Goal: Information Seeking & Learning: Learn about a topic

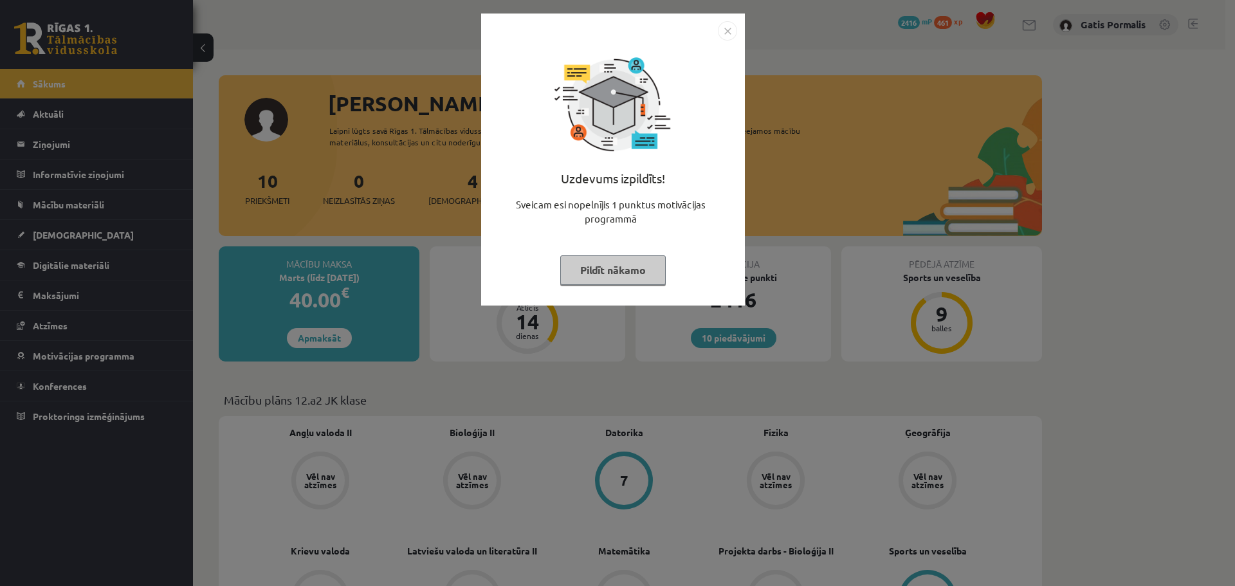
click at [733, 30] on img "Close" at bounding box center [727, 30] width 19 height 19
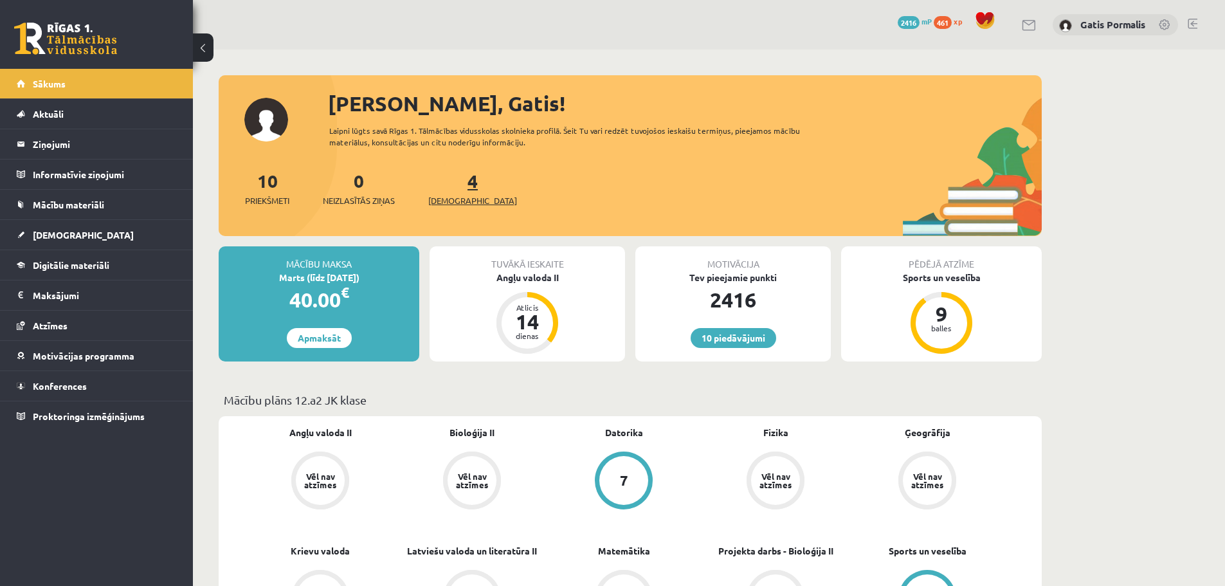
click at [451, 189] on link "4 Ieskaites" at bounding box center [472, 188] width 89 height 38
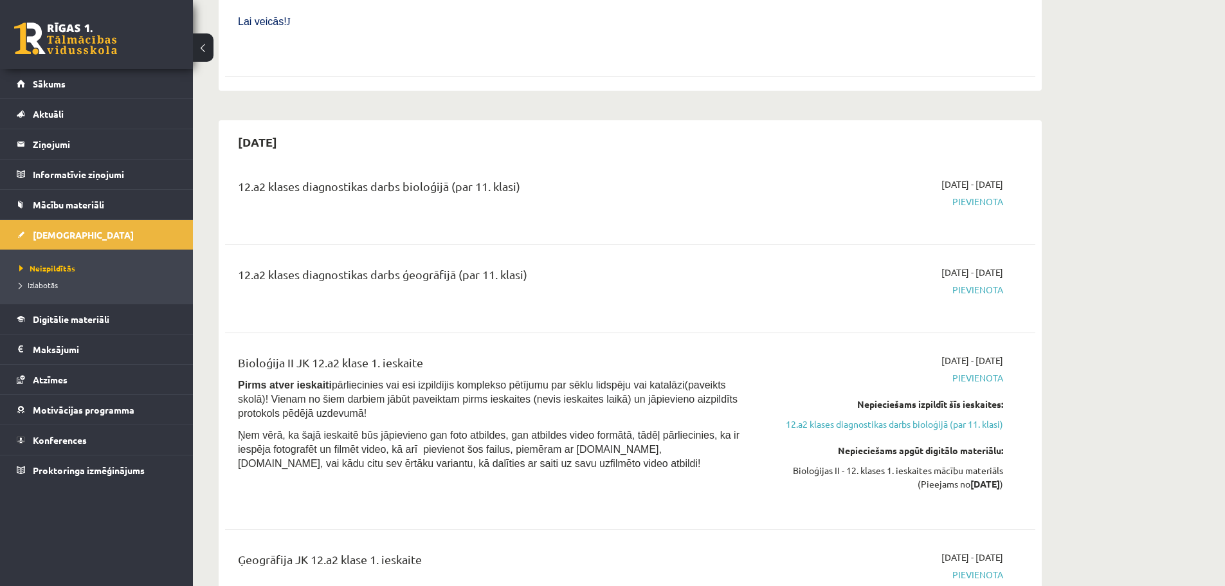
scroll to position [900, 0]
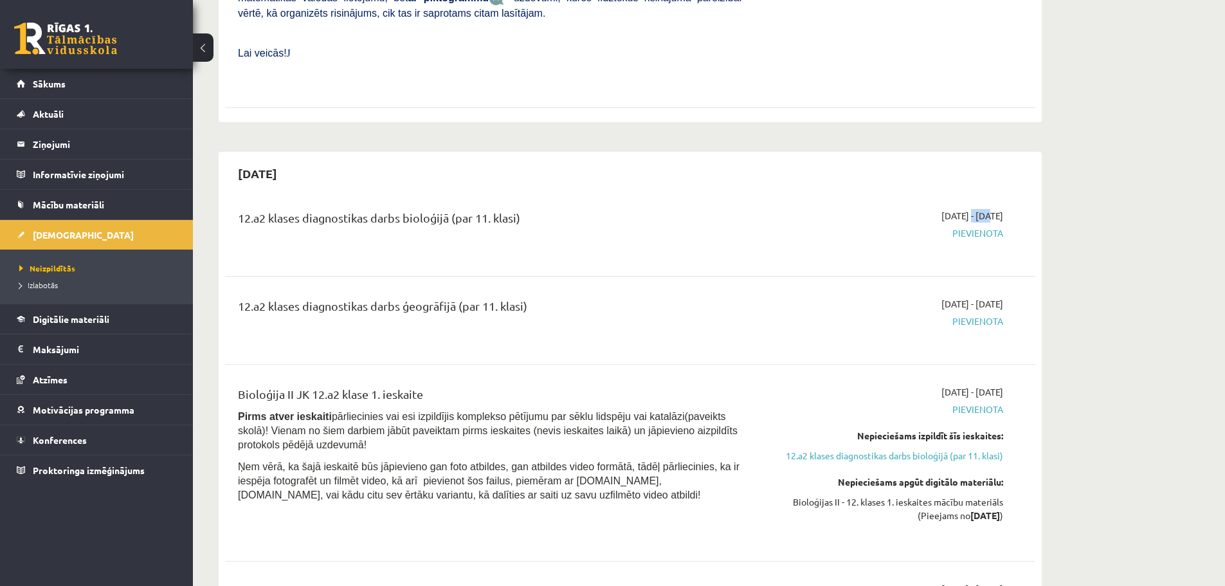
drag, startPoint x: 930, startPoint y: 183, endPoint x: 952, endPoint y: 183, distance: 21.9
click at [952, 209] on span "2025-09-16 - 2025-09-30" at bounding box center [973, 216] width 62 height 14
click at [945, 209] on div "2025-09-16 - 2025-09-30 Pievienota" at bounding box center [882, 232] width 262 height 46
drag, startPoint x: 928, startPoint y: 182, endPoint x: 948, endPoint y: 184, distance: 20.0
click at [948, 209] on span "2025-09-16 - 2025-09-30" at bounding box center [973, 216] width 62 height 14
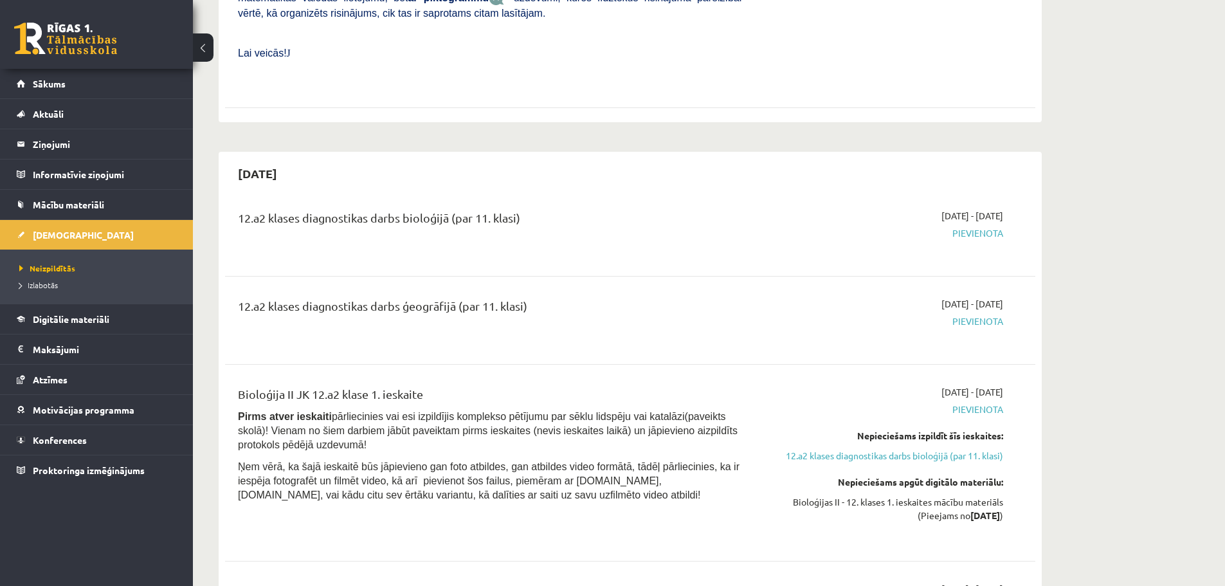
click at [943, 209] on div "2025-09-16 - 2025-09-30 Pievienota" at bounding box center [882, 232] width 262 height 46
drag, startPoint x: 928, startPoint y: 183, endPoint x: 947, endPoint y: 190, distance: 19.7
click at [949, 209] on span "2025-09-16 - 2025-09-30" at bounding box center [973, 216] width 62 height 14
click at [943, 226] on span "Pievienota" at bounding box center [882, 233] width 242 height 14
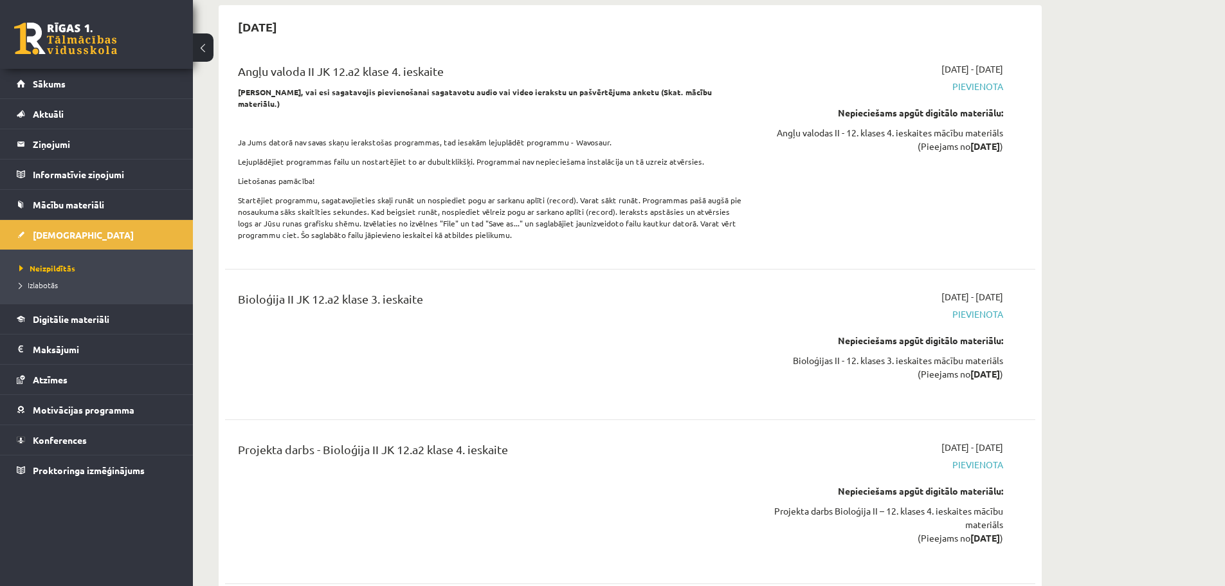
scroll to position [6174, 0]
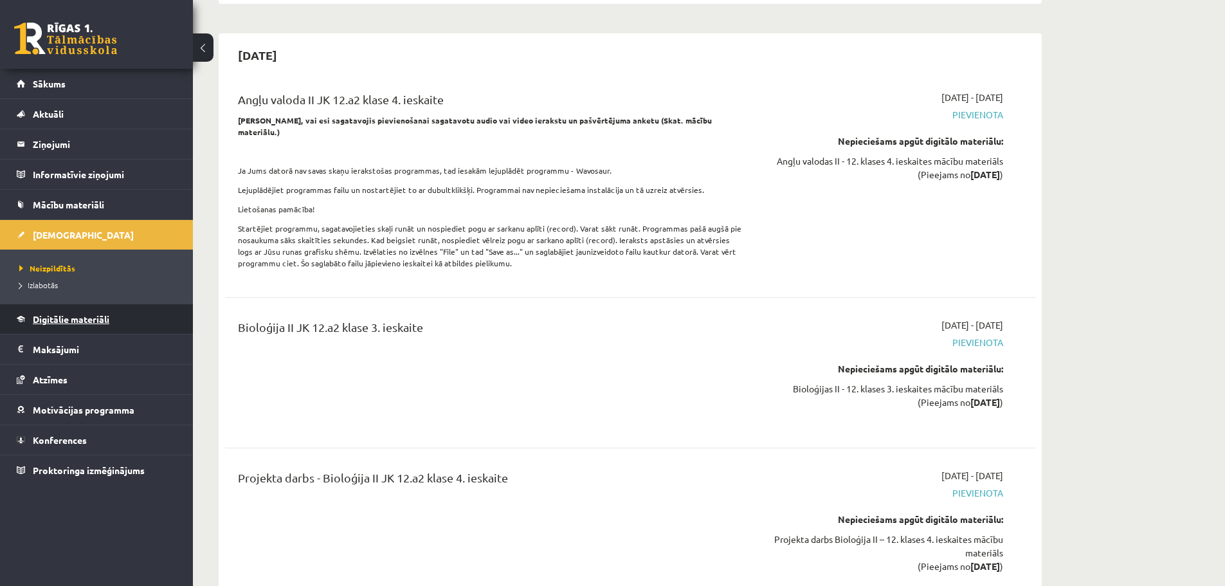
click at [82, 310] on link "Digitālie materiāli" at bounding box center [97, 319] width 160 height 30
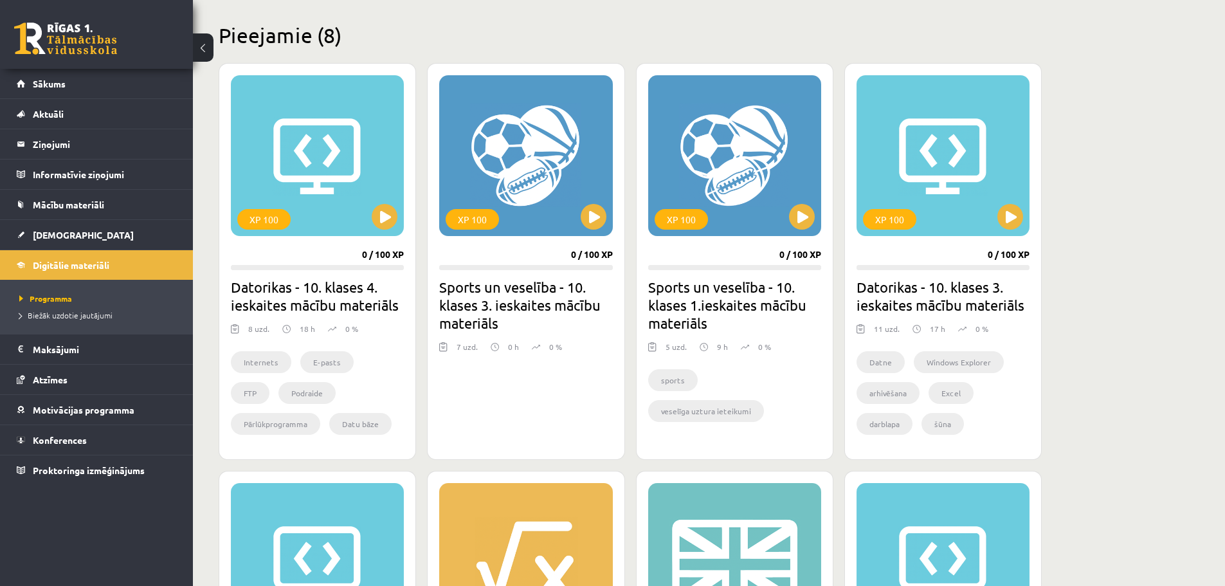
scroll to position [277, 0]
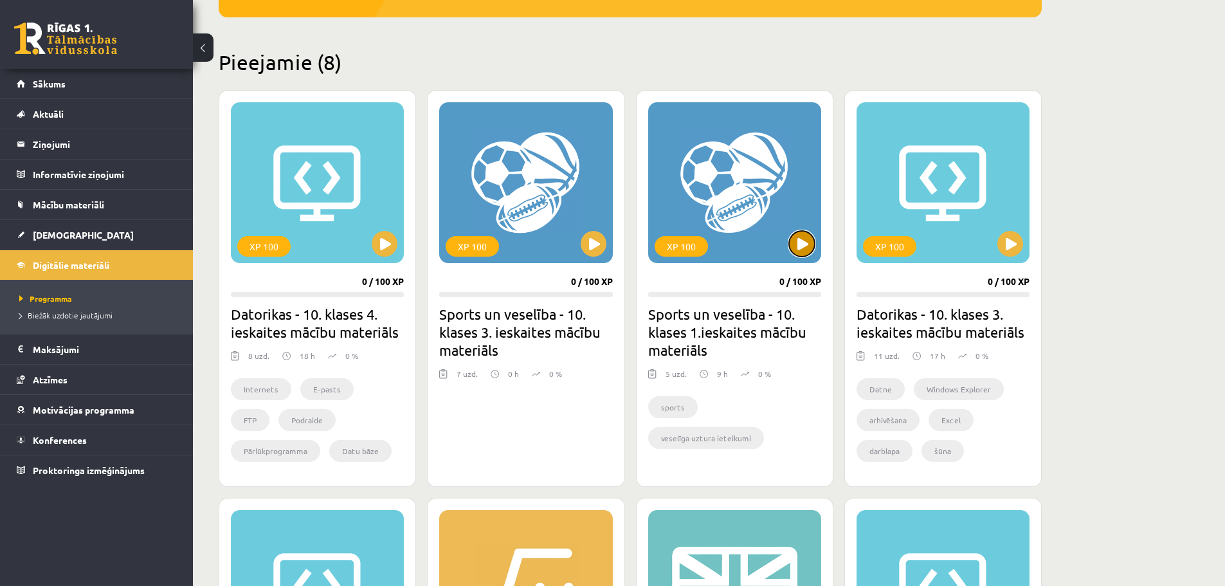
click at [799, 244] on button at bounding box center [802, 244] width 26 height 26
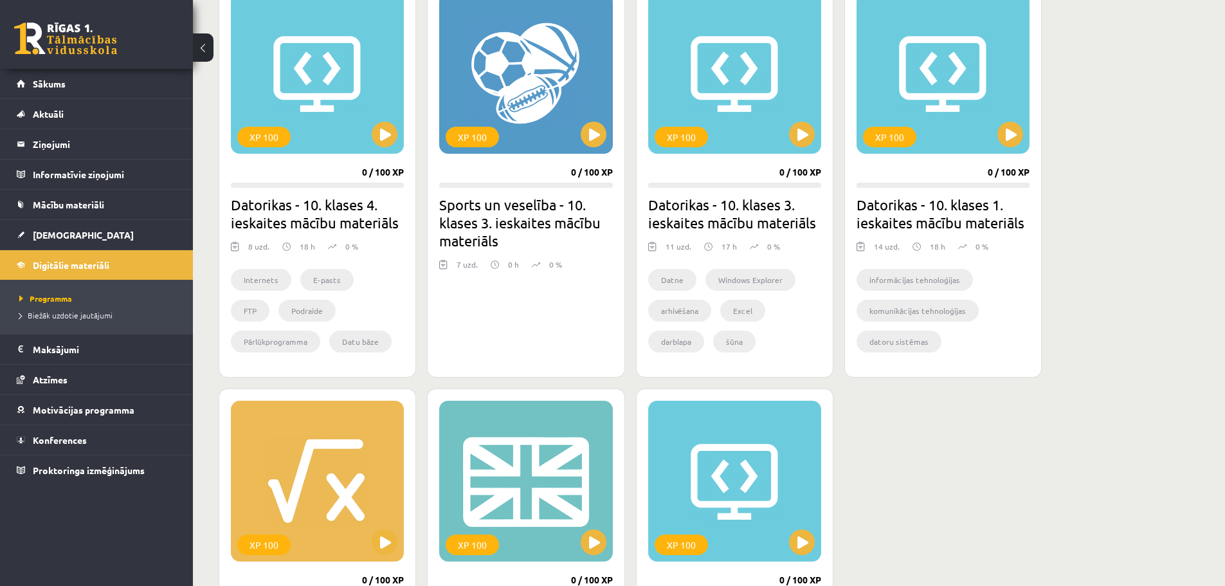
scroll to position [643, 0]
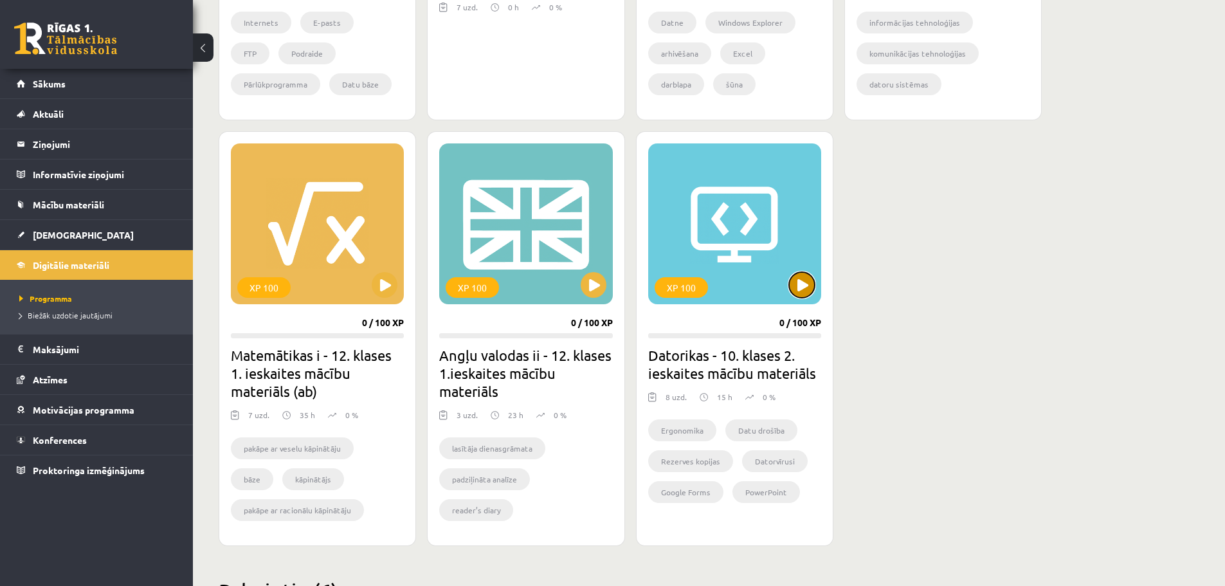
click at [801, 289] on button at bounding box center [802, 285] width 26 height 26
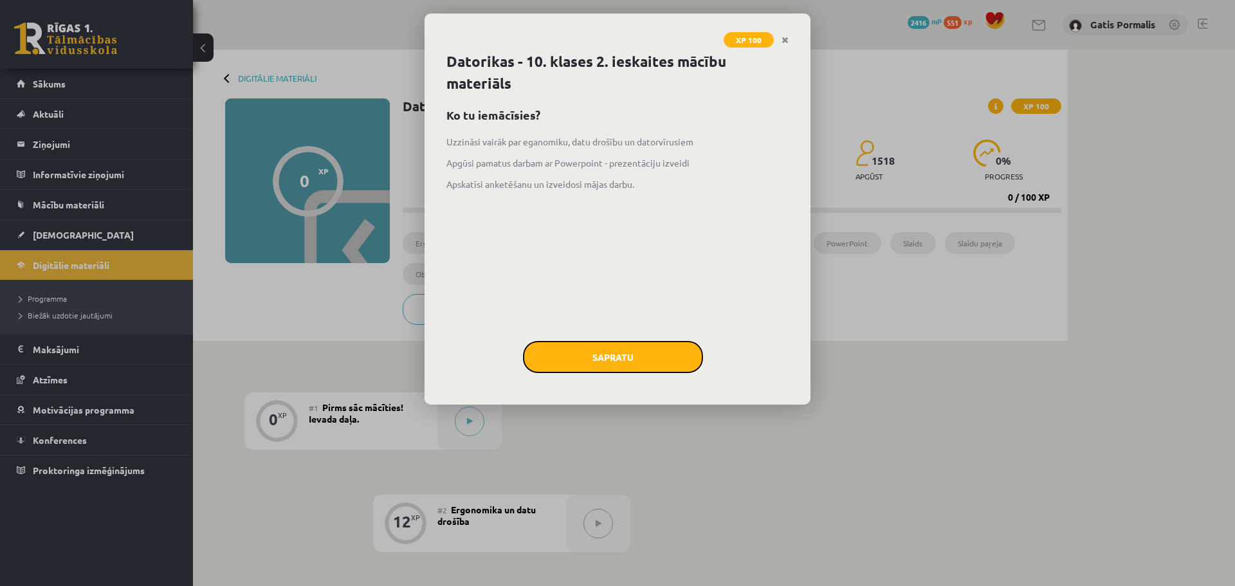
click at [633, 360] on button "Sapratu" at bounding box center [613, 357] width 180 height 32
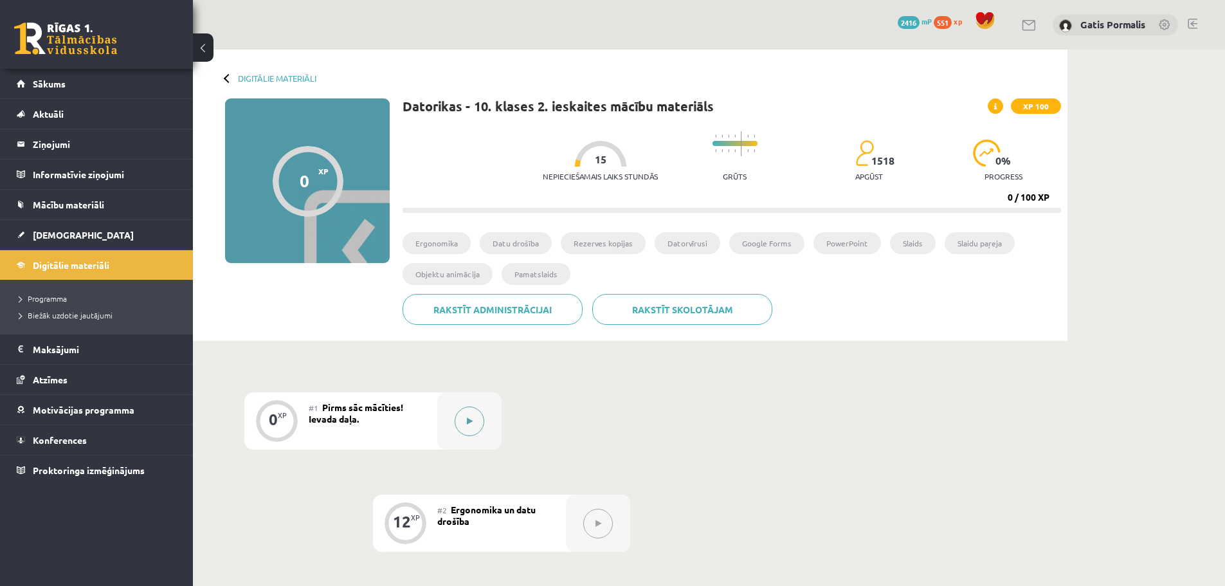
click at [487, 409] on div at bounding box center [469, 420] width 64 height 57
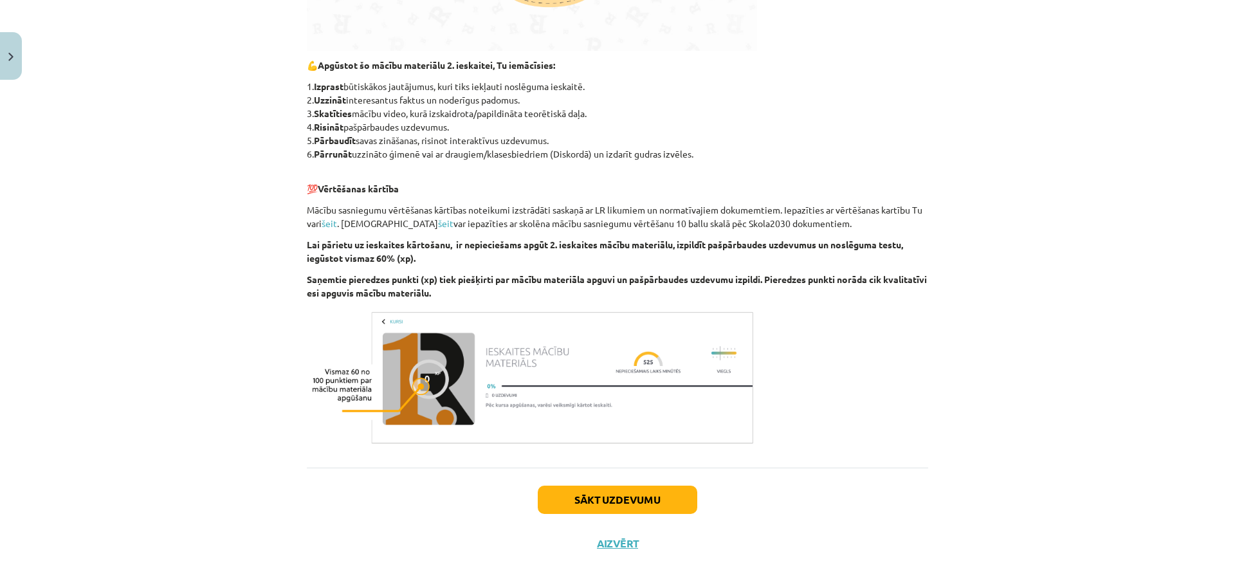
scroll to position [607, 0]
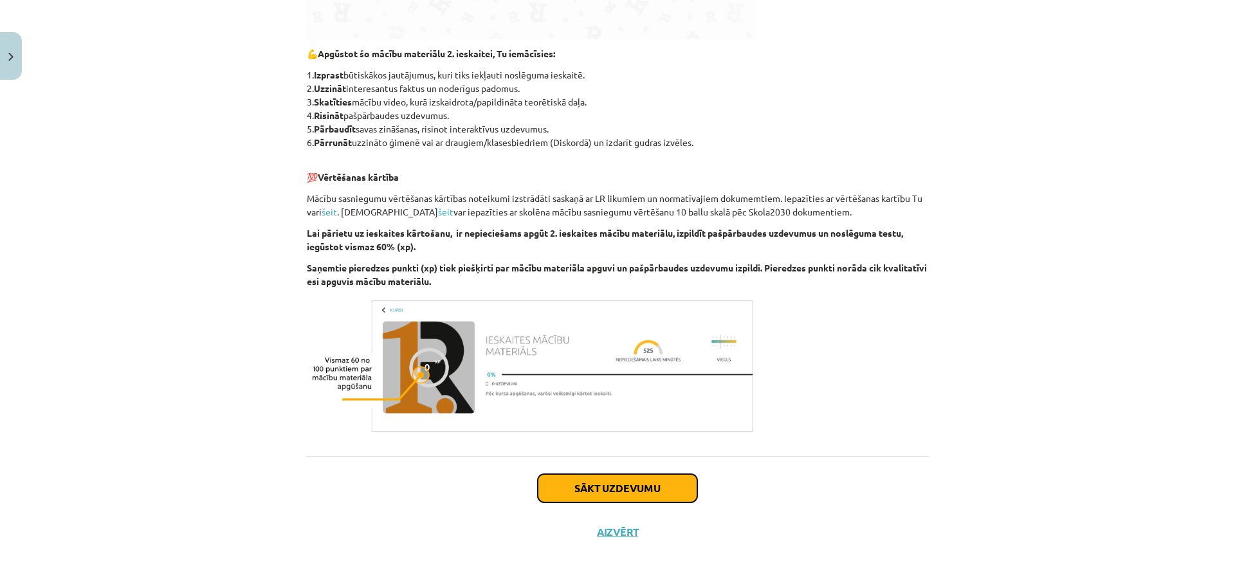
click at [598, 492] on button "Sākt uzdevumu" at bounding box center [617, 488] width 159 height 28
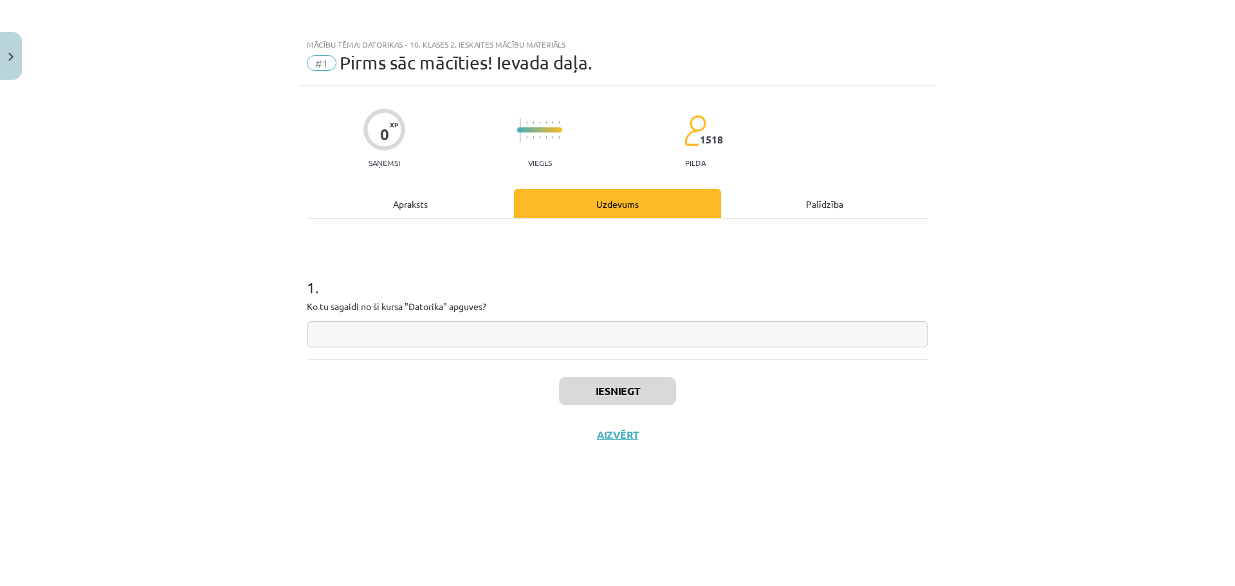
scroll to position [0, 0]
click at [540, 336] on input "text" at bounding box center [617, 334] width 621 height 26
type input "*"
click at [610, 383] on button "Iesniegt" at bounding box center [617, 391] width 117 height 28
drag, startPoint x: 534, startPoint y: 369, endPoint x: 509, endPoint y: 370, distance: 24.5
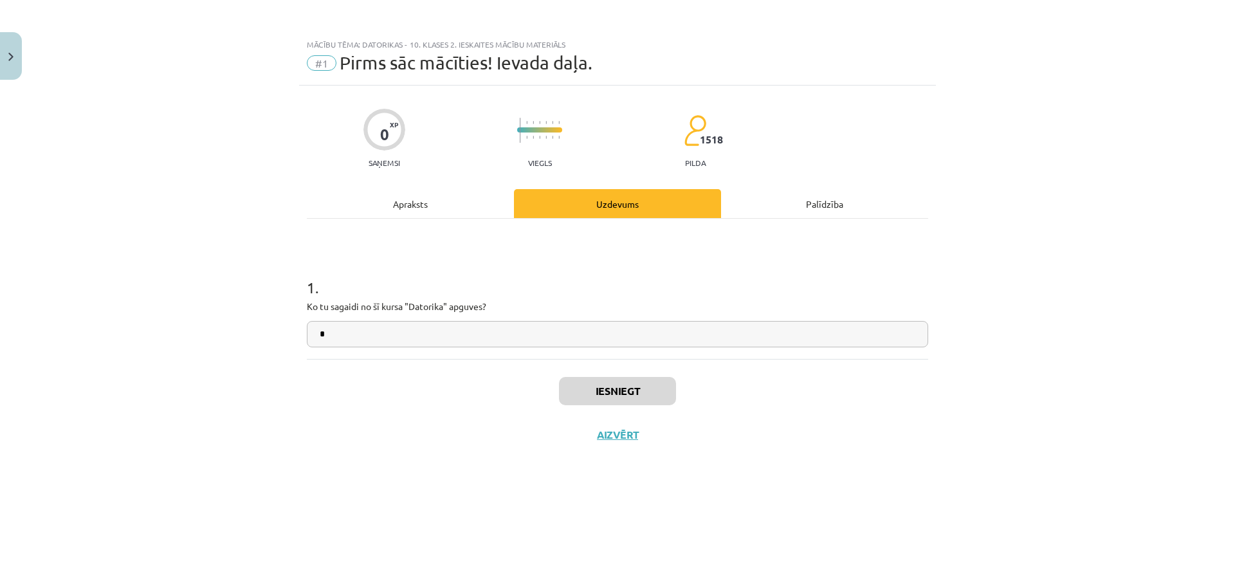
click at [509, 370] on div "Iesniegt Aizvērt" at bounding box center [617, 404] width 621 height 90
click at [594, 439] on button "Nākamā nodarbība" at bounding box center [617, 443] width 126 height 30
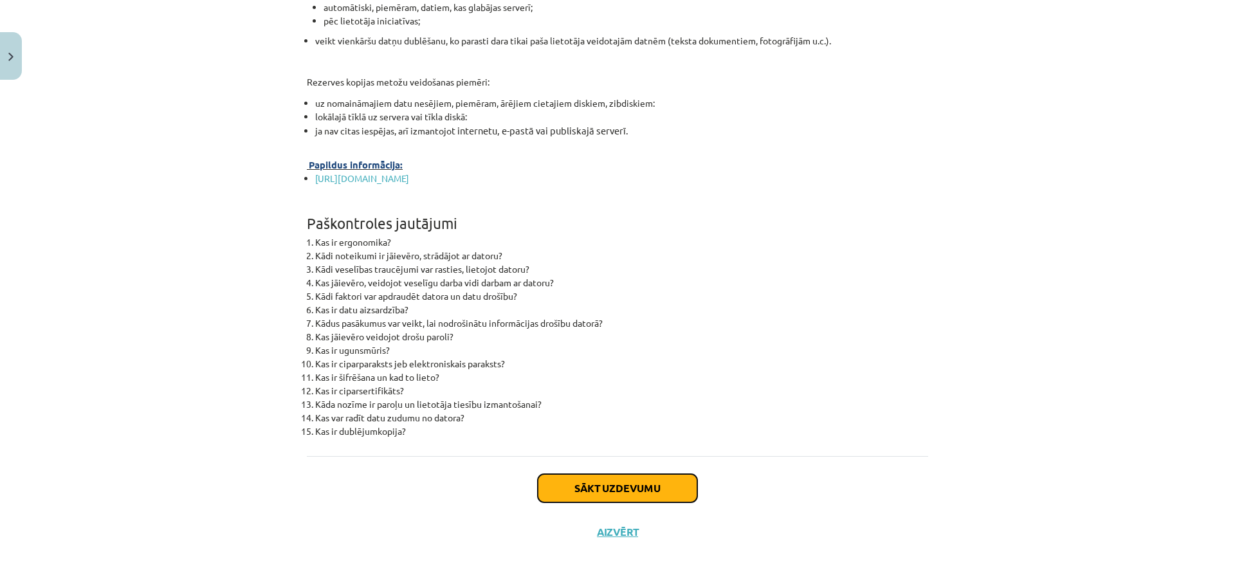
click at [609, 486] on button "Sākt uzdevumu" at bounding box center [617, 488] width 159 height 28
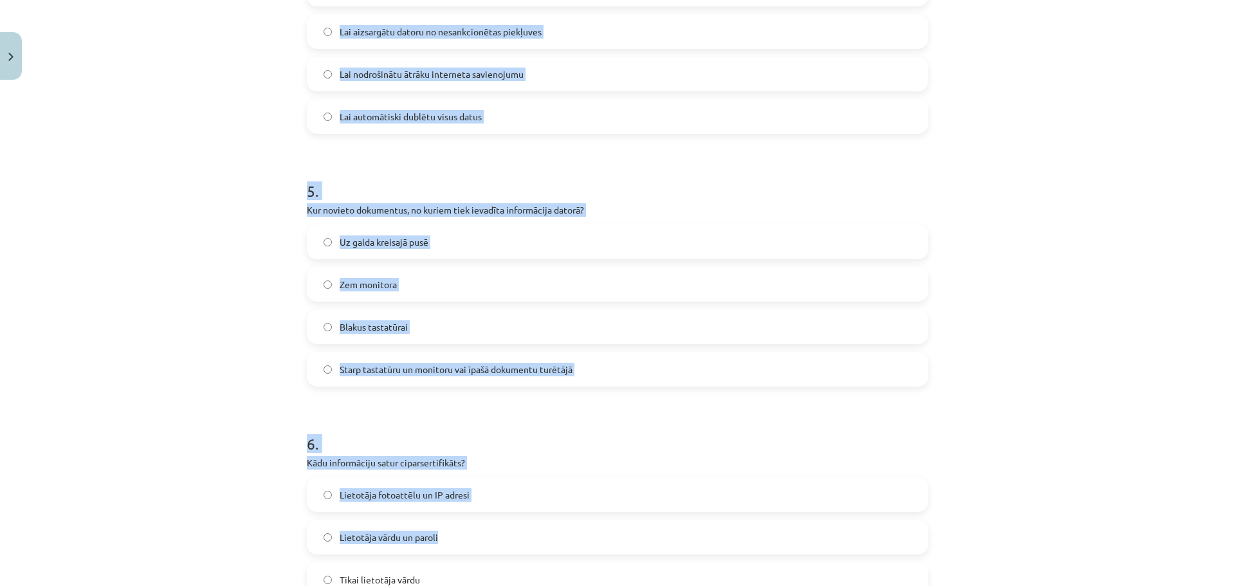
scroll to position [1310, 0]
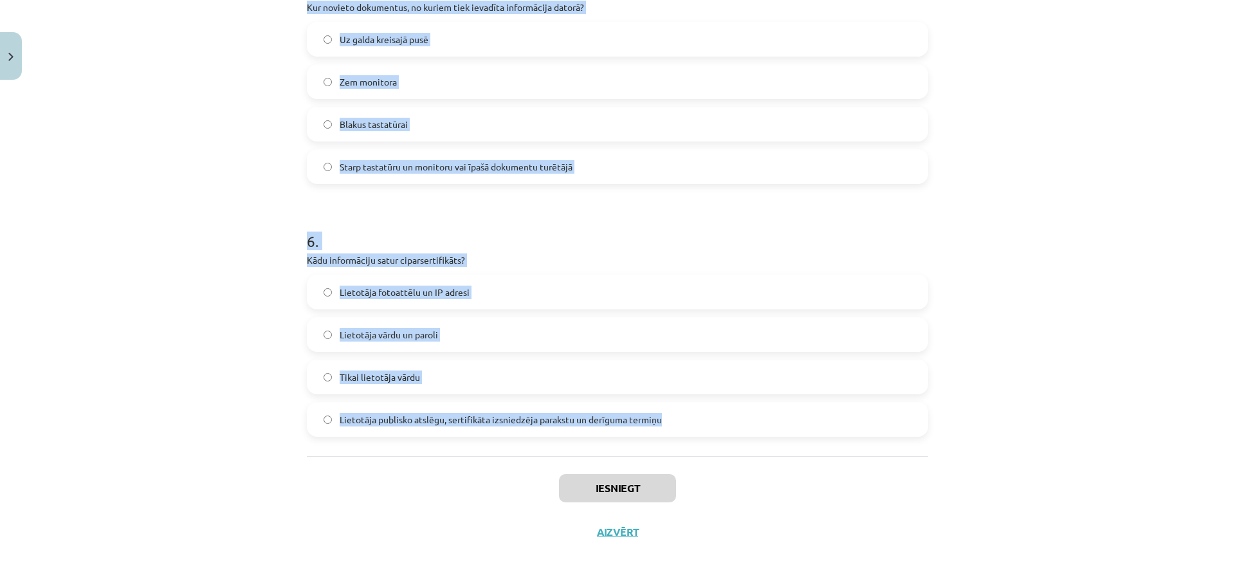
drag, startPoint x: 291, startPoint y: 252, endPoint x: 716, endPoint y: 428, distance: 459.6
click at [716, 428] on div "Mācību tēma: Datorikas - 10. klases 2. ieskaites mācību materiāls #2 Ergonomika…" at bounding box center [617, 293] width 1235 height 586
copy form "1 . Kas var tikt uzskatīts par datu drošības draudu? Pareiza paroles izvēle Dub…"
click at [166, 89] on div "Mācību tēma: Datorikas - 10. klases 2. ieskaites mācību materiāls #2 Ergonomika…" at bounding box center [617, 293] width 1235 height 586
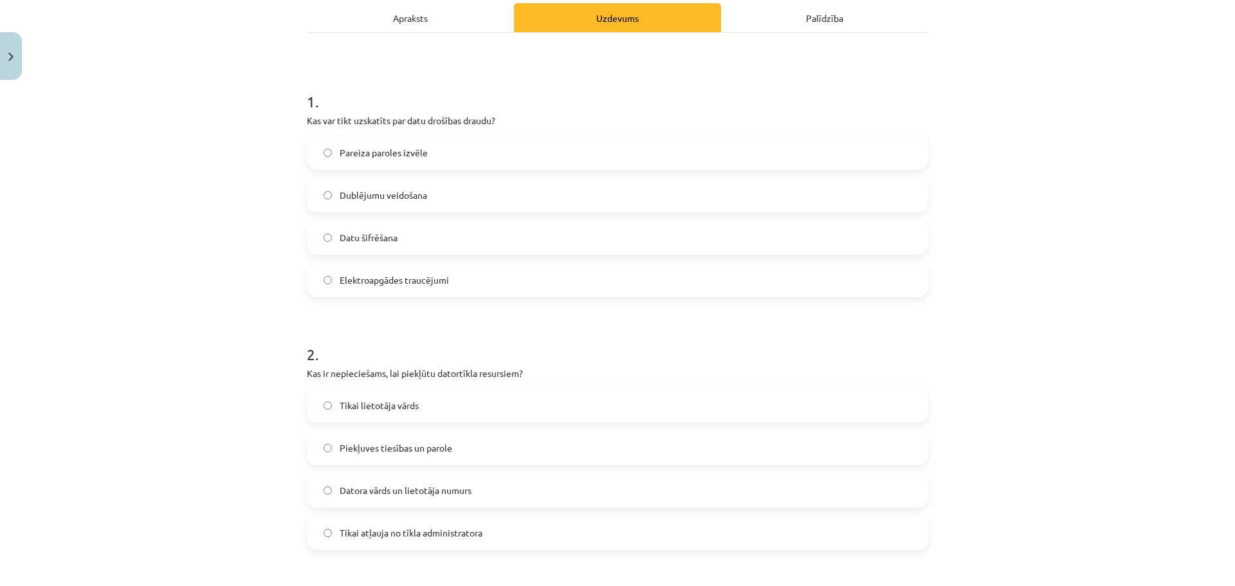
scroll to position [0, 0]
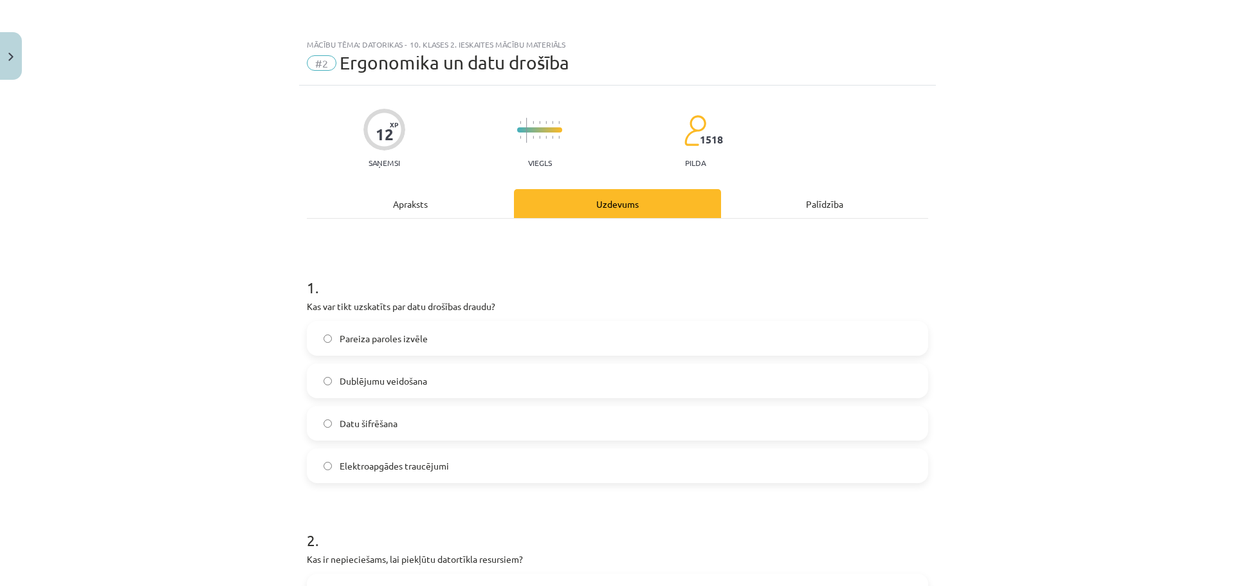
click at [515, 456] on label "Elektroapgādes traucējumi" at bounding box center [617, 466] width 619 height 32
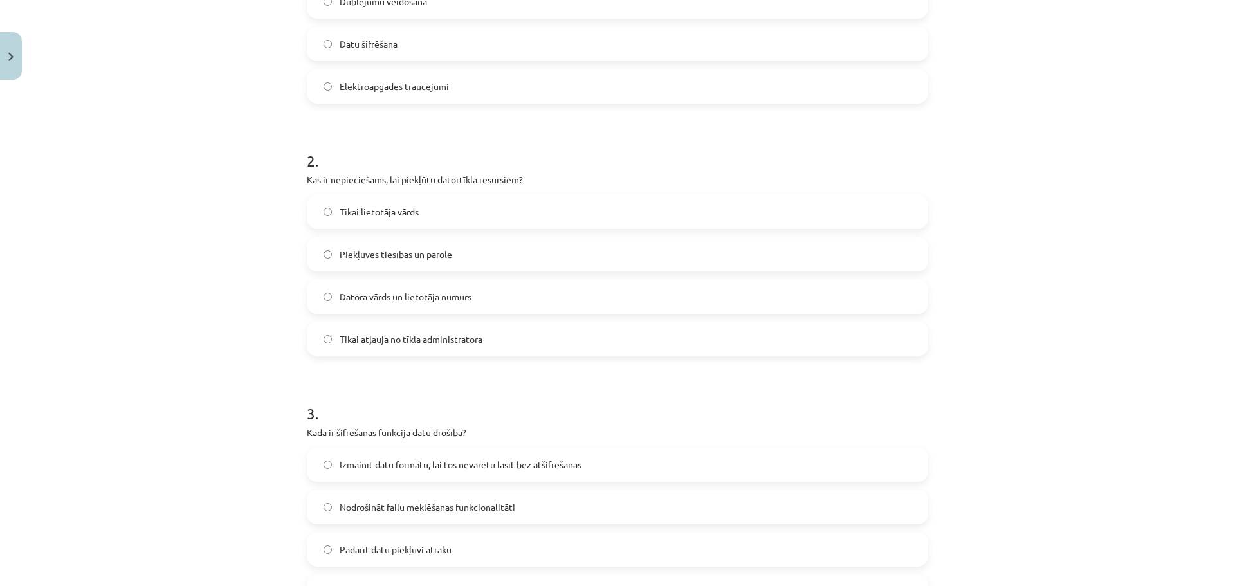
scroll to position [386, 0]
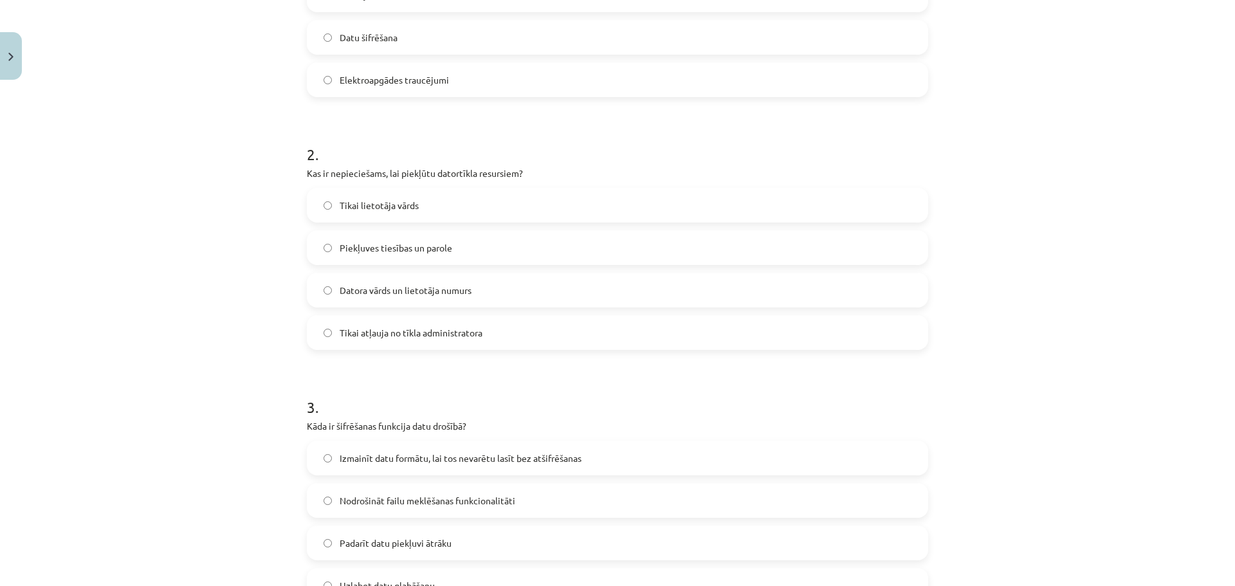
click at [475, 255] on label "Piekļuves tiesības un parole" at bounding box center [617, 248] width 619 height 32
click at [601, 458] on label "Izmainīt datu formātu, lai tos nevarētu lasīt bez atšifrēšanas" at bounding box center [617, 458] width 619 height 32
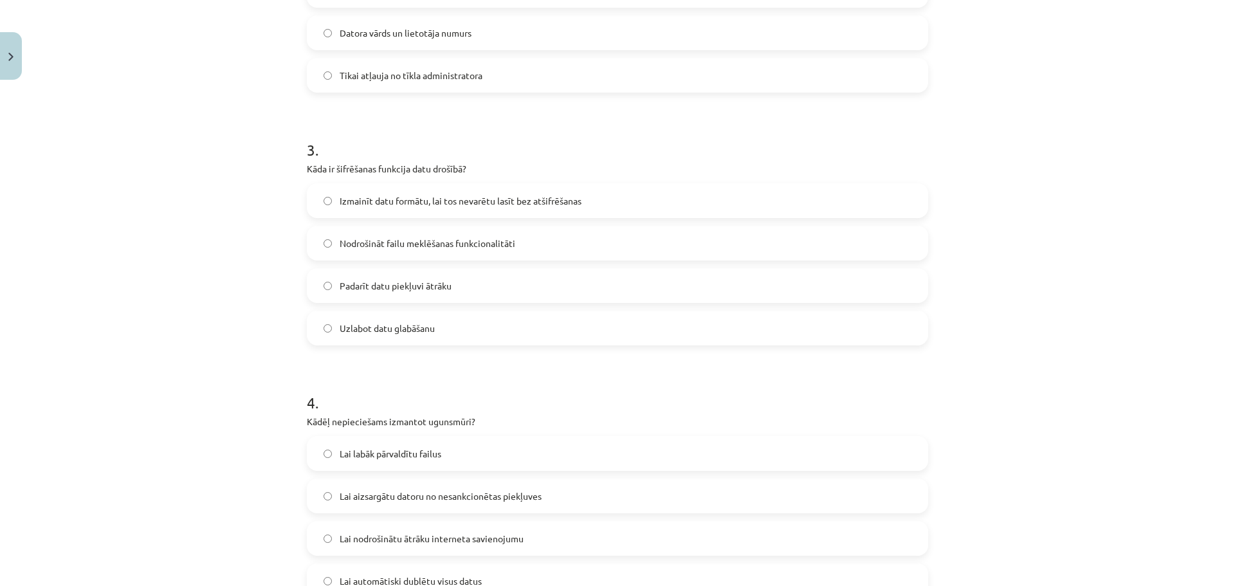
scroll to position [772, 0]
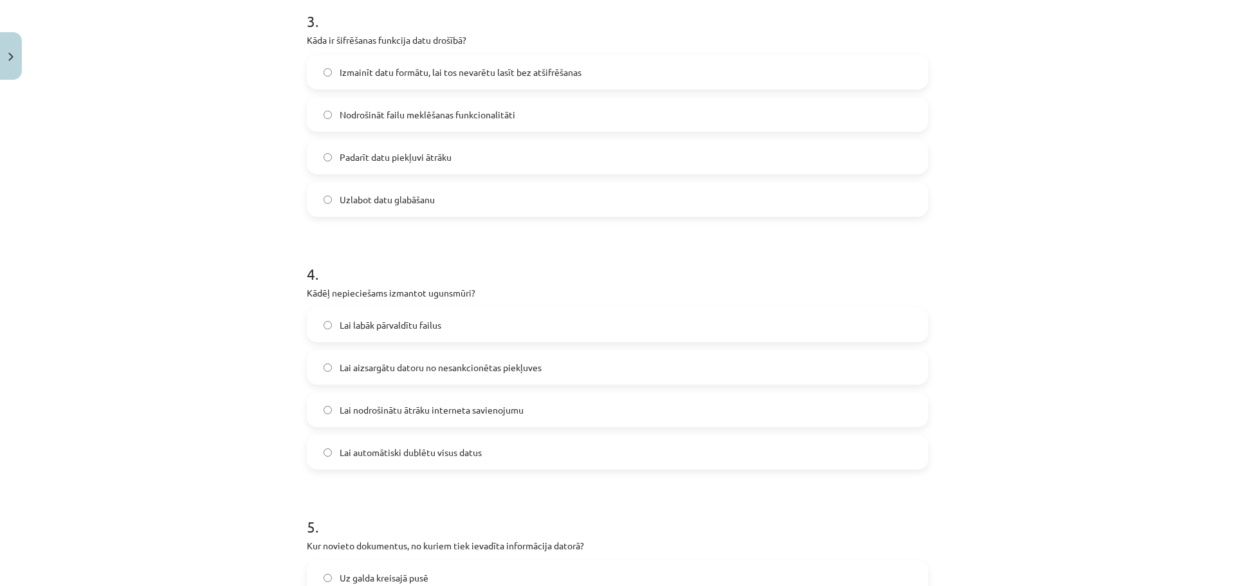
click at [545, 370] on label "Lai aizsargātu datoru no nesankcionētas piekļuves" at bounding box center [617, 367] width 619 height 32
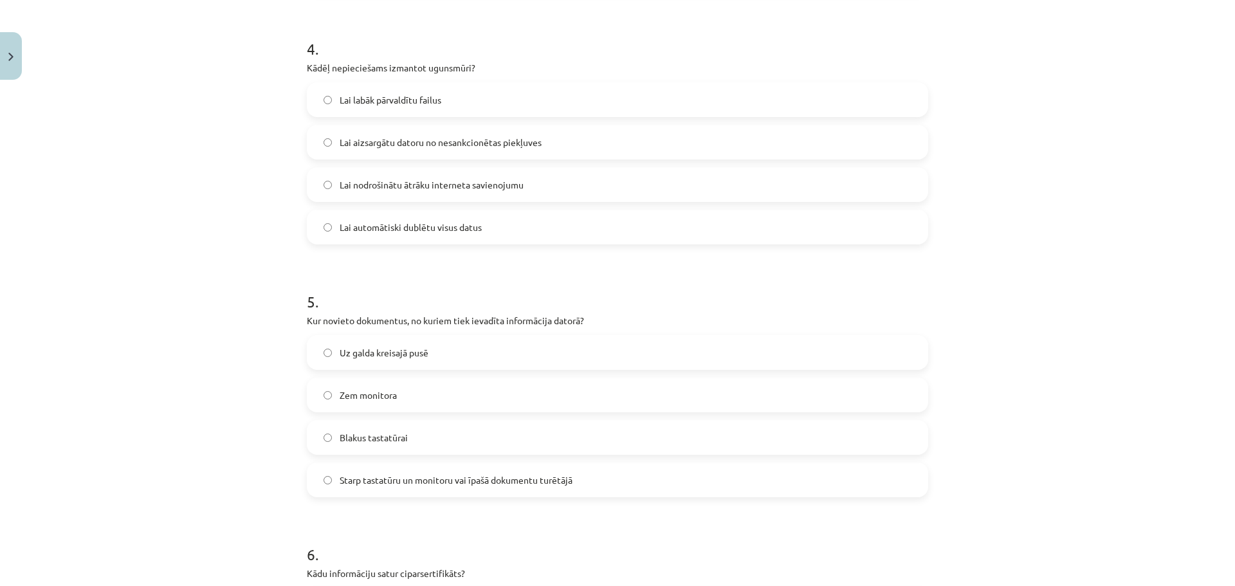
scroll to position [1029, 0]
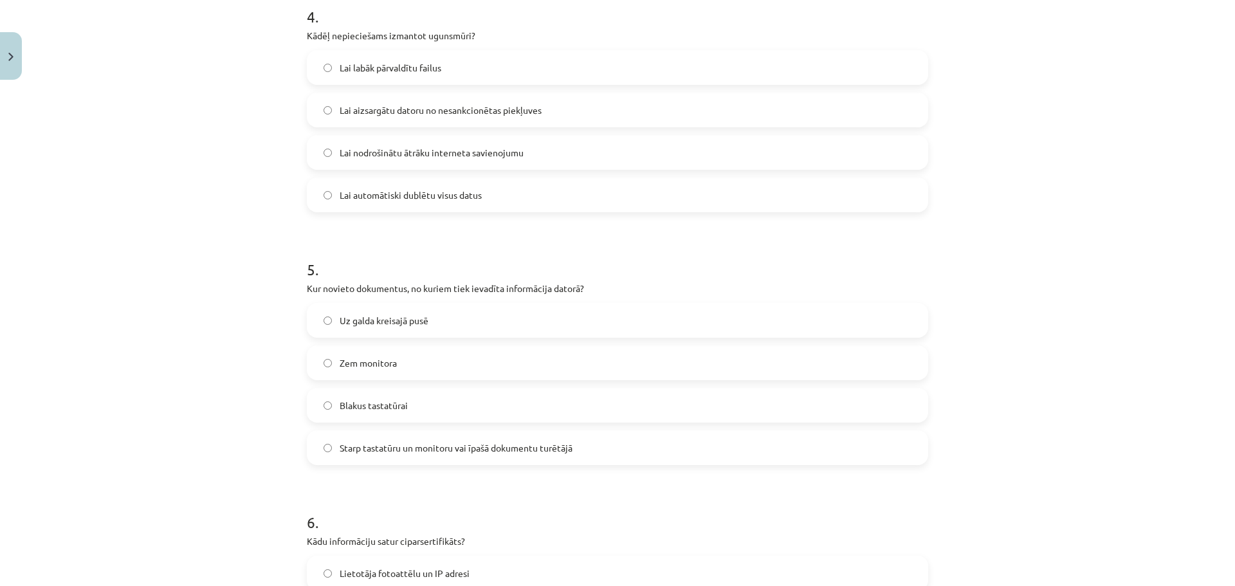
click at [529, 445] on span "Starp tastatūru un monitoru vai īpašā dokumentu turētājā" at bounding box center [456, 448] width 233 height 14
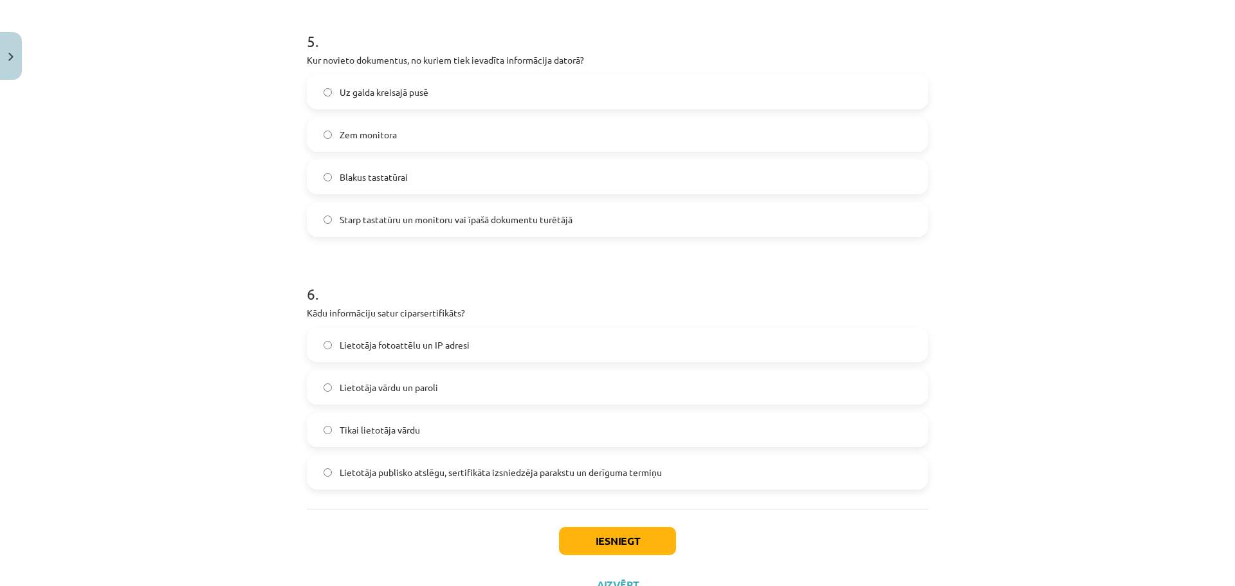
scroll to position [1286, 0]
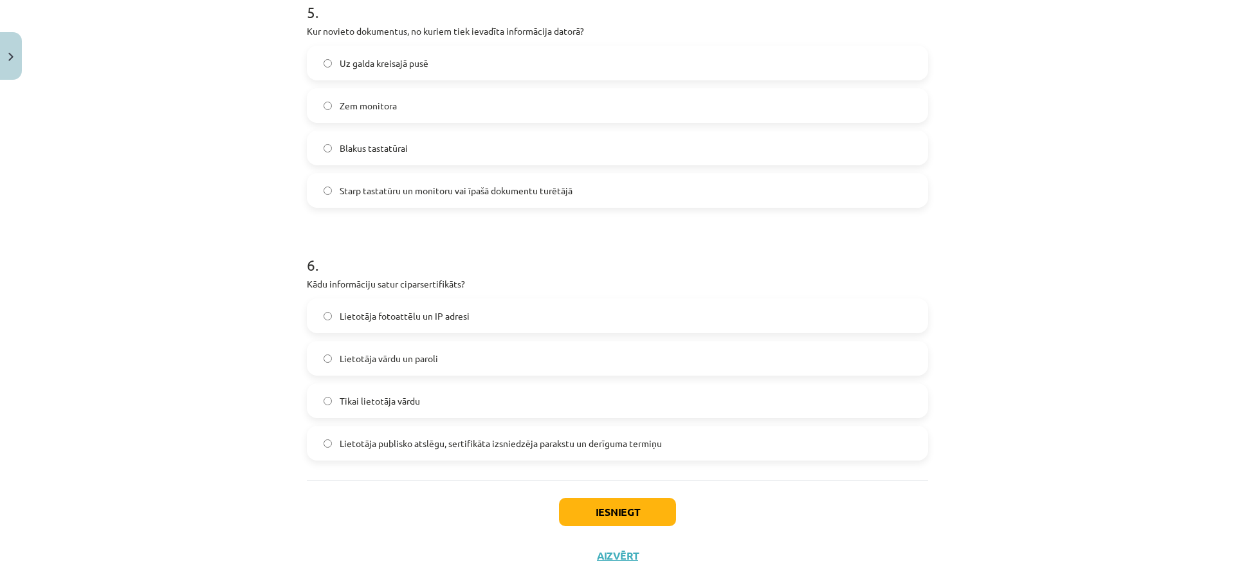
click at [531, 444] on span "Lietotāja publisko atslēgu, sertifikāta izsniedzēja parakstu un derīguma termiņu" at bounding box center [501, 444] width 322 height 14
click at [610, 507] on button "Iesniegt" at bounding box center [617, 512] width 117 height 28
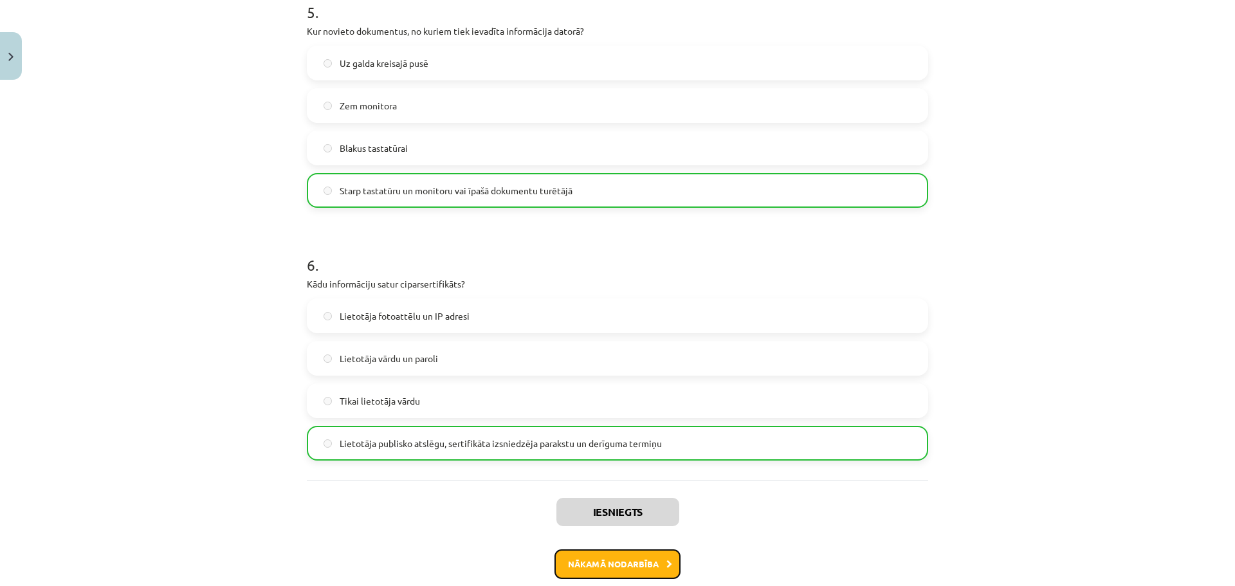
click at [610, 549] on button "Nākamā nodarbība" at bounding box center [617, 564] width 126 height 30
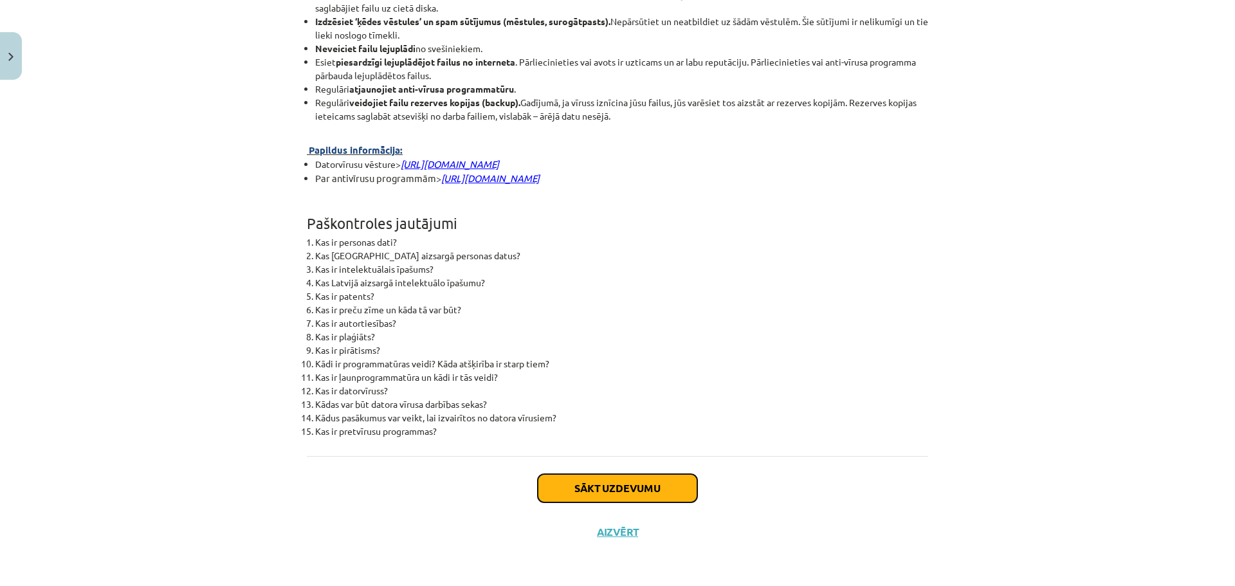
click at [596, 497] on button "Sākt uzdevumu" at bounding box center [617, 488] width 159 height 28
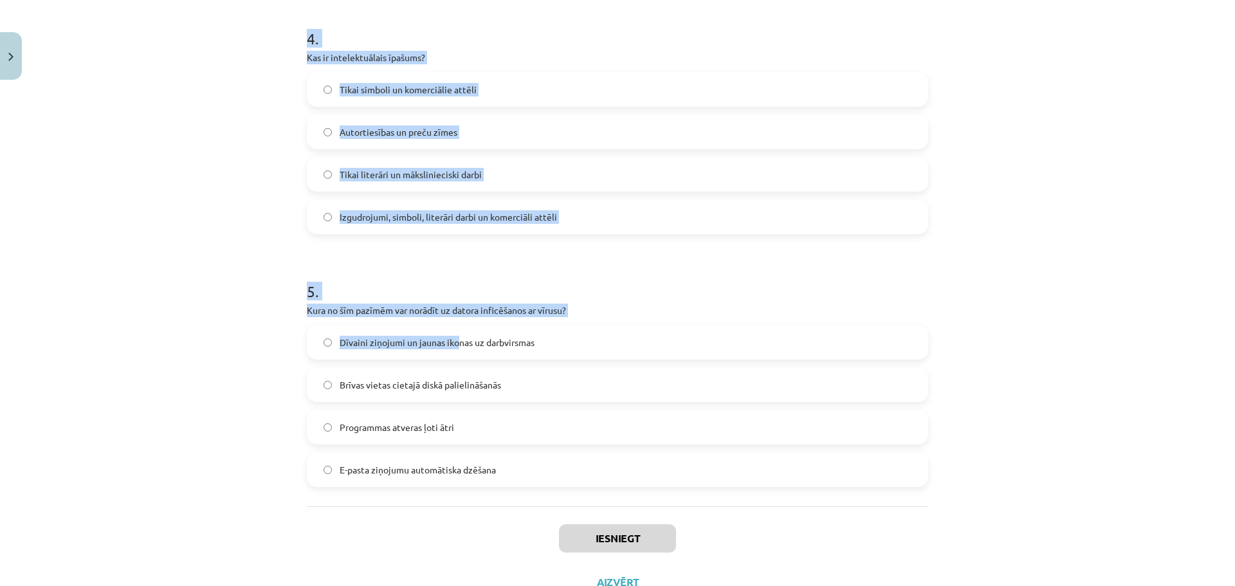
scroll to position [1057, 0]
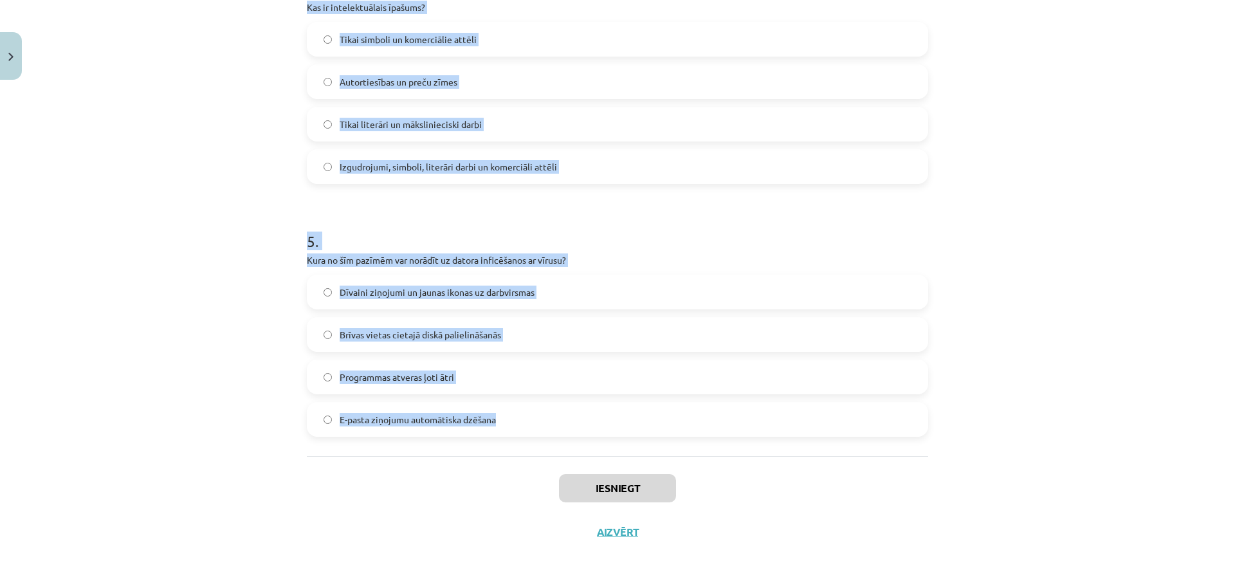
drag, startPoint x: 273, startPoint y: 254, endPoint x: 563, endPoint y: 417, distance: 332.6
click at [563, 417] on div "Mācību tēma: Datorikas - 10. klases 2. ieskaites mācību materiāls #3 Datorlieto…" at bounding box center [617, 293] width 1235 height 586
copy form "1 . Kura atzīme uz norāda, ka autors pieprasa īpašumtiesības uz savu darbu? Bur…"
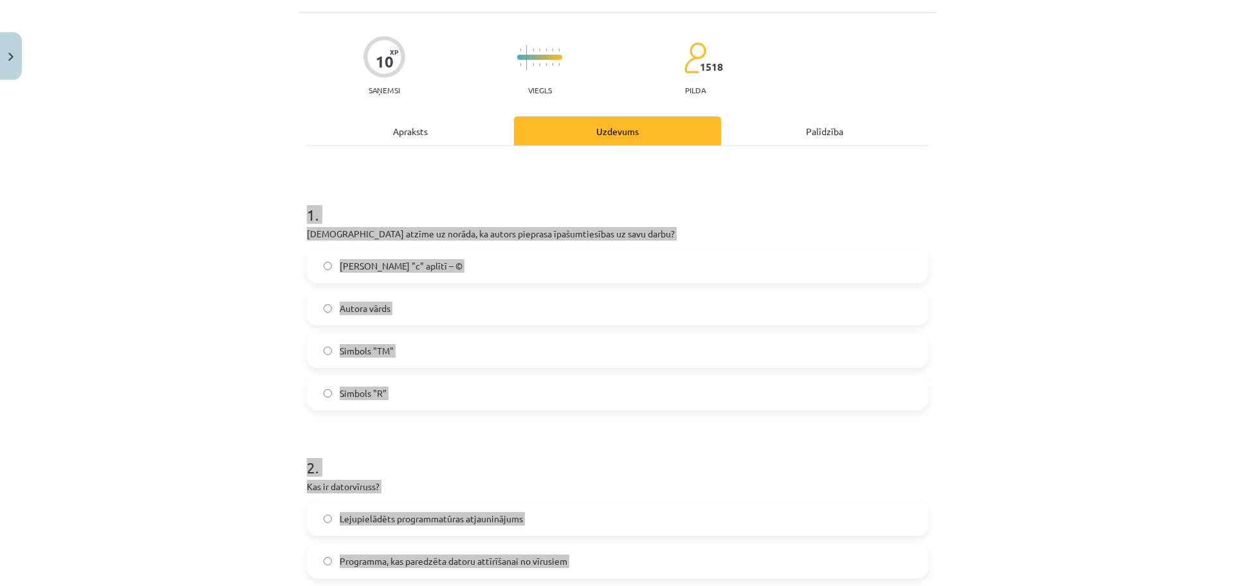
scroll to position [0, 0]
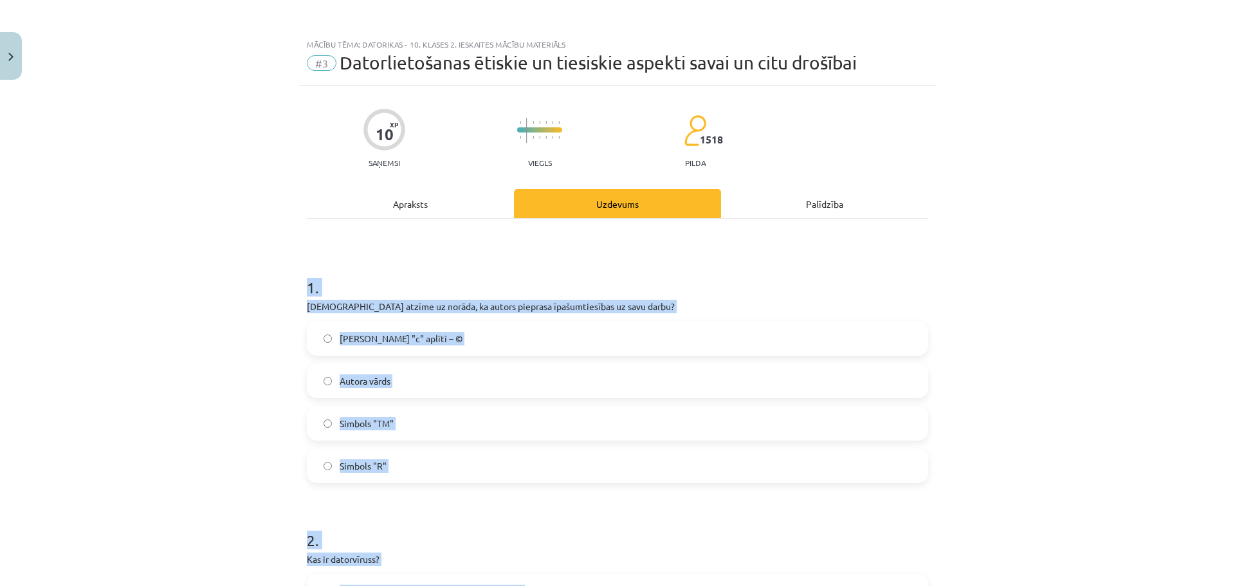
click at [637, 328] on label "Burts "c" aplītī – ©" at bounding box center [617, 338] width 619 height 32
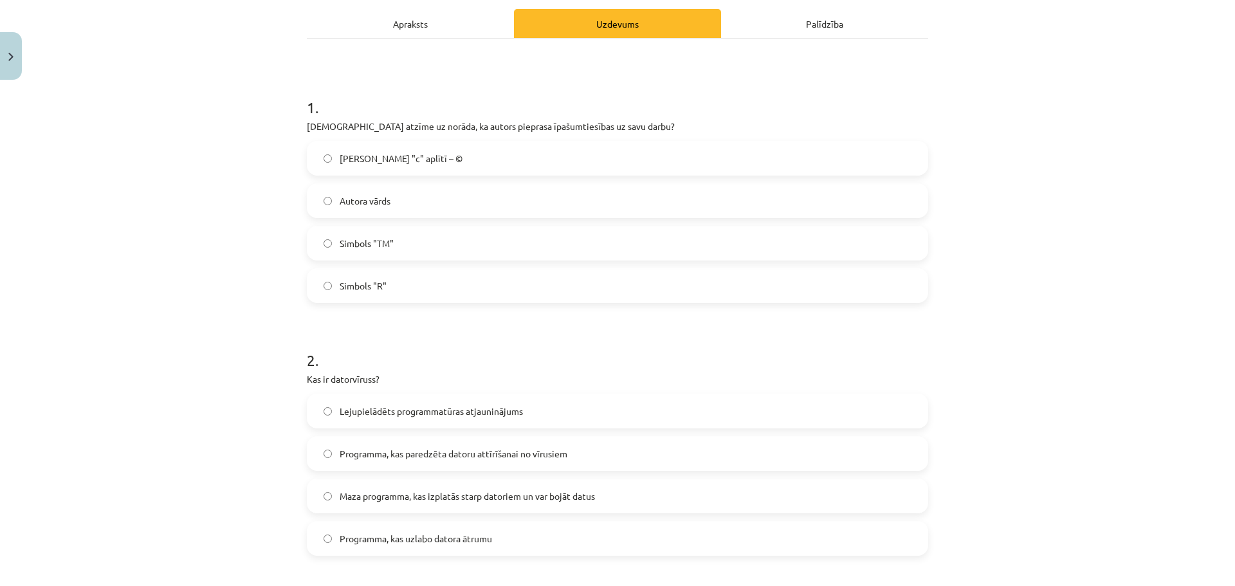
scroll to position [257, 0]
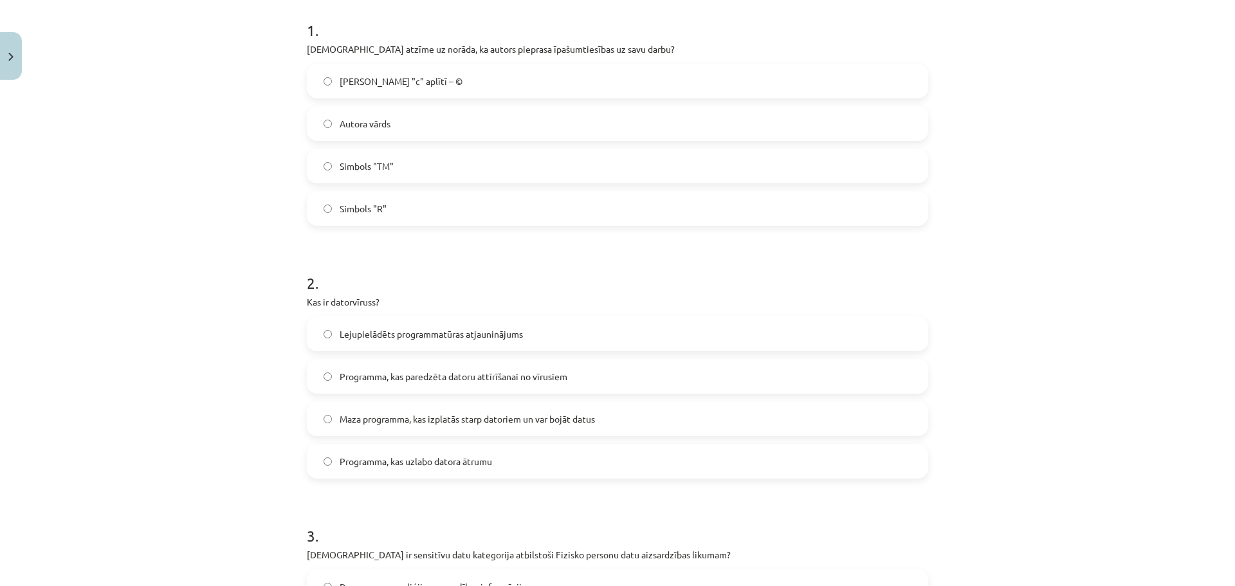
click at [674, 419] on label "Maza programma, kas izplatās starp datoriem un var bojāt datus" at bounding box center [617, 419] width 619 height 32
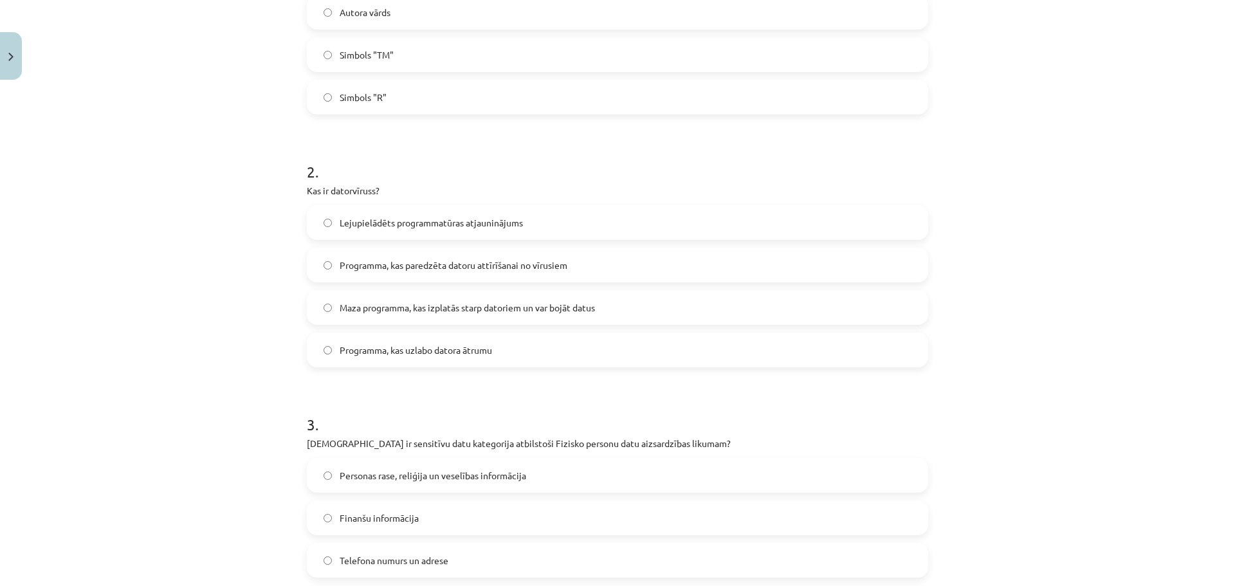
scroll to position [515, 0]
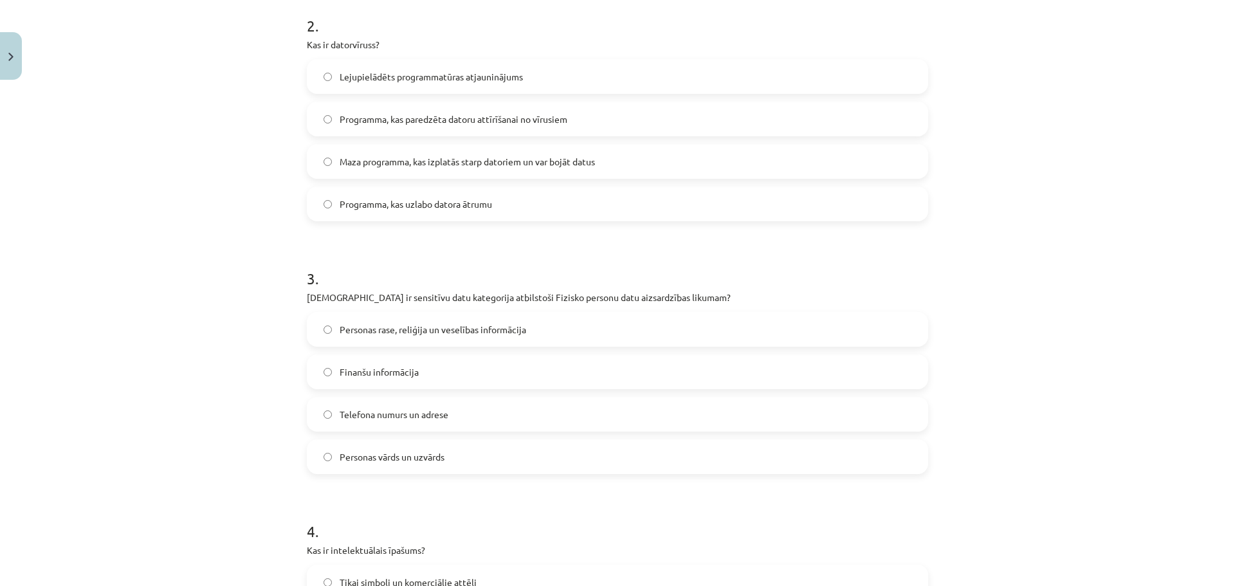
click at [640, 330] on label "Personas rase, reliģija un veselības informācija" at bounding box center [617, 329] width 619 height 32
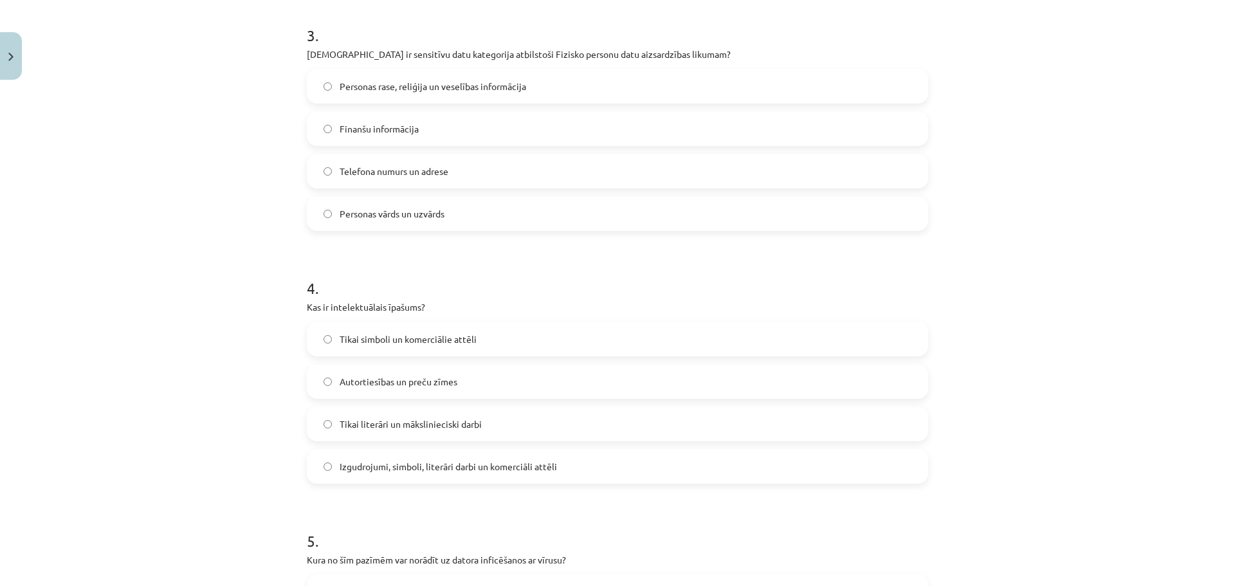
scroll to position [772, 0]
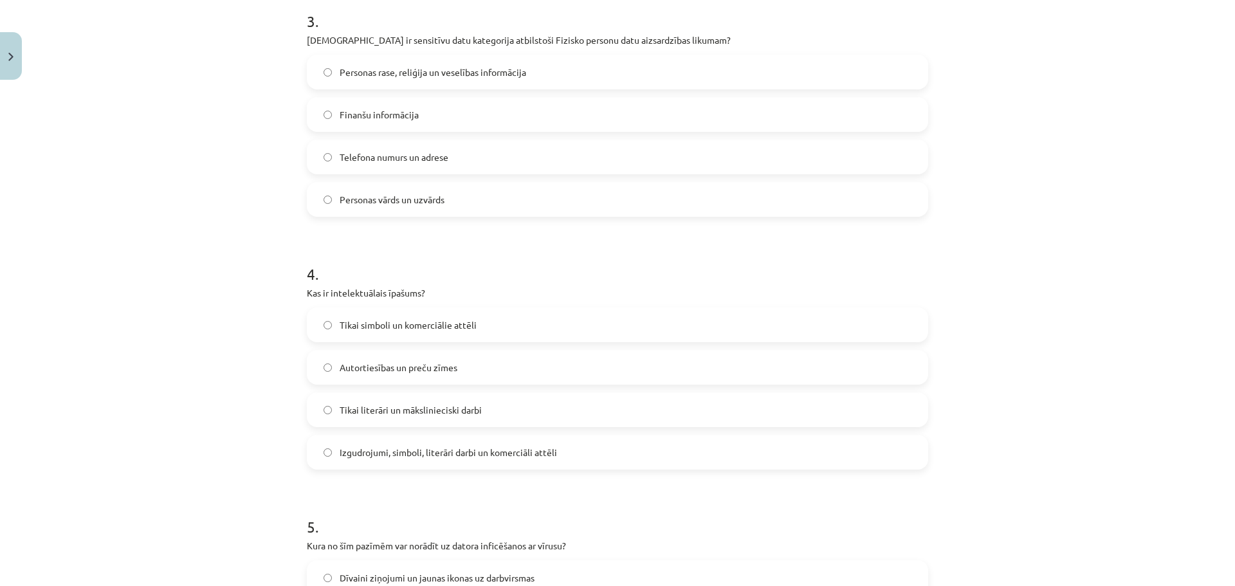
click at [560, 327] on label "Tikai simboli un komerciālie attēli" at bounding box center [617, 325] width 619 height 32
click at [585, 447] on label "Izgudrojumi, simboli, literāri darbi un komerciāli attēli" at bounding box center [617, 452] width 619 height 32
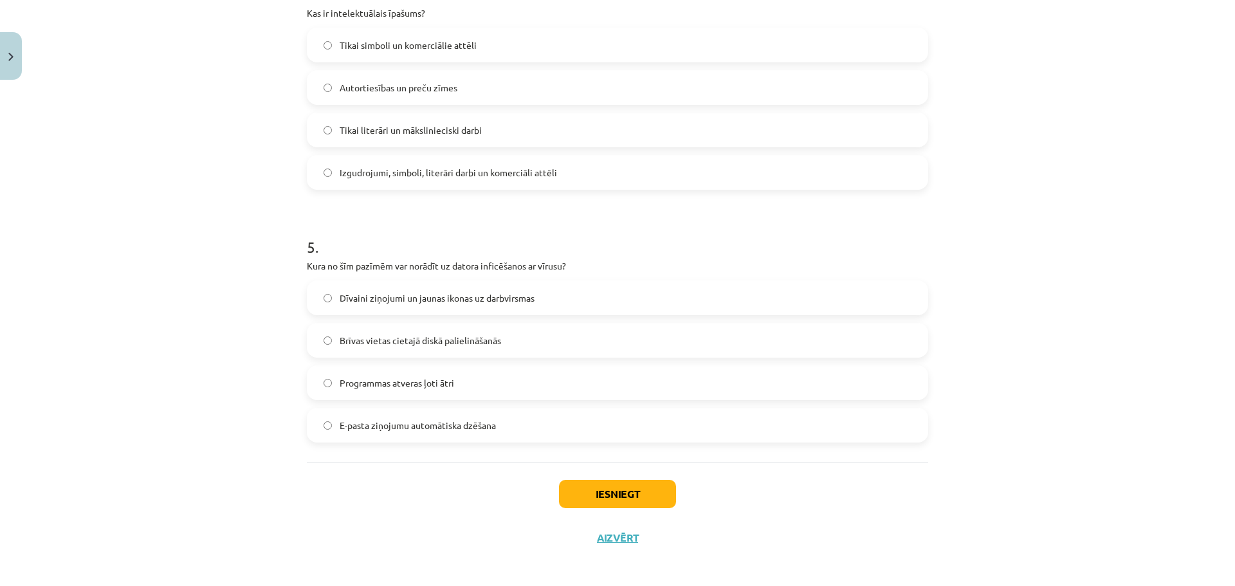
scroll to position [1057, 0]
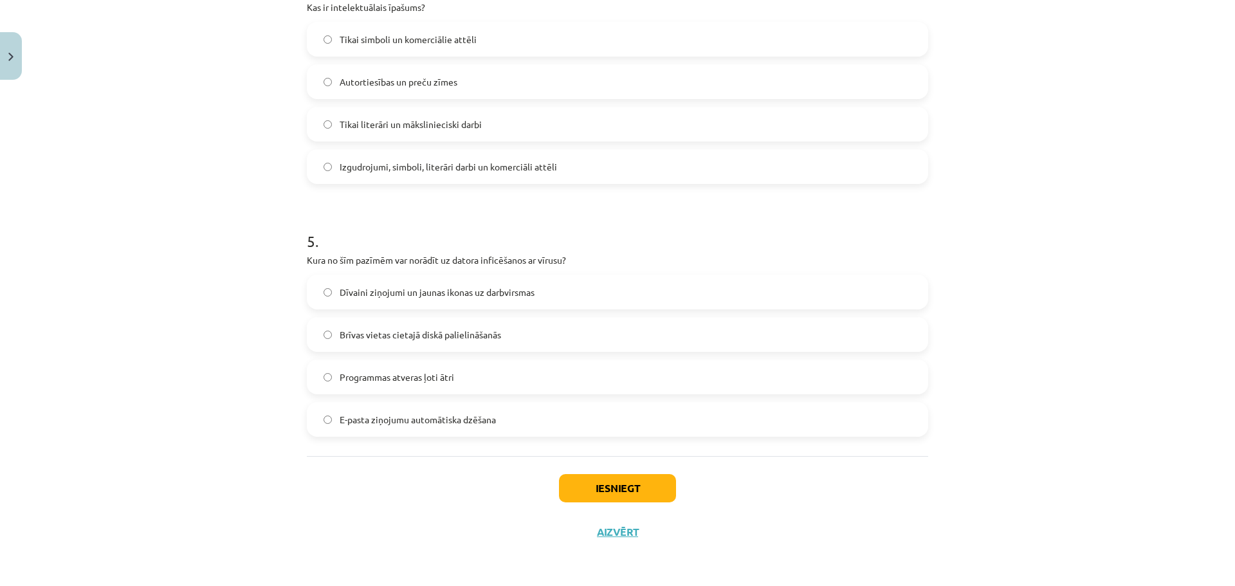
click at [516, 293] on span "Dīvaini ziņojumi un jaunas ikonas uz darbvirsmas" at bounding box center [437, 293] width 195 height 14
click at [601, 478] on button "Iesniegt" at bounding box center [617, 488] width 117 height 28
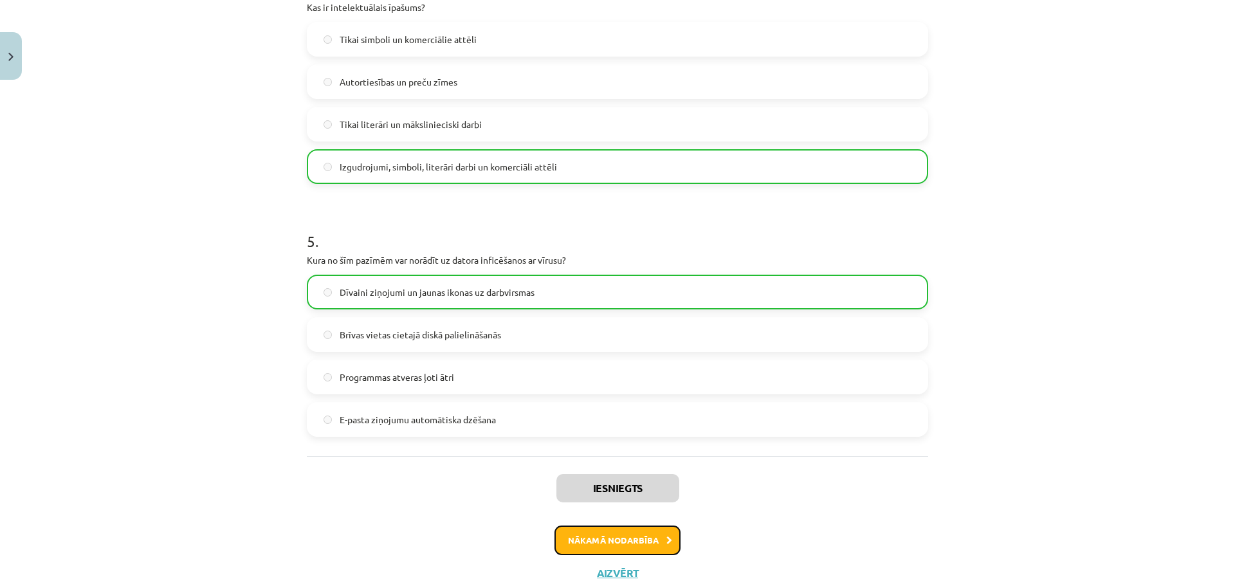
click at [659, 548] on button "Nākamā nodarbība" at bounding box center [617, 540] width 126 height 30
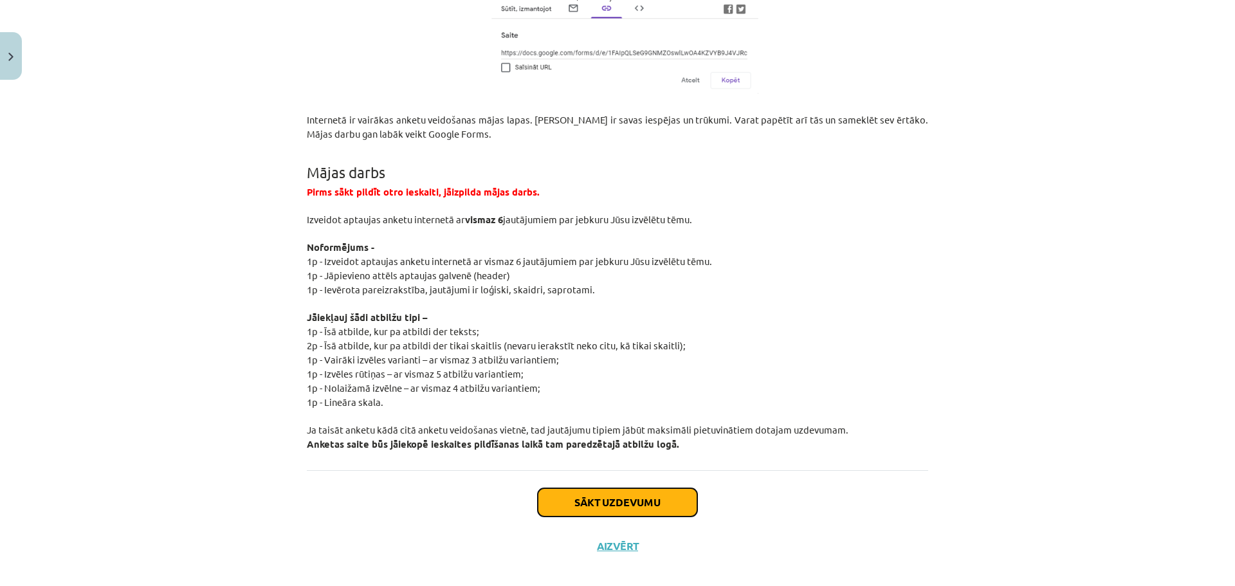
click at [603, 488] on button "Sākt uzdevumu" at bounding box center [617, 502] width 159 height 28
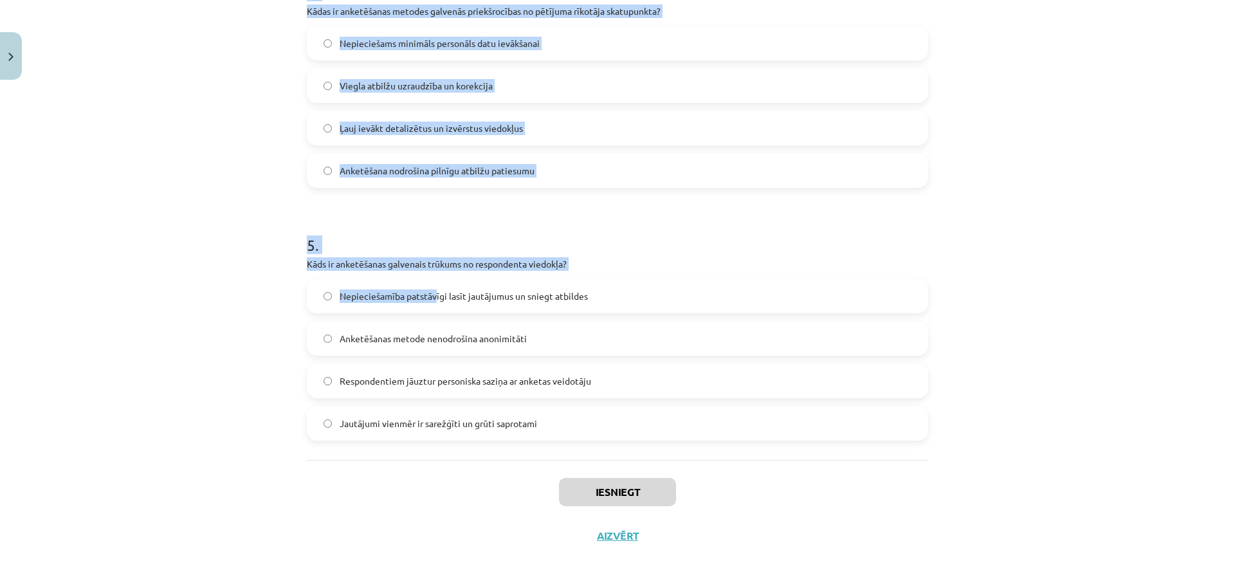
scroll to position [964, 0]
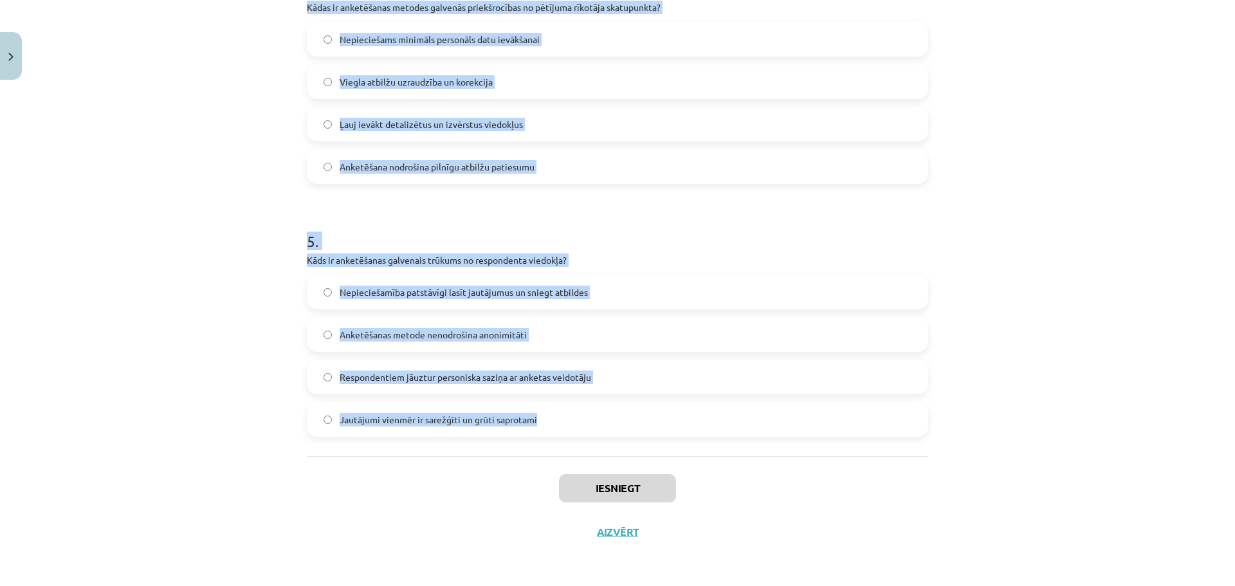
drag, startPoint x: 280, startPoint y: 246, endPoint x: 569, endPoint y: 422, distance: 338.5
click at [572, 428] on div "Mācību tēma: Datorikas - 10. klases 2. ieskaites mācību materiāls #4 Anketēšana…" at bounding box center [617, 293] width 1235 height 586
copy form "1 . Kura no Google Forms atbilžu formām ir piemērota, lai respondents var izvēl…"
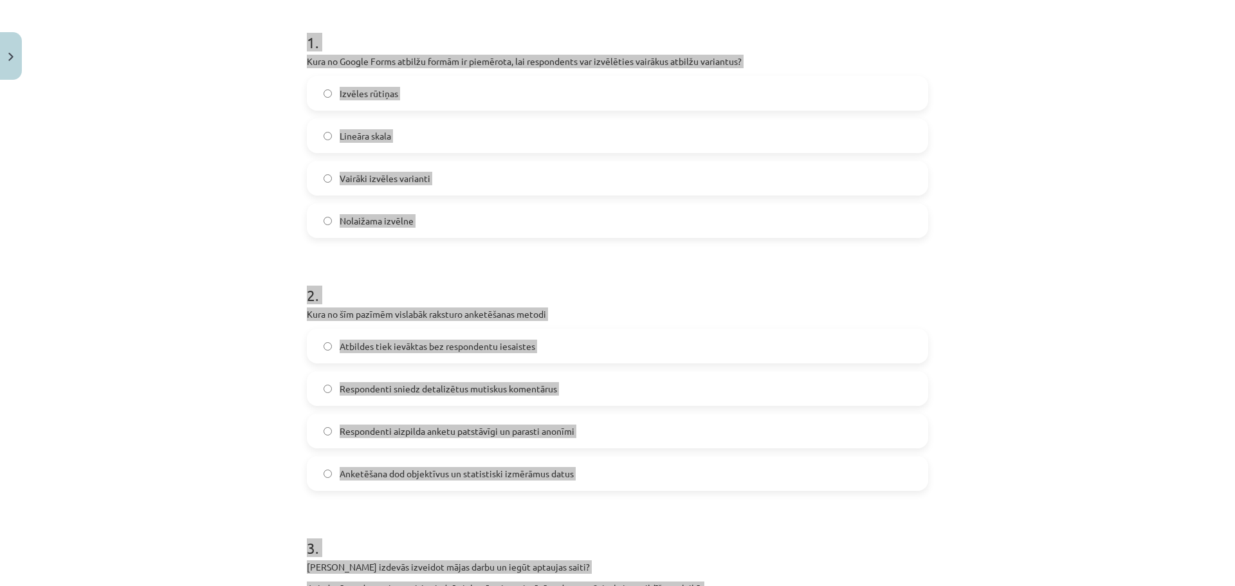
scroll to position [192, 0]
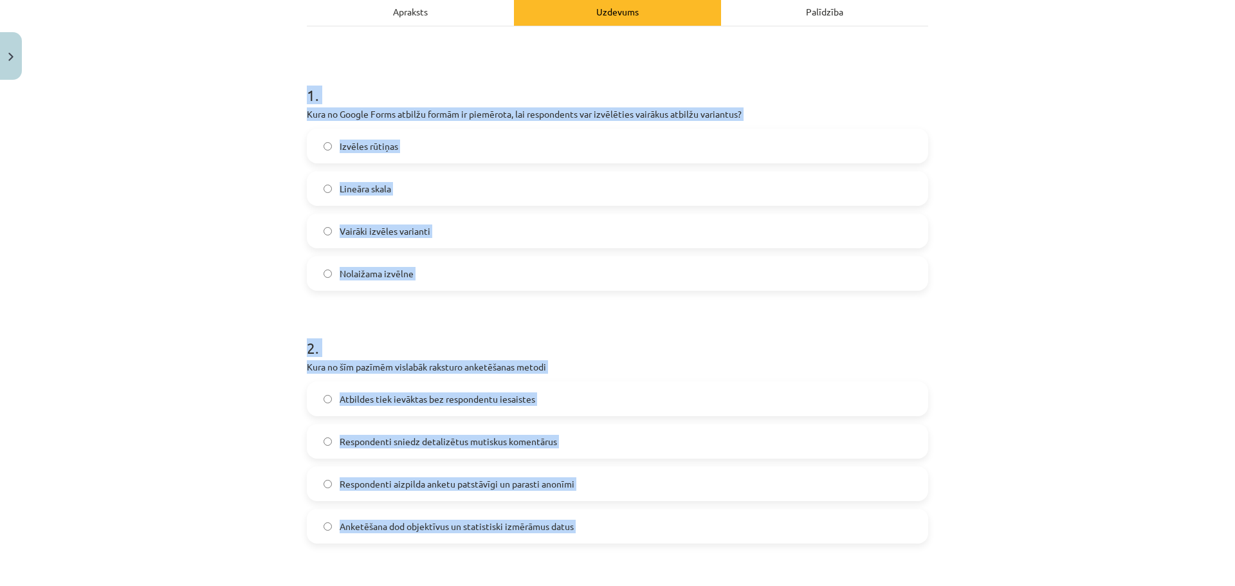
click at [1039, 408] on div "Mācību tēma: Datorikas - 10. klases 2. ieskaites mācību materiāls #4 Anketēšana…" at bounding box center [617, 293] width 1235 height 586
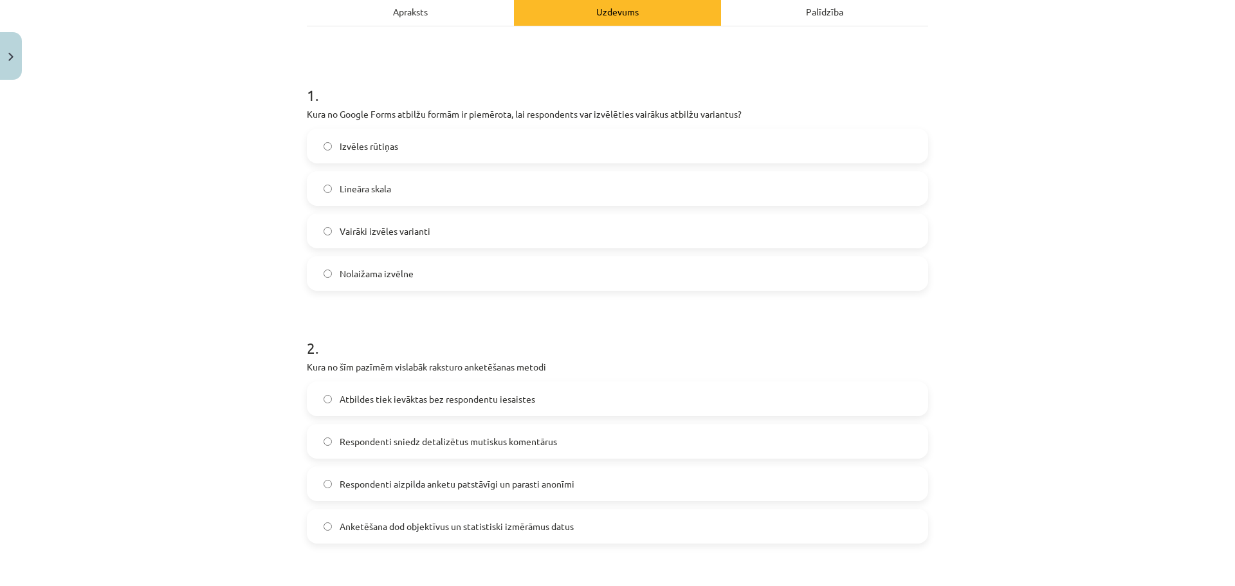
click at [538, 143] on label "Izvēles rūtiņas" at bounding box center [617, 146] width 619 height 32
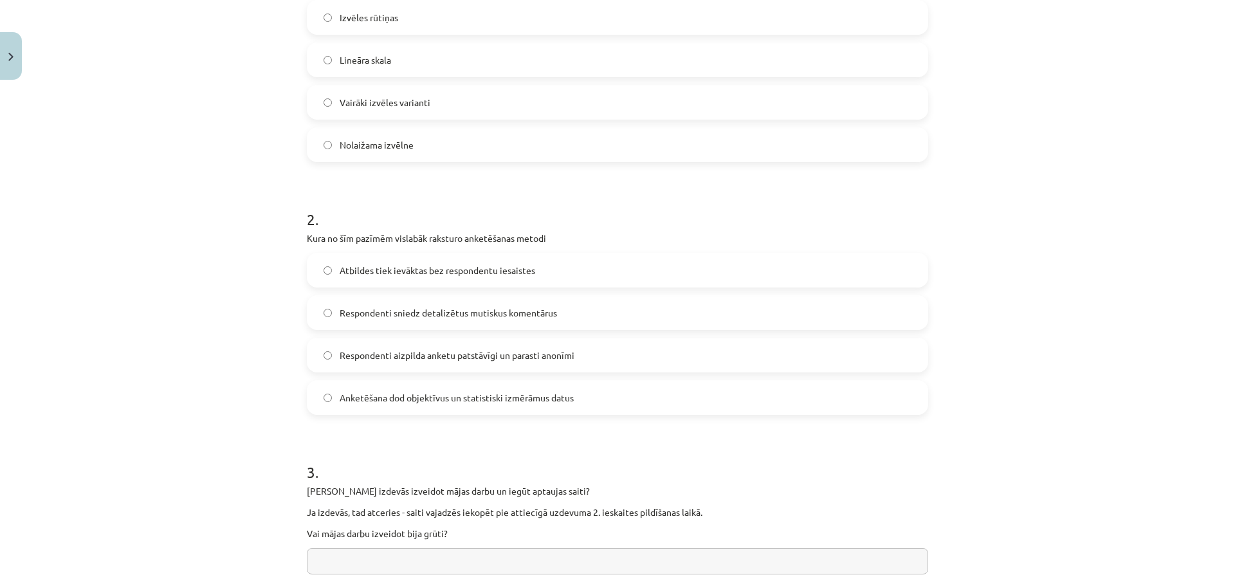
click at [597, 350] on label "Respondenti aizpilda anketu patstāvīgi un parasti anonīmi" at bounding box center [617, 355] width 619 height 32
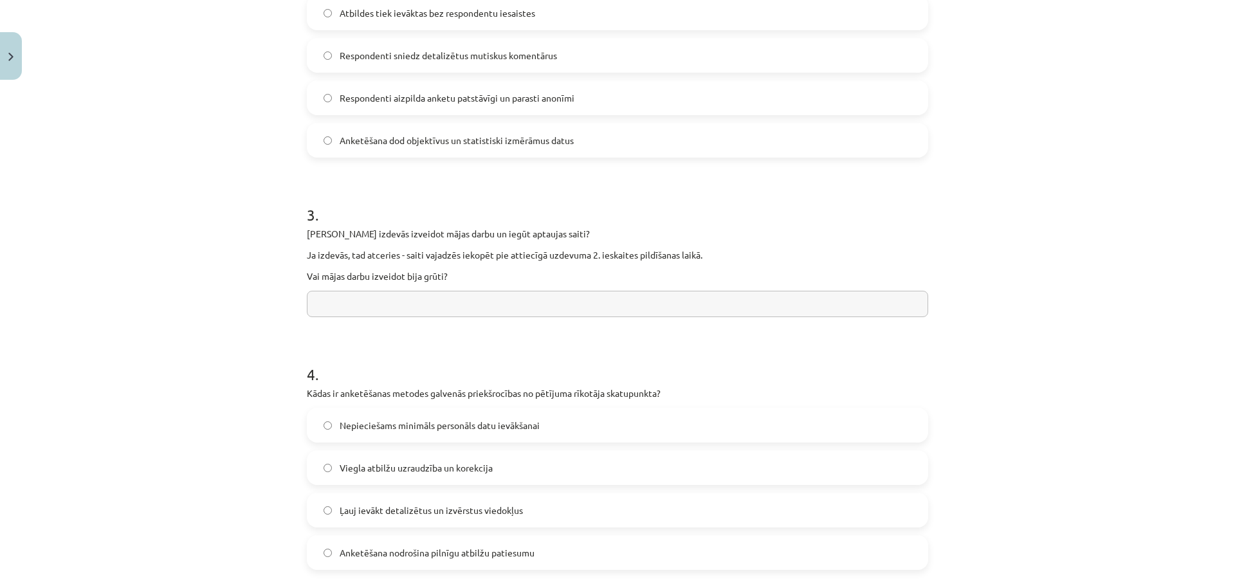
drag, startPoint x: 587, startPoint y: 303, endPoint x: 583, endPoint y: 331, distance: 28.6
click at [583, 331] on form "1 . Kura no Google Forms atbilžu formām ir piemērota, lai respondents var izvēl…" at bounding box center [617, 250] width 621 height 1145
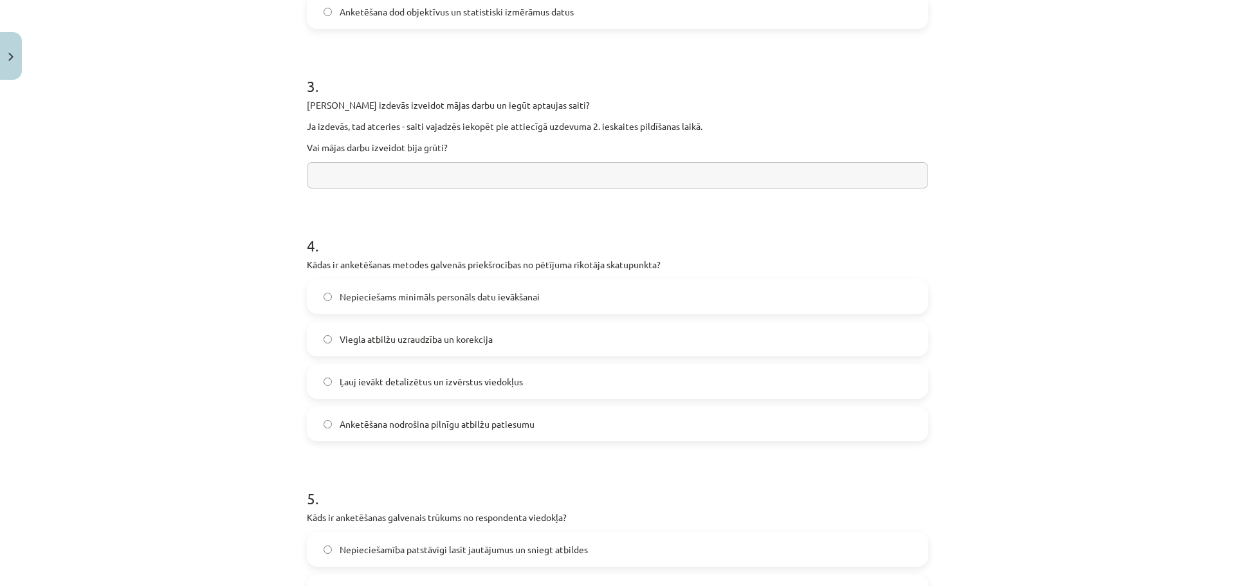
click at [574, 287] on label "Nepieciešams minimāls personāls datu ievākšanai" at bounding box center [617, 296] width 619 height 32
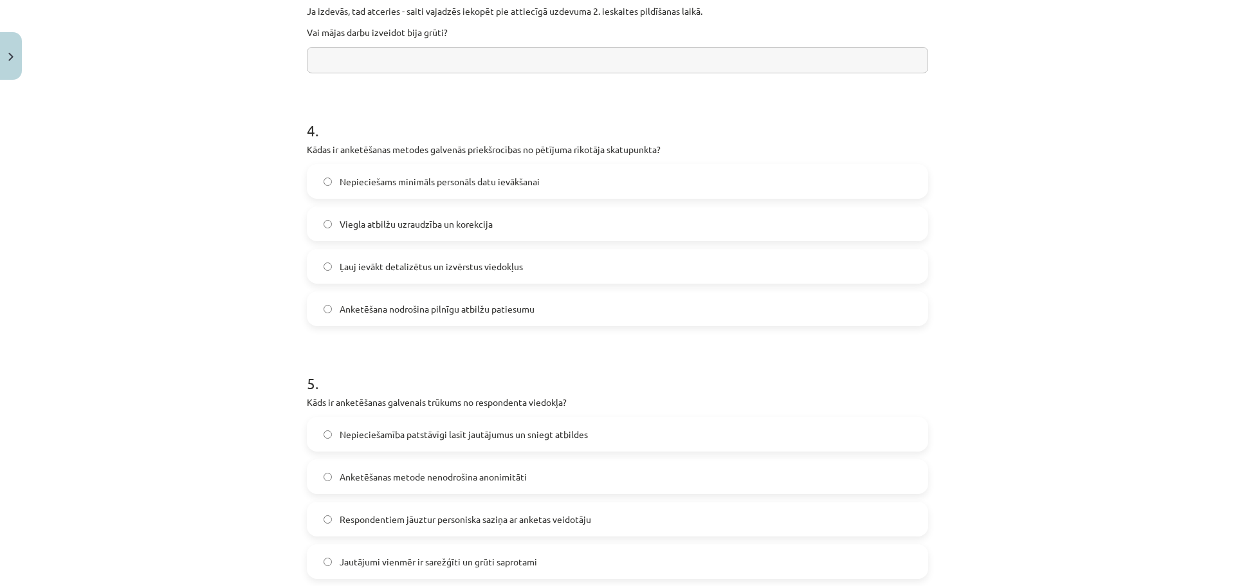
scroll to position [964, 0]
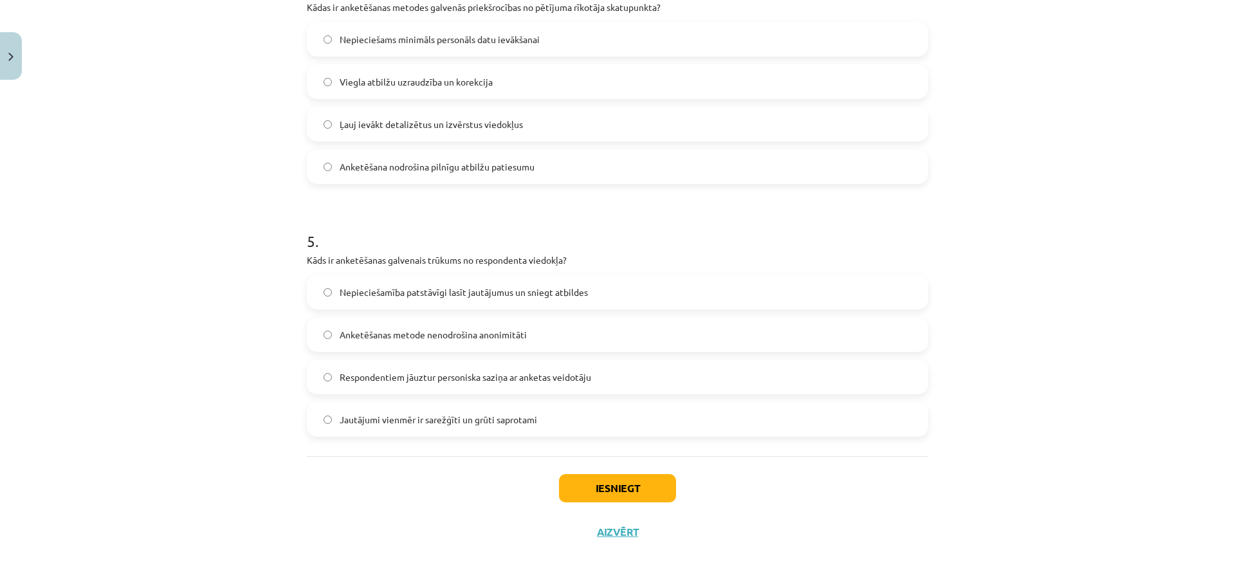
click at [565, 341] on label "Anketēšanas metode nenodrošina anonimitāti" at bounding box center [617, 334] width 619 height 32
click at [572, 486] on button "Iesniegt" at bounding box center [617, 488] width 117 height 28
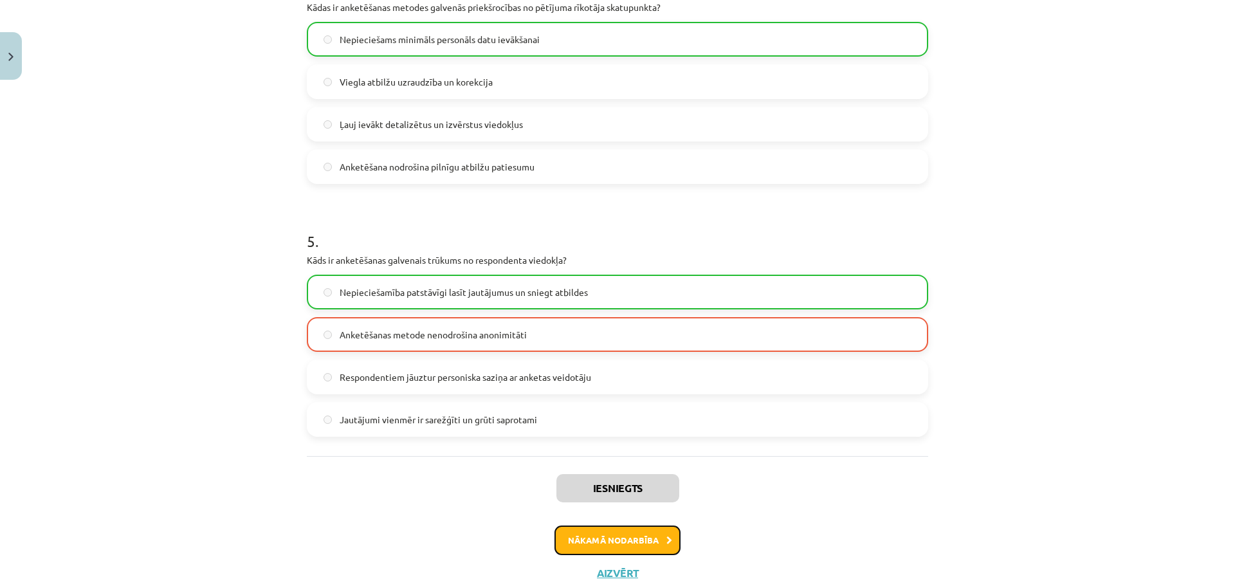
click at [613, 529] on button "Nākamā nodarbība" at bounding box center [617, 540] width 126 height 30
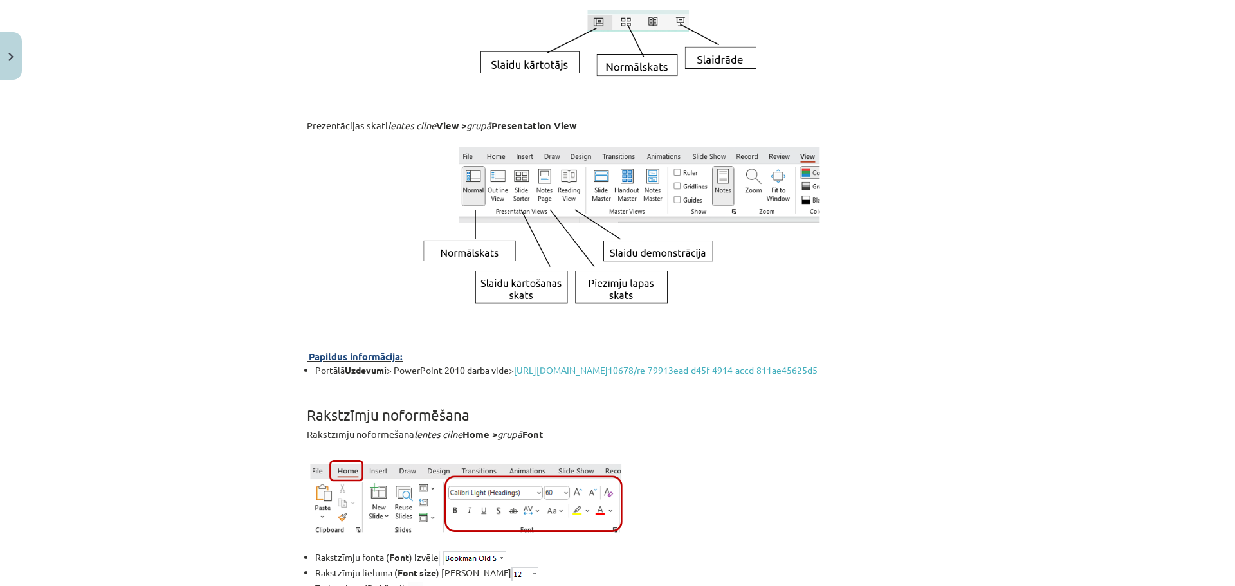
scroll to position [1576, 0]
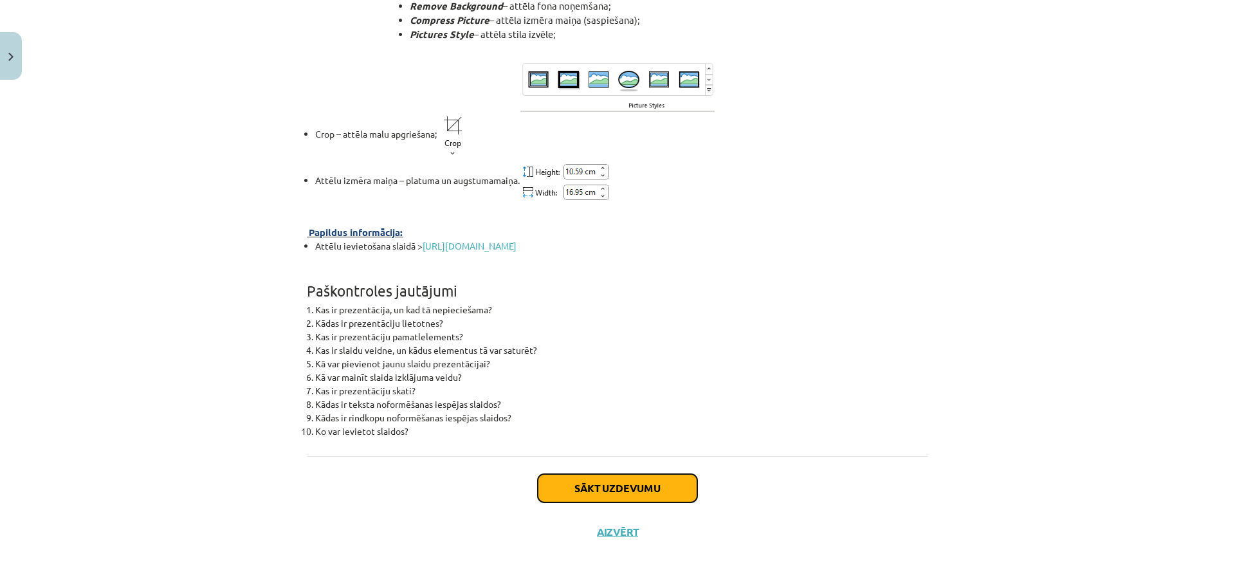
click at [624, 477] on button "Sākt uzdevumu" at bounding box center [617, 488] width 159 height 28
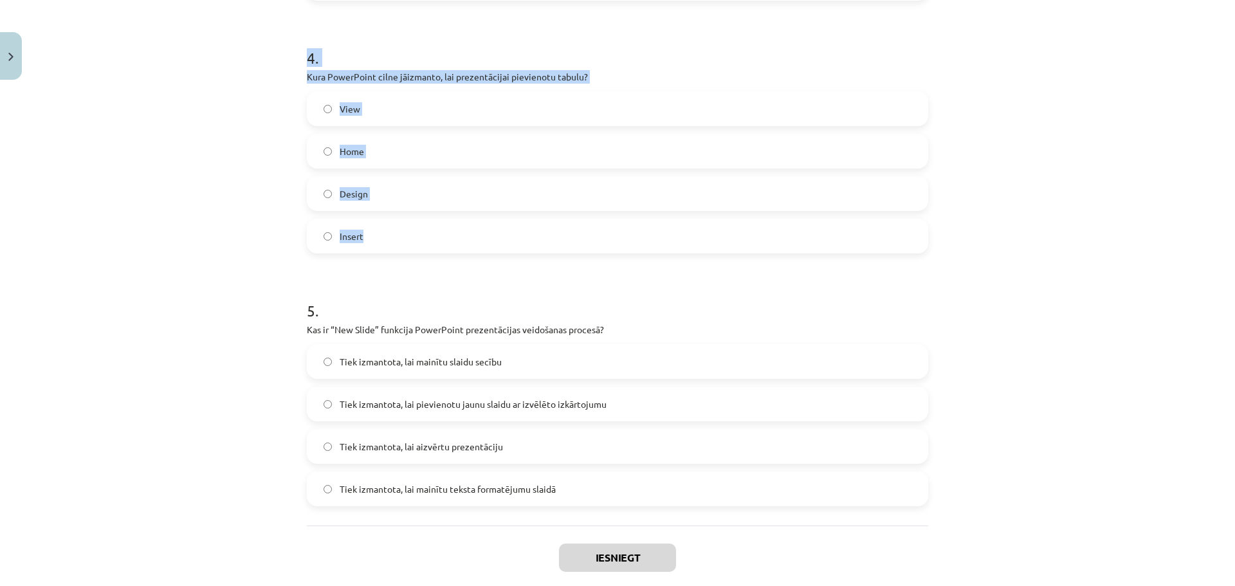
scroll to position [1057, 0]
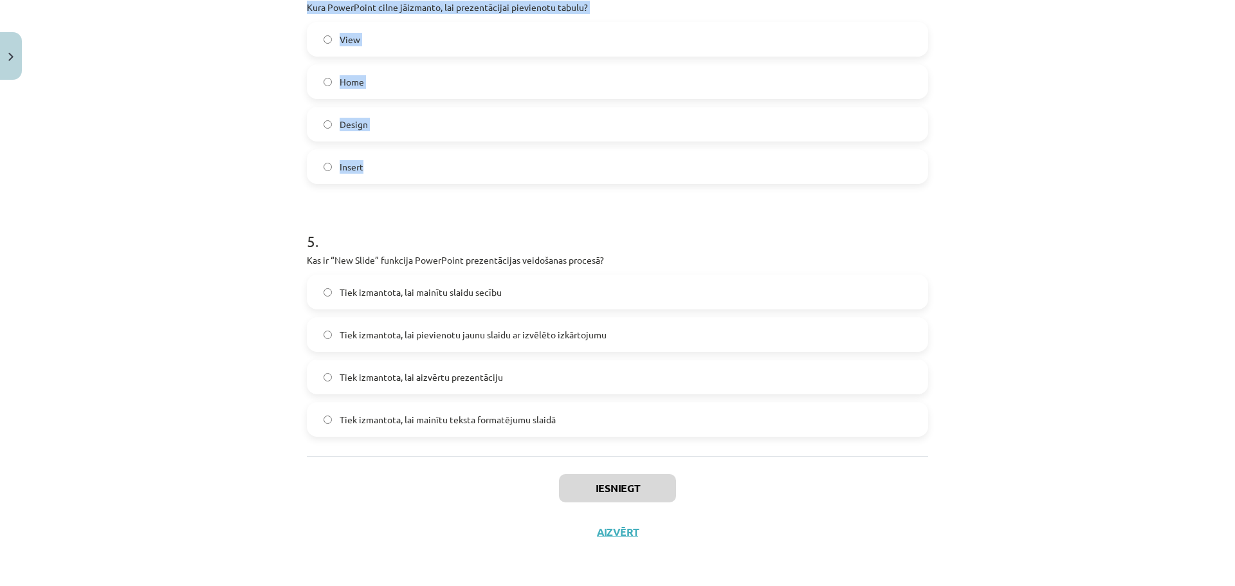
drag, startPoint x: 300, startPoint y: 126, endPoint x: 608, endPoint y: 389, distance: 404.6
copy form "1 . Kura no šīm teksta formatēšanas iespējām ļauj mainīt lielos burtus uz mazaj…"
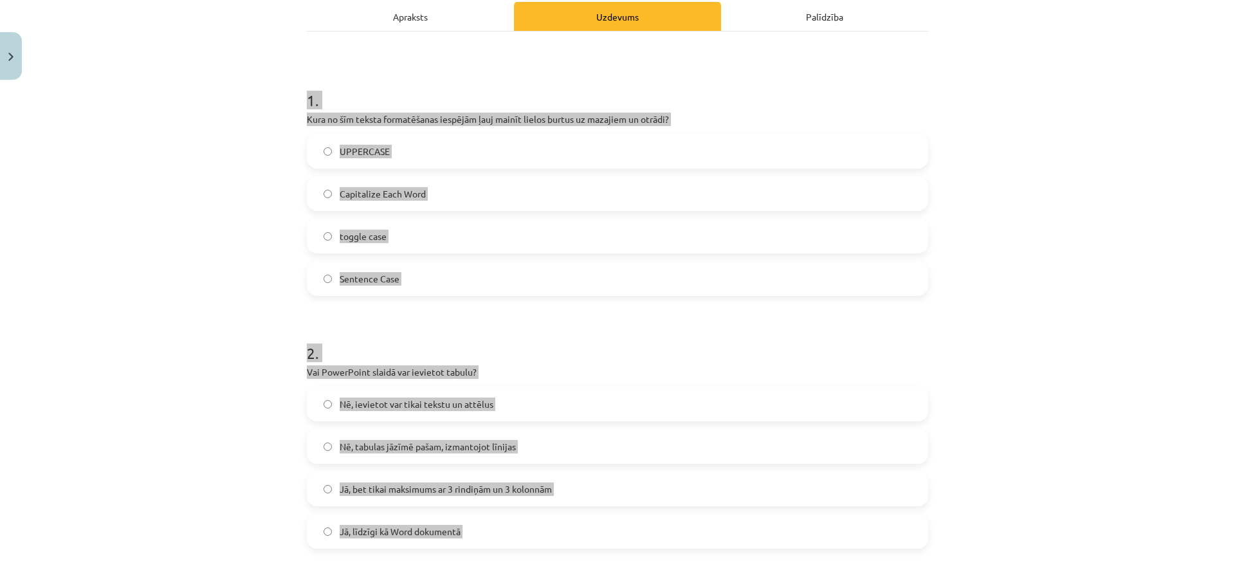
scroll to position [0, 0]
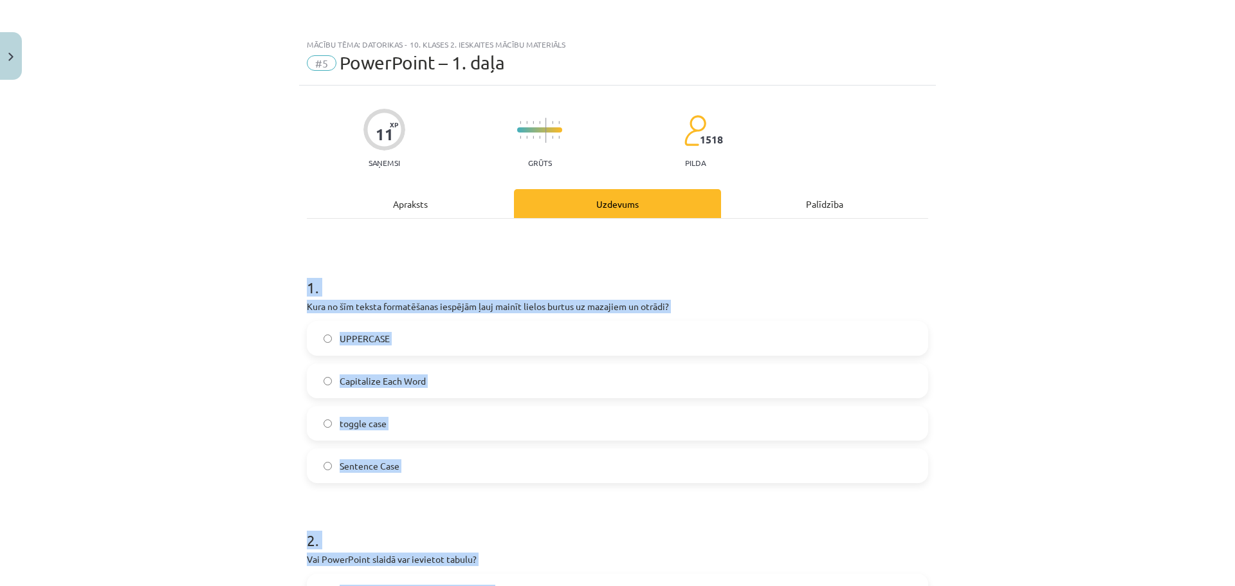
click at [1090, 314] on div "Mācību tēma: Datorikas - 10. klases 2. ieskaites mācību materiāls #5 PowerPoint…" at bounding box center [617, 293] width 1235 height 586
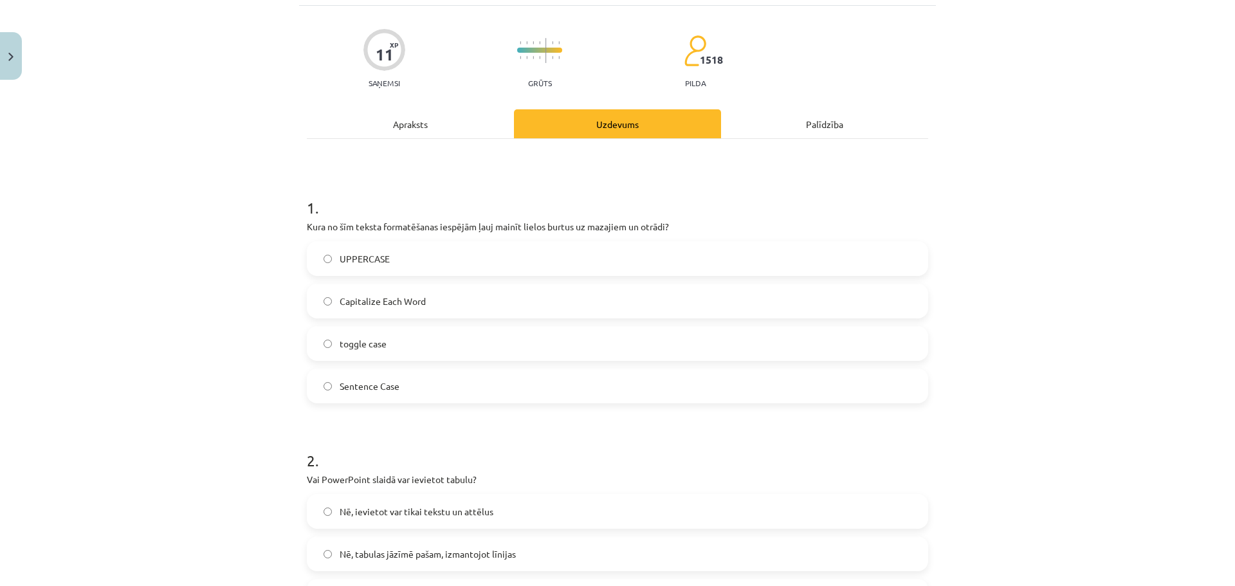
scroll to position [129, 0]
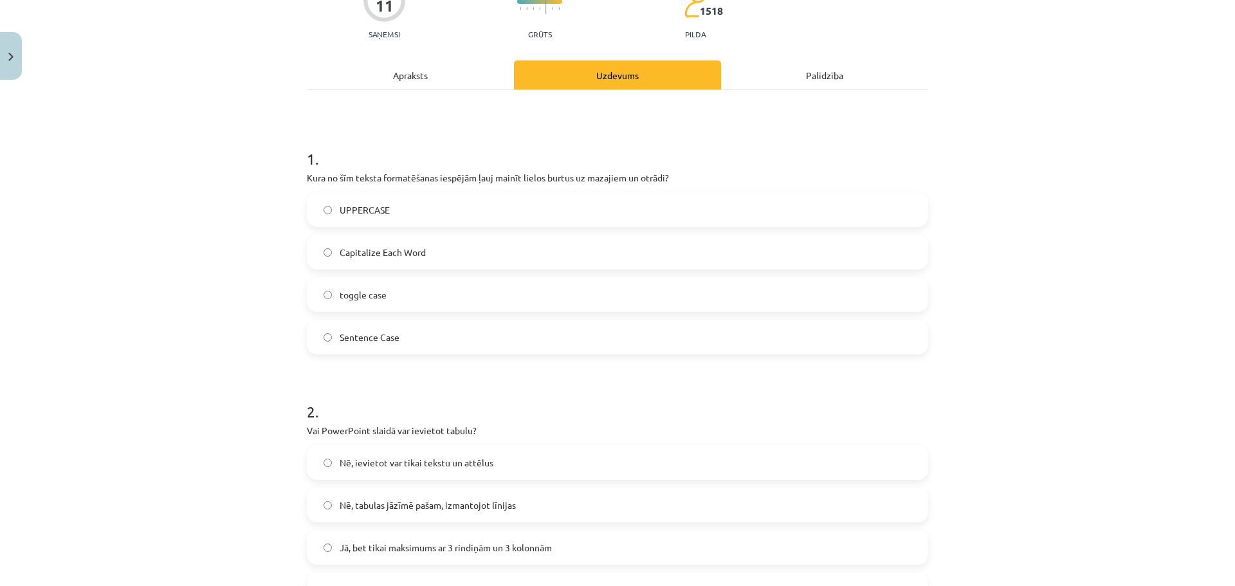
click at [429, 296] on label "toggle case" at bounding box center [617, 294] width 619 height 32
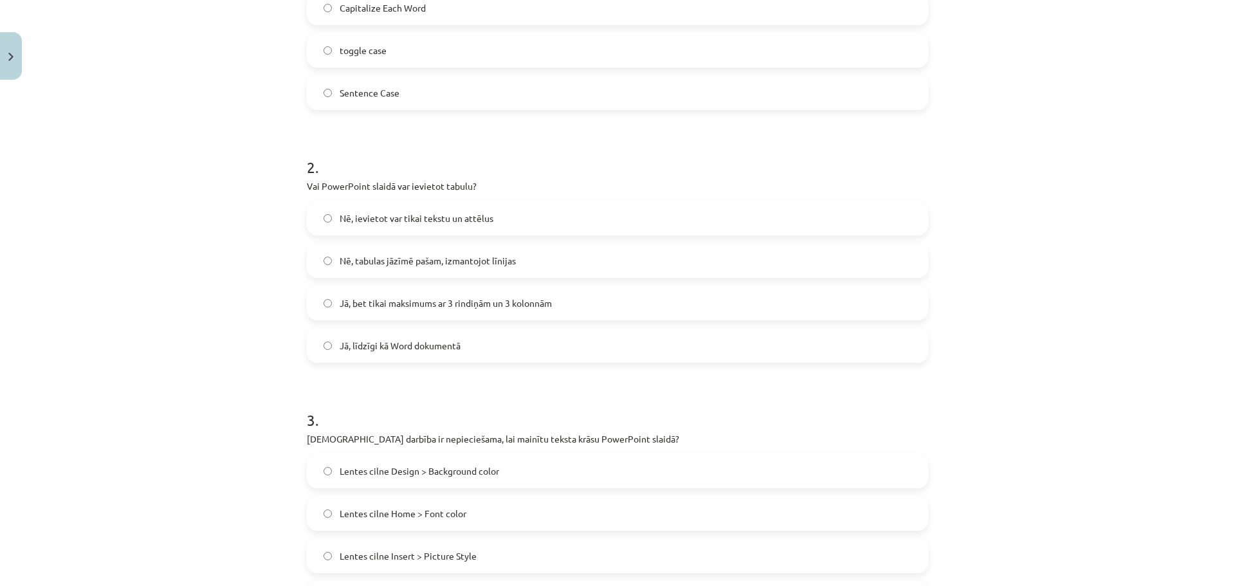
scroll to position [386, 0]
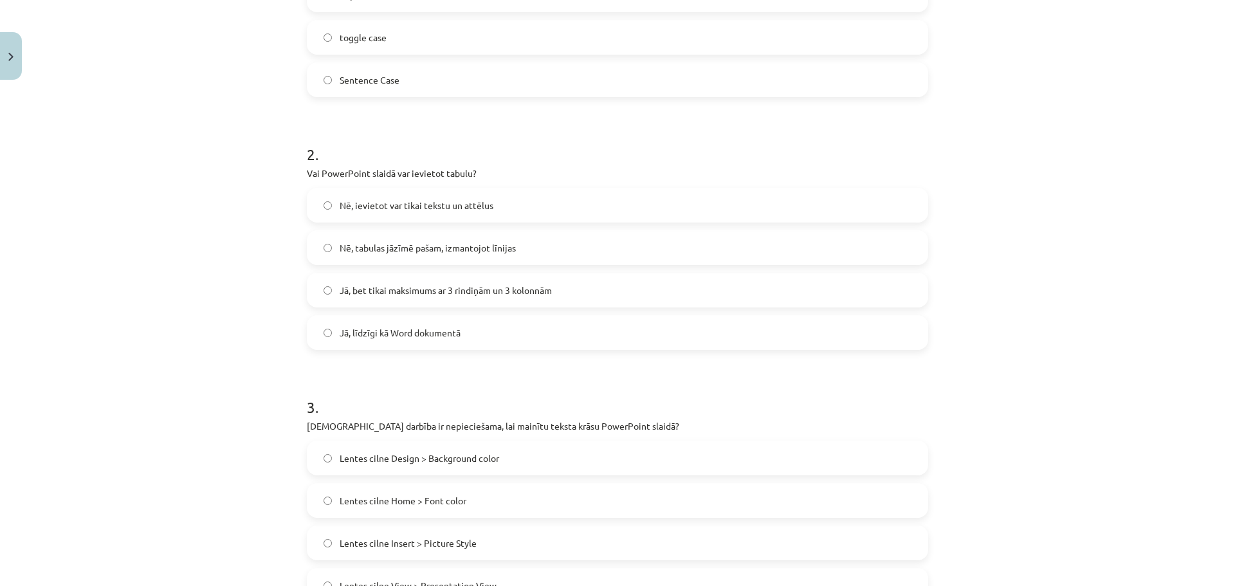
click at [488, 334] on label "Jā, līdzīgi kā Word dokumentā" at bounding box center [617, 332] width 619 height 32
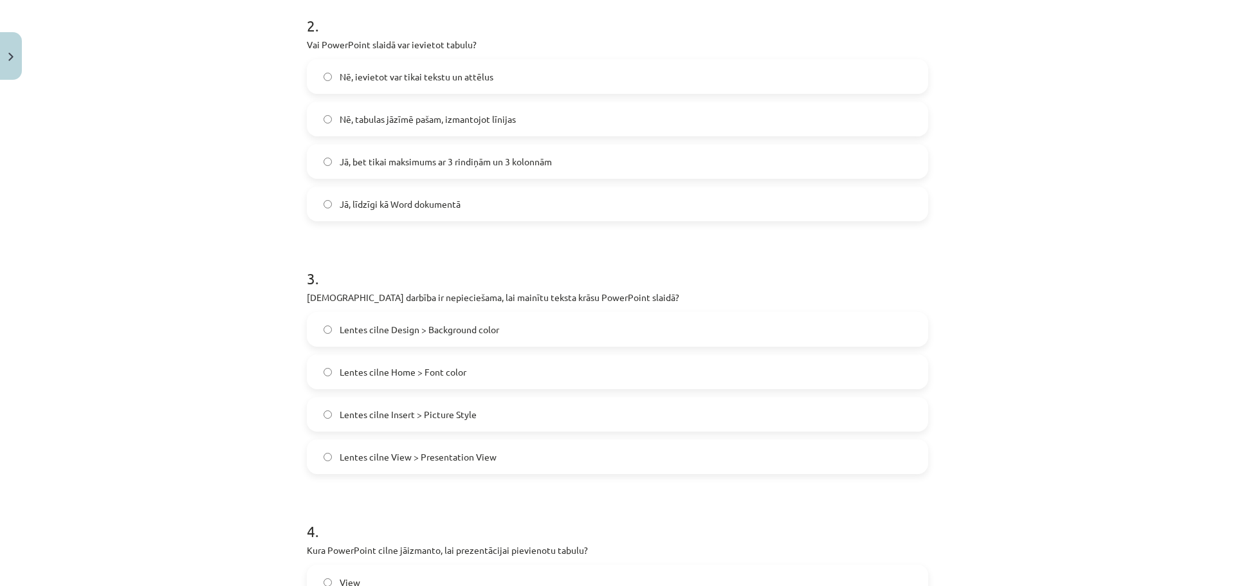
click at [490, 378] on label "Lentes cilne Home > Font color" at bounding box center [617, 372] width 619 height 32
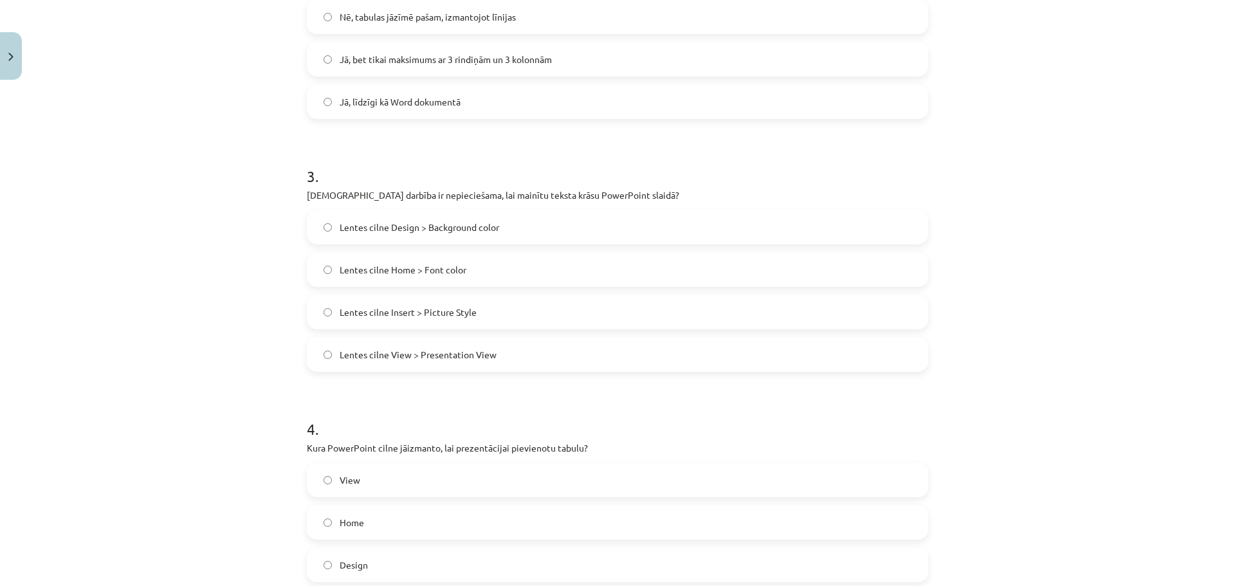
scroll to position [643, 0]
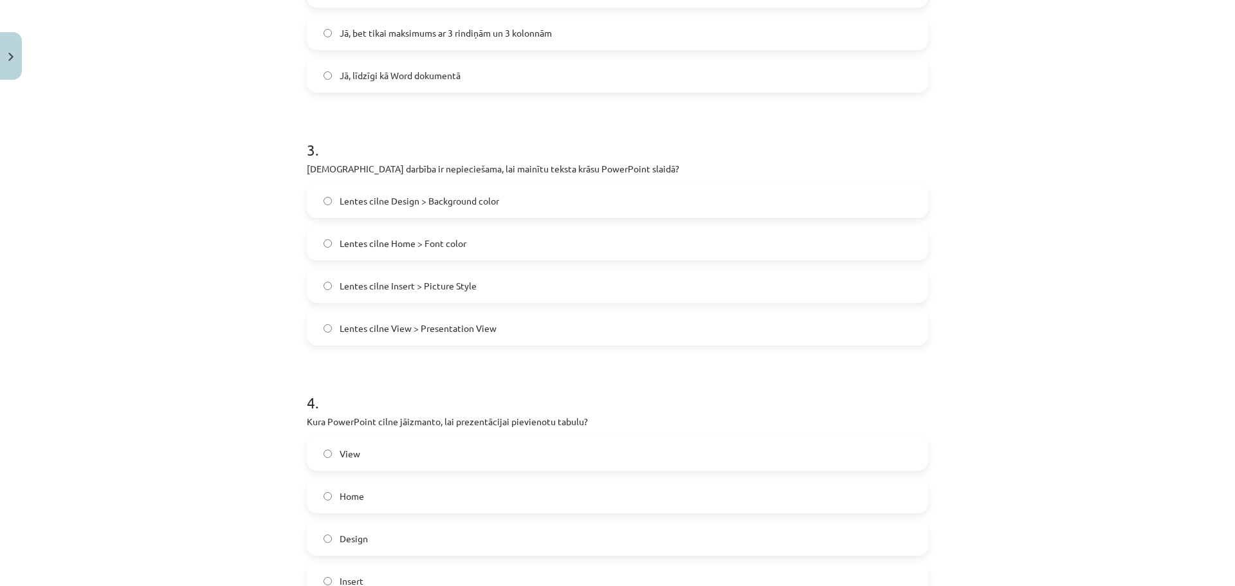
click at [372, 576] on label "Insert" at bounding box center [617, 581] width 619 height 32
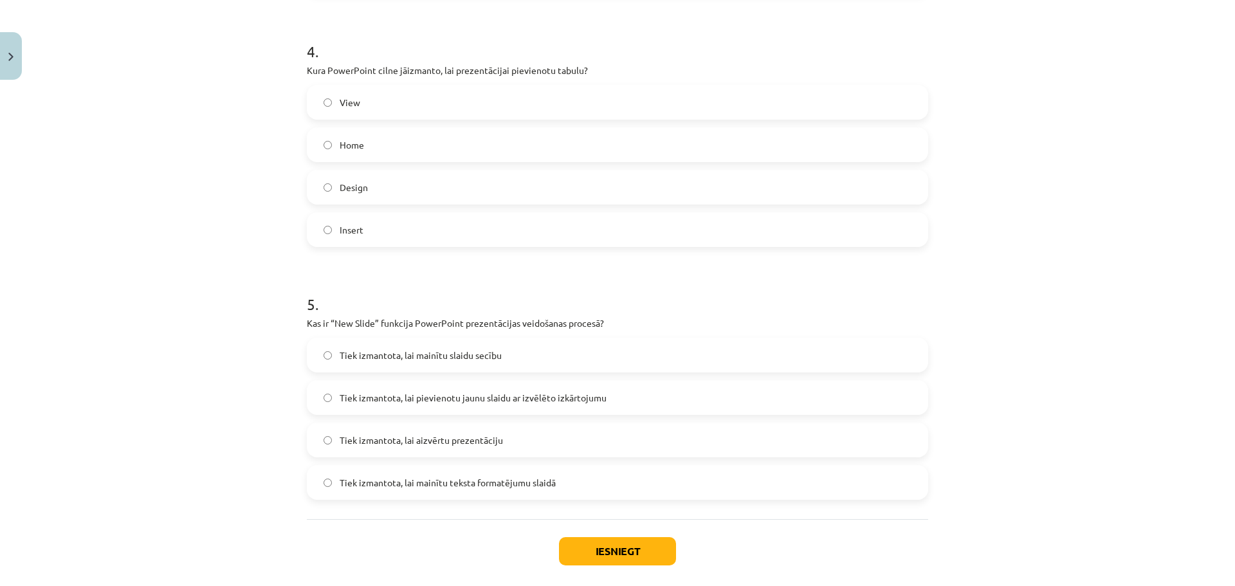
scroll to position [1057, 0]
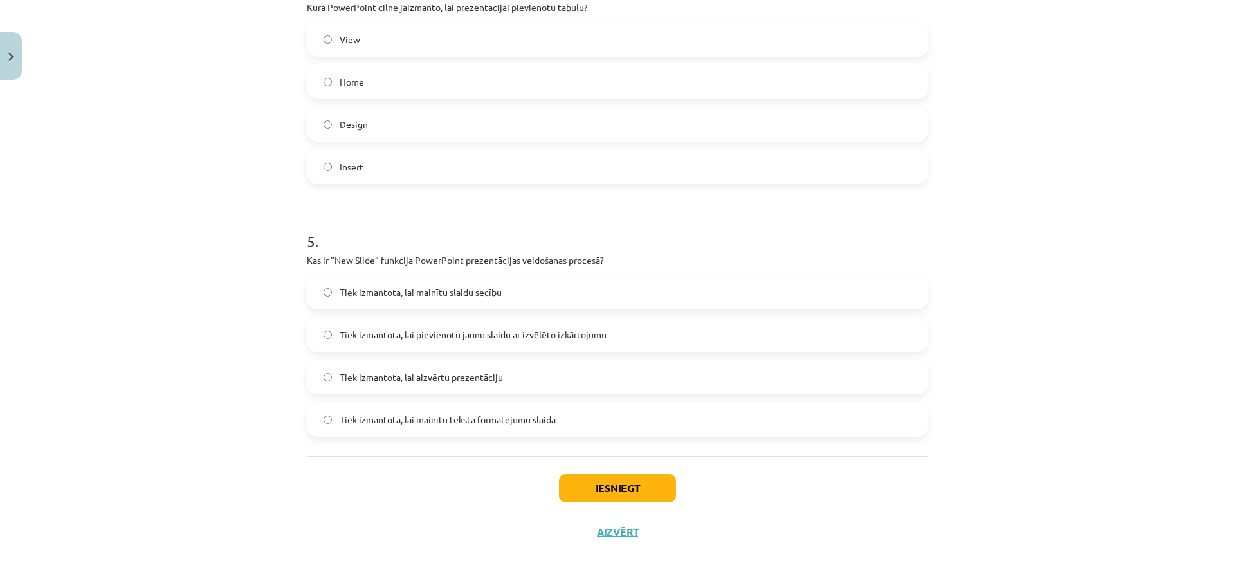
click at [501, 331] on span "Tiek izmantota, lai pievienotu jaunu slaidu ar izvēlēto izkārtojumu" at bounding box center [473, 335] width 267 height 14
click at [640, 493] on button "Iesniegt" at bounding box center [617, 488] width 117 height 28
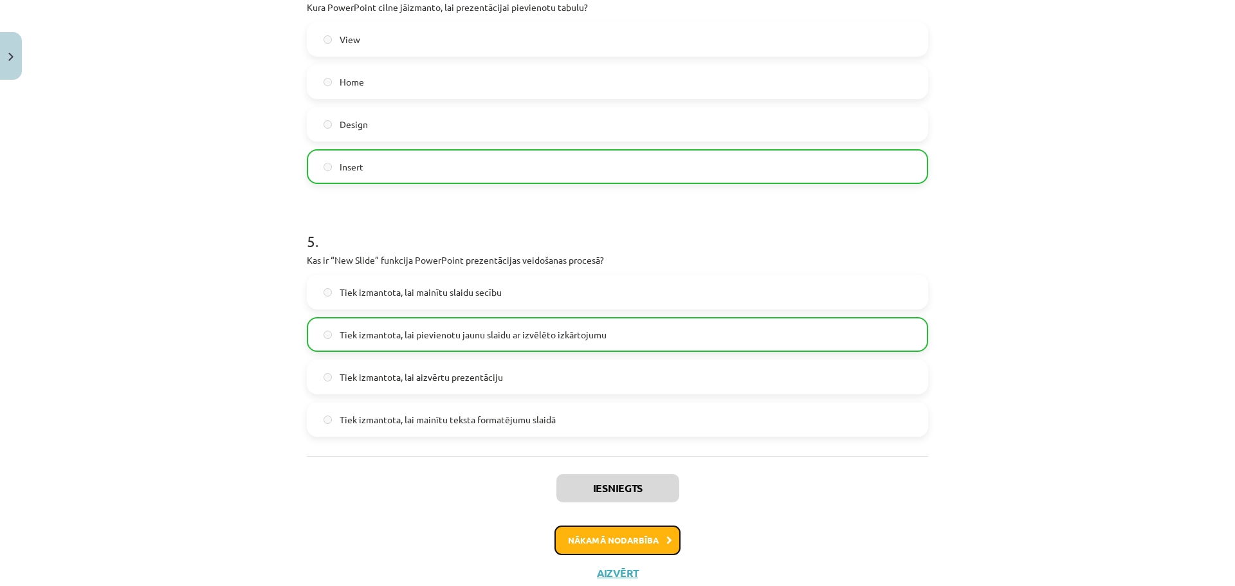
click at [630, 529] on button "Nākamā nodarbība" at bounding box center [617, 540] width 126 height 30
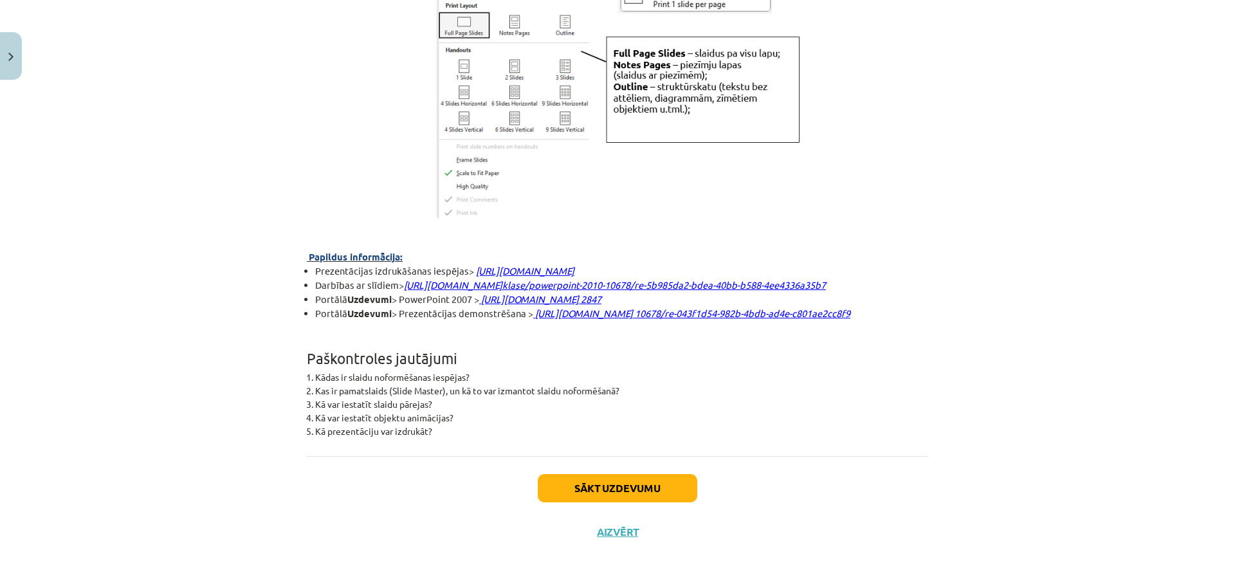
drag, startPoint x: 595, startPoint y: 471, endPoint x: 597, endPoint y: 477, distance: 6.7
click at [595, 471] on div "Sākt uzdevumu Aizvērt" at bounding box center [617, 501] width 621 height 90
click at [601, 486] on button "Sākt uzdevumu" at bounding box center [617, 488] width 159 height 28
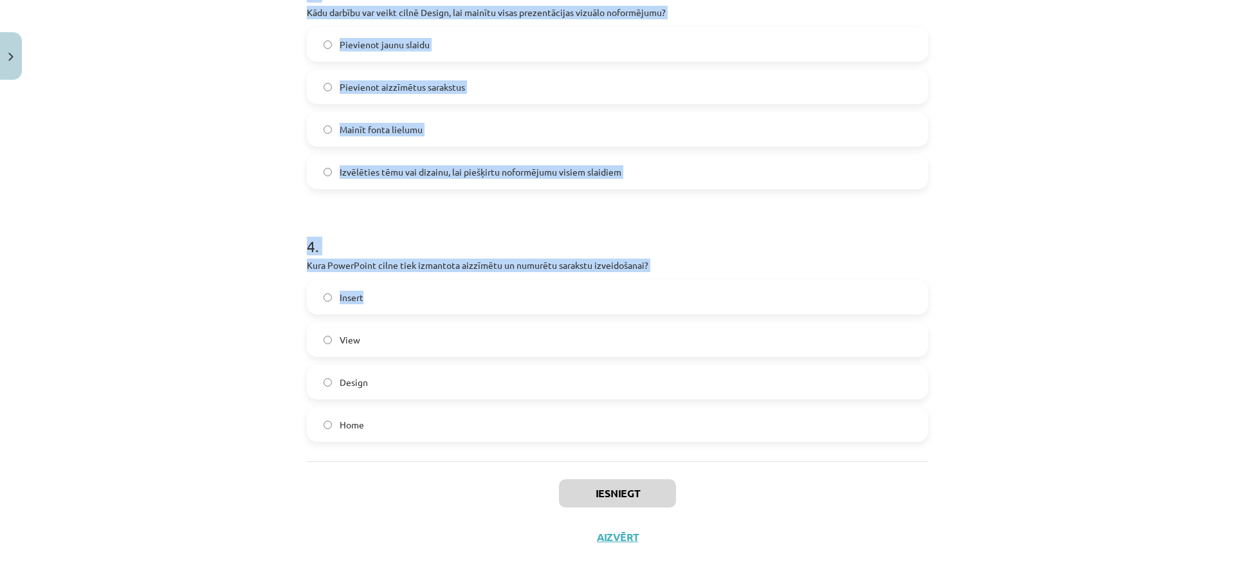
scroll to position [826, 0]
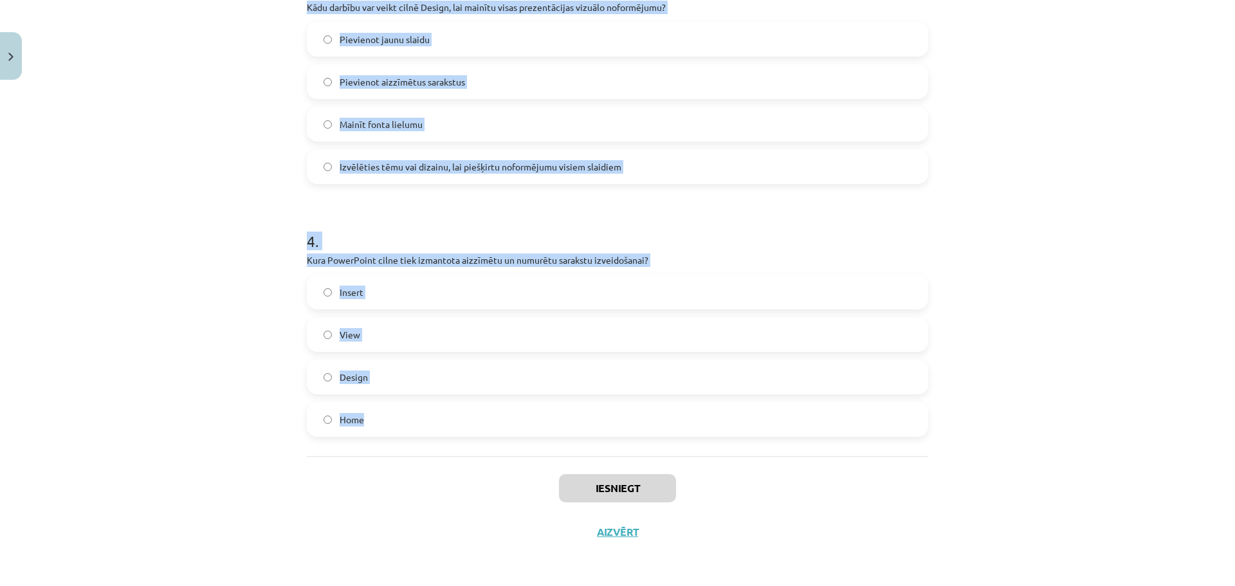
drag, startPoint x: 332, startPoint y: 253, endPoint x: 473, endPoint y: 442, distance: 235.3
click at [473, 442] on div "Mācību tēma: Datorikas - 10. klases 2. ieskaites mācību materiāls #6 PowerPoint…" at bounding box center [617, 293] width 1235 height 586
copy form "1 . Kā PowerPoint pievienot vienotu attēlu, piemēram, logotipu, visiem slaidiem…"
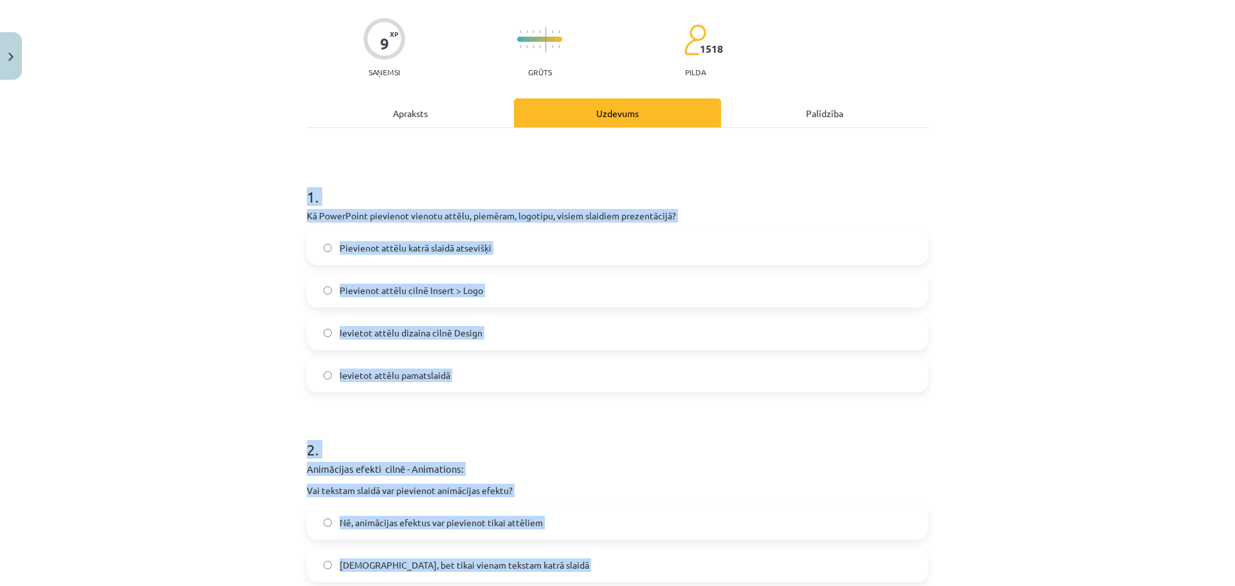
scroll to position [0, 0]
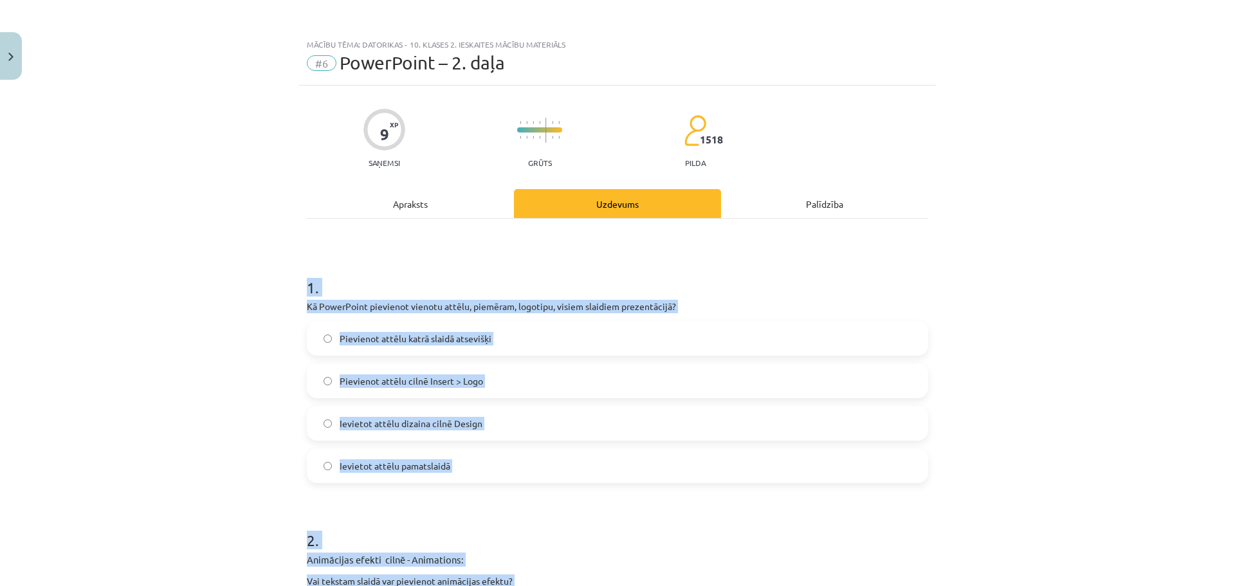
click at [525, 513] on h1 "2 ." at bounding box center [617, 529] width 621 height 40
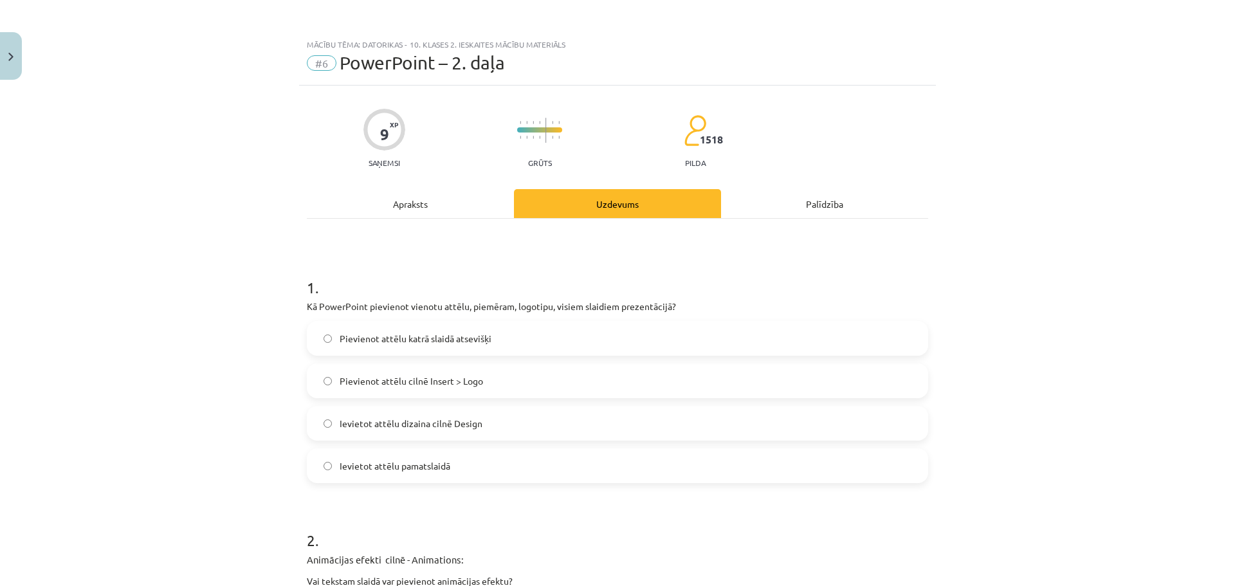
click at [504, 468] on label "Ievietot attēlu pamatslaidā" at bounding box center [617, 466] width 619 height 32
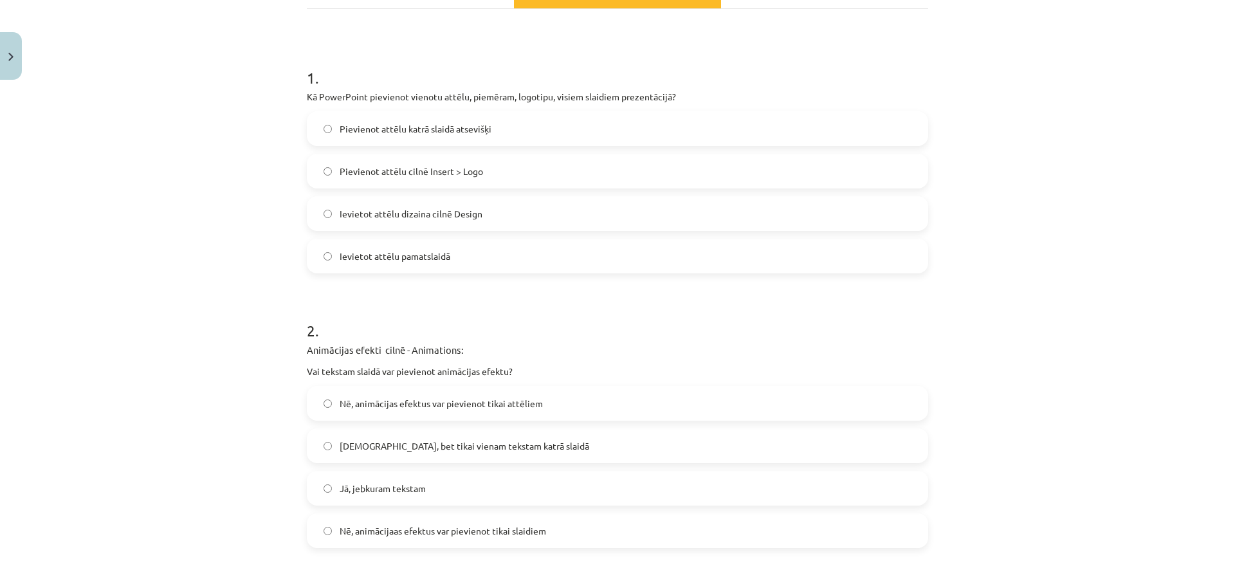
scroll to position [257, 0]
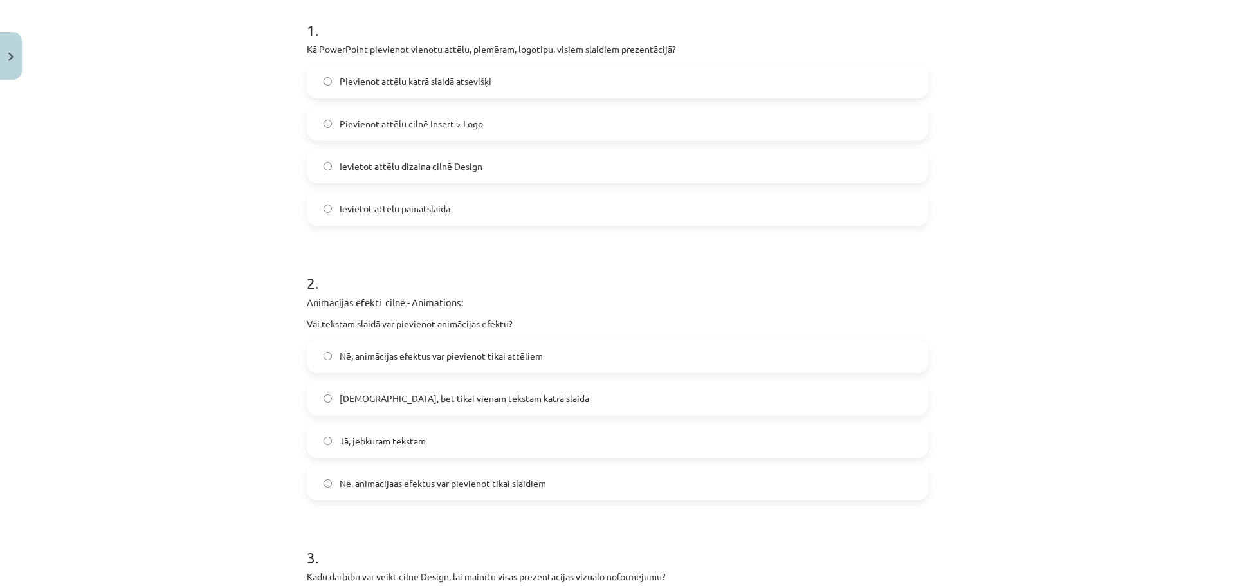
click at [489, 439] on label "Jā, jebkuram tekstam" at bounding box center [617, 440] width 619 height 32
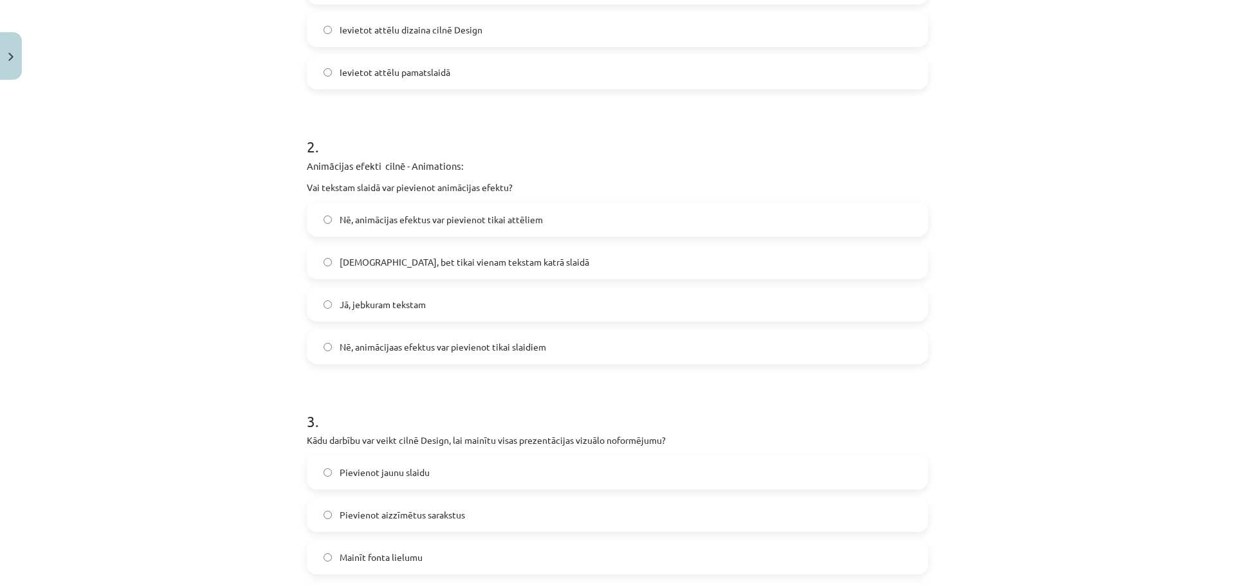
scroll to position [643, 0]
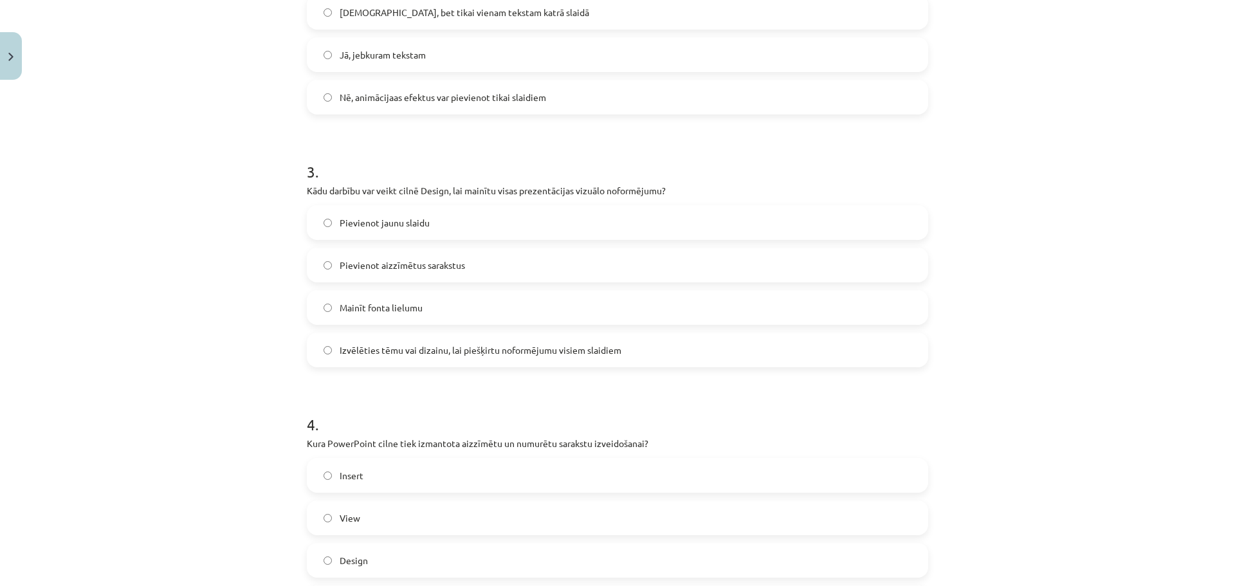
click at [460, 339] on label "Izvēlēties tēmu vai dizainu, lai piešķirtu noformējumu visiem slaidiem" at bounding box center [617, 350] width 619 height 32
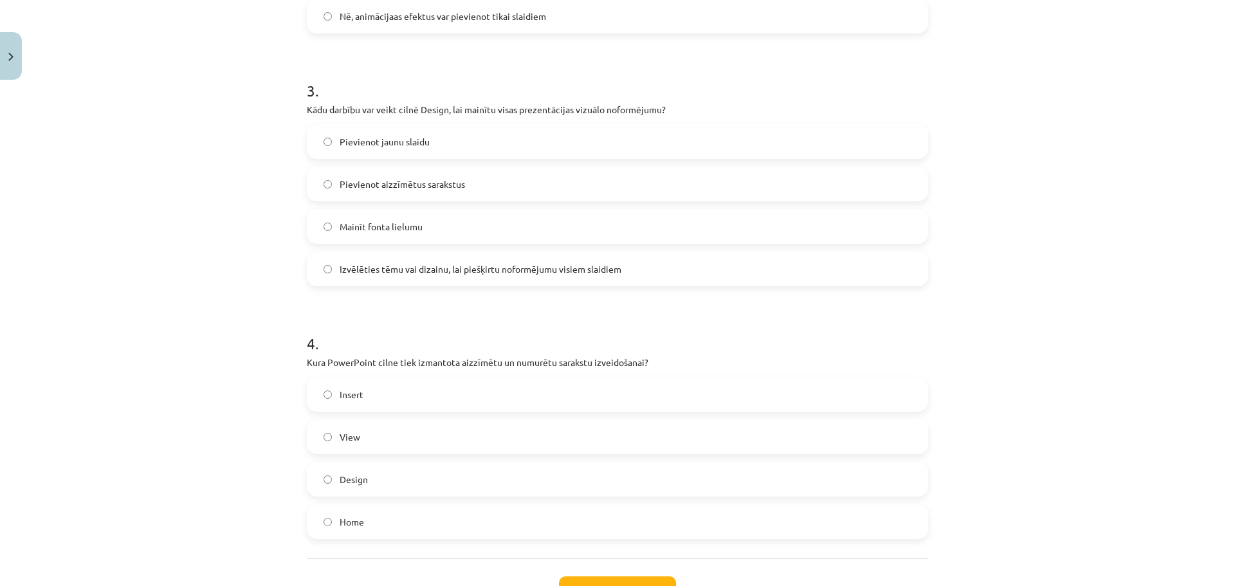
scroll to position [826, 0]
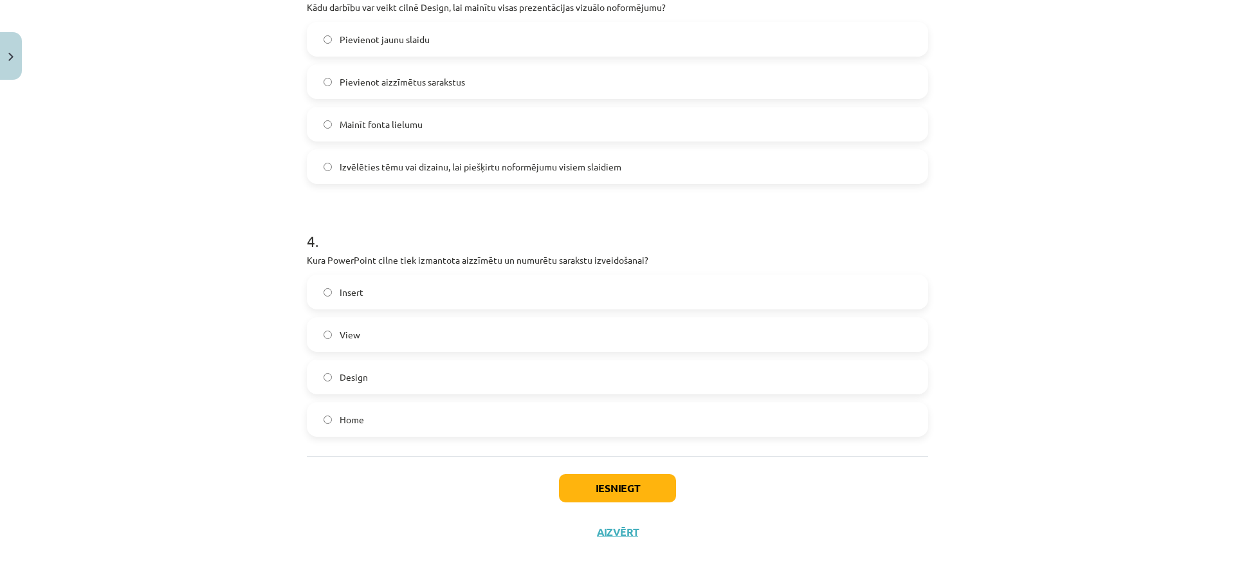
click at [423, 414] on label "Home" at bounding box center [617, 419] width 619 height 32
click at [602, 477] on button "Iesniegt" at bounding box center [617, 488] width 117 height 28
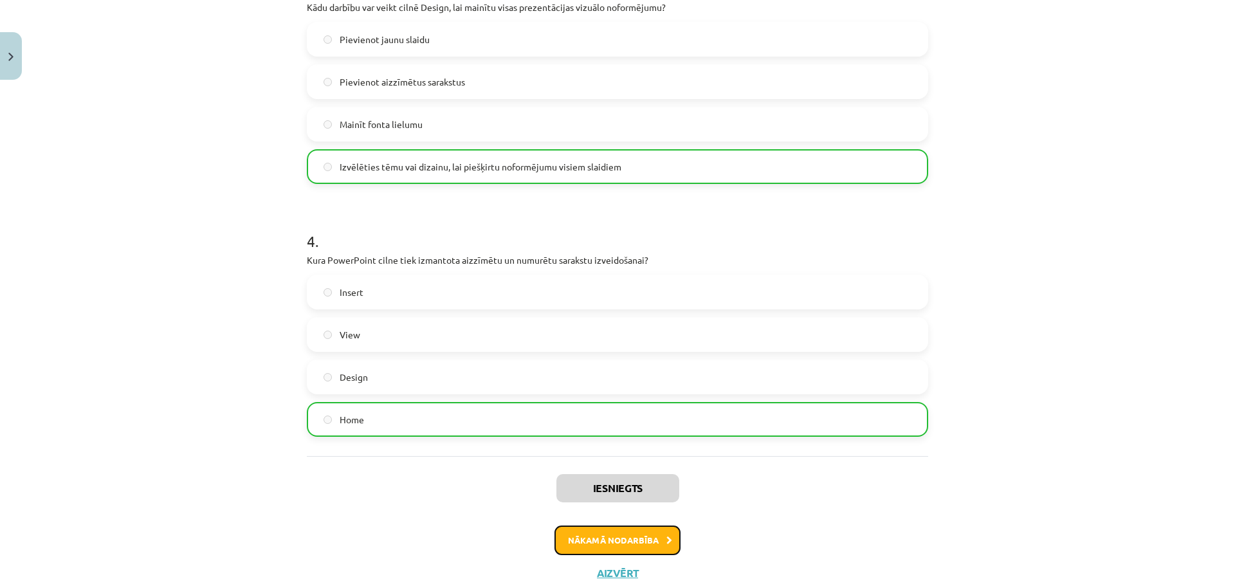
click at [666, 540] on icon at bounding box center [669, 540] width 6 height 8
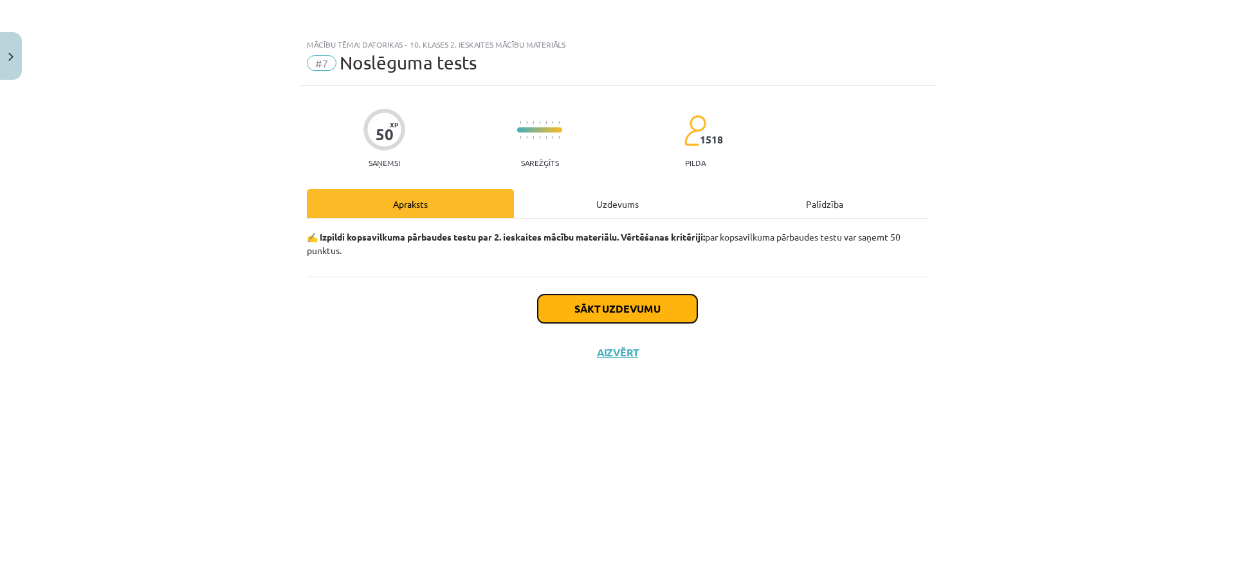
click at [573, 312] on button "Sākt uzdevumu" at bounding box center [617, 309] width 159 height 28
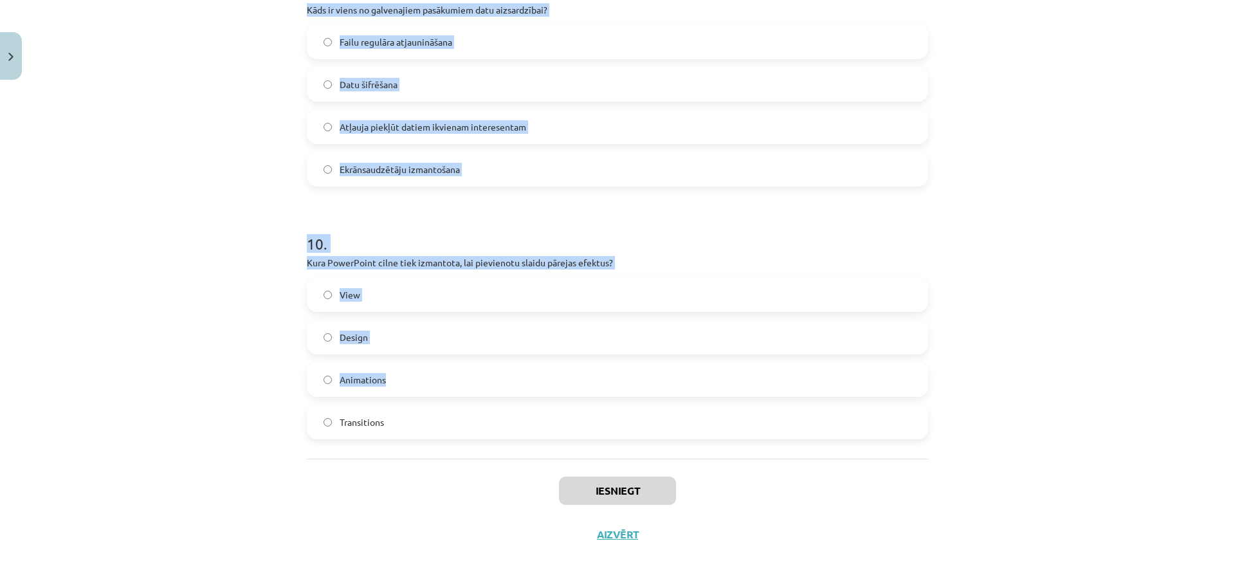
scroll to position [2322, 0]
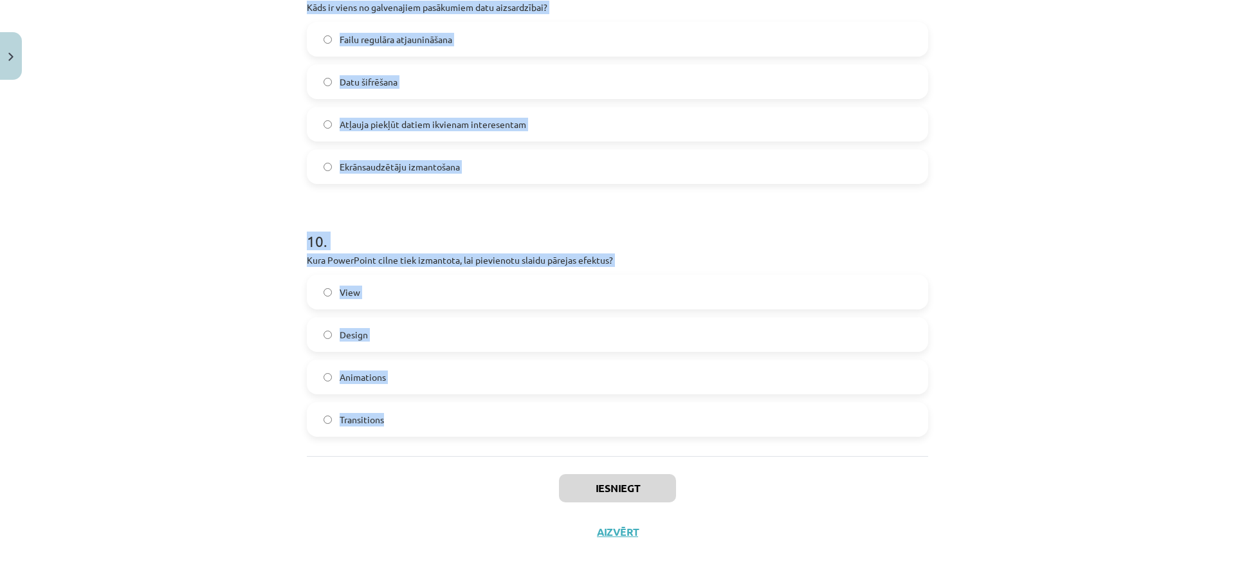
drag, startPoint x: 239, startPoint y: 287, endPoint x: 503, endPoint y: 410, distance: 290.6
click at [503, 410] on div "Mācību tēma: Datorikas - 10. klases 2. ieskaites mācību materiāls #7 Noslēguma …" at bounding box center [617, 293] width 1235 height 586
copy form "1 . Kas ir pamatslaids PowerPoint prezentācijā? Slaids, kurā var pievienot anim…"
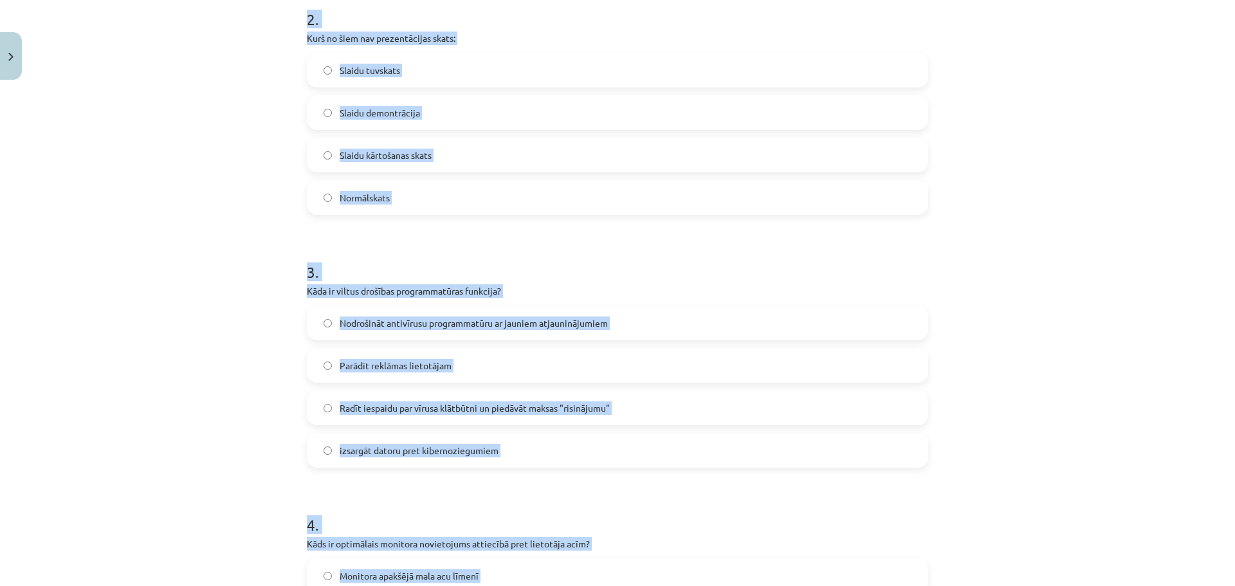
click at [1050, 223] on div "Mācību tēma: Datorikas - 10. klases 2. ieskaites mācību materiāls #7 Noslēguma …" at bounding box center [617, 293] width 1235 height 586
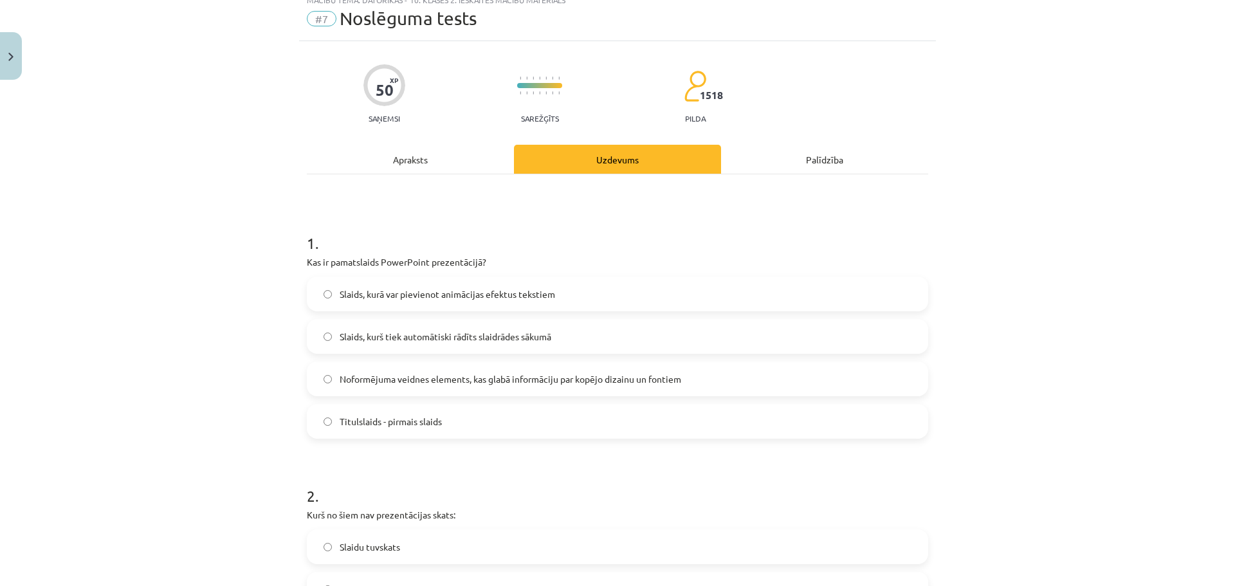
scroll to position [0, 0]
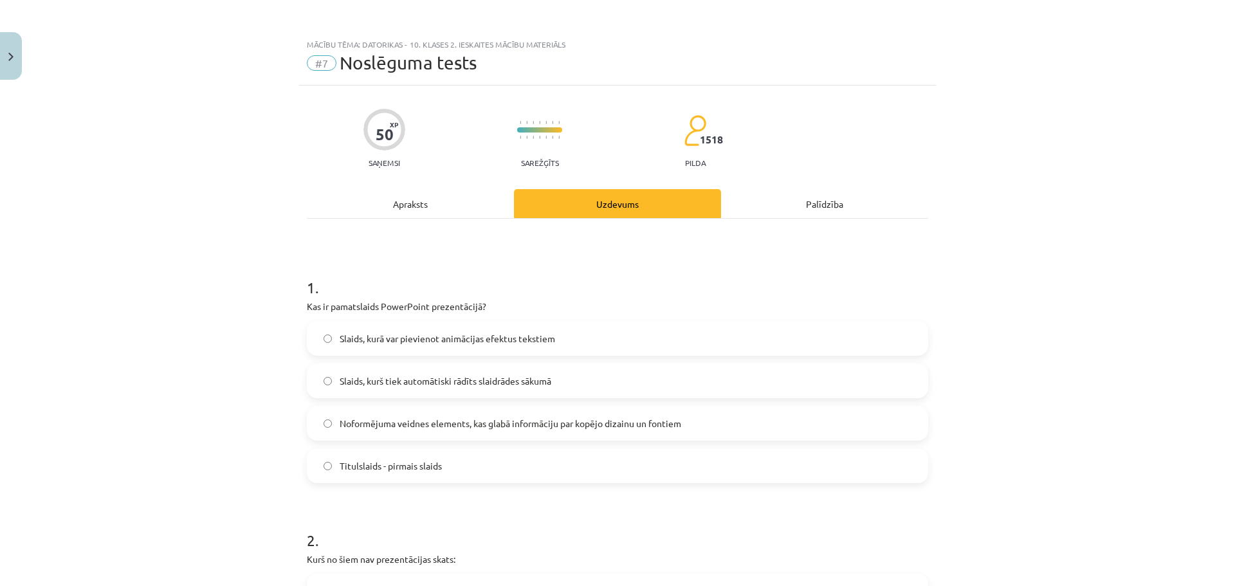
click at [642, 419] on span "Noformējuma veidnes elements, kas glabā informāciju par kopējo dizainu un fonti…" at bounding box center [511, 424] width 342 height 14
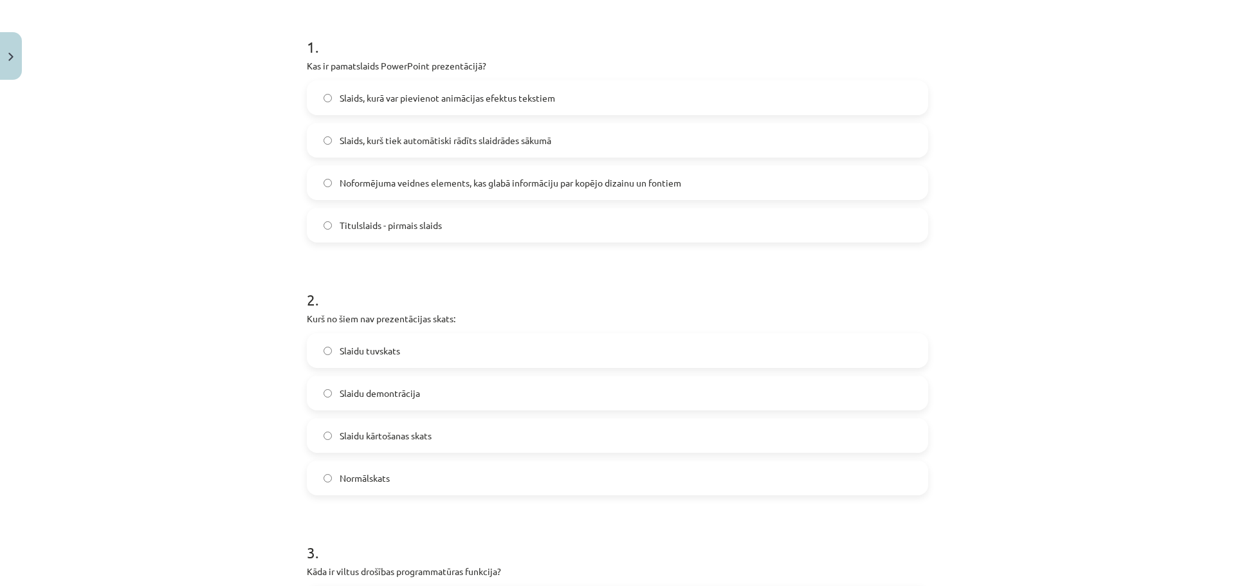
scroll to position [257, 0]
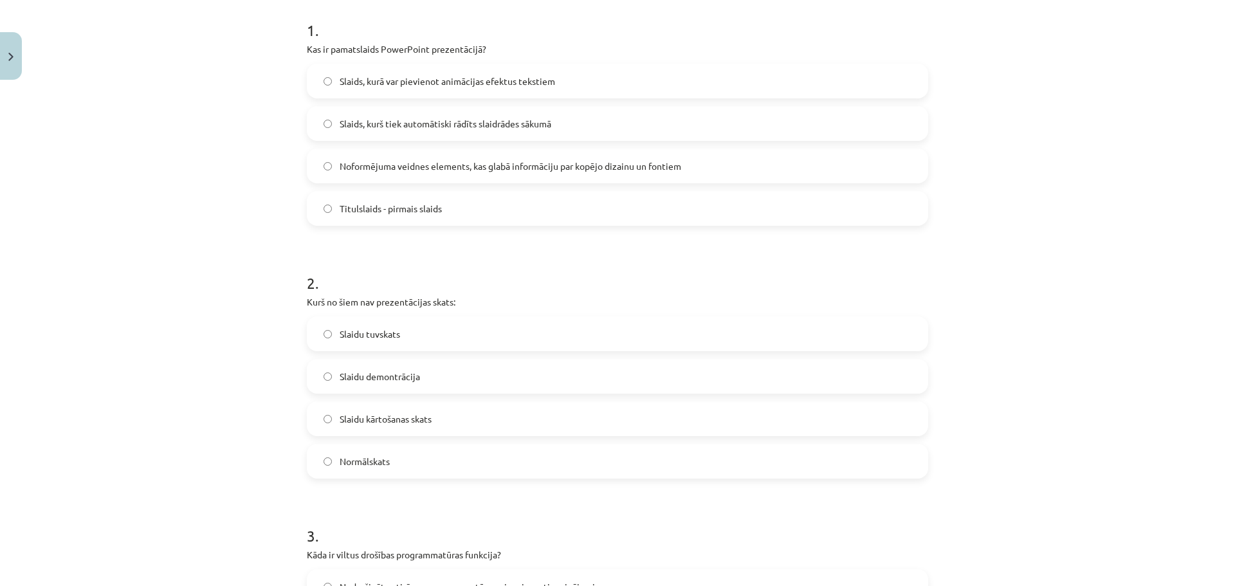
click at [406, 334] on label "Slaidu tuvskats" at bounding box center [617, 334] width 619 height 32
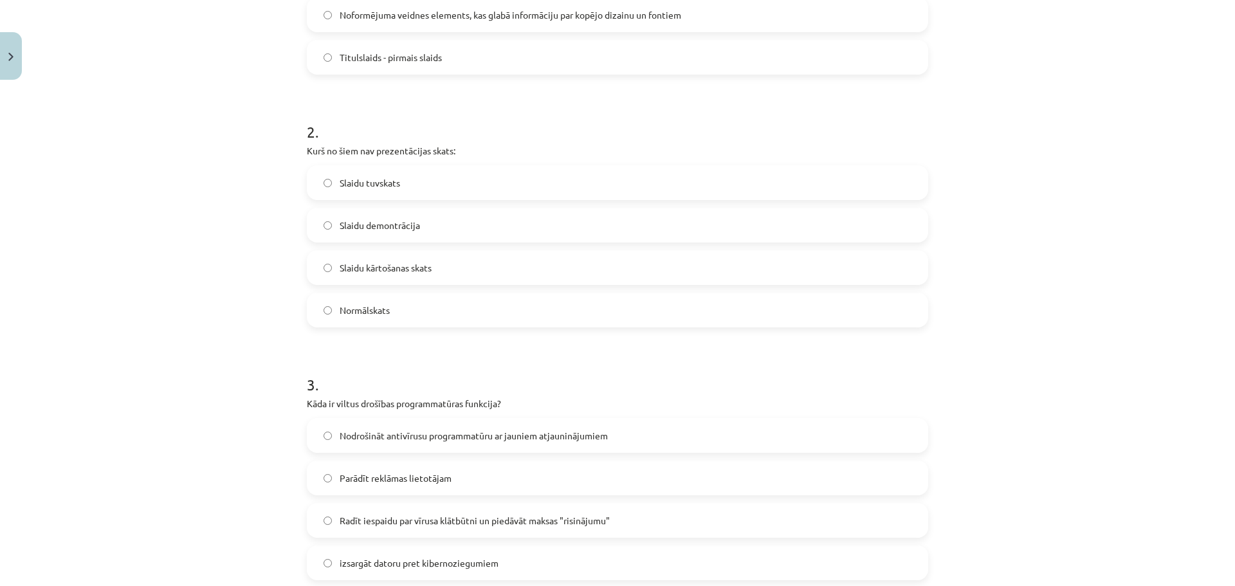
scroll to position [515, 0]
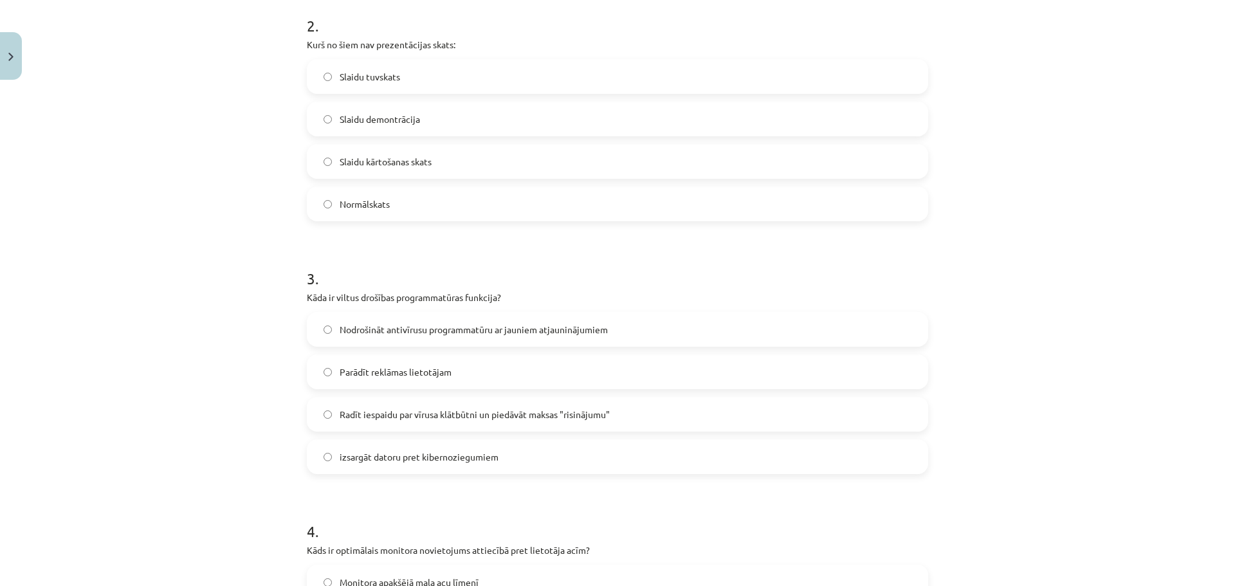
click at [507, 418] on span "Radīt iespaidu par vīrusa klātbūtni un piedāvāt maksas "risinājumu"" at bounding box center [475, 415] width 270 height 14
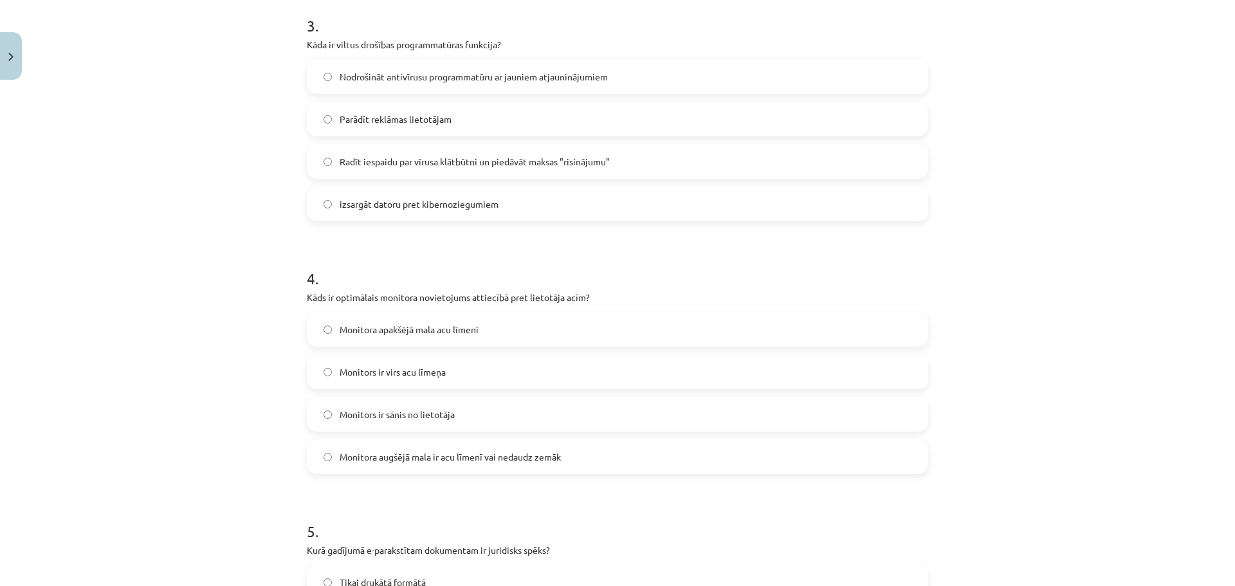
scroll to position [772, 0]
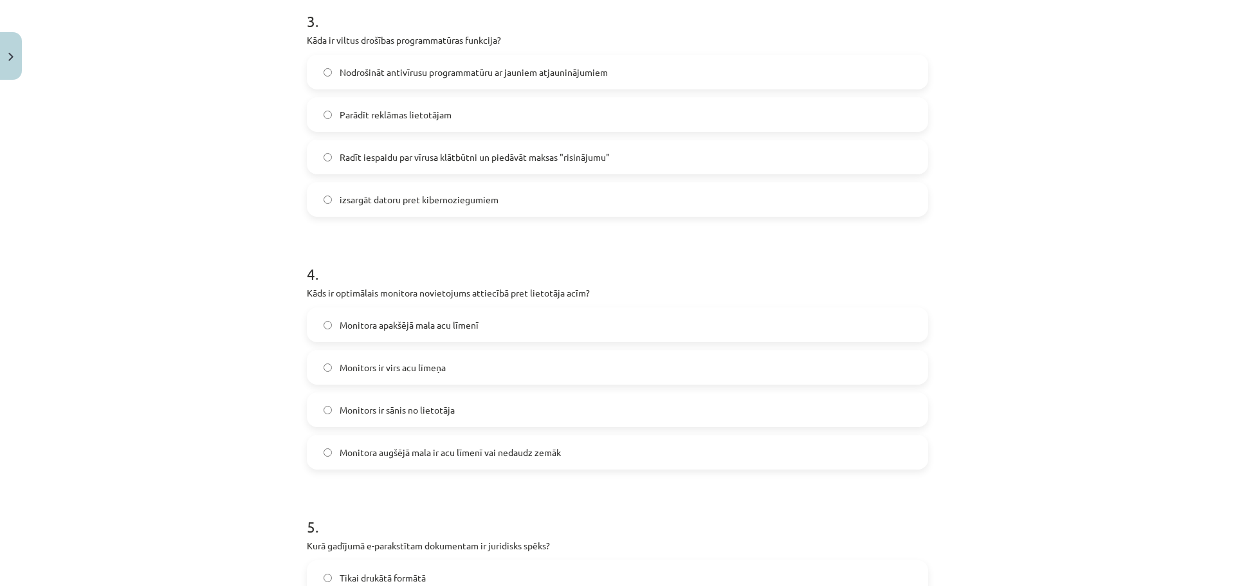
click at [534, 455] on span "Monitora augšējā mala ir acu līmenī vai nedaudz zemāk" at bounding box center [450, 453] width 221 height 14
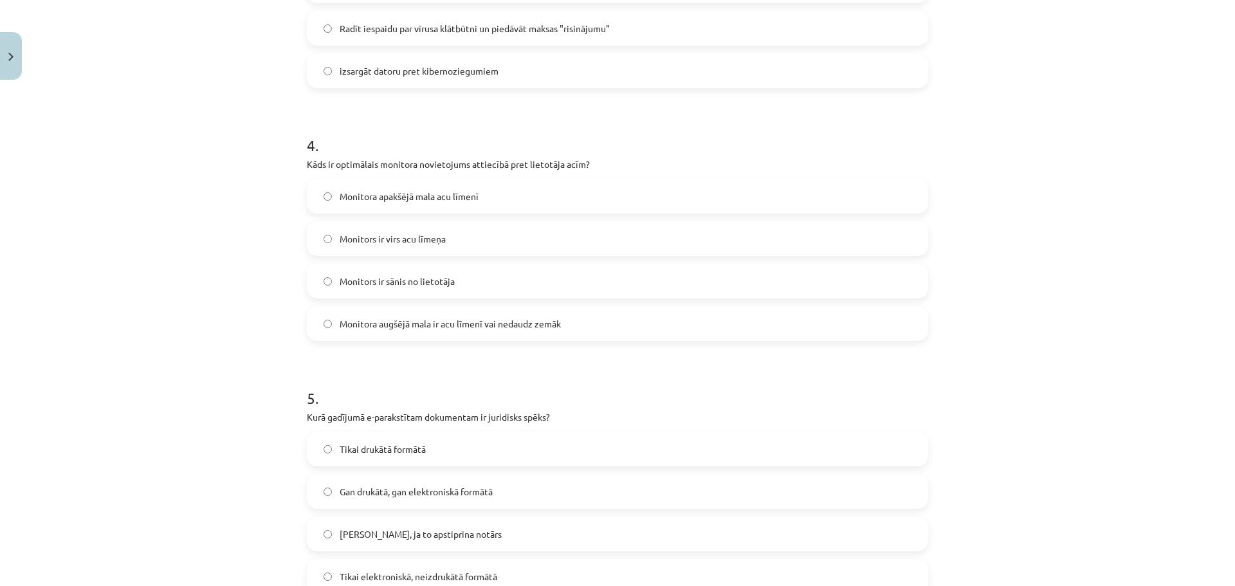
scroll to position [1029, 0]
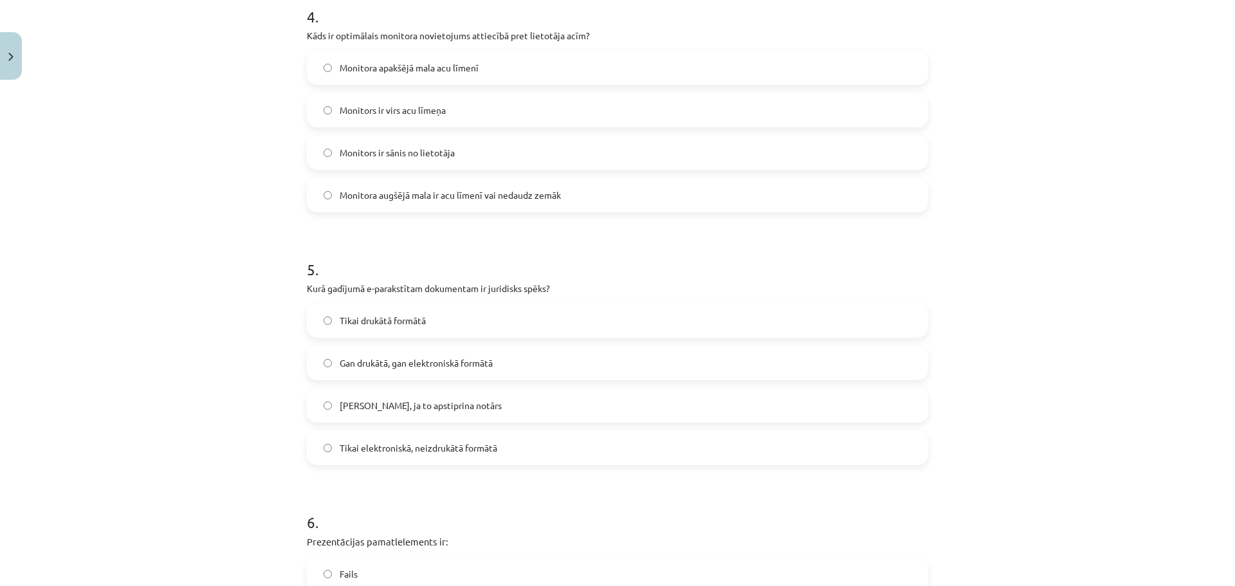
click at [528, 454] on label "Tikai elektroniskā, neizdrukātā formātā" at bounding box center [617, 448] width 619 height 32
click at [475, 365] on span "Gan drukātā, gan elektroniskā formātā" at bounding box center [416, 363] width 153 height 14
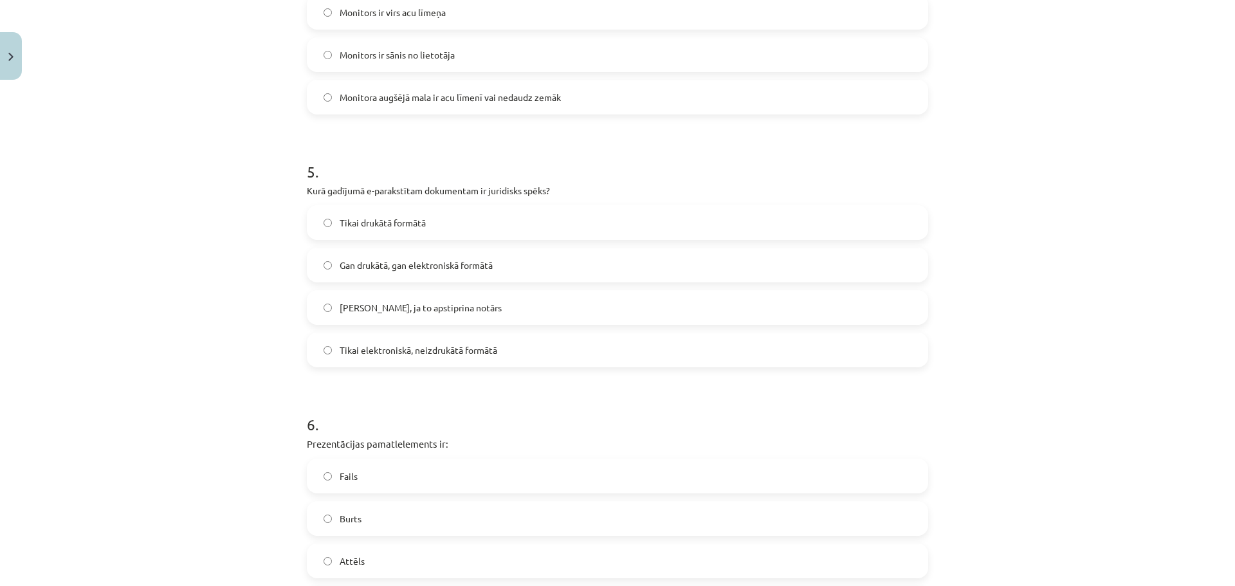
scroll to position [1158, 0]
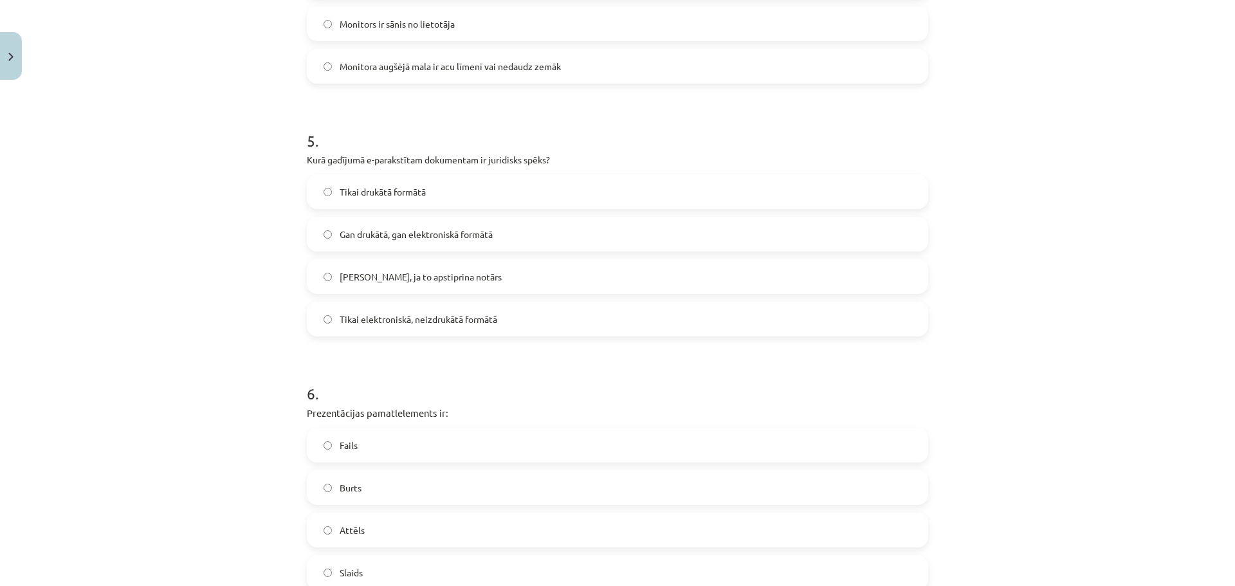
click at [445, 584] on label "Slaids" at bounding box center [617, 572] width 619 height 32
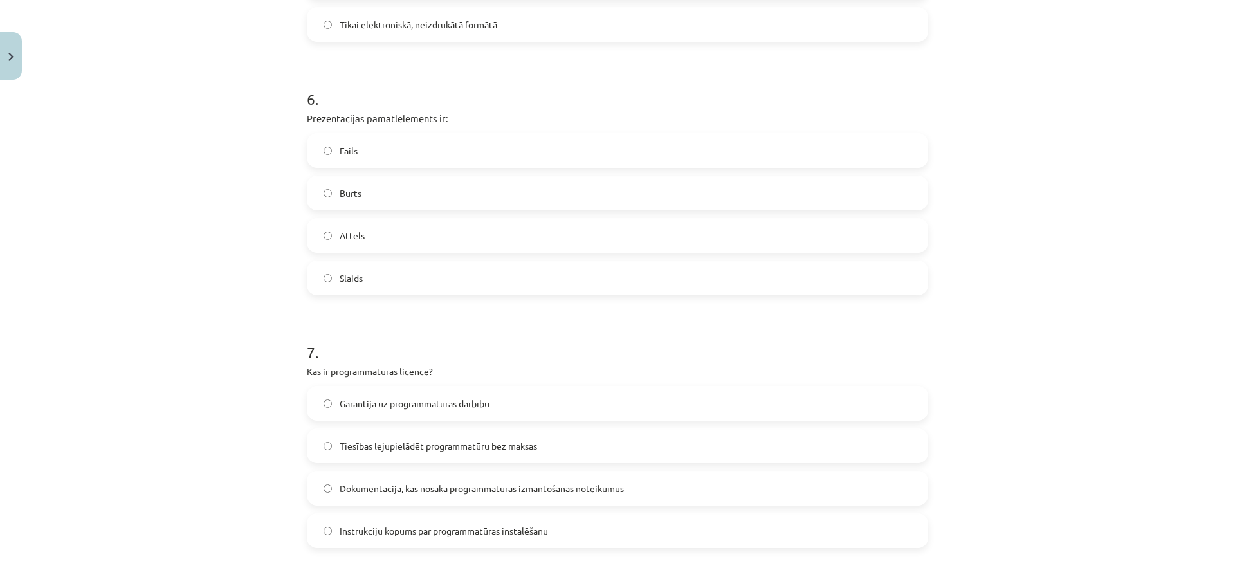
scroll to position [1672, 0]
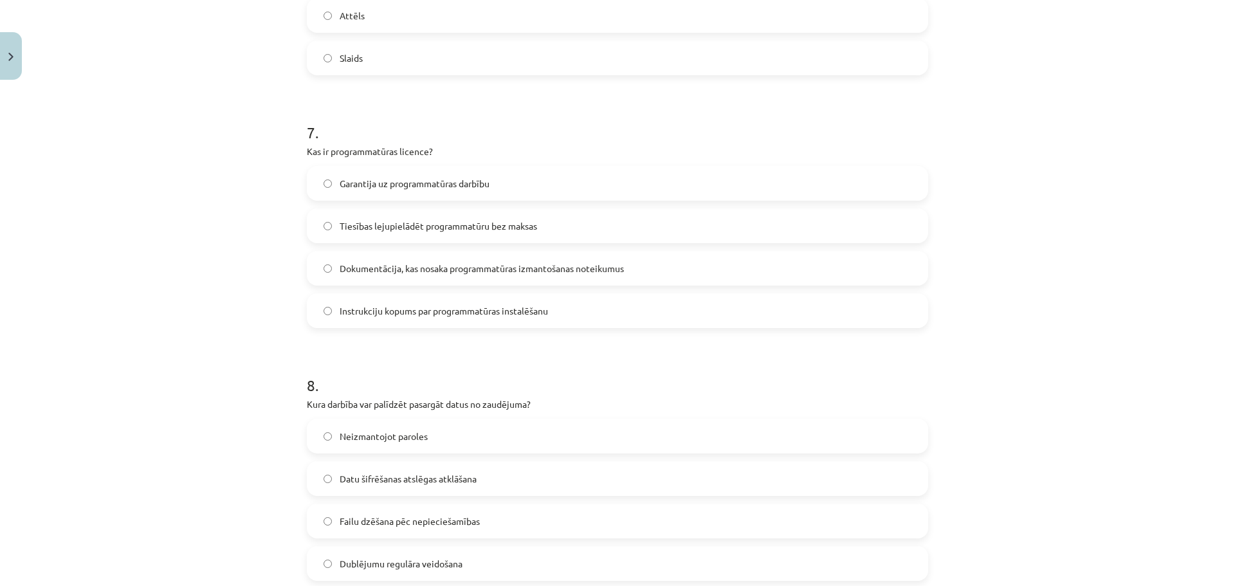
click at [477, 268] on span "Dokumentācija, kas nosaka programmatūras izmantošanas noteikumus" at bounding box center [482, 269] width 284 height 14
click at [508, 561] on label "Dublējumu regulāra veidošana" at bounding box center [617, 563] width 619 height 32
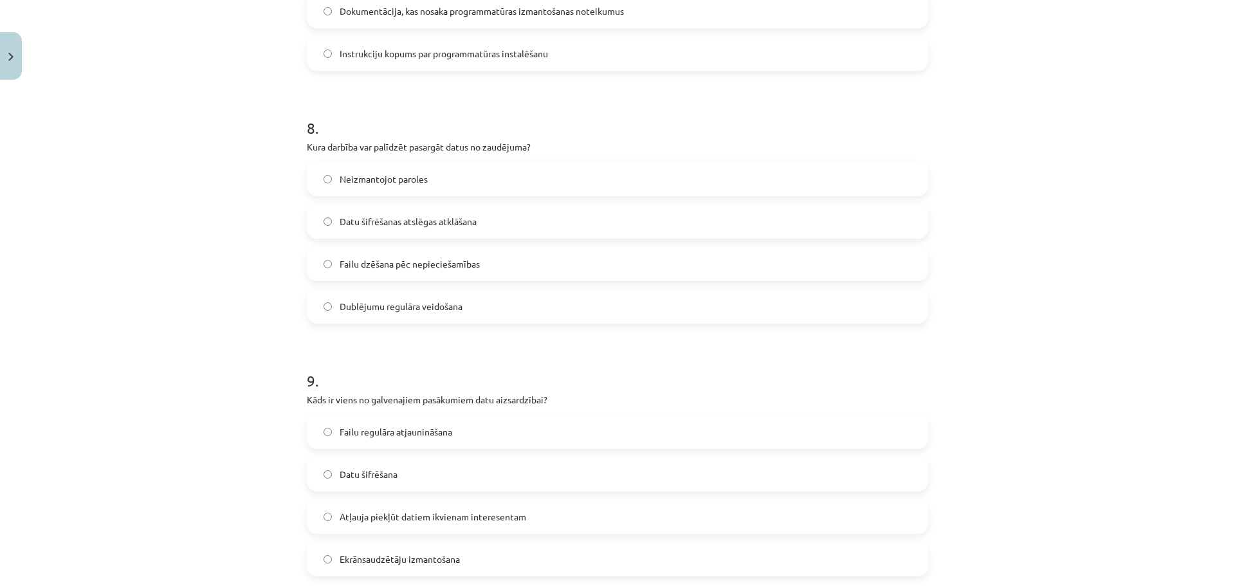
scroll to position [2058, 0]
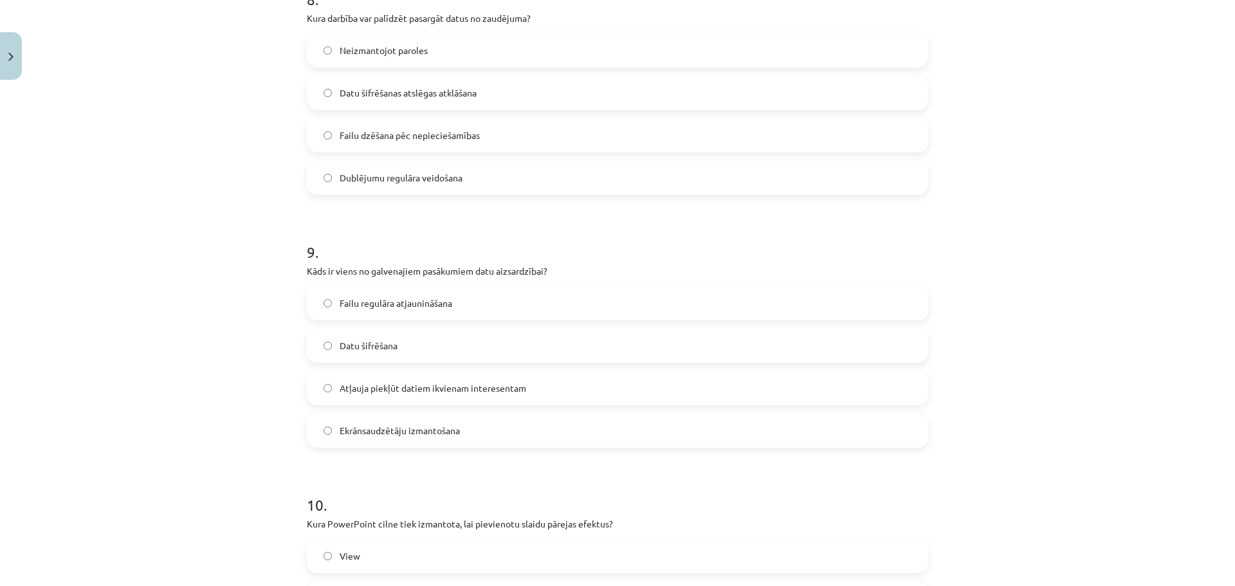
click at [399, 352] on label "Datu šifrēšana" at bounding box center [617, 345] width 619 height 32
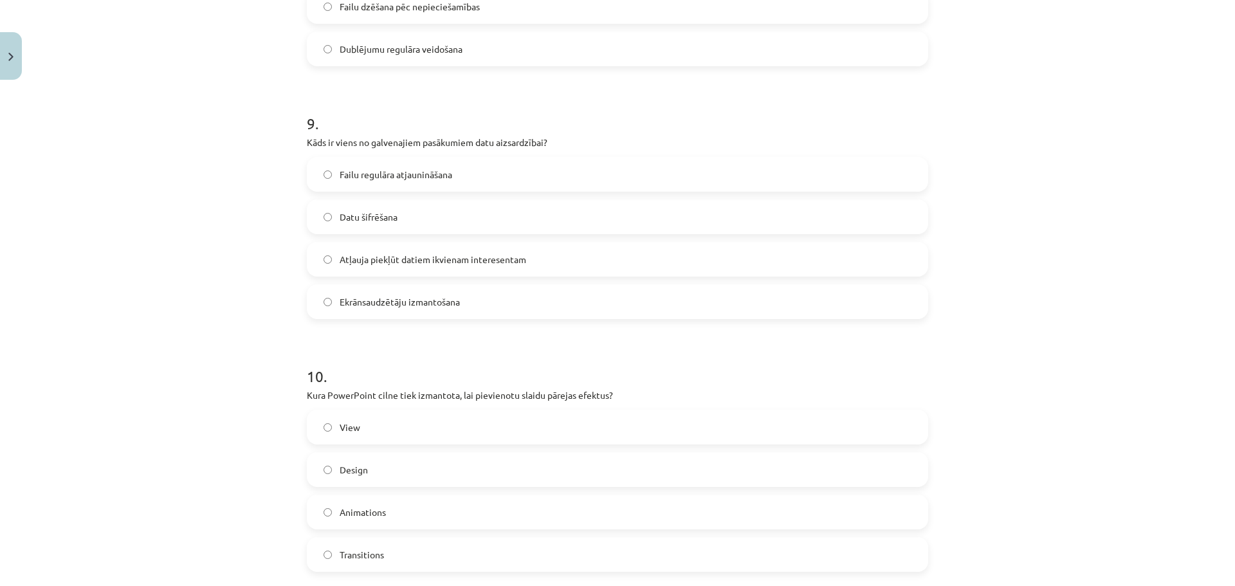
scroll to position [2315, 0]
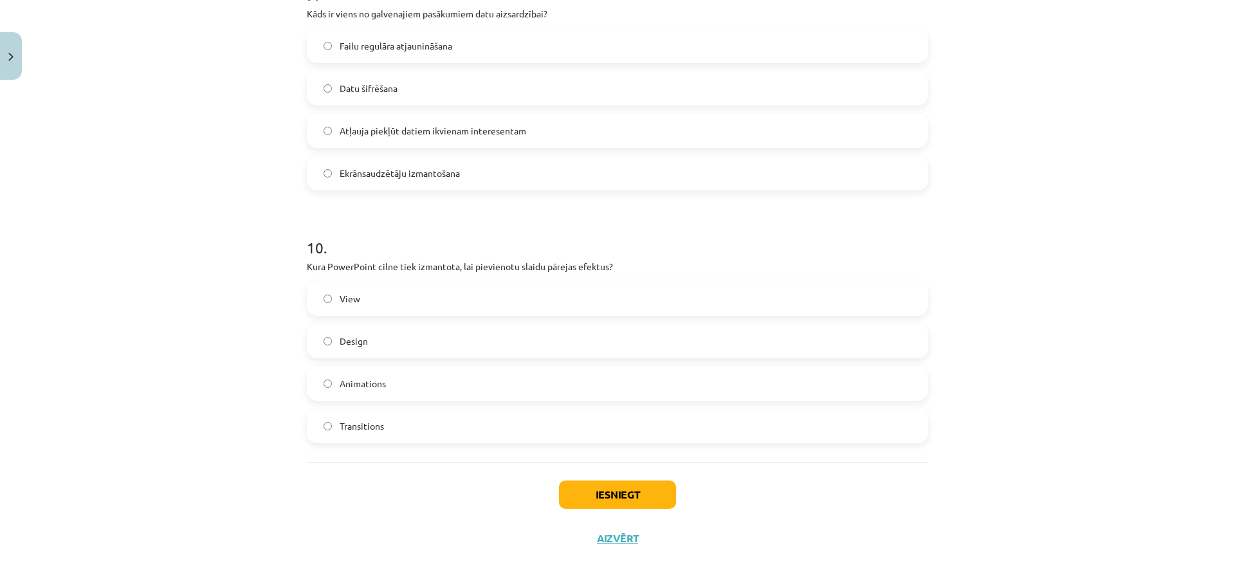
drag, startPoint x: 408, startPoint y: 415, endPoint x: 463, endPoint y: 441, distance: 61.0
click at [408, 415] on label "Transitions" at bounding box center [617, 426] width 619 height 32
click at [596, 486] on button "Iesniegt" at bounding box center [617, 494] width 117 height 28
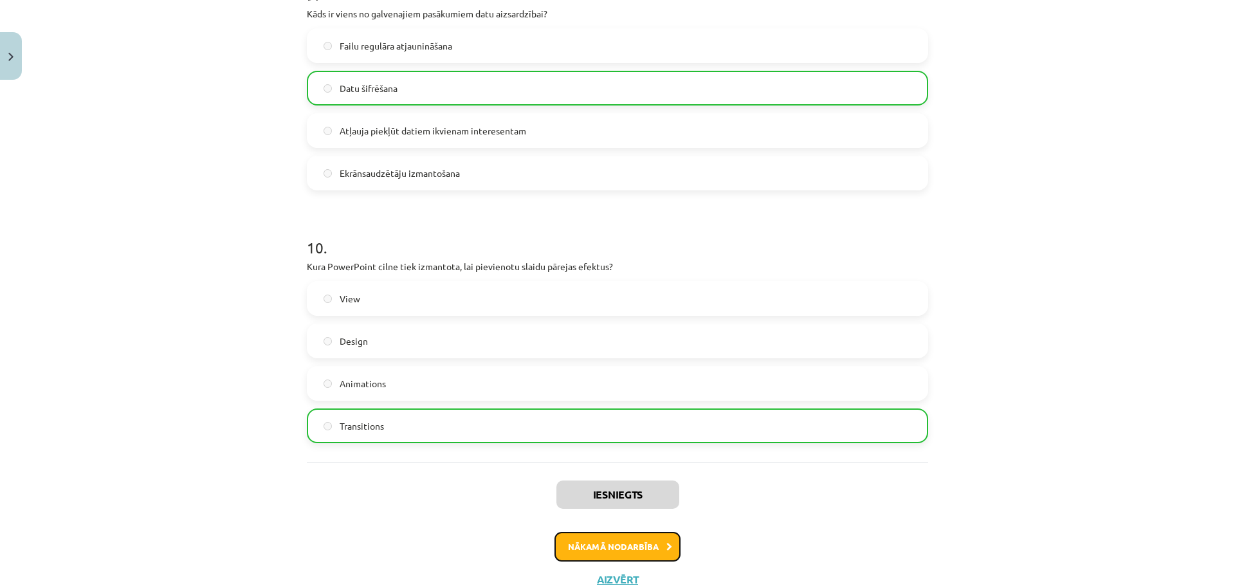
click at [612, 558] on button "Nākamā nodarbība" at bounding box center [617, 547] width 126 height 30
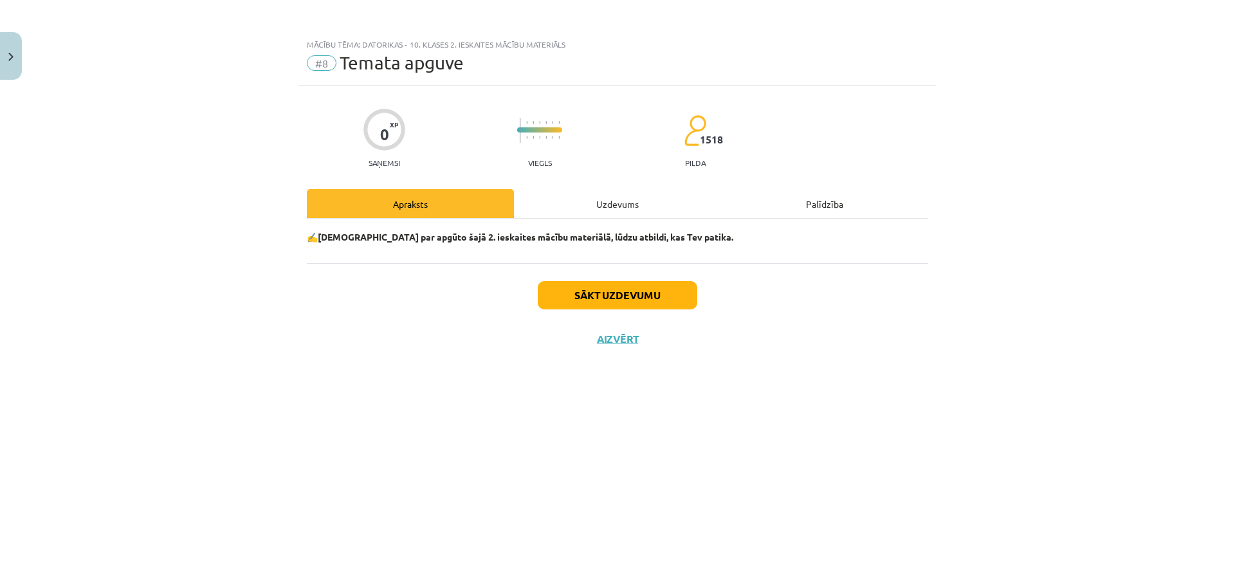
scroll to position [0, 0]
click at [566, 292] on button "Sākt uzdevumu" at bounding box center [617, 295] width 159 height 28
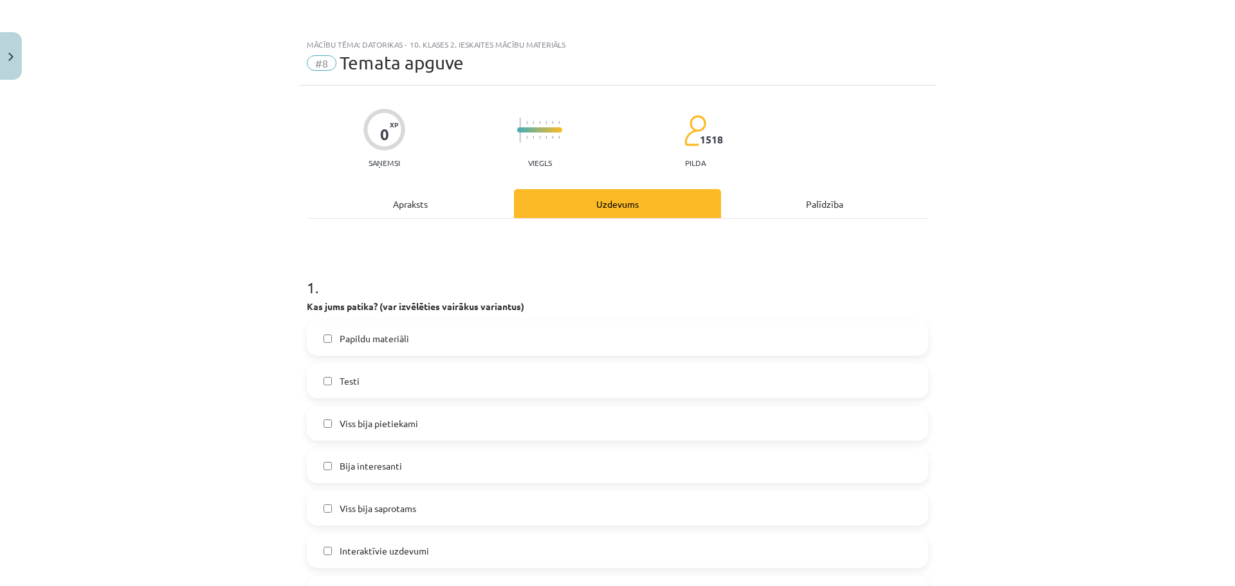
click at [451, 341] on label "Papildu materiāli" at bounding box center [617, 338] width 619 height 32
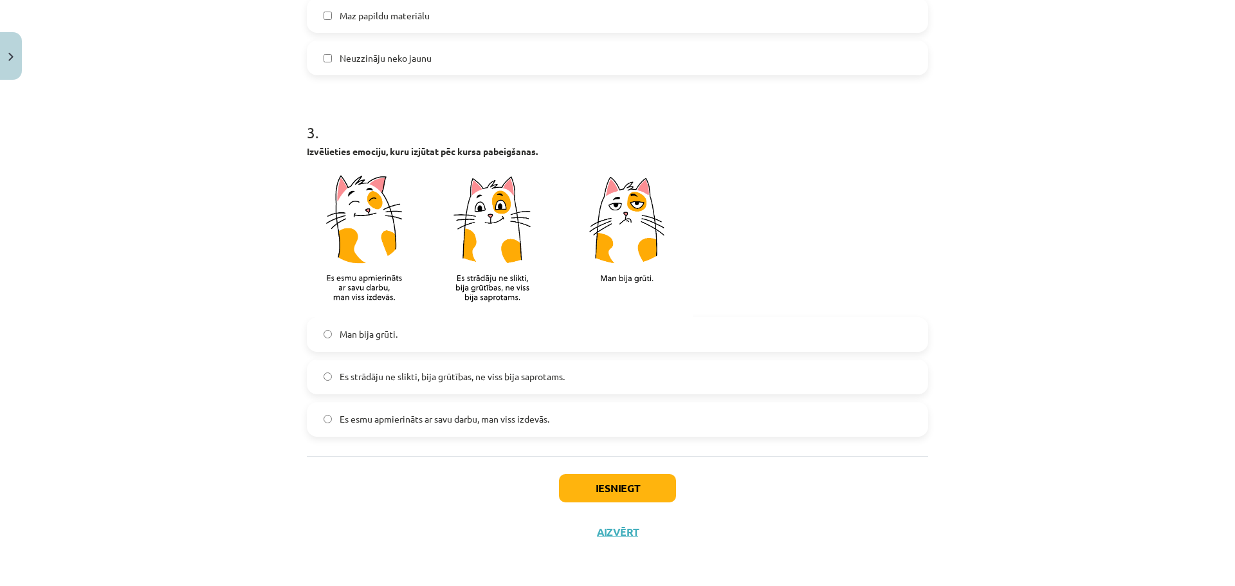
scroll to position [787, 0]
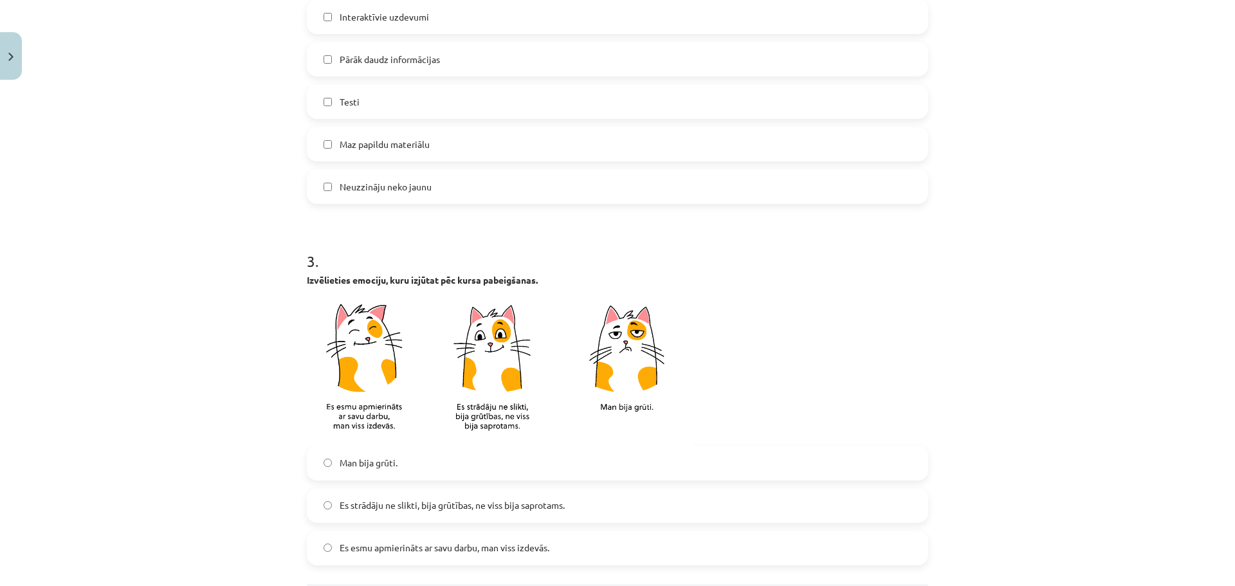
click at [489, 545] on span "Es esmu apmierināts ar savu darbu, man viss izdevās." at bounding box center [445, 548] width 210 height 14
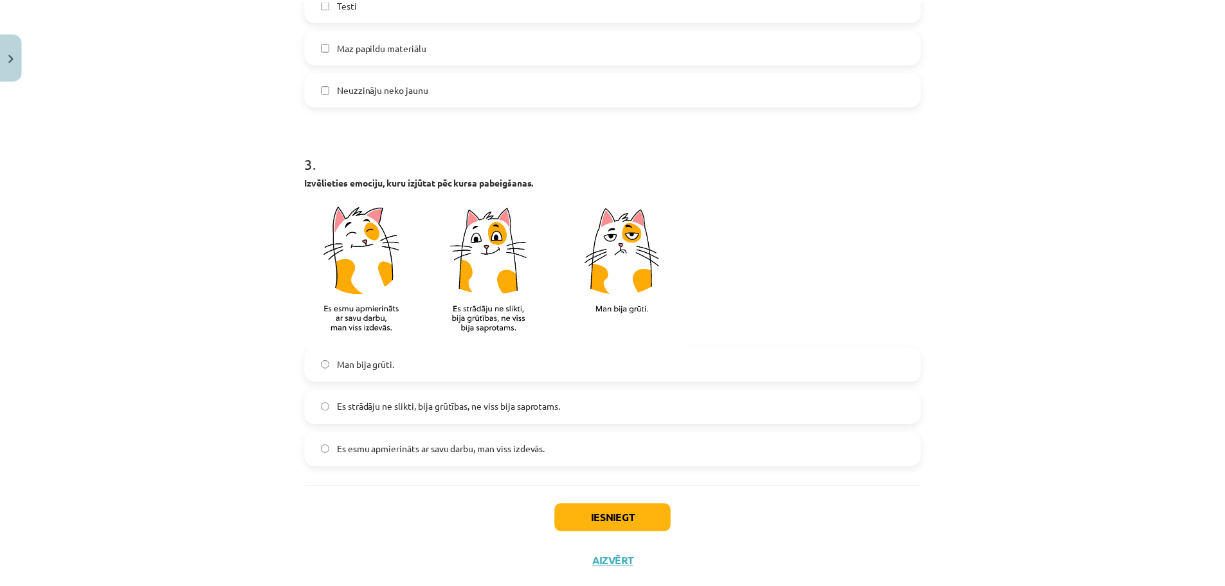
scroll to position [915, 0]
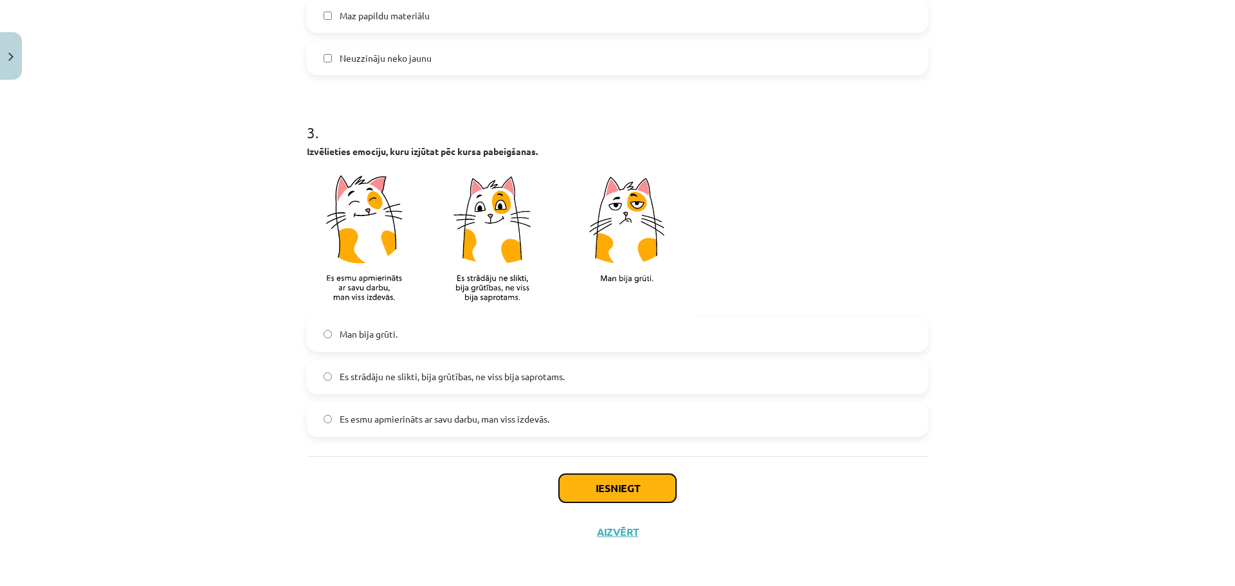
click at [603, 498] on button "Iesniegt" at bounding box center [617, 488] width 117 height 28
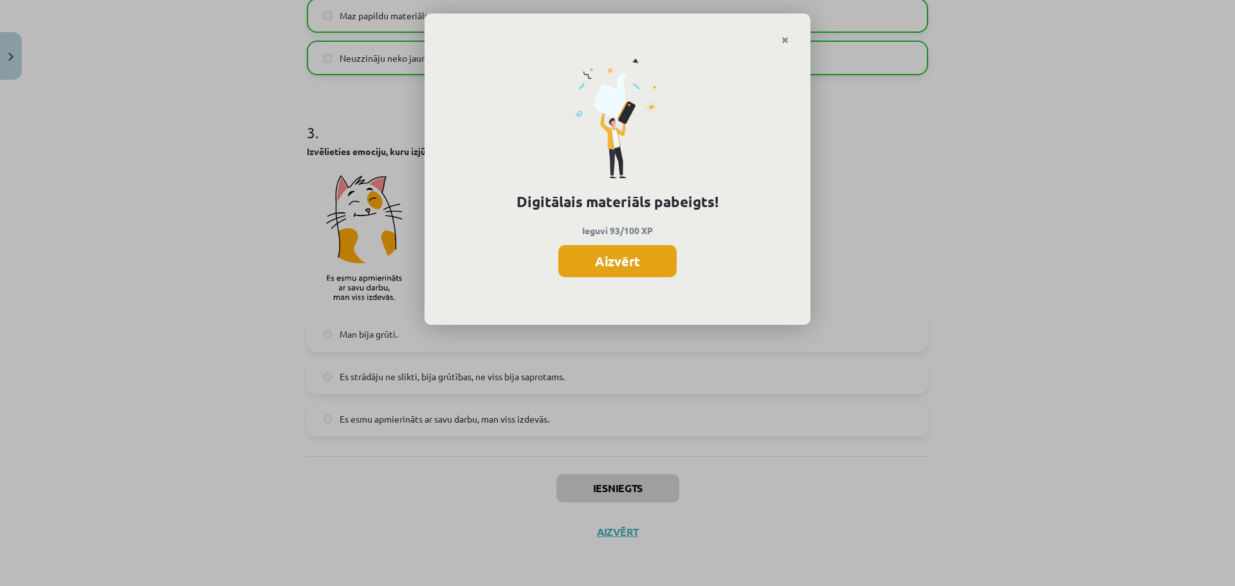
click at [624, 255] on button "Aizvērt" at bounding box center [617, 261] width 118 height 32
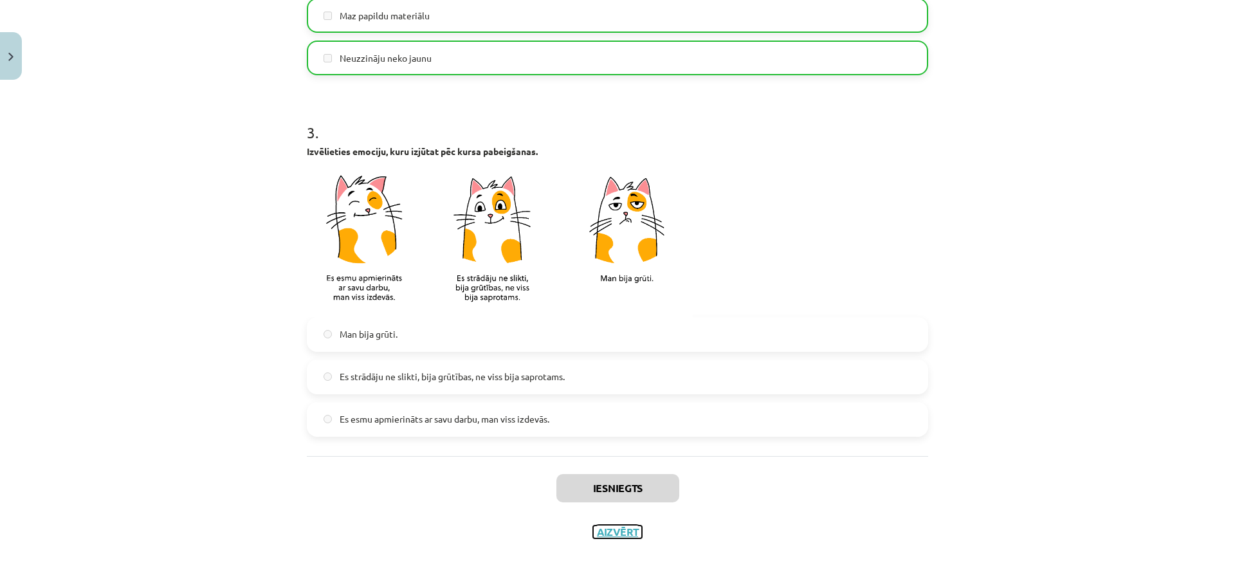
click at [626, 531] on button "Aizvērt" at bounding box center [617, 531] width 49 height 13
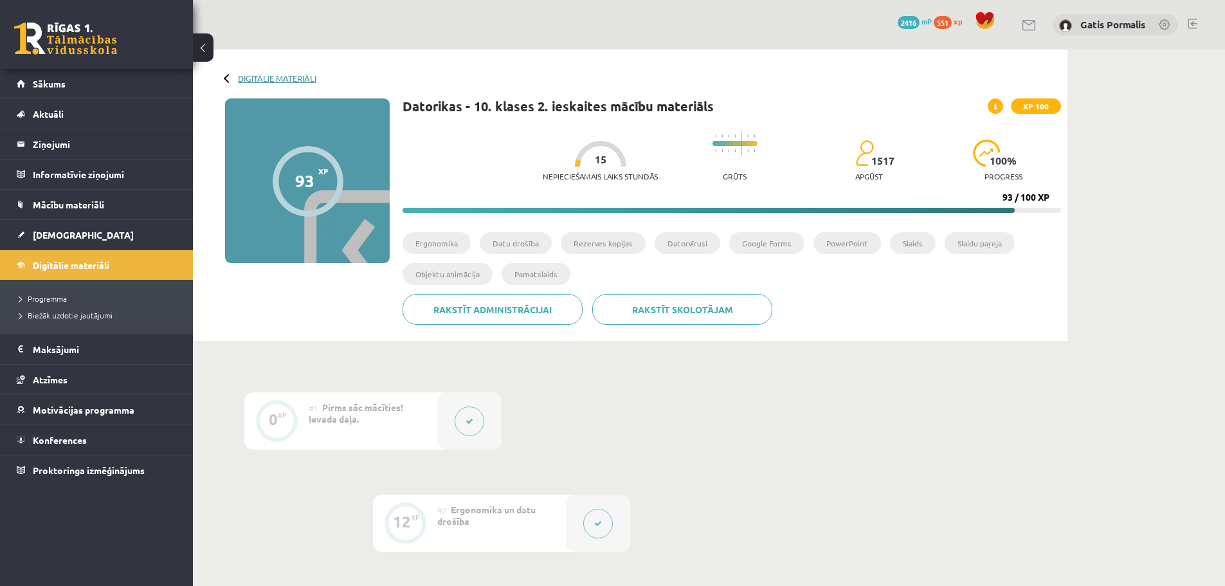
click at [251, 82] on link "Digitālie materiāli" at bounding box center [277, 78] width 78 height 10
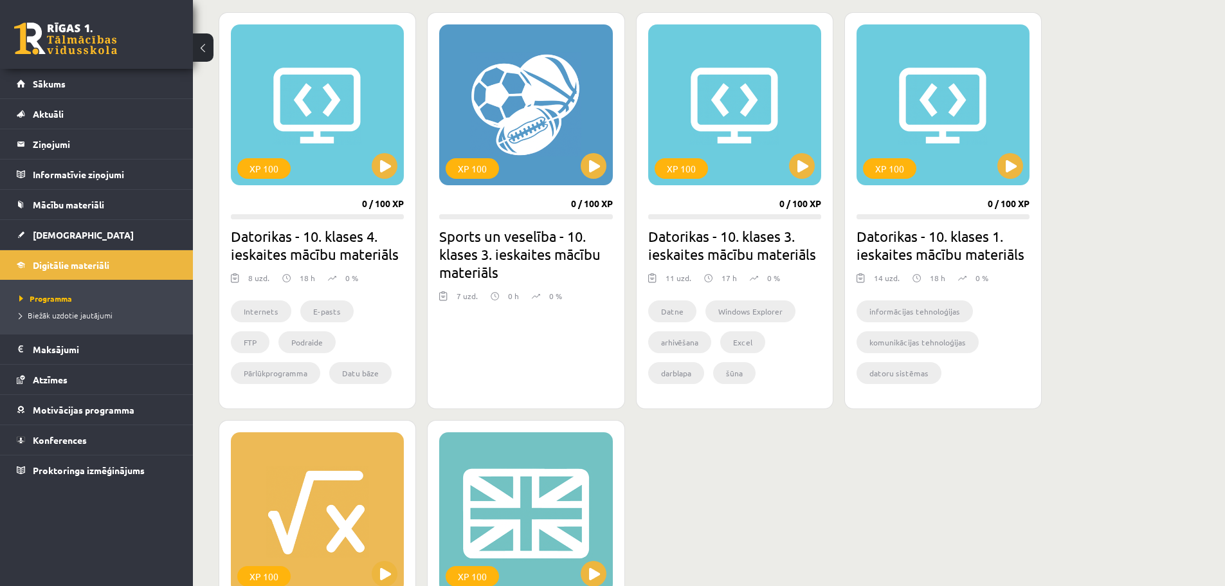
scroll to position [386, 0]
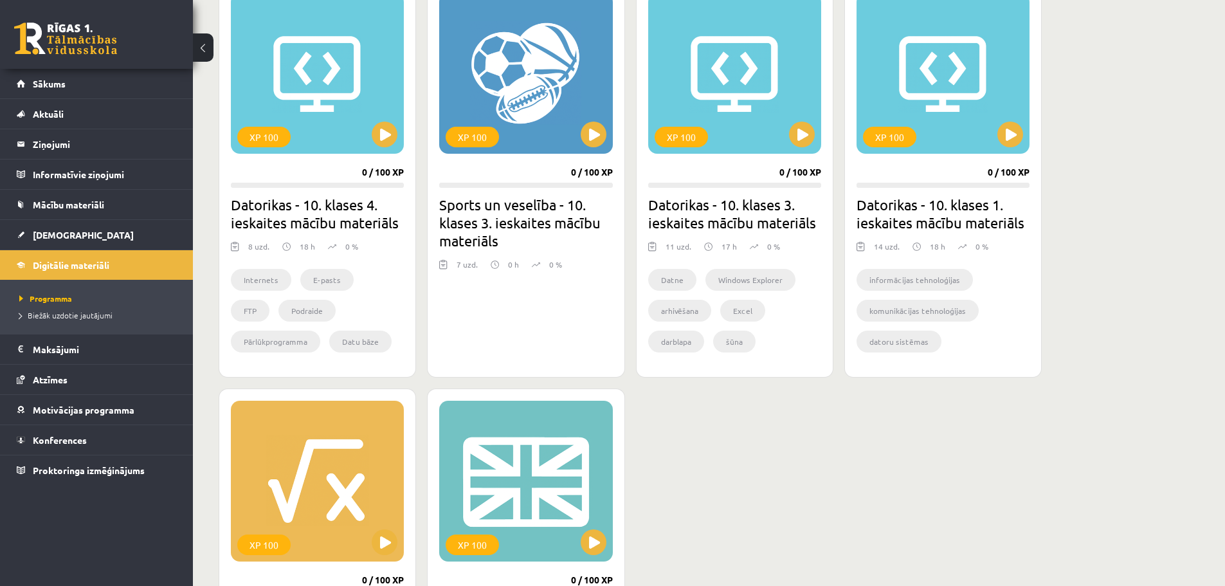
drag, startPoint x: 803, startPoint y: 150, endPoint x: 1169, endPoint y: 304, distance: 397.8
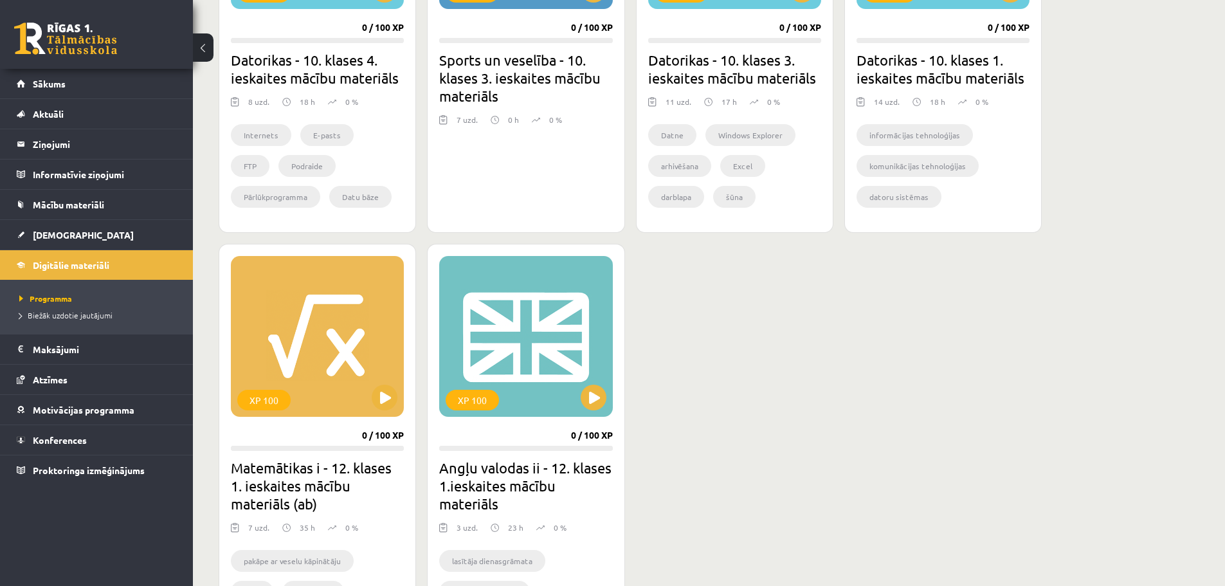
scroll to position [643, 0]
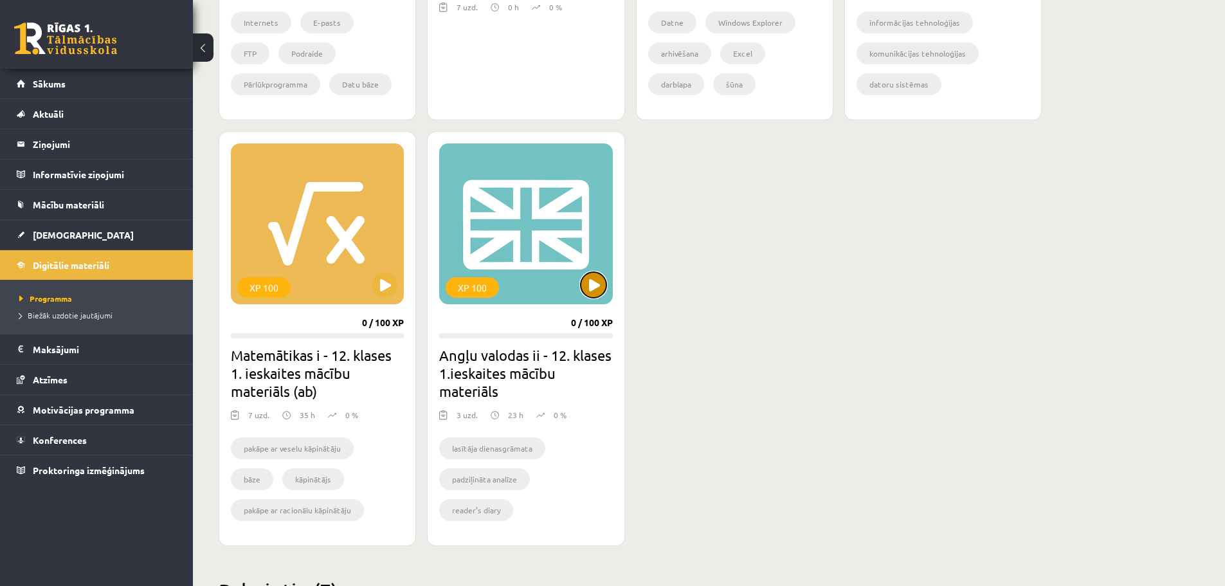
click at [592, 289] on button at bounding box center [594, 285] width 26 height 26
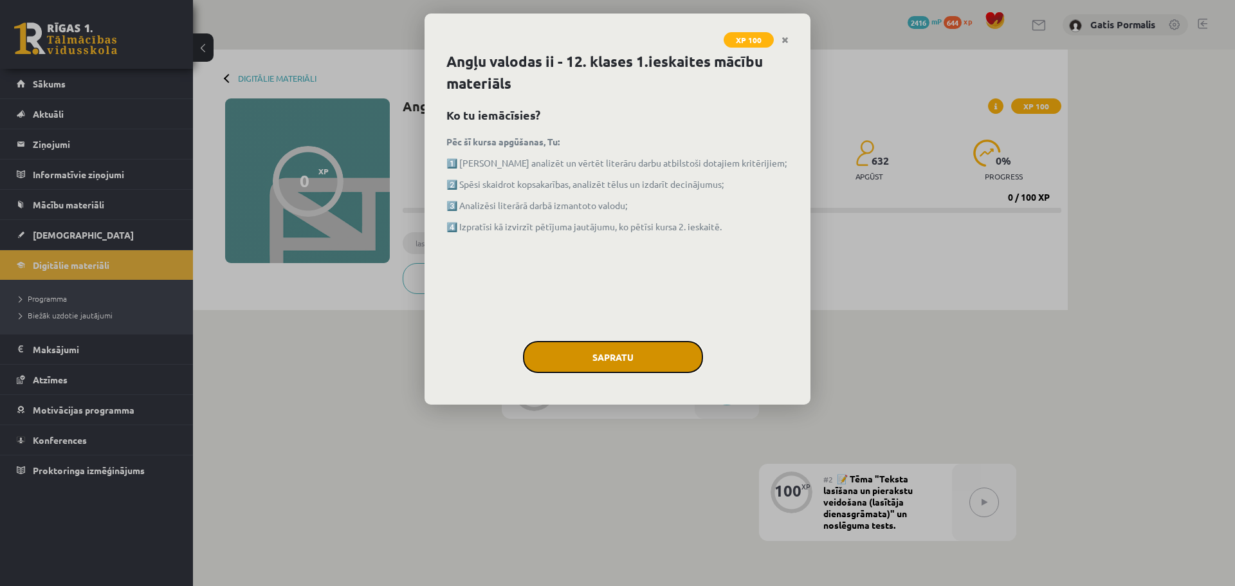
click at [616, 352] on button "Sapratu" at bounding box center [613, 357] width 180 height 32
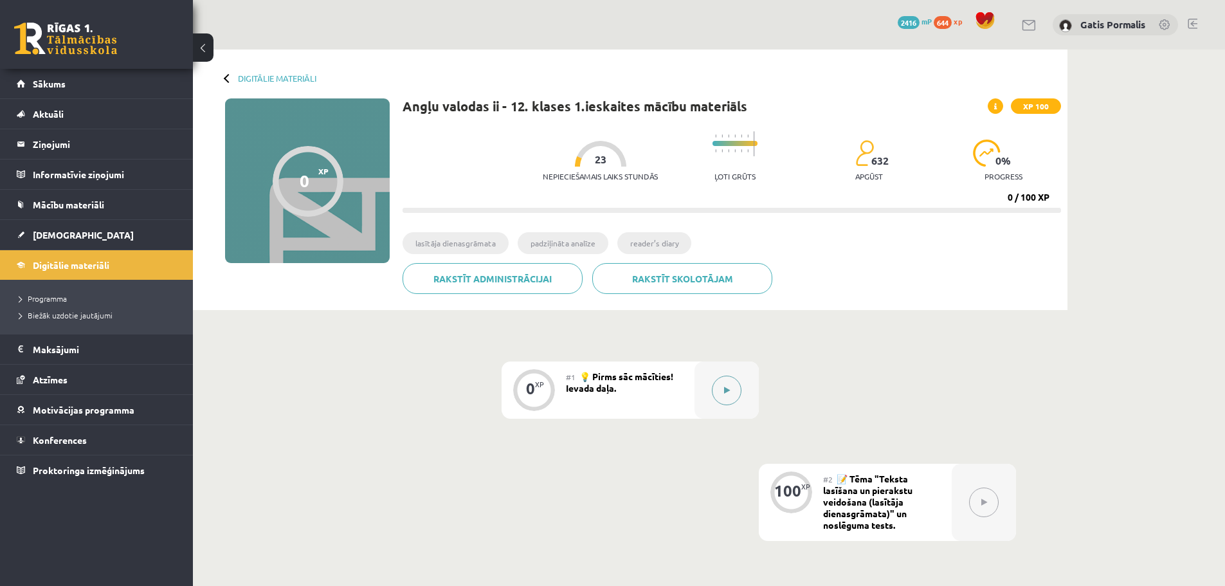
click at [716, 378] on div at bounding box center [727, 389] width 64 height 57
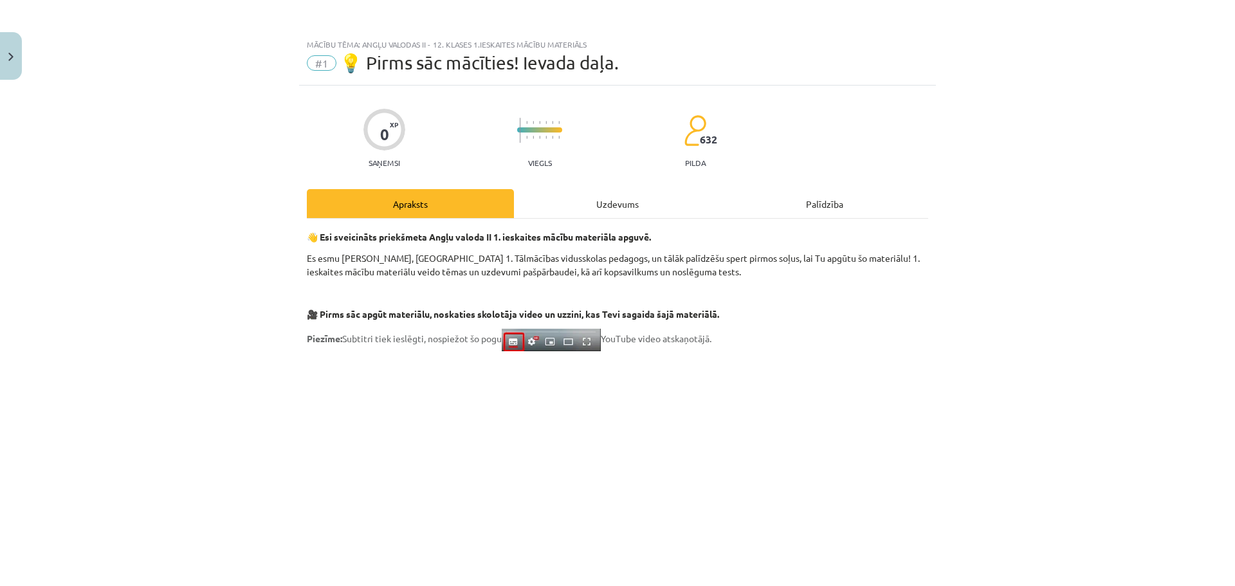
scroll to position [769, 0]
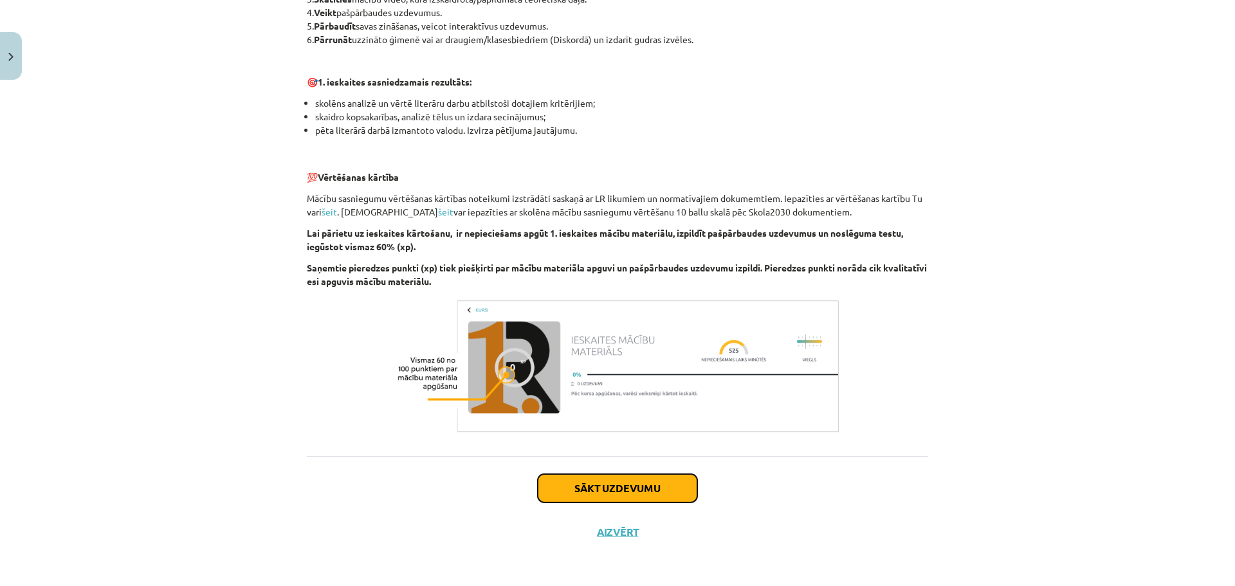
click at [635, 484] on button "Sākt uzdevumu" at bounding box center [617, 488] width 159 height 28
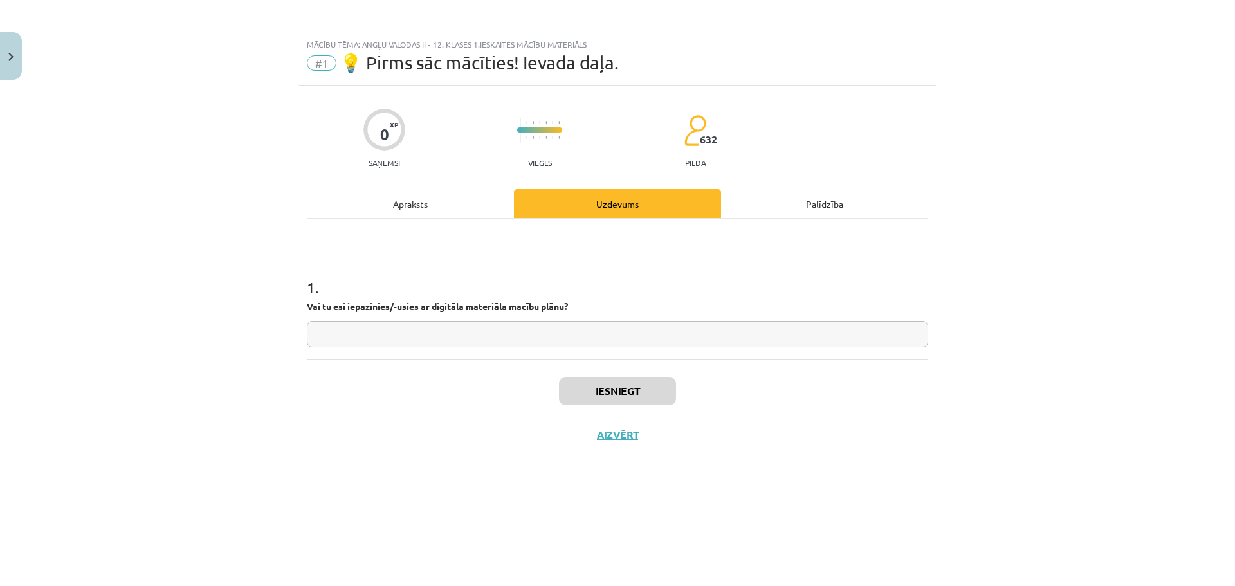
scroll to position [0, 0]
click at [578, 345] on input "text" at bounding box center [617, 334] width 621 height 26
type input "*"
click at [601, 385] on button "Iesniegt" at bounding box center [617, 391] width 117 height 28
click at [610, 443] on button "Nākamā nodarbība" at bounding box center [617, 443] width 126 height 30
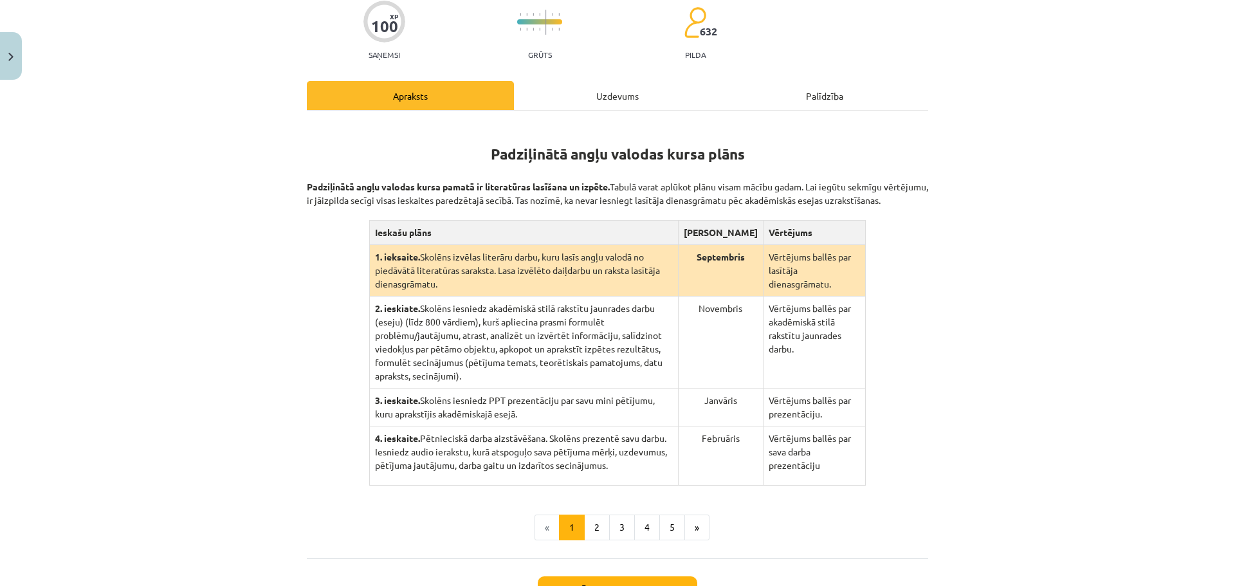
scroll to position [217, 0]
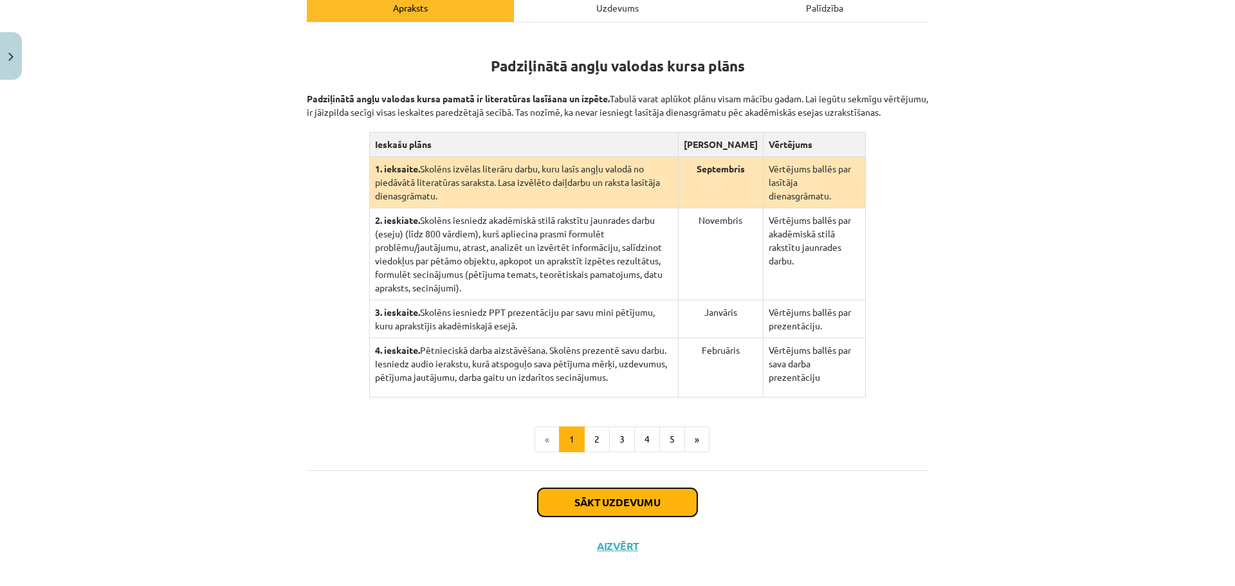
click at [637, 488] on button "Sākt uzdevumu" at bounding box center [617, 502] width 159 height 28
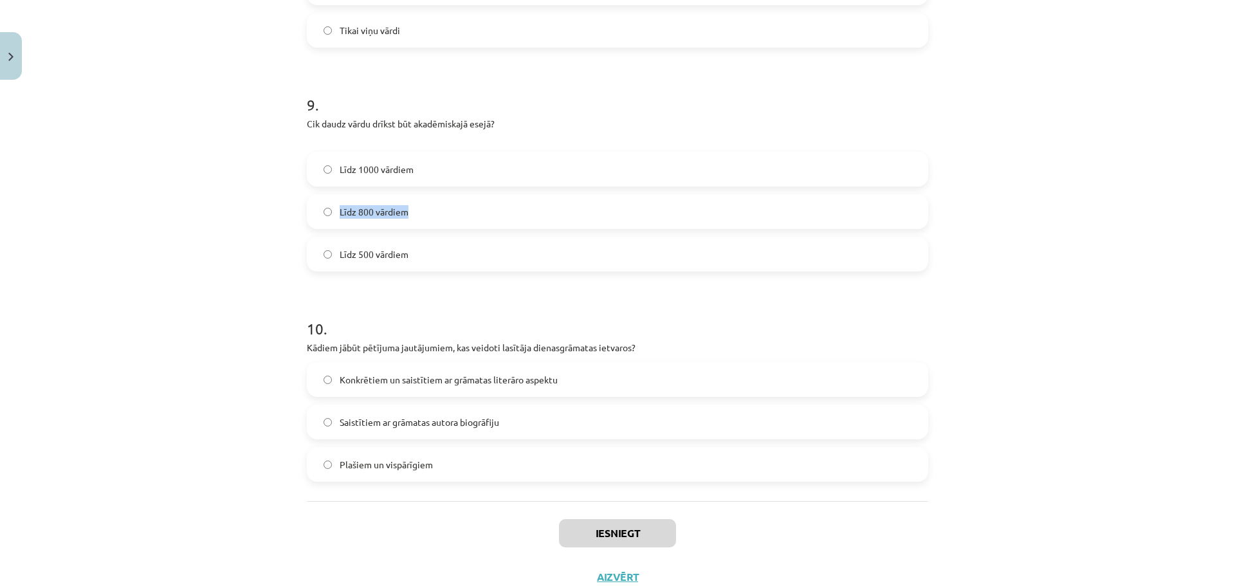
scroll to position [1931, 0]
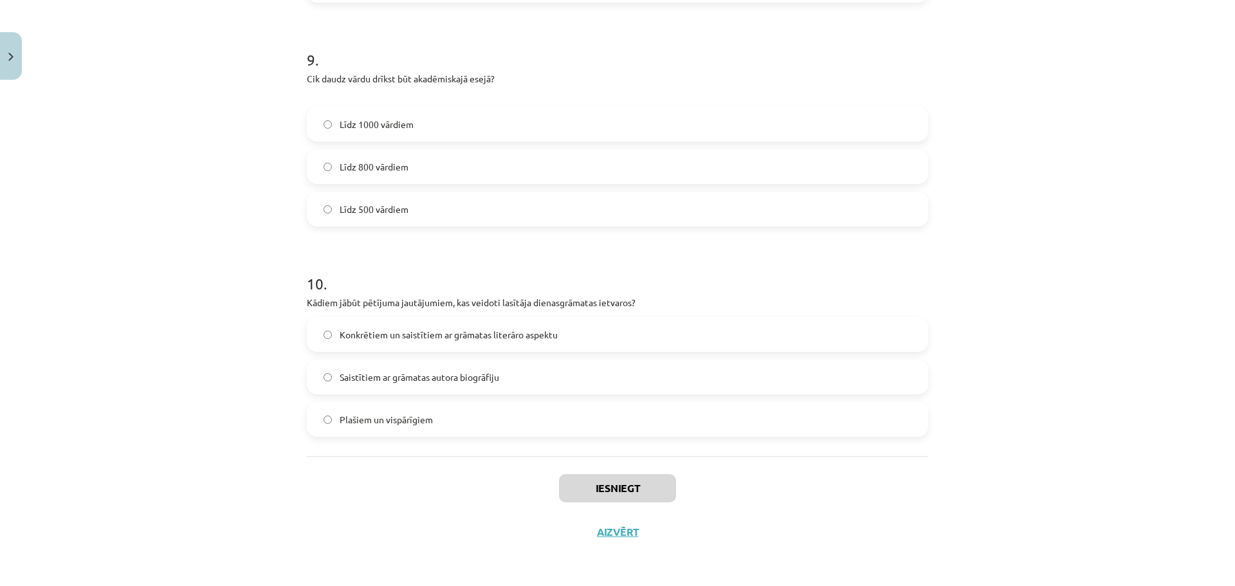
drag, startPoint x: 577, startPoint y: 464, endPoint x: 451, endPoint y: 430, distance: 130.0
click at [451, 430] on label "Plašiem un vispārīgiem" at bounding box center [617, 419] width 619 height 32
drag, startPoint x: 448, startPoint y: 421, endPoint x: 424, endPoint y: 384, distance: 43.7
click at [427, 385] on div "Konkrētiem un saistītiem ar grāmatas literāro aspektu Saistītiem ar grāmatas au…" at bounding box center [617, 377] width 621 height 120
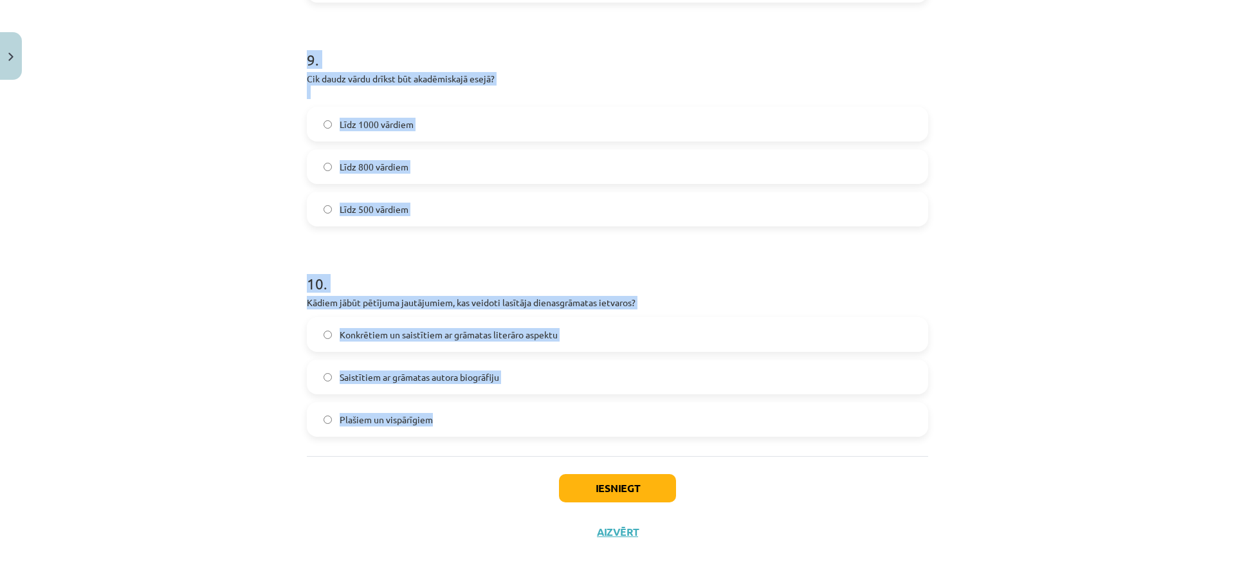
drag, startPoint x: 299, startPoint y: 290, endPoint x: 485, endPoint y: 425, distance: 229.8
copy form "1 . Padziļinātajā kursā mēs: atkārtosim gramatiku un papildināsim vārdu krājumu…"
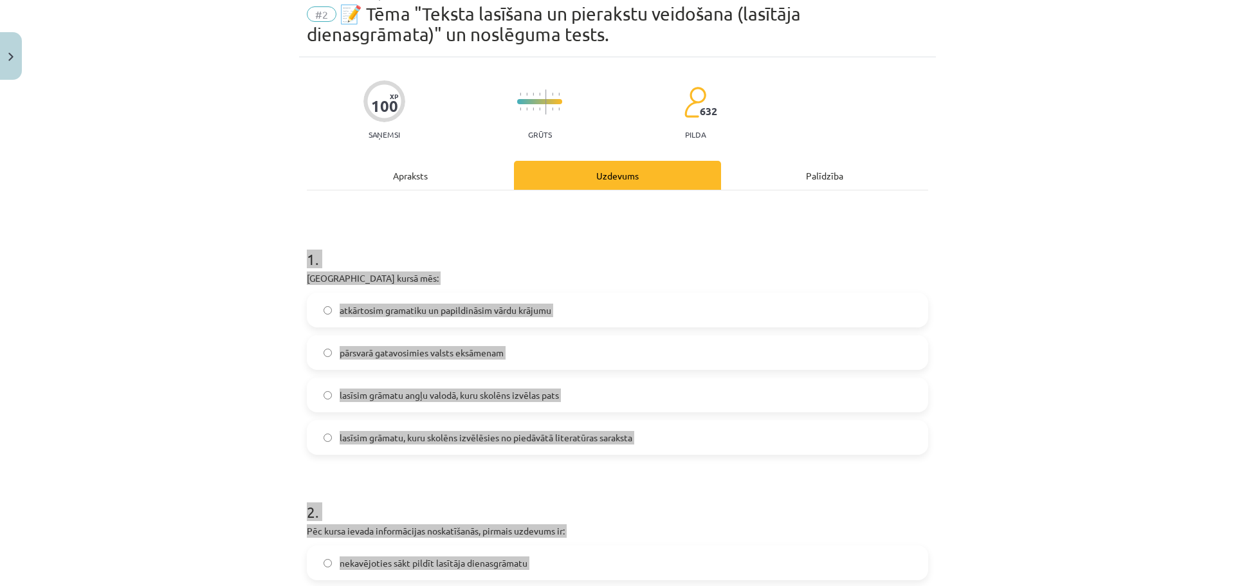
scroll to position [0, 0]
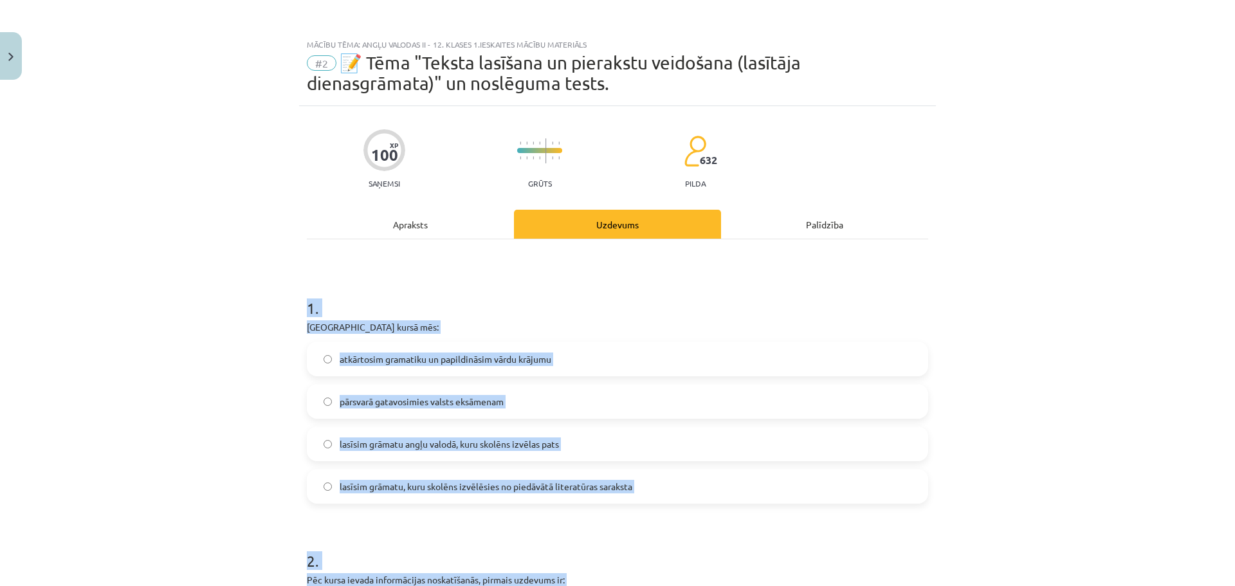
click at [650, 318] on div "1 . Padziļinātajā kursā mēs: atkārtosim gramatiku un papildināsim vārdu krājumu…" at bounding box center [617, 390] width 621 height 227
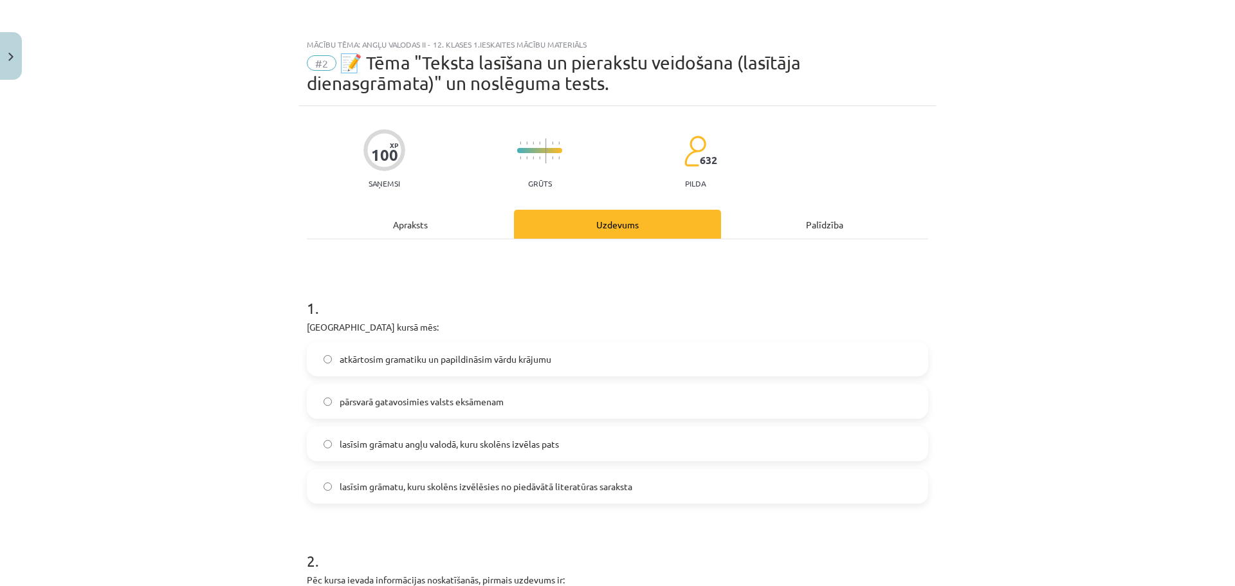
click at [611, 478] on label "lasīsim grāmatu, kuru skolēns izvēlēsies no piedāvātā literatūras saraksta" at bounding box center [617, 486] width 619 height 32
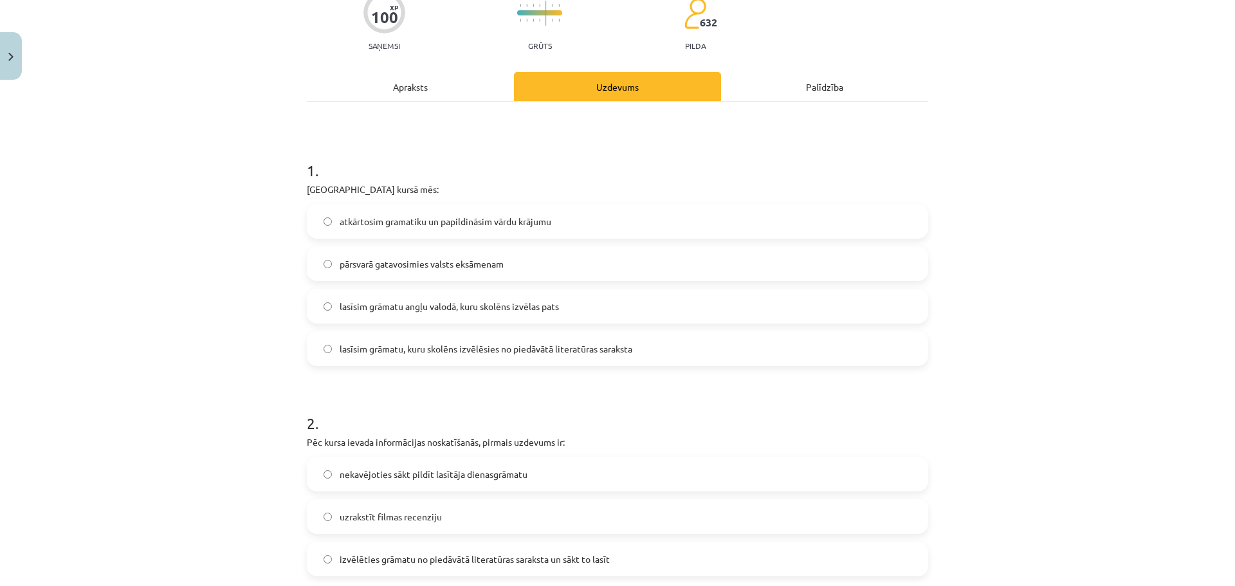
scroll to position [257, 0]
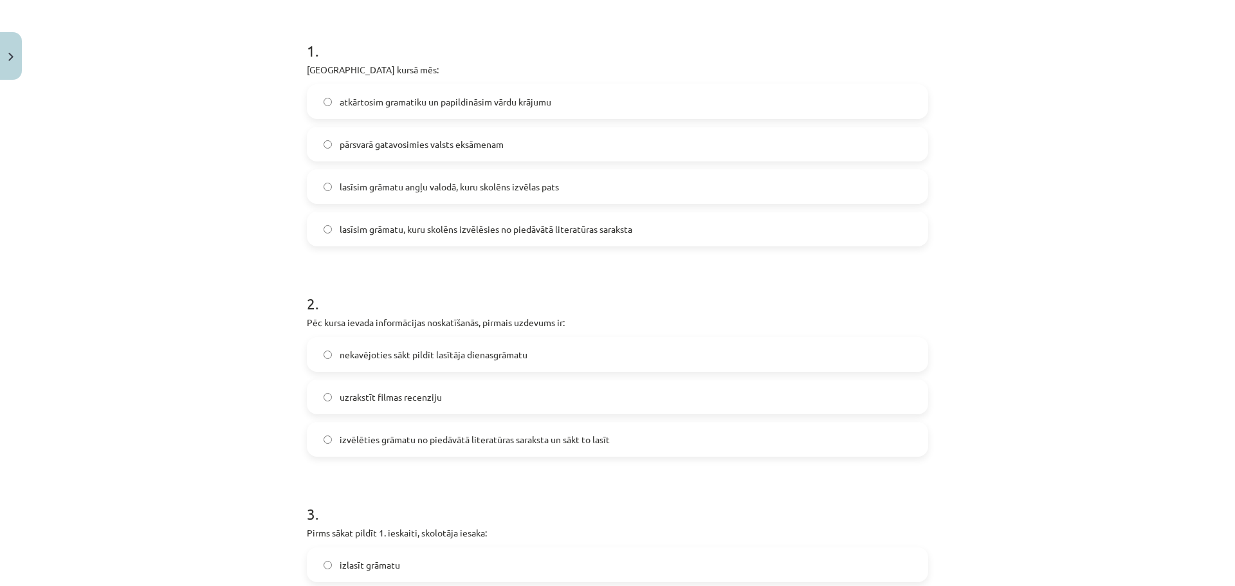
click at [604, 444] on span "izvēlēties grāmatu no piedāvātā literatūras saraksta un sākt to lasīt" at bounding box center [475, 440] width 270 height 14
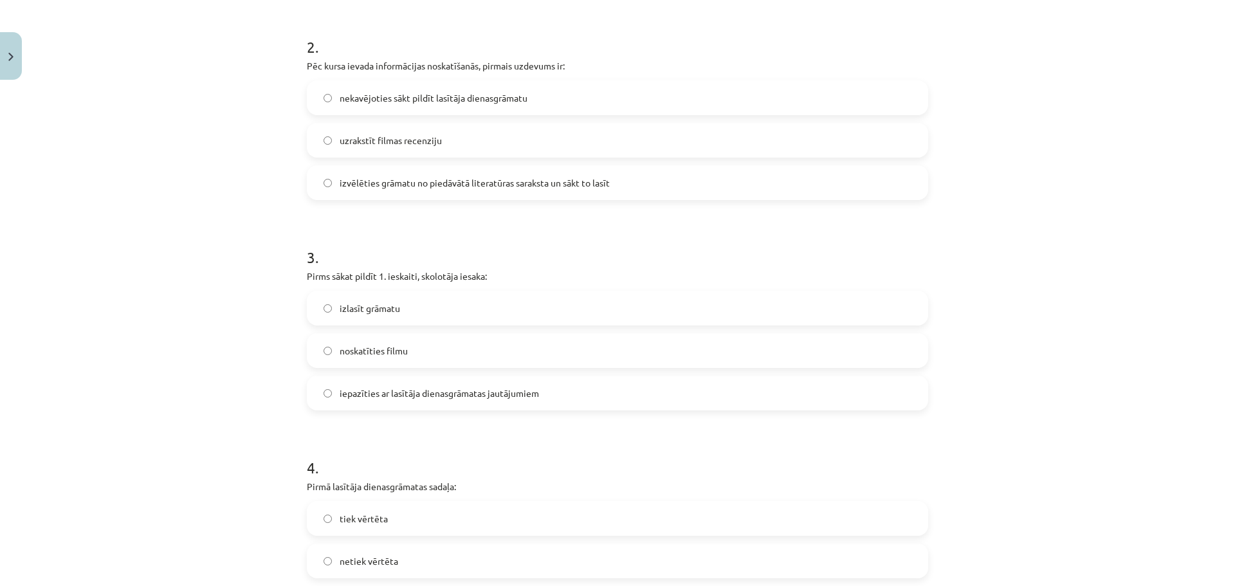
scroll to position [515, 0]
click at [576, 407] on label "iepazīties ar lasītāja dienasgrāmatas jautājumiem" at bounding box center [617, 392] width 619 height 32
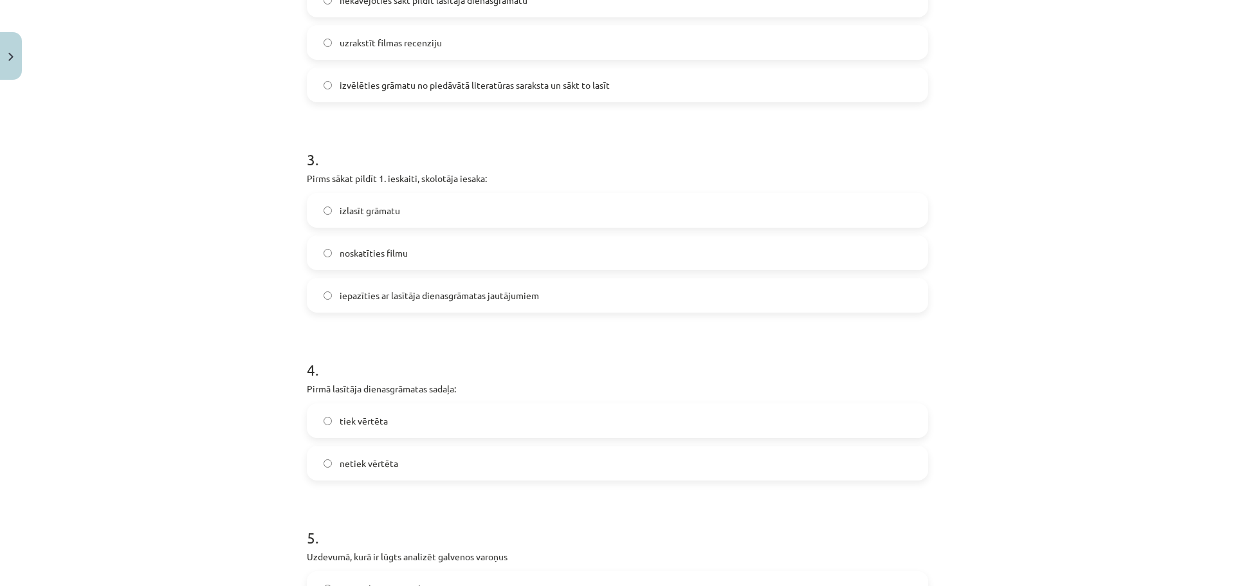
scroll to position [643, 0]
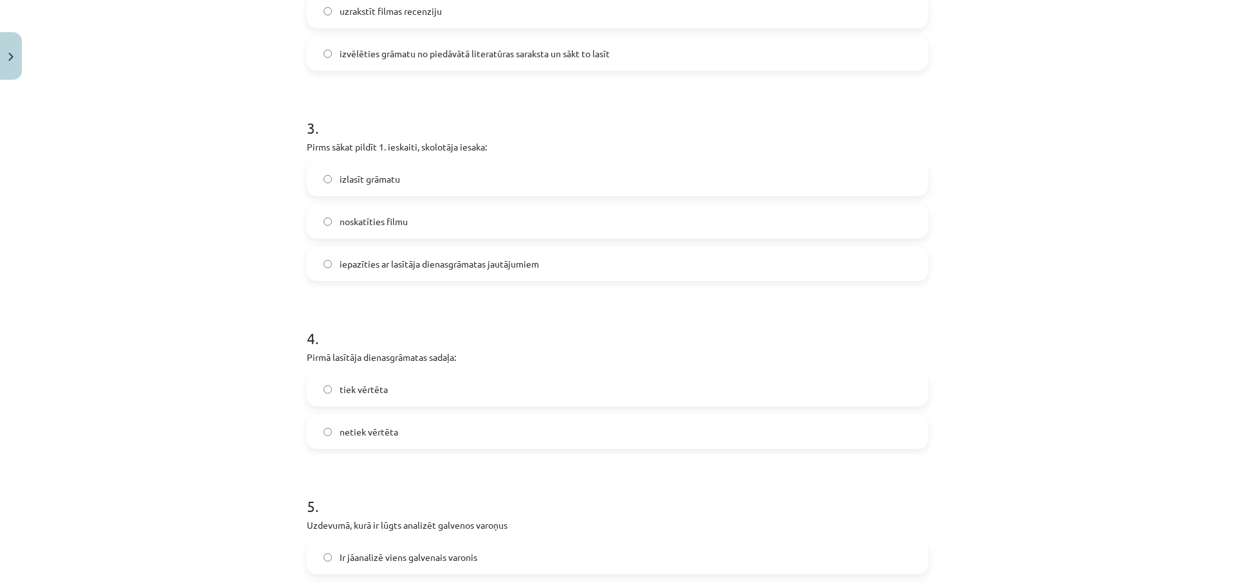
click at [497, 431] on label "netiek vērtēta" at bounding box center [617, 431] width 619 height 32
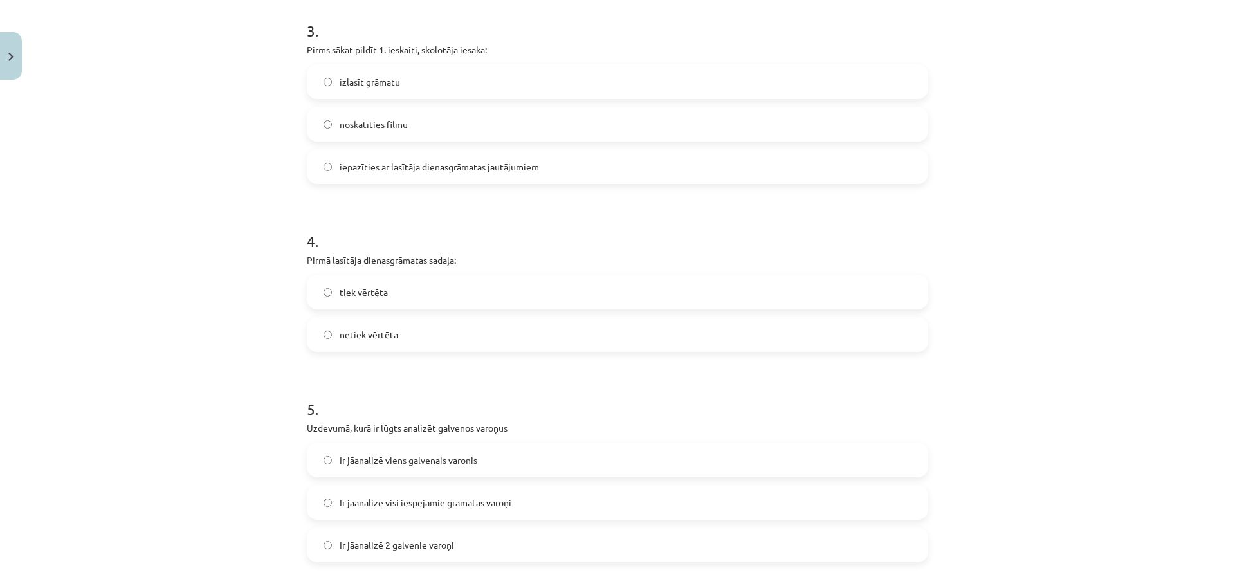
scroll to position [772, 0]
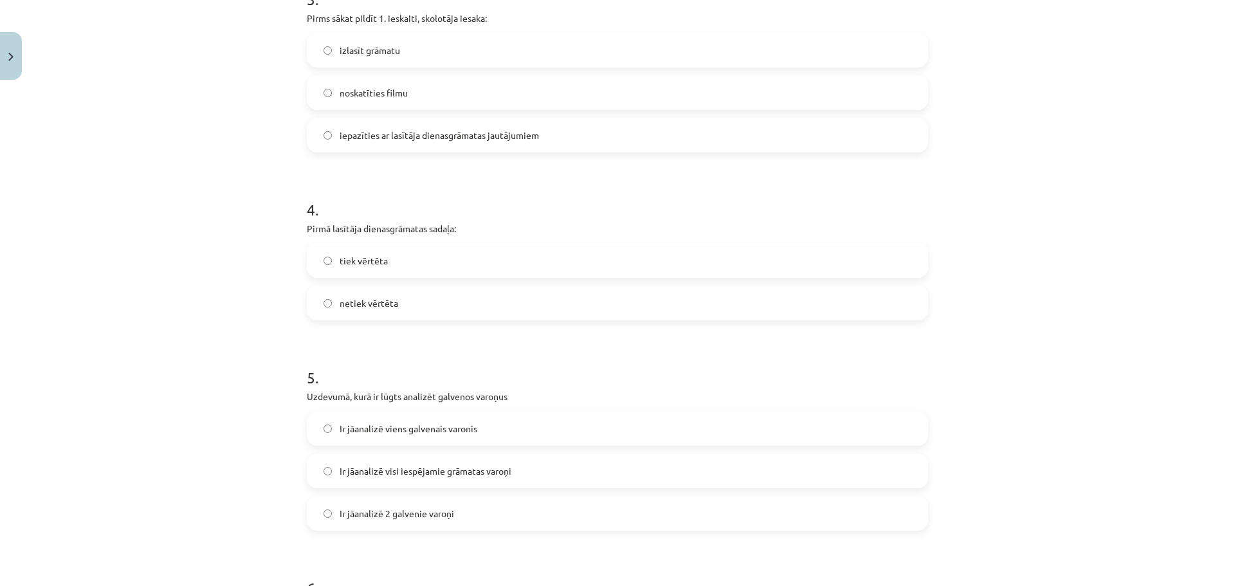
click at [500, 511] on label "Ir jāanalizē 2 galvenie varoņi" at bounding box center [617, 513] width 619 height 32
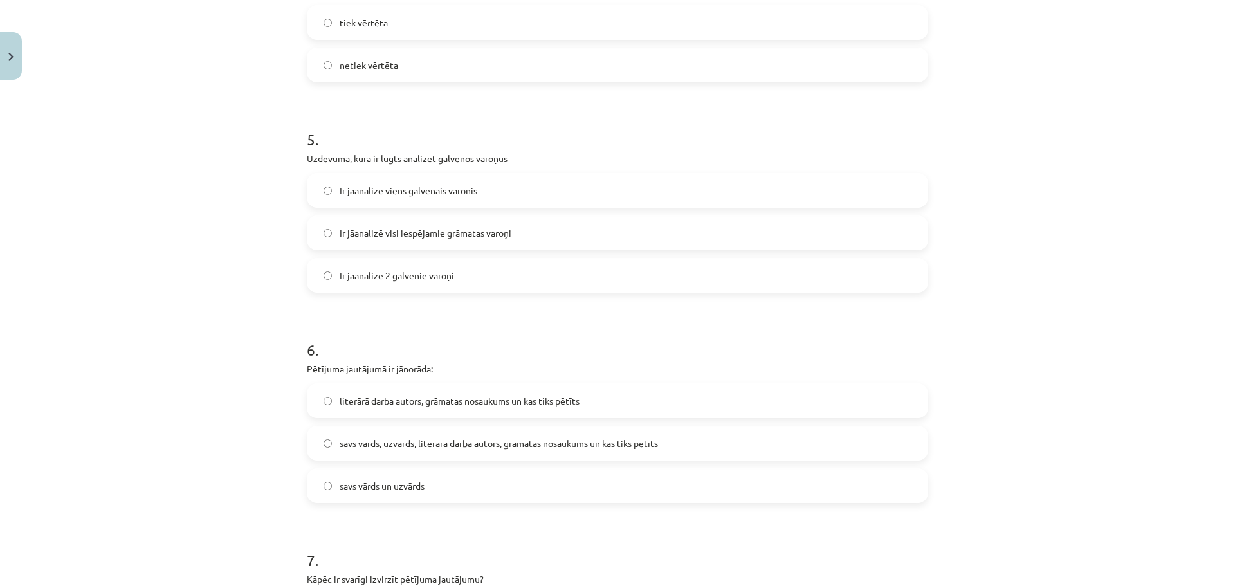
scroll to position [1029, 0]
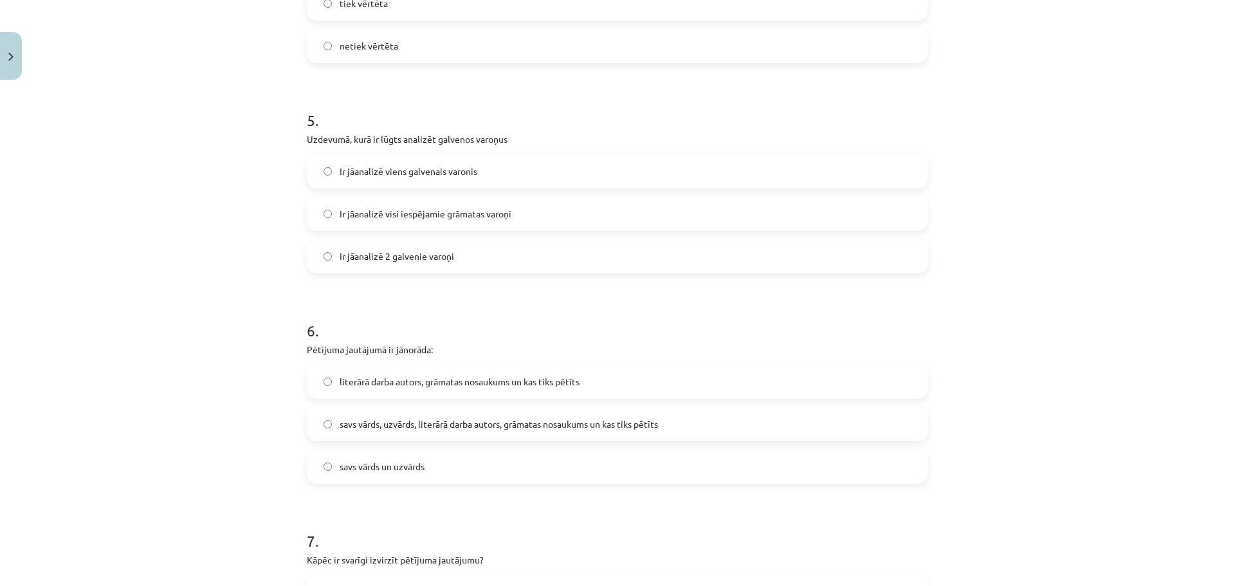
click at [525, 430] on span "savs vārds, uzvārds, literārā darba autors, grāmatas nosaukums un kas tiks pētī…" at bounding box center [499, 424] width 318 height 14
click at [512, 387] on span "literārā darba autors, grāmatas nosaukums un kas tiks pētīts" at bounding box center [460, 382] width 240 height 14
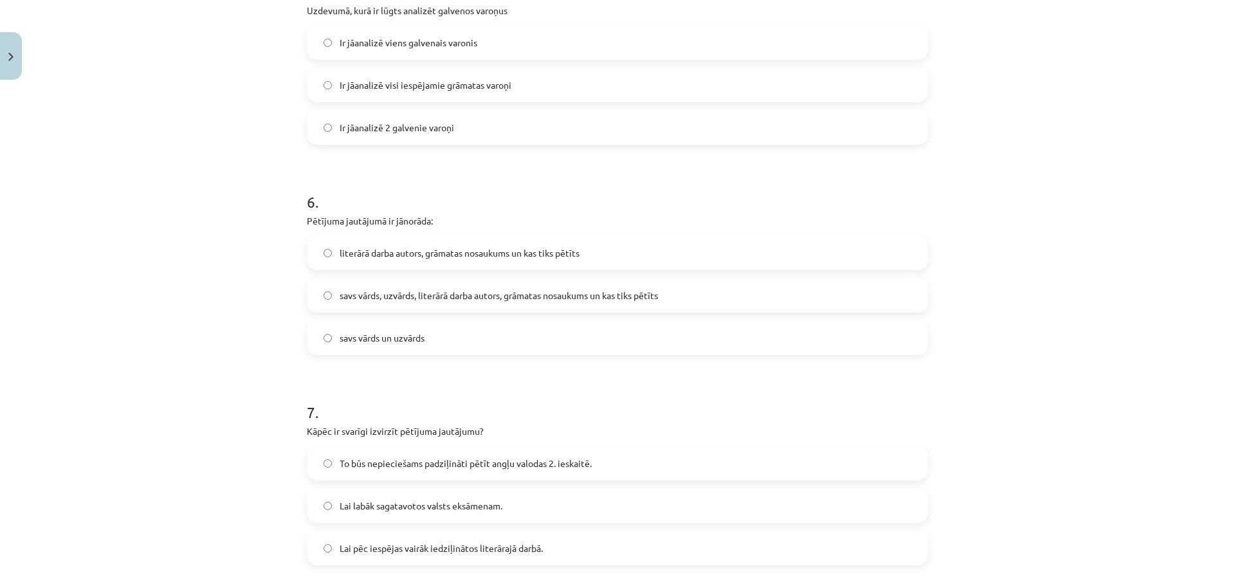
click at [529, 547] on span "Lai pēc iespējas vairāk iedziļinātos literārajā darbā." at bounding box center [441, 549] width 203 height 14
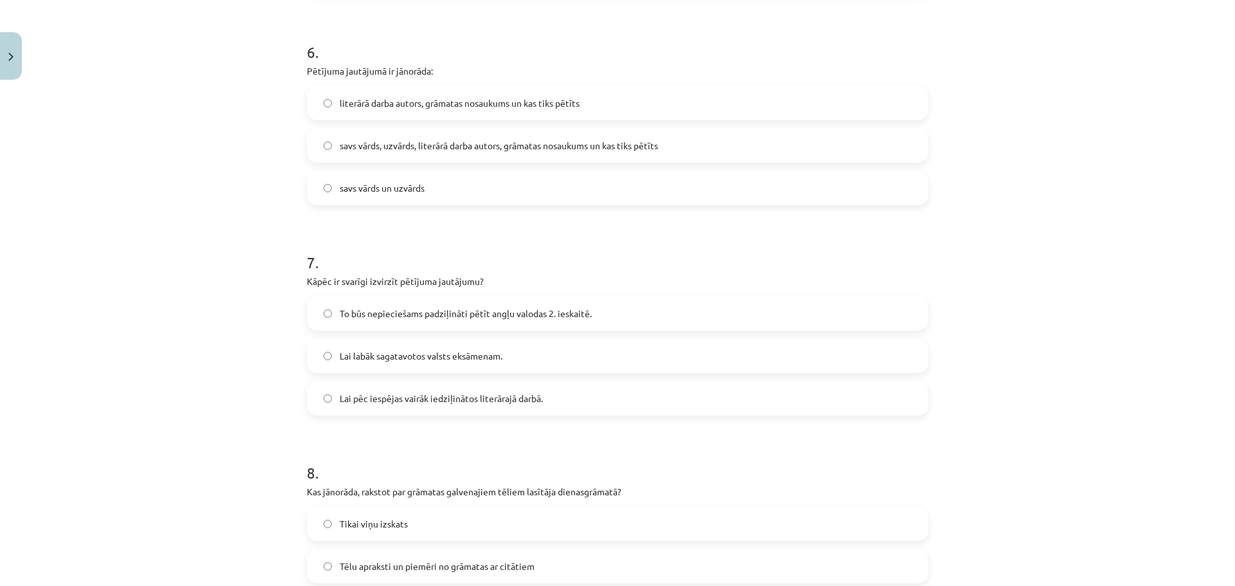
scroll to position [1672, 0]
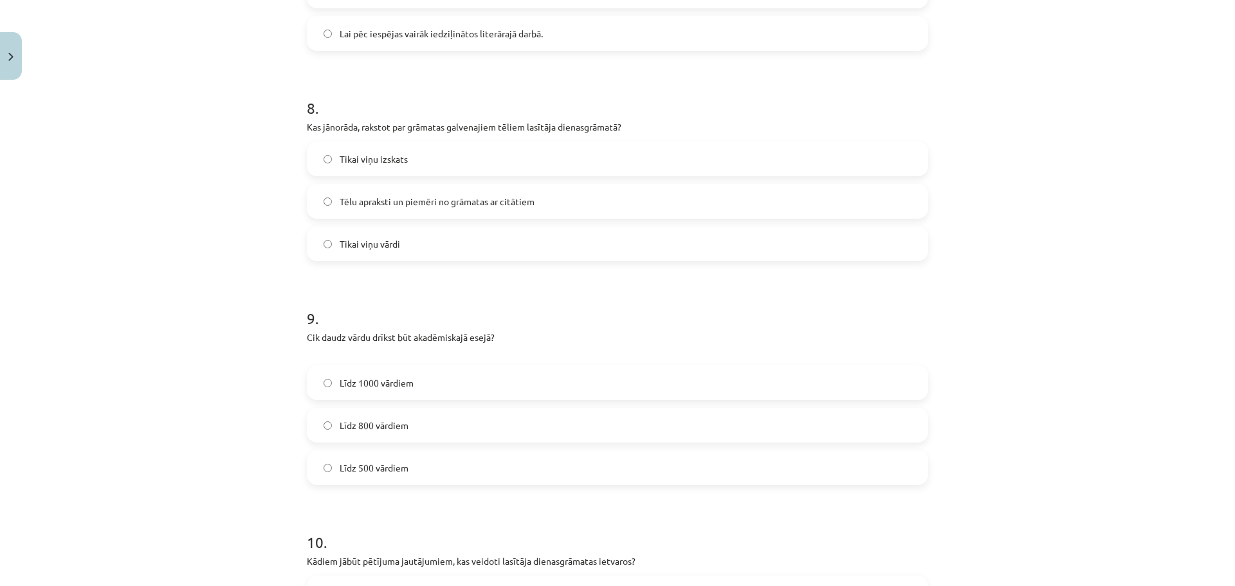
click at [455, 210] on label "Tēlu apraksti un piemēri no grāmatas ar citātiem" at bounding box center [617, 201] width 619 height 32
click at [428, 435] on label "Līdz 800 vārdiem" at bounding box center [617, 425] width 619 height 32
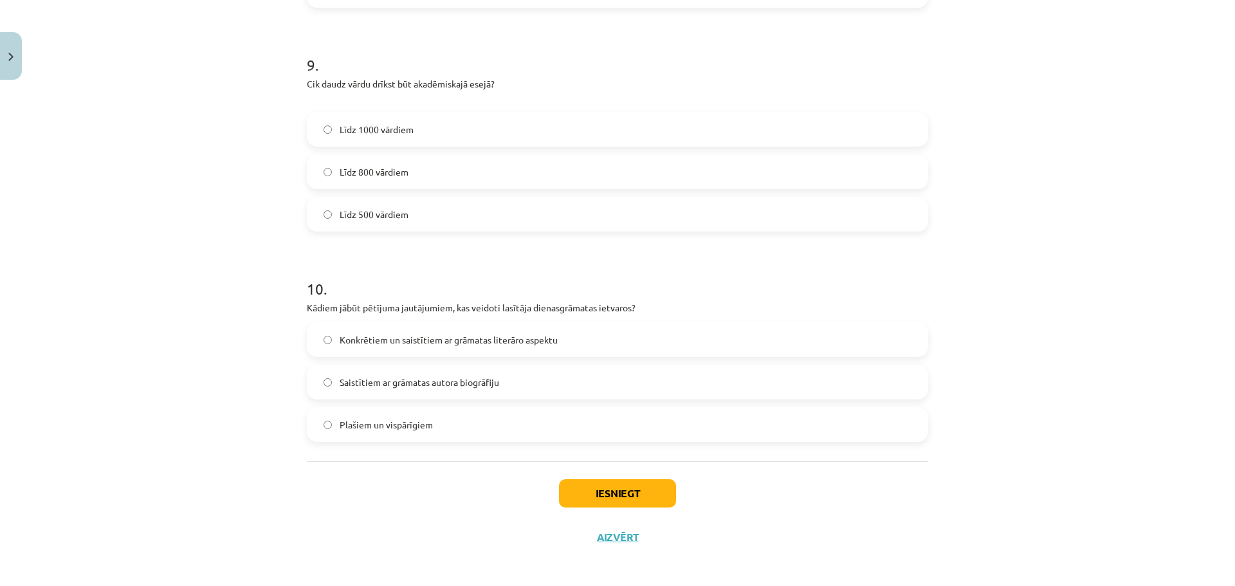
scroll to position [1929, 0]
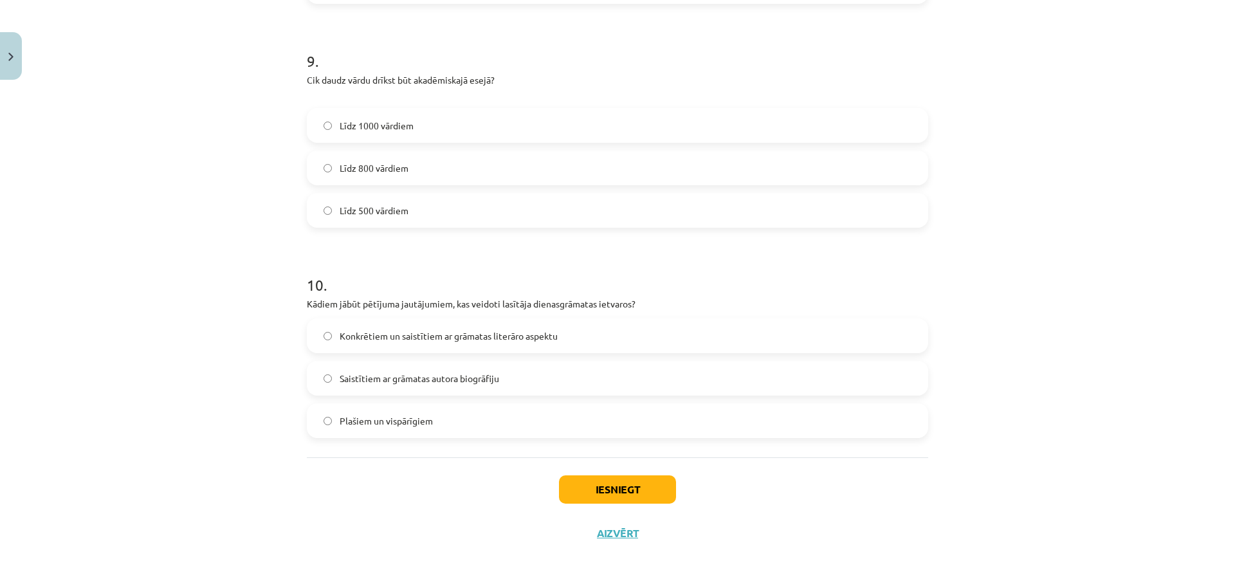
click at [497, 343] on label "Konkrētiem un saistītiem ar grāmatas literāro aspektu" at bounding box center [617, 336] width 619 height 32
click at [567, 493] on button "Iesniegt" at bounding box center [617, 489] width 117 height 28
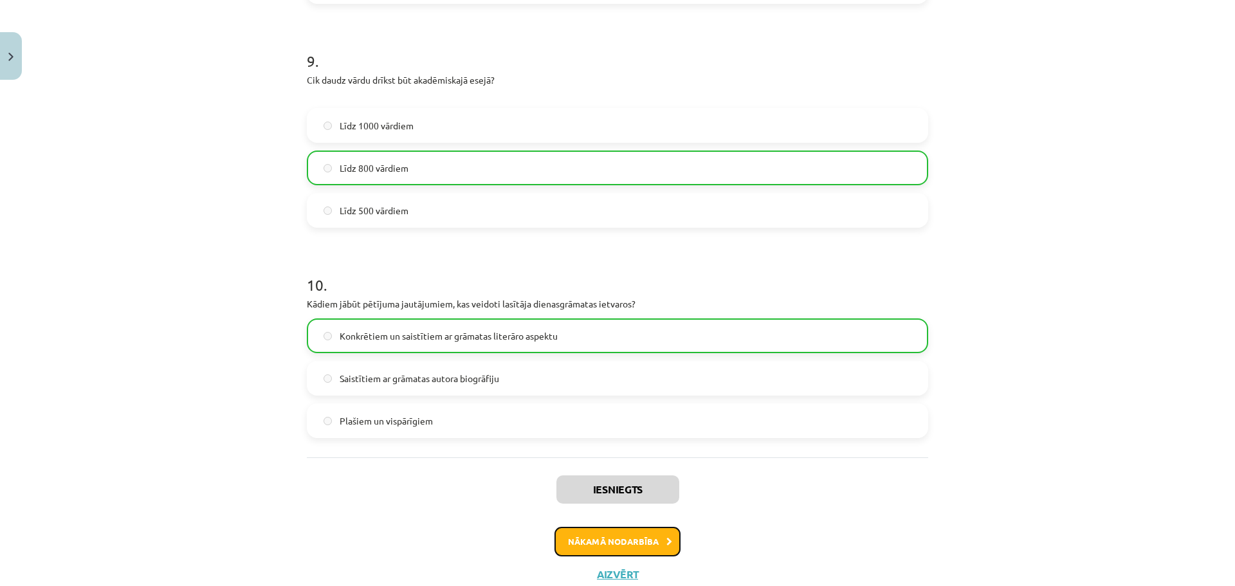
click at [570, 537] on button "Nākamā nodarbība" at bounding box center [617, 542] width 126 height 30
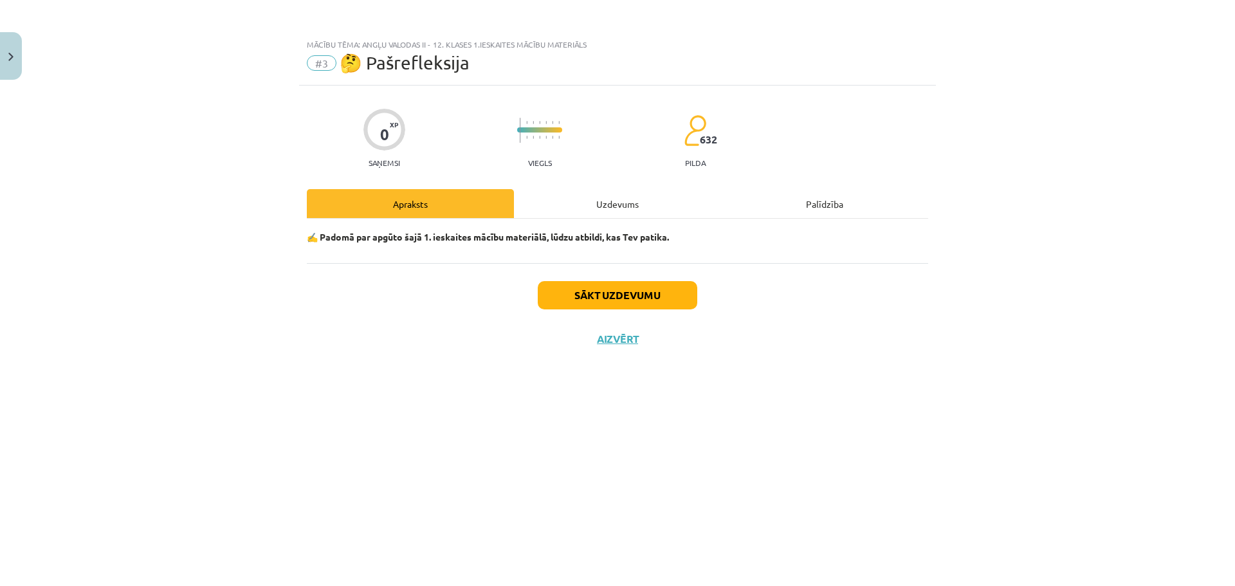
scroll to position [0, 0]
click at [586, 296] on button "Sākt uzdevumu" at bounding box center [617, 295] width 159 height 28
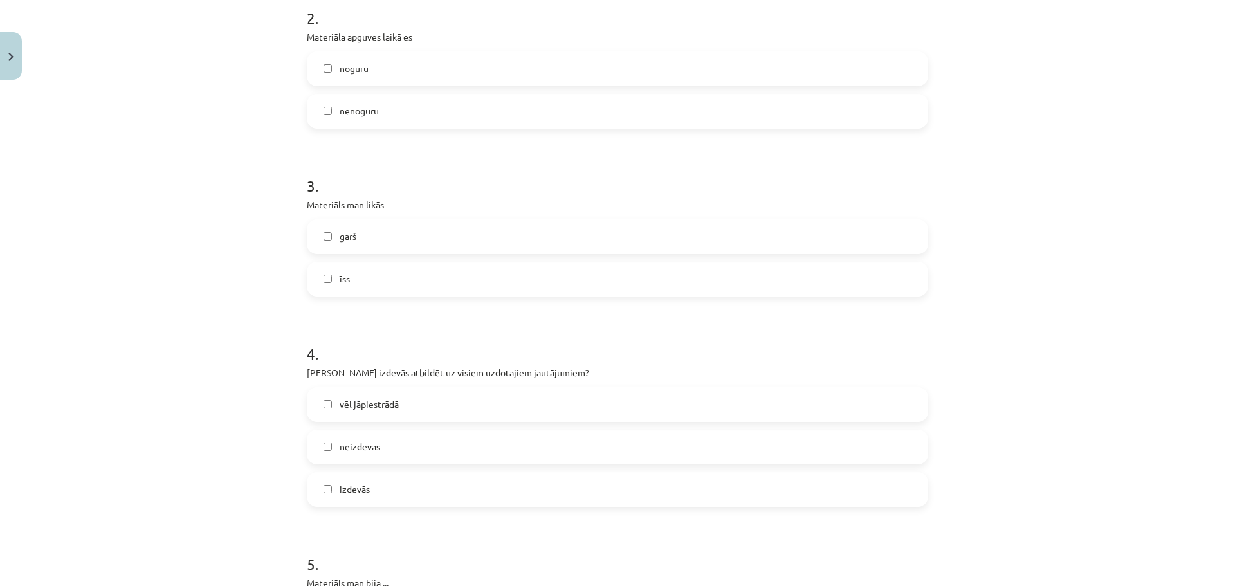
scroll to position [643, 0]
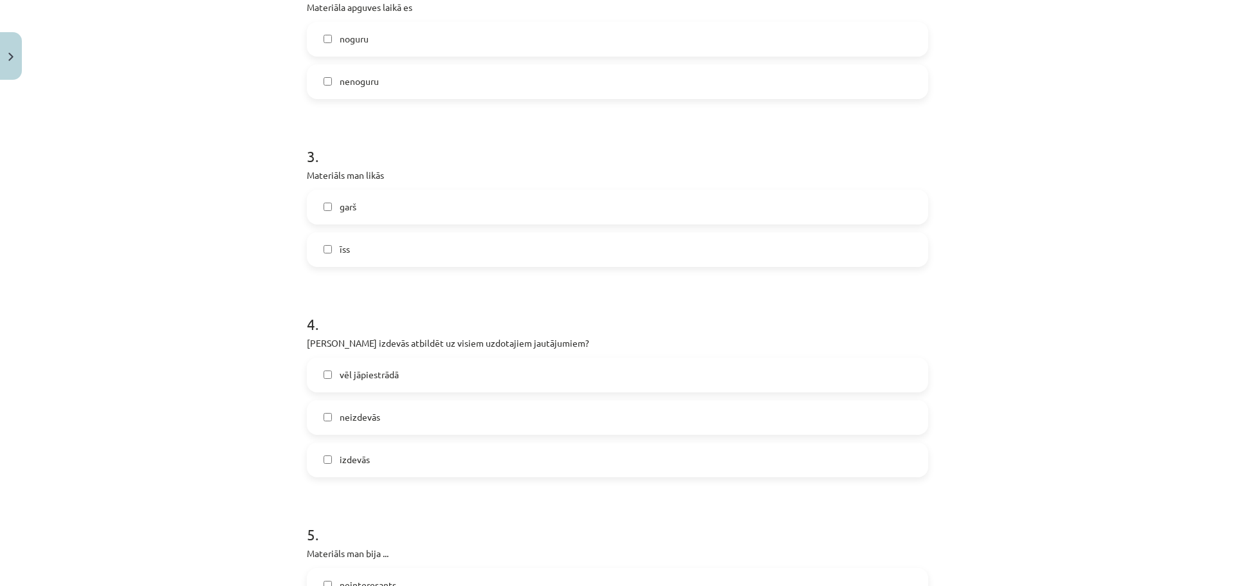
click at [433, 459] on label "izdevās" at bounding box center [617, 460] width 619 height 32
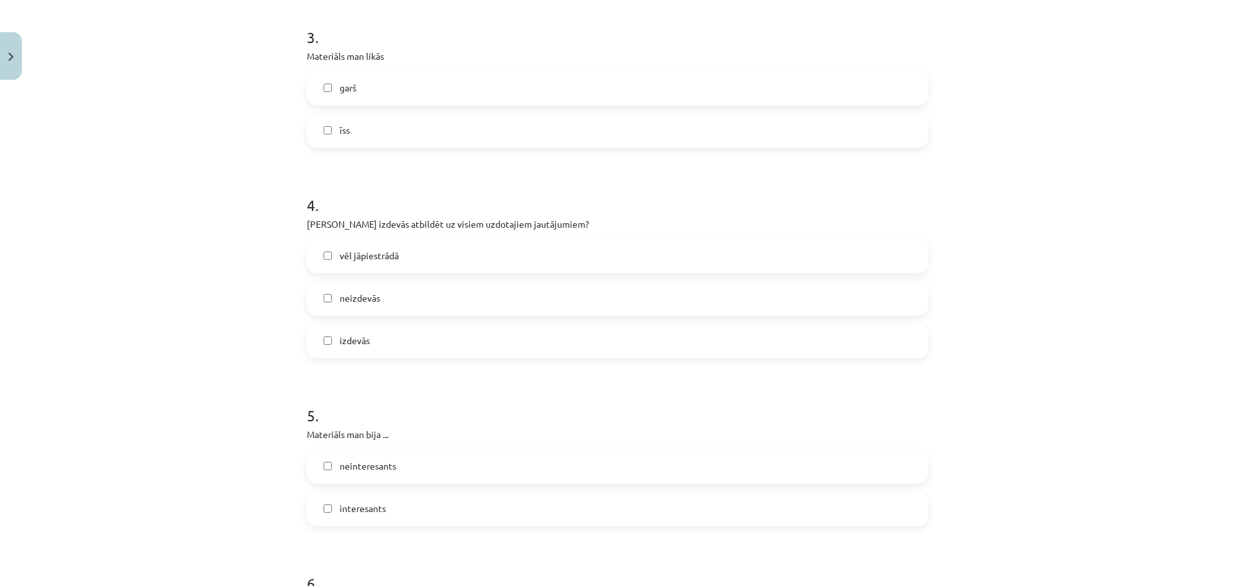
click at [392, 253] on span "vēl jāpiestrādā" at bounding box center [369, 256] width 59 height 14
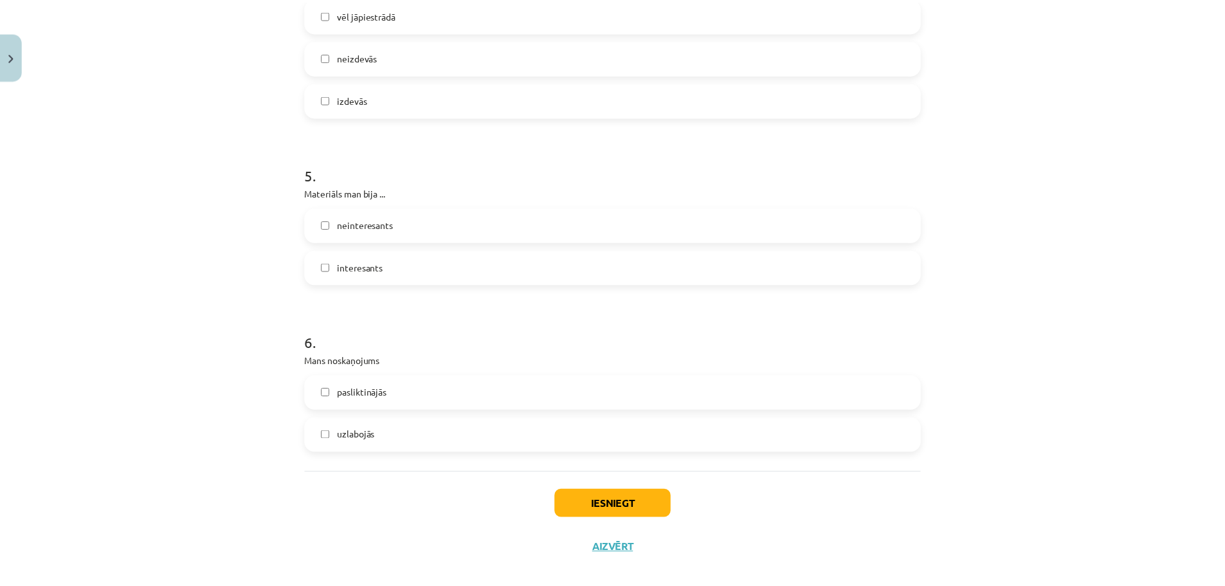
scroll to position [1019, 0]
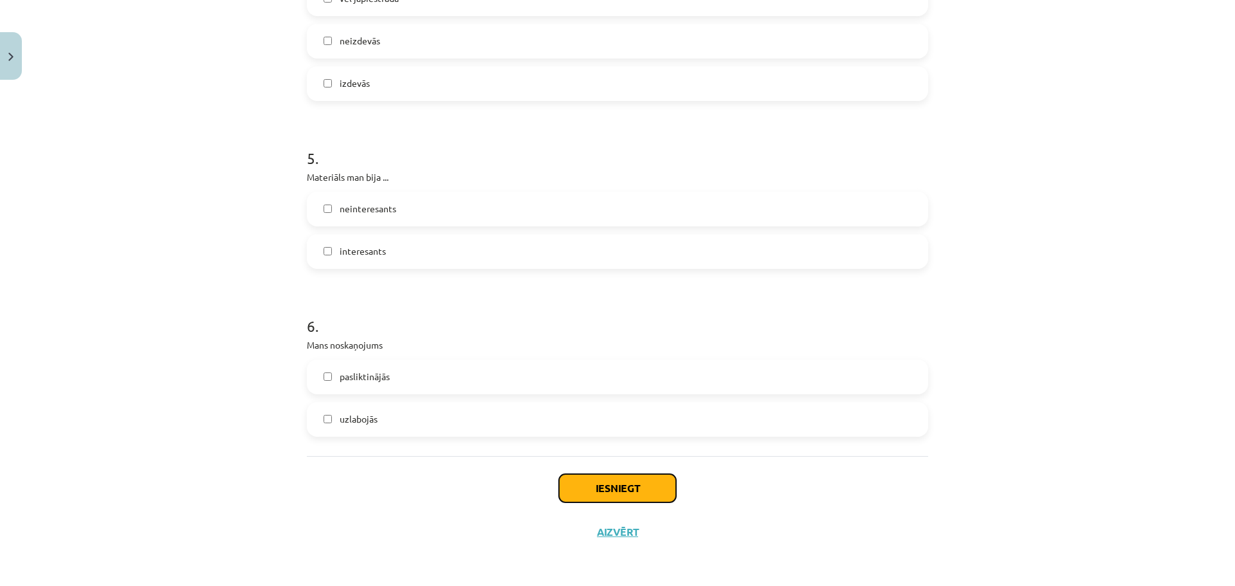
click at [635, 501] on button "Iesniegt" at bounding box center [617, 488] width 117 height 28
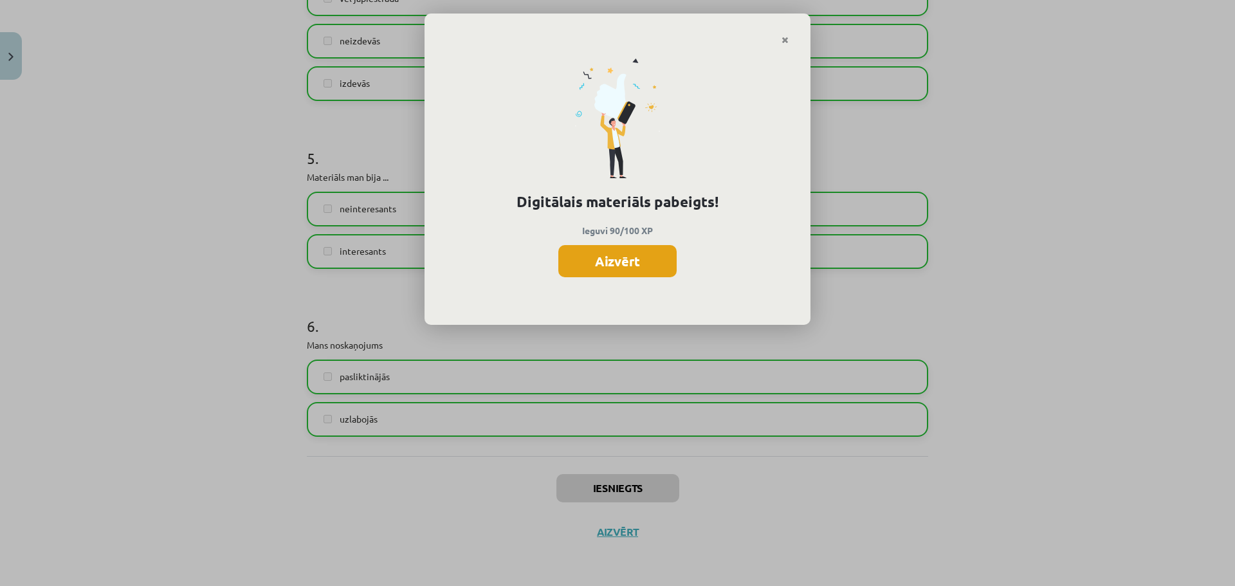
click at [602, 260] on button "Aizvērt" at bounding box center [617, 261] width 118 height 32
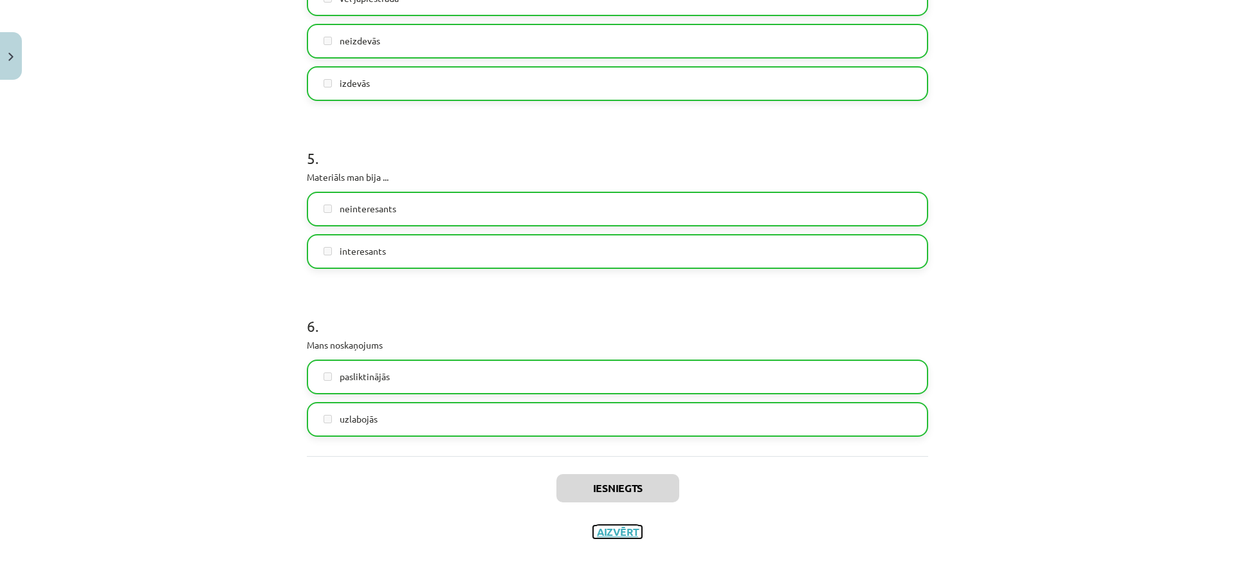
click at [607, 531] on button "Aizvērt" at bounding box center [617, 531] width 49 height 13
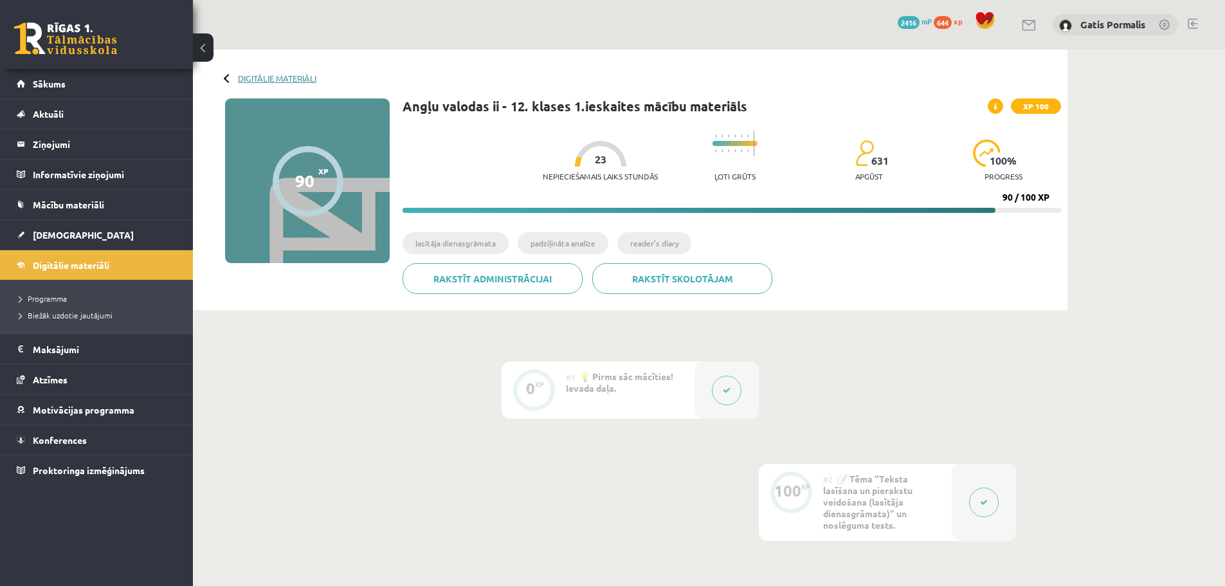
click at [256, 77] on link "Digitālie materiāli" at bounding box center [277, 78] width 78 height 10
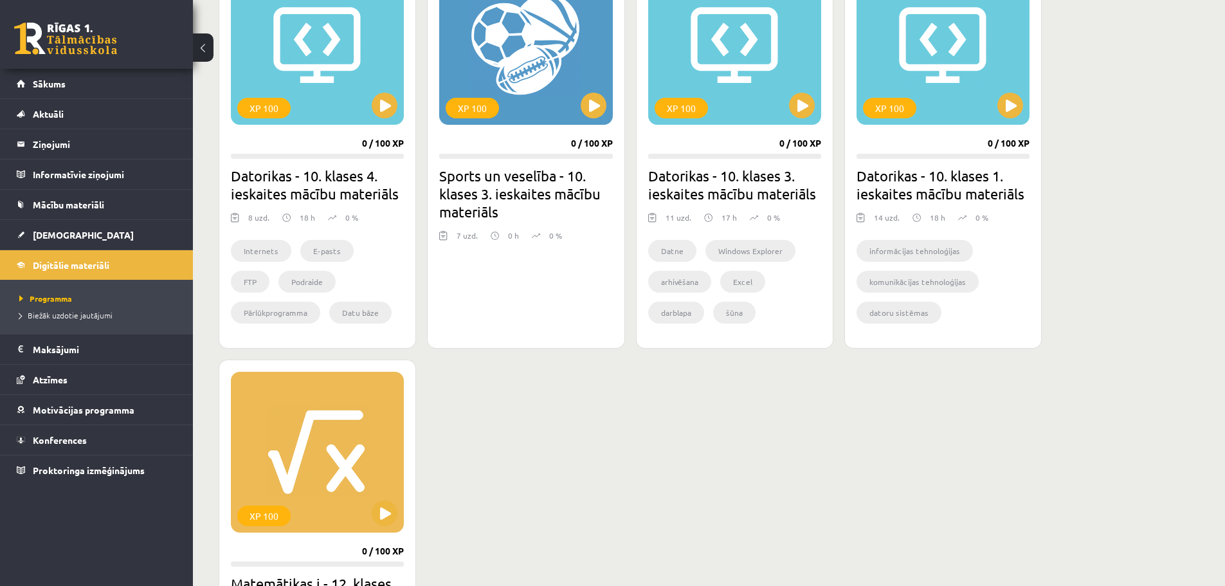
scroll to position [386, 0]
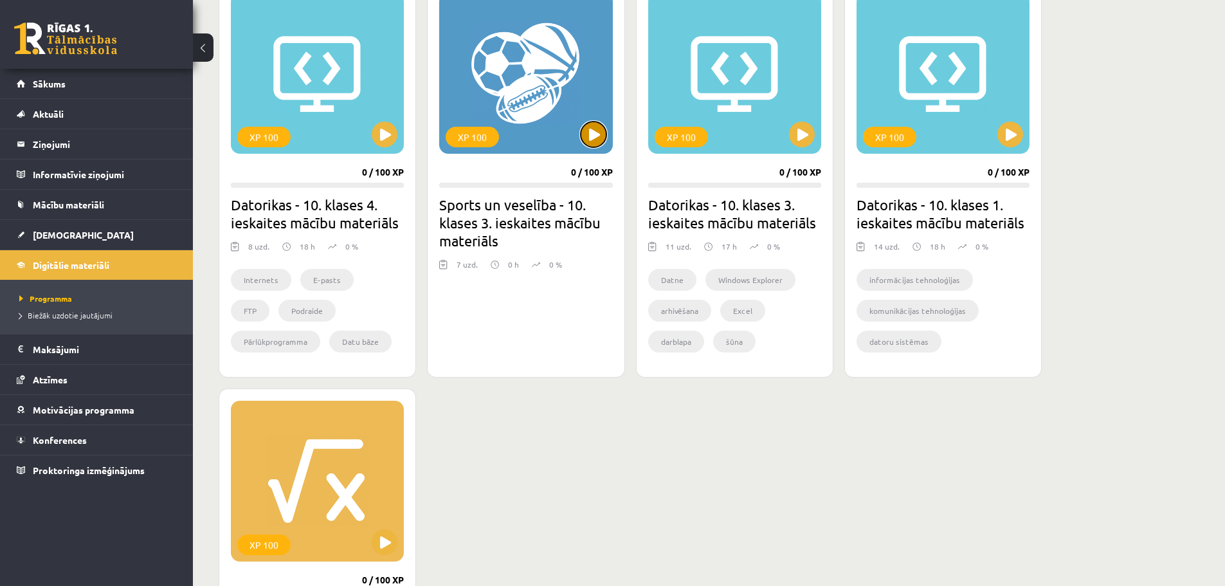
click at [596, 138] on button at bounding box center [594, 135] width 26 height 26
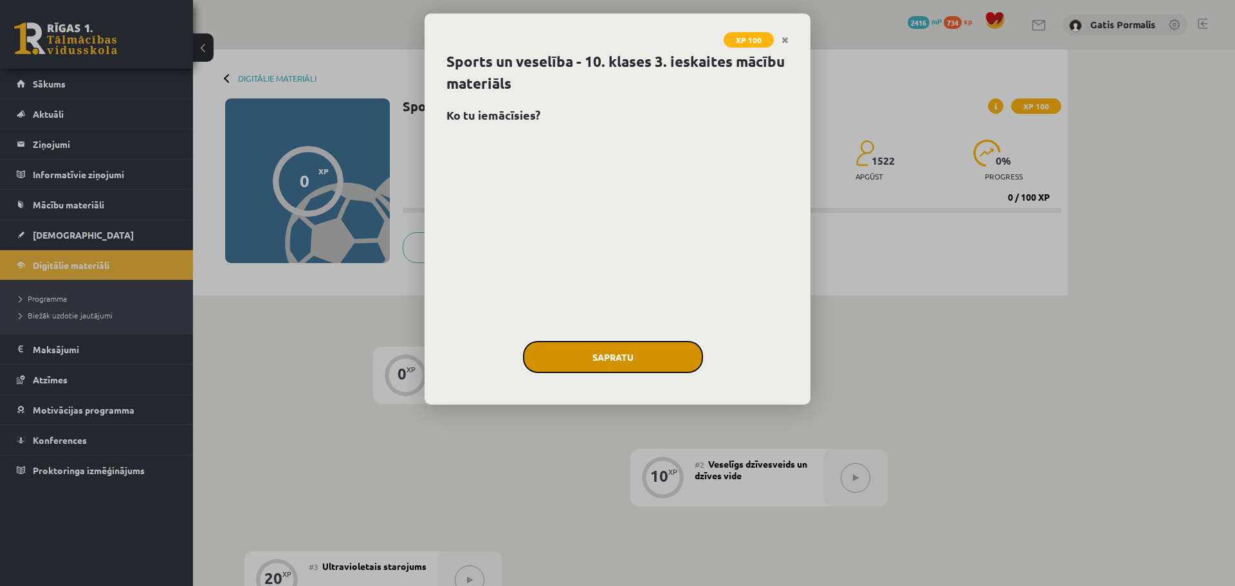
click at [603, 349] on button "Sapratu" at bounding box center [613, 357] width 180 height 32
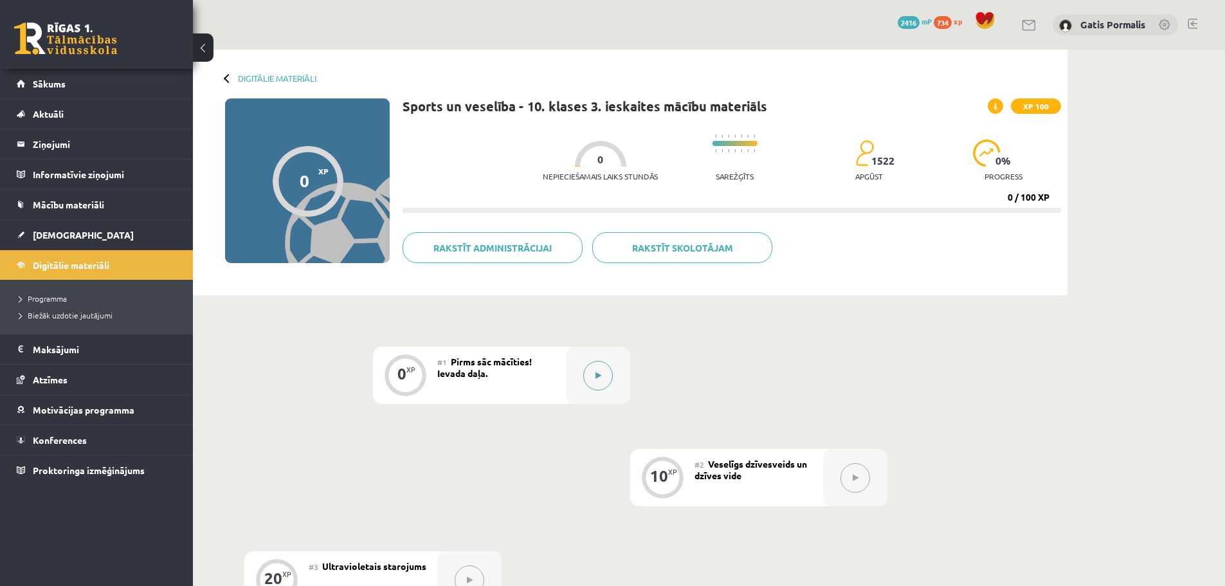
click at [610, 372] on button at bounding box center [598, 376] width 30 height 30
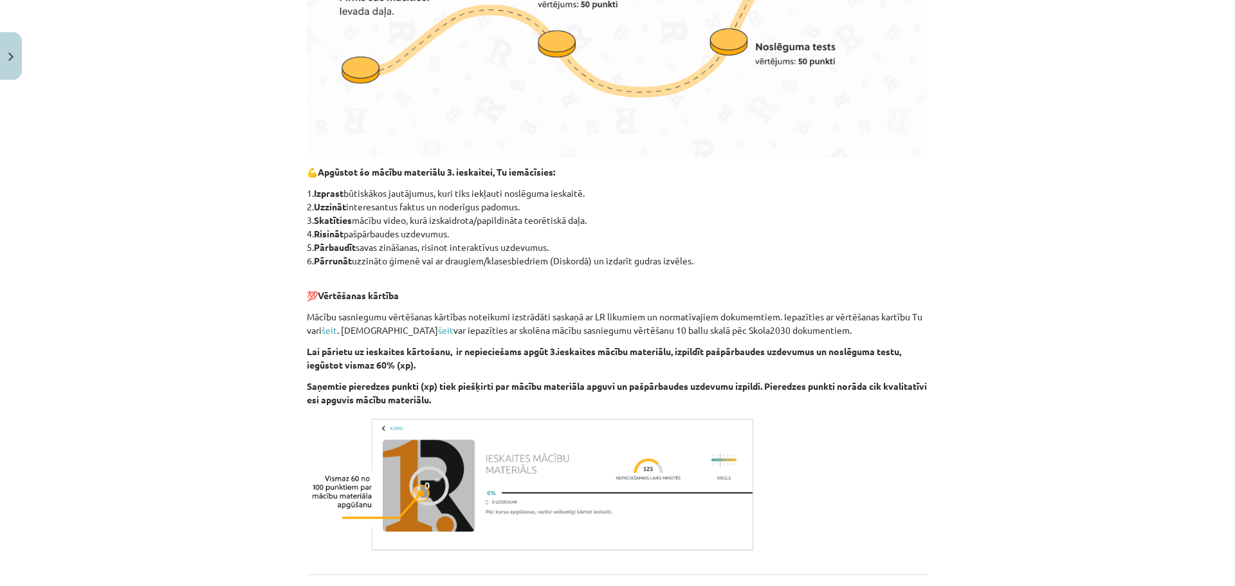
scroll to position [676, 0]
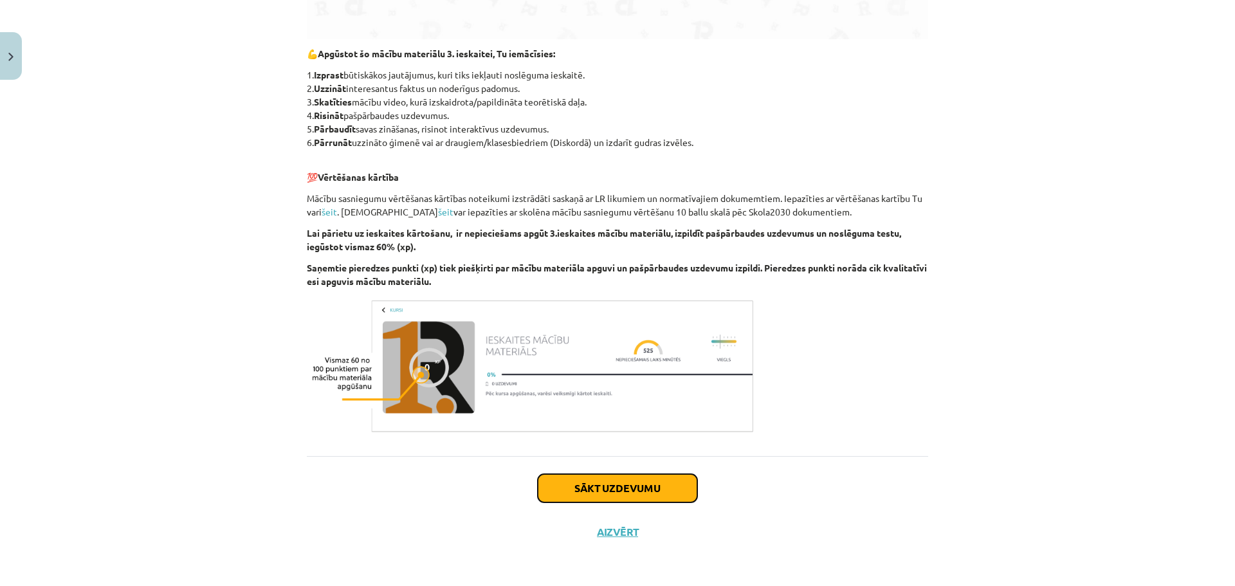
click at [652, 496] on button "Sākt uzdevumu" at bounding box center [617, 488] width 159 height 28
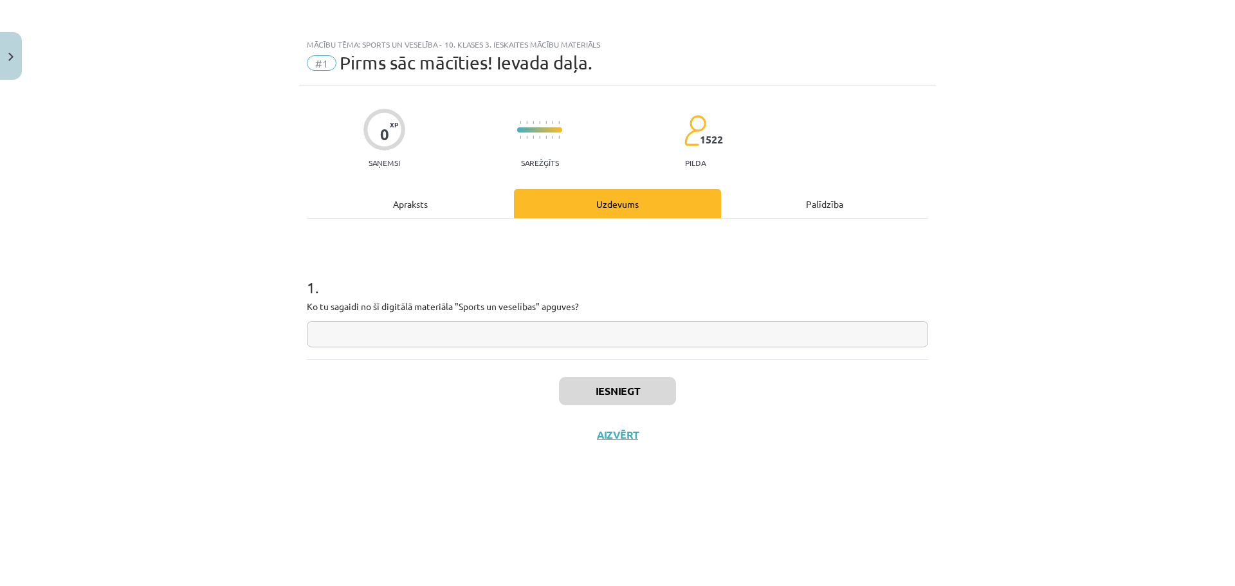
click at [605, 343] on input "text" at bounding box center [617, 334] width 621 height 26
type input "**"
click at [614, 394] on button "Iesniegt" at bounding box center [617, 391] width 117 height 28
click at [622, 450] on button "Nākamā nodarbība" at bounding box center [617, 443] width 126 height 30
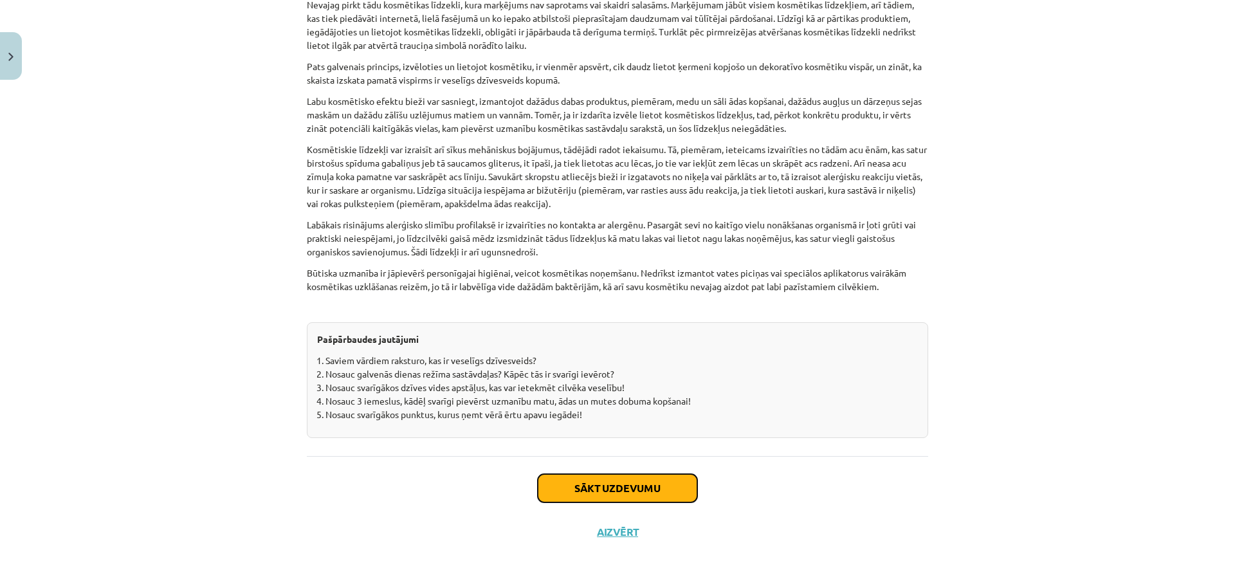
click at [596, 482] on button "Sākt uzdevumu" at bounding box center [617, 488] width 159 height 28
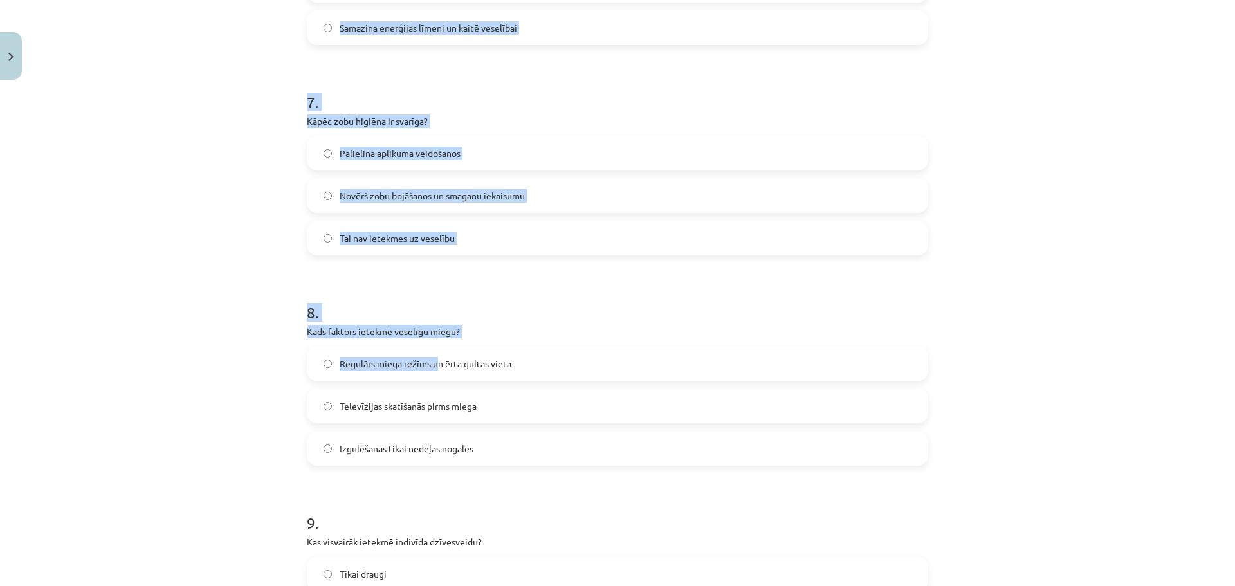
scroll to position [1897, 0]
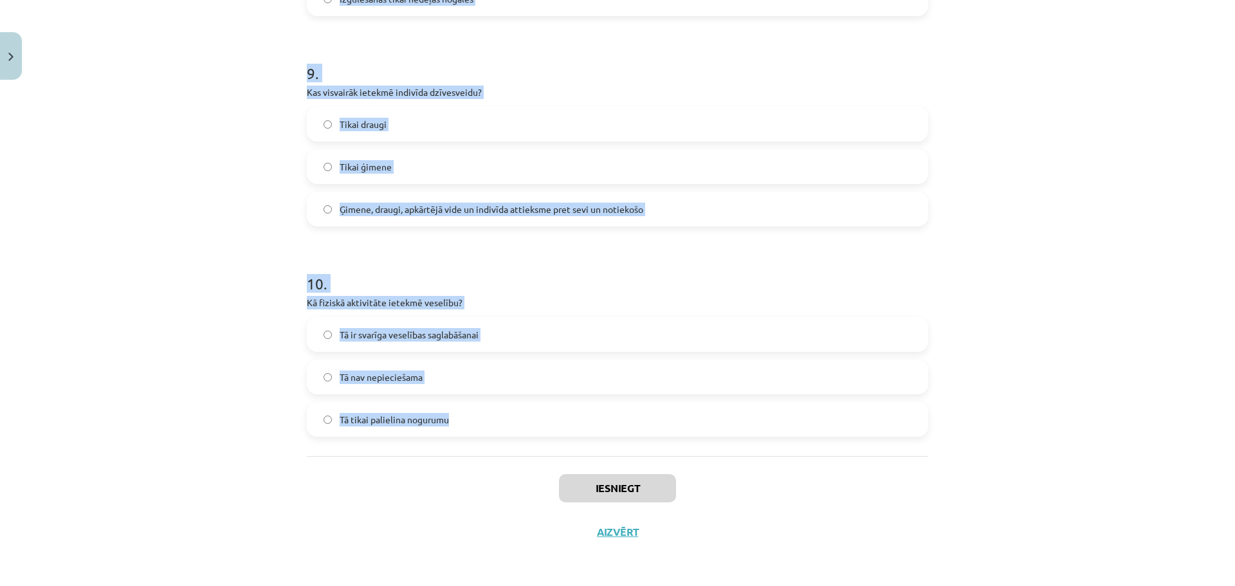
drag, startPoint x: 297, startPoint y: 250, endPoint x: 530, endPoint y: 439, distance: 299.5
copy form "1 . Kas ir viens no galvenajiem veselīga uztura principiem? Pietiekami daudz au…"
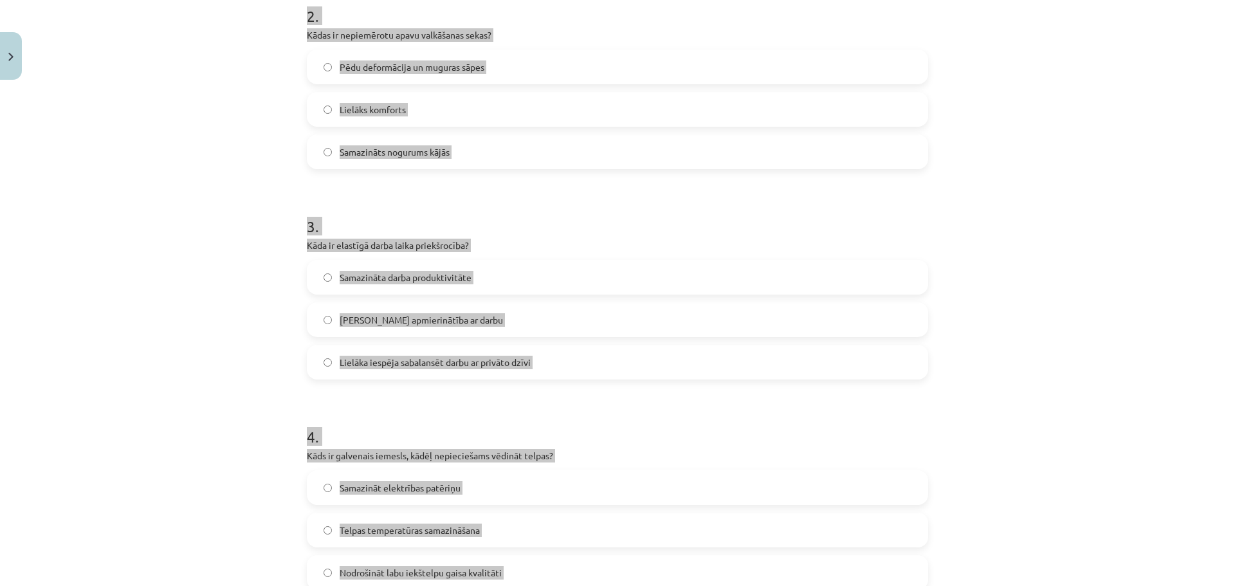
scroll to position [0, 0]
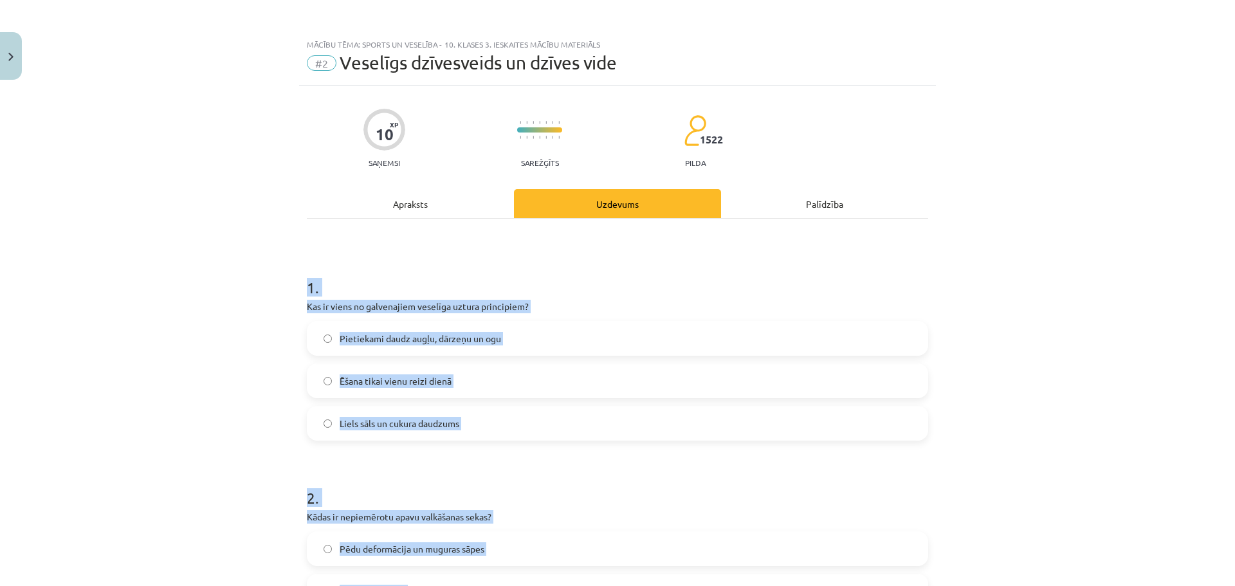
drag, startPoint x: 650, startPoint y: 280, endPoint x: 652, endPoint y: 273, distance: 6.7
click at [650, 278] on h1 "1 ." at bounding box center [617, 276] width 621 height 40
click at [655, 272] on h1 "1 ." at bounding box center [617, 276] width 621 height 40
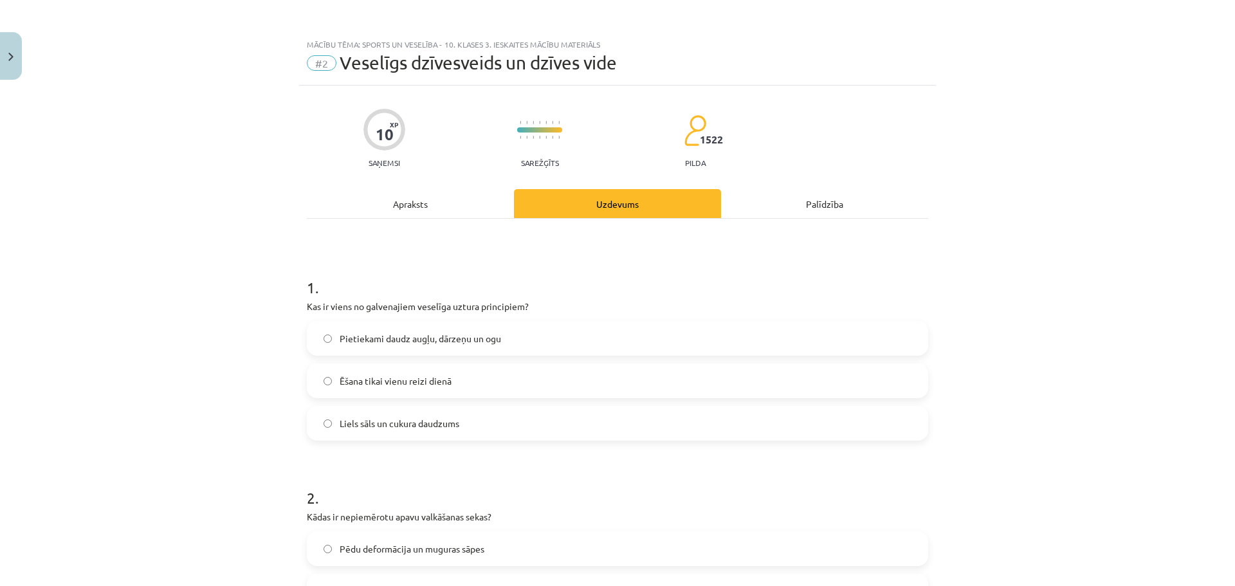
click at [533, 335] on label "Pietiekami daudz augļu, dārzeņu un ogu" at bounding box center [617, 338] width 619 height 32
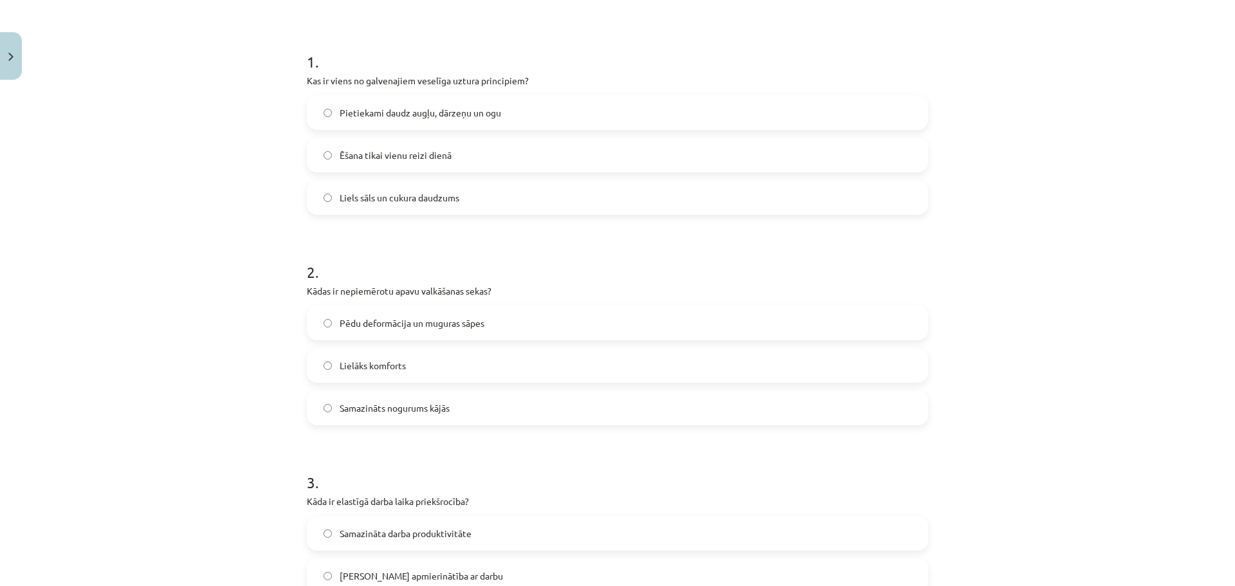
scroll to position [257, 0]
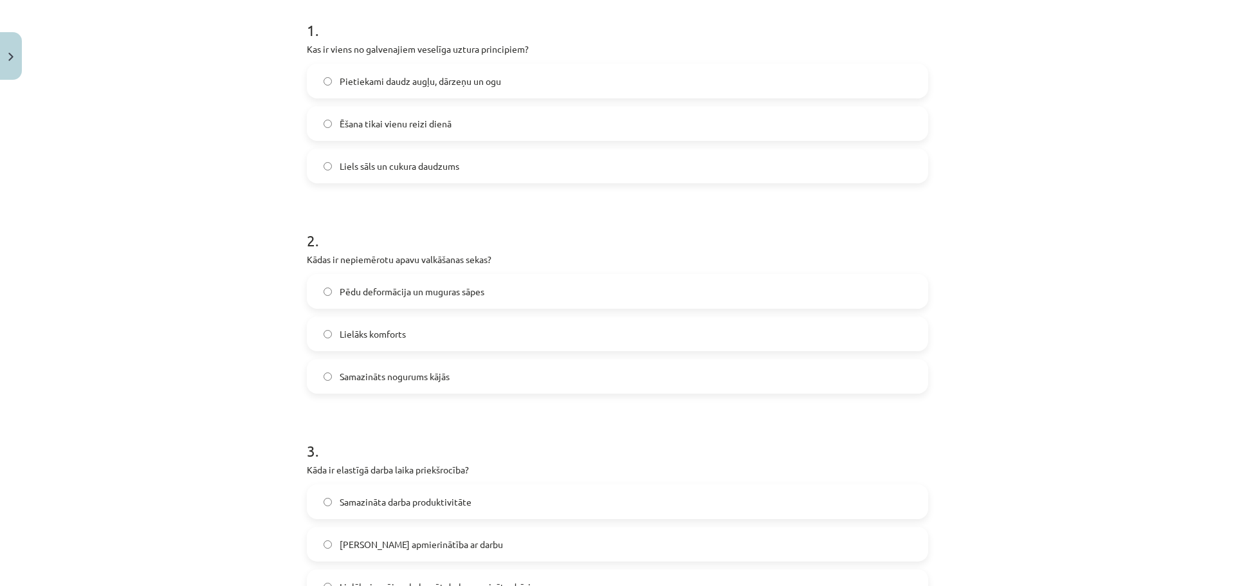
click at [500, 288] on label "Pēdu deformācija un muguras sāpes" at bounding box center [617, 291] width 619 height 32
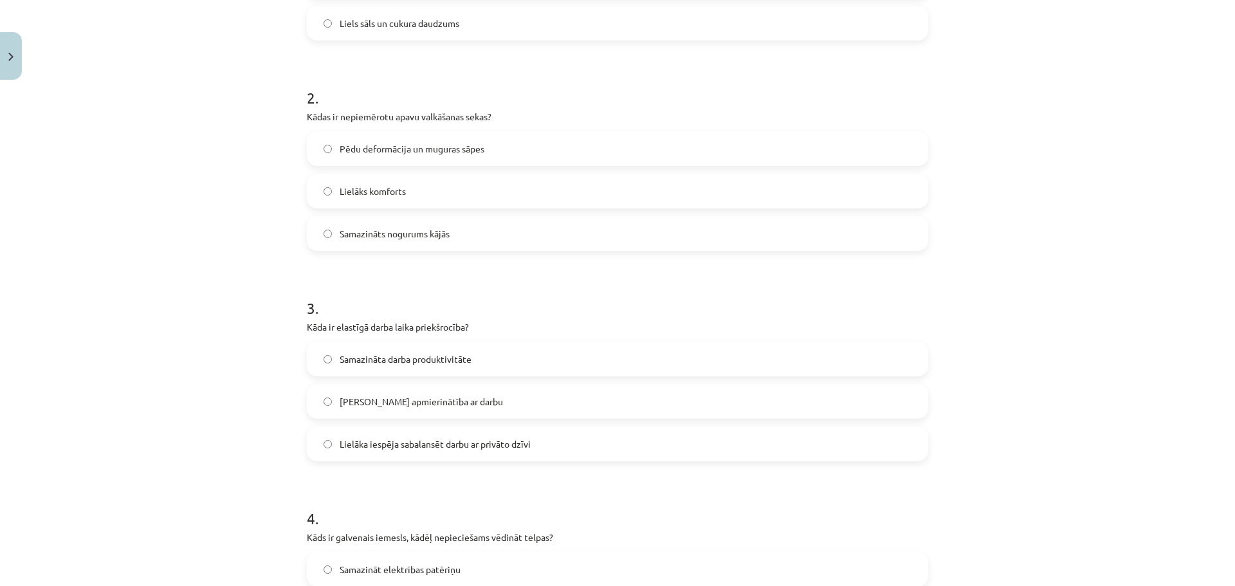
scroll to position [515, 0]
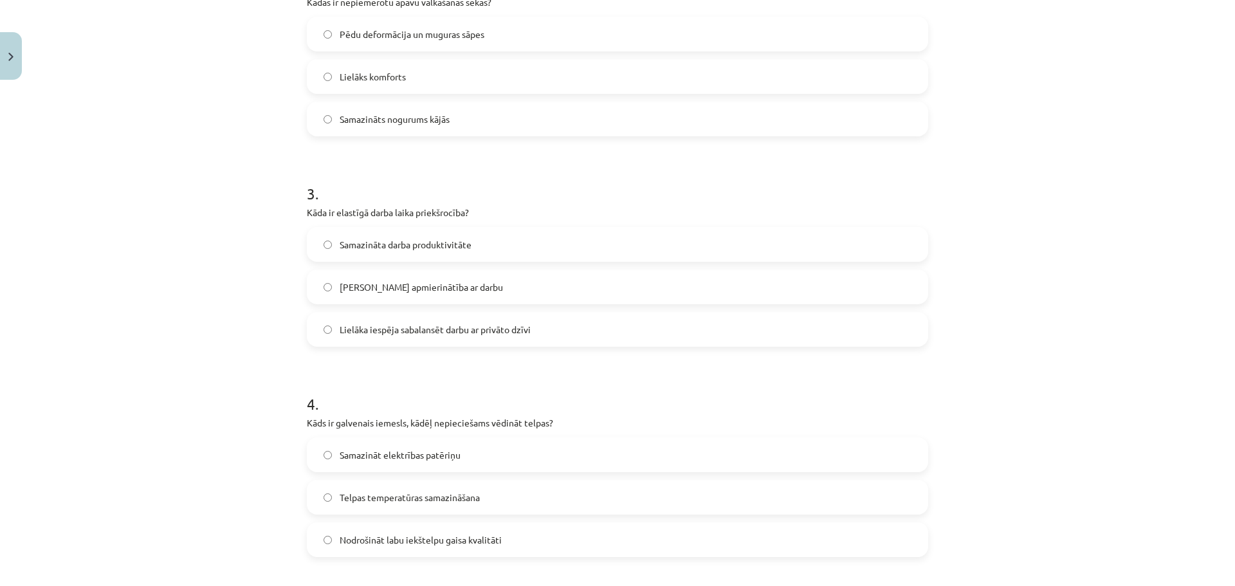
click at [470, 323] on span "Lielāka iespēja sabalansēt darbu ar privāto dzīvi" at bounding box center [435, 330] width 191 height 14
click at [449, 533] on span "Nodrošināt labu iekštelpu gaisa kvalitāti" at bounding box center [421, 540] width 162 height 14
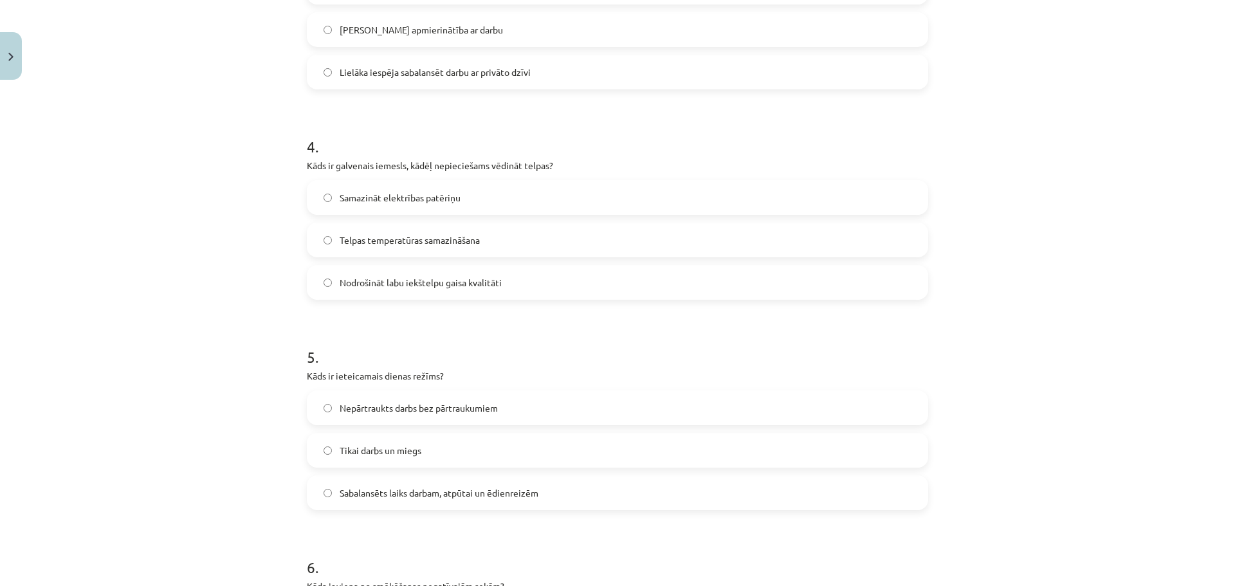
click at [435, 488] on span "Sabalansēts laiks darbam, atpūtai un ēdienreizēm" at bounding box center [439, 493] width 199 height 14
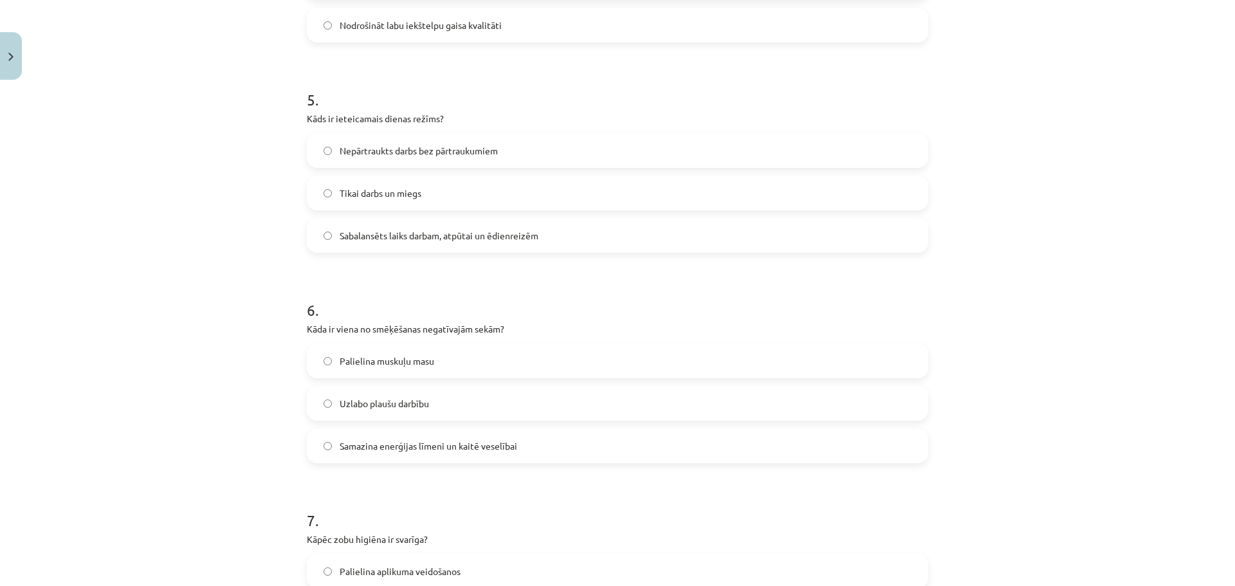
click at [431, 450] on span "Samazina enerģijas līmeni un kaitē veselībai" at bounding box center [429, 446] width 178 height 14
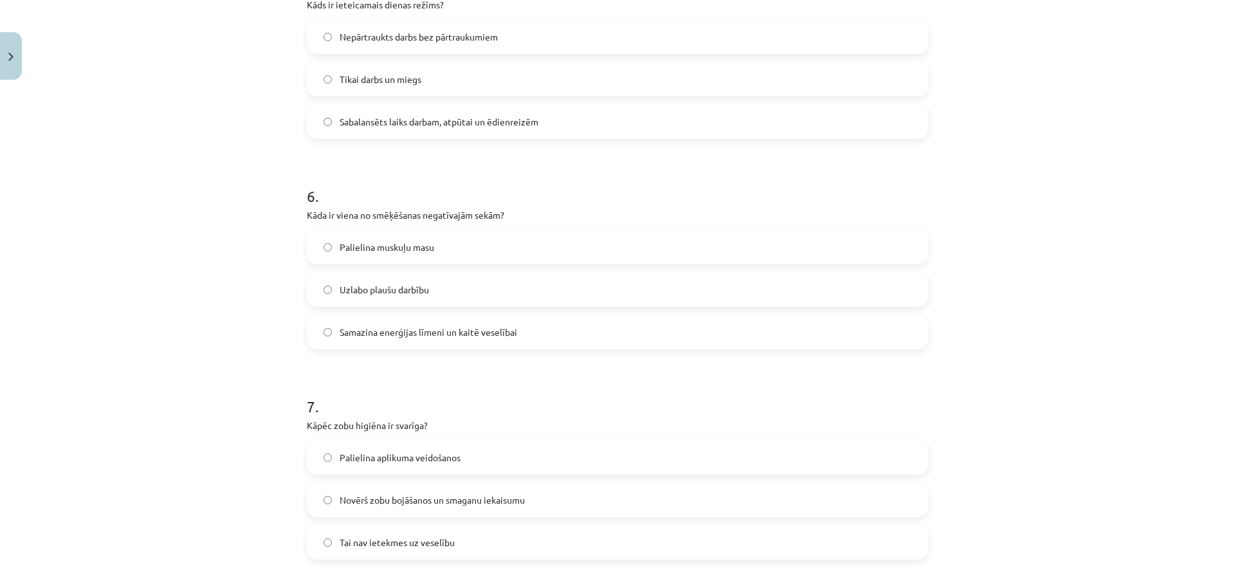
scroll to position [1286, 0]
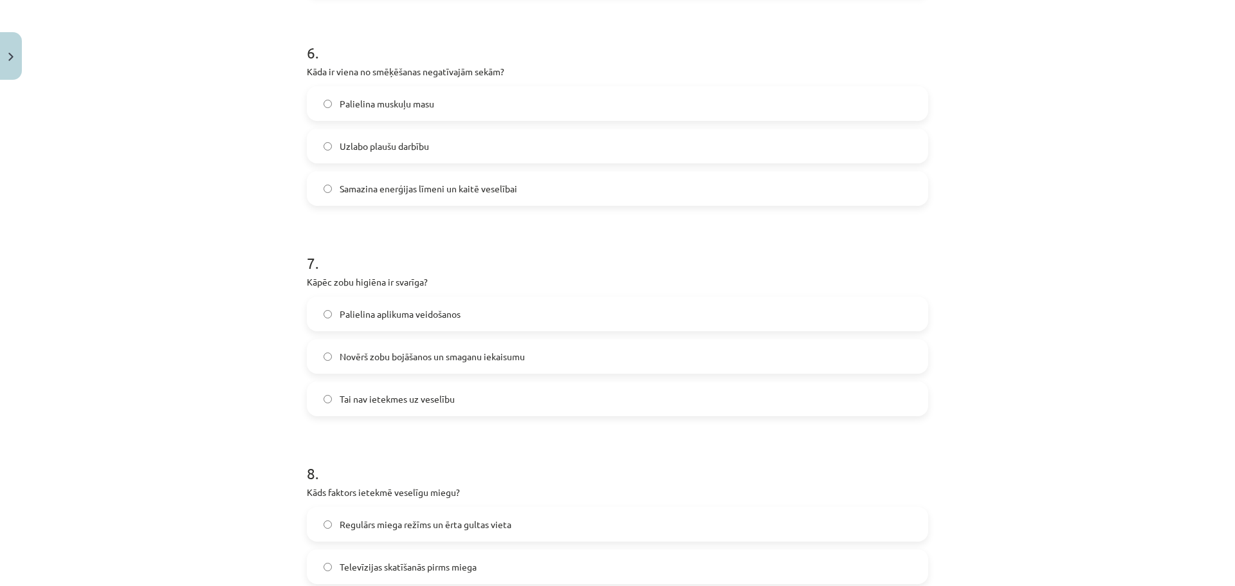
click at [406, 361] on span "Novērš zobu bojāšanos un smaganu iekaisumu" at bounding box center [432, 357] width 185 height 14
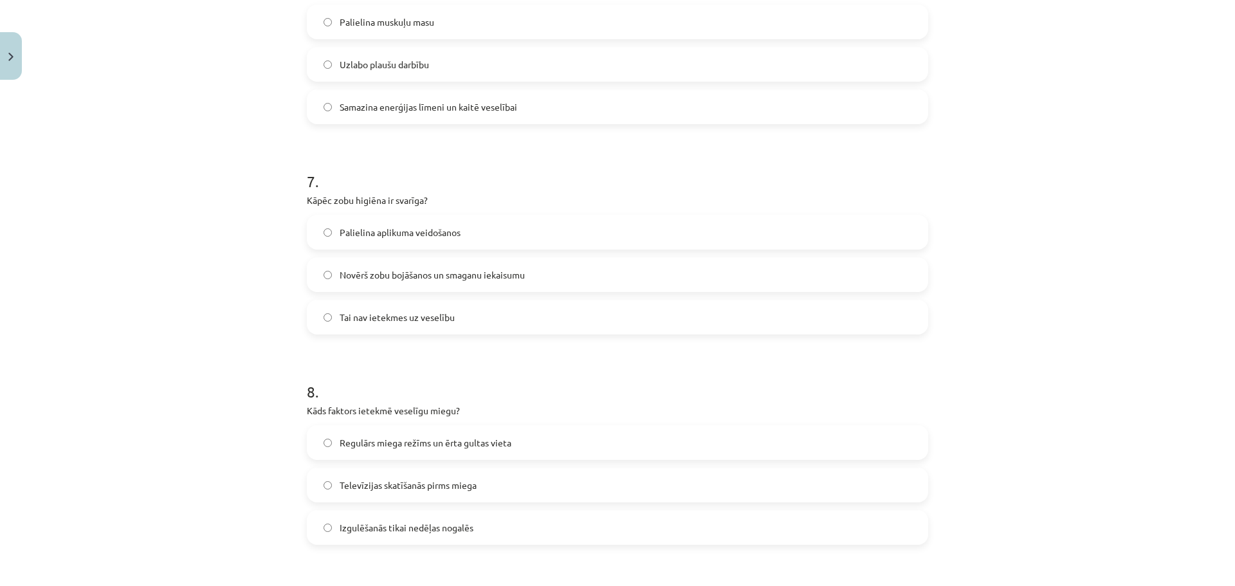
scroll to position [1415, 0]
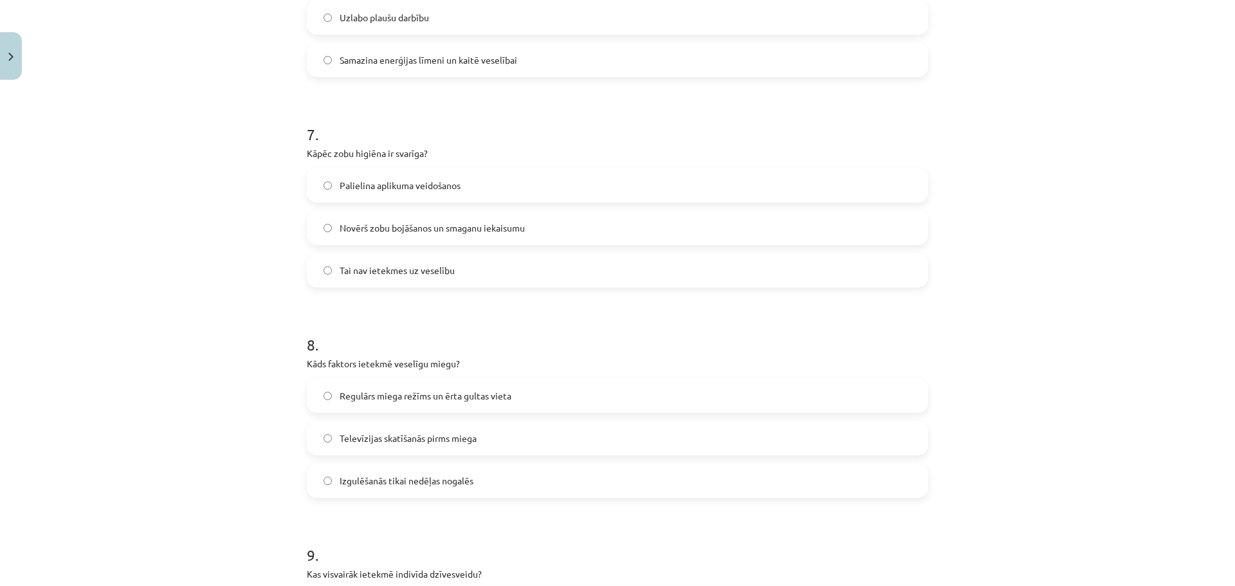
click at [403, 399] on span "Regulārs miega režīms un ērta gultas vieta" at bounding box center [426, 396] width 172 height 14
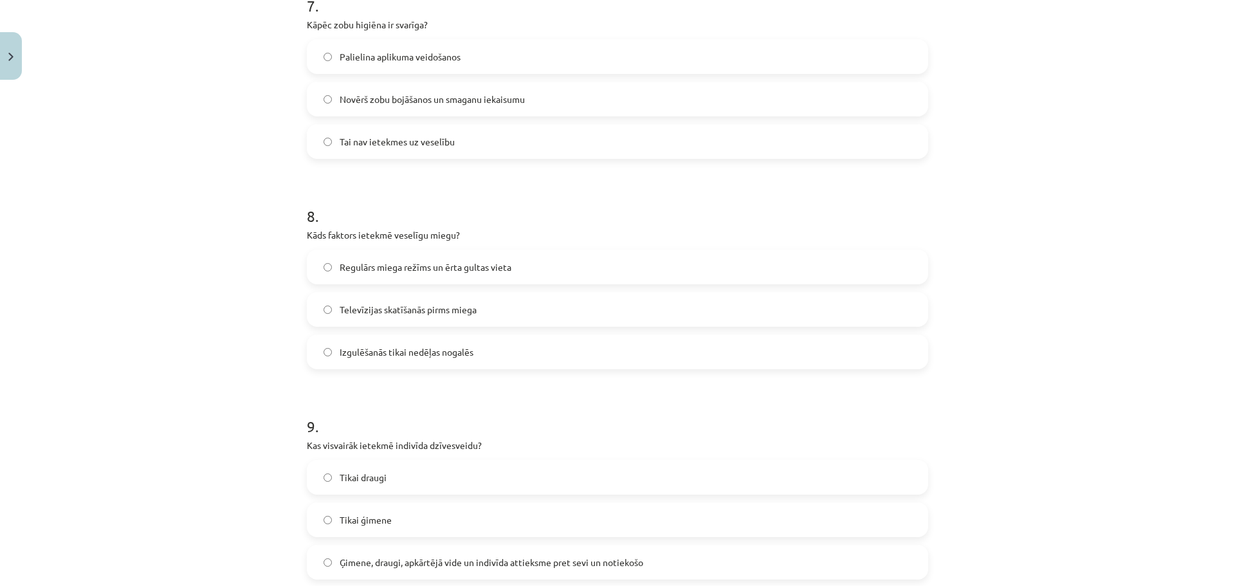
scroll to position [1672, 0]
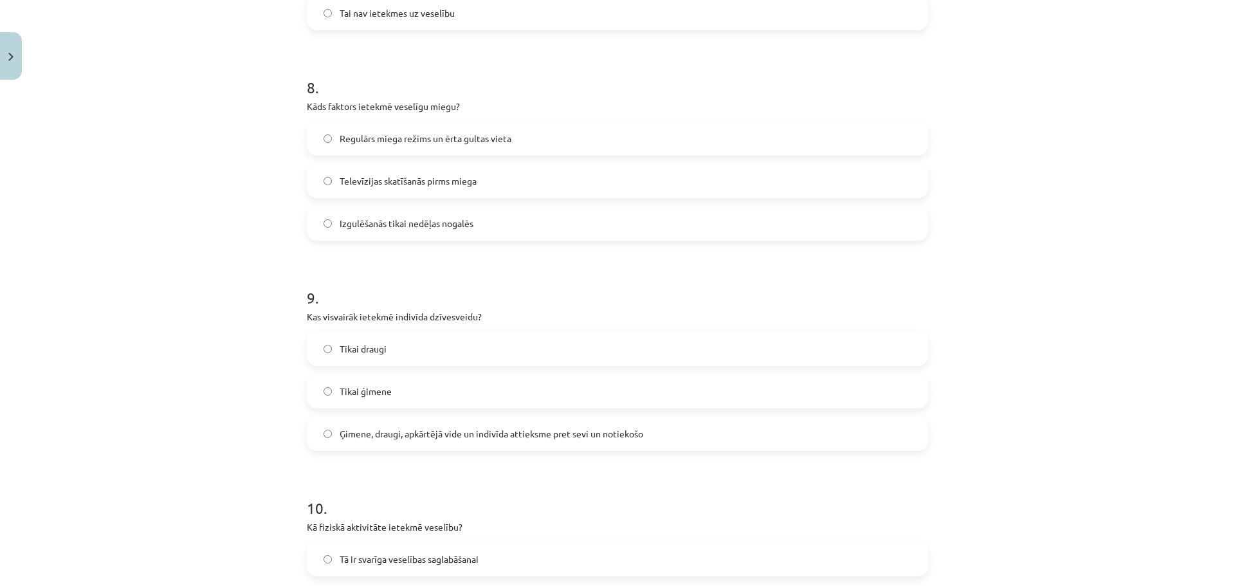
click at [401, 436] on span "Ģimene, draugi, apkārtējā vide un indivīda attieksme pret sevi un notiekošo" at bounding box center [492, 434] width 304 height 14
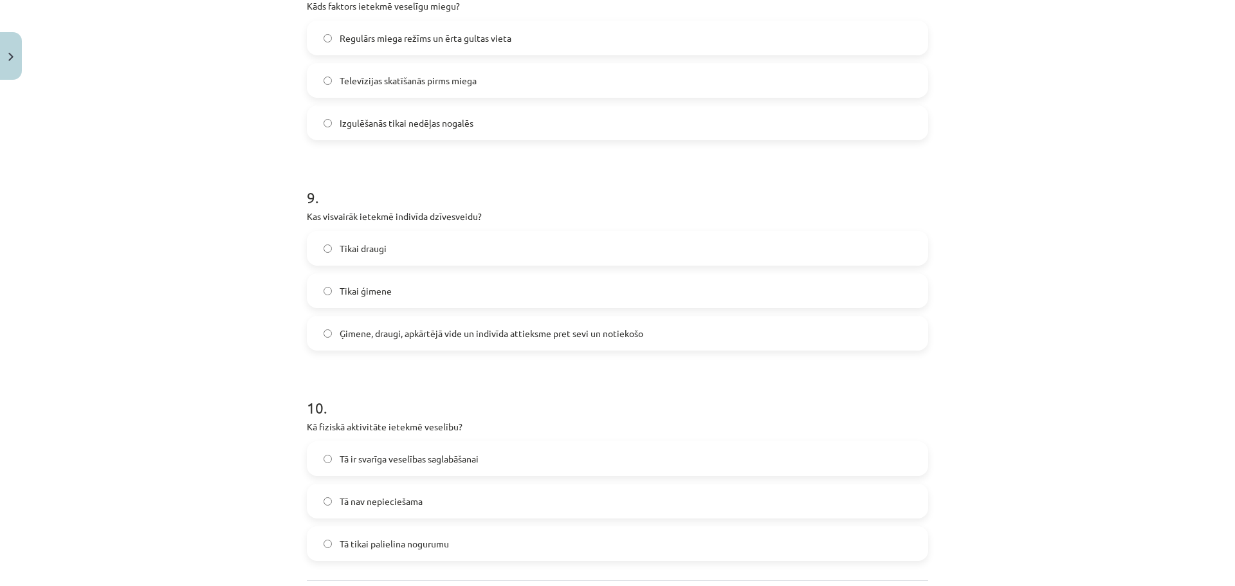
scroll to position [1801, 0]
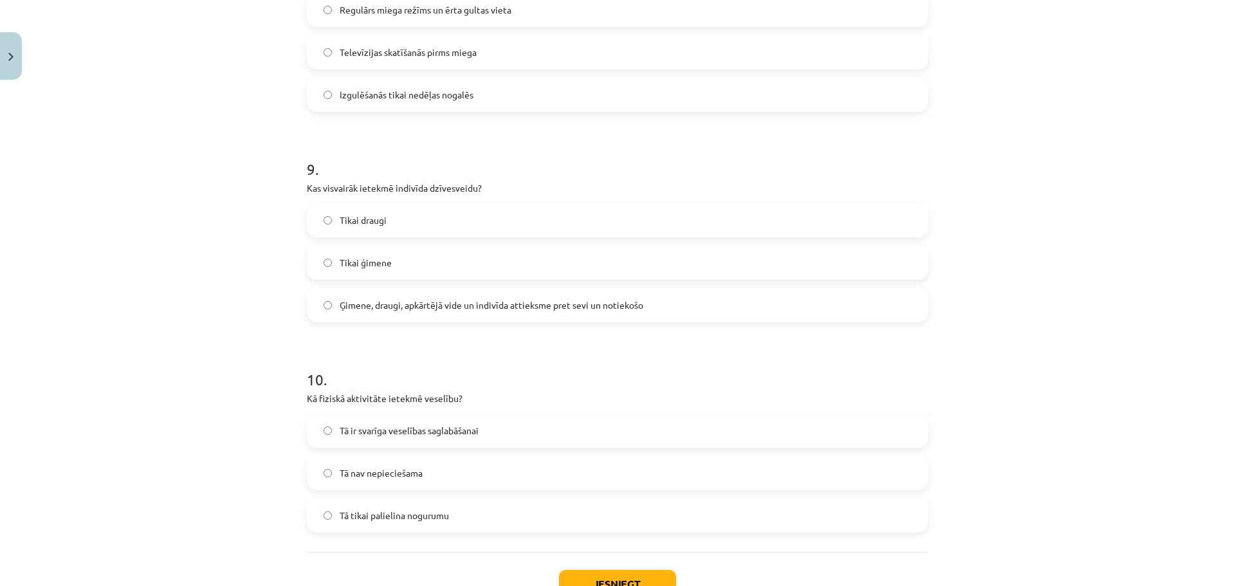
click at [420, 432] on span "Tā ir svarīga veselības saglabāšanai" at bounding box center [409, 431] width 139 height 14
click at [574, 573] on button "Iesniegt" at bounding box center [617, 584] width 117 height 28
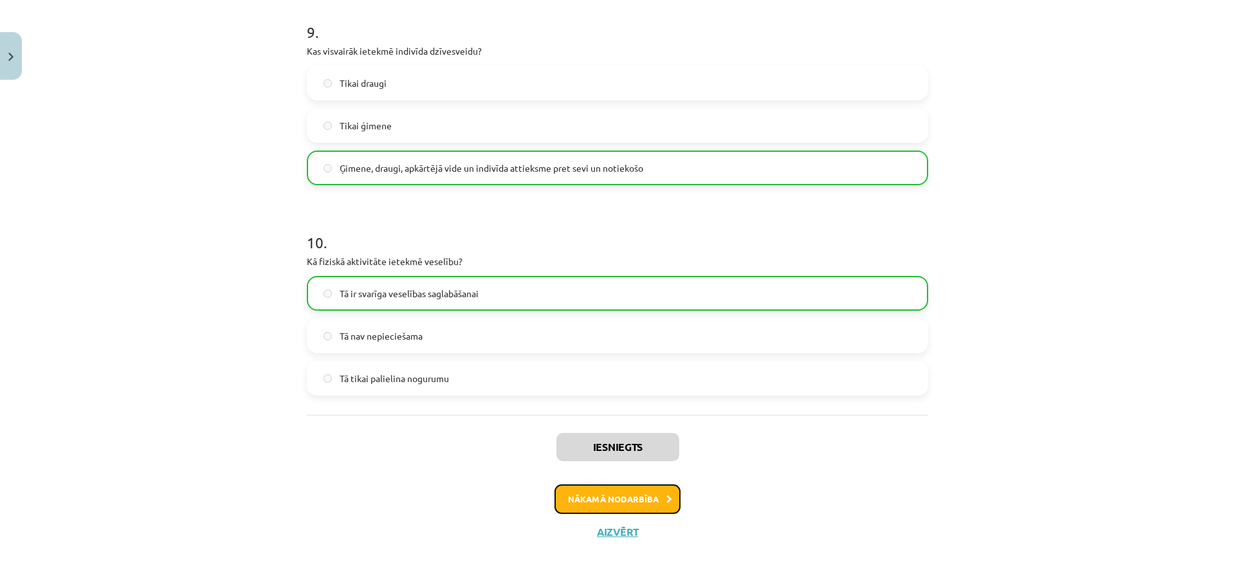
click at [581, 495] on button "Nākamā nodarbība" at bounding box center [617, 499] width 126 height 30
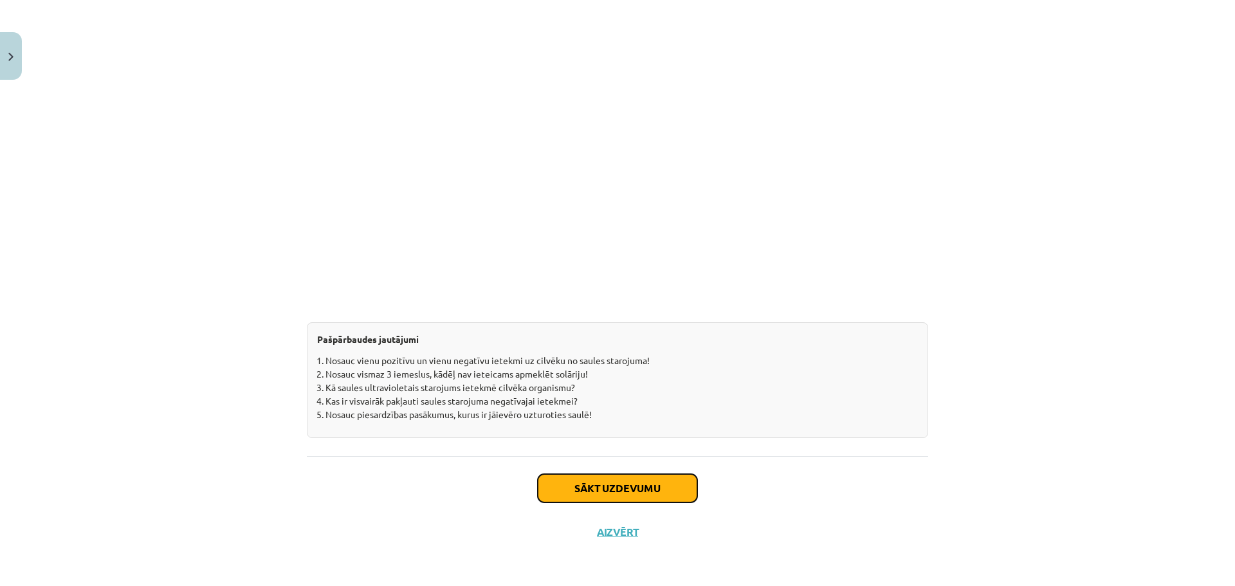
click at [578, 495] on button "Sākt uzdevumu" at bounding box center [617, 488] width 159 height 28
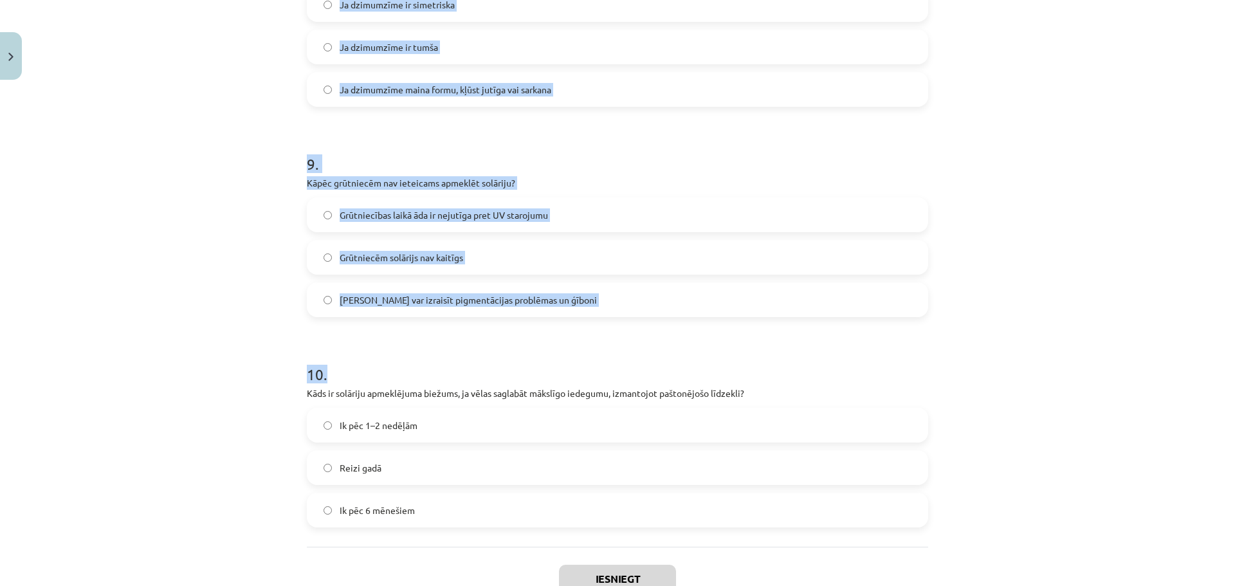
scroll to position [1897, 0]
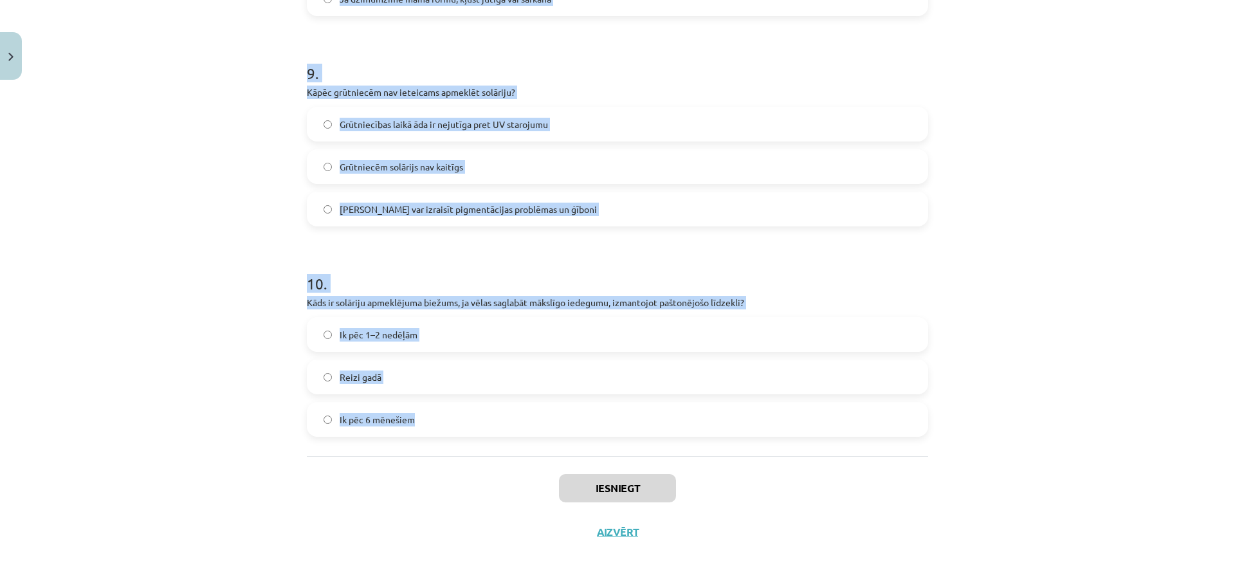
drag, startPoint x: 293, startPoint y: 242, endPoint x: 524, endPoint y: 421, distance: 292.5
click at [525, 421] on div "Mācību tēma: Sports un veselība - 10. klases 3. ieskaites mācību materiāls #3 U…" at bounding box center [617, 293] width 1235 height 586
copy form "1 . Kāds ir ādas iedeguma galvenais mērķis attiecībā uz ultravioletā starojuma …"
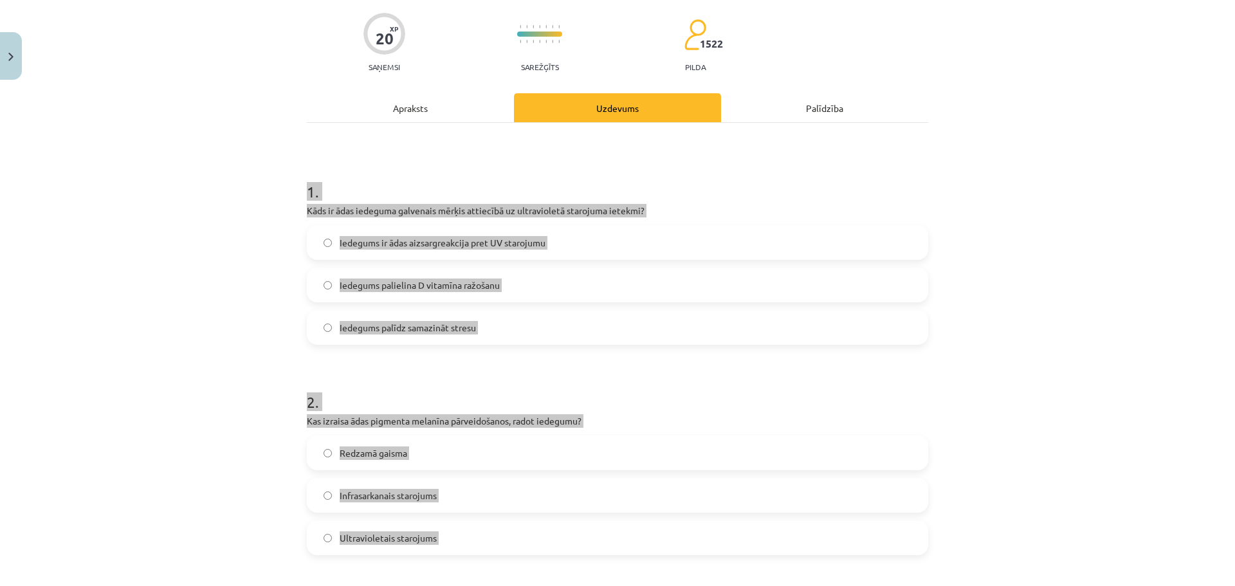
scroll to position [0, 0]
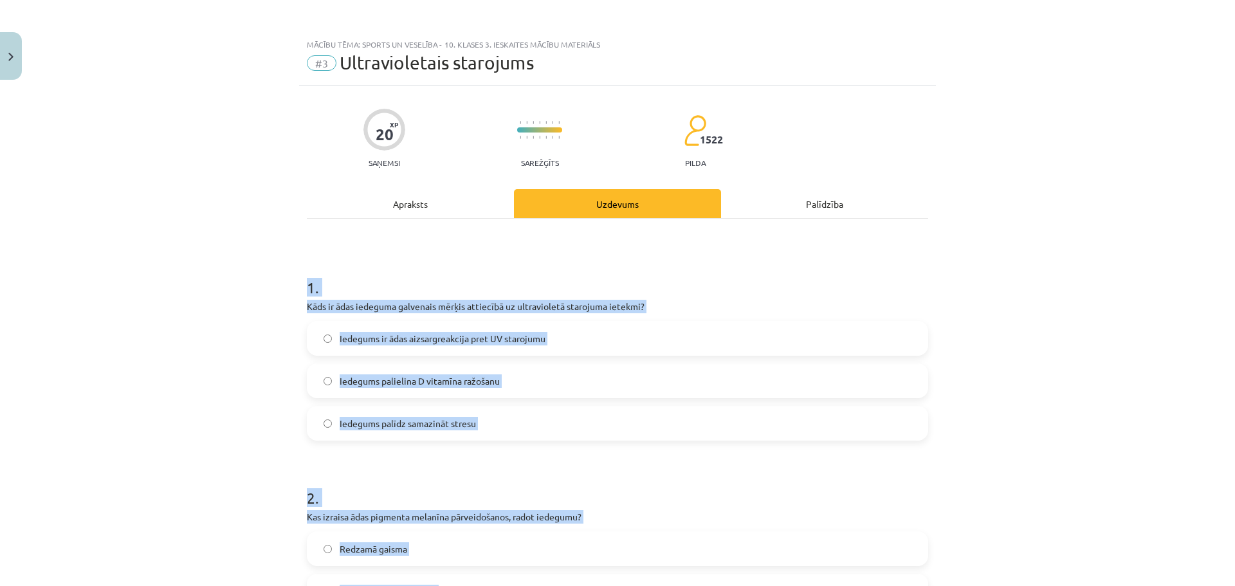
click at [1064, 300] on div "Mācību tēma: Sports un veselība - 10. klases 3. ieskaites mācību materiāls #3 U…" at bounding box center [617, 293] width 1235 height 586
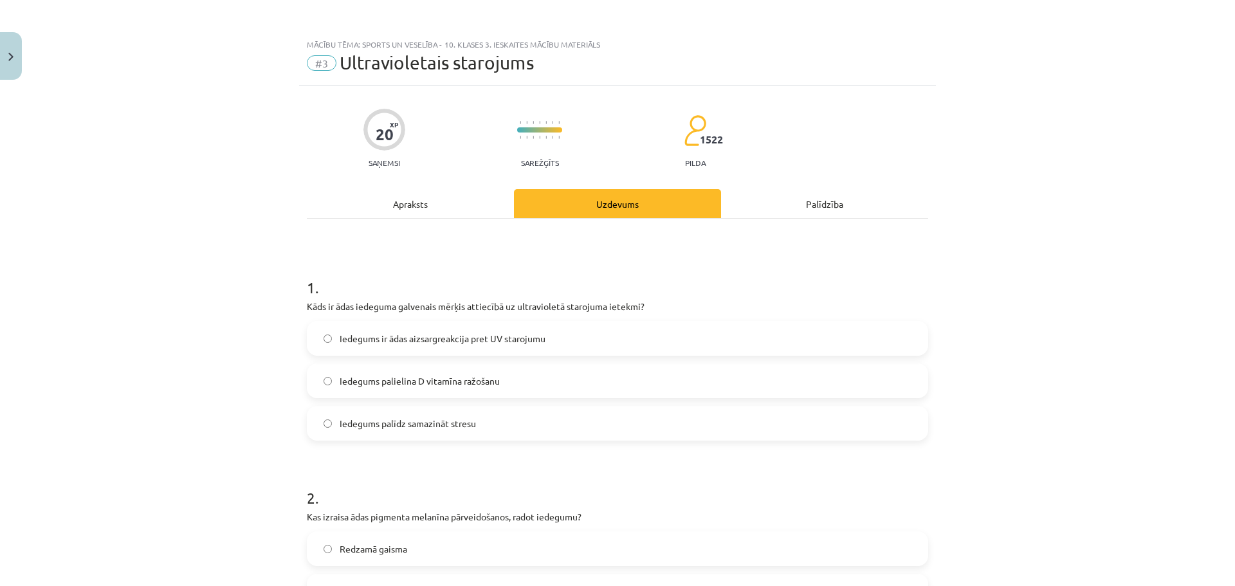
click at [562, 378] on label "Iedegums palielina D vitamīna ražošanu" at bounding box center [617, 381] width 619 height 32
click at [565, 344] on label "Iedegums ir ādas aizsargreakcija pret UV starojumu" at bounding box center [617, 338] width 619 height 32
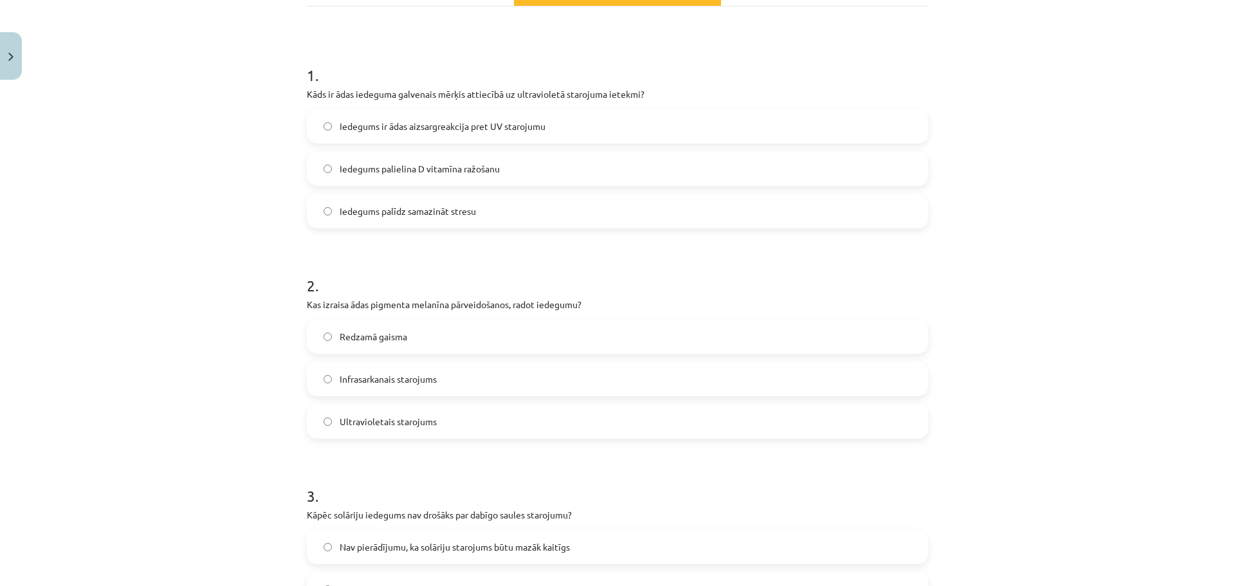
scroll to position [257, 0]
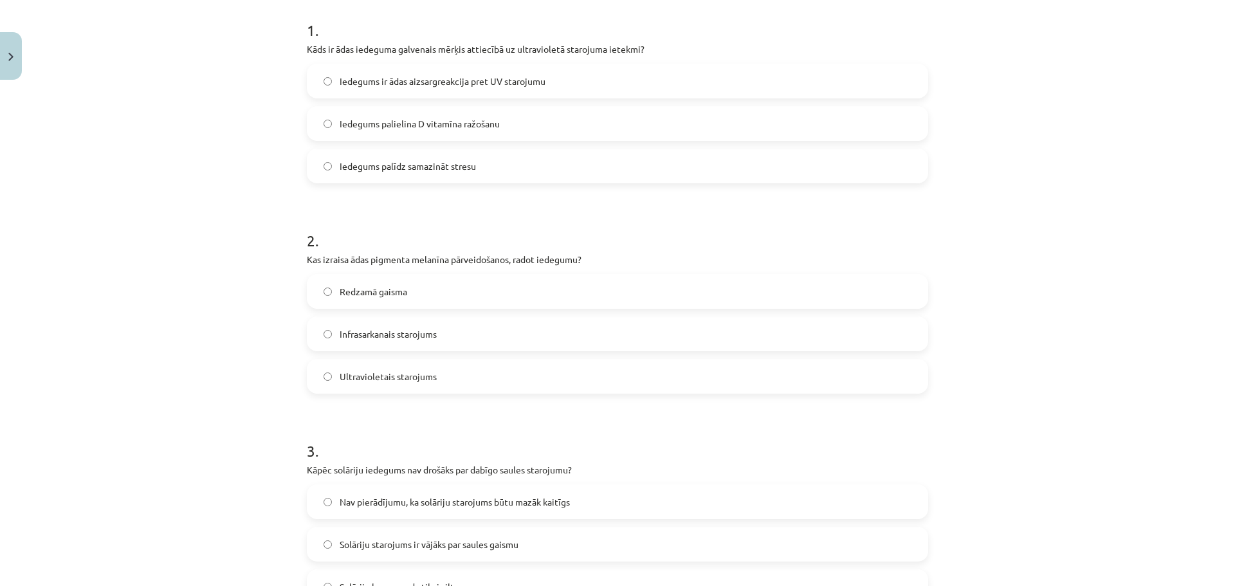
click at [525, 378] on label "Ultravioletais starojums" at bounding box center [617, 376] width 619 height 32
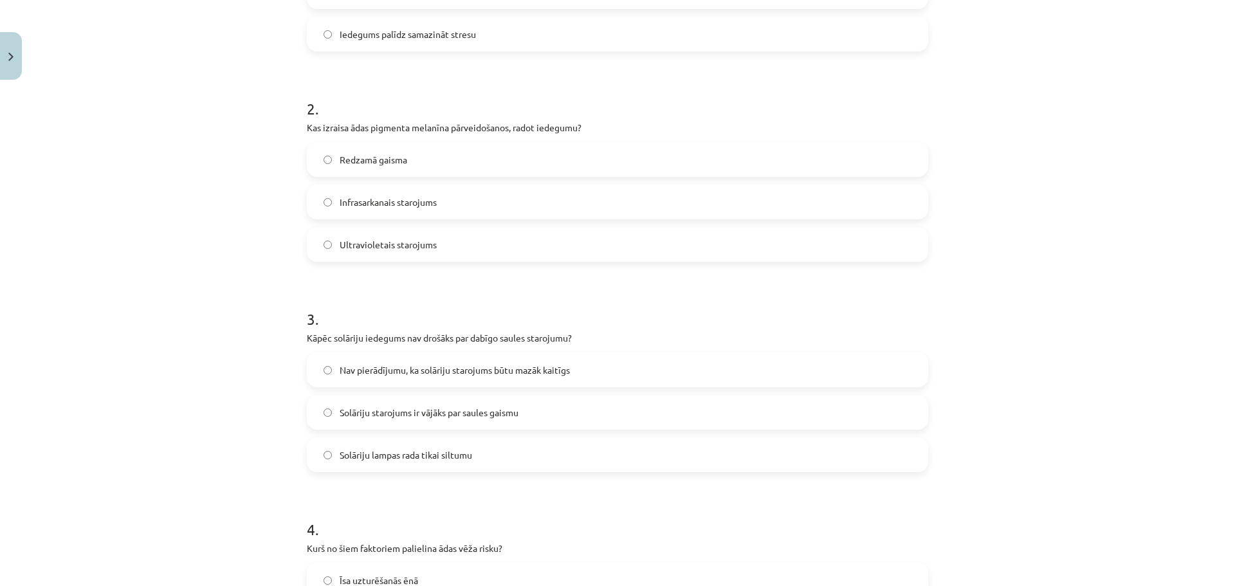
scroll to position [515, 0]
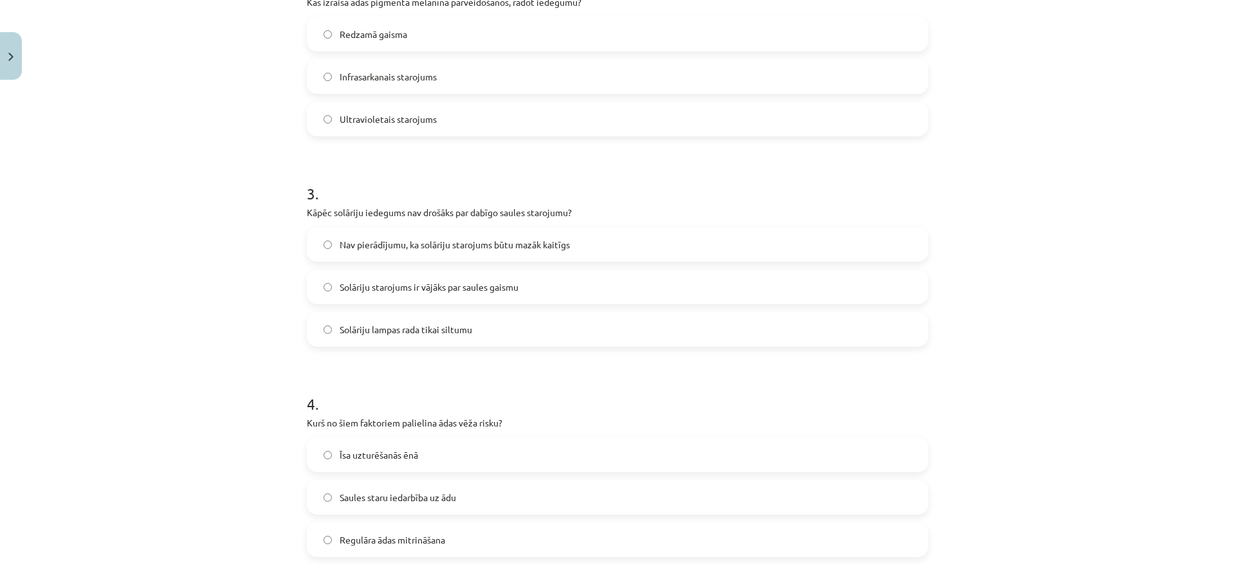
click at [460, 244] on span "Nav pierādījumu, ka solāriju starojums būtu mazāk kaitīgs" at bounding box center [455, 245] width 230 height 14
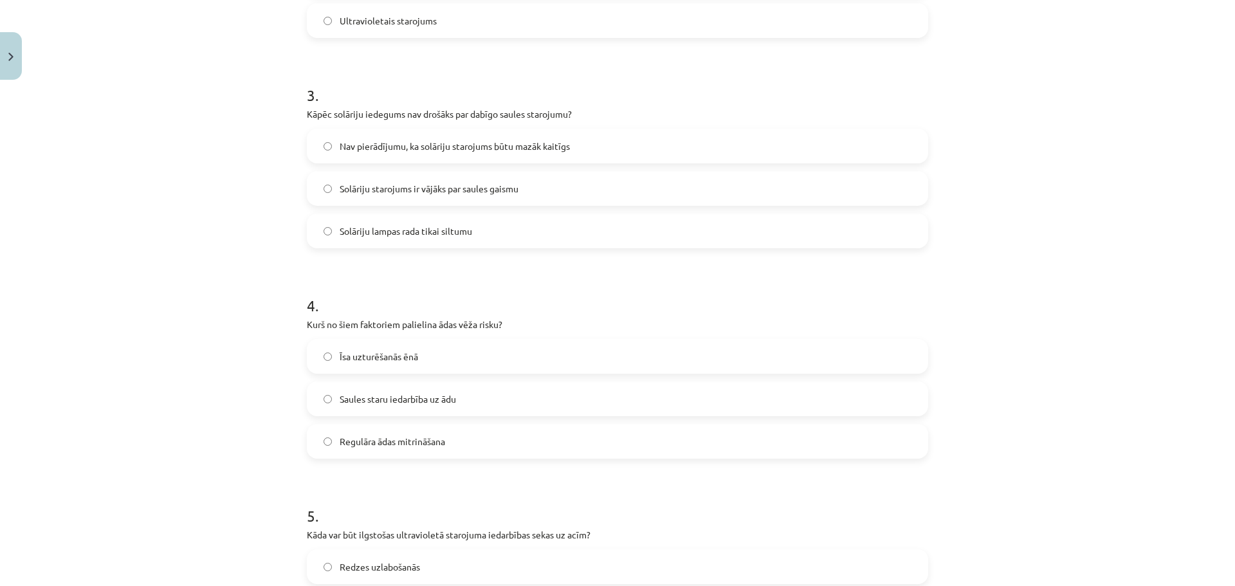
scroll to position [643, 0]
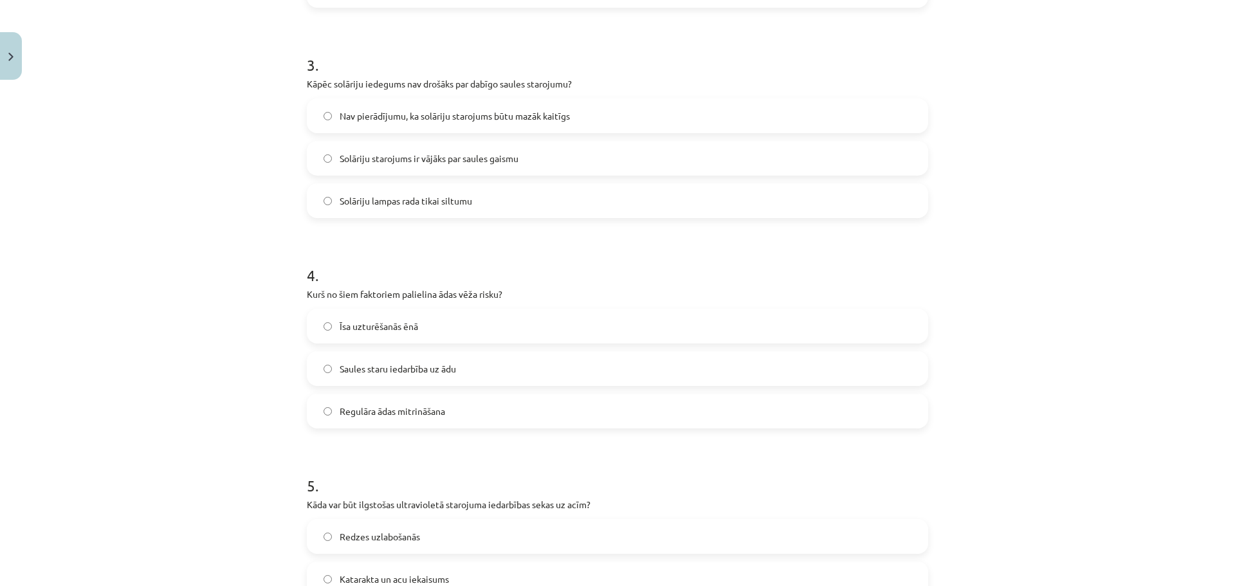
click at [459, 374] on label "Saules staru iedarbība uz ādu" at bounding box center [617, 368] width 619 height 32
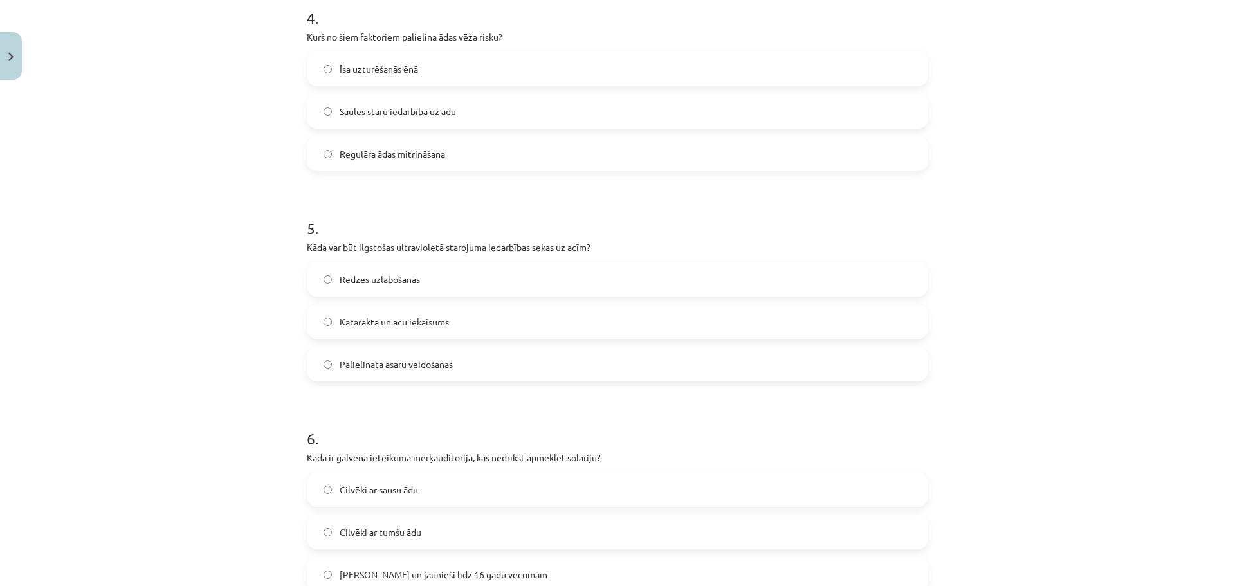
click at [471, 331] on label "Katarakta un acu iekaisums" at bounding box center [617, 321] width 619 height 32
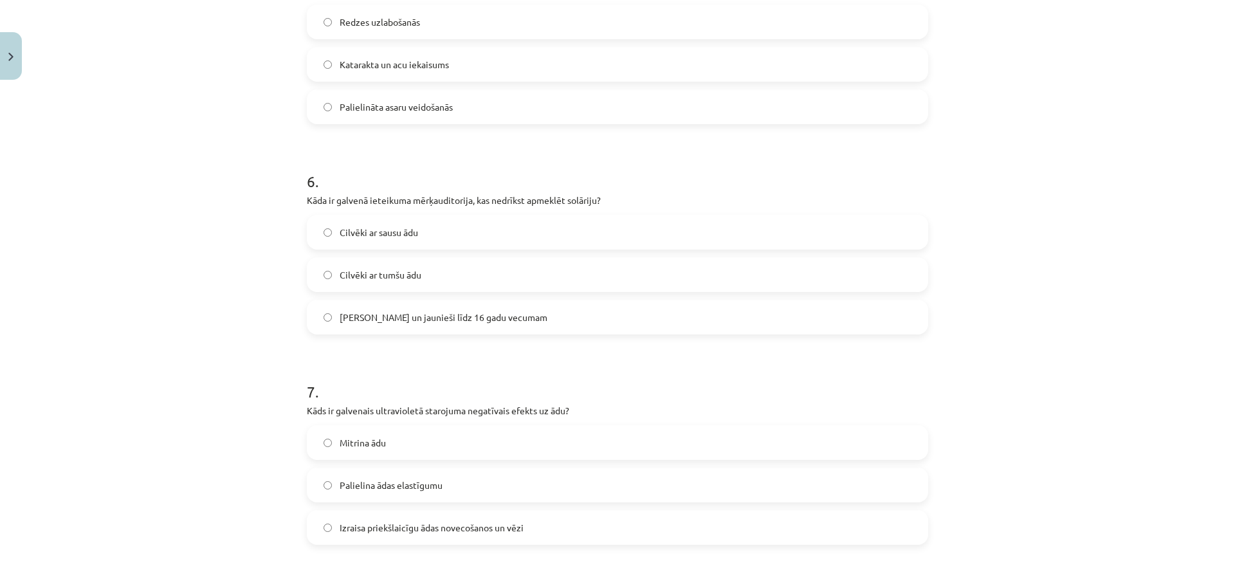
click at [459, 330] on label "Bērni un jaunieši līdz 16 gadu vecumam" at bounding box center [617, 317] width 619 height 32
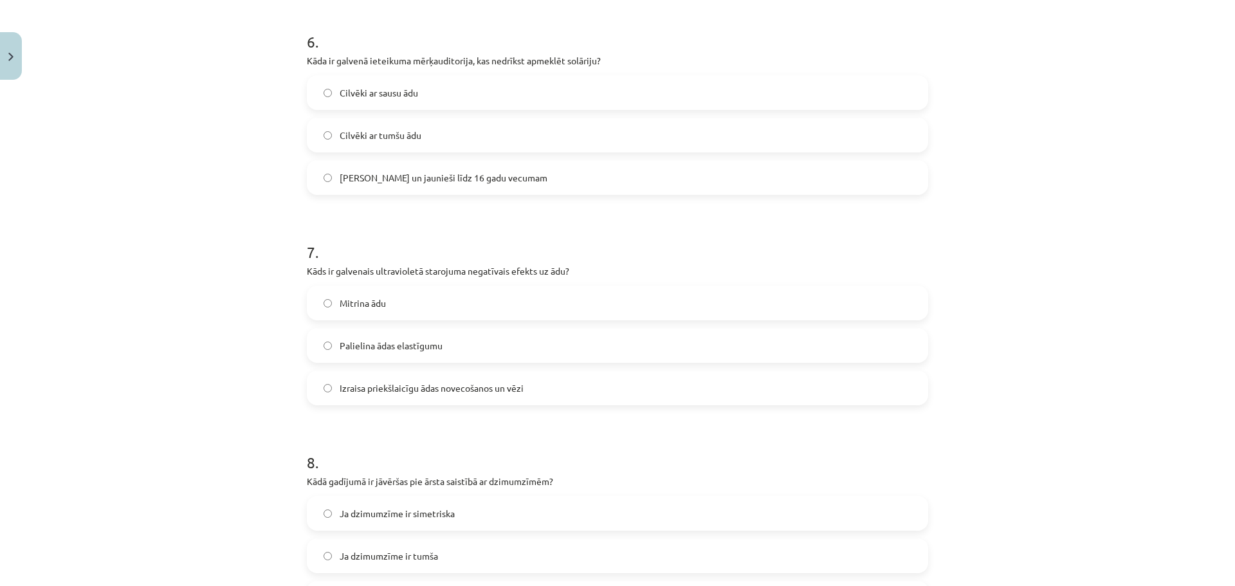
scroll to position [1415, 0]
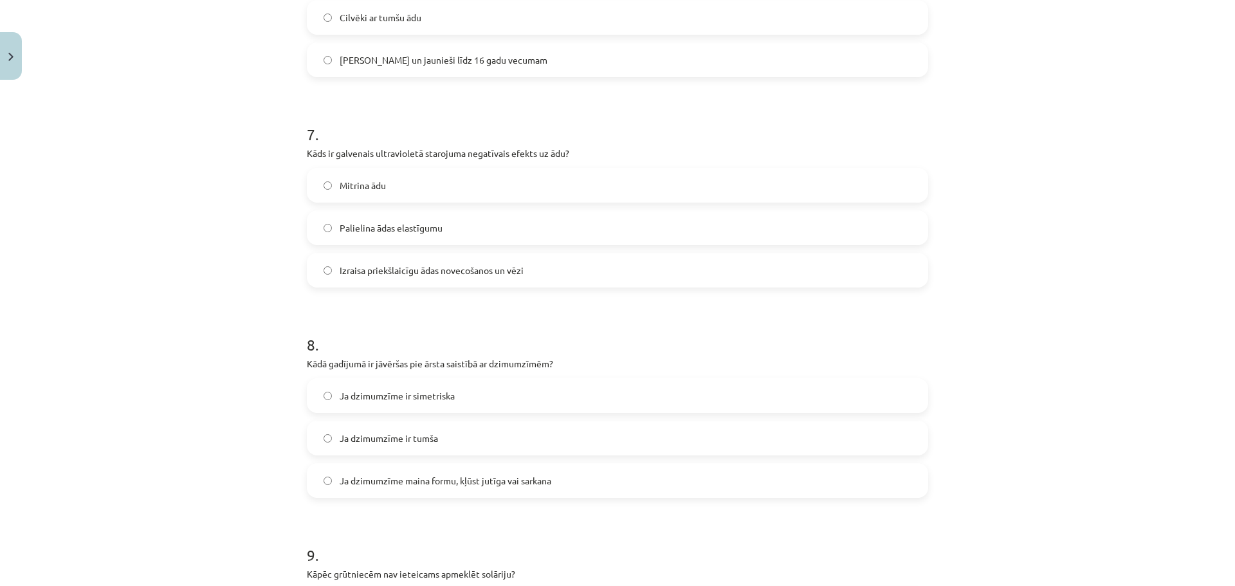
click at [439, 264] on span "Izraisa priekšlaicīgu ādas novecošanos un vēzi" at bounding box center [432, 271] width 184 height 14
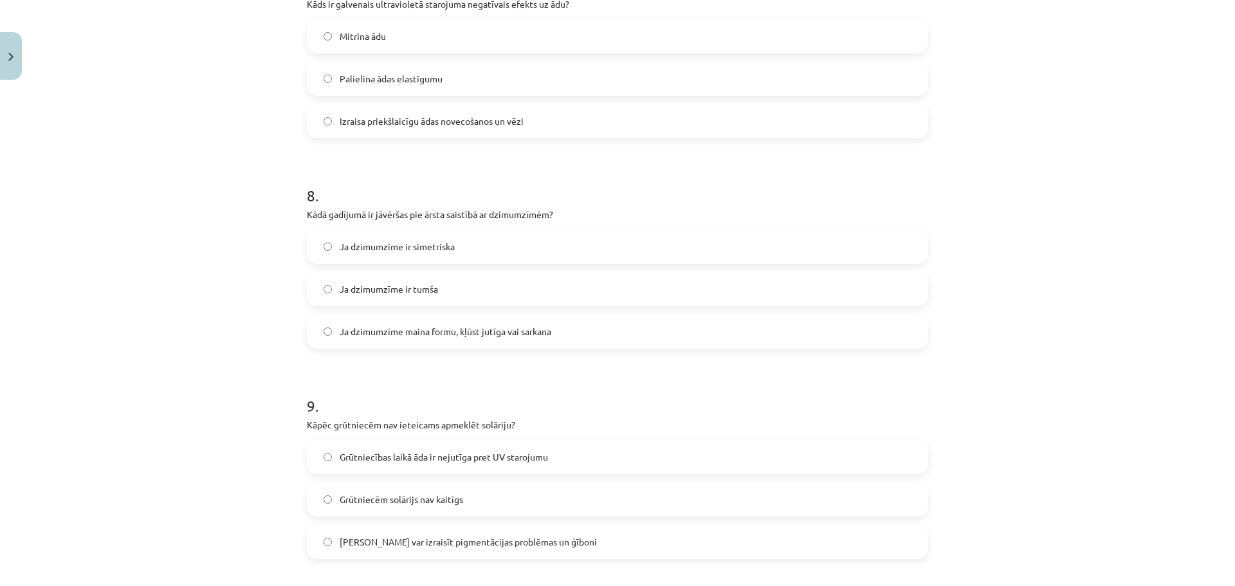
scroll to position [1672, 0]
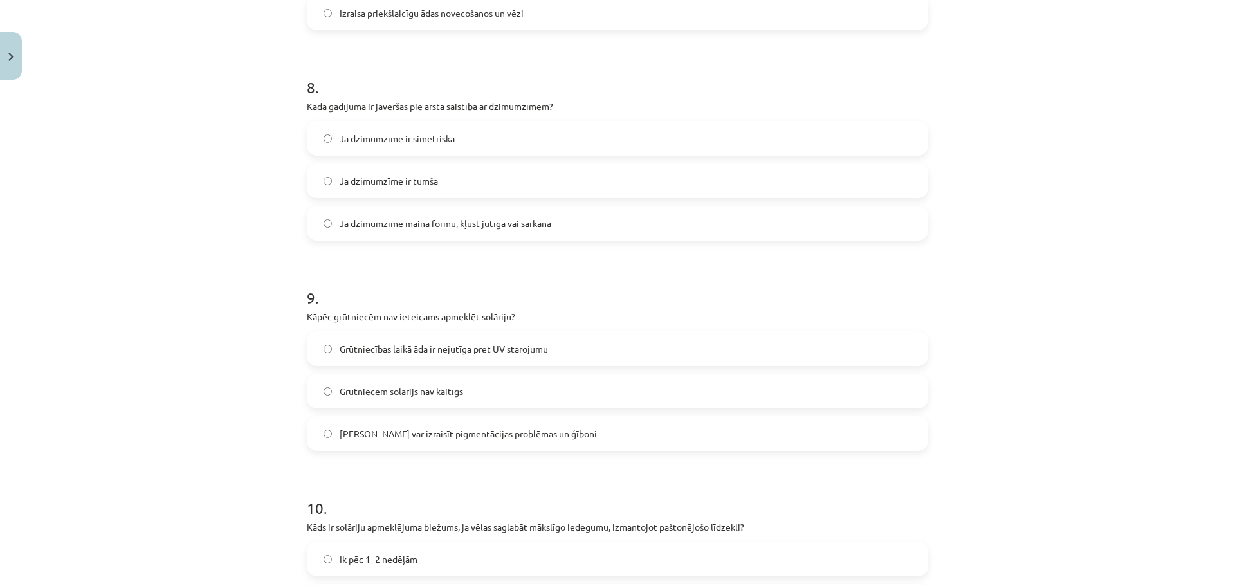
click at [472, 221] on span "Ja dzimumzīme maina formu, kļūst jutīga vai sarkana" at bounding box center [446, 224] width 212 height 14
click at [547, 437] on span "Solārijs var izraisīt pigmentācijas problēmas un ģīboni" at bounding box center [468, 434] width 257 height 14
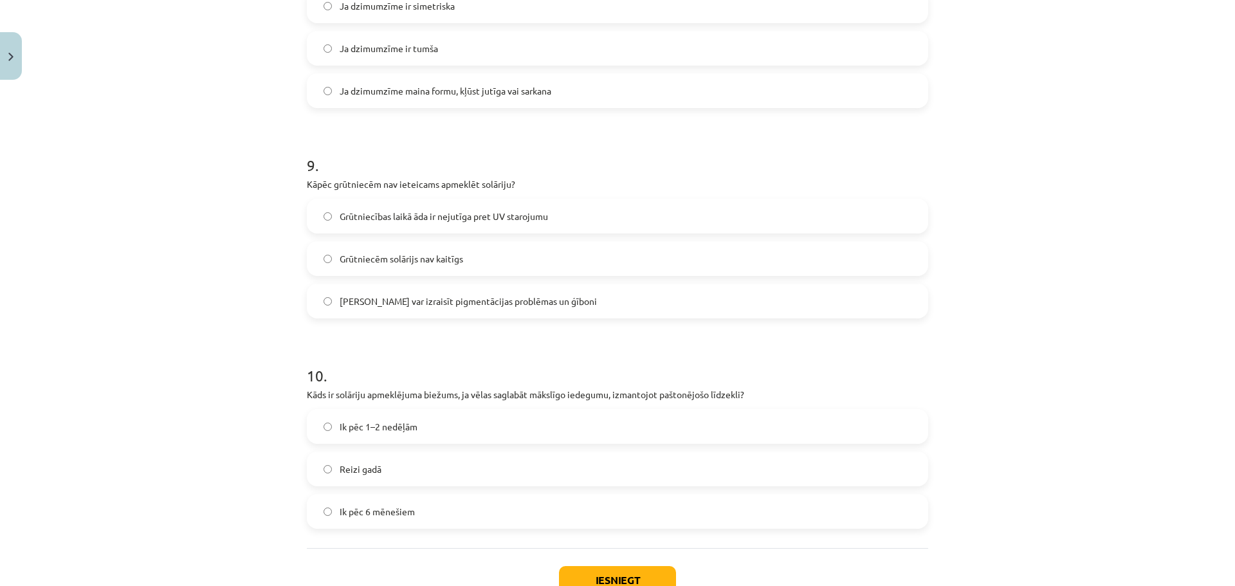
scroll to position [1897, 0]
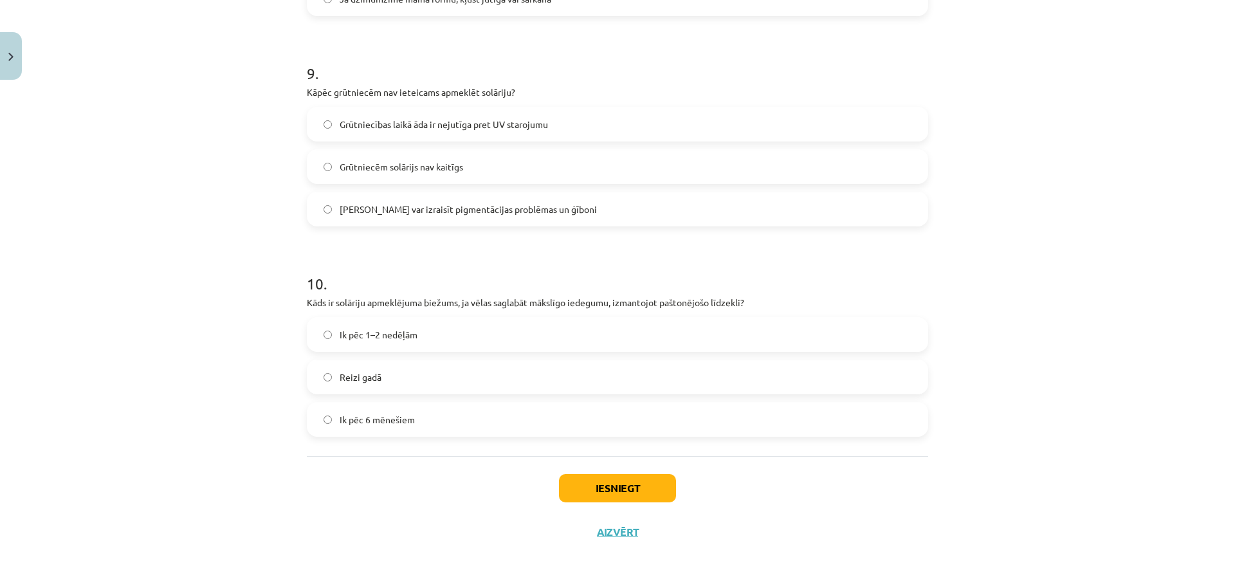
click at [452, 334] on label "Ik pēc 1–2 nedēļām" at bounding box center [617, 334] width 619 height 32
click at [590, 492] on button "Iesniegt" at bounding box center [617, 488] width 117 height 28
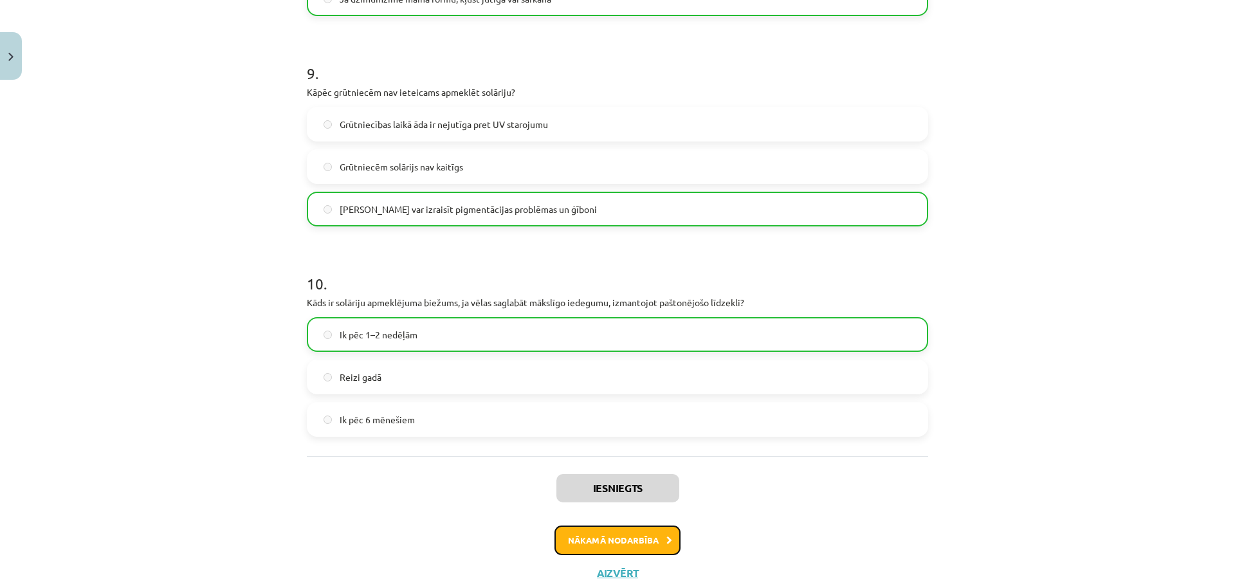
click at [571, 534] on button "Nākamā nodarbība" at bounding box center [617, 540] width 126 height 30
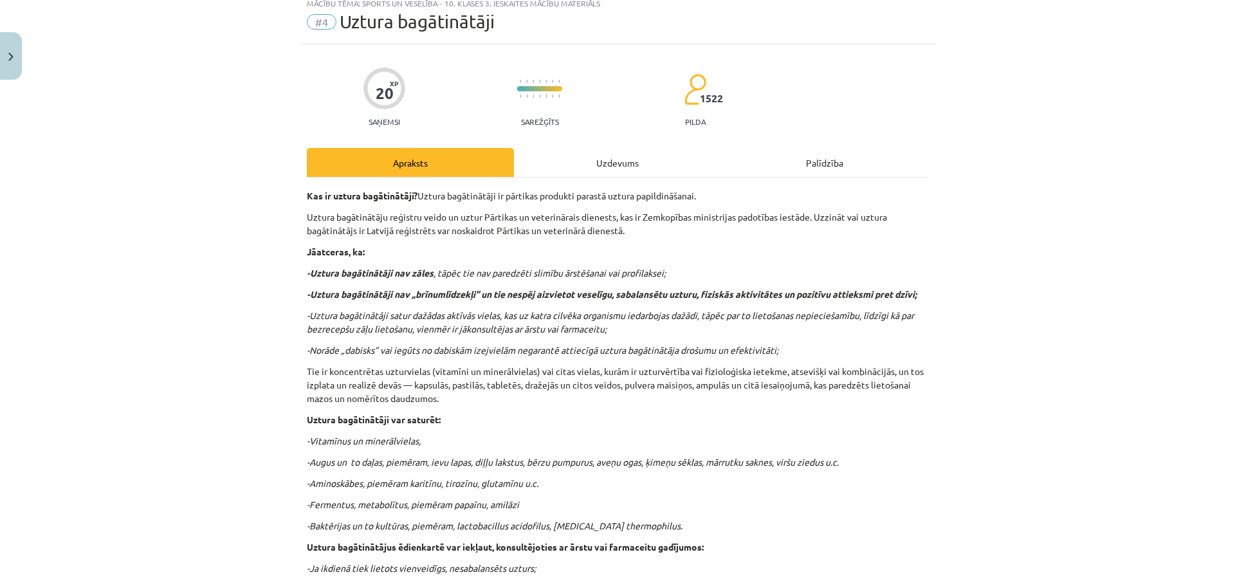
scroll to position [32, 0]
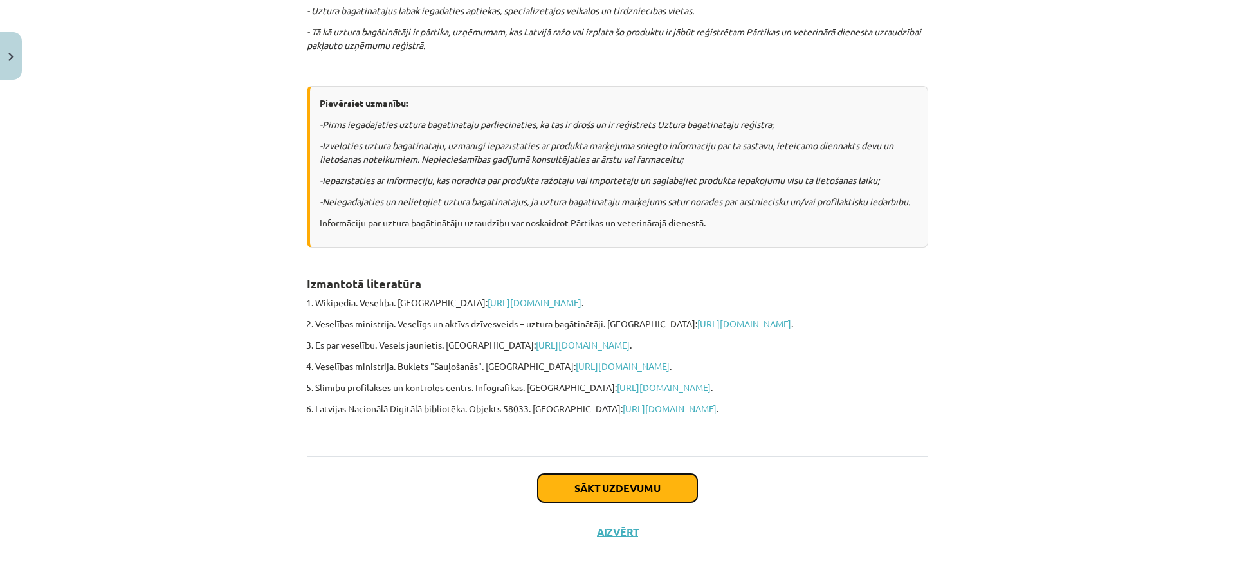
click at [560, 496] on button "Sākt uzdevumu" at bounding box center [617, 488] width 159 height 28
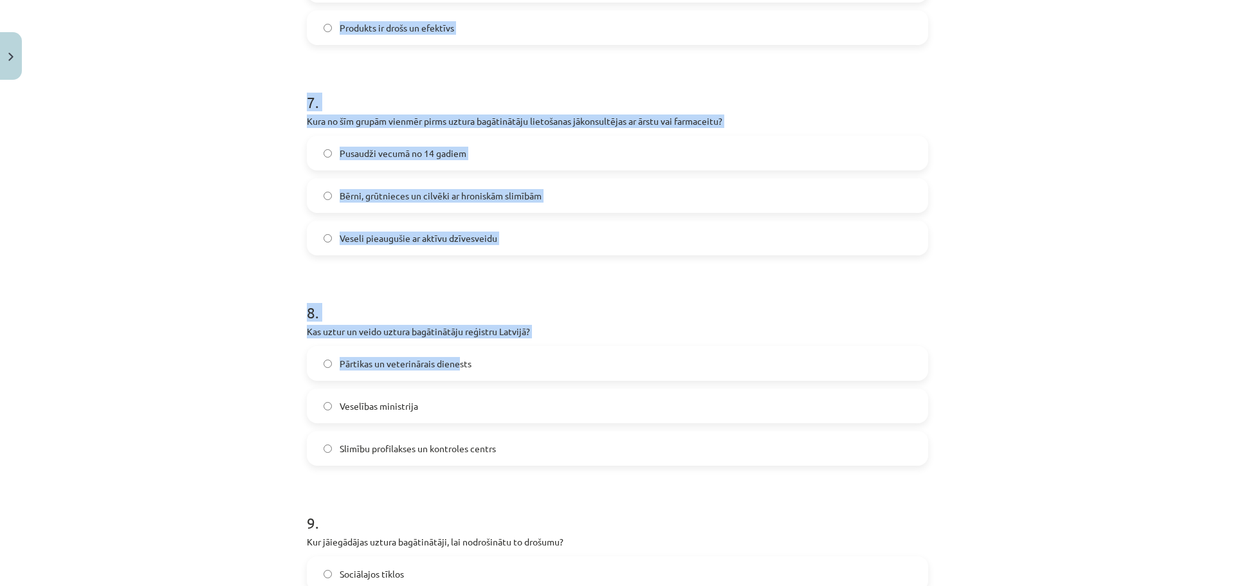
scroll to position [1897, 0]
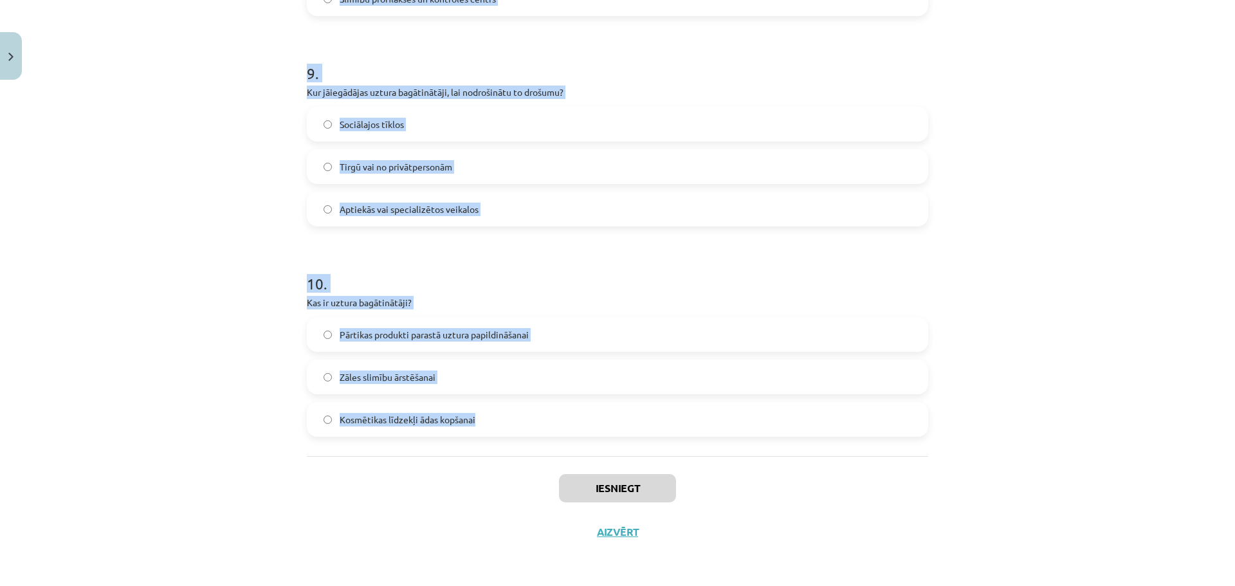
drag, startPoint x: 286, startPoint y: 252, endPoint x: 490, endPoint y: 412, distance: 258.9
click at [490, 412] on div "Mācību tēma: Sports un veselība - 10. klases 3. ieskaites mācību materiāls #4 U…" at bounding box center [617, 293] width 1235 height 586
copy form "1 . Kāds ir viens no ieteikumiem, iegādājoties uztura bagātinātājus? Saglabāt i…"
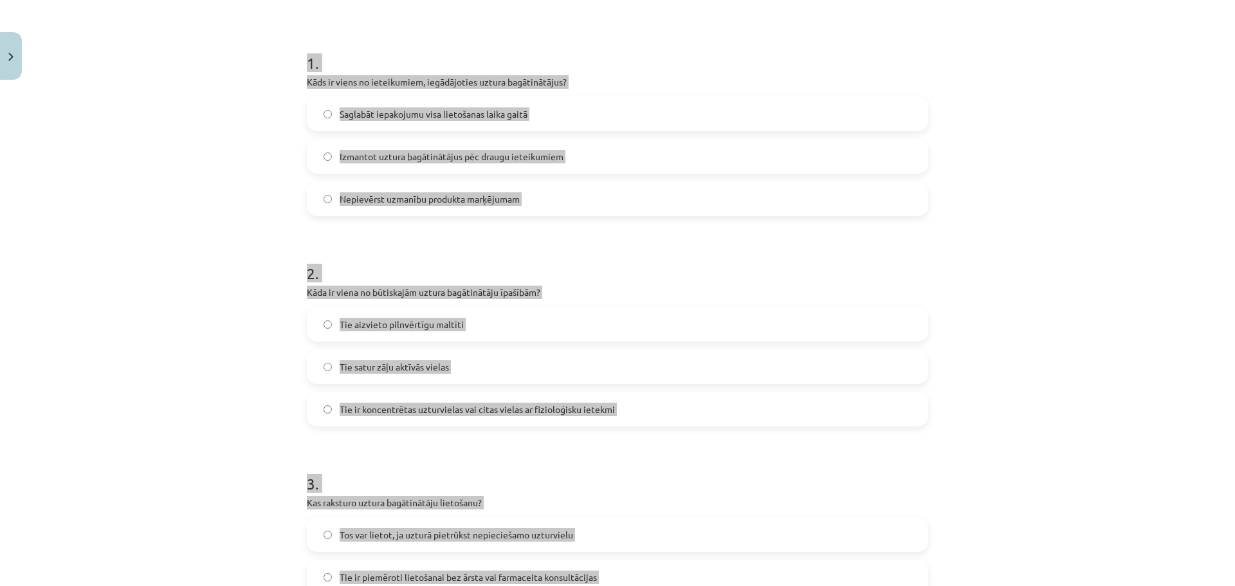
scroll to position [0, 0]
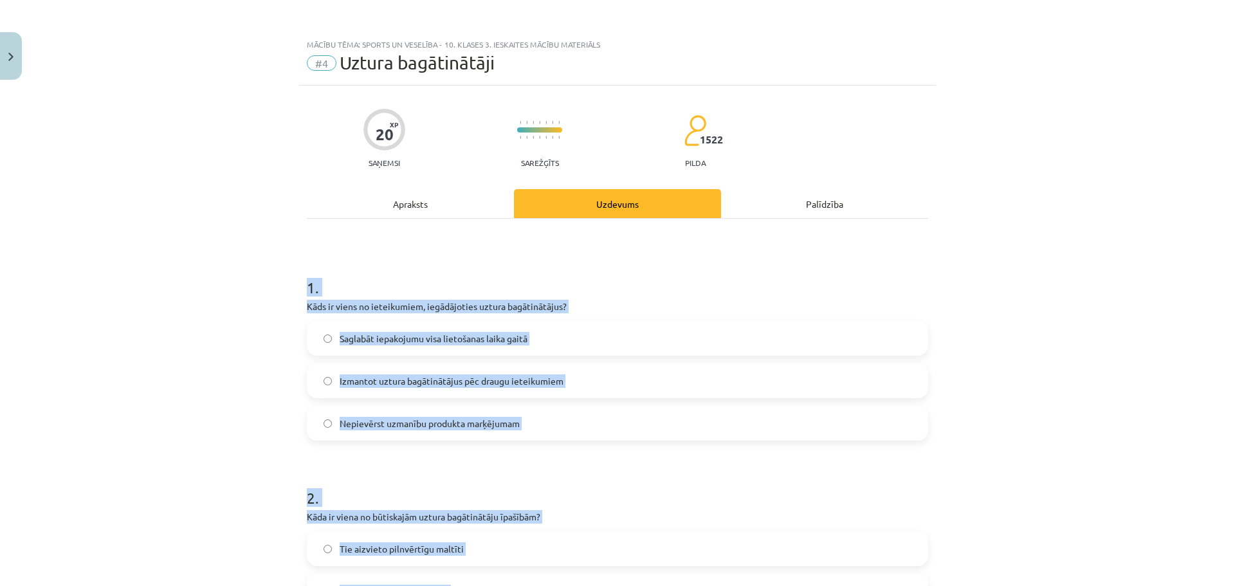
click at [1049, 304] on div "Mācību tēma: Sports un veselība - 10. klases 3. ieskaites mācību materiāls #4 U…" at bounding box center [617, 293] width 1235 height 586
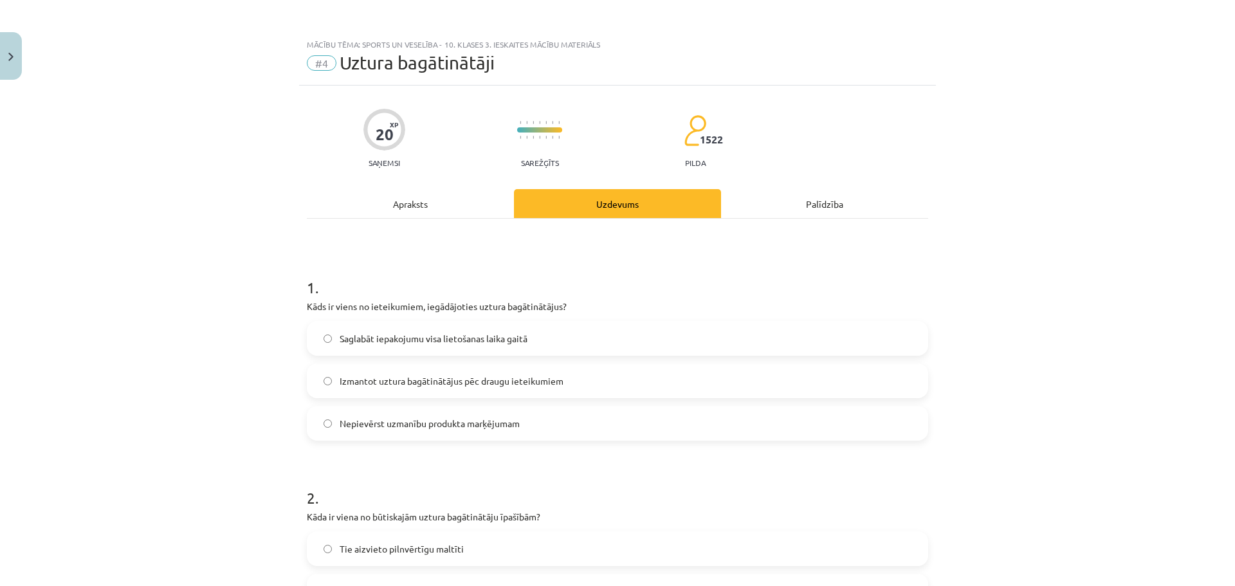
click at [557, 331] on label "Saglabāt iepakojumu visa lietošanas laika gaitā" at bounding box center [617, 338] width 619 height 32
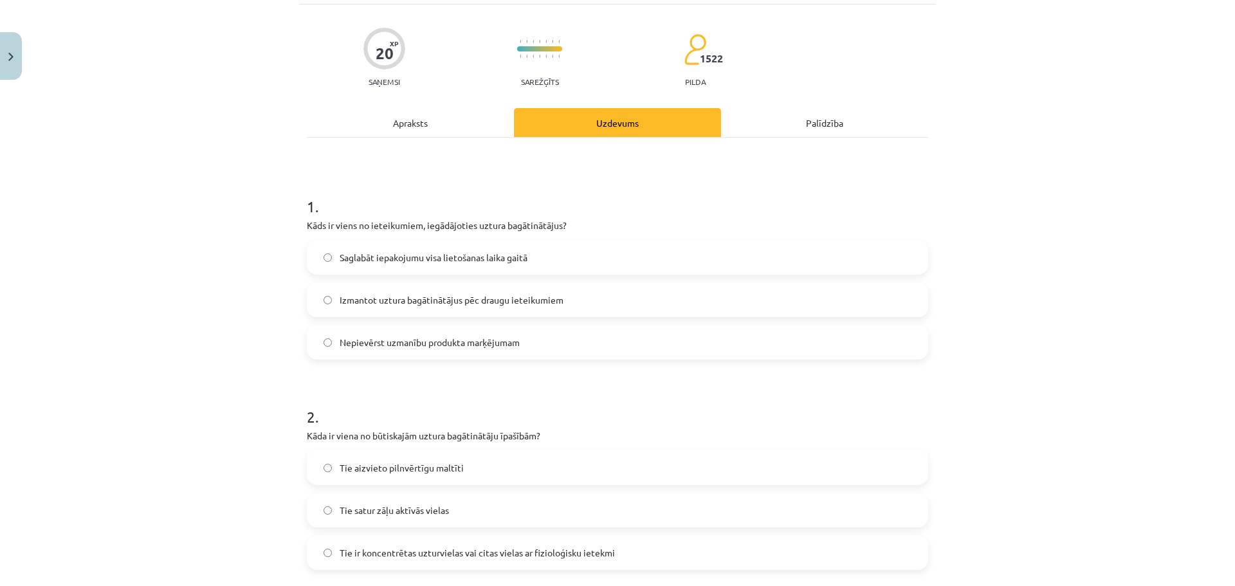
scroll to position [129, 0]
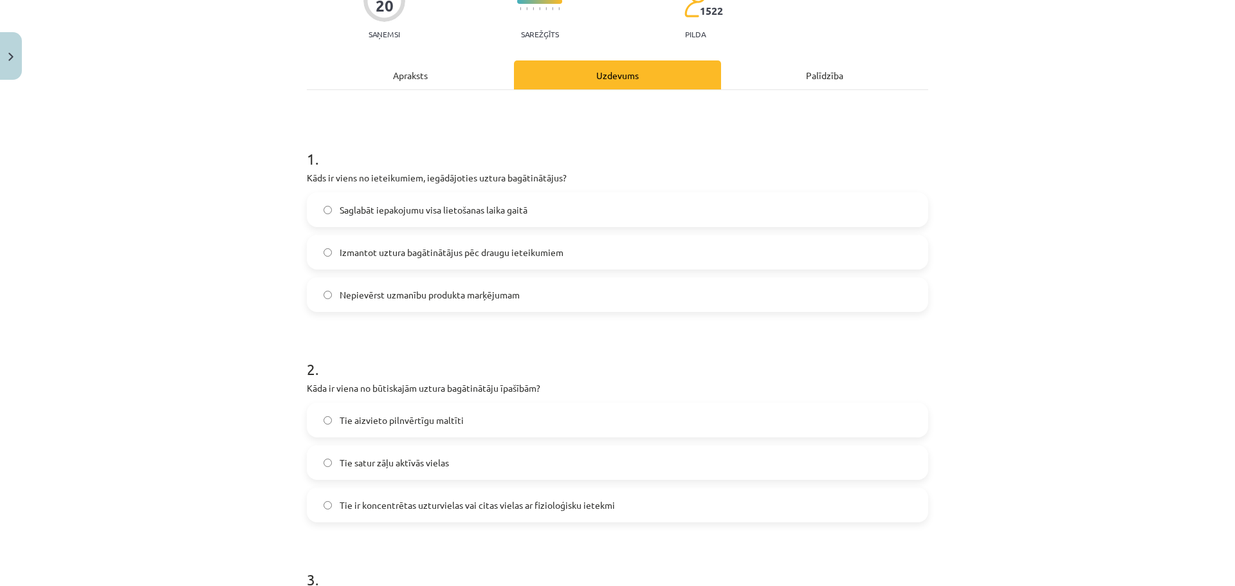
click at [638, 493] on label "Tie ir koncentrētas uzturvielas vai citas vielas ar fizioloģisku ietekmi" at bounding box center [617, 505] width 619 height 32
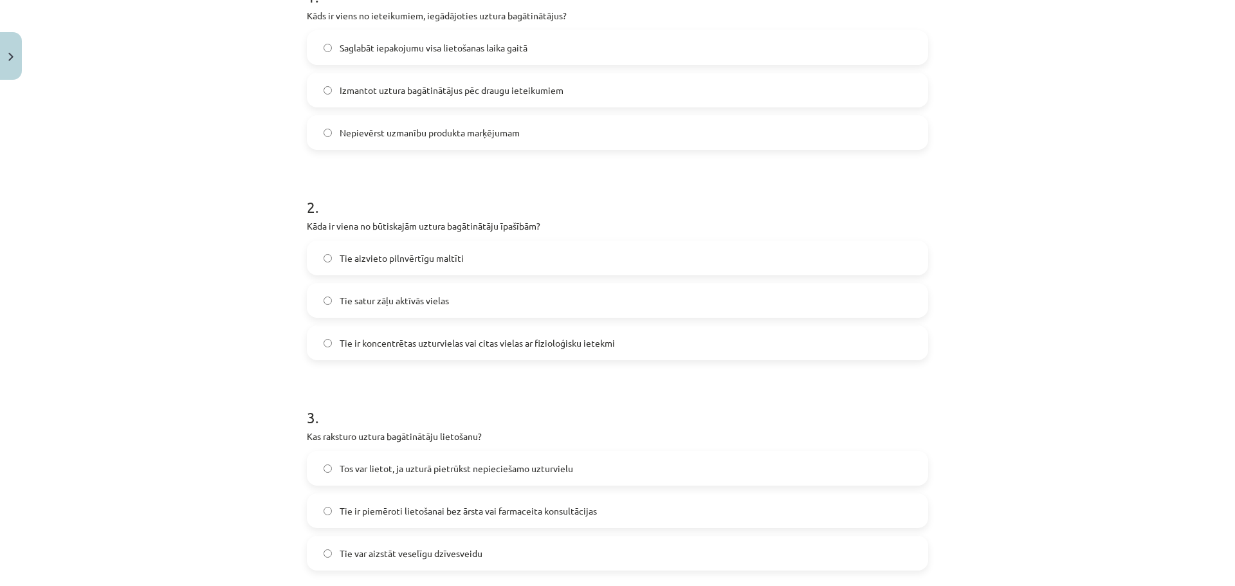
scroll to position [386, 0]
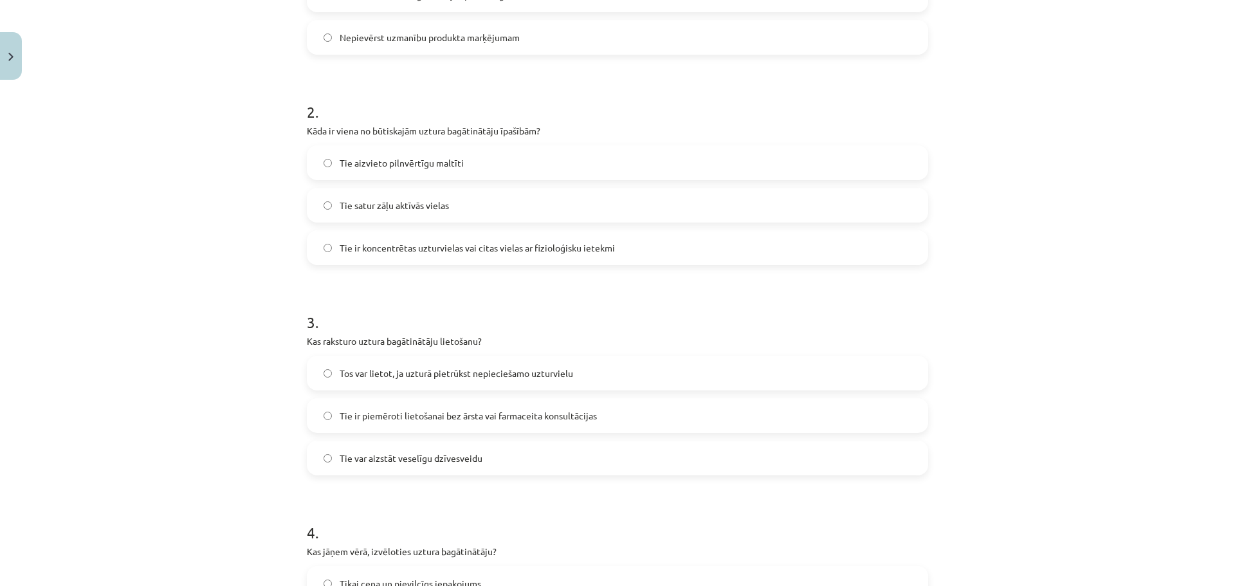
click at [578, 371] on label "Tos var lietot, ja uzturā pietrūkst nepieciešamo uzturvielu" at bounding box center [617, 373] width 619 height 32
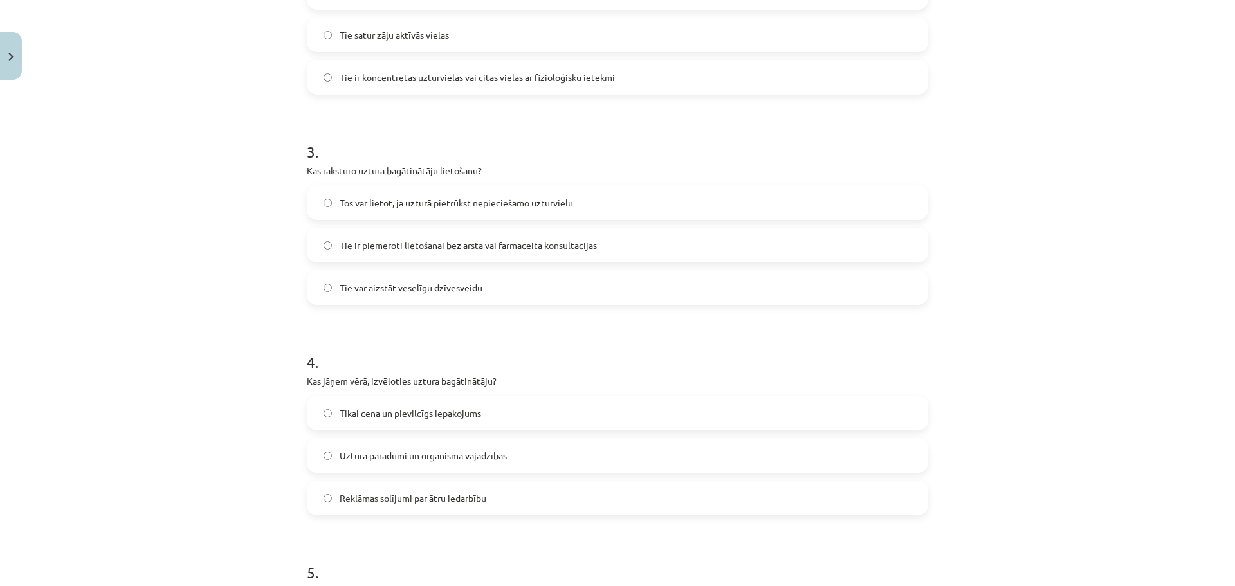
scroll to position [643, 0]
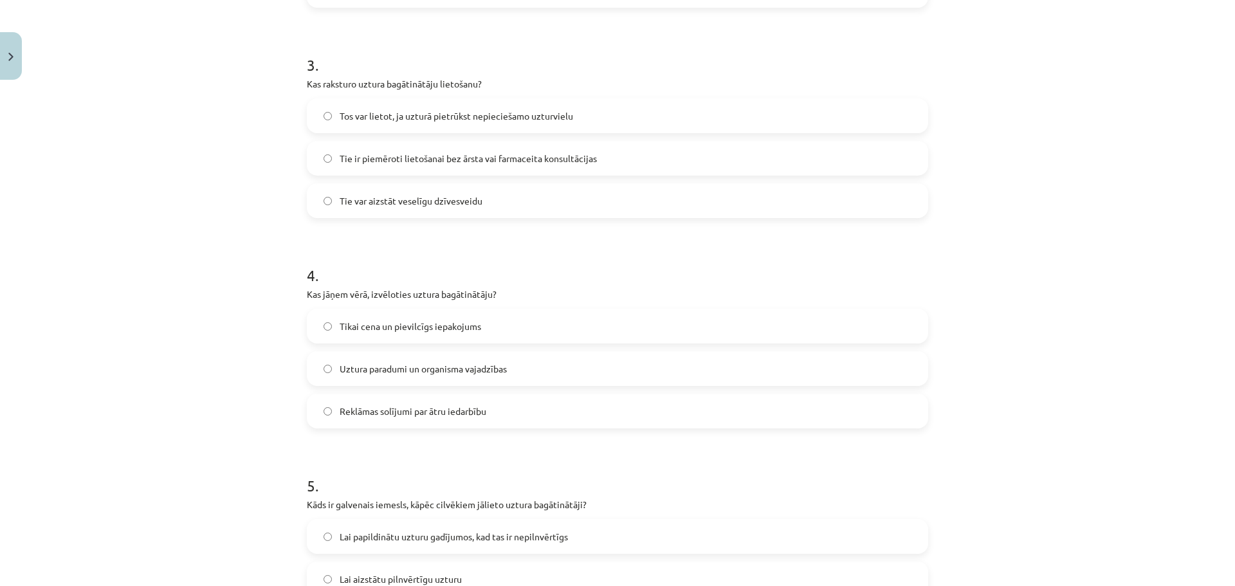
click at [565, 375] on label "Uztura paradumi un organisma vajadzības" at bounding box center [617, 368] width 619 height 32
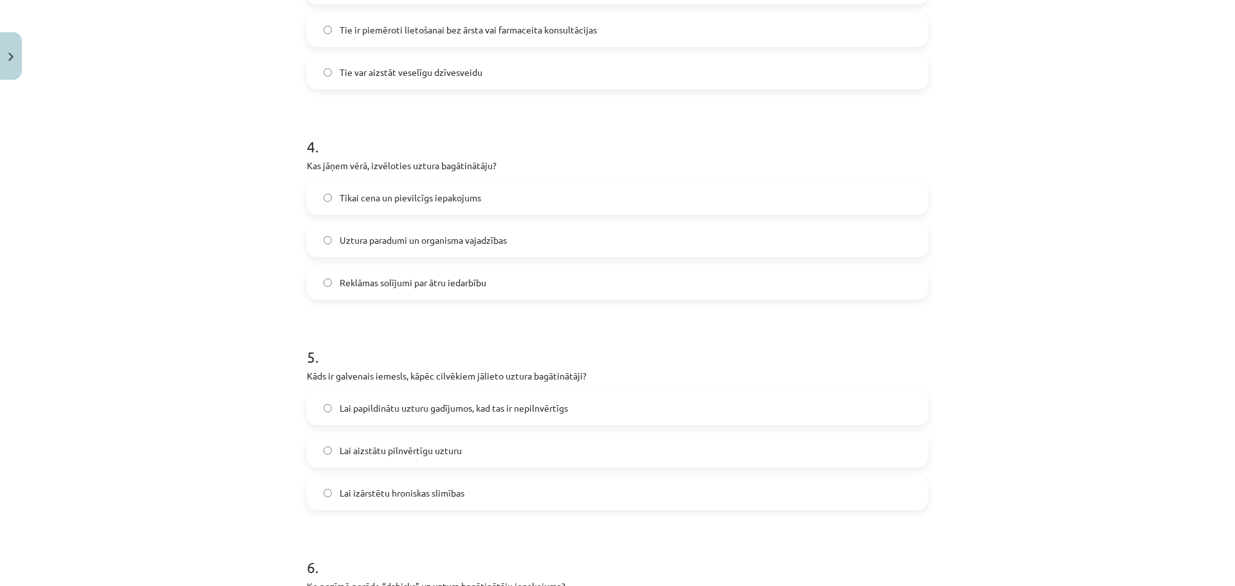
click at [570, 397] on label "Lai papildinātu uzturu gadījumos, kad tas ir nepilnvērtīgs" at bounding box center [617, 408] width 619 height 32
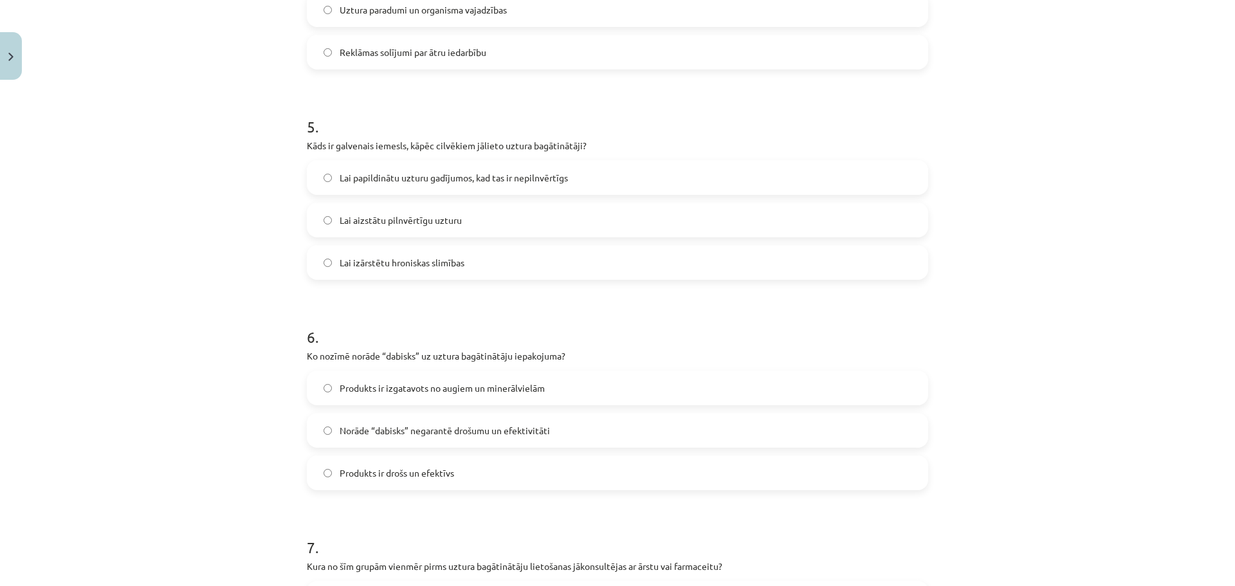
scroll to position [1029, 0]
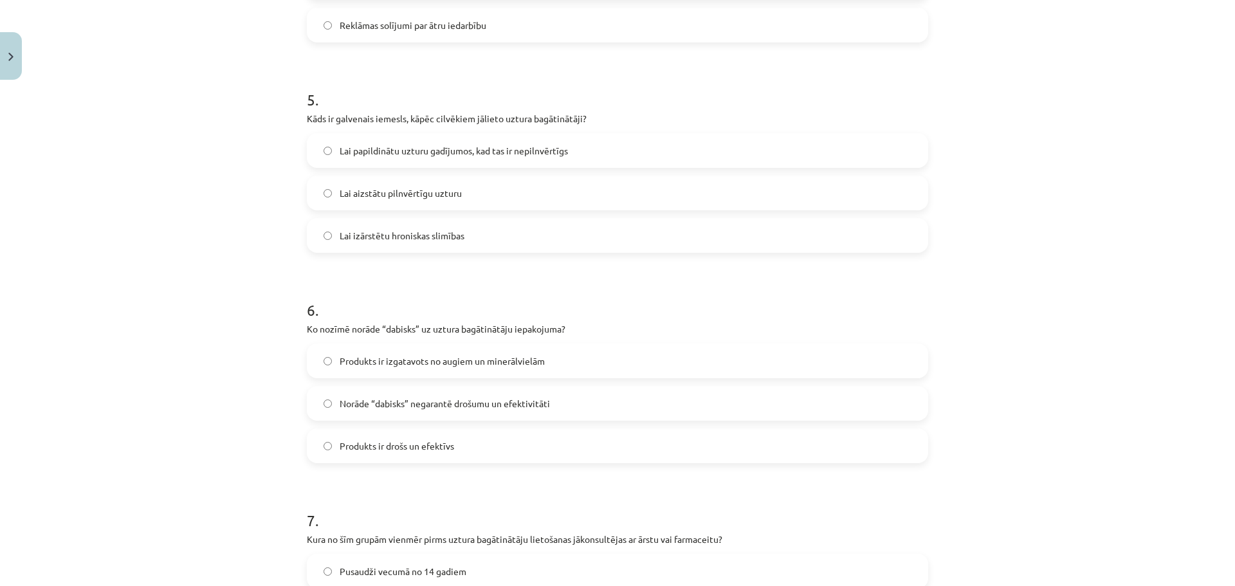
click at [547, 409] on label "Norāde “dabisks” negarantē drošumu un efektivitāti" at bounding box center [617, 403] width 619 height 32
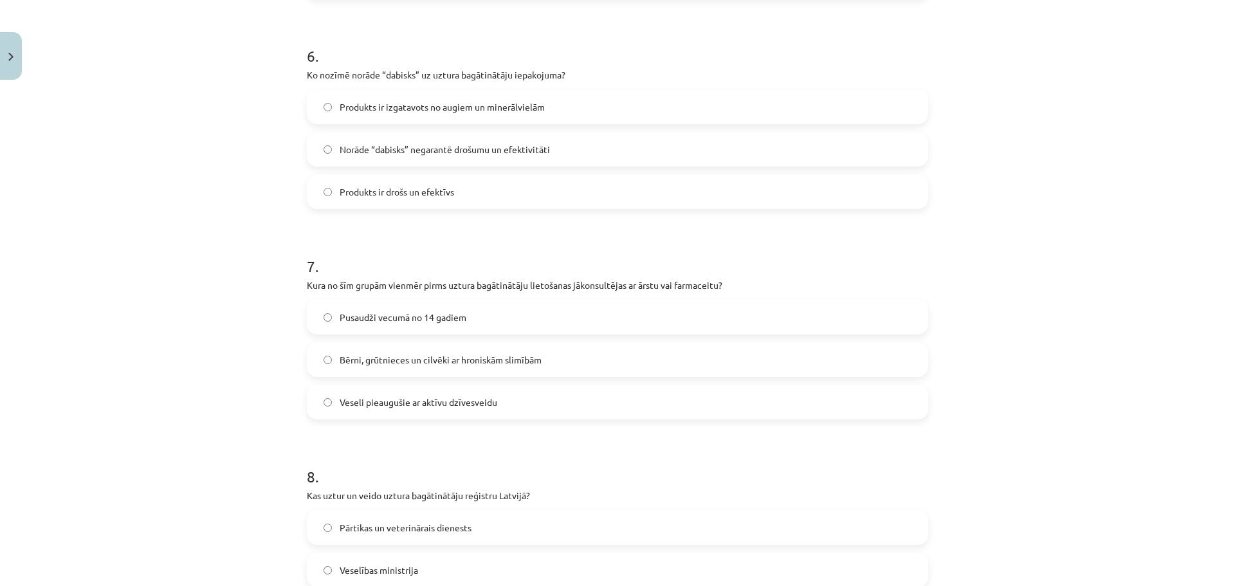
scroll to position [1286, 0]
click at [522, 361] on span "Bērni, grūtnieces un cilvēki ar hroniskām slimībām" at bounding box center [441, 357] width 202 height 14
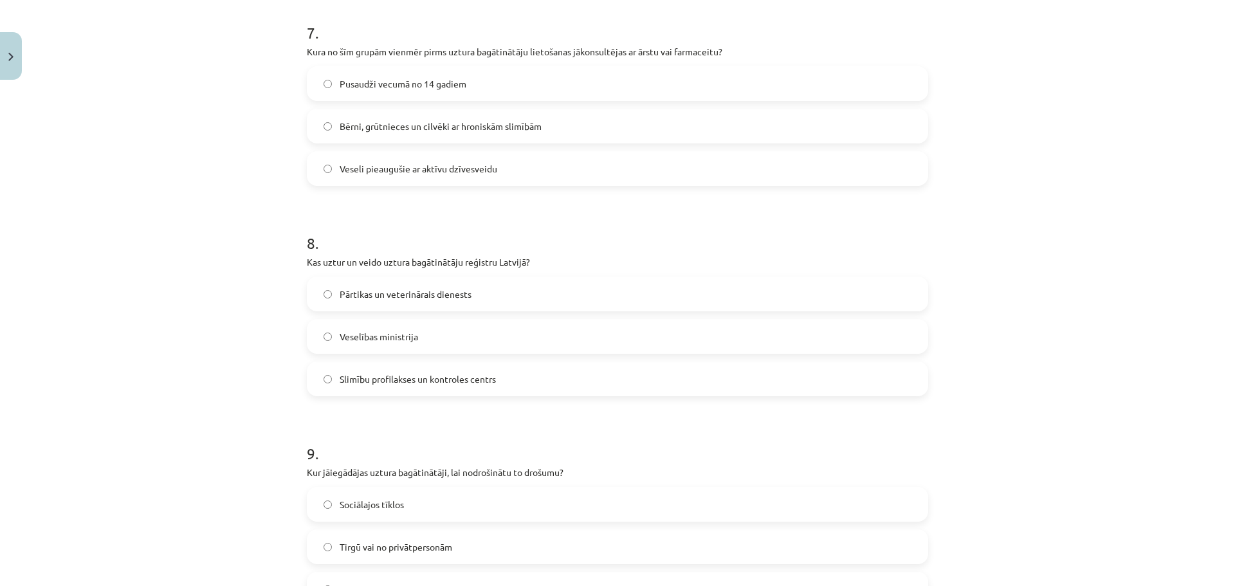
scroll to position [1544, 0]
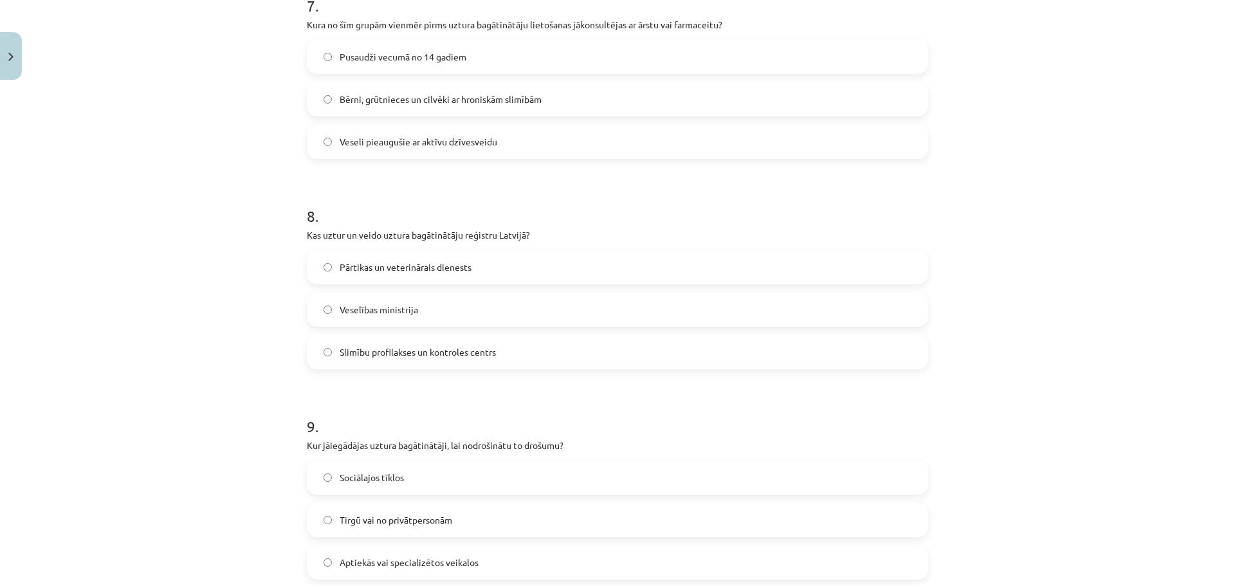
click at [490, 269] on label "Pārtikas un veterinārais dienests" at bounding box center [617, 267] width 619 height 32
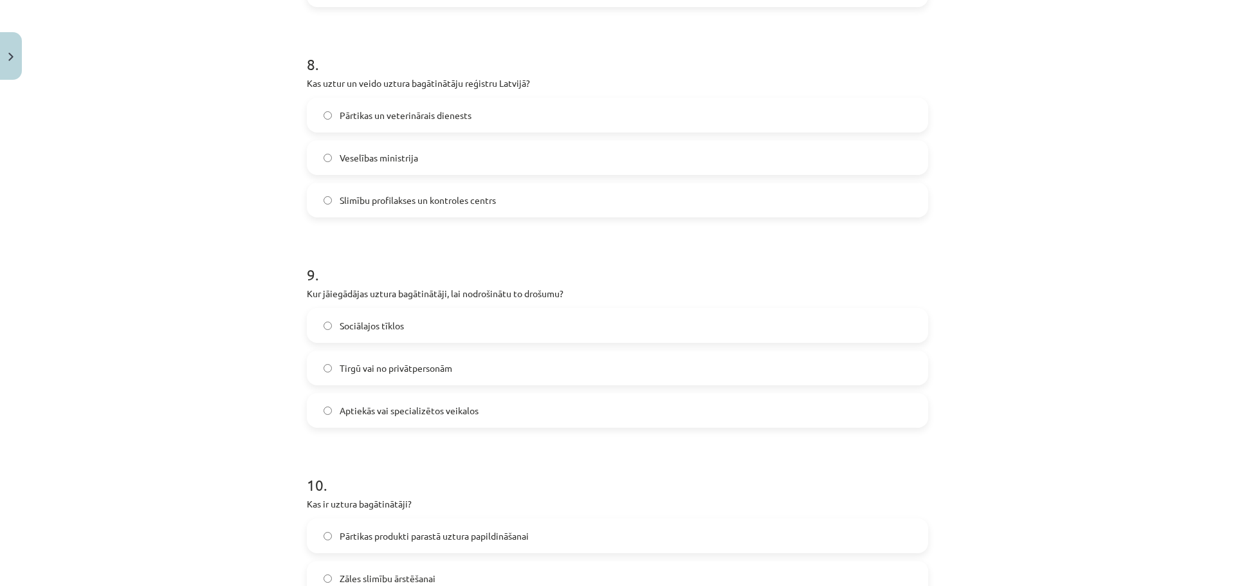
scroll to position [1801, 0]
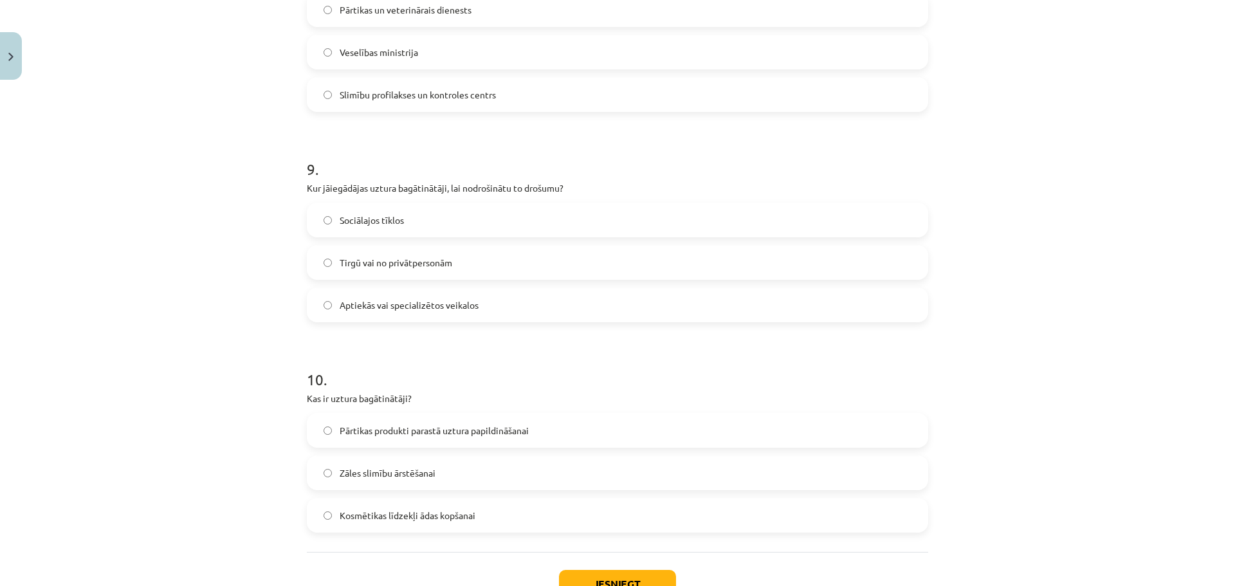
click at [480, 302] on label "Aptiekās vai specializētos veikalos" at bounding box center [617, 305] width 619 height 32
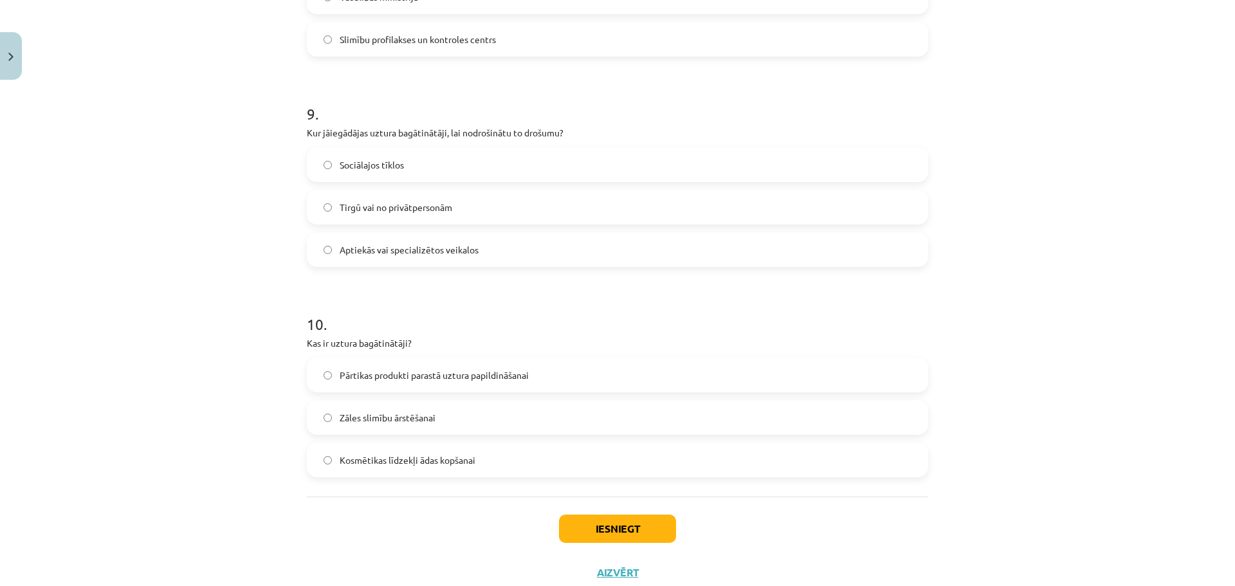
scroll to position [1897, 0]
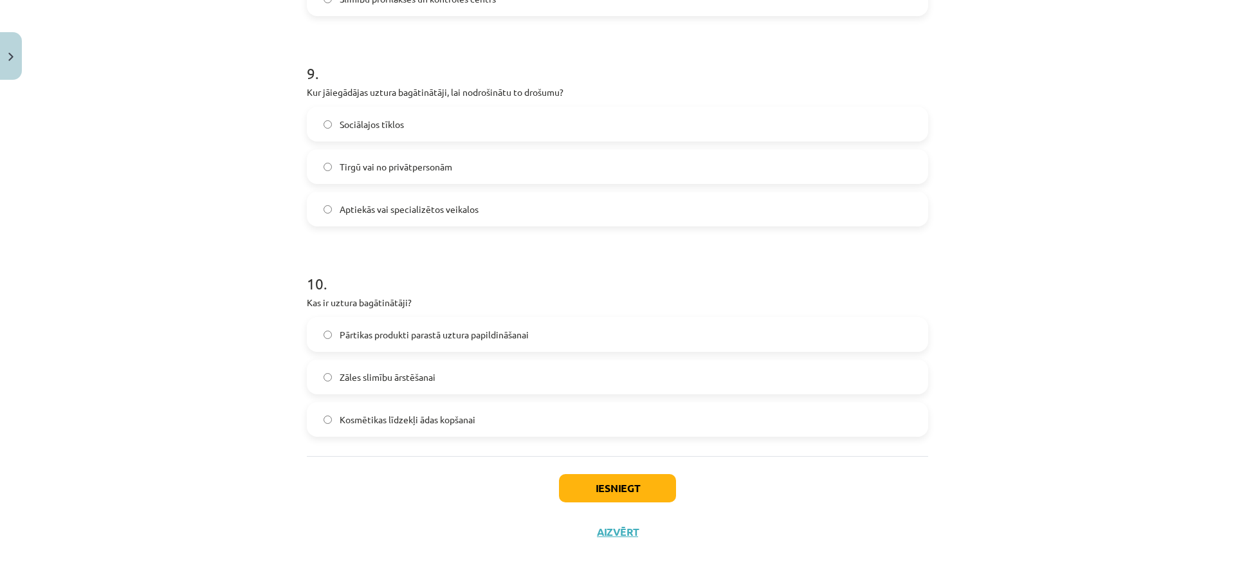
click at [509, 330] on span "Pārtikas produkti parastā uztura papildināšanai" at bounding box center [434, 335] width 189 height 14
click at [615, 484] on button "Iesniegt" at bounding box center [617, 488] width 117 height 28
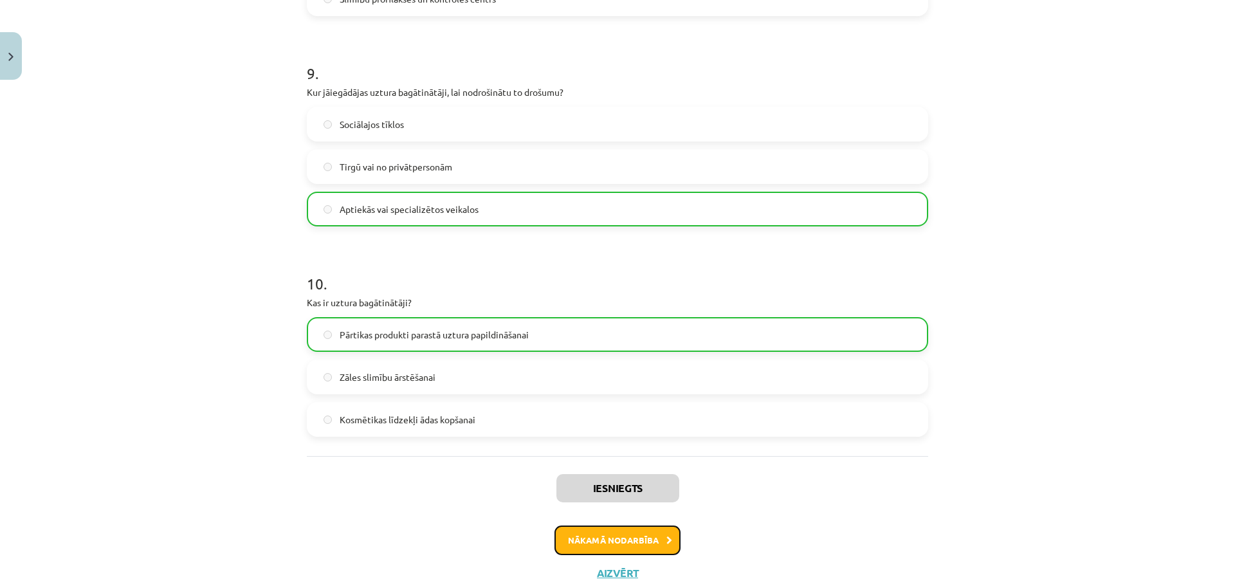
click at [599, 553] on button "Nākamā nodarbība" at bounding box center [617, 540] width 126 height 30
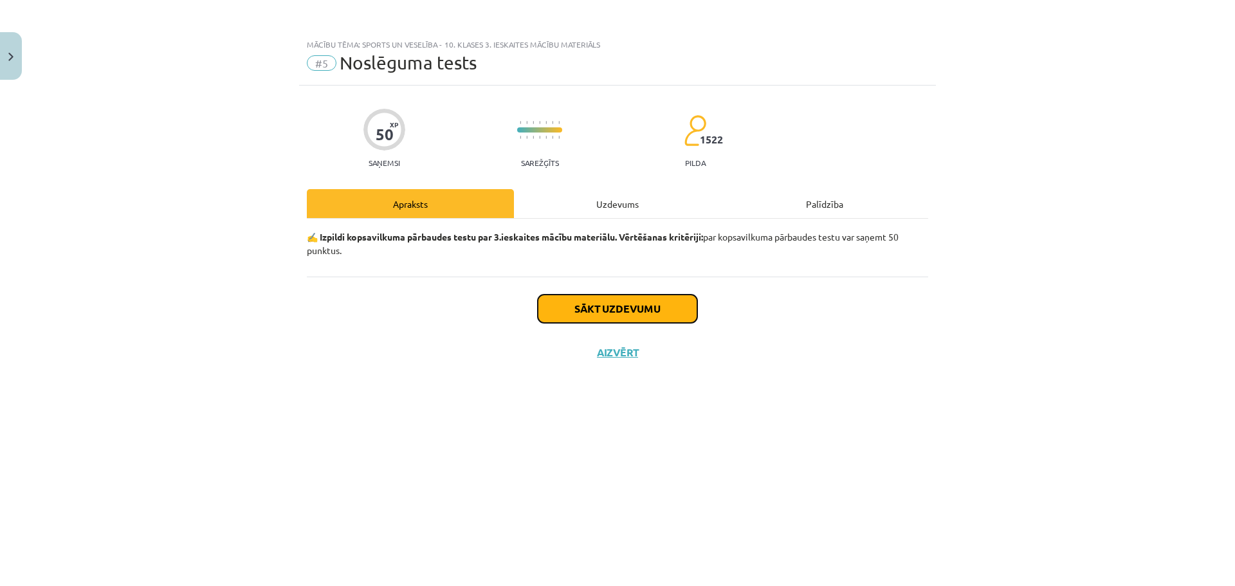
click at [588, 307] on button "Sākt uzdevumu" at bounding box center [617, 309] width 159 height 28
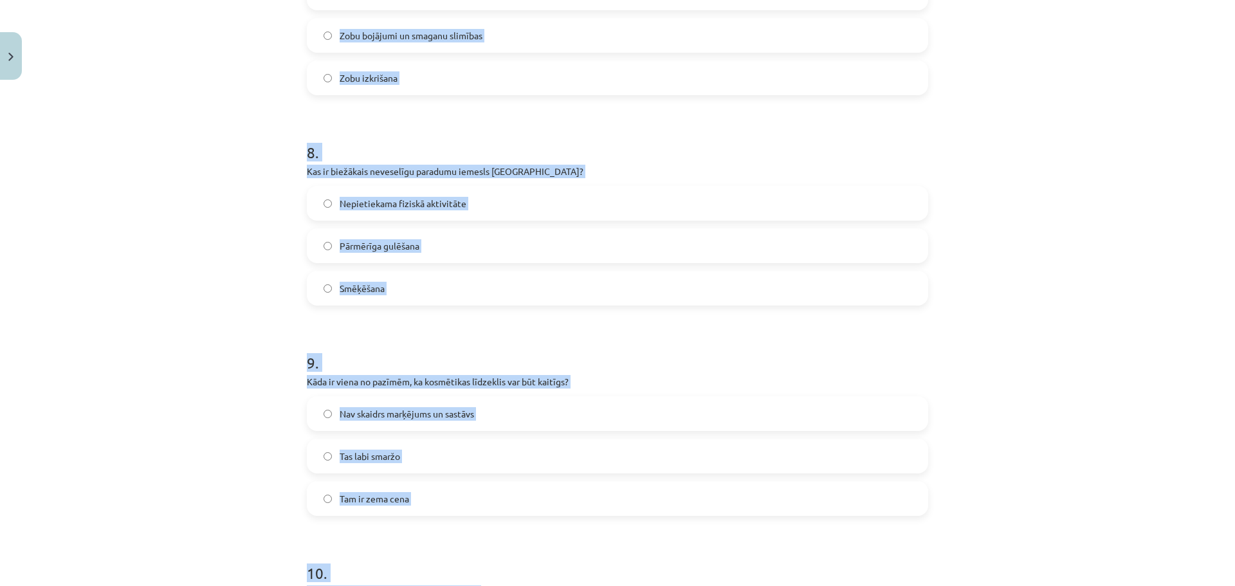
scroll to position [1897, 0]
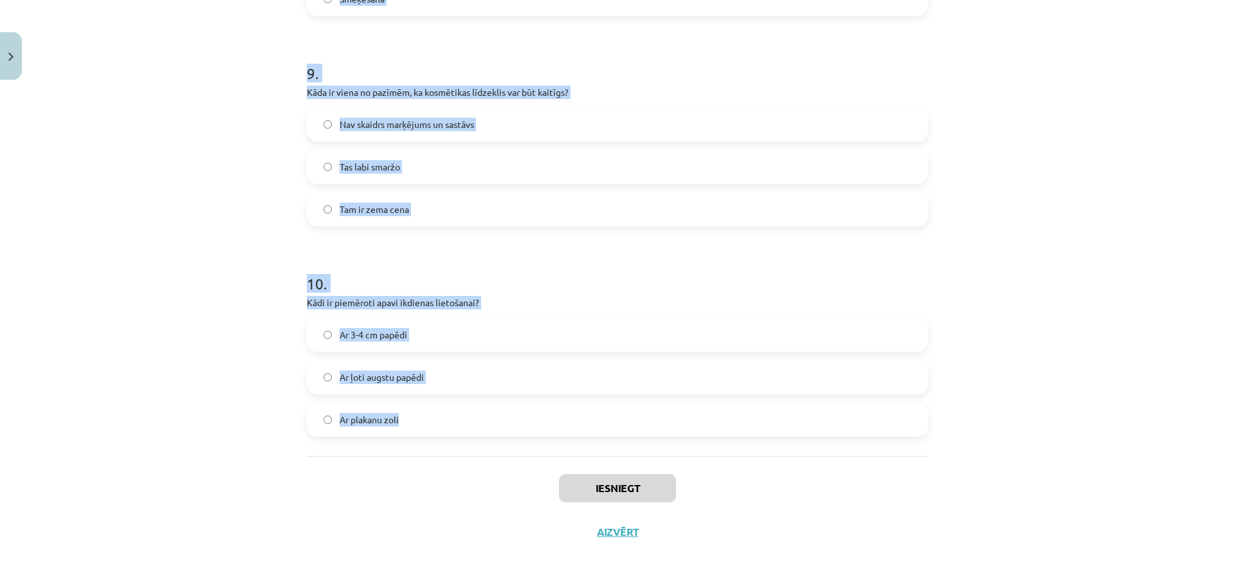
drag, startPoint x: 278, startPoint y: 275, endPoint x: 499, endPoint y: 410, distance: 258.3
click at [499, 410] on div "Mācību tēma: Sports un veselība - 10. klases 3. ieskaites mācību materiāls #5 N…" at bounding box center [617, 293] width 1235 height 586
copy form "1 . Kāds ir galvenais iemesls, kāpēc solāriji tiek uzskatīti par kaitīgiem vese…"
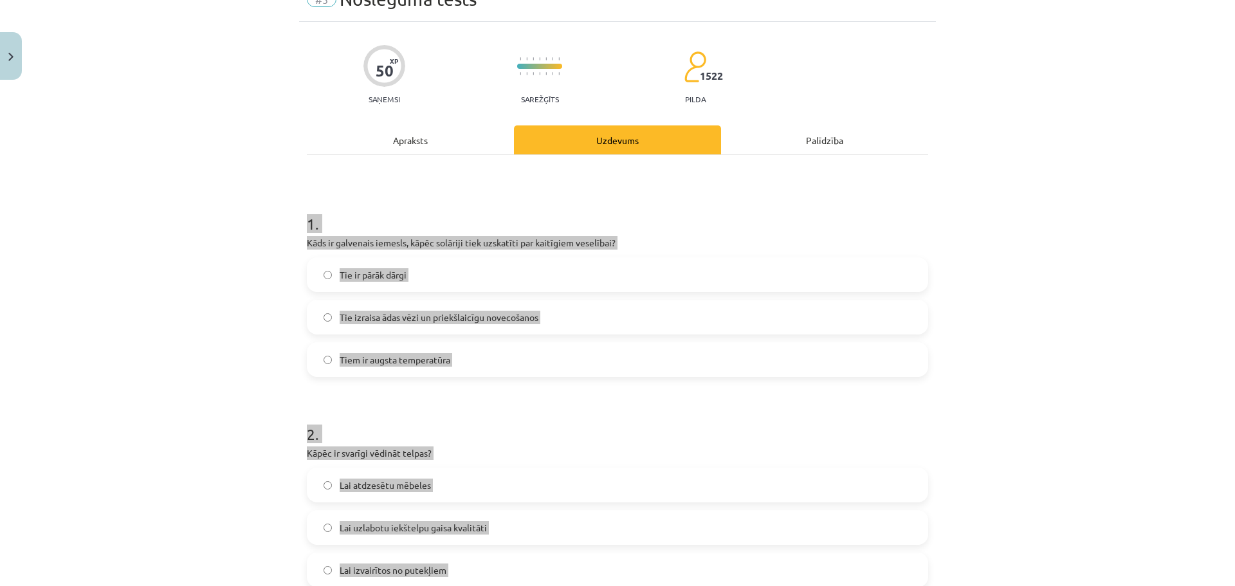
scroll to position [0, 0]
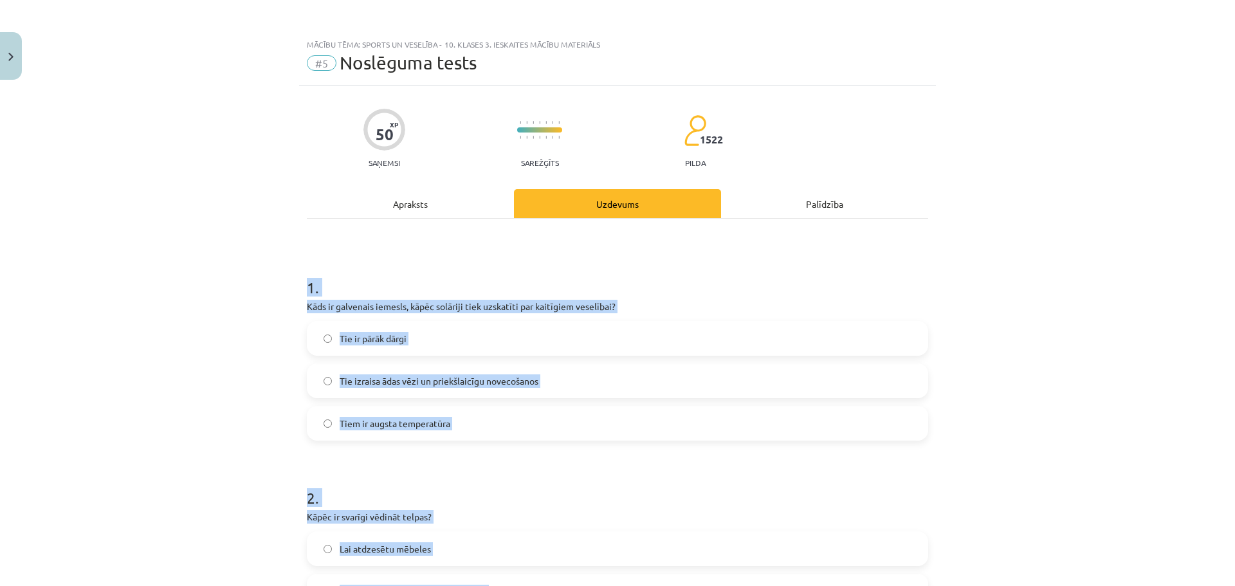
click at [758, 272] on h1 "1 ." at bounding box center [617, 276] width 621 height 40
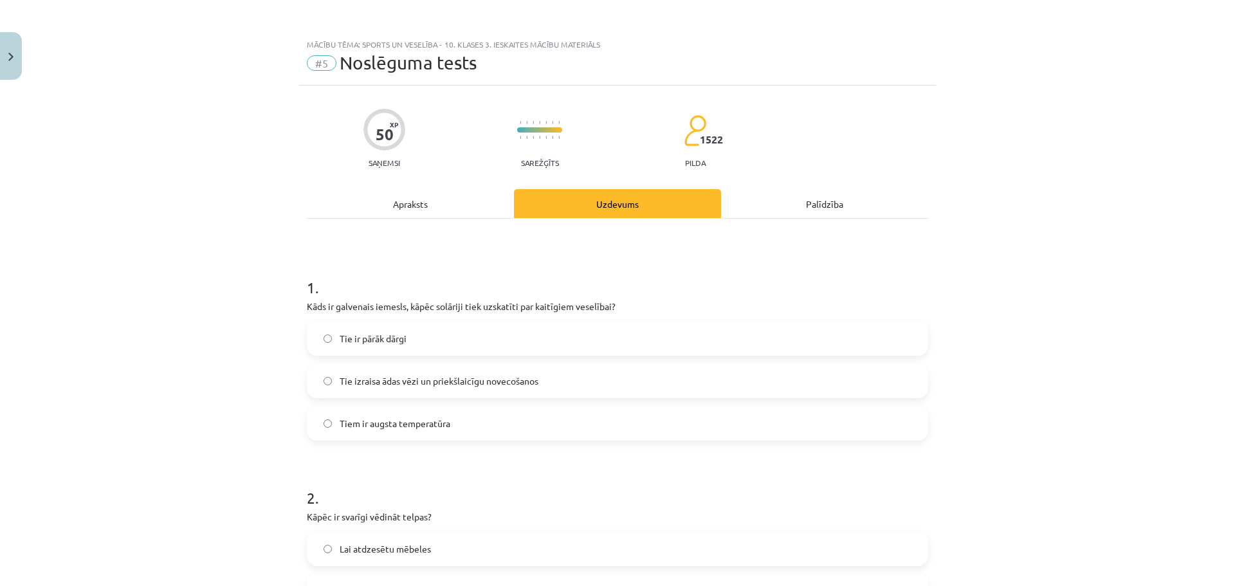
click at [584, 381] on label "Tie izraisa ādas vēzi un priekšlaicīgu novecošanos" at bounding box center [617, 381] width 619 height 32
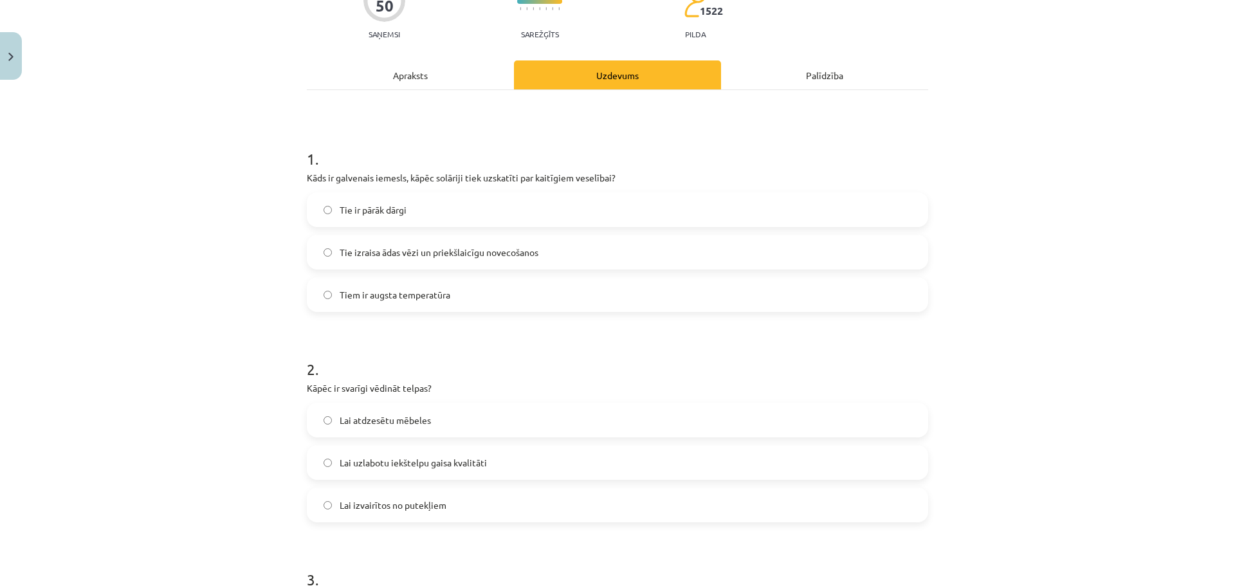
click at [525, 456] on label "Lai uzlabotu iekštelpu gaisa kvalitāti" at bounding box center [617, 462] width 619 height 32
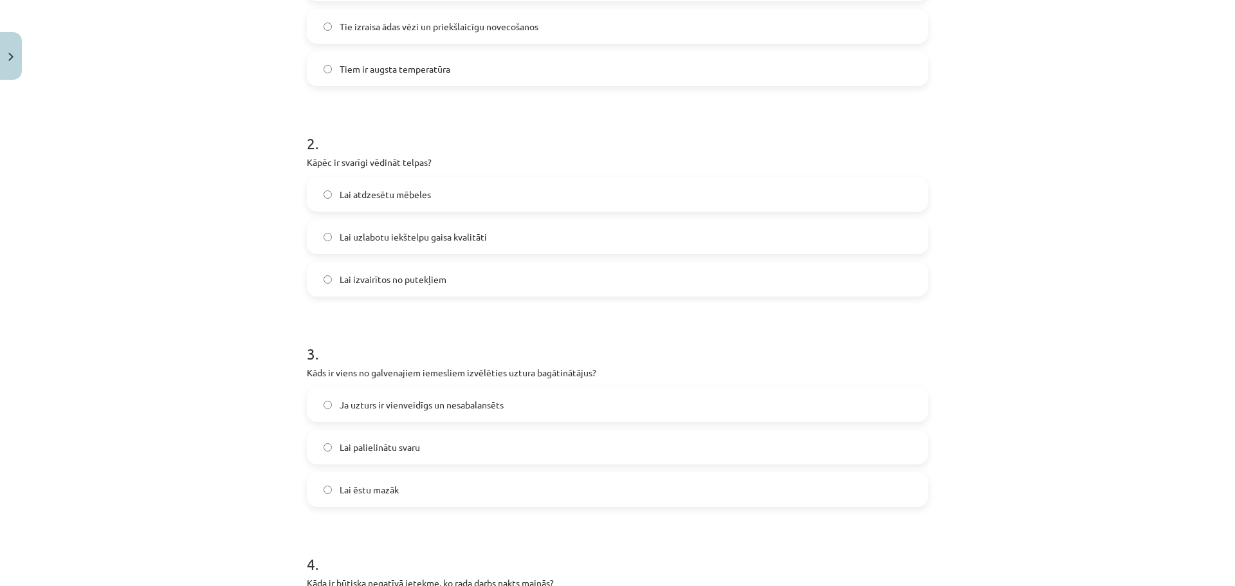
scroll to position [386, 0]
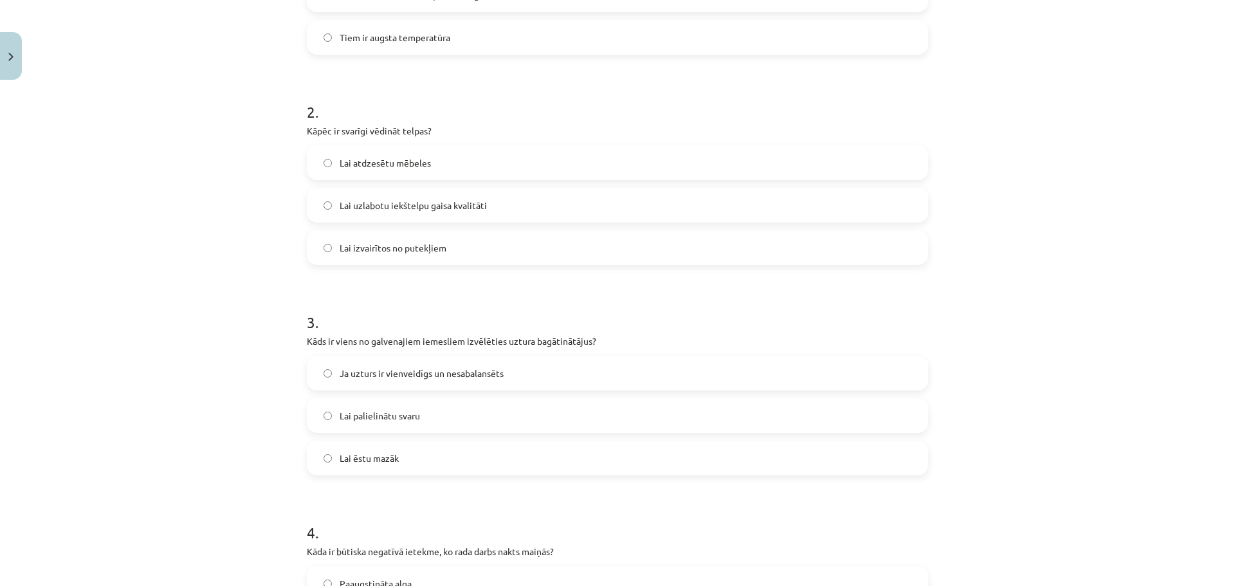
click at [518, 372] on label "Ja uzturs ir vienveidīgs un nesabalansēts" at bounding box center [617, 373] width 619 height 32
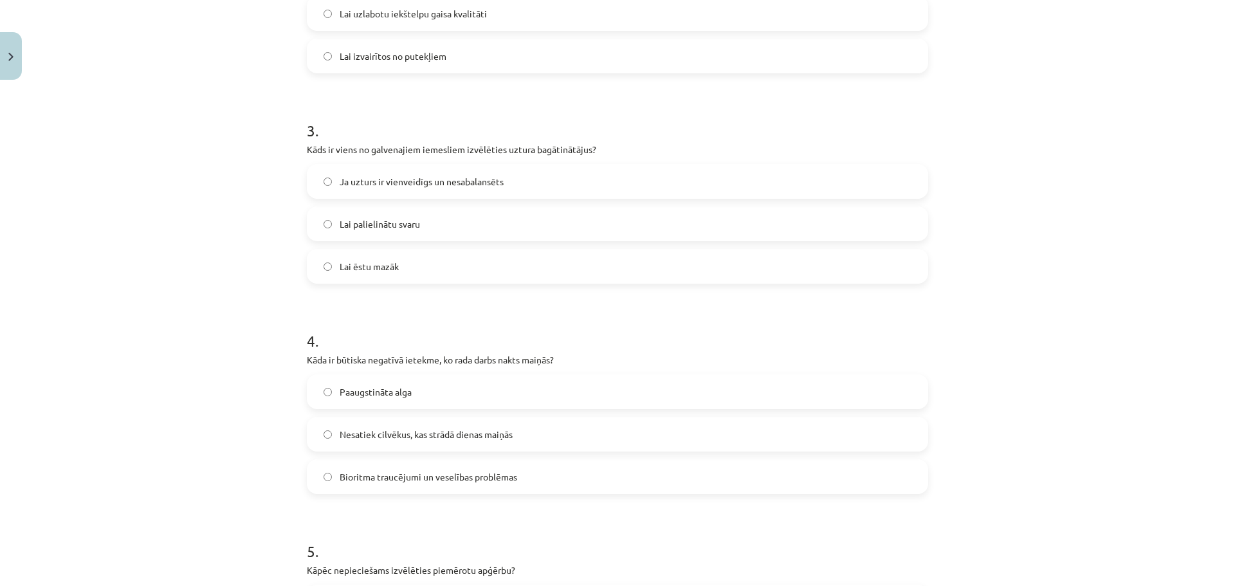
scroll to position [643, 0]
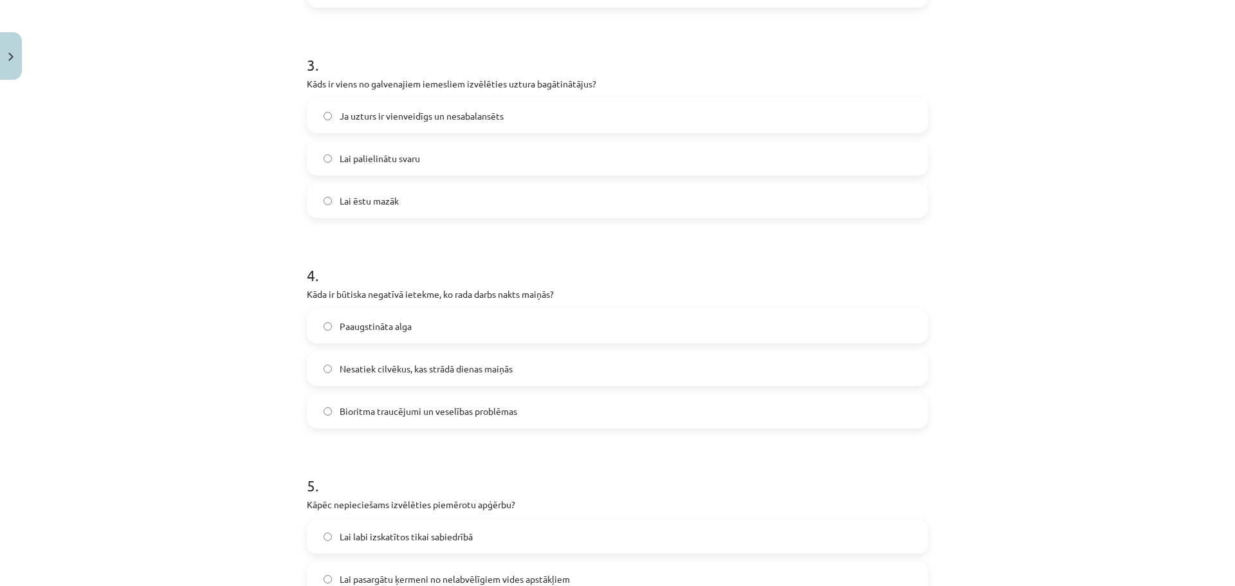
click at [518, 372] on label "Nesatiek cilvēkus, kas strādā dienas maiņās" at bounding box center [617, 368] width 619 height 32
click at [525, 414] on label "Bioritma traucējumi un veselības problēmas" at bounding box center [617, 411] width 619 height 32
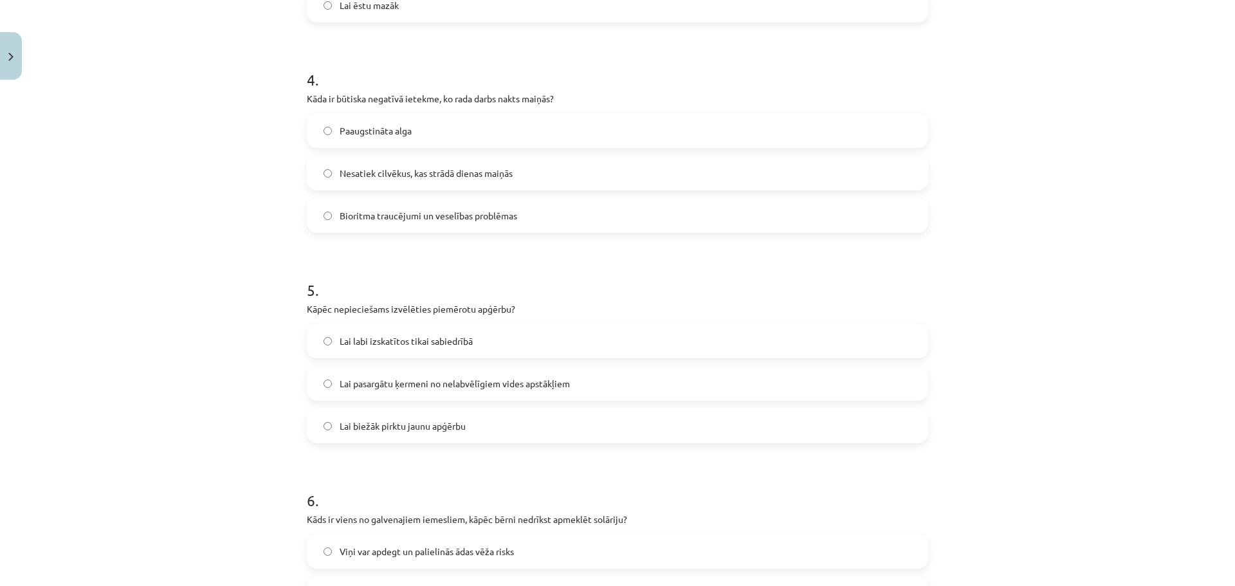
scroll to position [900, 0]
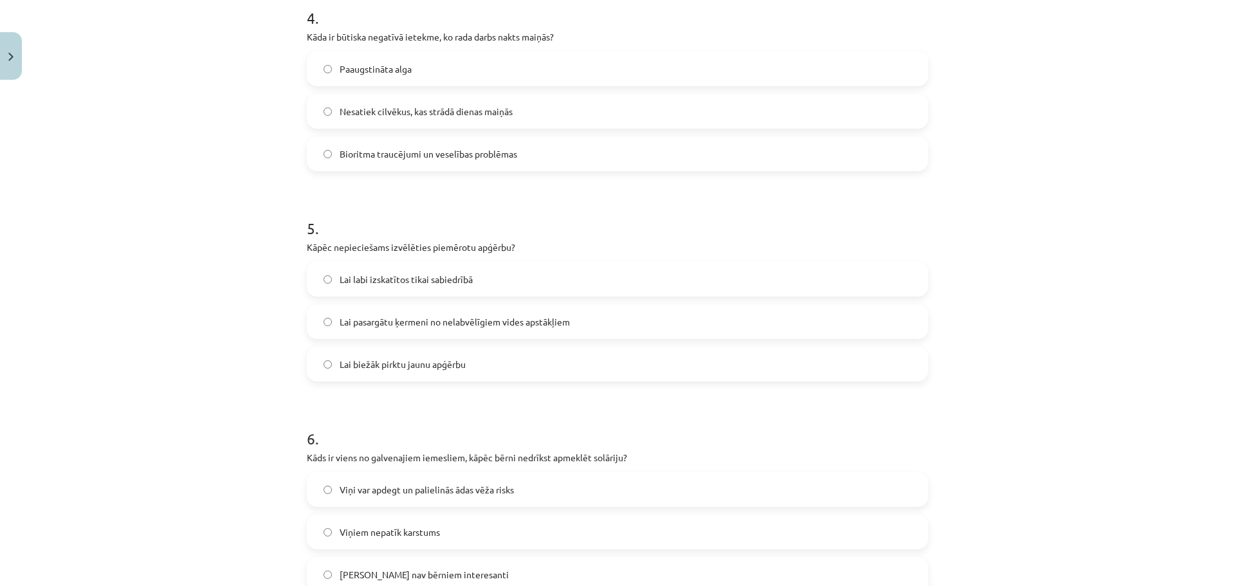
click at [533, 334] on label "Lai pasargātu ķermeni no nelabvēlīgiem vides apstākļiem" at bounding box center [617, 321] width 619 height 32
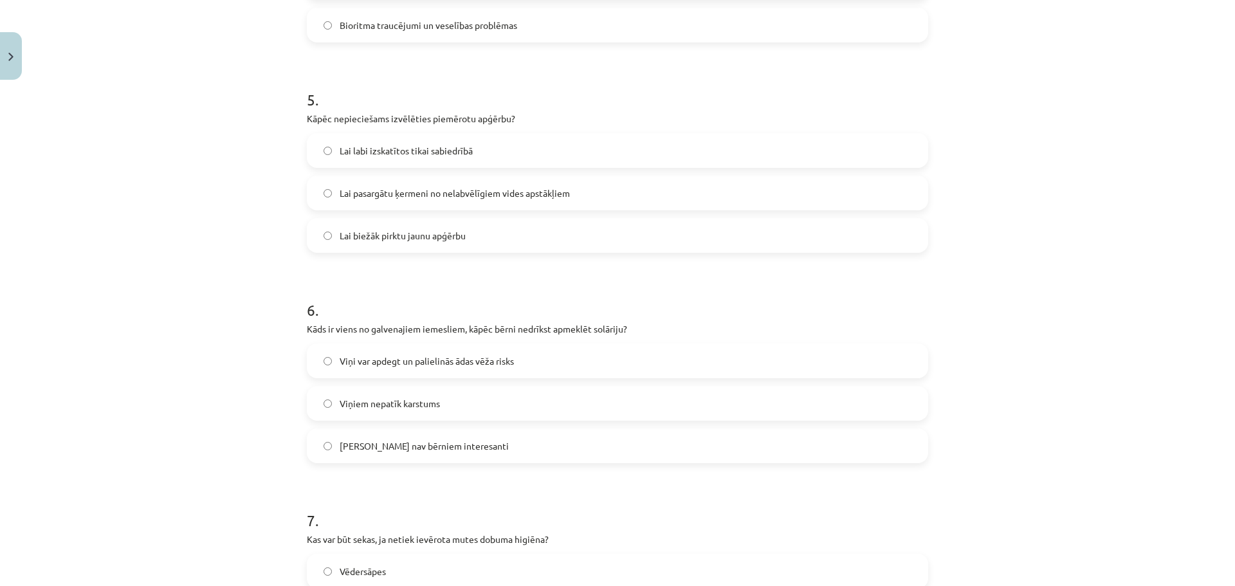
click at [492, 376] on label "Viņi var apdegt un palielinās ādas vēža risks" at bounding box center [617, 361] width 619 height 32
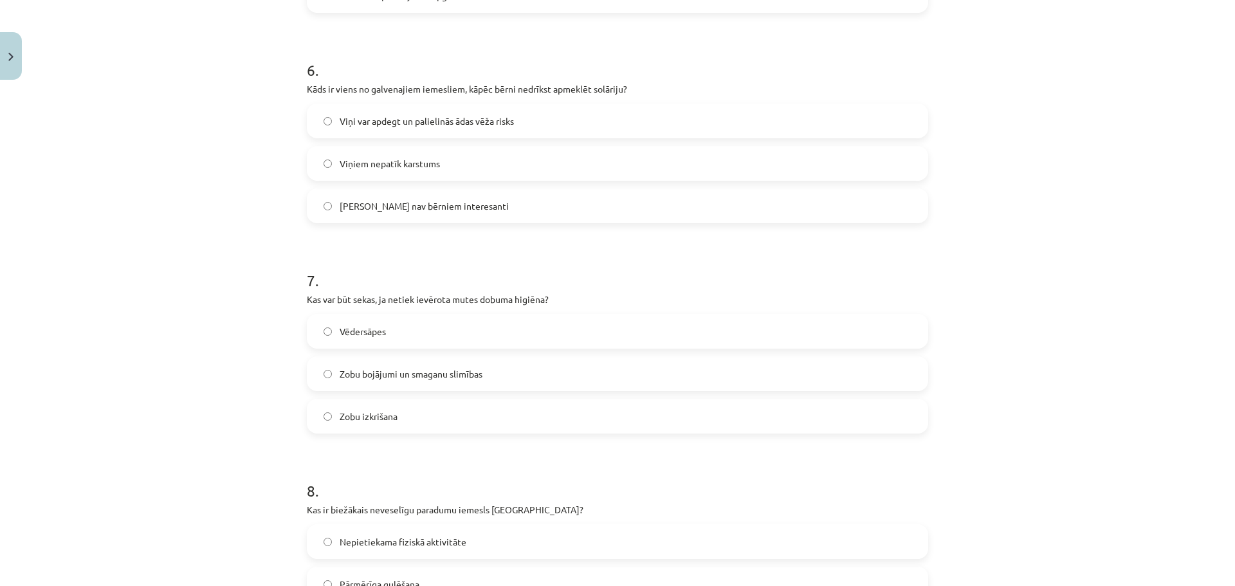
scroll to position [1286, 0]
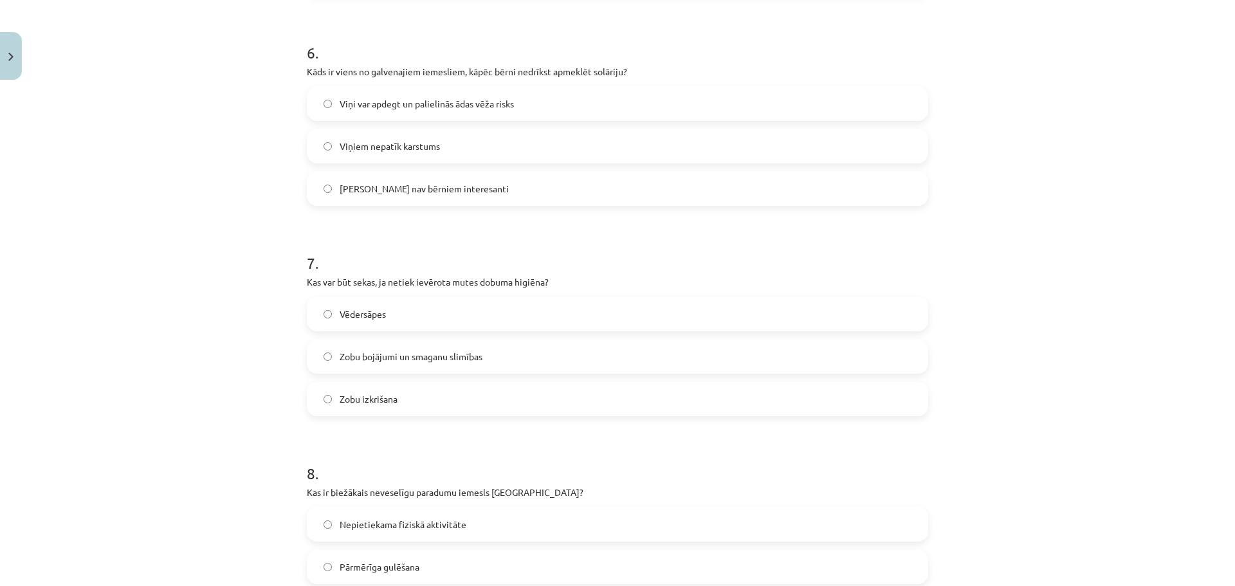
click at [494, 367] on label "Zobu bojājumi un smaganu slimības" at bounding box center [617, 356] width 619 height 32
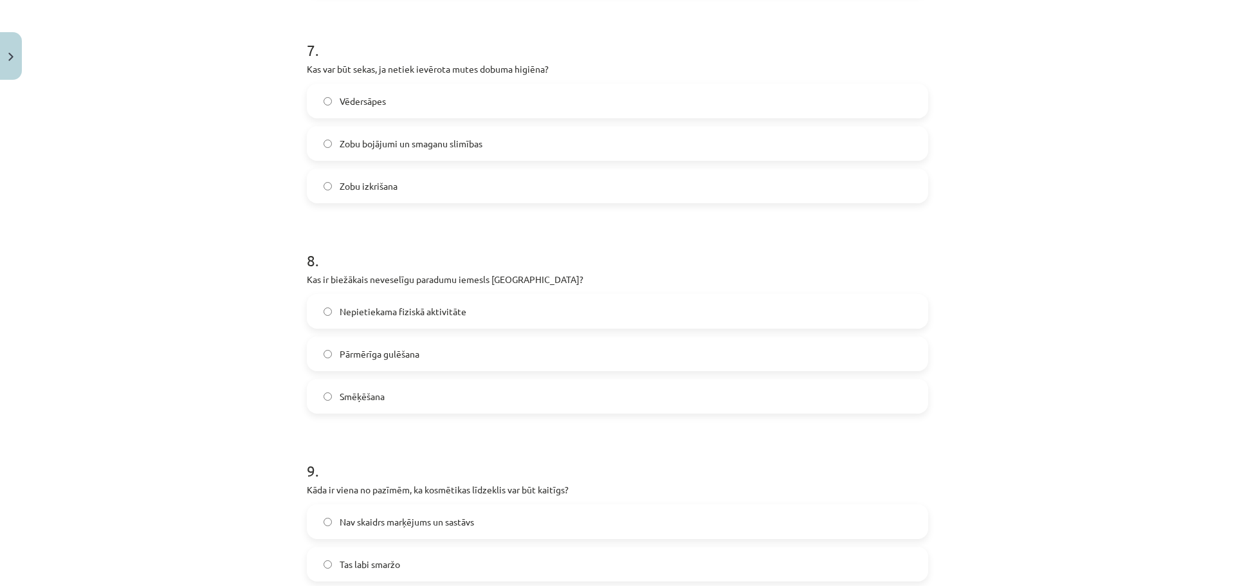
scroll to position [1544, 0]
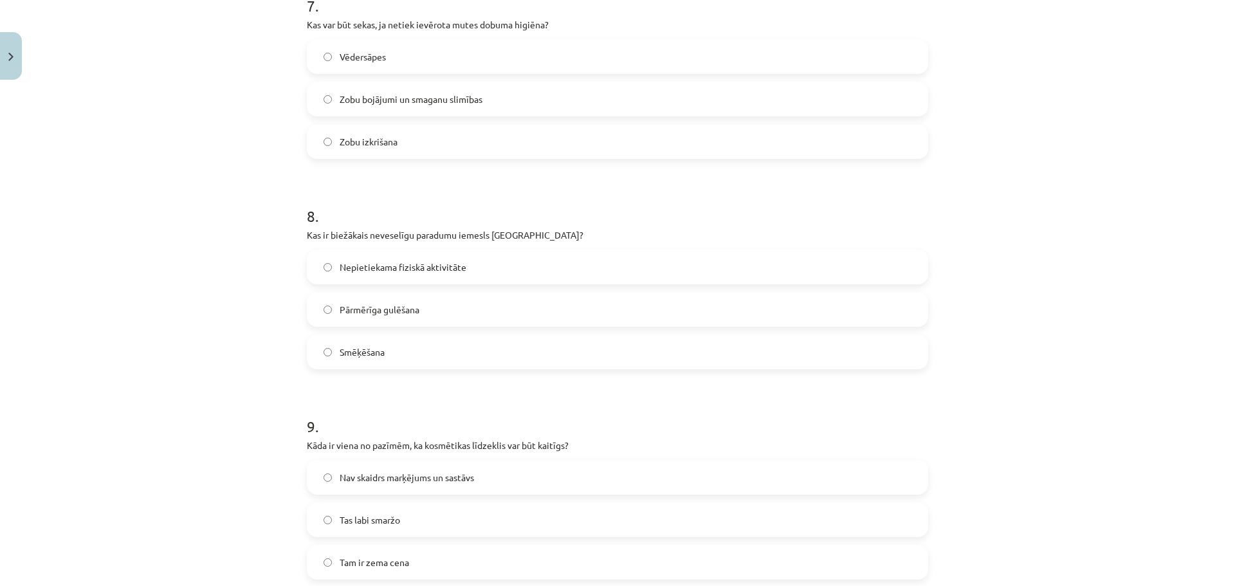
click at [524, 261] on label "Nepietiekama fiziskā aktivitāte" at bounding box center [617, 267] width 619 height 32
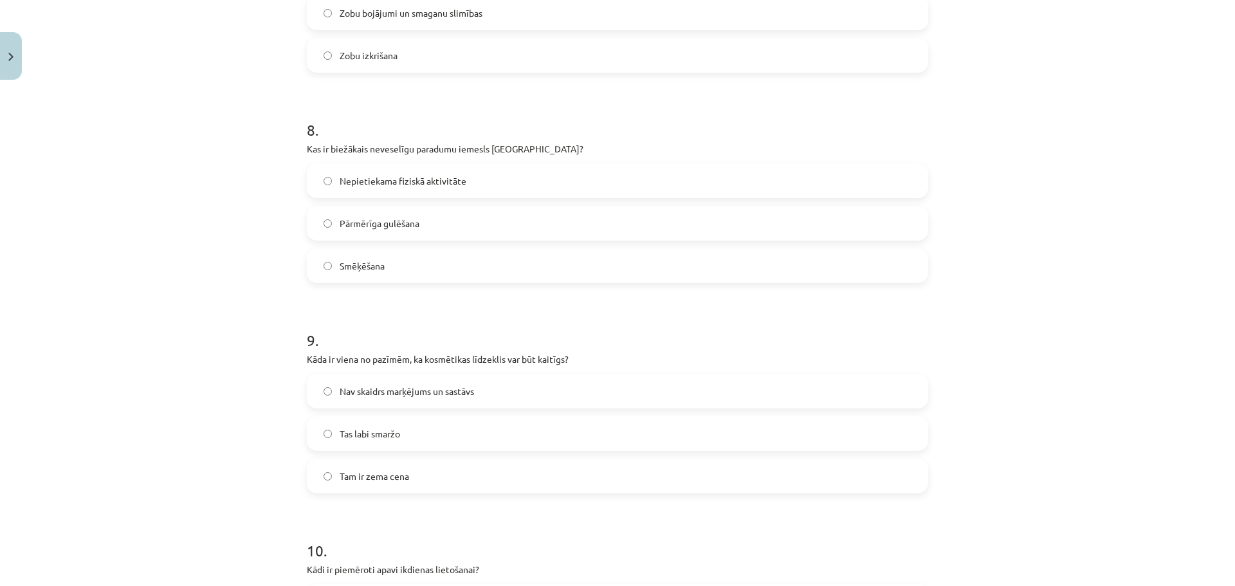
scroll to position [1672, 0]
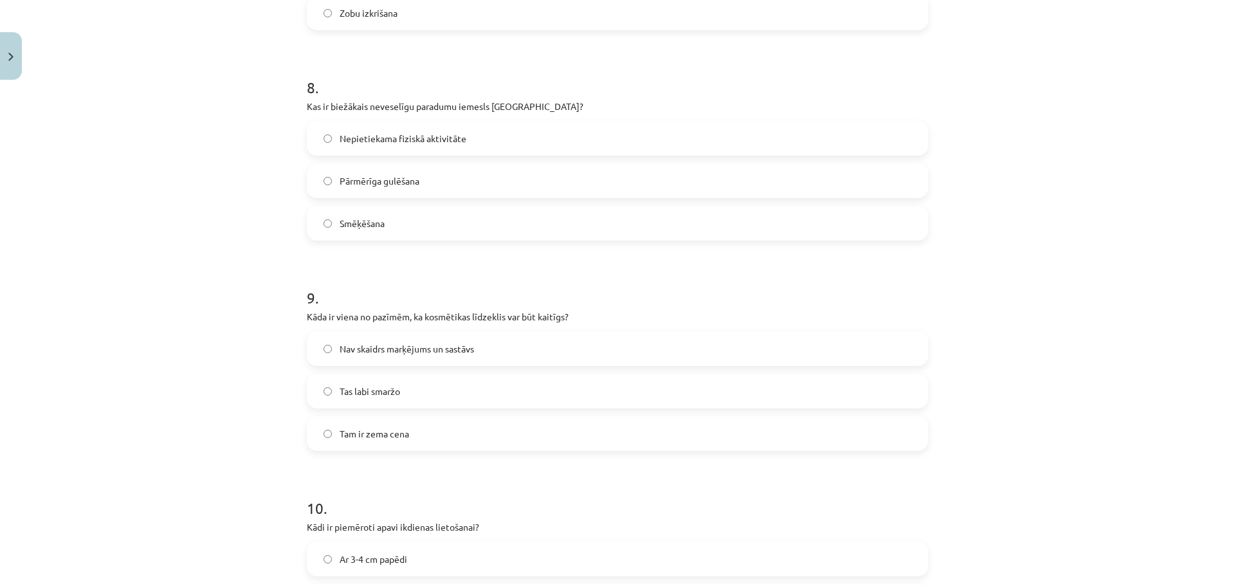
click at [464, 356] on label "Nav skaidrs marķējums un sastāvs" at bounding box center [617, 349] width 619 height 32
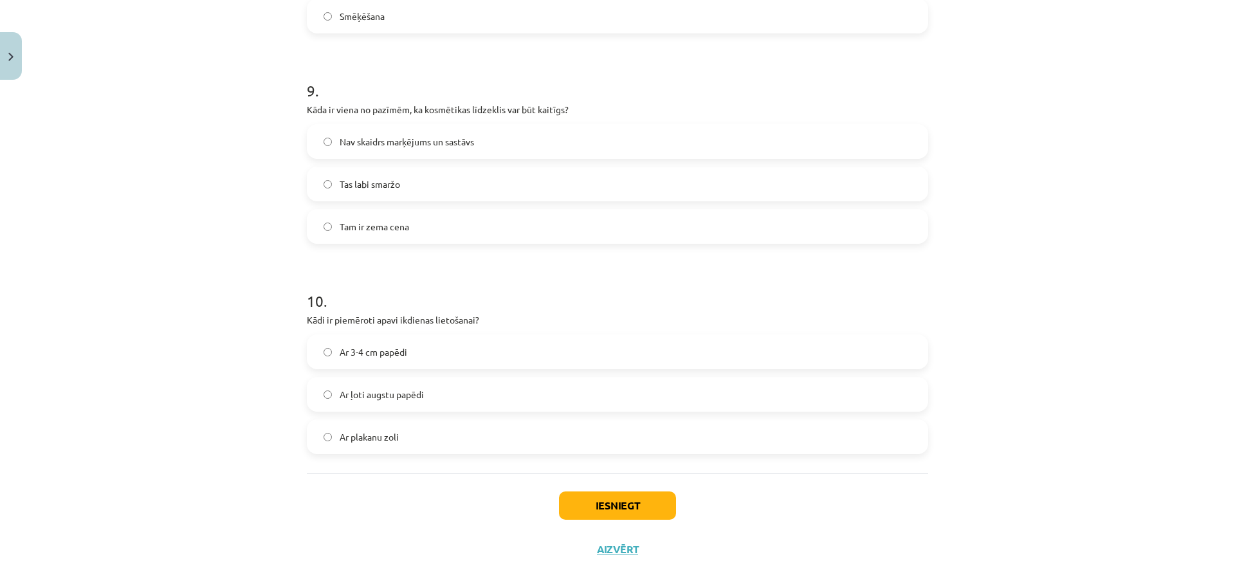
scroll to position [1897, 0]
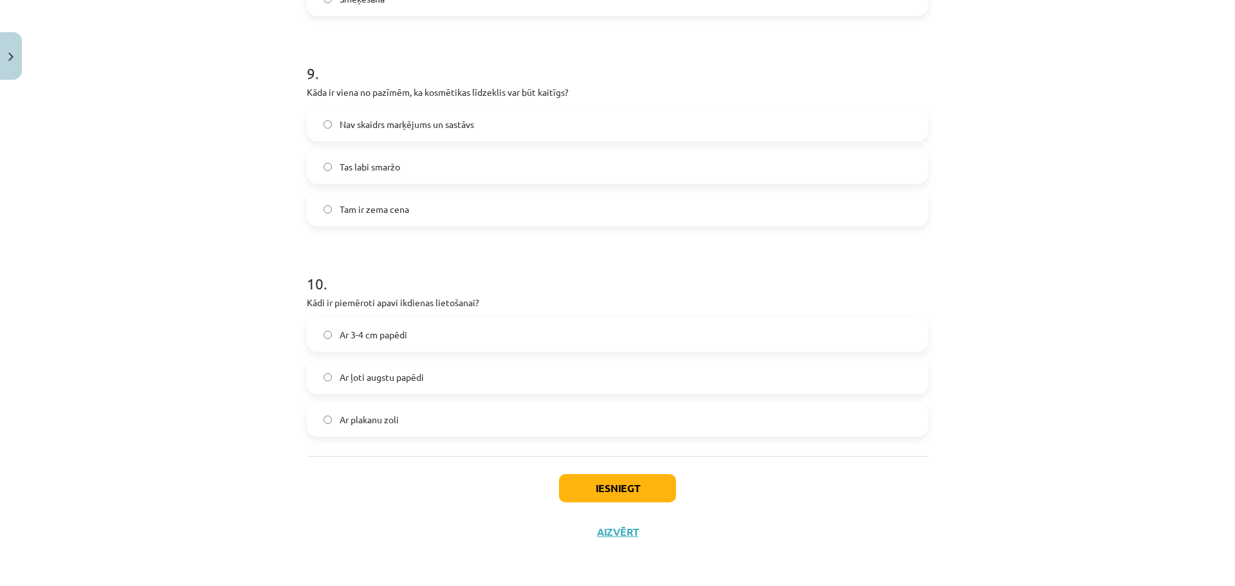
click at [442, 417] on label "Ar plakanu zoli" at bounding box center [617, 419] width 619 height 32
click at [585, 472] on div "Iesniegt Aizvērt" at bounding box center [617, 501] width 621 height 90
click at [592, 483] on button "Iesniegt" at bounding box center [617, 488] width 117 height 28
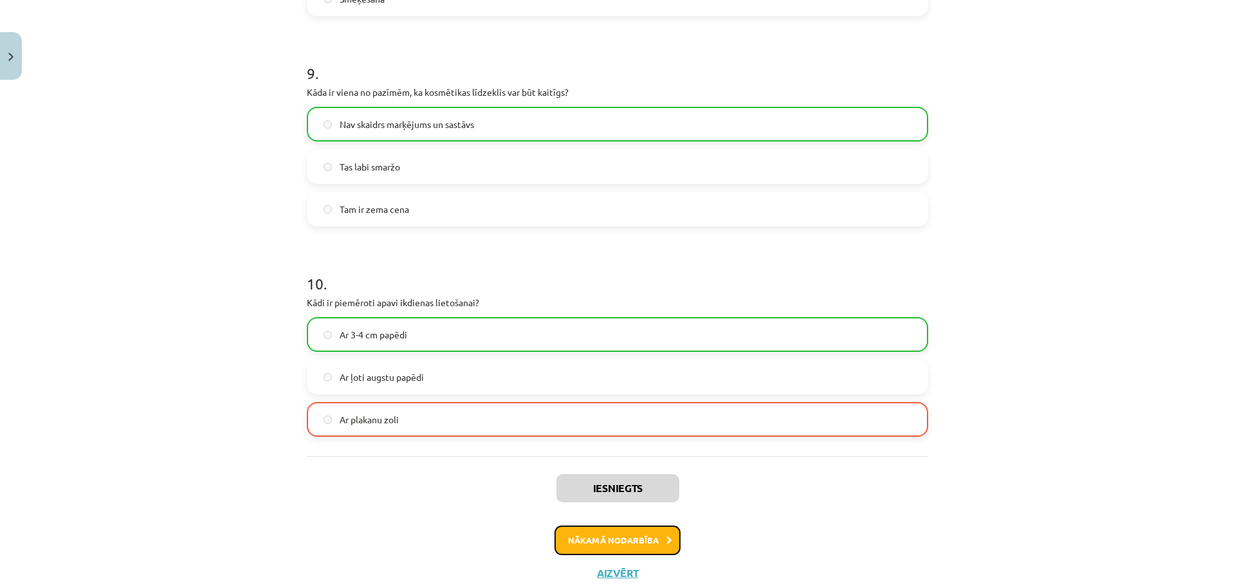
click at [588, 527] on button "Nākamā nodarbība" at bounding box center [617, 540] width 126 height 30
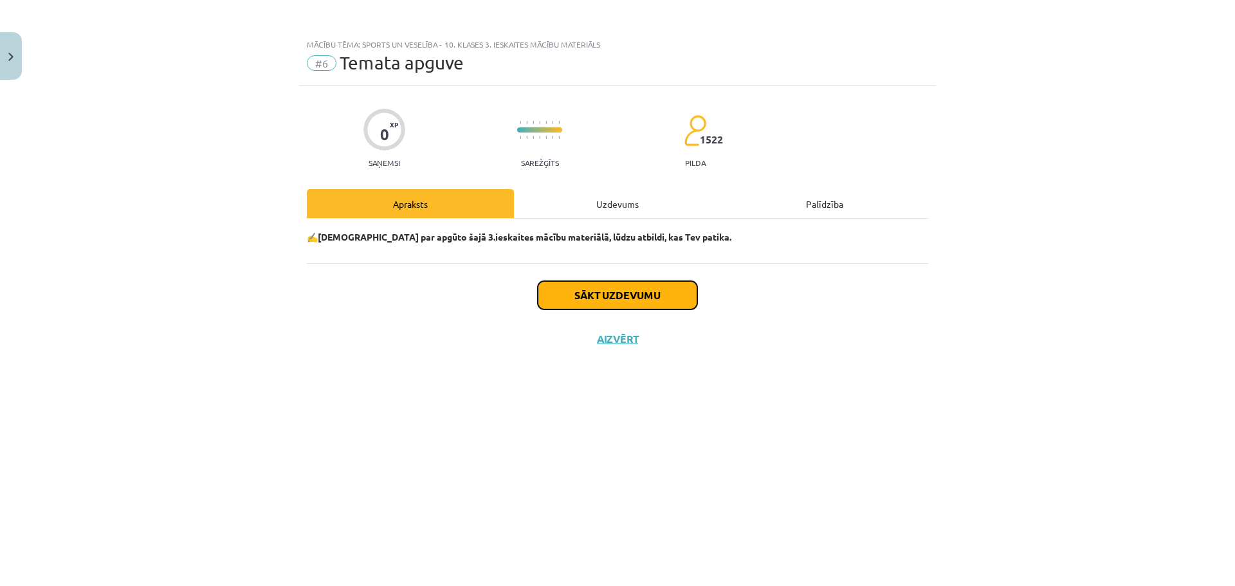
click at [569, 300] on button "Sākt uzdevumu" at bounding box center [617, 295] width 159 height 28
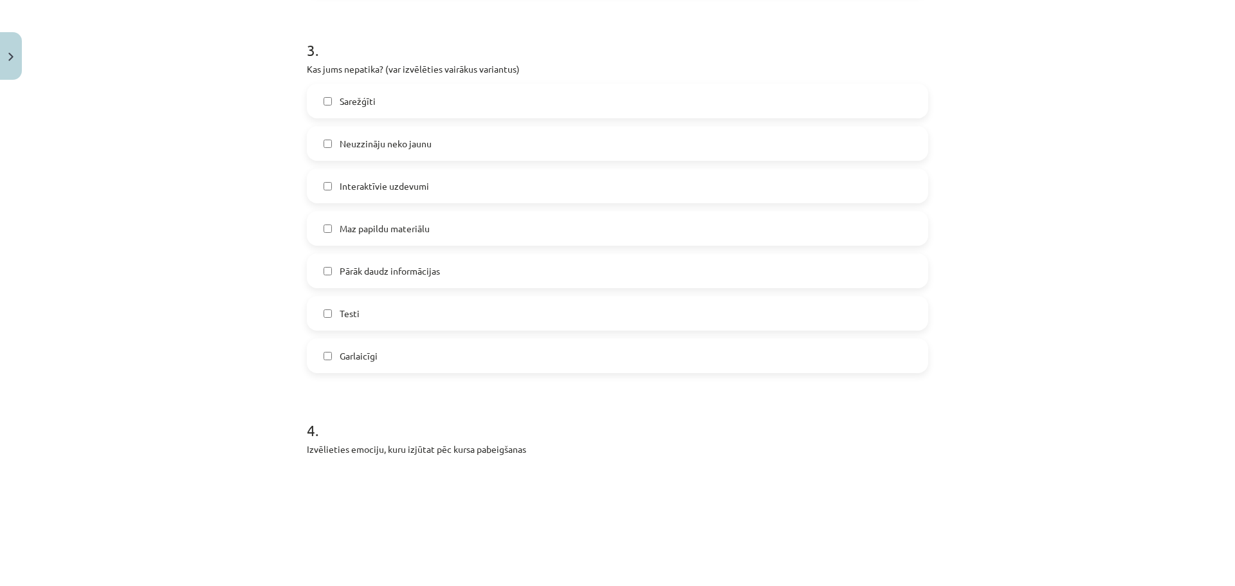
scroll to position [900, 0]
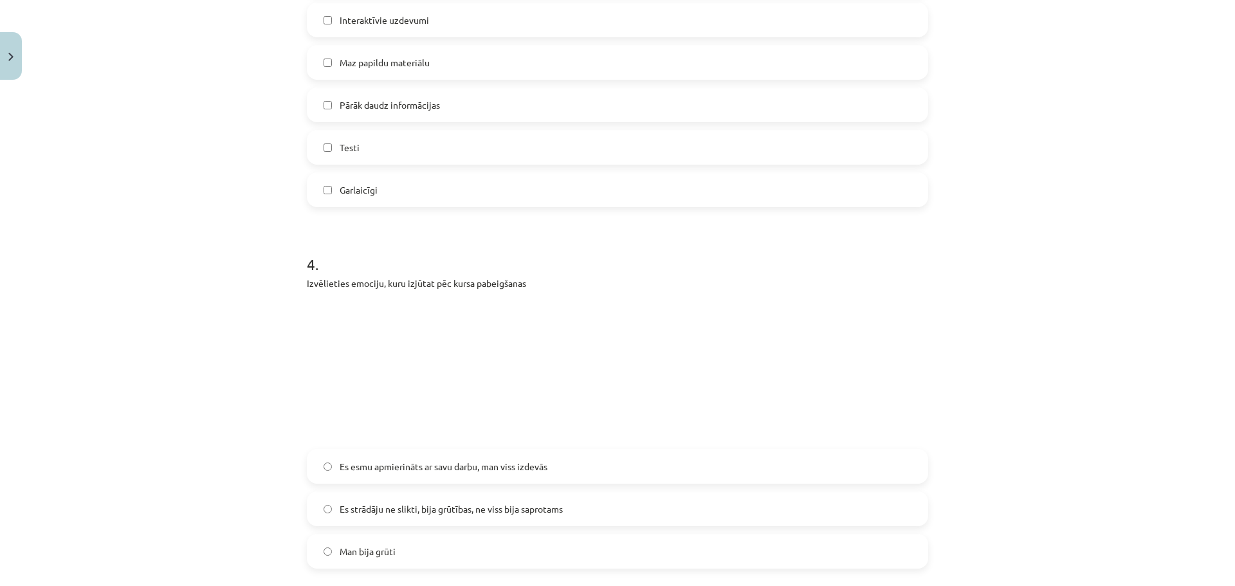
click at [539, 468] on span "Es esmu apmierināts ar savu darbu, man viss izdevās" at bounding box center [444, 467] width 208 height 14
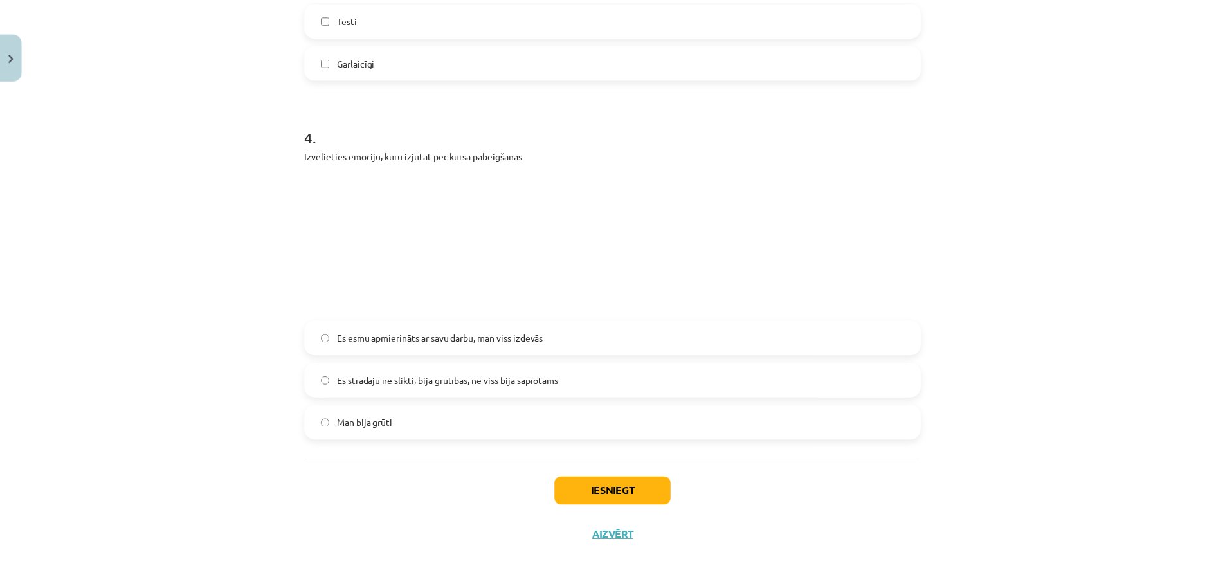
scroll to position [1032, 0]
click at [619, 494] on button "Iesniegt" at bounding box center [617, 488] width 117 height 28
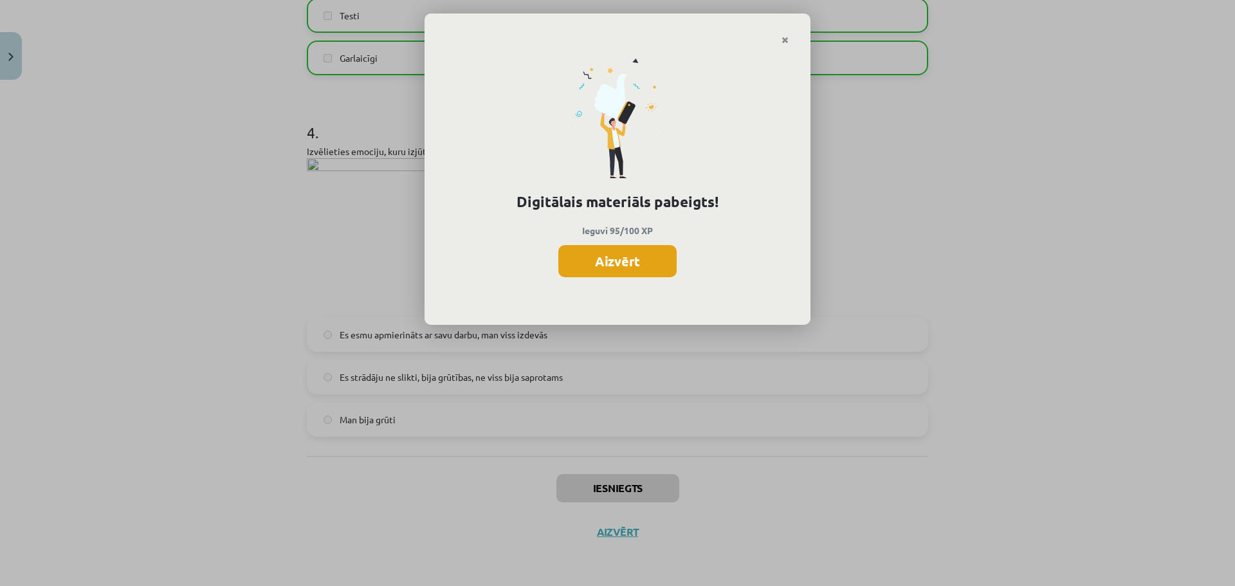
click at [621, 262] on button "Aizvērt" at bounding box center [617, 261] width 118 height 32
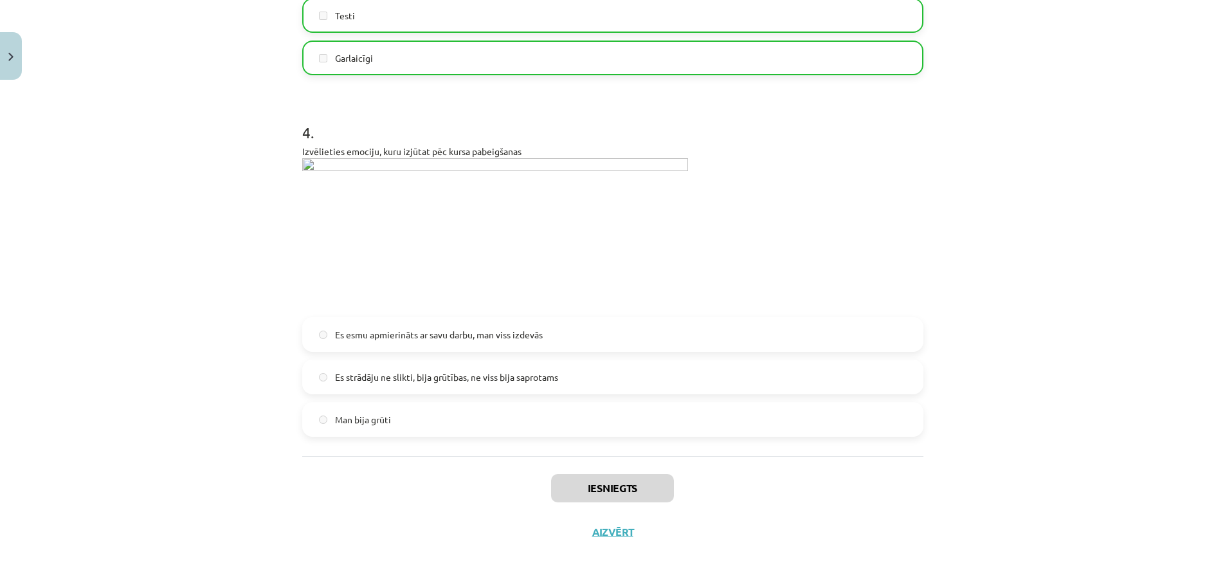
click at [595, 525] on div "Iesniegts Aizvērt" at bounding box center [612, 501] width 621 height 90
click at [597, 531] on button "Aizvērt" at bounding box center [612, 531] width 49 height 13
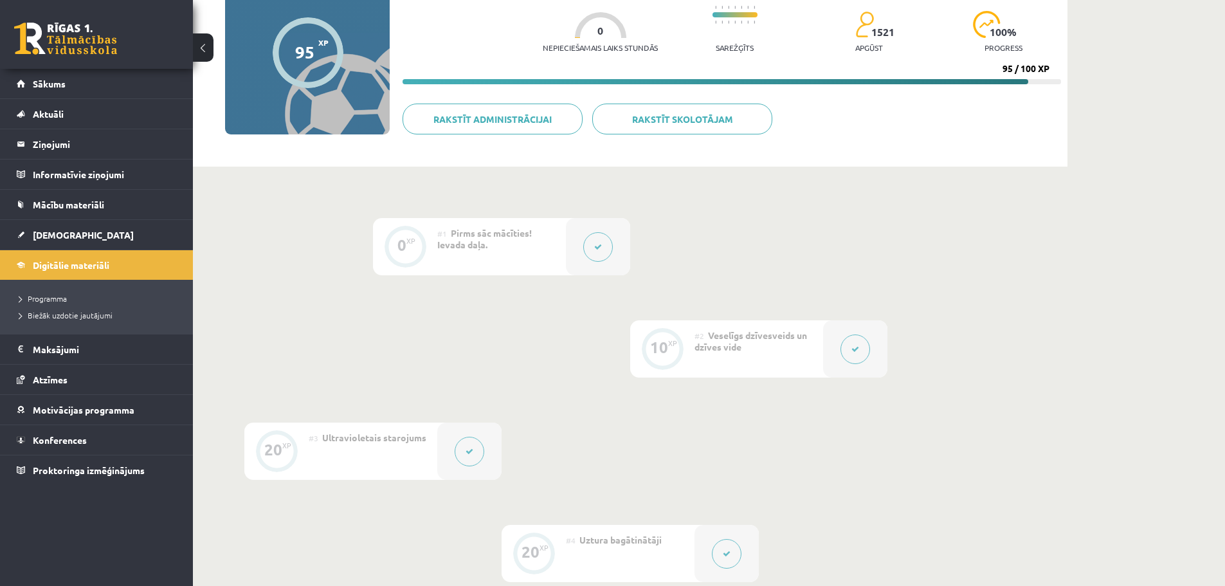
scroll to position [0, 0]
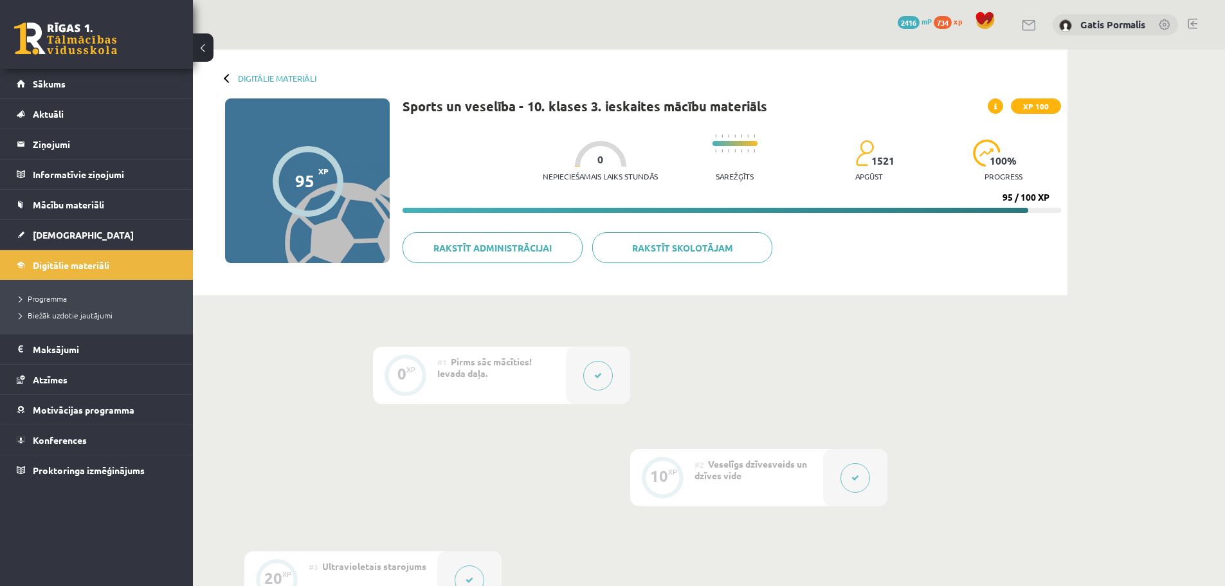
click at [236, 75] on div "Digitālie materiāli" at bounding box center [270, 78] width 91 height 10
click at [240, 77] on link "Digitālie materiāli" at bounding box center [277, 78] width 78 height 10
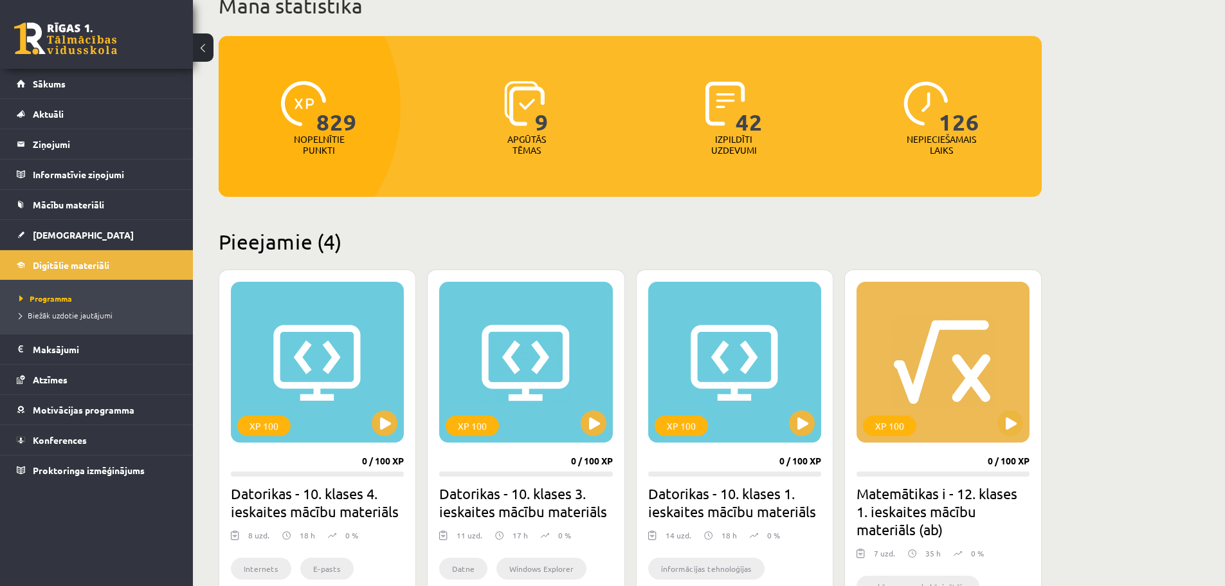
scroll to position [129, 0]
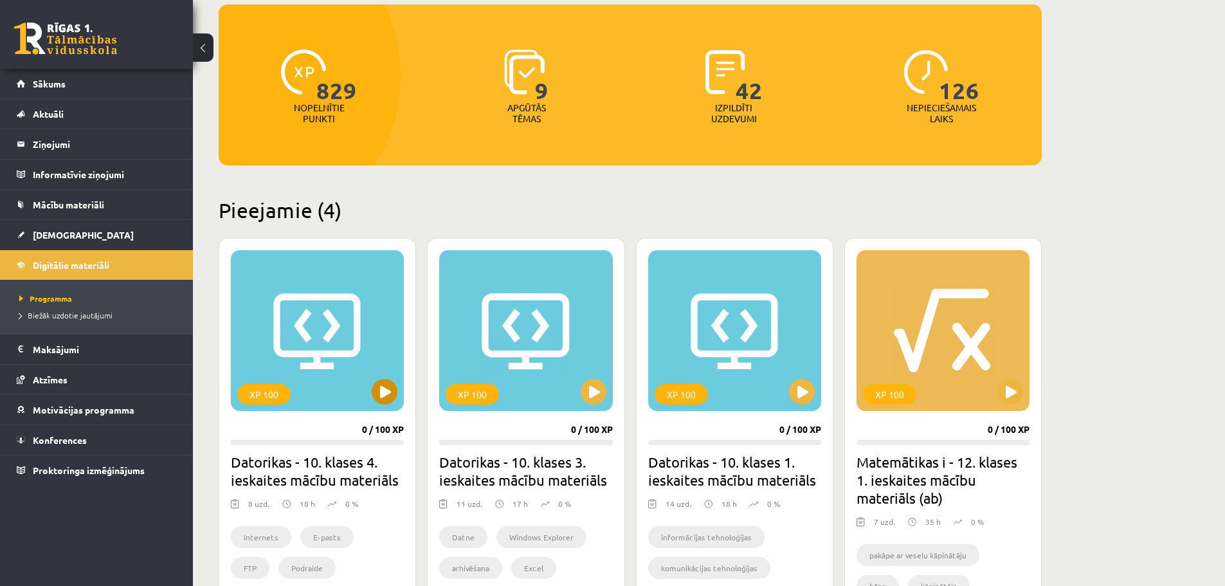
click at [392, 380] on div "XP 100" at bounding box center [317, 330] width 173 height 161
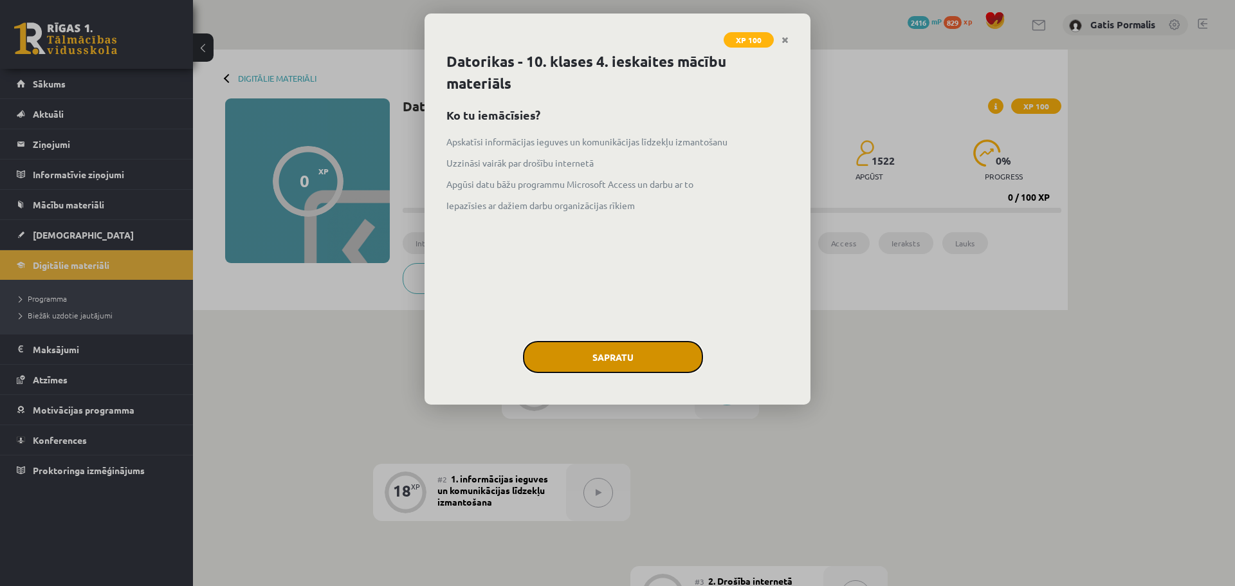
click at [587, 349] on button "Sapratu" at bounding box center [613, 357] width 180 height 32
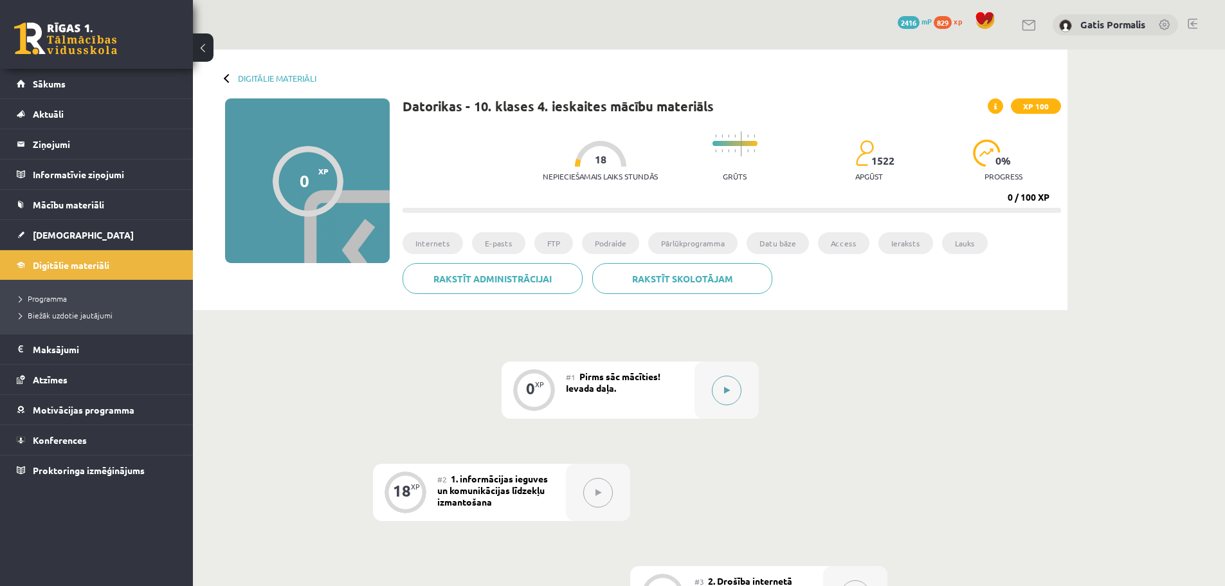
click at [713, 379] on div at bounding box center [727, 389] width 64 height 57
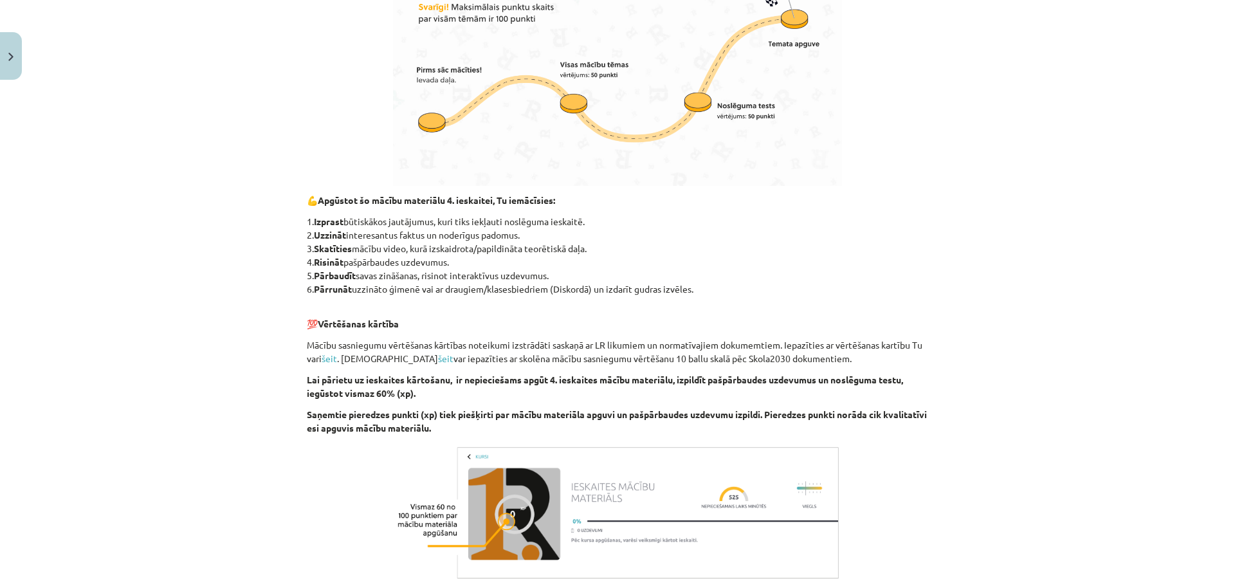
scroll to position [649, 0]
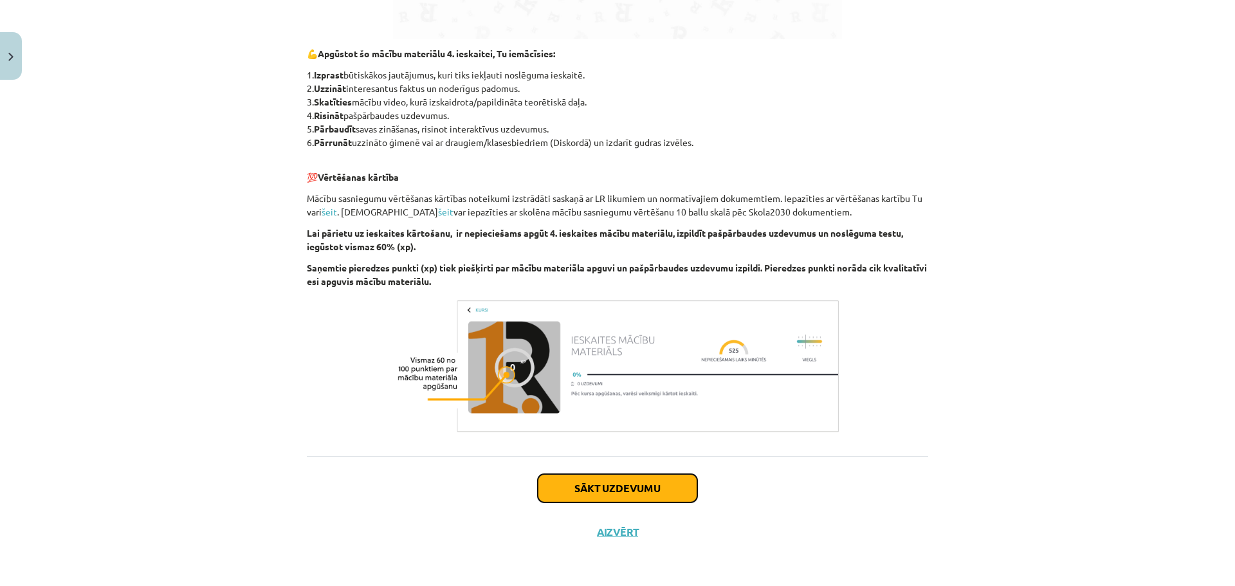
click at [652, 491] on button "Sākt uzdevumu" at bounding box center [617, 488] width 159 height 28
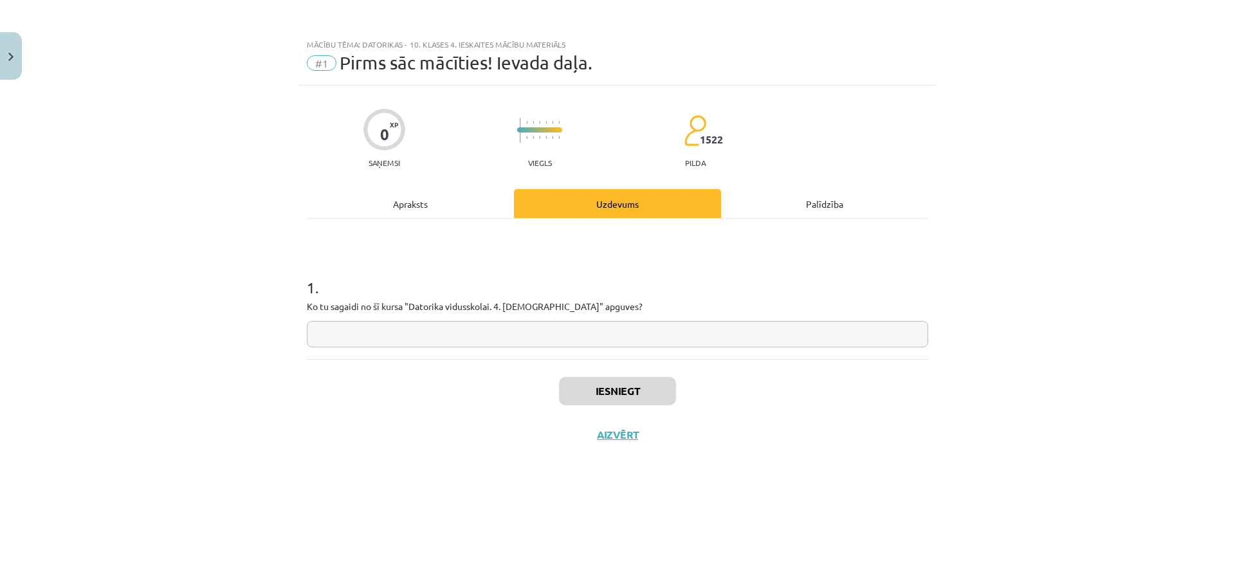
scroll to position [0, 0]
click at [573, 340] on input "text" at bounding box center [617, 334] width 621 height 26
type input "*"
click at [596, 392] on button "Iesniegt" at bounding box center [617, 391] width 117 height 28
click at [616, 441] on button "Nākamā nodarbība" at bounding box center [617, 443] width 126 height 30
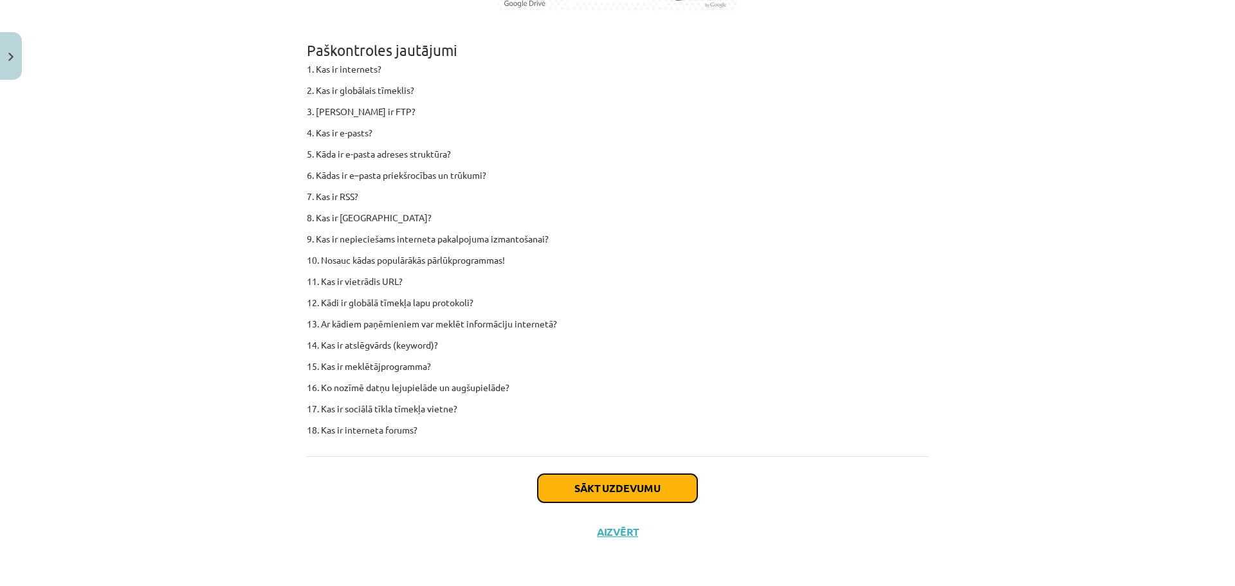
click at [631, 493] on button "Sākt uzdevumu" at bounding box center [617, 488] width 159 height 28
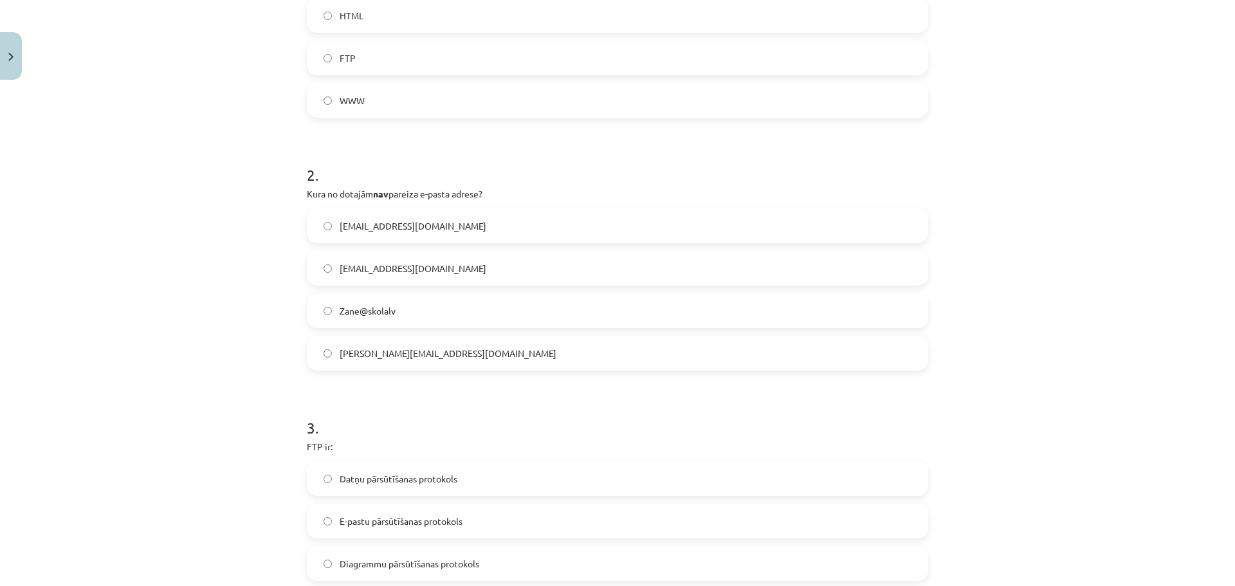
scroll to position [418, 0]
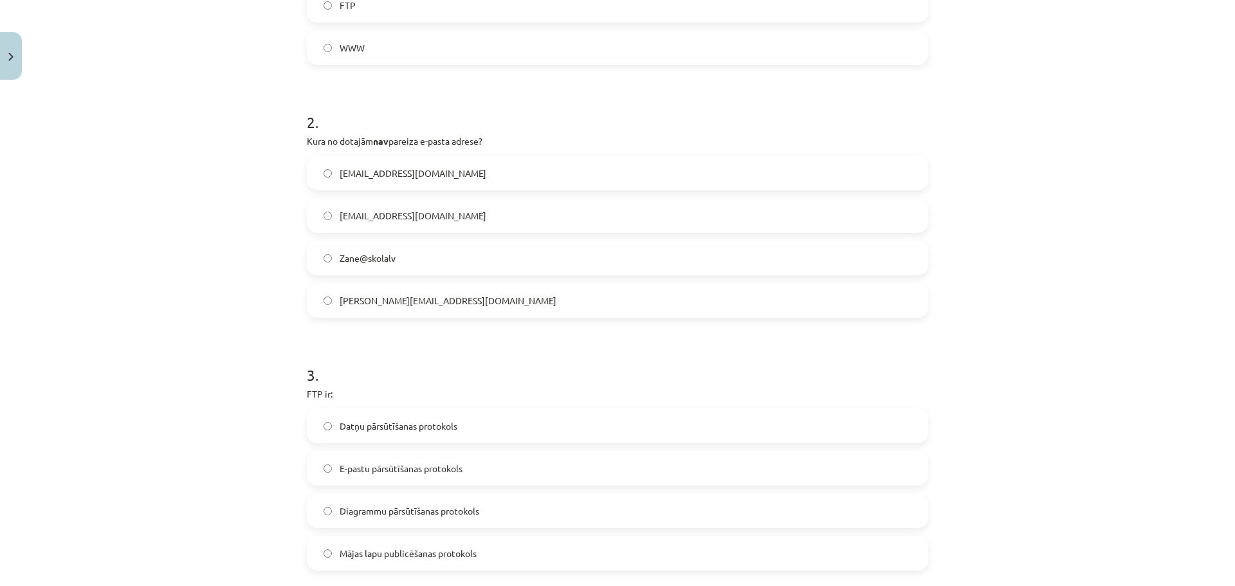
drag, startPoint x: 433, startPoint y: 333, endPoint x: 409, endPoint y: 362, distance: 38.0
click at [409, 362] on h1 "3 ." at bounding box center [617, 363] width 621 height 40
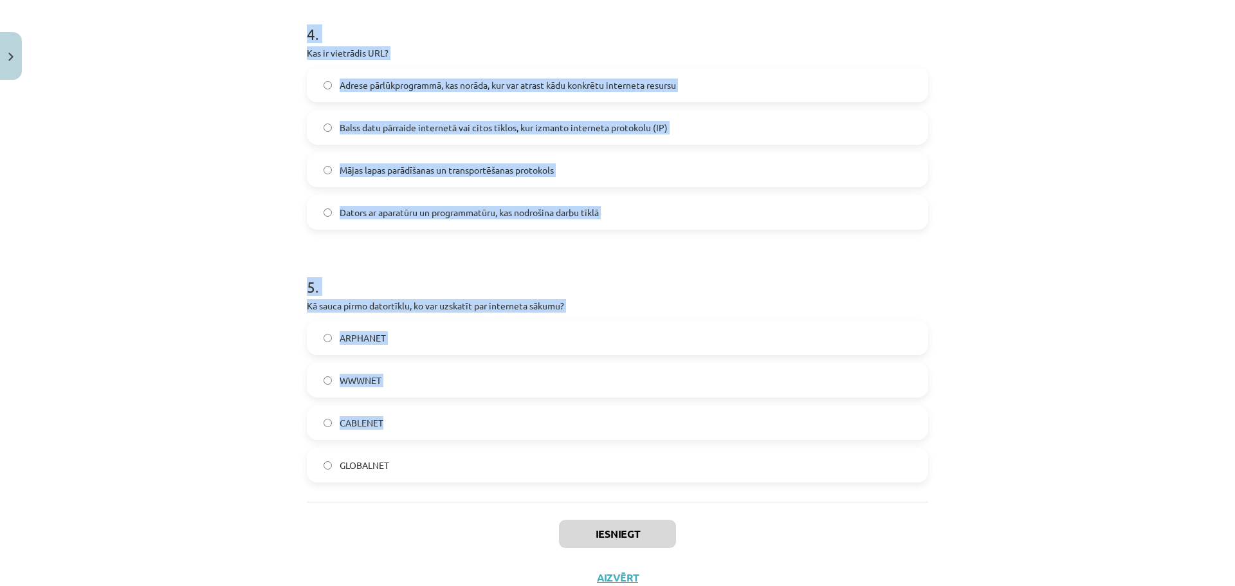
scroll to position [1057, 0]
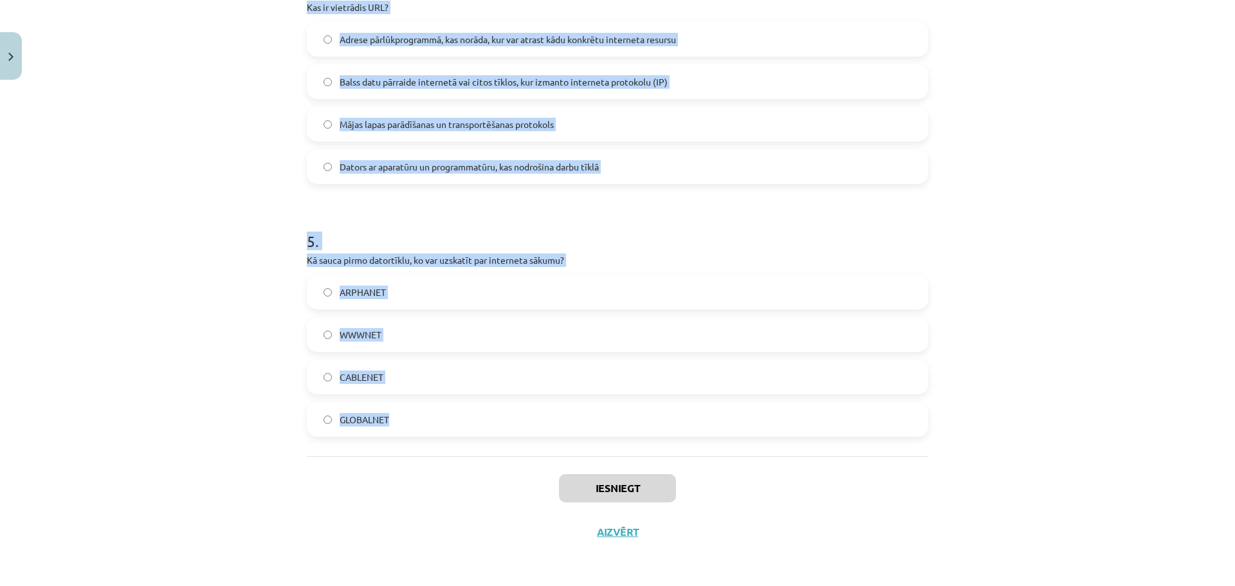
drag, startPoint x: 293, startPoint y: 279, endPoint x: 441, endPoint y: 370, distance: 173.3
click at [454, 406] on div "Mācību tēma: Datorikas - 10. klases 4. ieskaites mācību materiāls #2 1. informā…" at bounding box center [617, 293] width 1235 height 586
copy form "1 . Kurš no šiem nav interneta pakalpojums? E-pasts HTML FTP WWW 2 . Kura no do…"
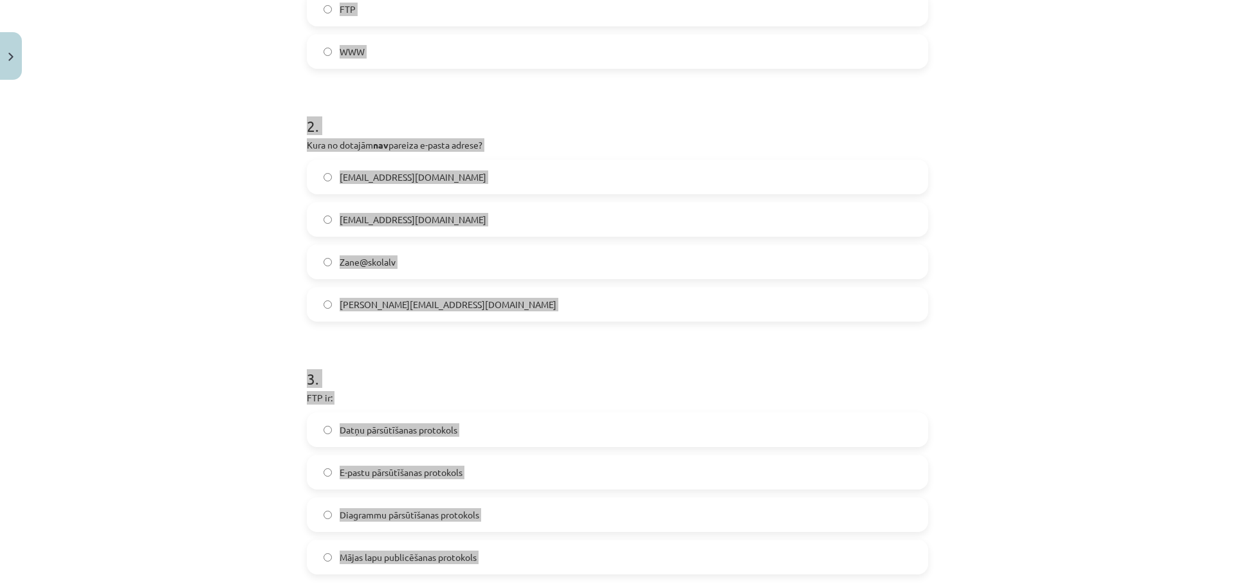
scroll to position [0, 0]
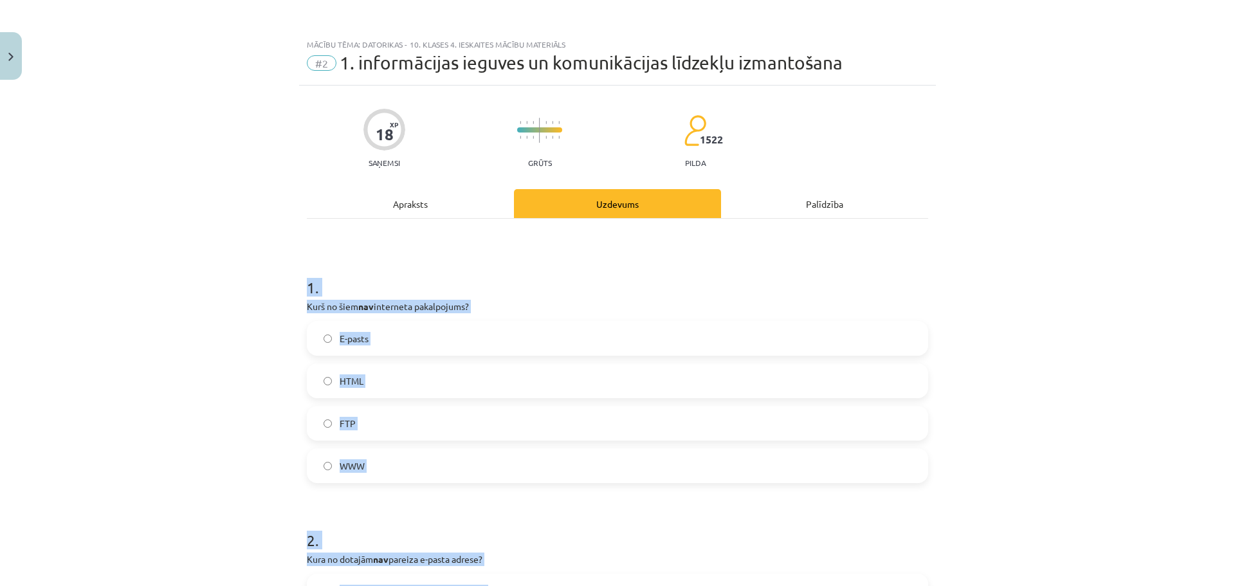
click at [1043, 257] on div "Mācību tēma: Datorikas - 10. klases 4. ieskaites mācību materiāls #2 1. informā…" at bounding box center [617, 293] width 1235 height 586
click at [549, 388] on label "HTML" at bounding box center [617, 381] width 619 height 32
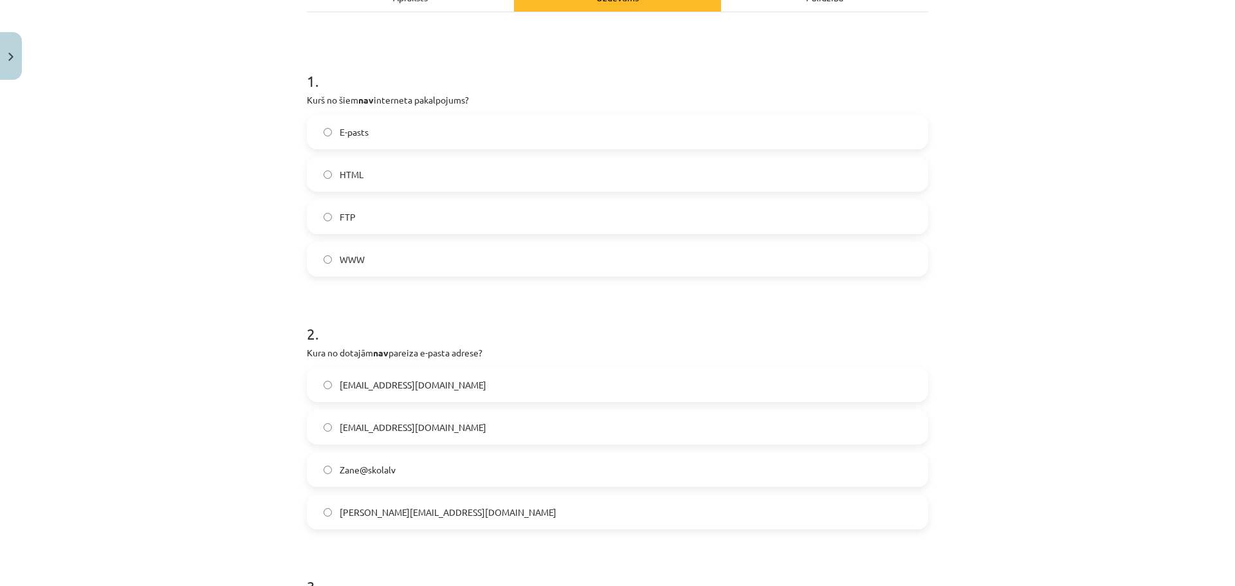
scroll to position [257, 0]
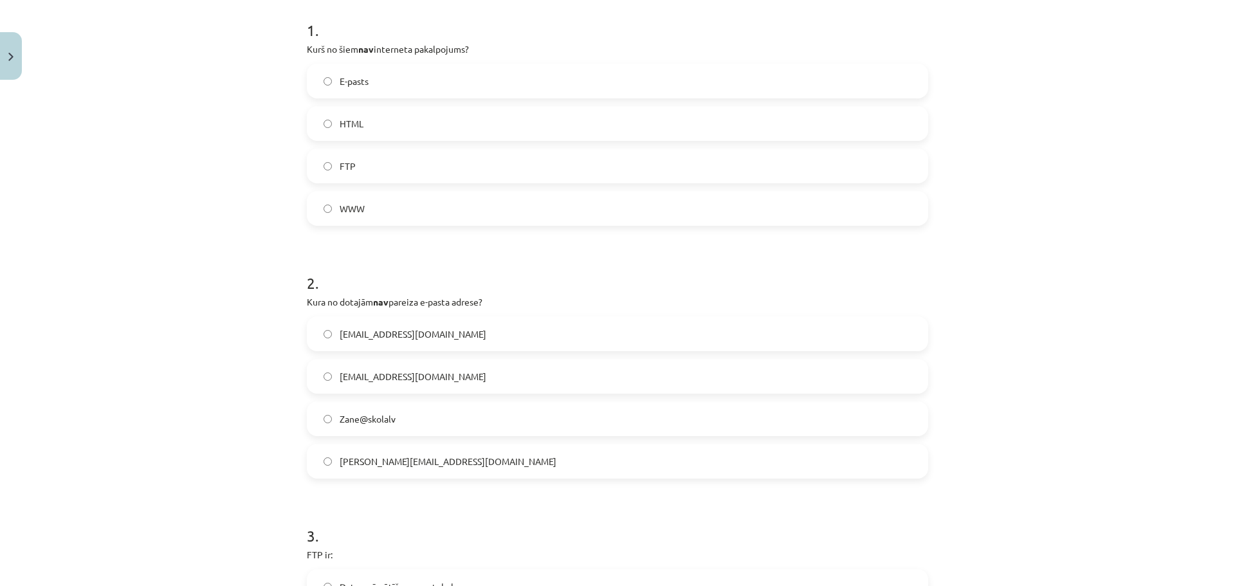
click at [459, 412] on label "Zane@skolalv" at bounding box center [617, 419] width 619 height 32
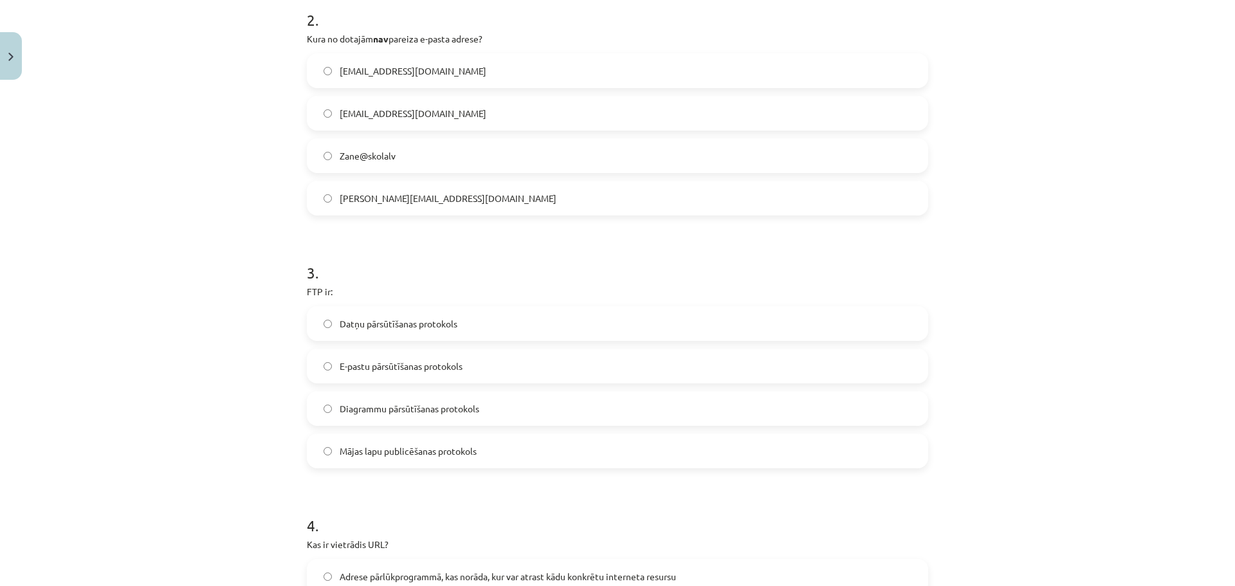
scroll to position [643, 0]
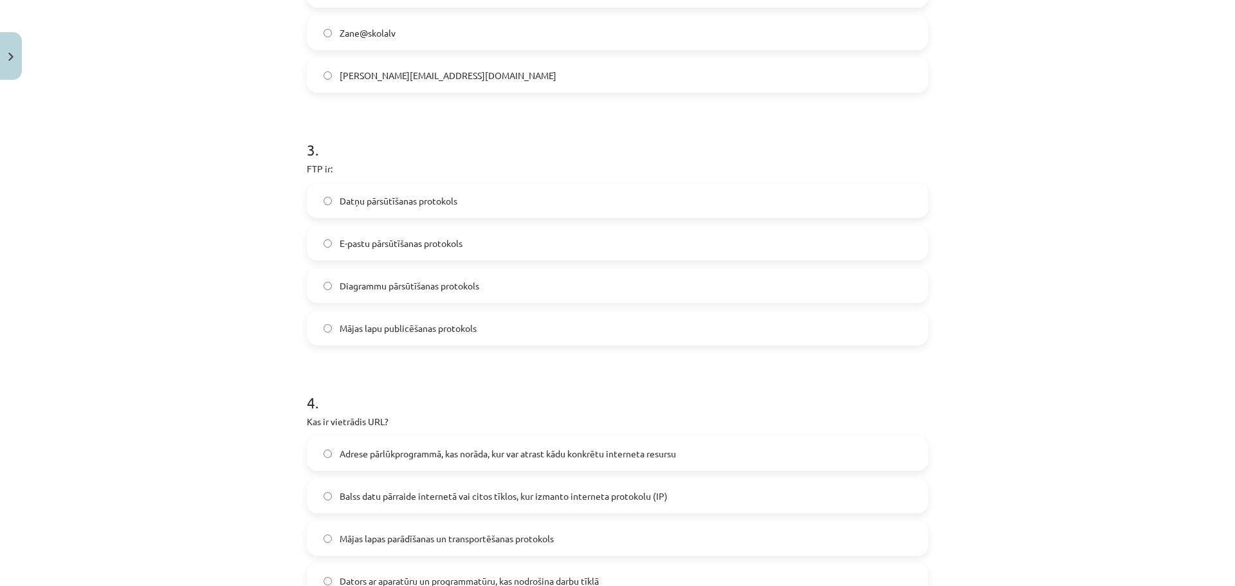
click at [424, 205] on span "Datņu pārsūtīšanas protokols" at bounding box center [399, 201] width 118 height 14
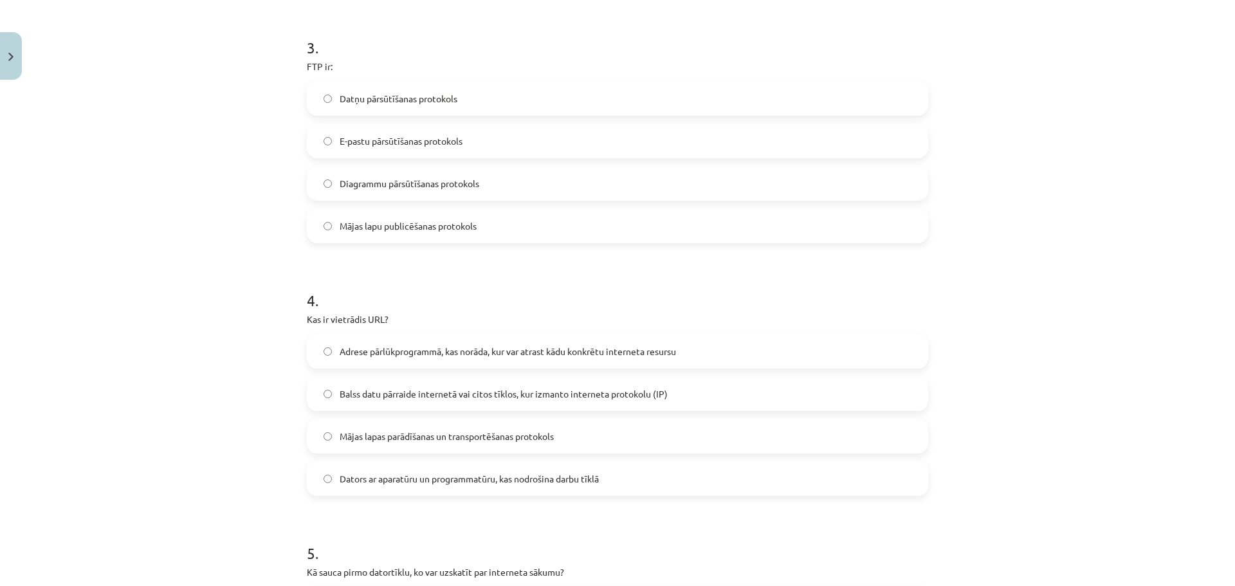
scroll to position [772, 0]
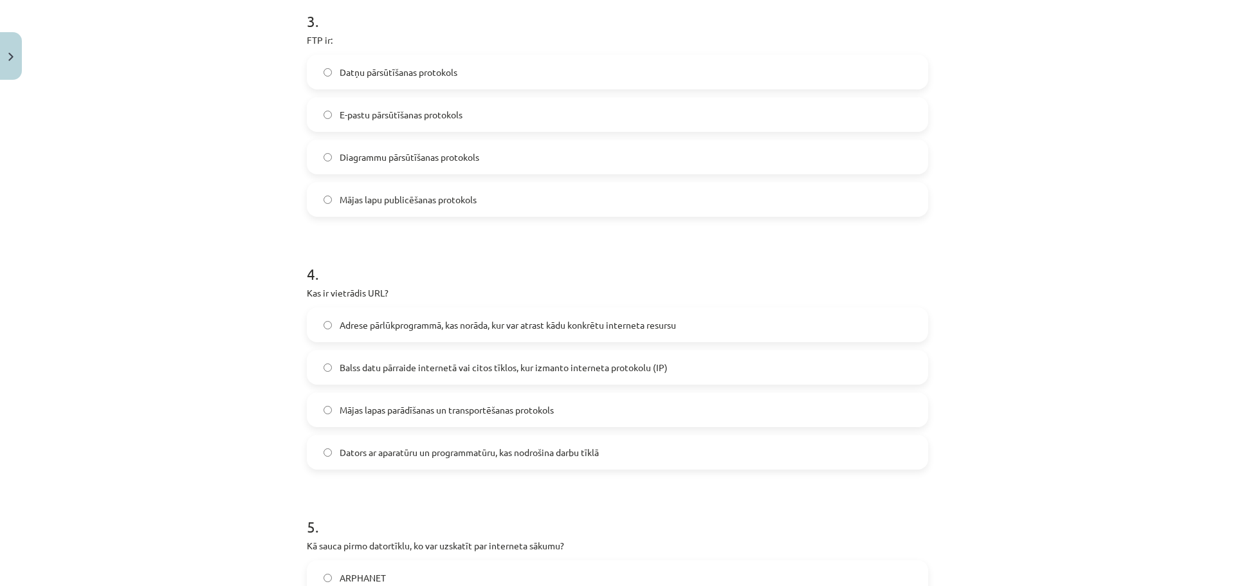
click at [524, 329] on span "Adrese pārlūkprogrammā, kas norāda, kur var atrast kādu konkrētu interneta resu…" at bounding box center [508, 325] width 336 height 14
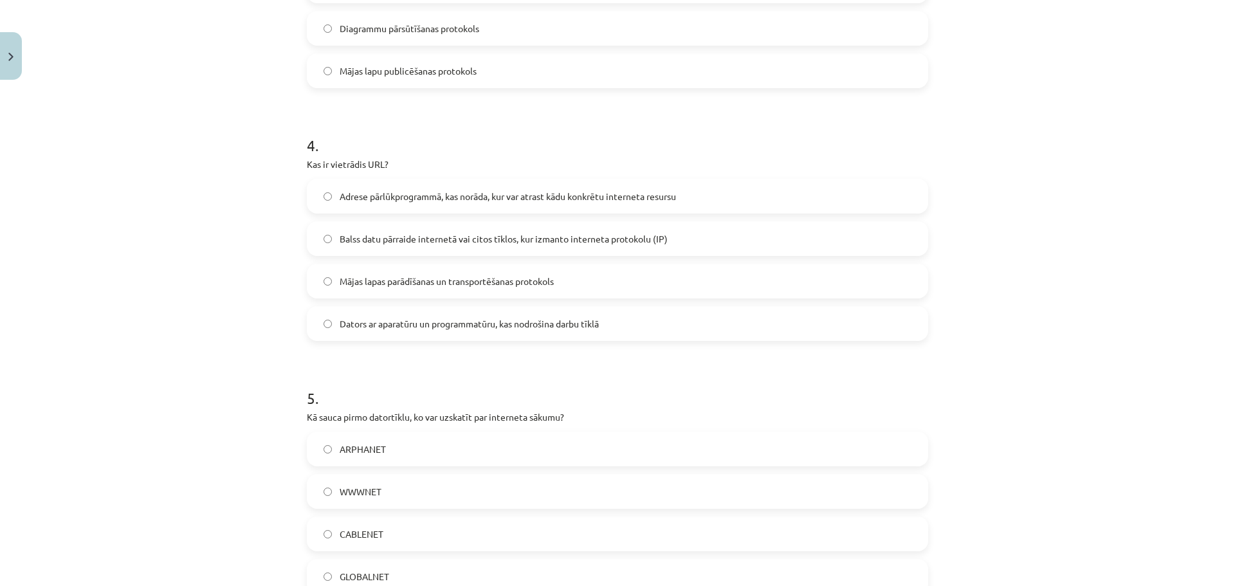
scroll to position [1029, 0]
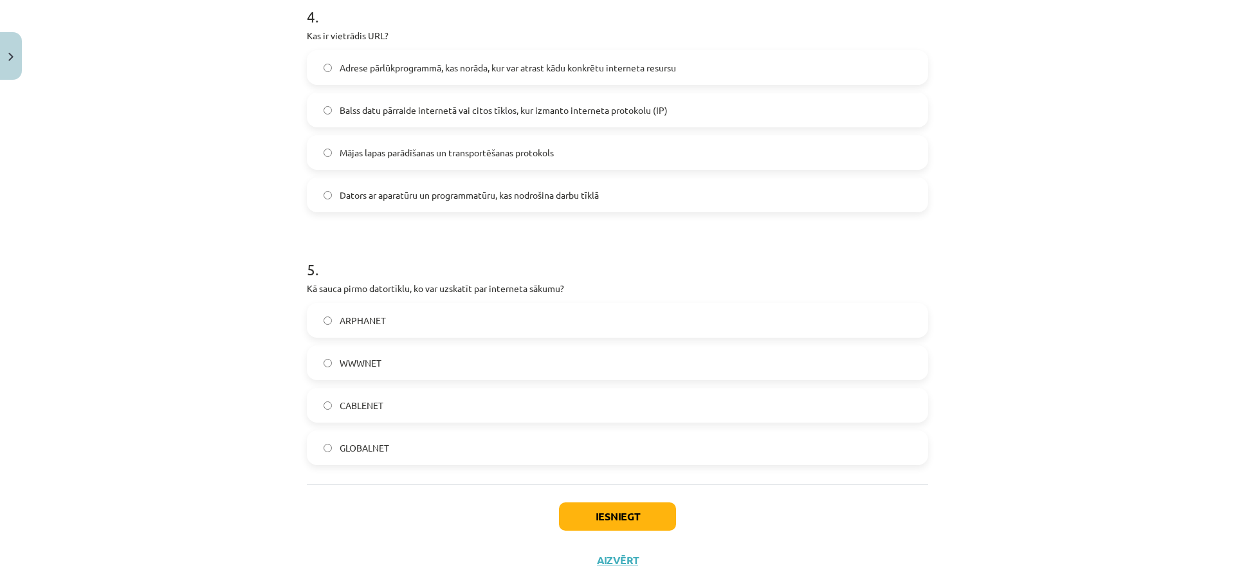
click at [402, 322] on label "ARPHANET" at bounding box center [617, 320] width 619 height 32
click at [600, 513] on button "Iesniegt" at bounding box center [617, 516] width 117 height 28
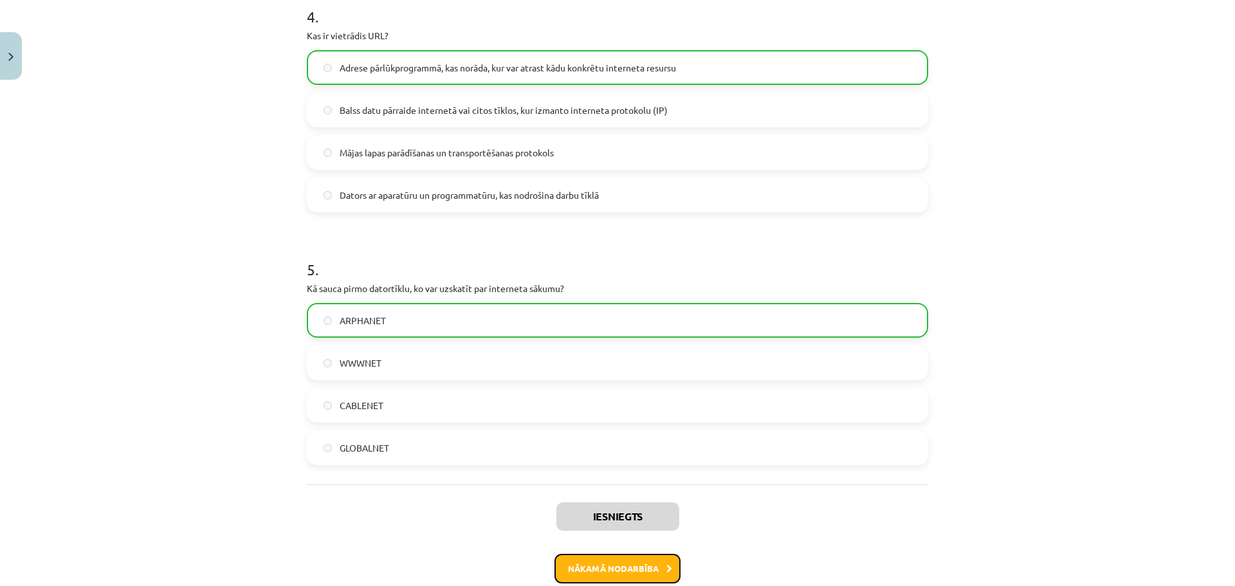
click at [589, 560] on button "Nākamā nodarbība" at bounding box center [617, 569] width 126 height 30
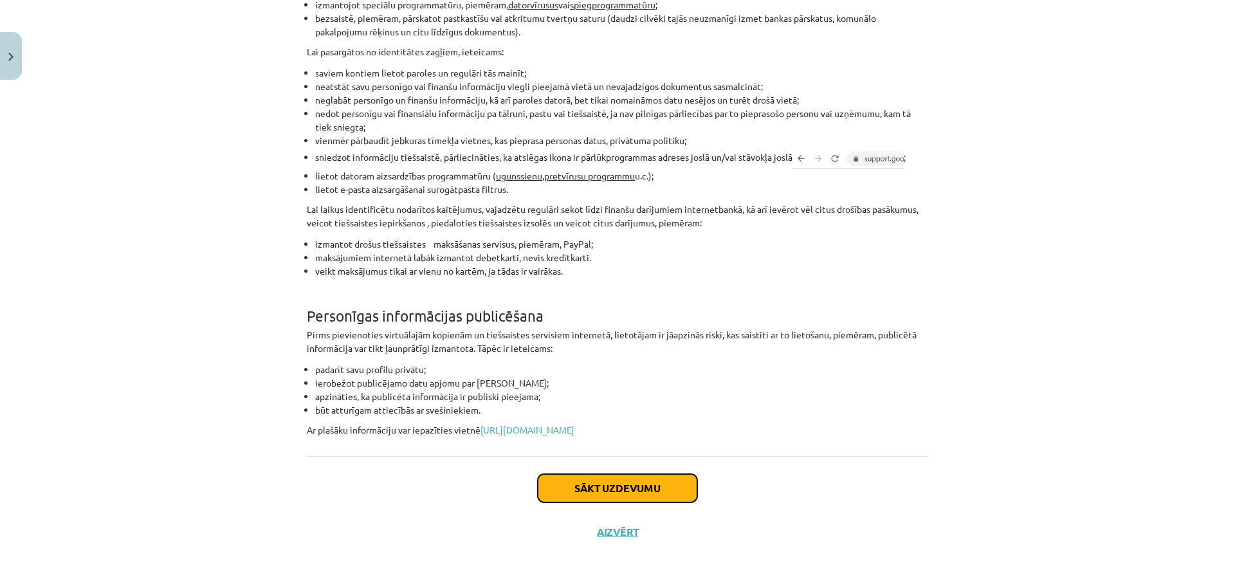
click at [614, 478] on button "Sākt uzdevumu" at bounding box center [617, 488] width 159 height 28
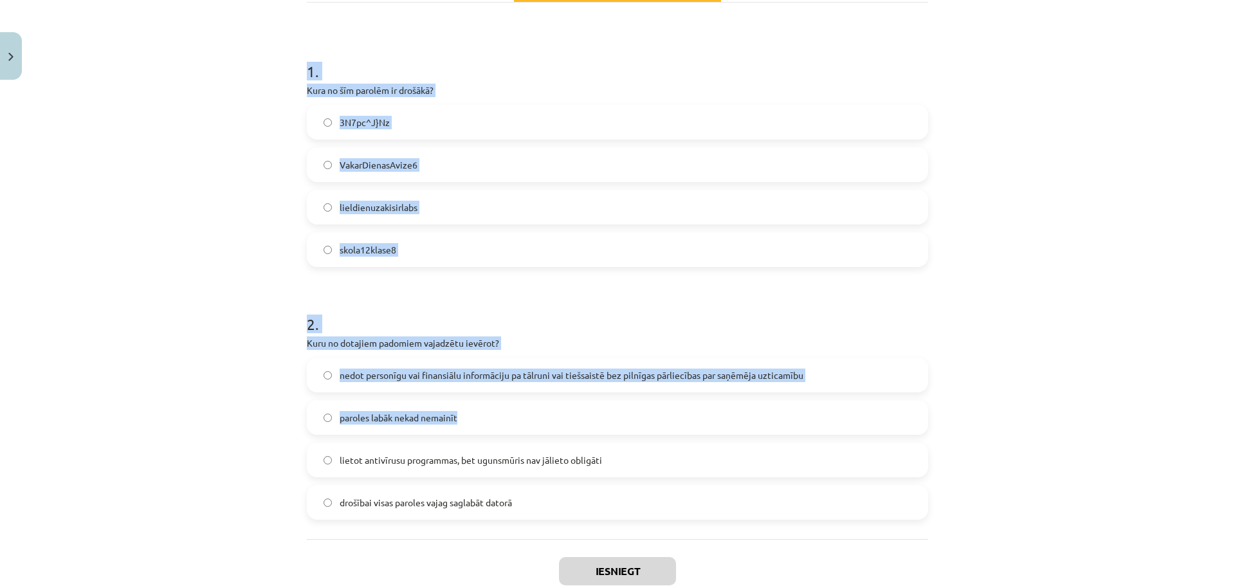
scroll to position [299, 0]
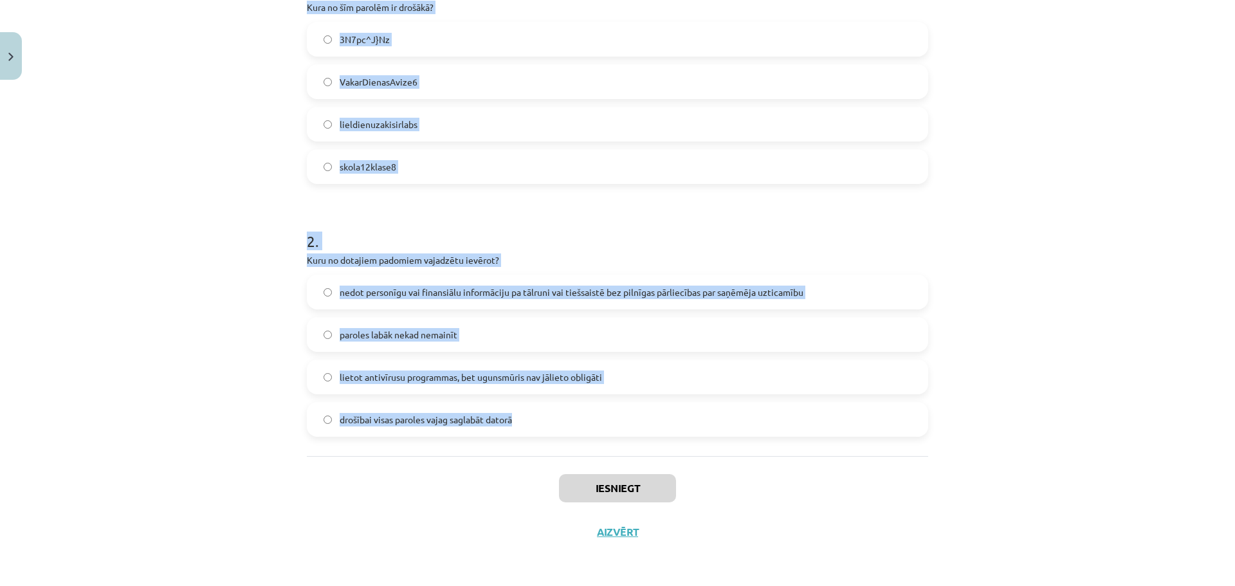
drag, startPoint x: 287, startPoint y: 249, endPoint x: 586, endPoint y: 423, distance: 346.1
click at [586, 423] on div "Mācību tēma: Datorikas - 10. klases 4. ieskaites mācību materiāls #3 2. Drošība…" at bounding box center [617, 293] width 1235 height 586
copy form "1 . Kura no šīm parolēm ir drošākā? 3N7pc^J}Nz VakarDienasAvize6 lieldienuzakis…"
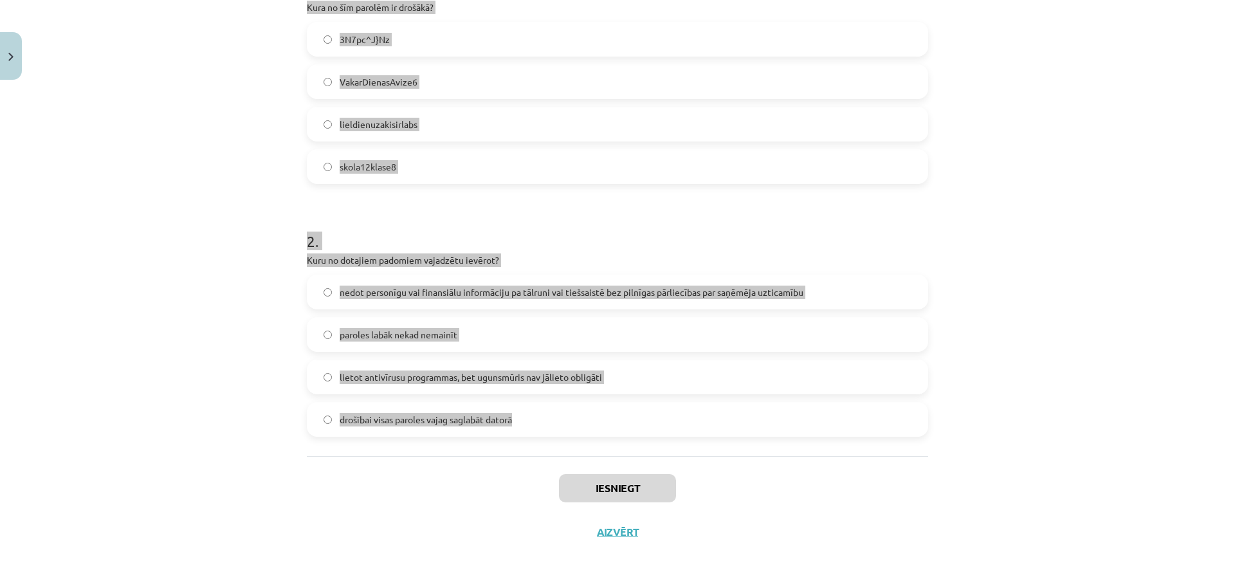
scroll to position [42, 0]
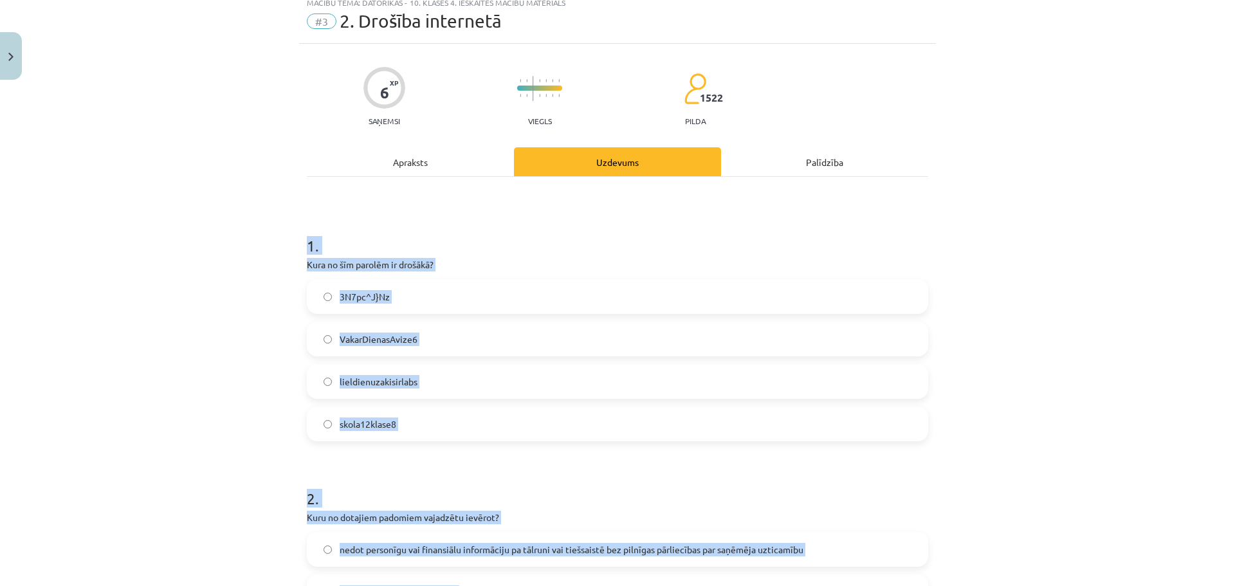
click at [596, 257] on div "1 . Kura no šīm parolēm ir drošākā? 3N7pc^J}Nz VakarDienasAvize6 lieldienuzakis…" at bounding box center [617, 327] width 621 height 227
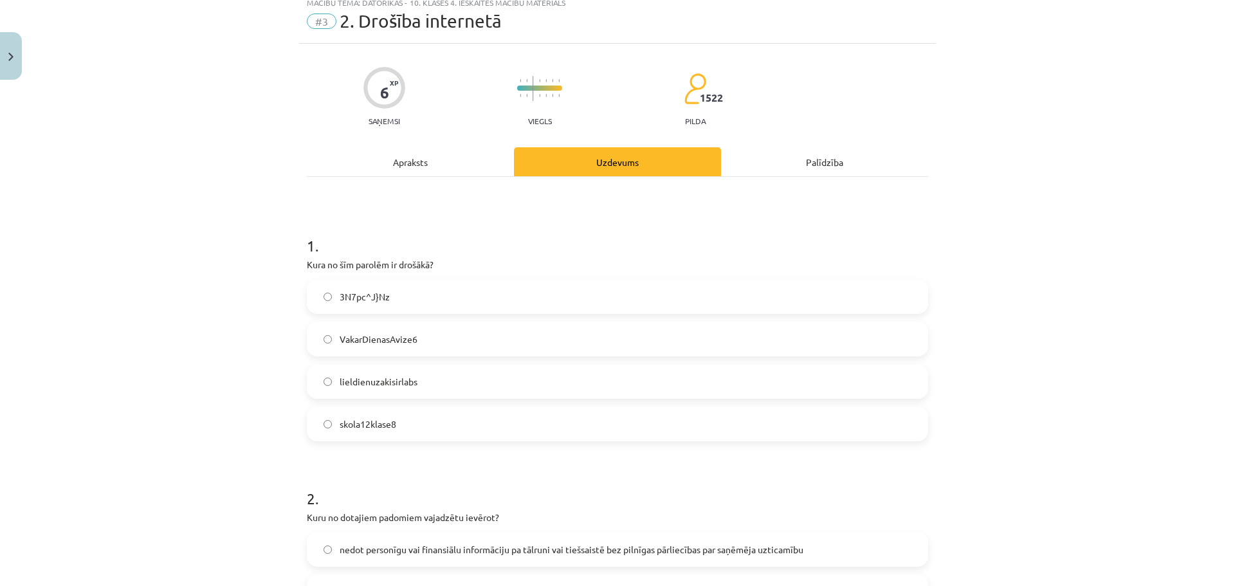
drag, startPoint x: 417, startPoint y: 299, endPoint x: 423, endPoint y: 292, distance: 8.7
click at [417, 298] on label "3N7pc^J}Nz" at bounding box center [617, 296] width 619 height 32
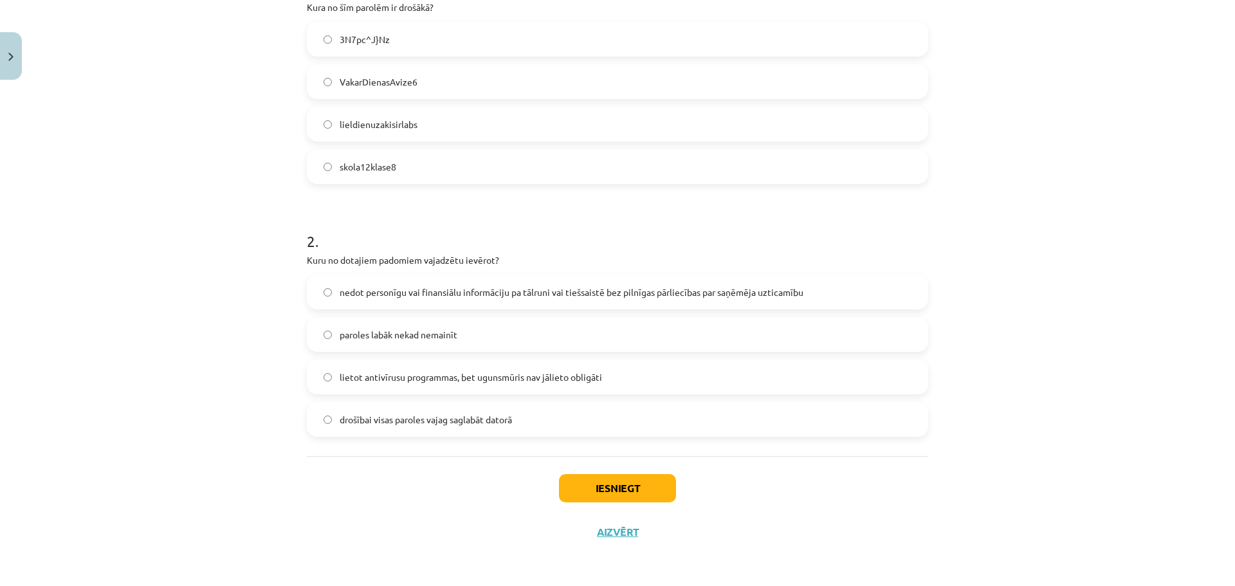
click at [491, 286] on span "nedot personīgu vai finansiālu informāciju pa tālruni vai tiešsaistē bez pilnīg…" at bounding box center [572, 293] width 464 height 14
click at [622, 497] on button "Iesniegt" at bounding box center [617, 488] width 117 height 28
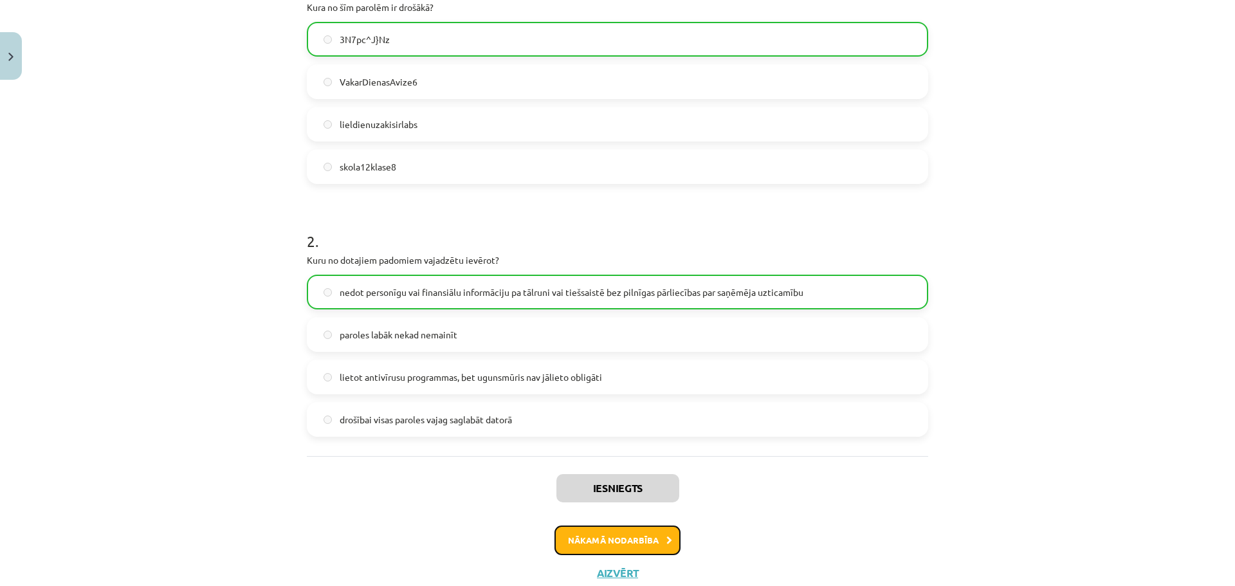
click at [613, 533] on button "Nākamā nodarbība" at bounding box center [617, 540] width 126 height 30
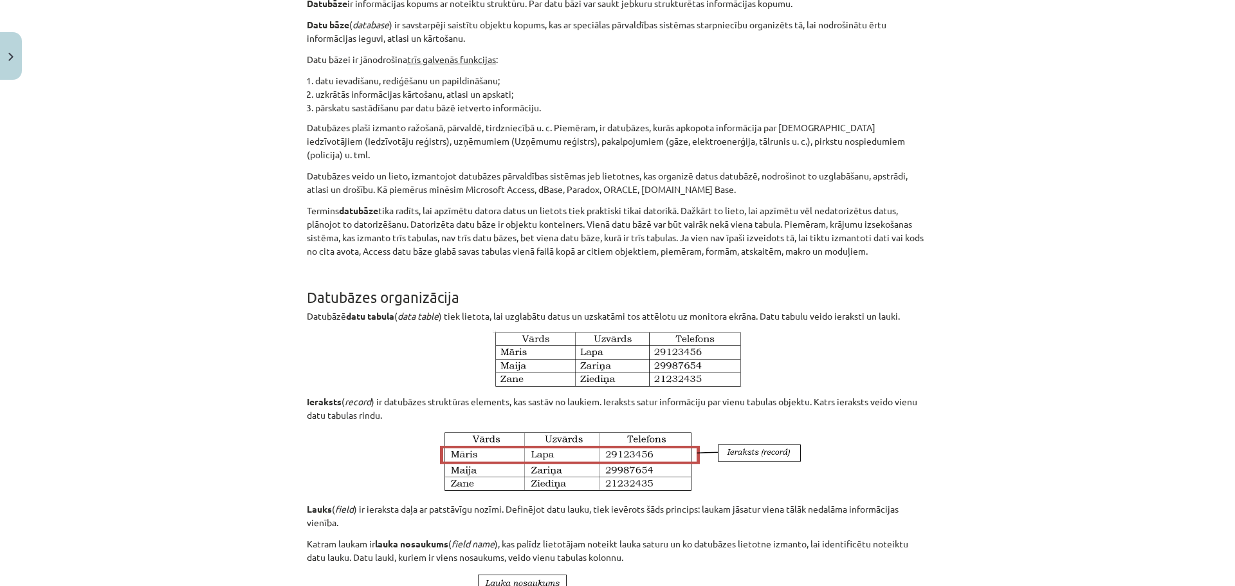
scroll to position [32, 0]
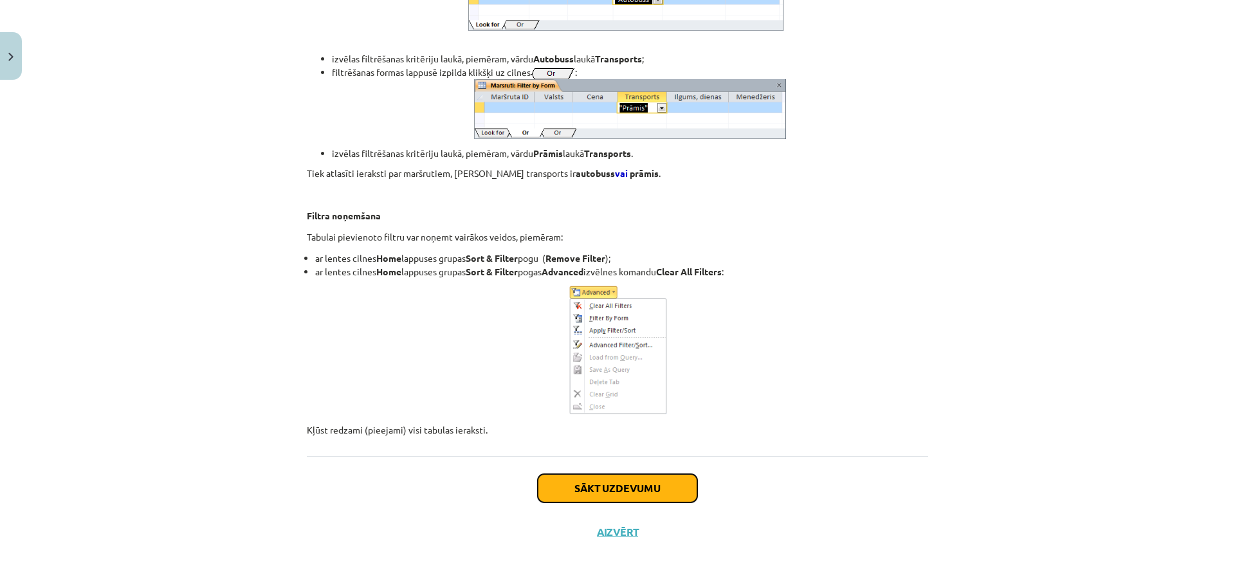
click at [624, 480] on button "Sākt uzdevumu" at bounding box center [617, 488] width 159 height 28
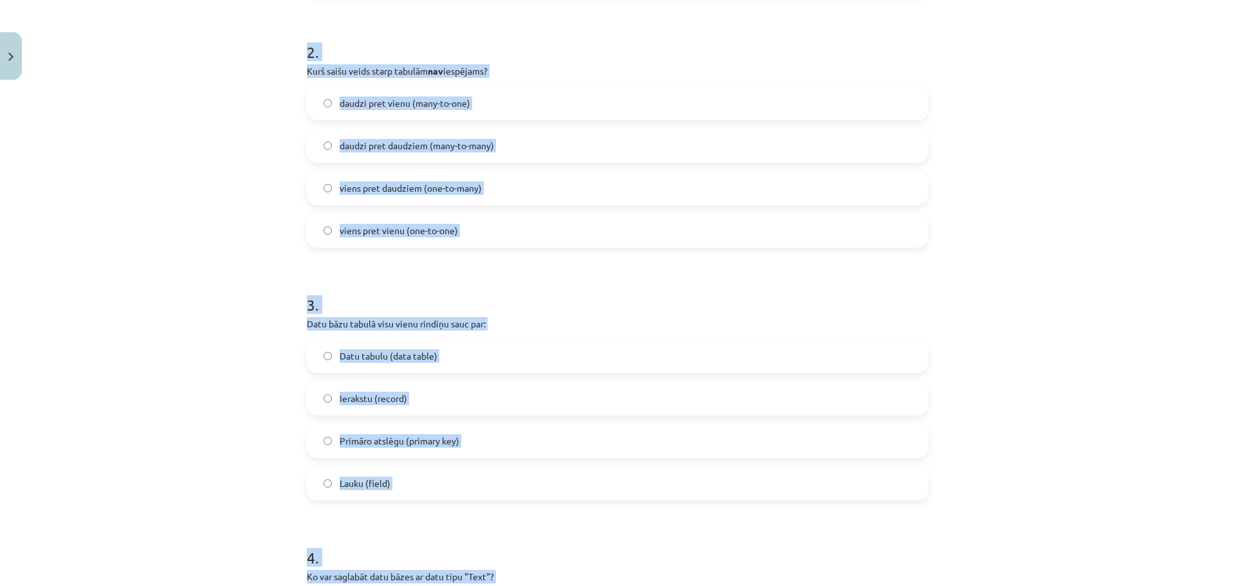
scroll to position [805, 0]
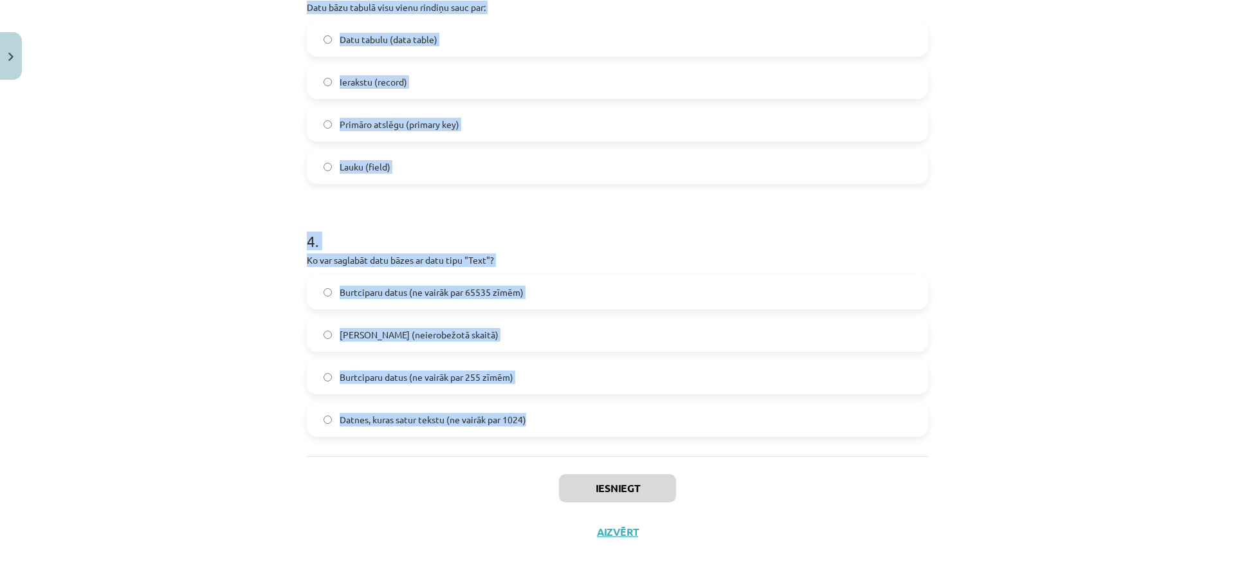
drag, startPoint x: 282, startPoint y: 241, endPoint x: 561, endPoint y: 439, distance: 341.4
click at [561, 439] on div "Mācību tēma: Datorikas - 10. klases 4. ieskaites mācību materiāls #4 3. Datu bā…" at bounding box center [617, 293] width 1235 height 586
copy form "1 . Kura no dotajām funkcijām datu bāzei nav starp galvenajām? datu ievadīšana,…"
click at [506, 374] on span "Burtciparu datus (ne vairāk par 255 zīmēm)" at bounding box center [427, 377] width 174 height 14
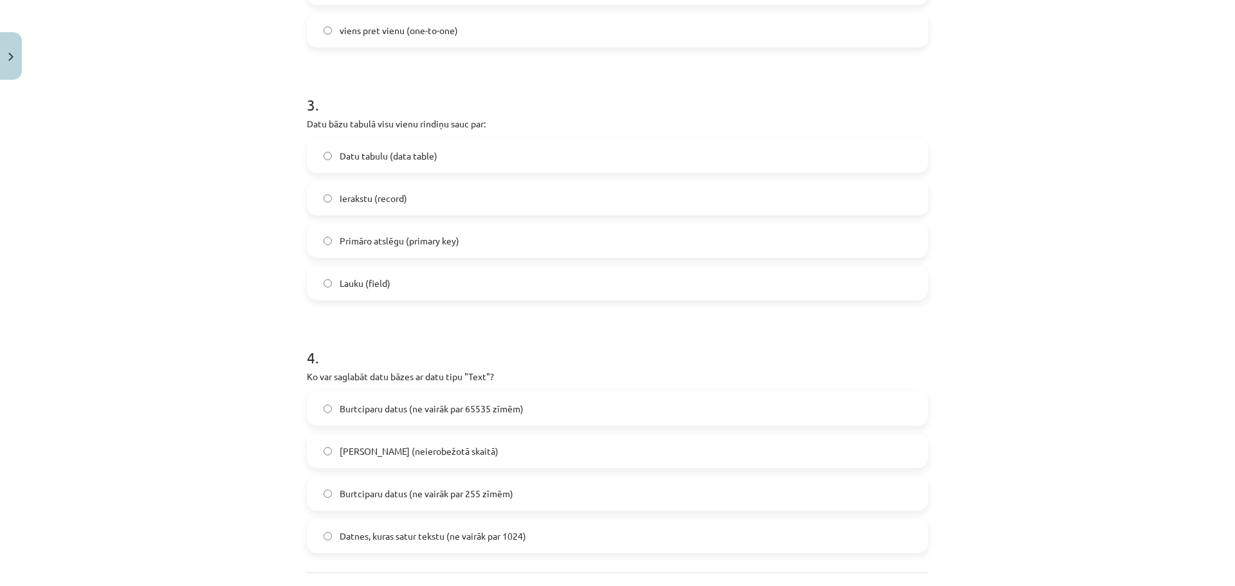
scroll to position [547, 0]
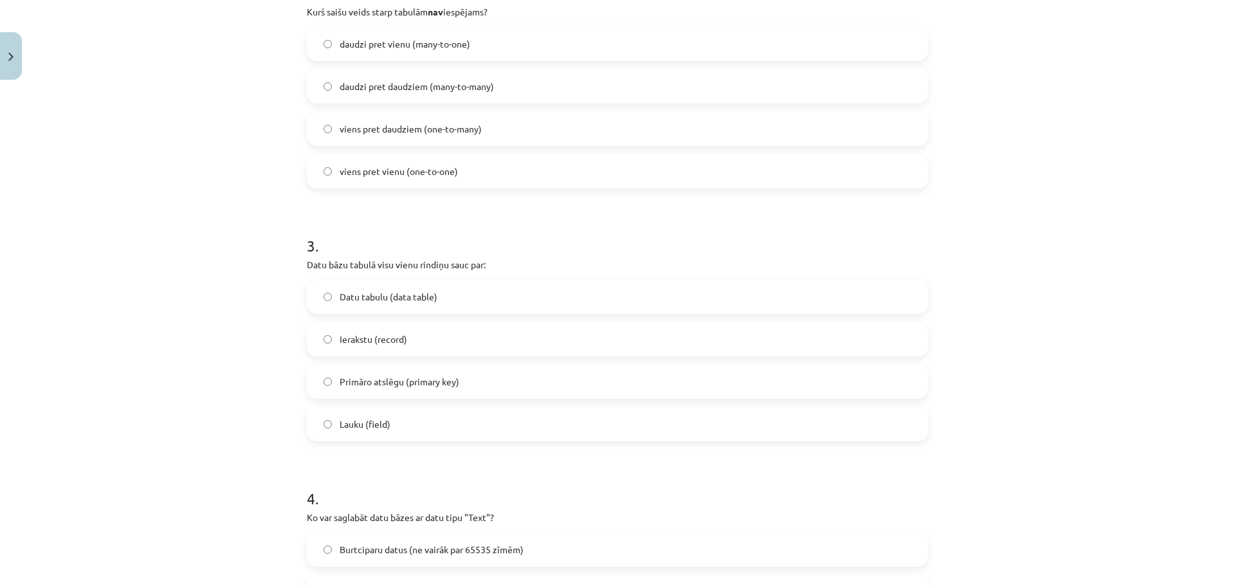
click at [457, 346] on label "Ierakstu (record)" at bounding box center [617, 339] width 619 height 32
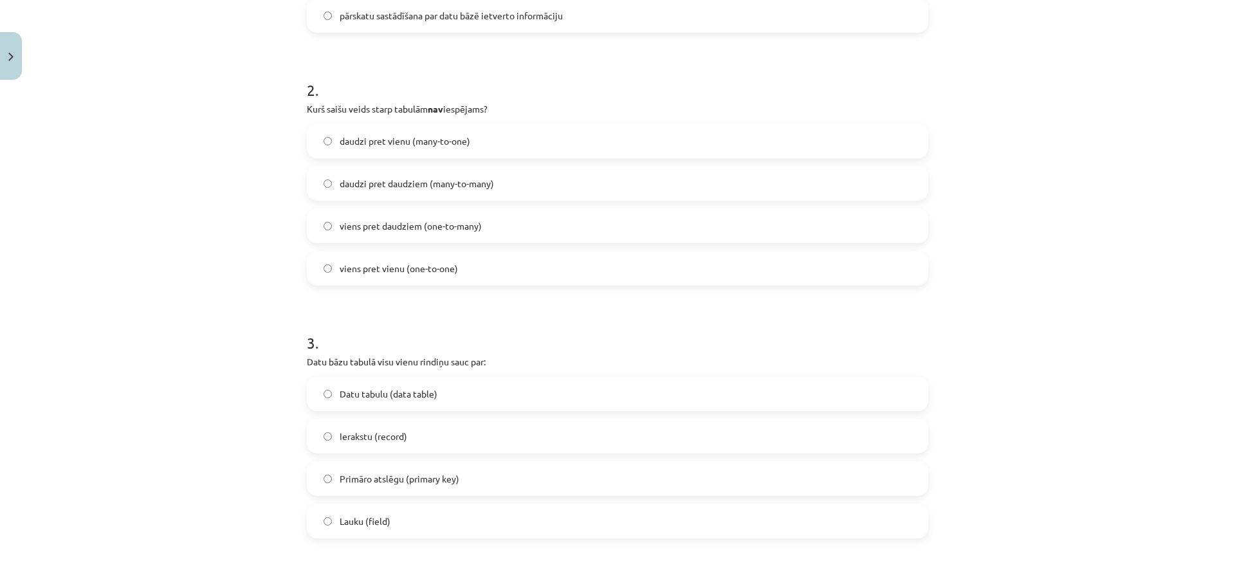
scroll to position [419, 0]
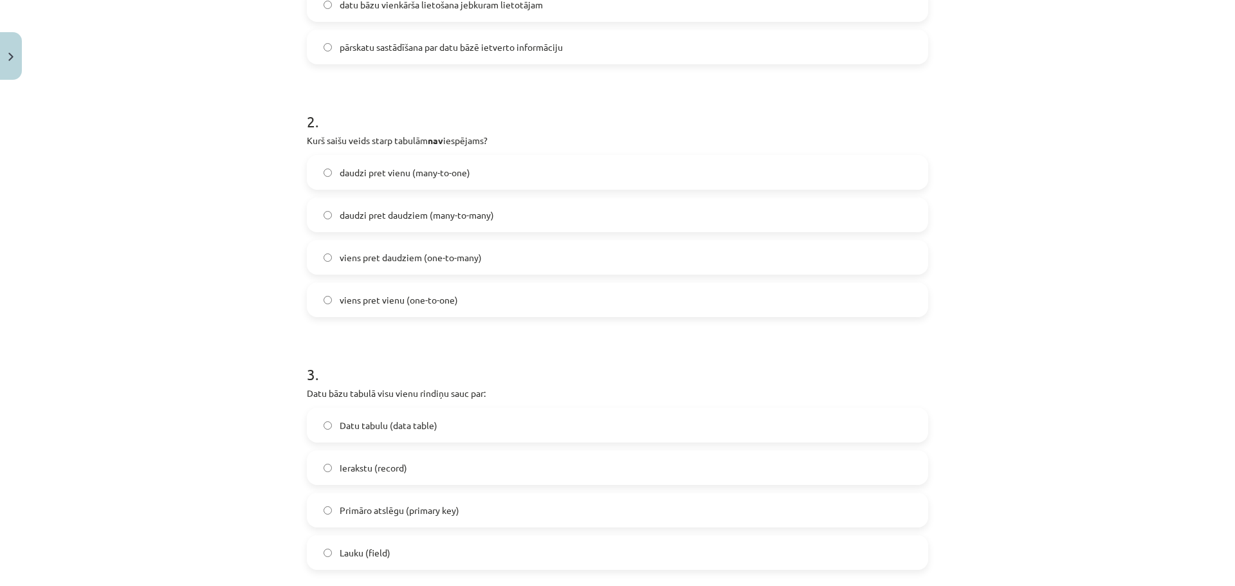
click at [437, 217] on span "daudzi pret daudziem (many-to-many)" at bounding box center [417, 215] width 154 height 14
click at [471, 178] on label "daudzi pret vienu (many-to-one)" at bounding box center [617, 172] width 619 height 32
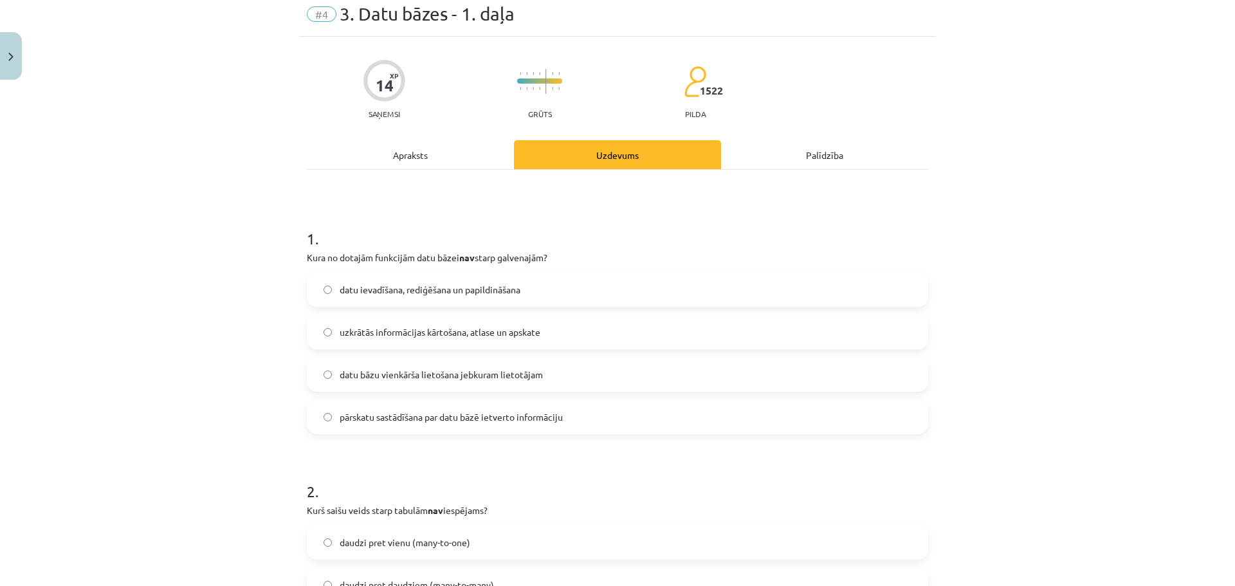
scroll to position [33, 0]
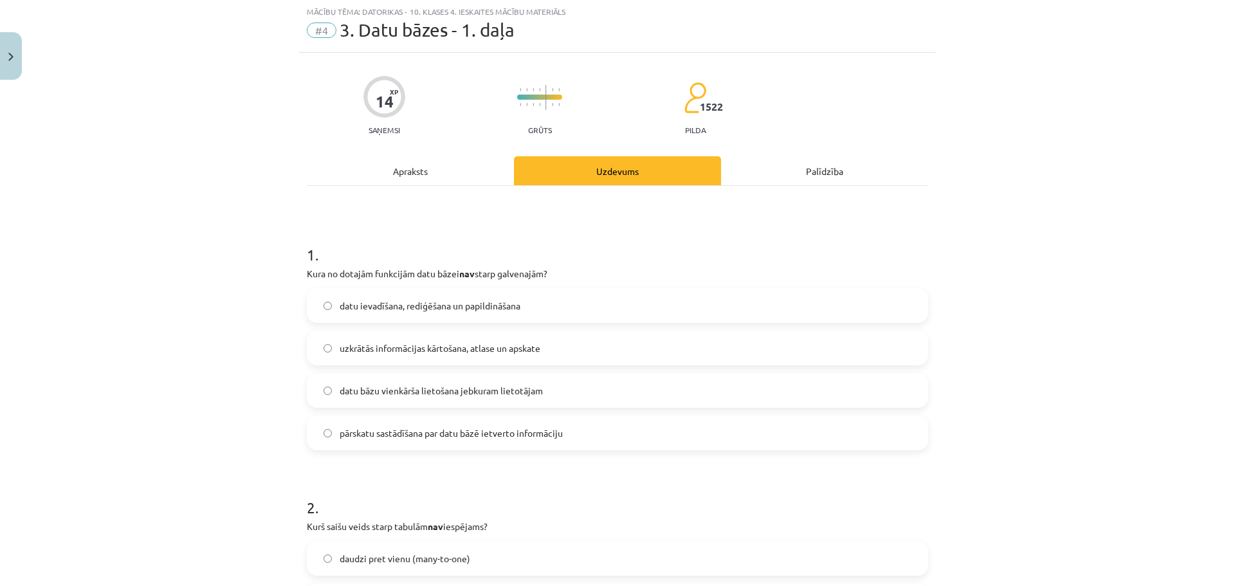
click at [568, 383] on label "datu bāzu vienkārša lietošana jebkuram lietotājam" at bounding box center [617, 390] width 619 height 32
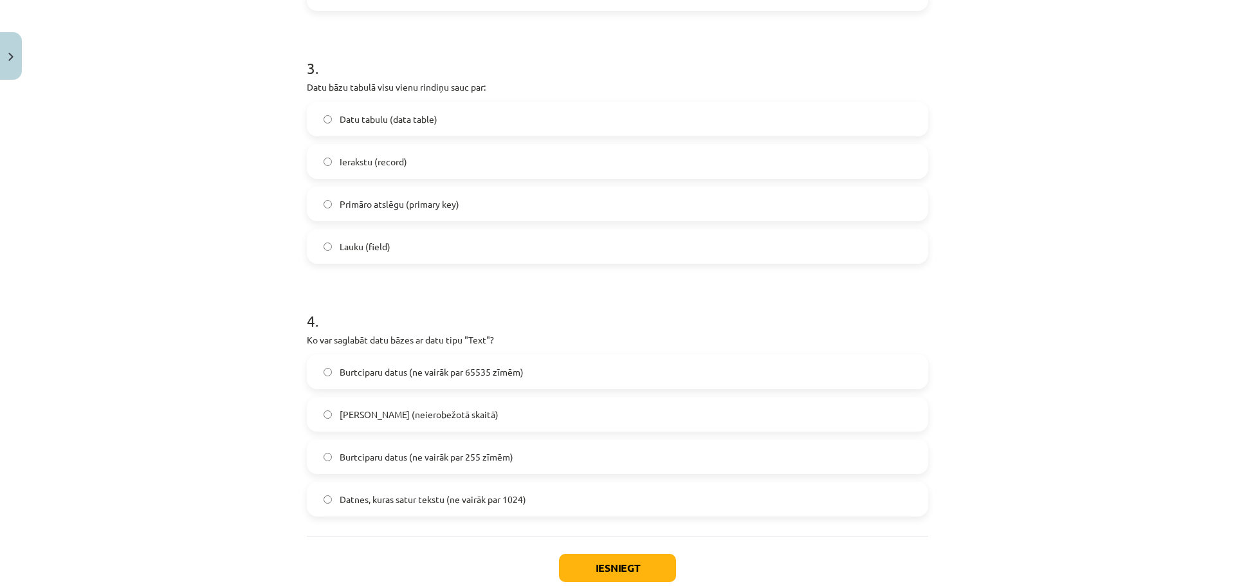
scroll to position [805, 0]
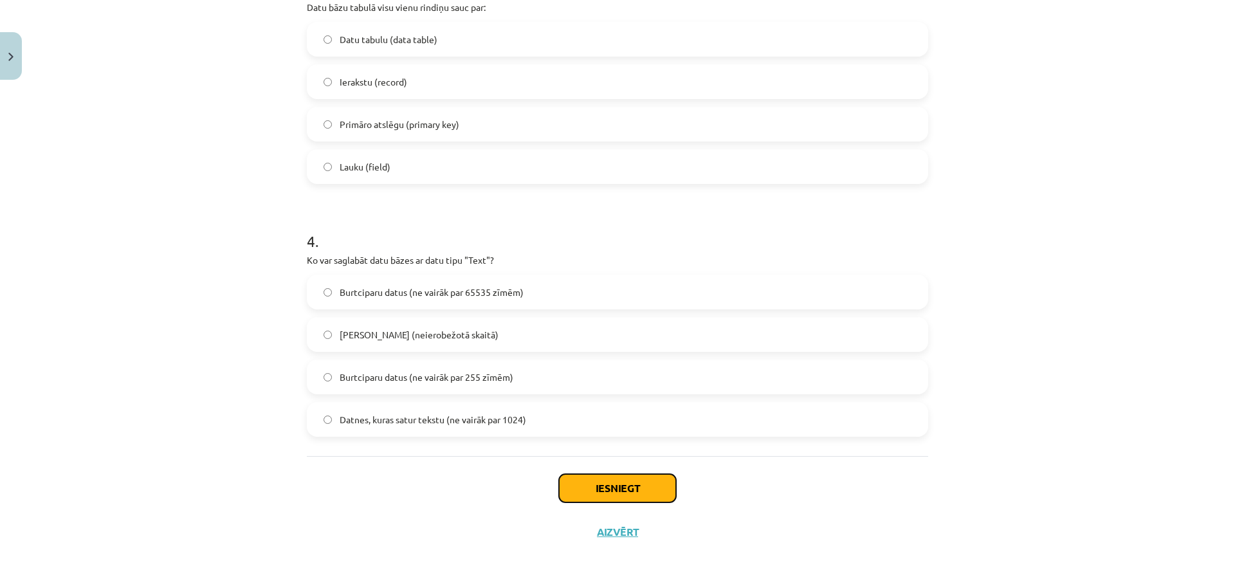
click at [610, 488] on button "Iesniegt" at bounding box center [617, 488] width 117 height 28
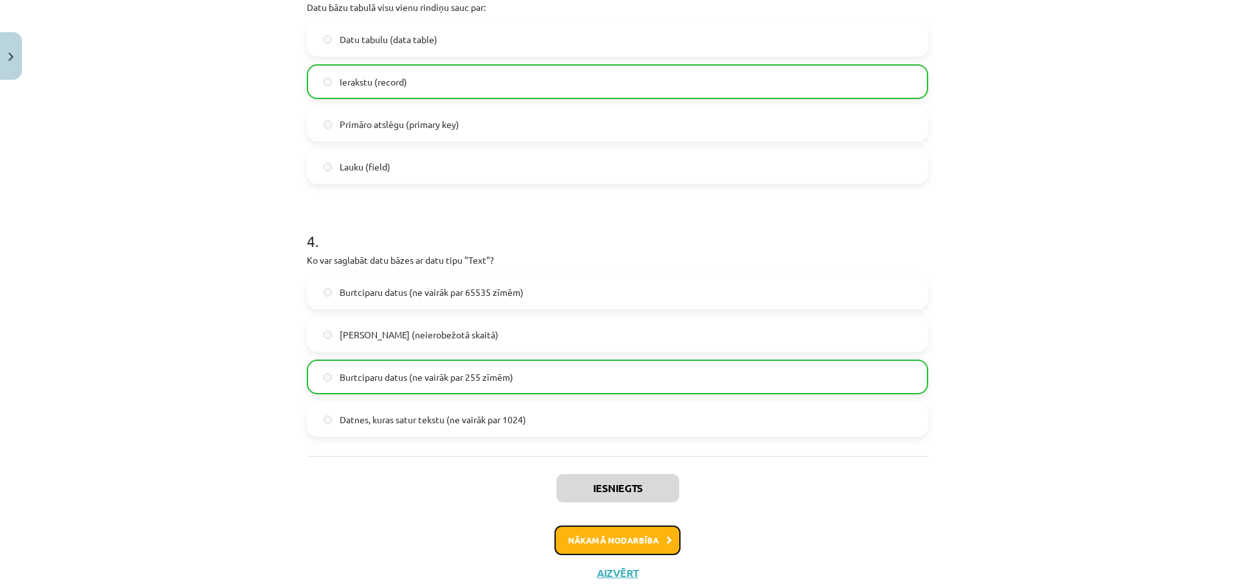
click at [675, 532] on button "Nākamā nodarbība" at bounding box center [617, 540] width 126 height 30
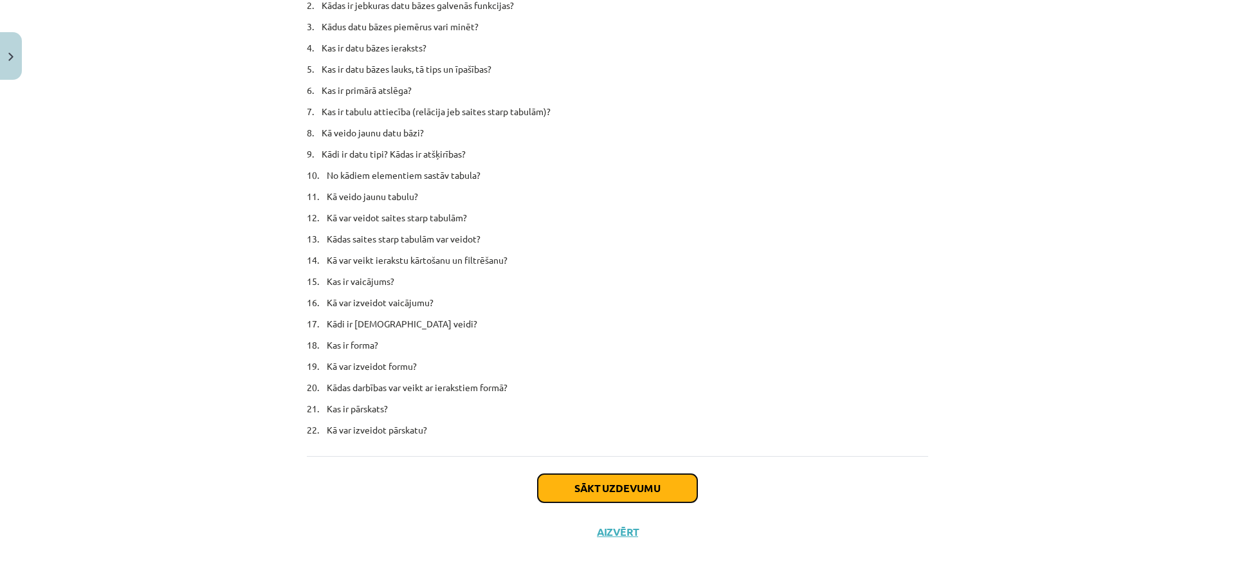
click at [610, 489] on button "Sākt uzdevumu" at bounding box center [617, 488] width 159 height 28
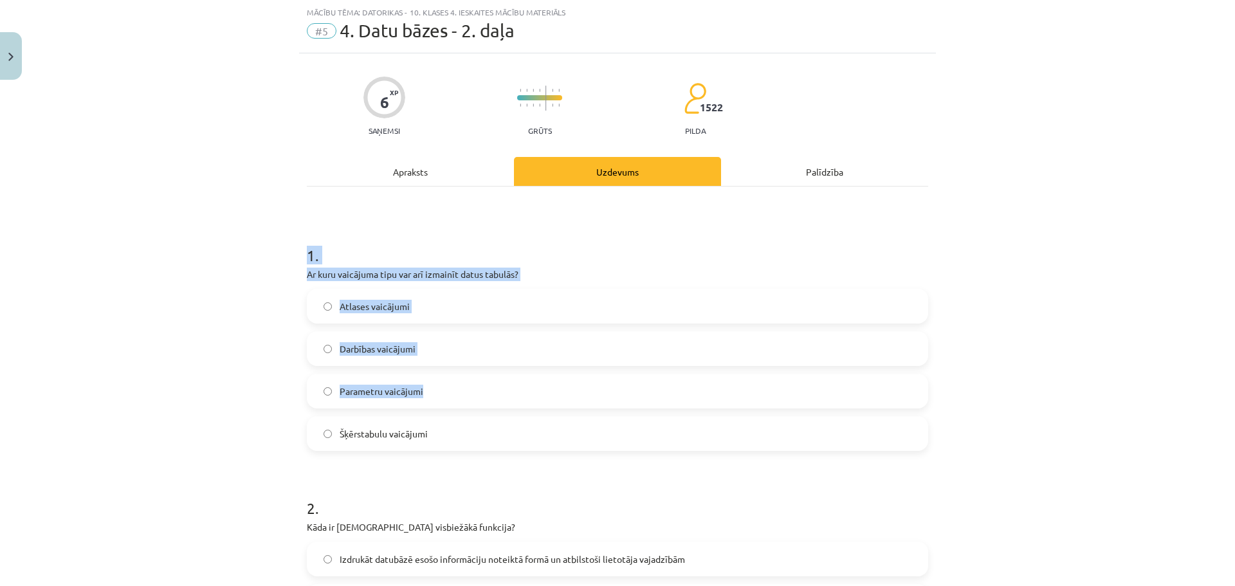
scroll to position [299, 0]
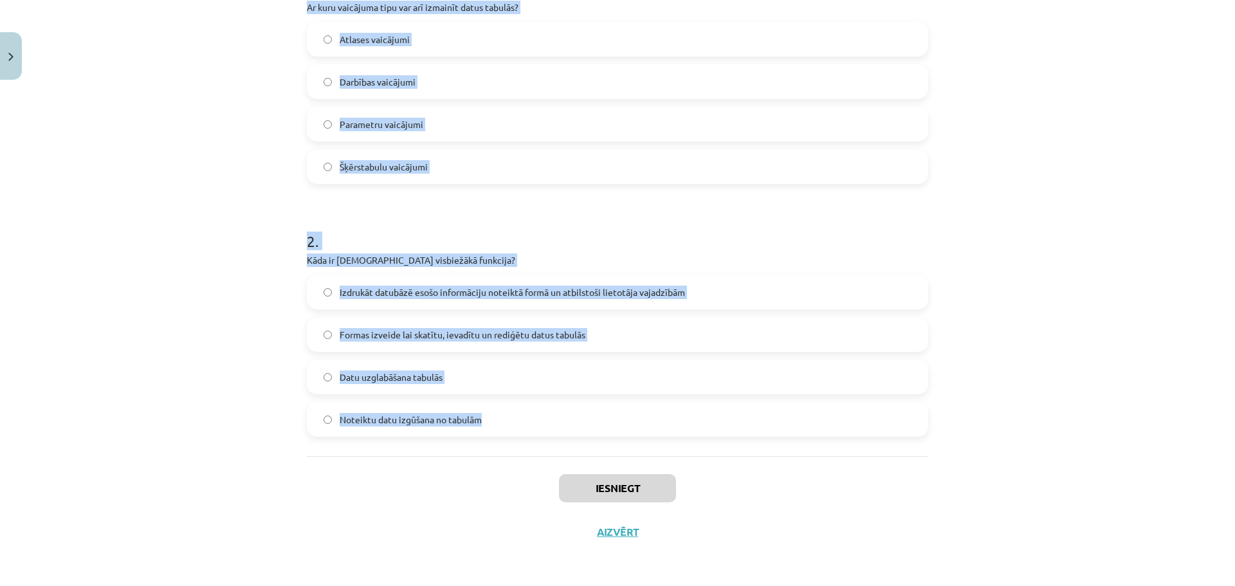
drag, startPoint x: 325, startPoint y: 269, endPoint x: 569, endPoint y: 414, distance: 282.9
click at [569, 414] on div "6 XP Saņemsi Grūts 1522 pilda Apraksts Uzdevums Palīdzība 1 . Ar kuru vaicājuma…" at bounding box center [617, 169] width 637 height 767
copy form "1 . Ar kuru vaicājuma tipu var arī izmainīt datus tabulās? Atlases vaicājumi Da…"
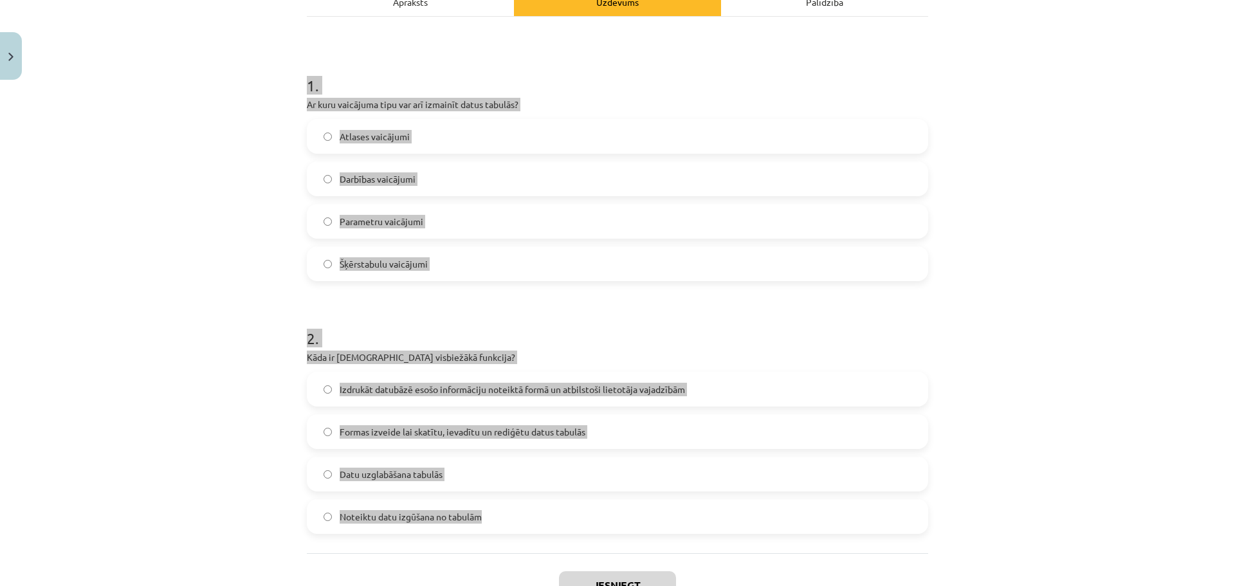
scroll to position [170, 0]
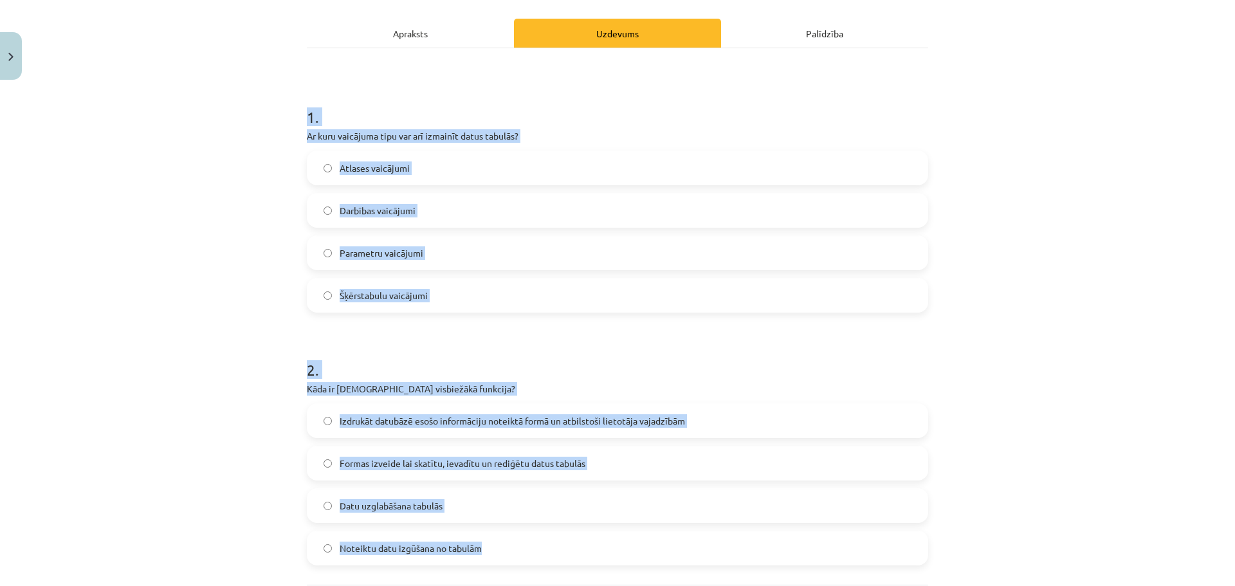
click at [442, 206] on label "Darbības vaicājumi" at bounding box center [617, 210] width 619 height 32
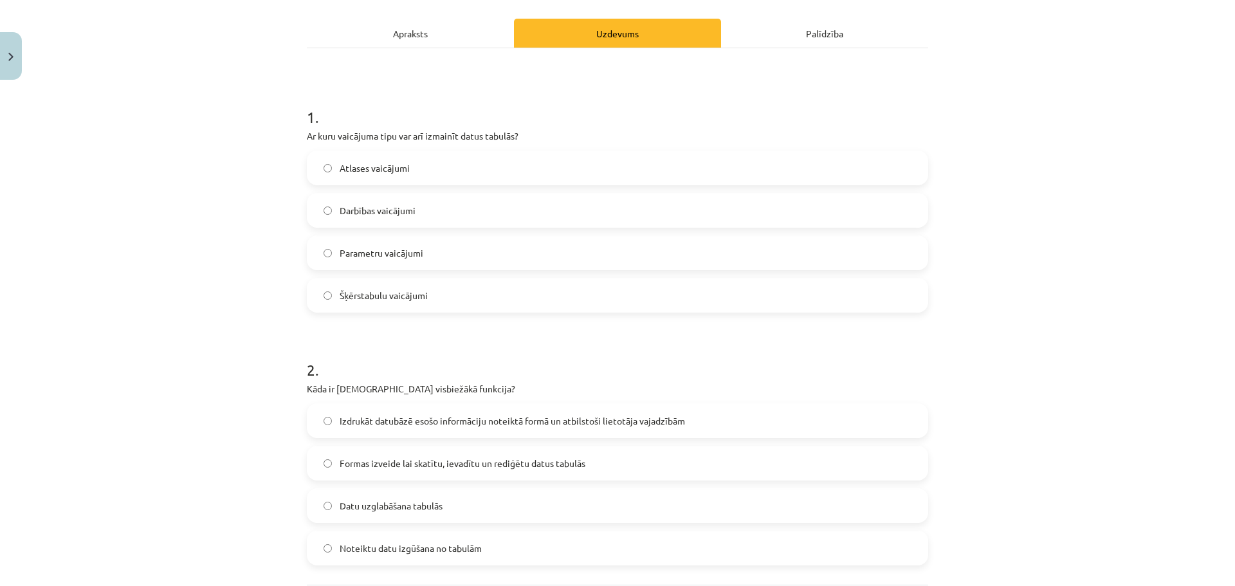
scroll to position [299, 0]
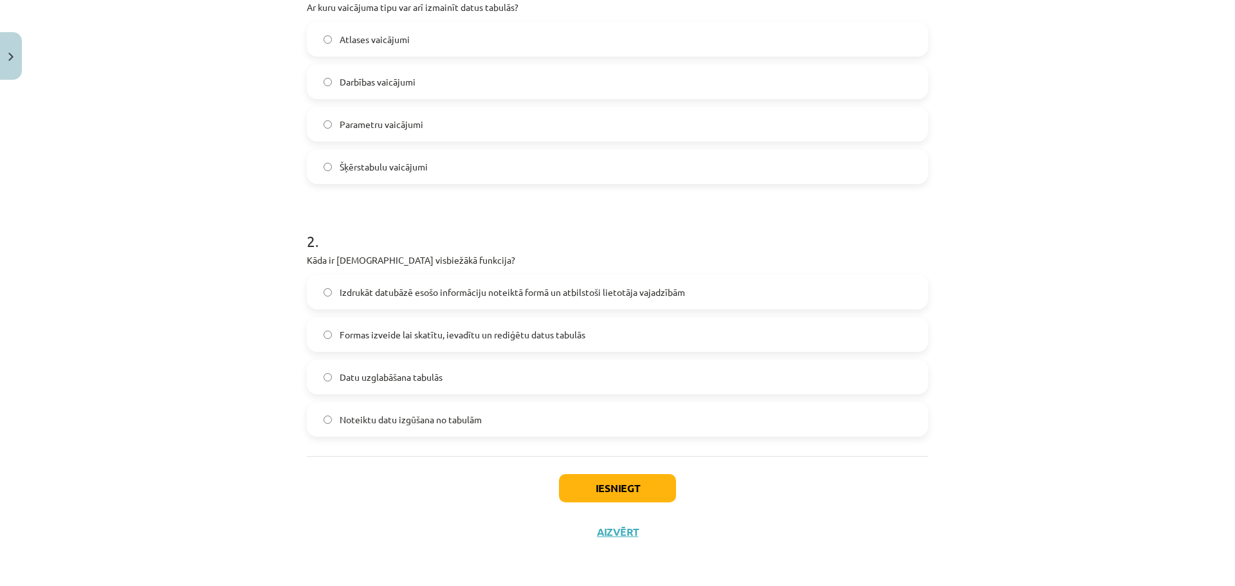
click at [531, 333] on span "Formas izveide lai skatītu, ievadītu un rediģētu datus tabulās" at bounding box center [463, 335] width 246 height 14
click at [551, 432] on label "Noteiktu datu izgūšana no tabulām" at bounding box center [617, 419] width 619 height 32
click at [624, 487] on button "Iesniegt" at bounding box center [617, 488] width 117 height 28
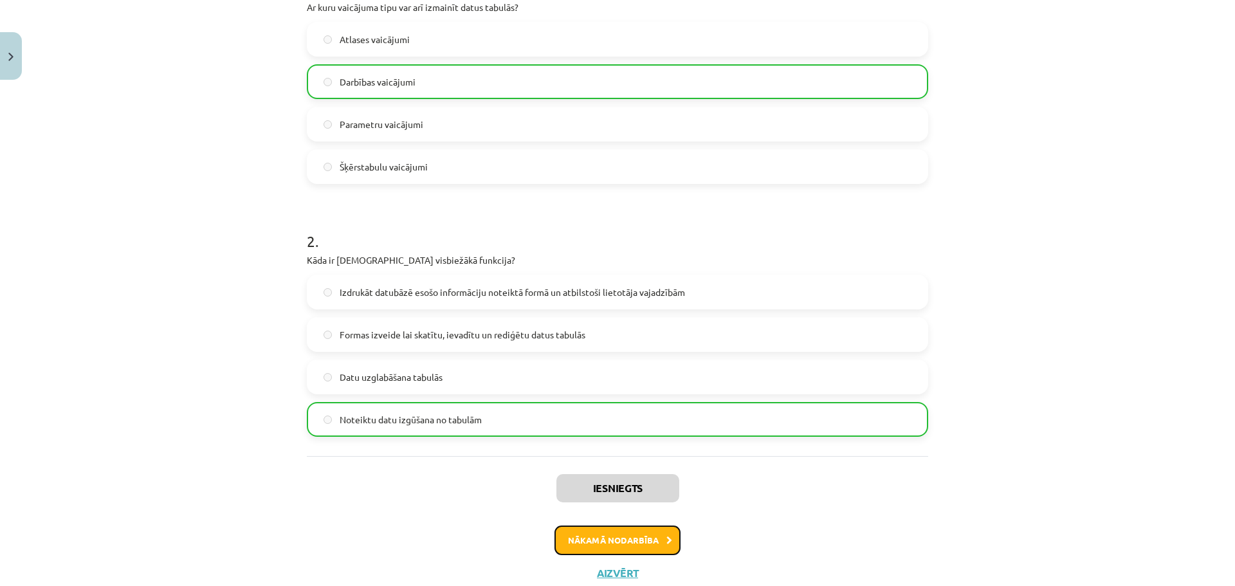
click at [580, 549] on button "Nākamā nodarbība" at bounding box center [617, 540] width 126 height 30
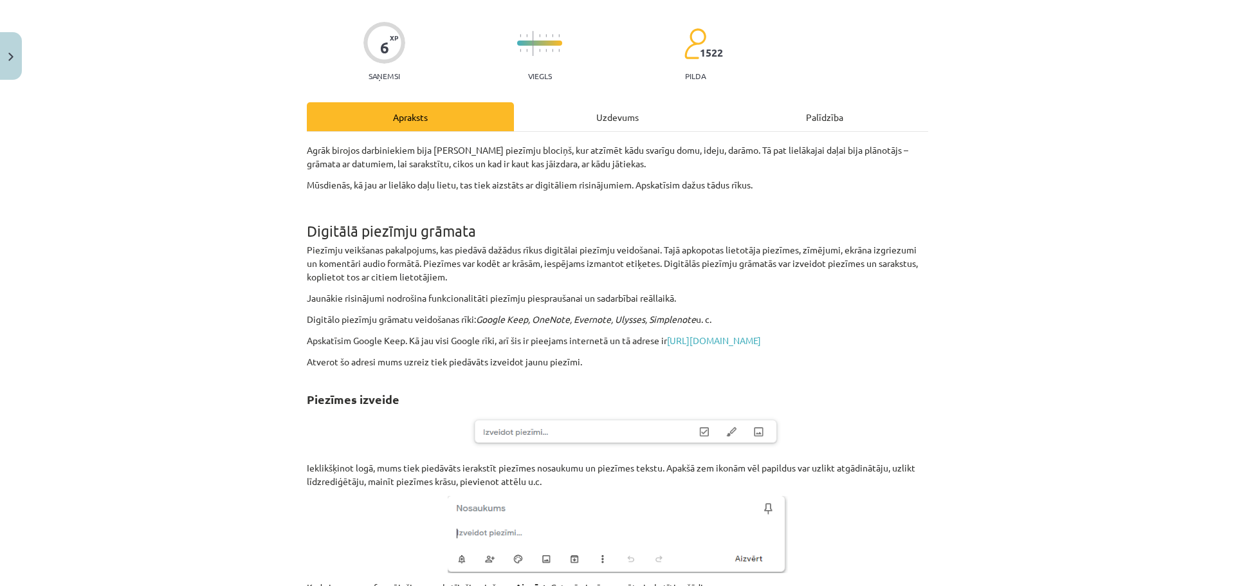
scroll to position [32, 0]
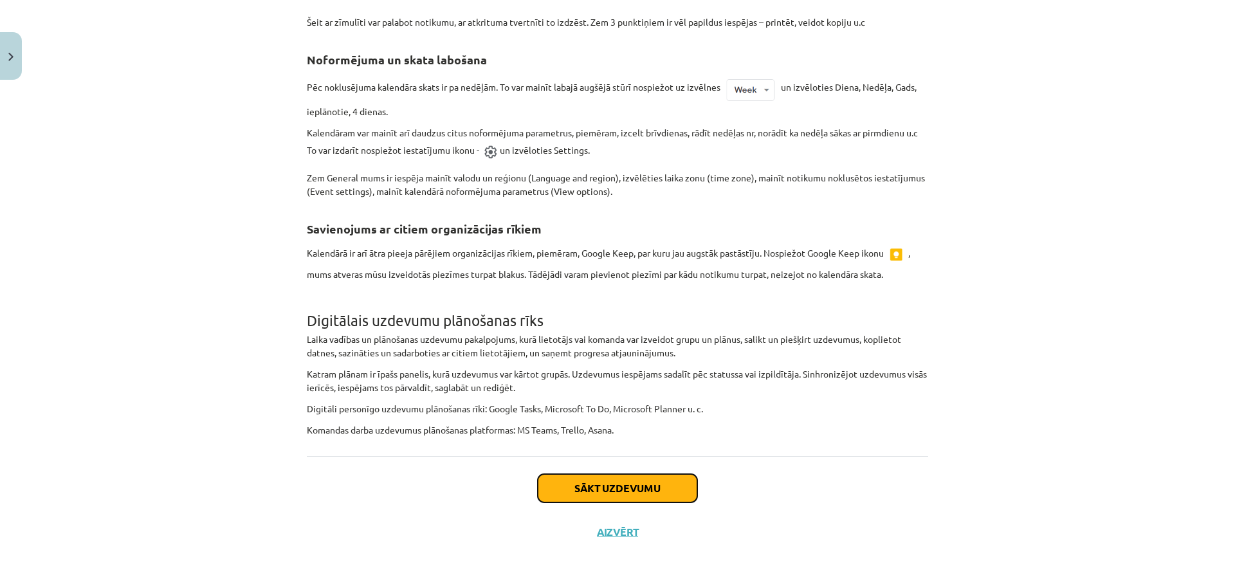
click at [578, 493] on button "Sākt uzdevumu" at bounding box center [617, 488] width 159 height 28
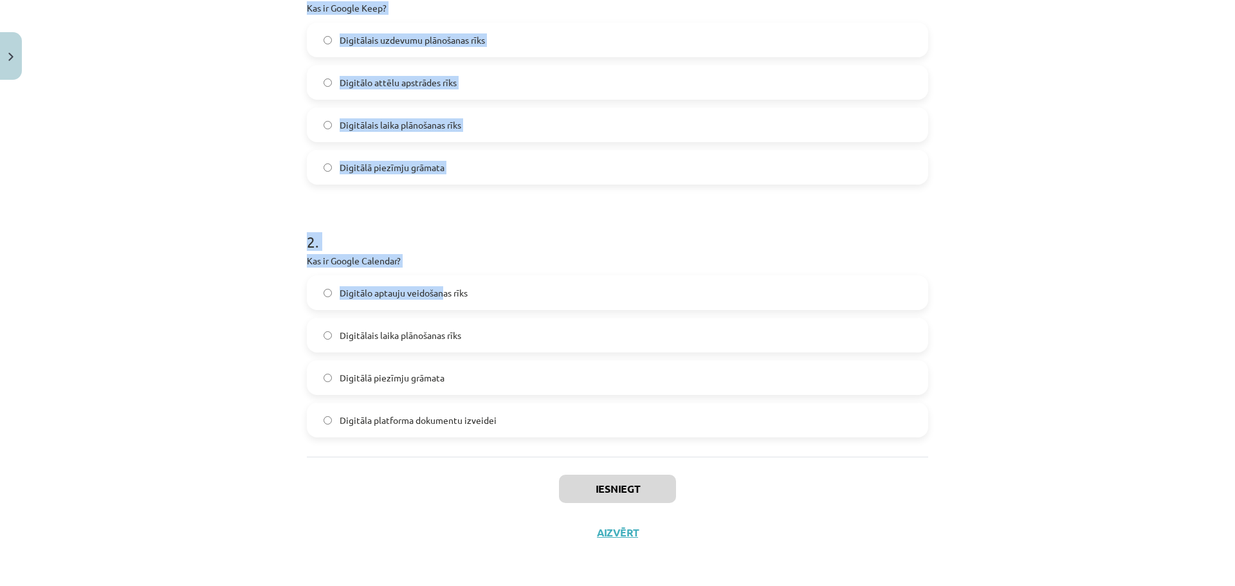
scroll to position [299, 0]
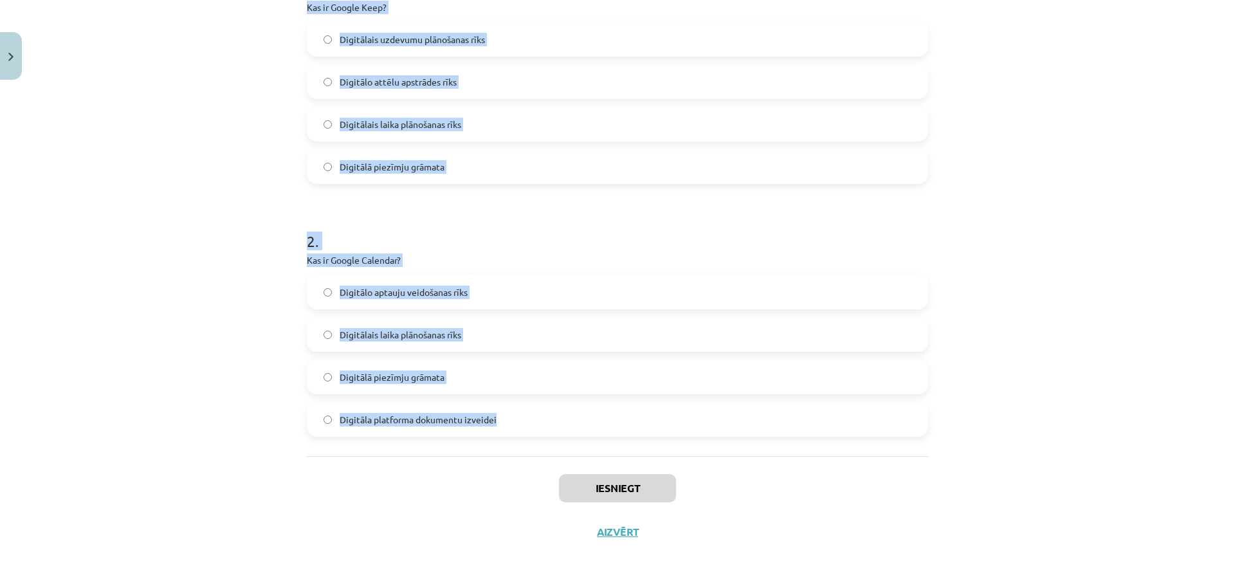
drag, startPoint x: 278, startPoint y: 249, endPoint x: 533, endPoint y: 407, distance: 300.4
click at [533, 407] on div "Mācību tēma: Datorikas - 10. klases 4. ieskaites mācību materiāls #6 5. Darba o…" at bounding box center [617, 293] width 1235 height 586
copy form "1 . Kas ir Google Keep? Digitālais uzdevumu plānošanas rīks Digitālo attēlu aps…"
click at [516, 330] on label "Digitālais laika plānošanas rīks" at bounding box center [617, 334] width 619 height 32
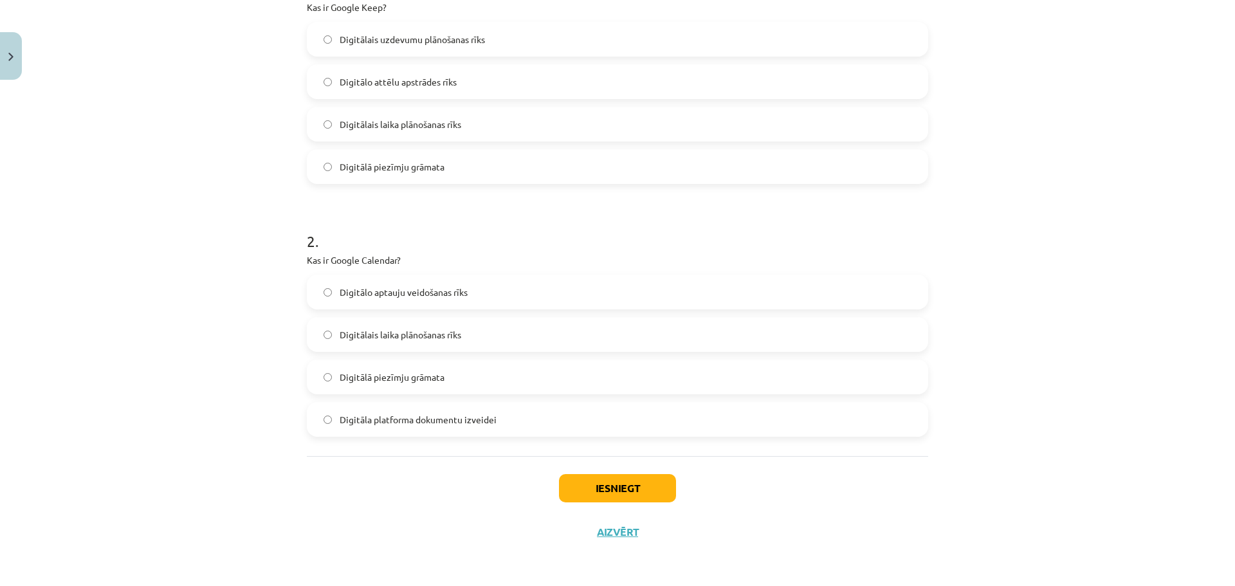
click at [490, 296] on label "Digitālo aptauju veidošanas rīks" at bounding box center [617, 292] width 619 height 32
click at [500, 337] on label "Digitālais laika plānošanas rīks" at bounding box center [617, 334] width 619 height 32
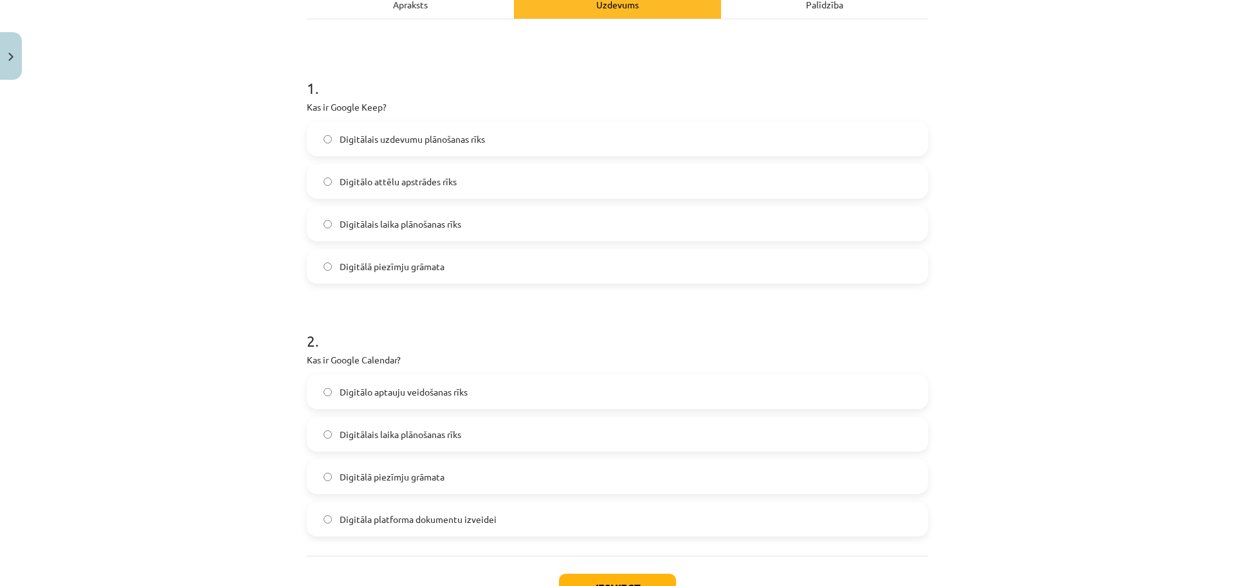
scroll to position [170, 0]
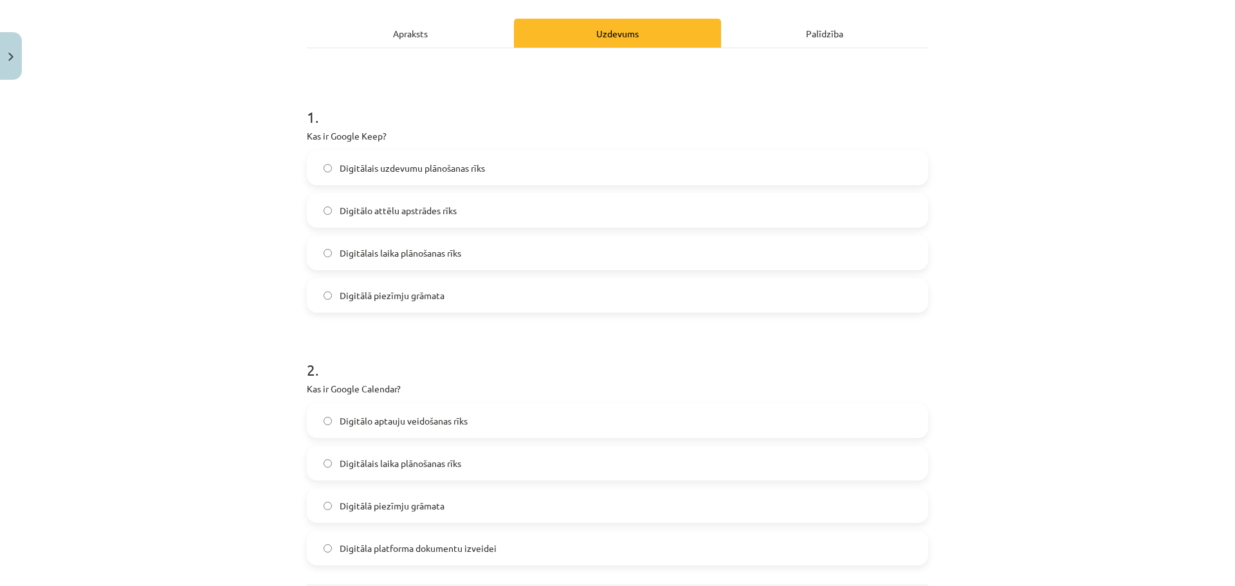
drag, startPoint x: 472, startPoint y: 299, endPoint x: 549, endPoint y: 374, distance: 107.3
click at [472, 300] on label "Digitālā piezīmju grāmata" at bounding box center [617, 295] width 619 height 32
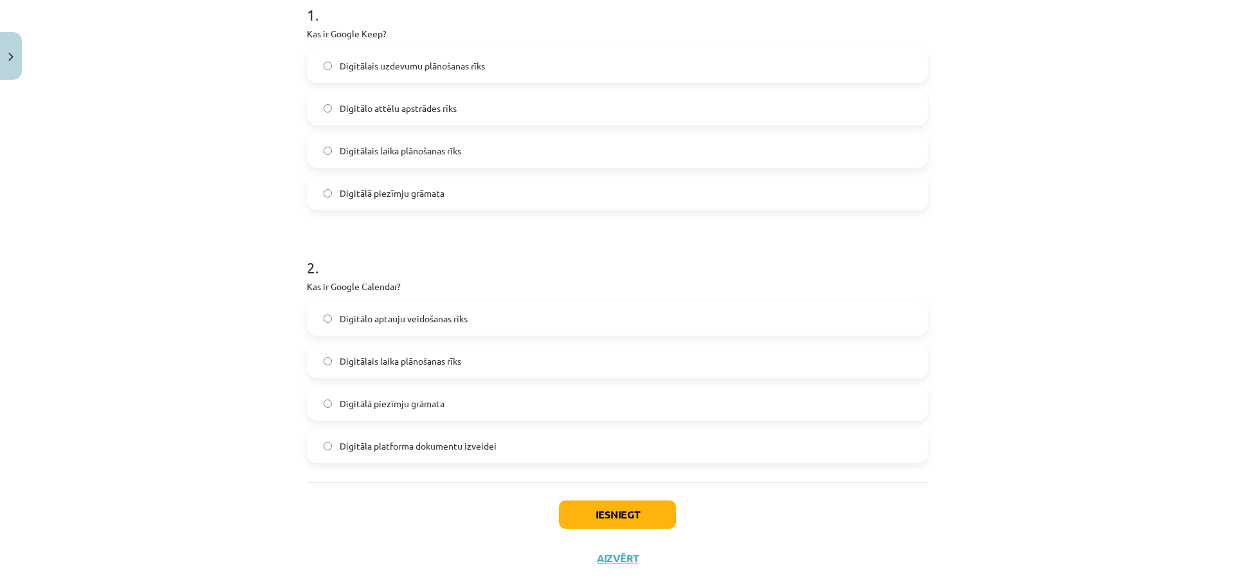
scroll to position [299, 0]
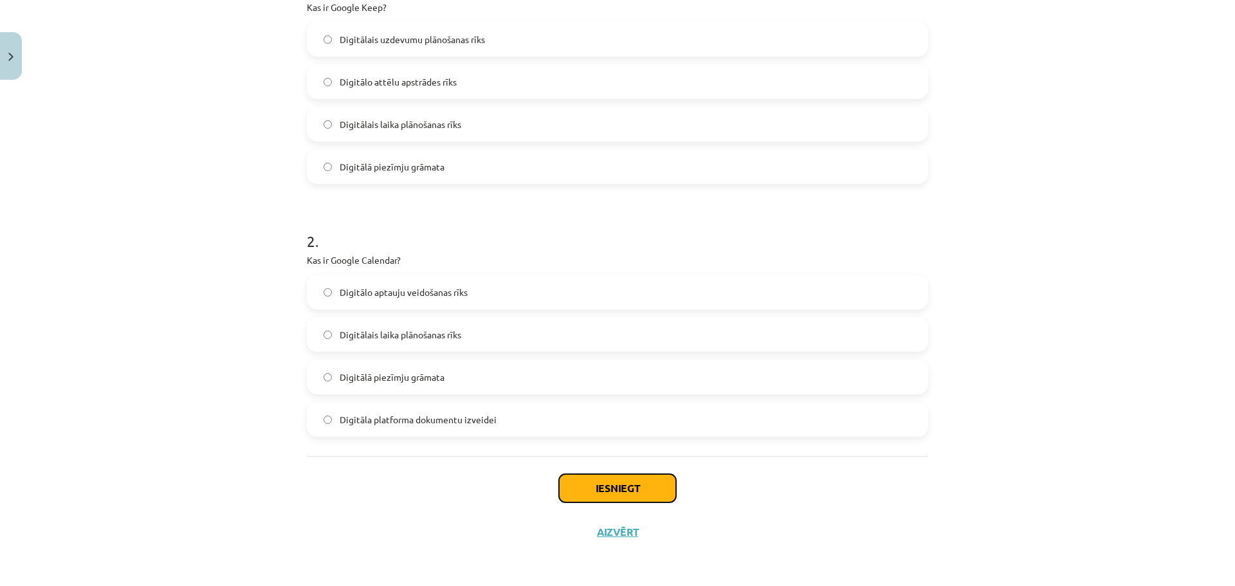
click at [643, 489] on button "Iesniegt" at bounding box center [617, 488] width 117 height 28
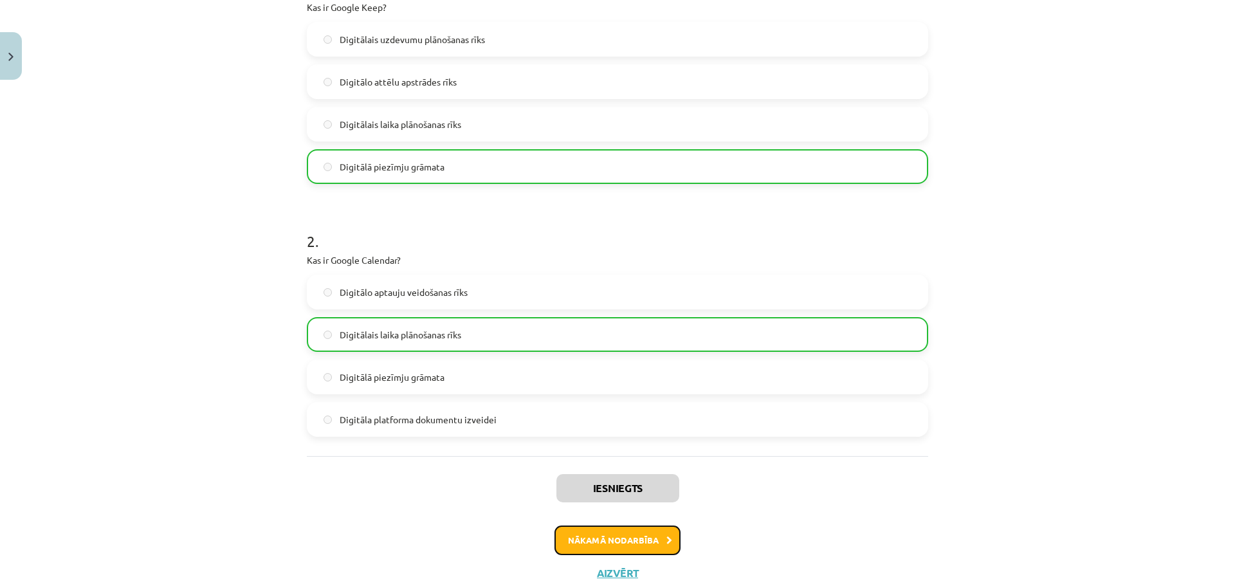
click at [626, 530] on button "Nākamā nodarbība" at bounding box center [617, 540] width 126 height 30
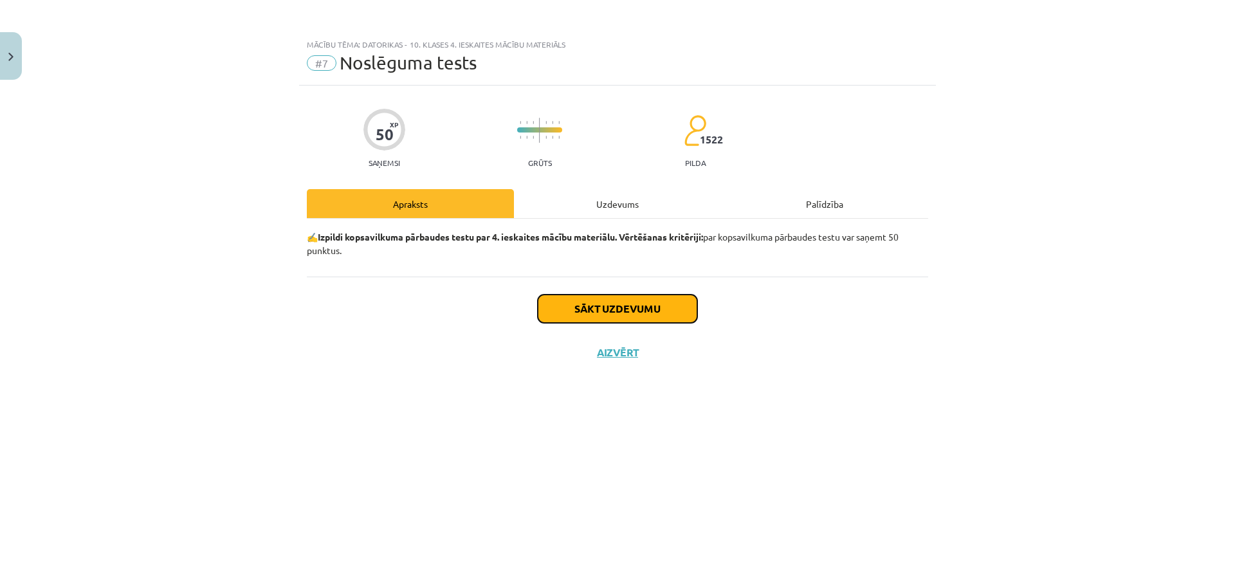
click at [602, 321] on button "Sākt uzdevumu" at bounding box center [617, 309] width 159 height 28
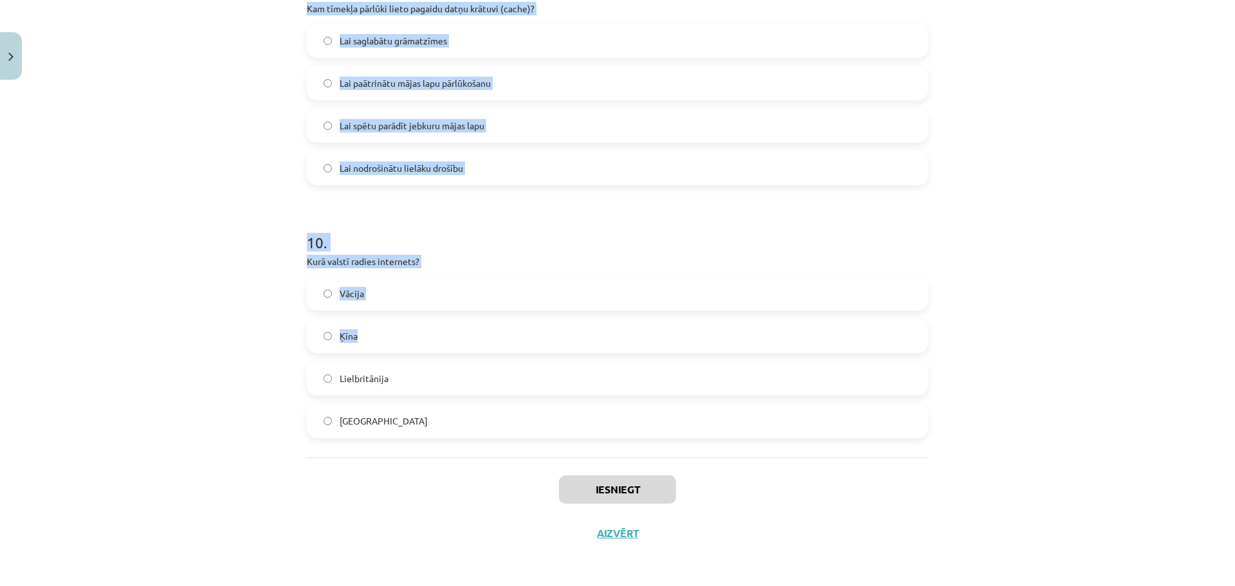
scroll to position [2321, 0]
drag, startPoint x: 282, startPoint y: 273, endPoint x: 603, endPoint y: 444, distance: 363.7
click at [603, 448] on div "Mācību tēma: Datorikas - 10. klases 4. ieskaites mācību materiāls #7 Noslēguma …" at bounding box center [617, 293] width 1235 height 586
copy form "1 . Kura no dotajām ir datu bāžu programma? Microsoft Note Microsoft Excel Micr…"
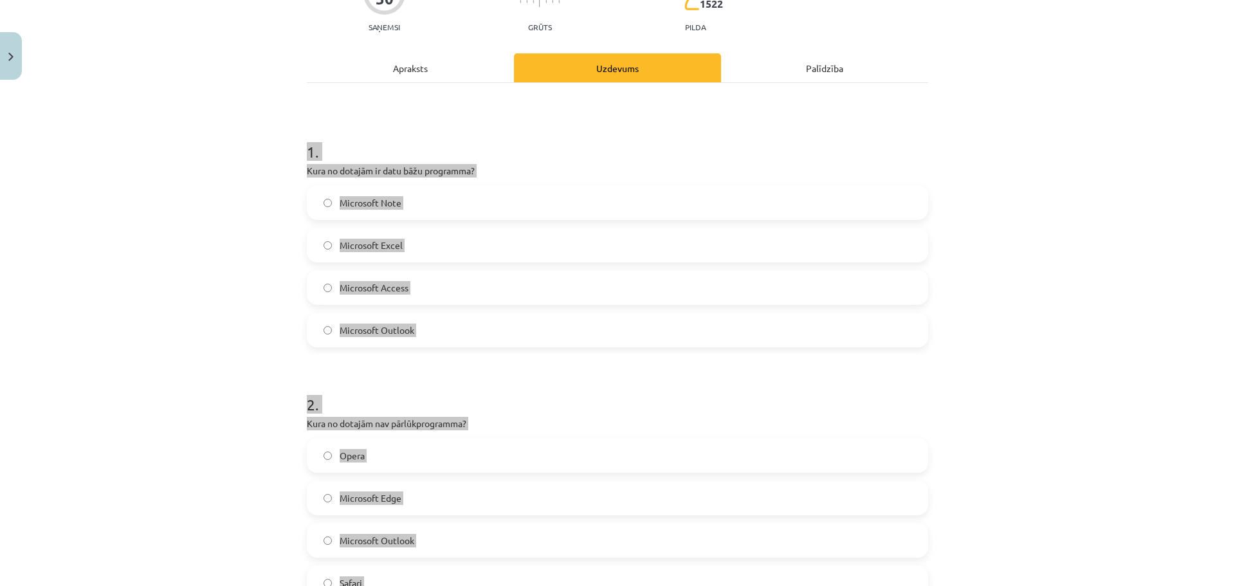
scroll to position [0, 0]
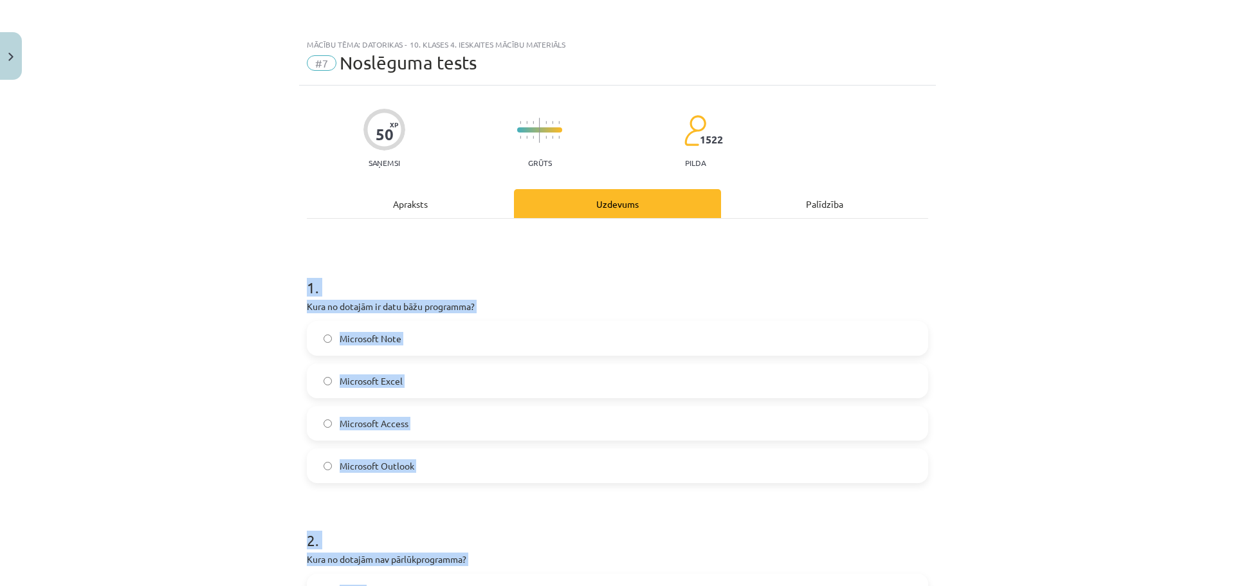
click at [1026, 377] on div "Mācību tēma: Datorikas - 10. klases 4. ieskaites mācību materiāls #7 Noslēguma …" at bounding box center [617, 293] width 1235 height 586
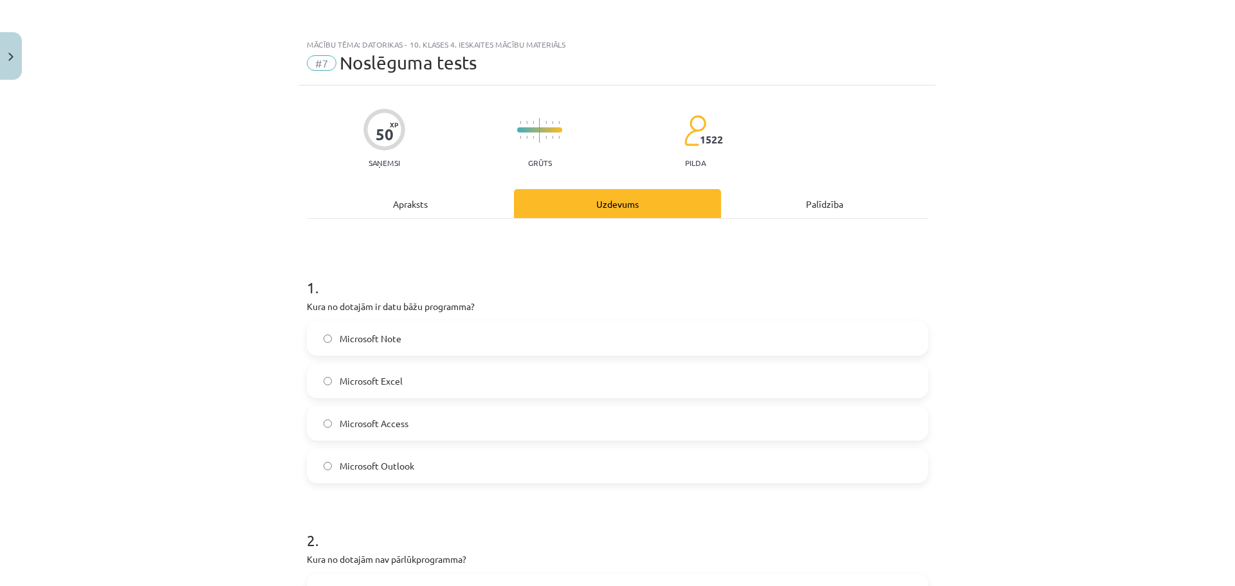
click at [484, 423] on label "Microsoft Access" at bounding box center [617, 423] width 619 height 32
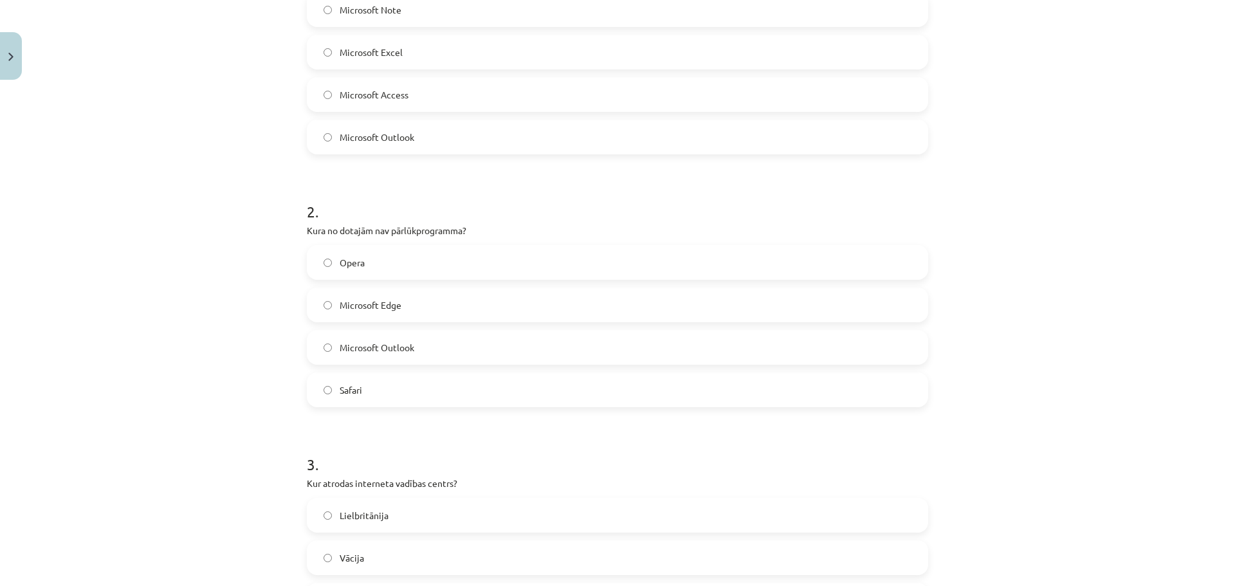
scroll to position [386, 0]
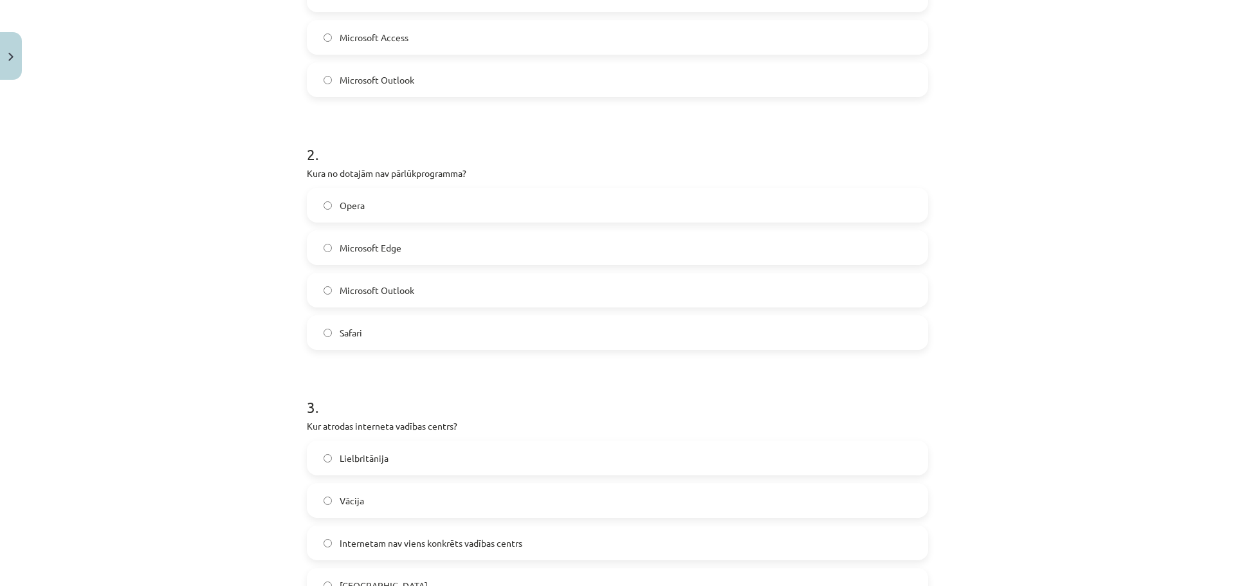
click at [420, 287] on label "Microsoft Outlook" at bounding box center [617, 290] width 619 height 32
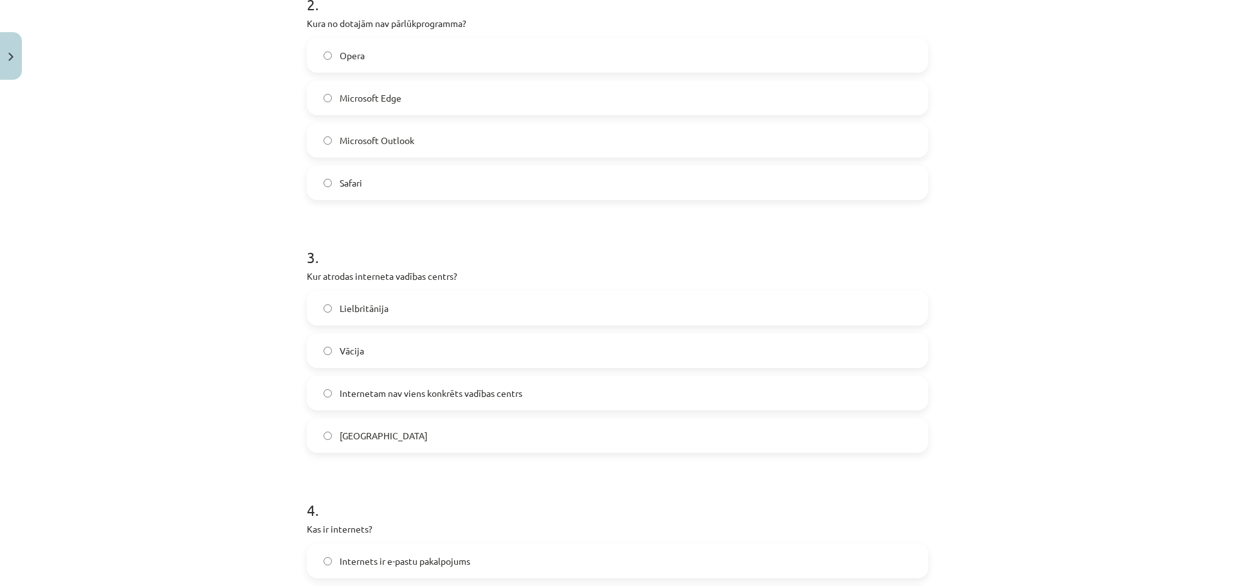
scroll to position [643, 0]
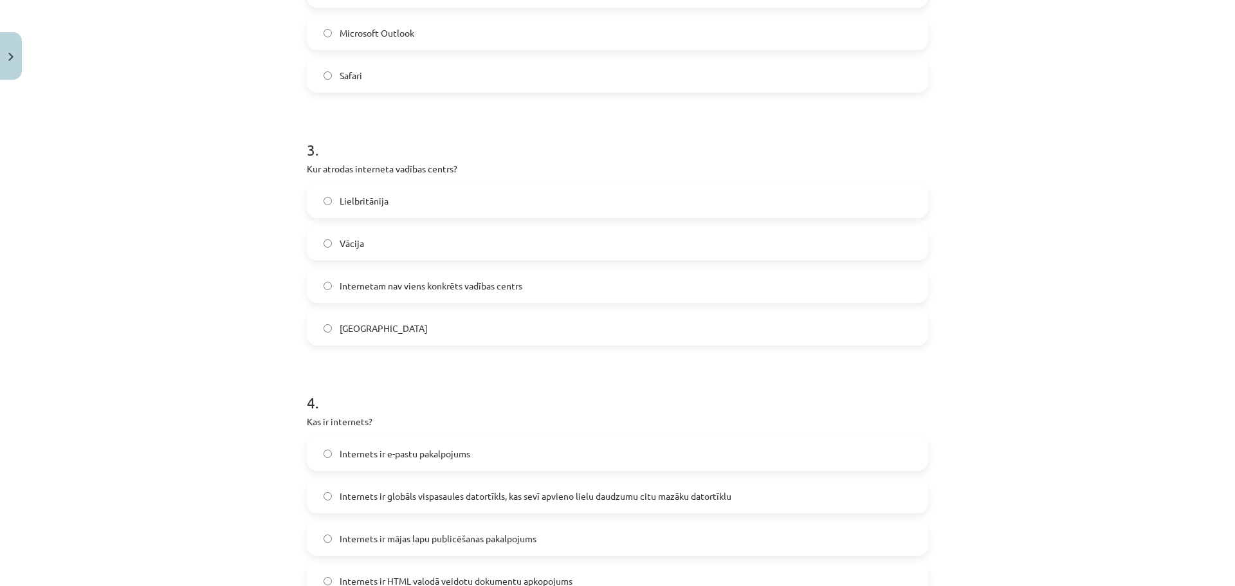
click at [468, 277] on label "Internetam nav viens konkrēts vadības centrs" at bounding box center [617, 285] width 619 height 32
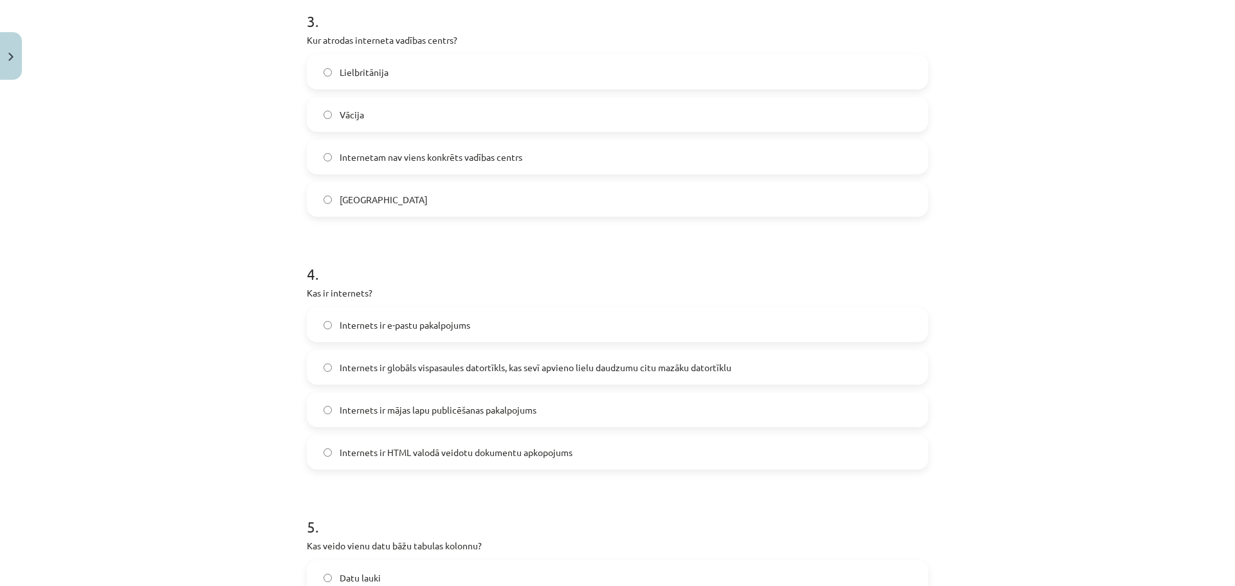
click at [576, 359] on label "Internets ir globāls vispasaules datortīkls, kas sevī apvieno lielu daudzumu ci…" at bounding box center [617, 367] width 619 height 32
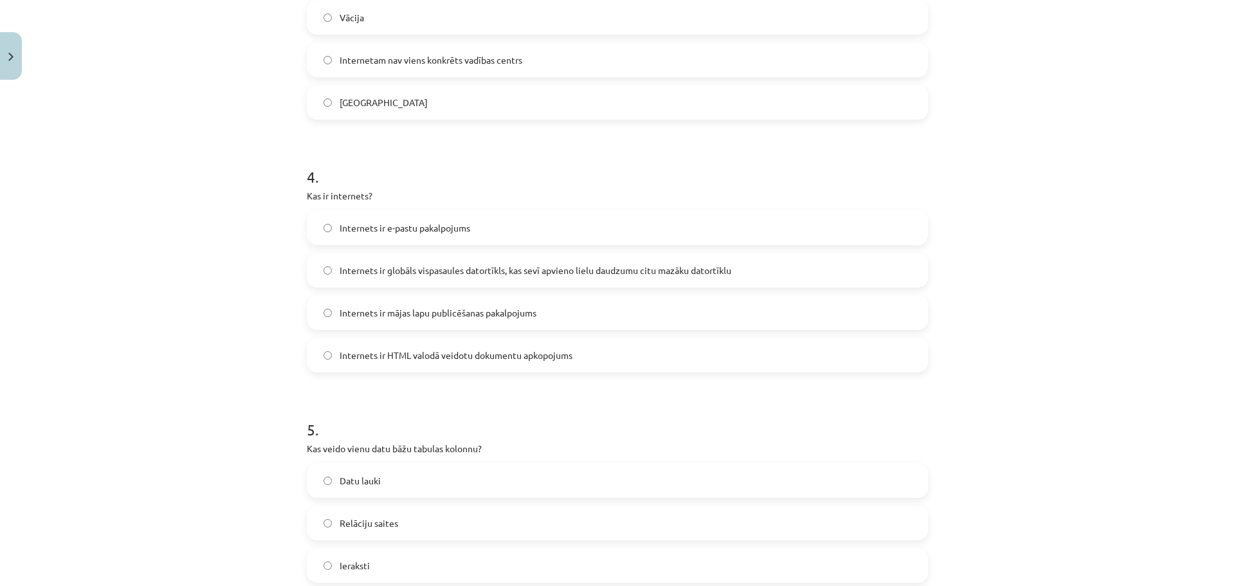
scroll to position [900, 0]
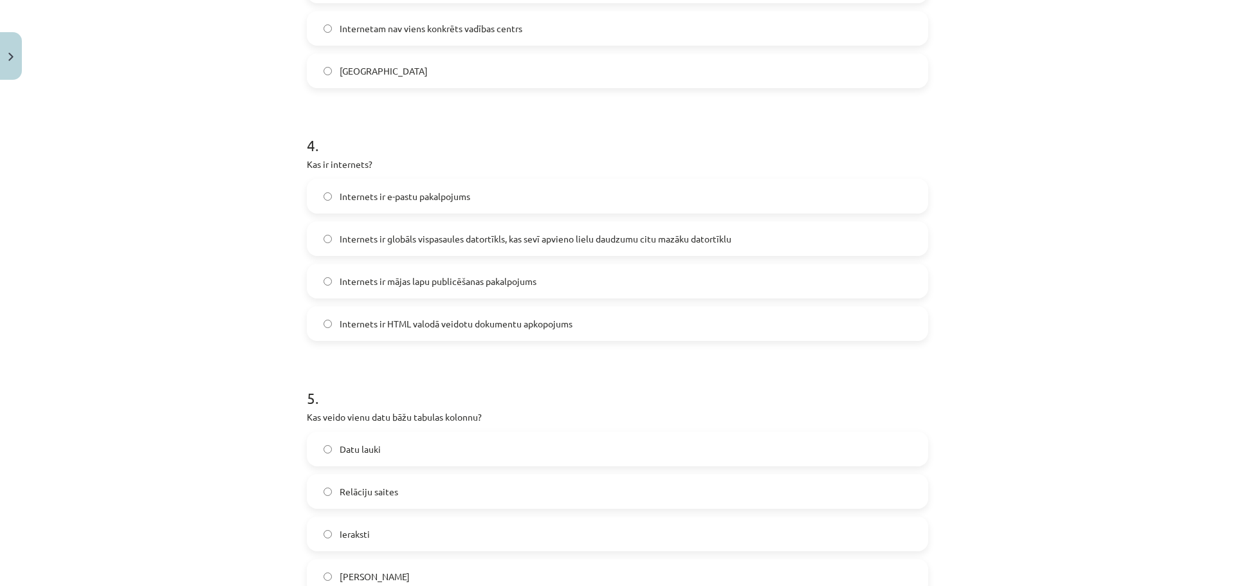
click at [425, 454] on label "Datu lauki" at bounding box center [617, 449] width 619 height 32
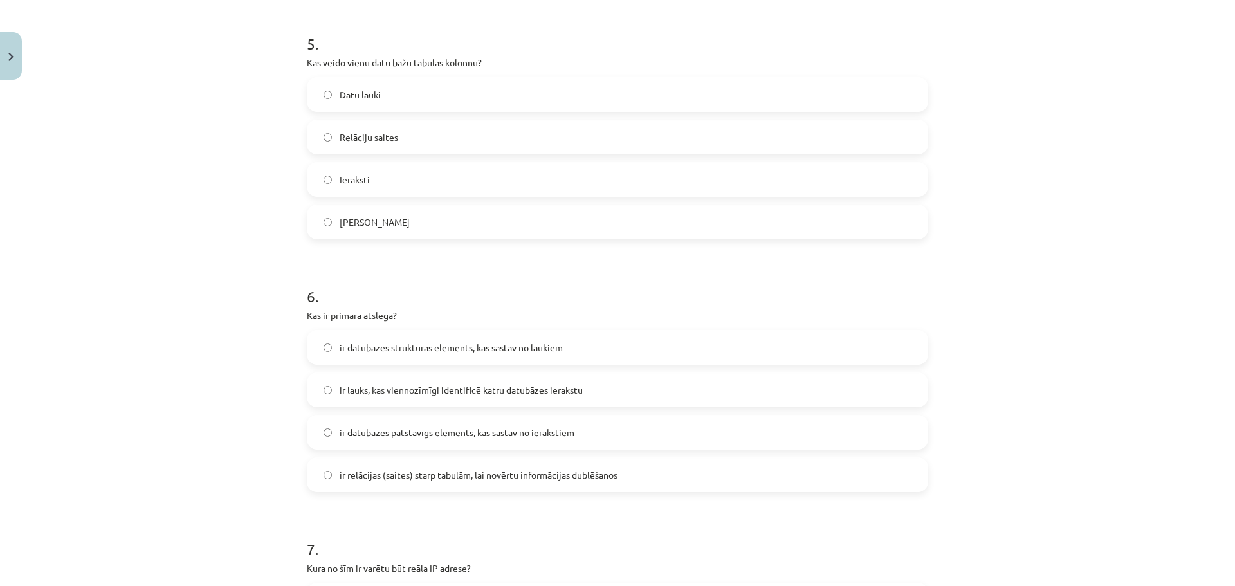
scroll to position [1286, 0]
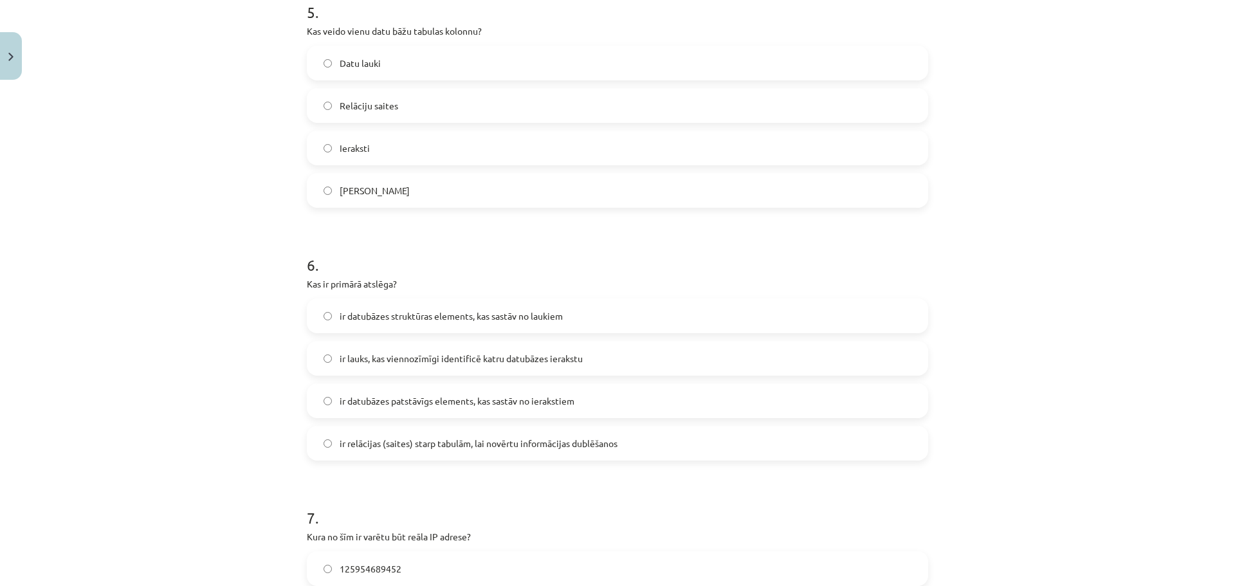
click at [457, 361] on span "ir lauks, kas viennozīmīgi identificē katru datubāzes ierakstu" at bounding box center [461, 359] width 243 height 14
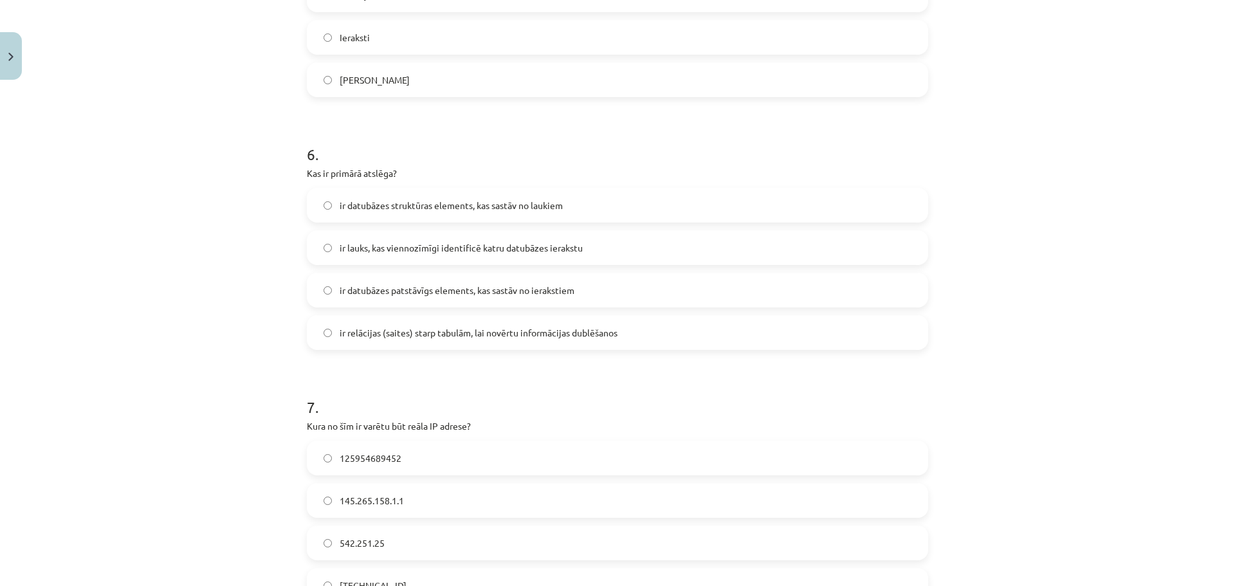
scroll to position [1544, 0]
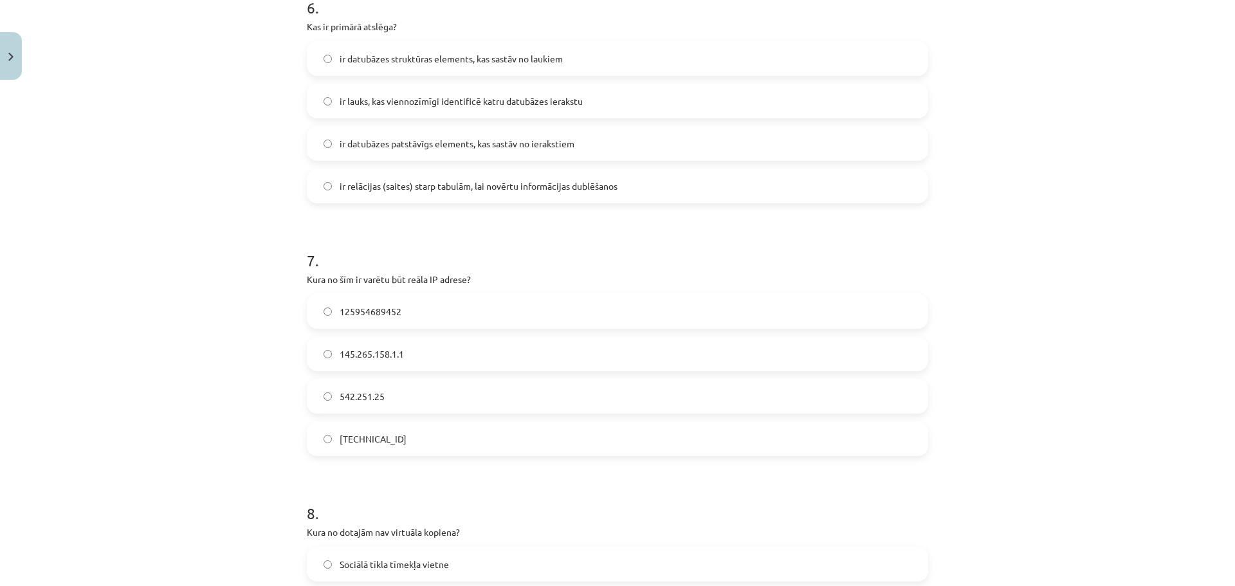
click at [441, 432] on label "158.12.159.1" at bounding box center [617, 439] width 619 height 32
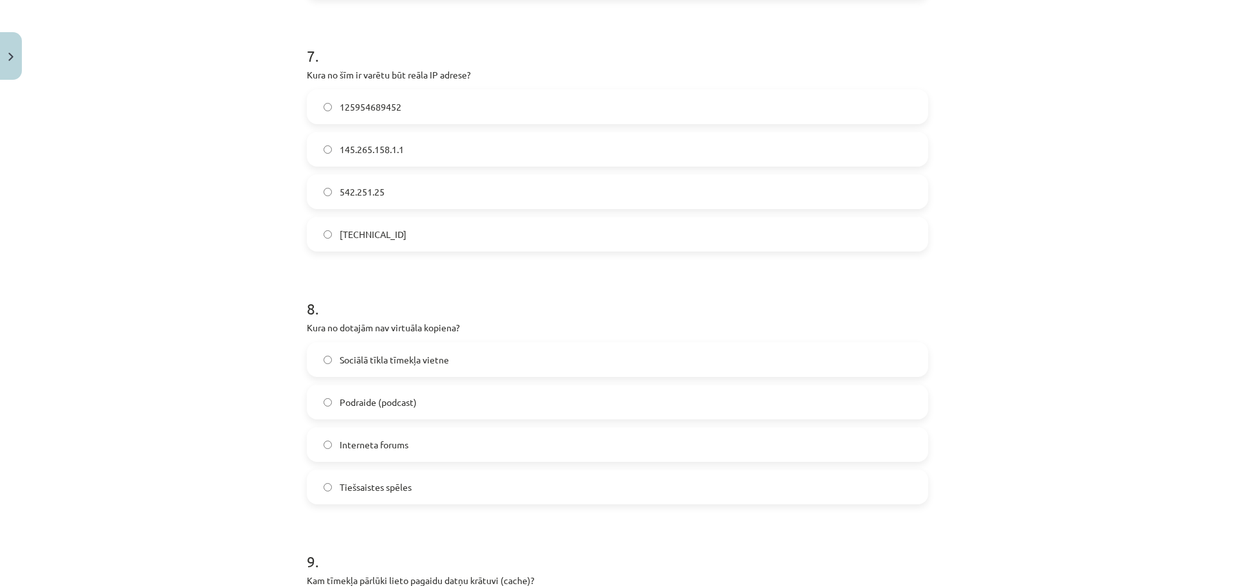
scroll to position [1801, 0]
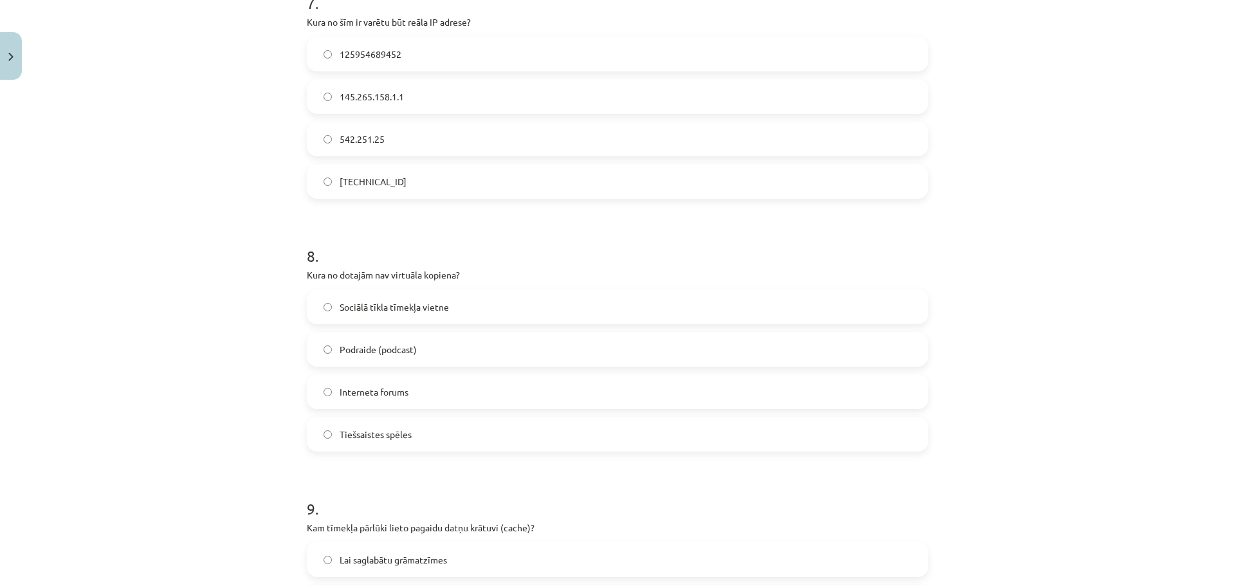
click at [436, 355] on label "Podraide (podcast)" at bounding box center [617, 349] width 619 height 32
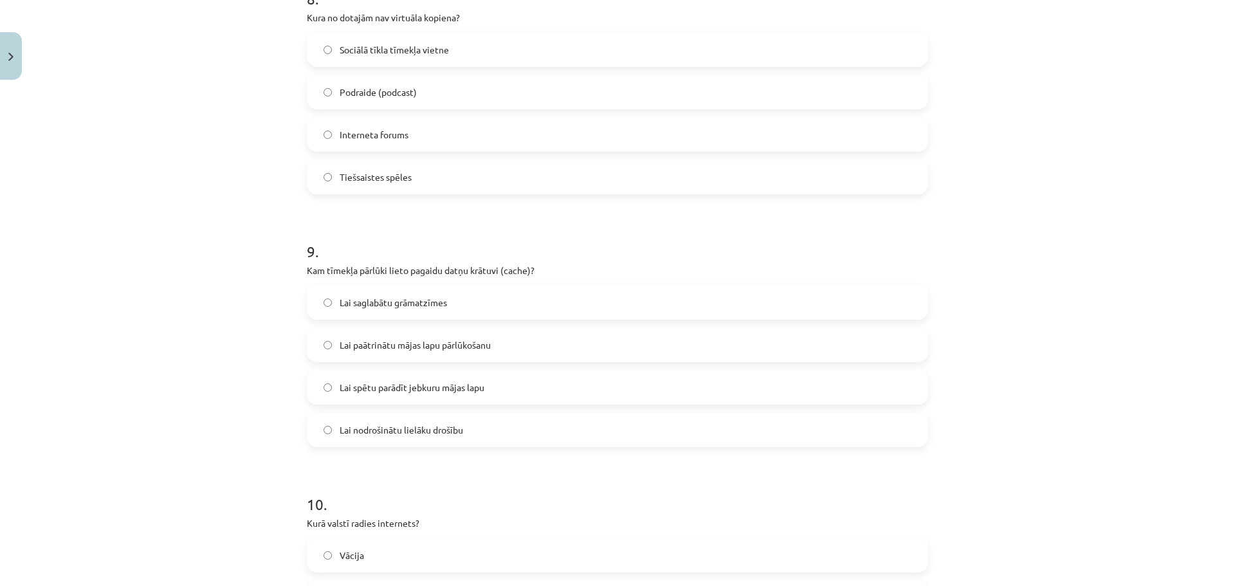
scroll to position [2187, 0]
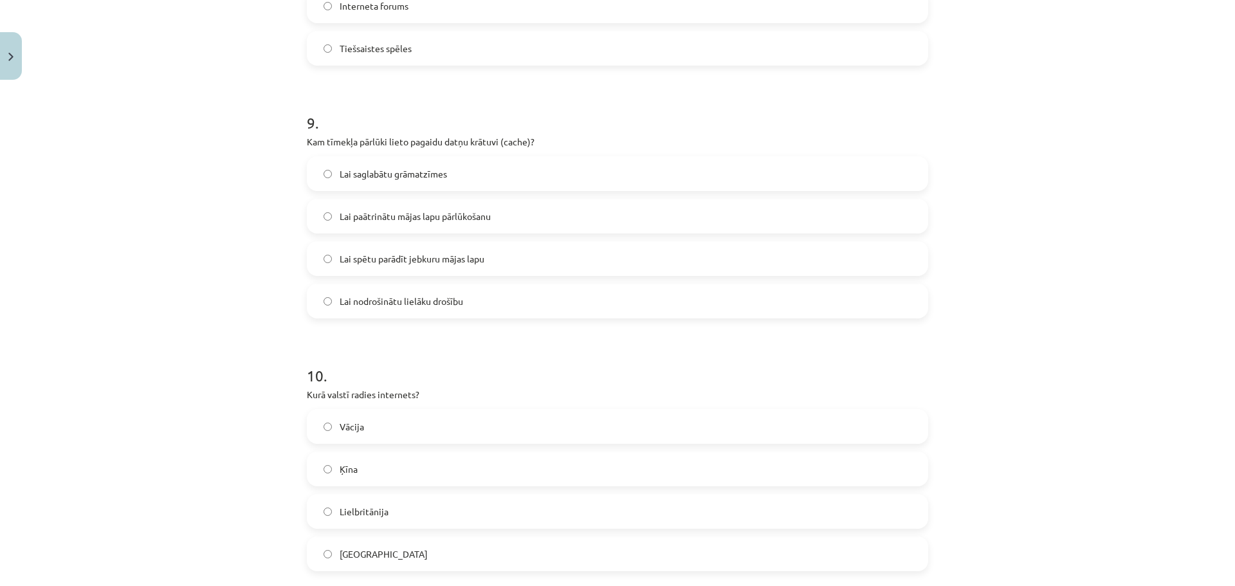
click at [423, 217] on span "Lai paātrinātu mājas lapu pārlūkošanu" at bounding box center [415, 217] width 151 height 14
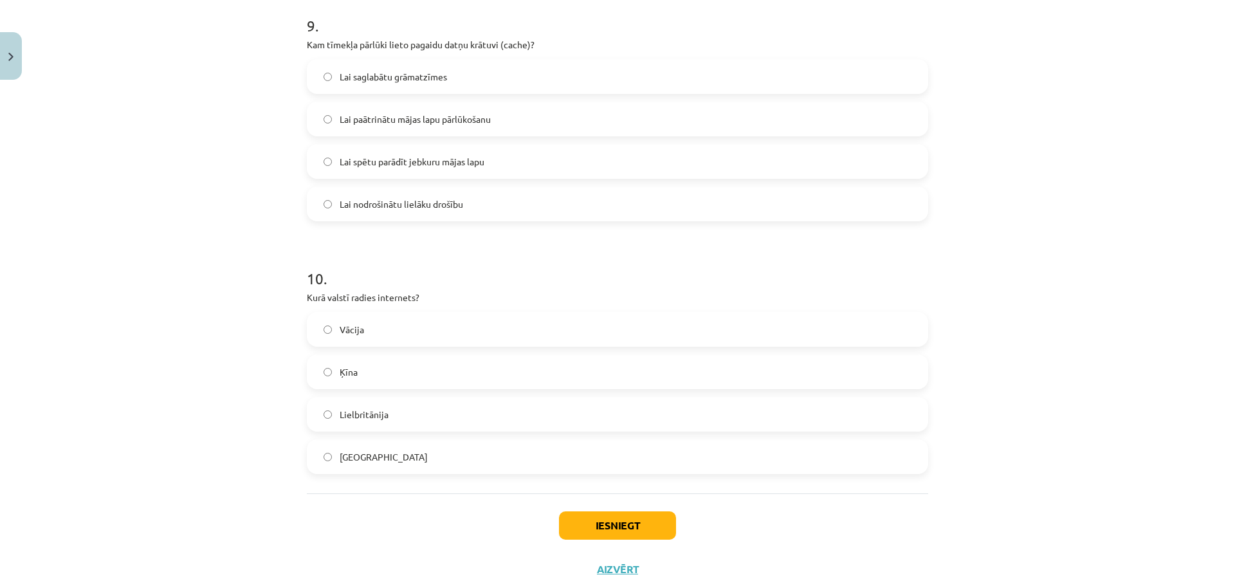
scroll to position [2315, 0]
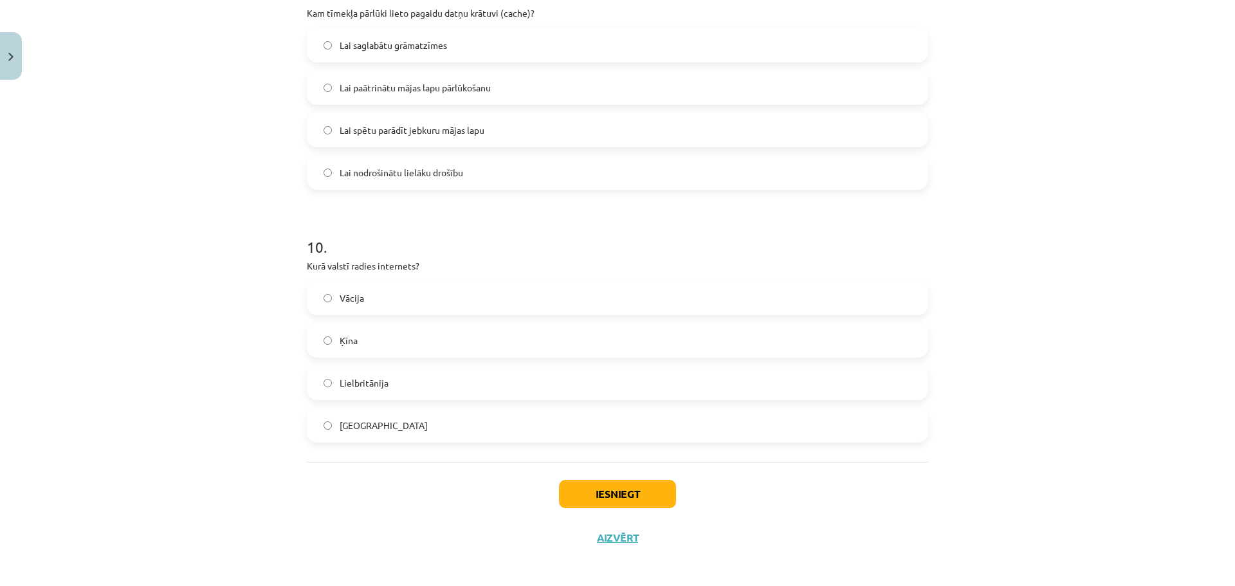
drag, startPoint x: 429, startPoint y: 422, endPoint x: 473, endPoint y: 437, distance: 46.4
click at [432, 423] on label "ASV" at bounding box center [617, 425] width 619 height 32
click at [637, 499] on button "Iesniegt" at bounding box center [617, 494] width 117 height 28
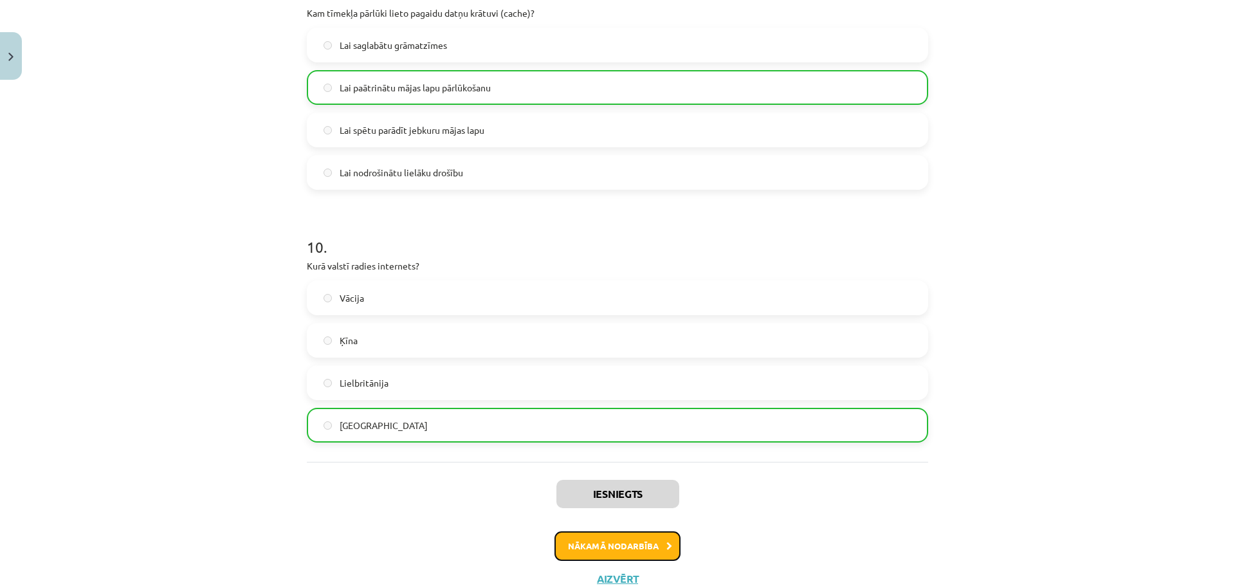
click at [641, 547] on button "Nākamā nodarbība" at bounding box center [617, 546] width 126 height 30
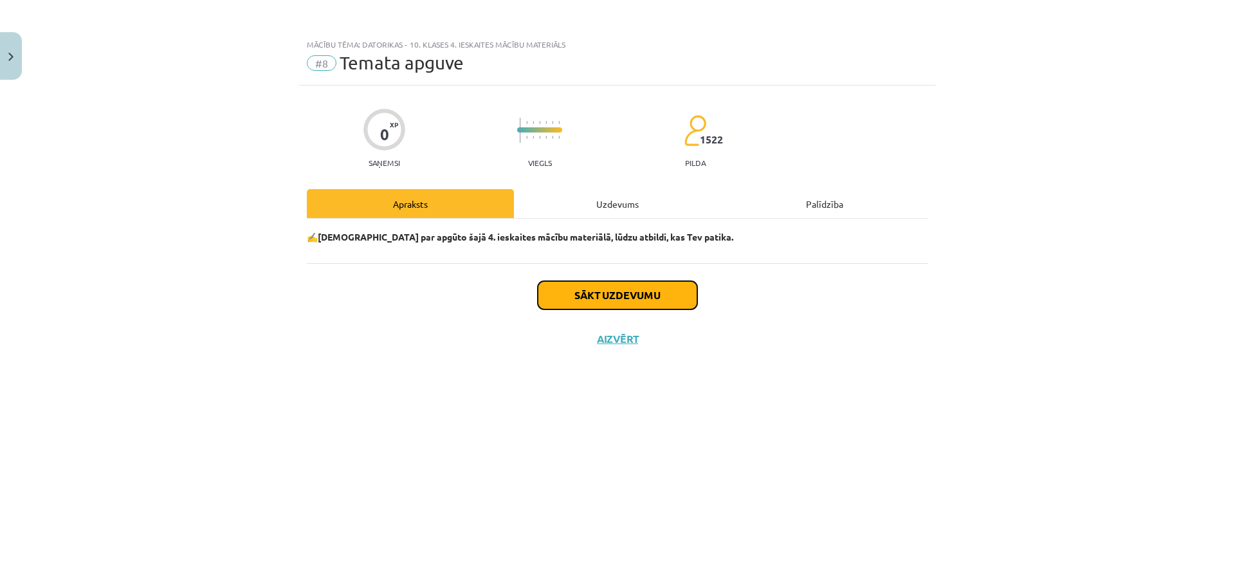
click at [586, 309] on button "Sākt uzdevumu" at bounding box center [617, 295] width 159 height 28
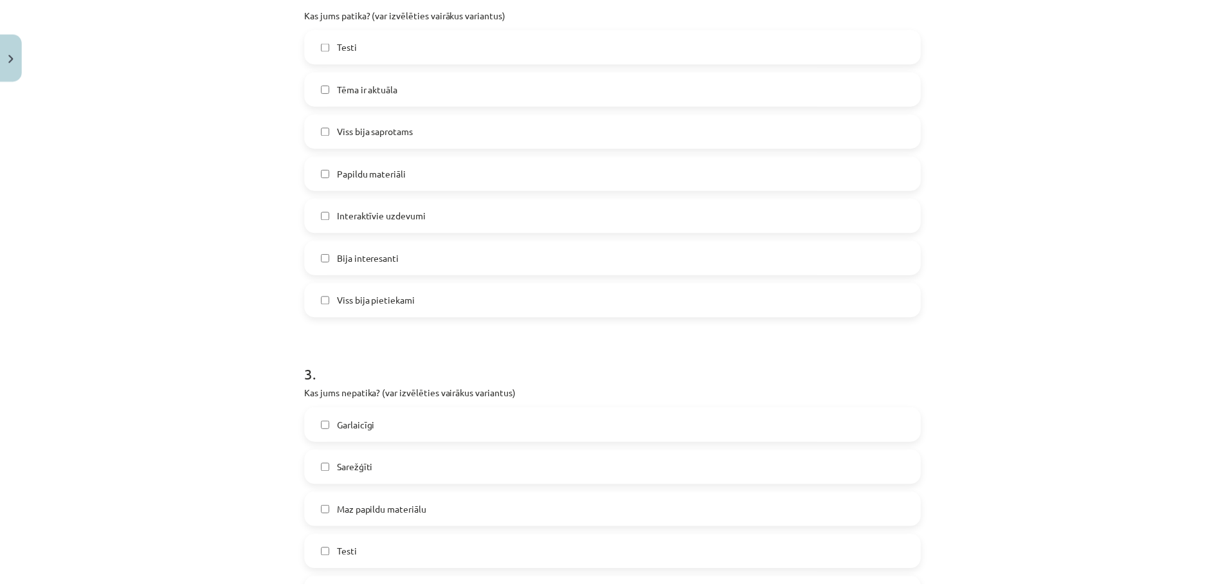
scroll to position [1015, 0]
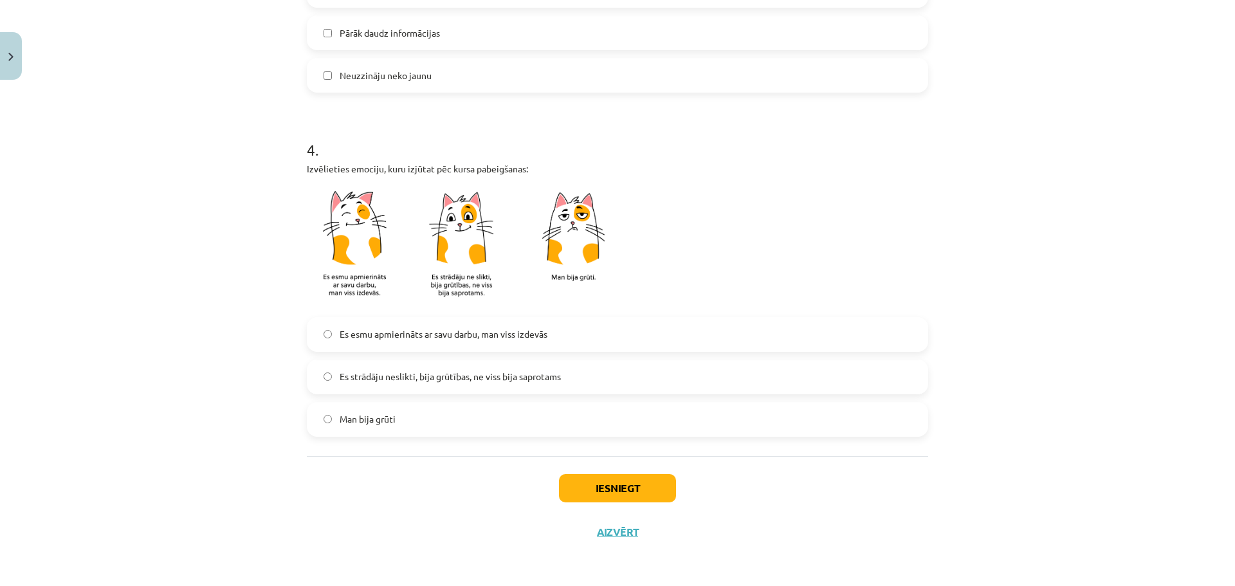
click at [518, 381] on span "Es strādāju neslikti, bija grūtības, ne viss bija saprotams" at bounding box center [450, 377] width 221 height 14
click at [578, 329] on label "Es esmu apmierināts ar savu darbu, man viss izdevās" at bounding box center [617, 334] width 619 height 32
click at [622, 492] on button "Iesniegt" at bounding box center [617, 488] width 117 height 28
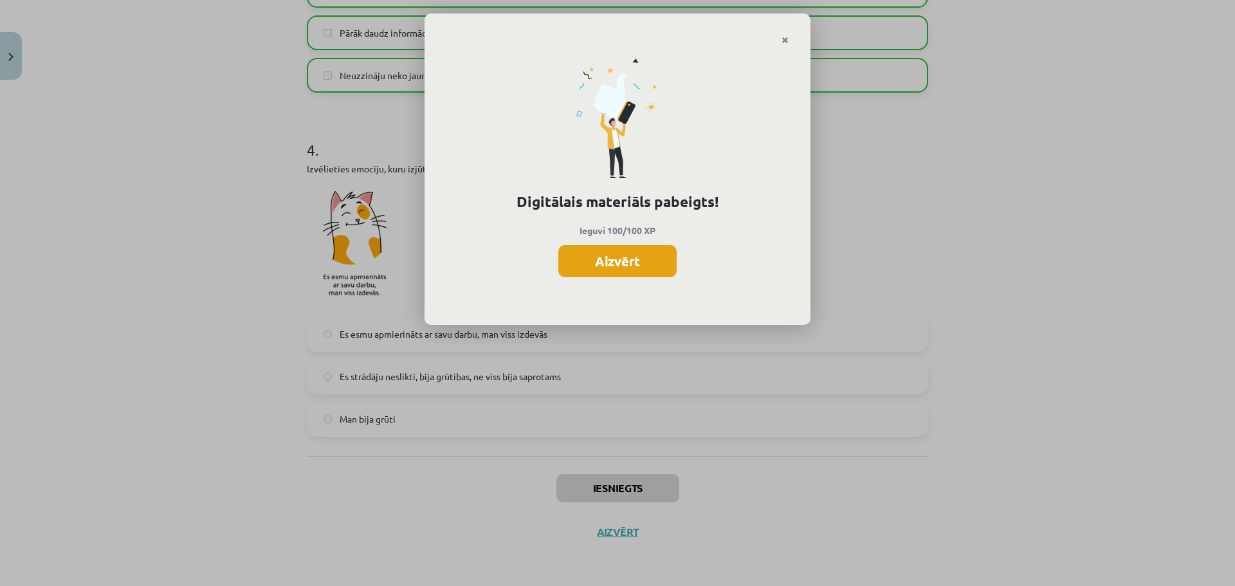
click at [580, 245] on button "Aizvērt" at bounding box center [617, 261] width 118 height 32
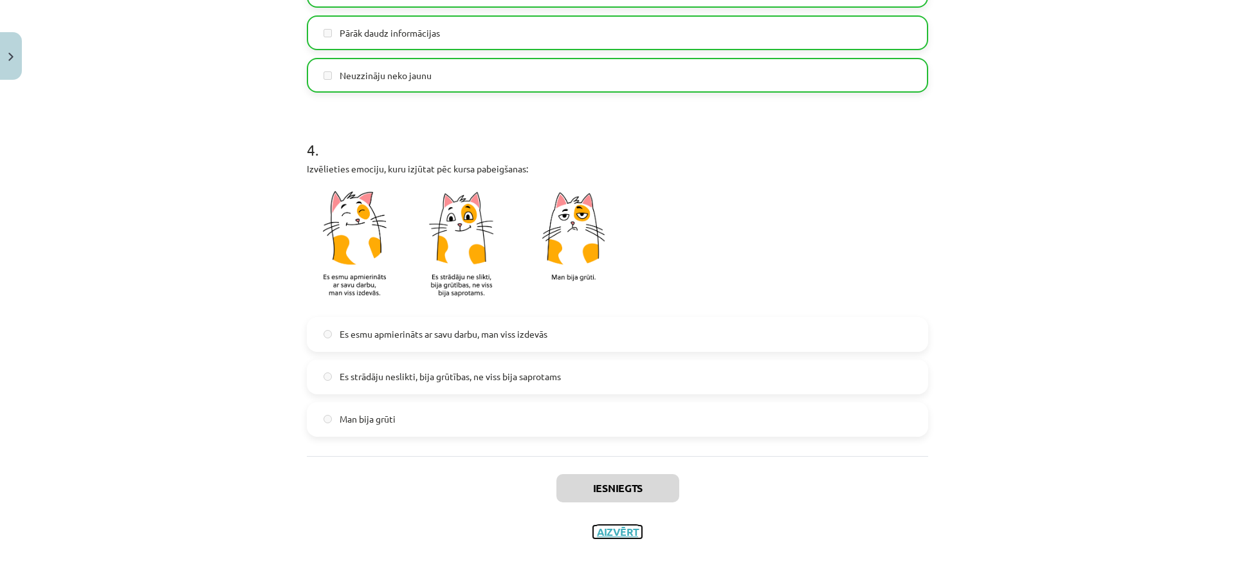
click at [630, 534] on button "Aizvērt" at bounding box center [617, 531] width 49 height 13
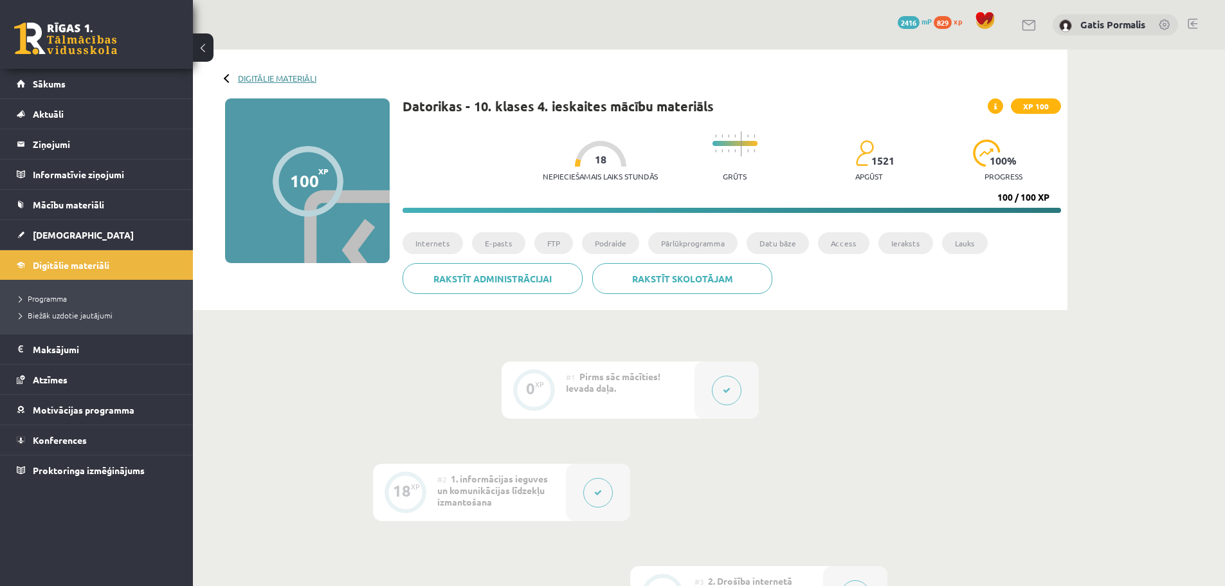
click at [253, 80] on link "Digitālie materiāli" at bounding box center [277, 78] width 78 height 10
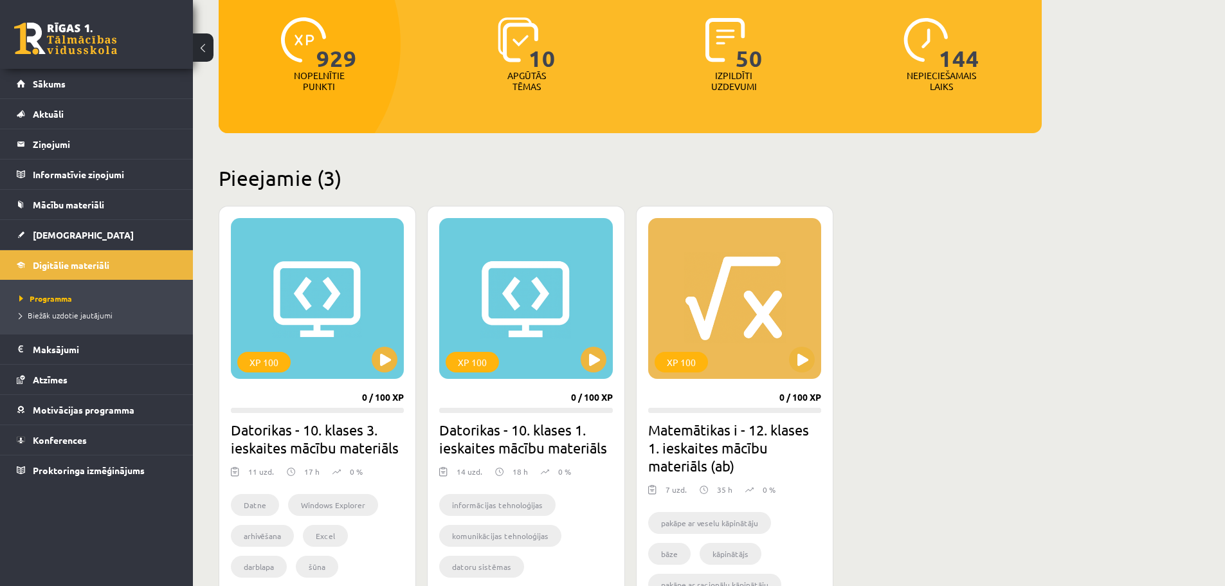
scroll to position [257, 0]
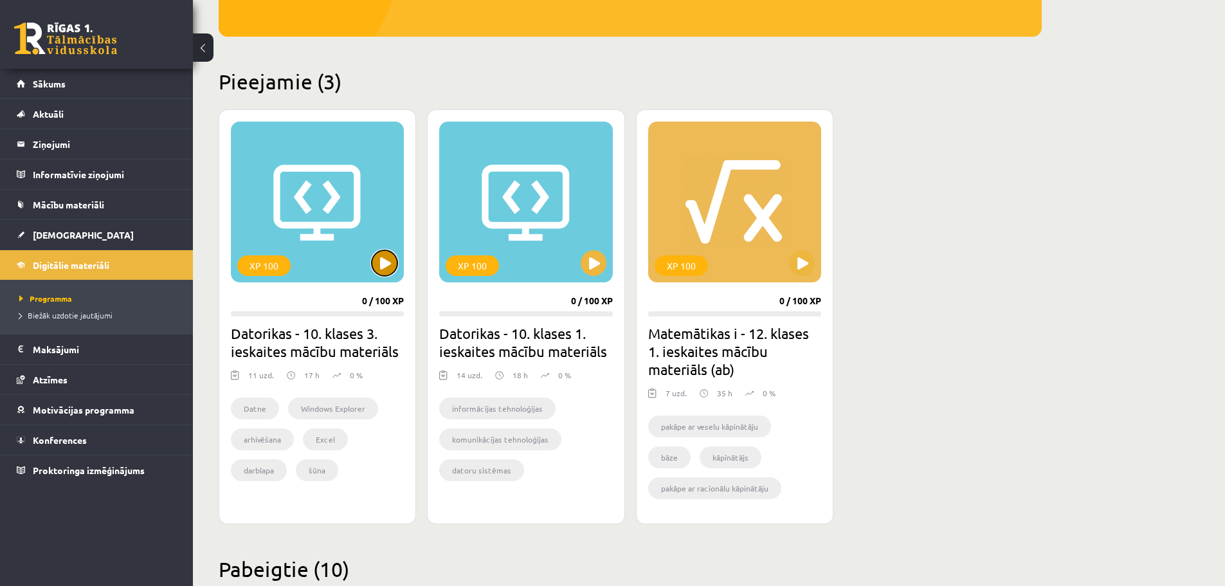
click at [375, 260] on button at bounding box center [385, 263] width 26 height 26
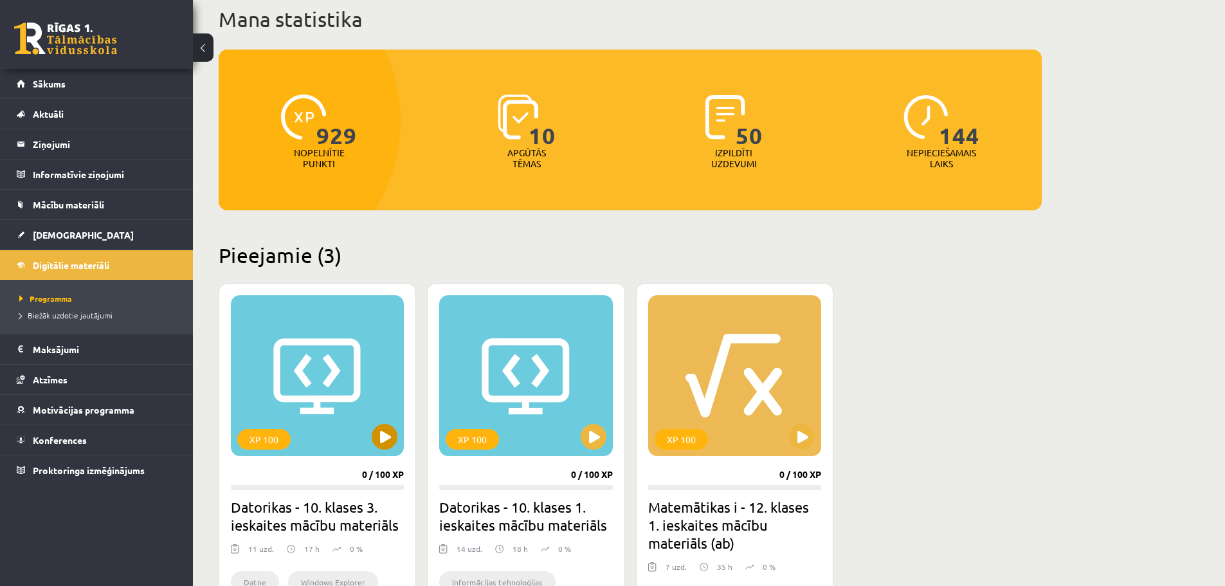
scroll to position [0, 0]
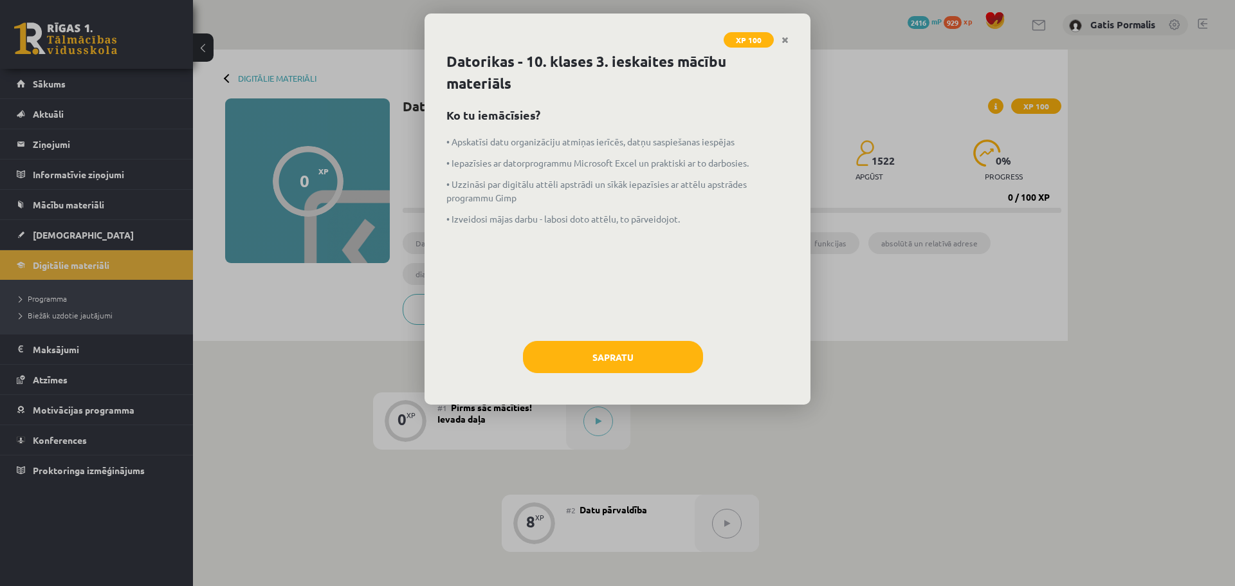
click at [594, 375] on div "Sapratu" at bounding box center [617, 362] width 342 height 42
click at [595, 366] on button "Sapratu" at bounding box center [613, 357] width 180 height 32
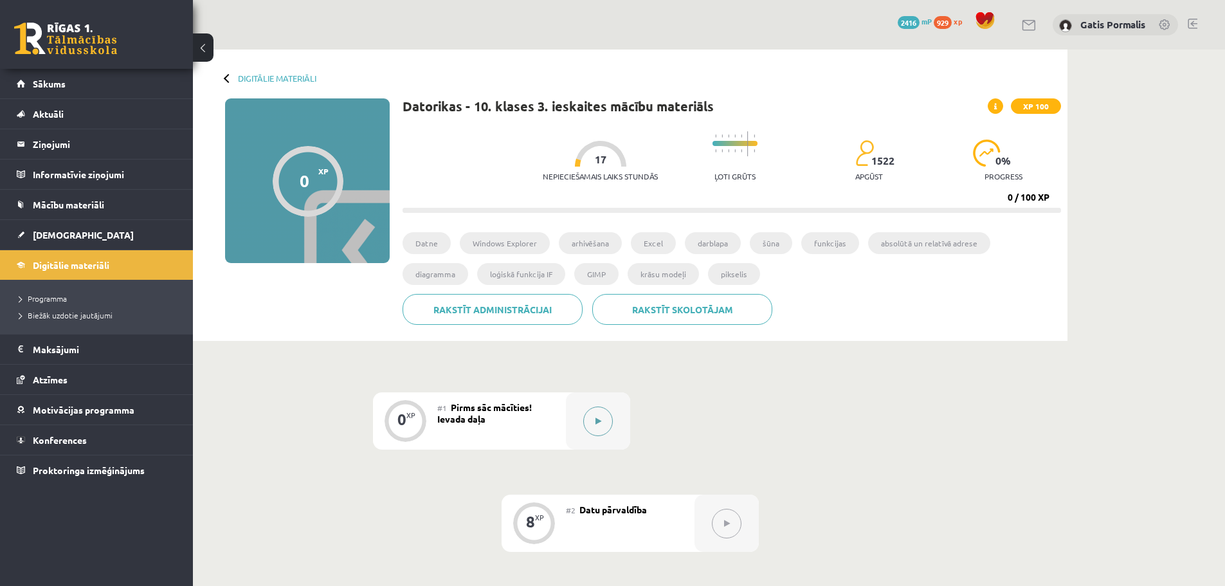
click at [597, 436] on div at bounding box center [598, 420] width 64 height 57
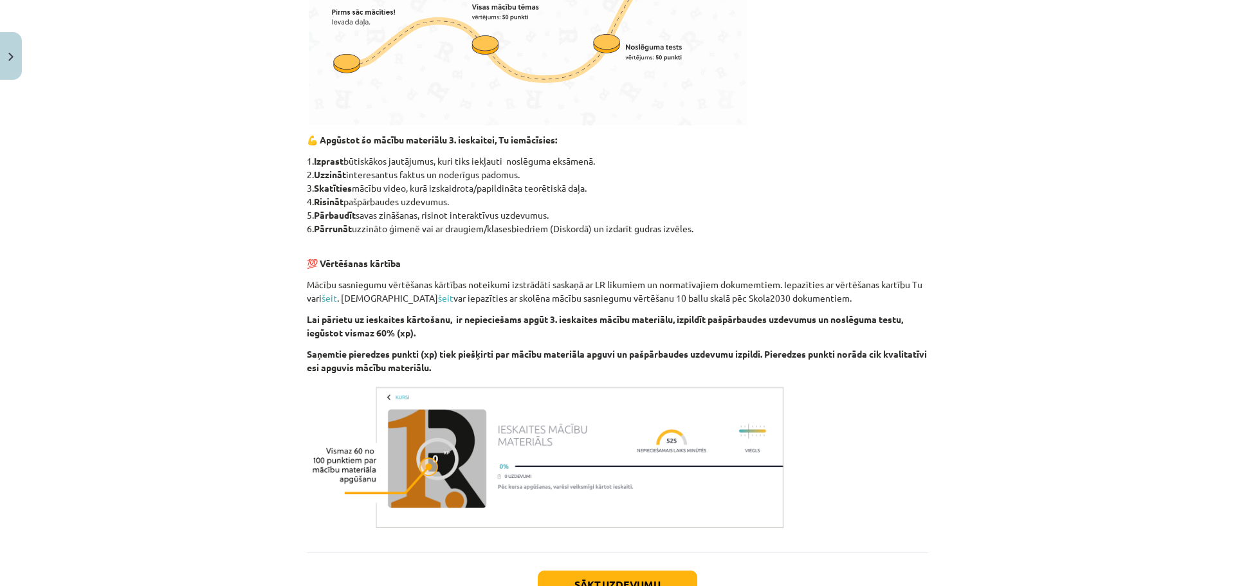
scroll to position [638, 0]
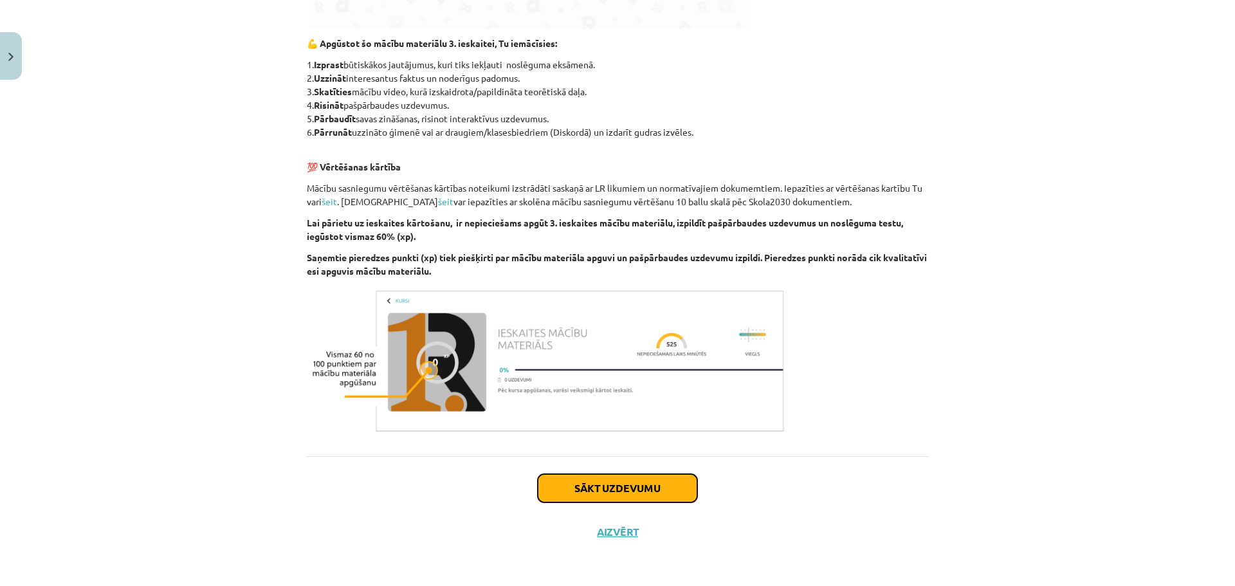
click at [606, 496] on button "Sākt uzdevumu" at bounding box center [617, 488] width 159 height 28
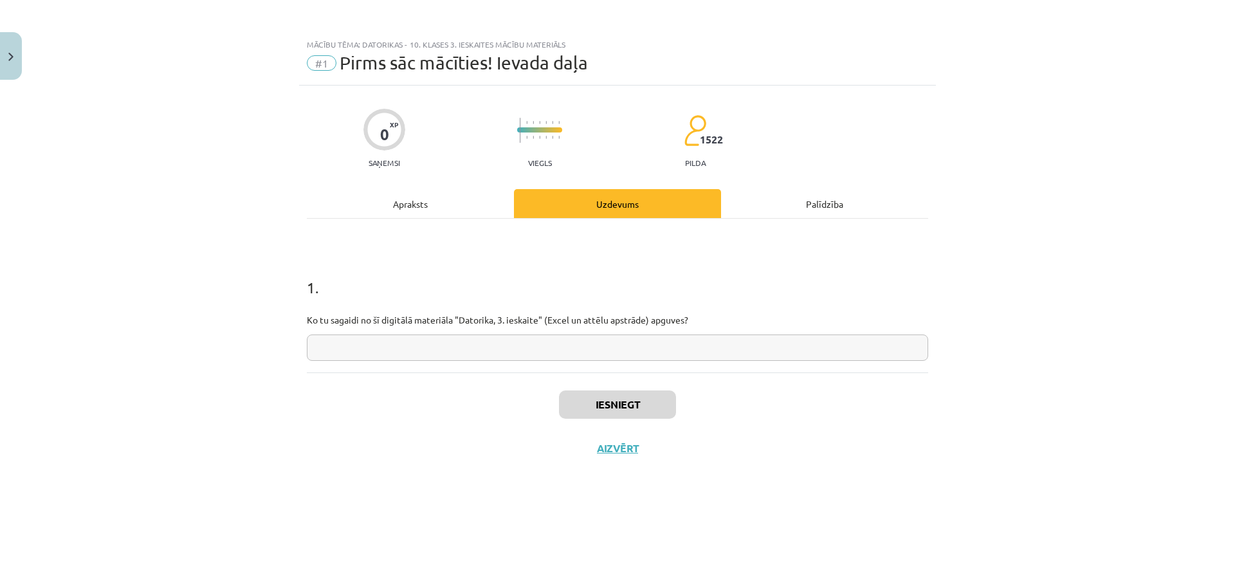
click at [548, 346] on input "text" at bounding box center [617, 347] width 621 height 26
type input "*"
click at [562, 412] on button "Iesniegt" at bounding box center [617, 404] width 117 height 28
click at [587, 446] on button "Nākamā nodarbība" at bounding box center [617, 457] width 126 height 30
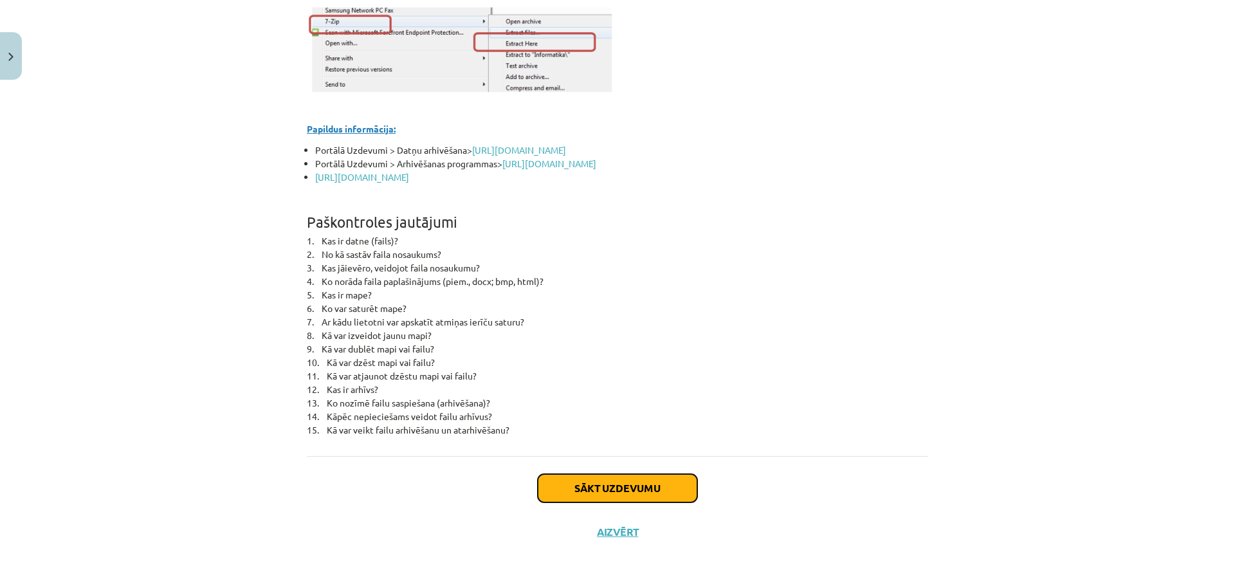
click at [595, 493] on button "Sākt uzdevumu" at bounding box center [617, 488] width 159 height 28
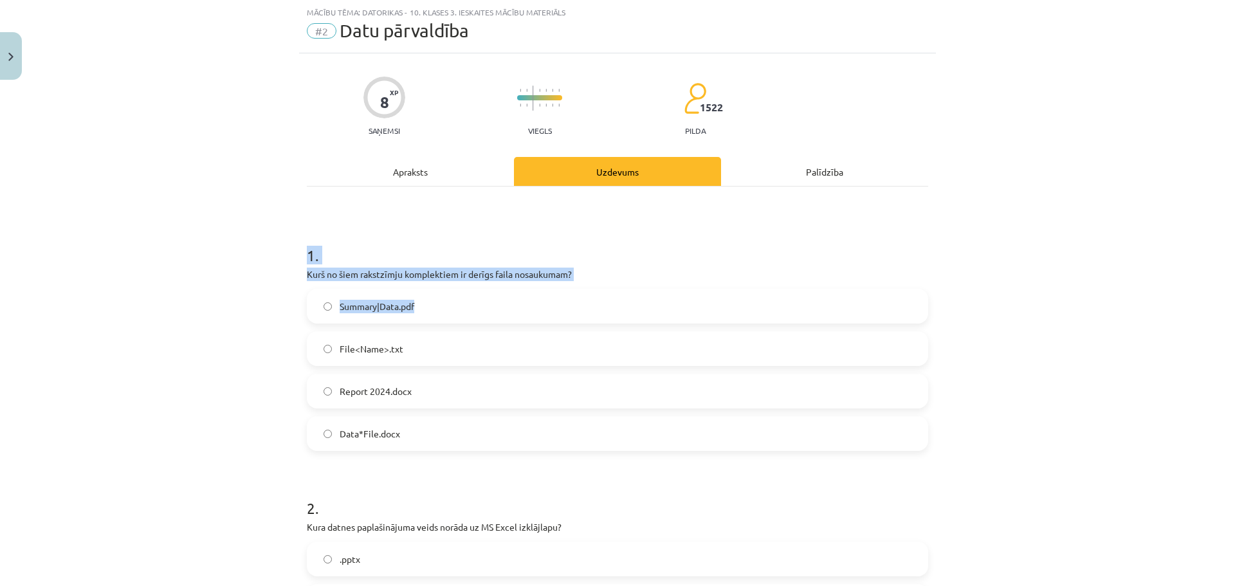
scroll to position [552, 0]
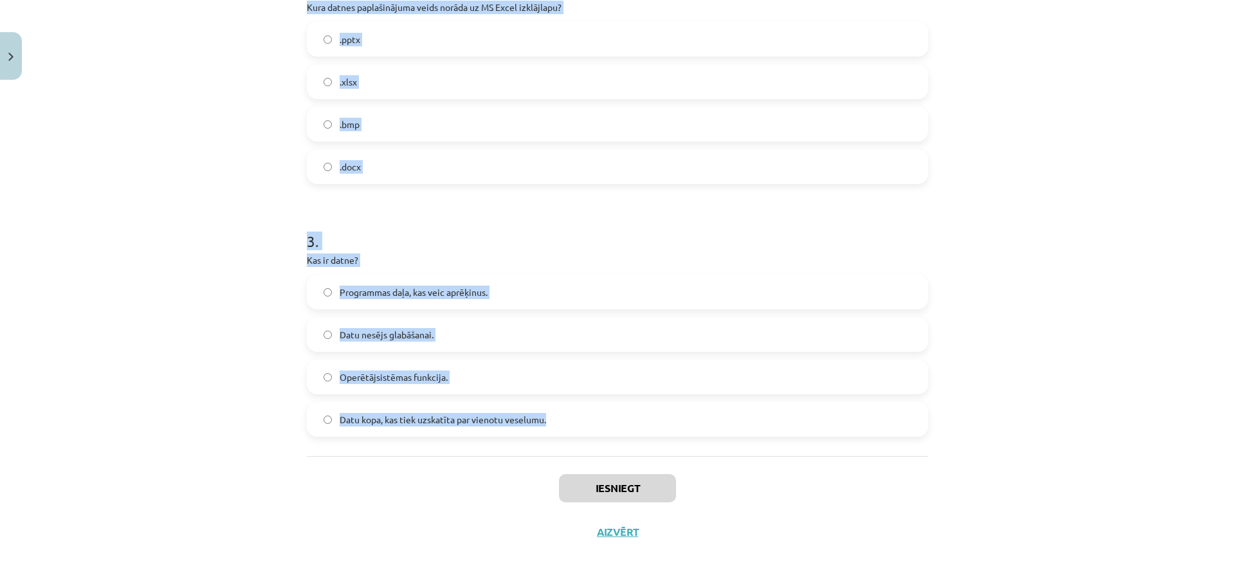
drag, startPoint x: 297, startPoint y: 255, endPoint x: 596, endPoint y: 410, distance: 337.1
click at [594, 410] on div "8 XP Saņemsi Viegls 1522 pilda Apraksts Uzdevums Palīdzība 1 . Kurš no šiem rak…" at bounding box center [617, 44] width 637 height 1020
copy form "1 . Kurš no šiem rakstzīmju komplektiem ir derīgs faila nosaukumam? Summary|Dat…"
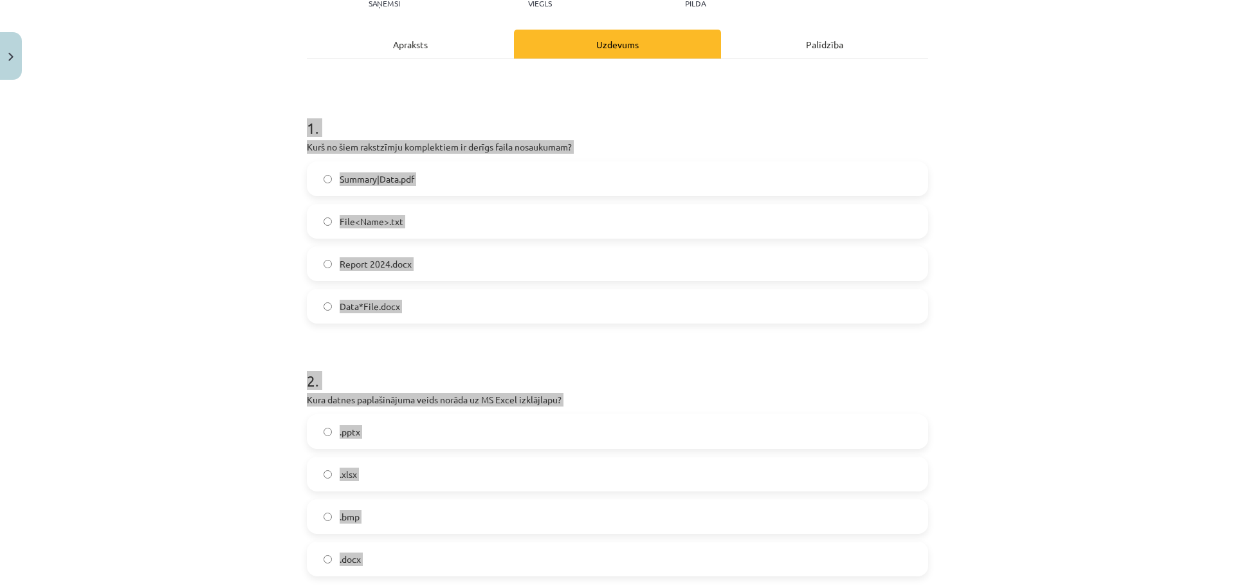
scroll to position [129, 0]
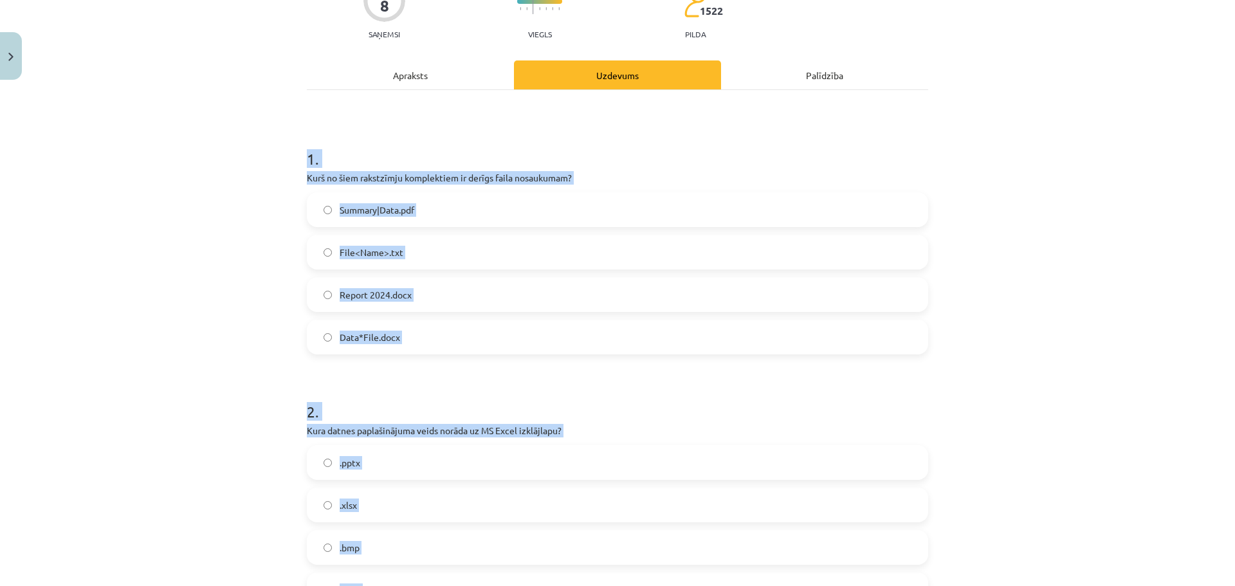
click at [624, 148] on h1 "1 ." at bounding box center [617, 147] width 621 height 40
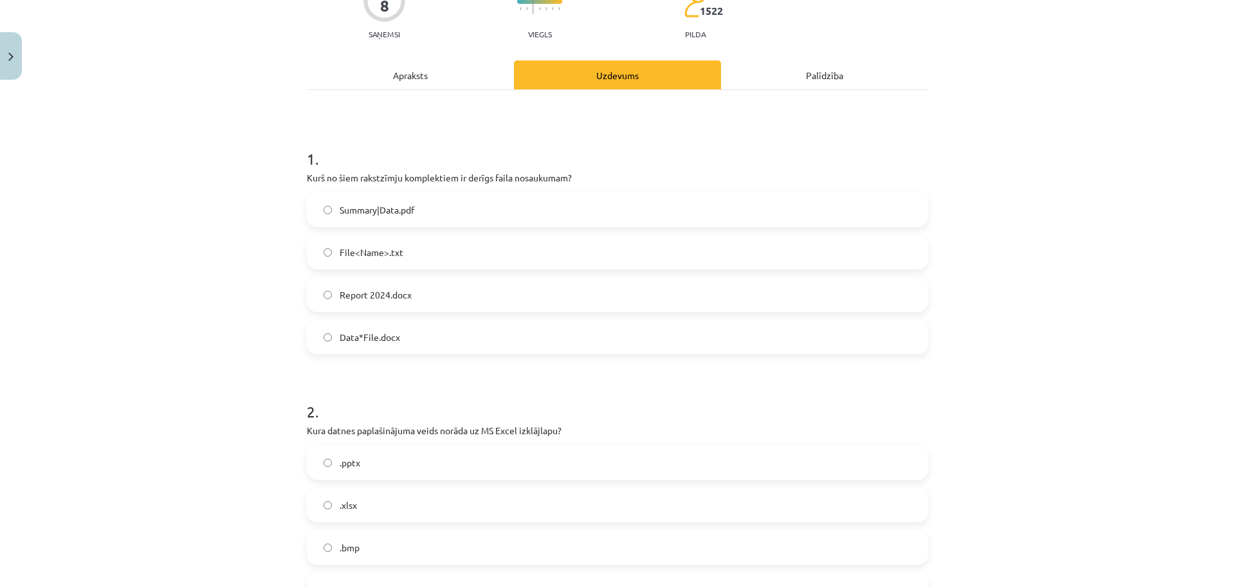
click at [412, 293] on label "Report 2024.docx" at bounding box center [617, 294] width 619 height 32
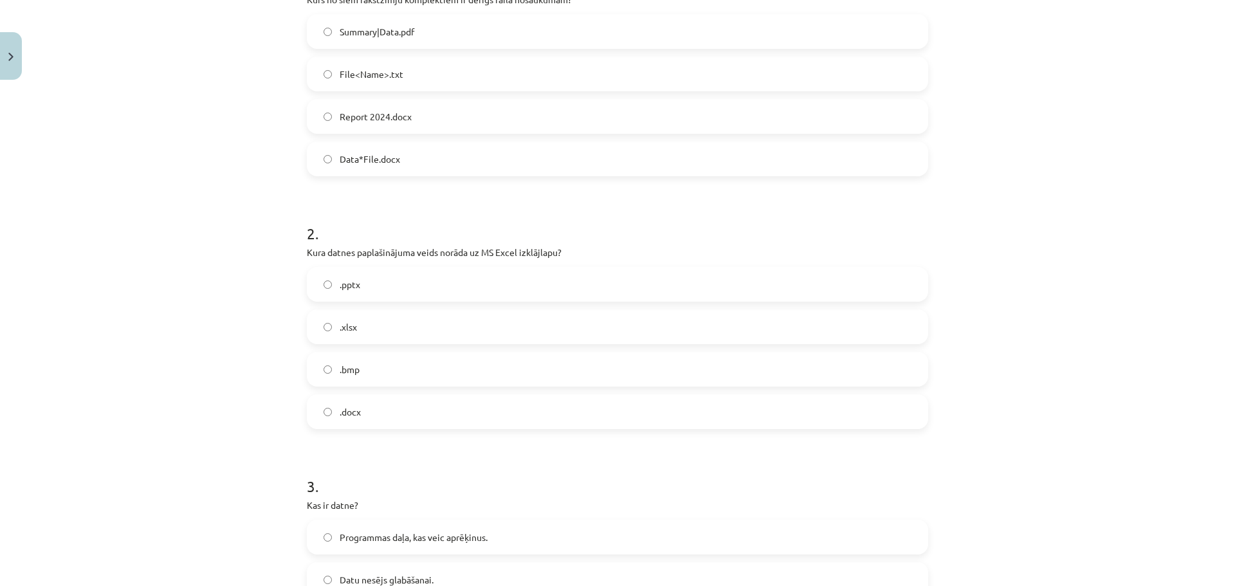
scroll to position [386, 0]
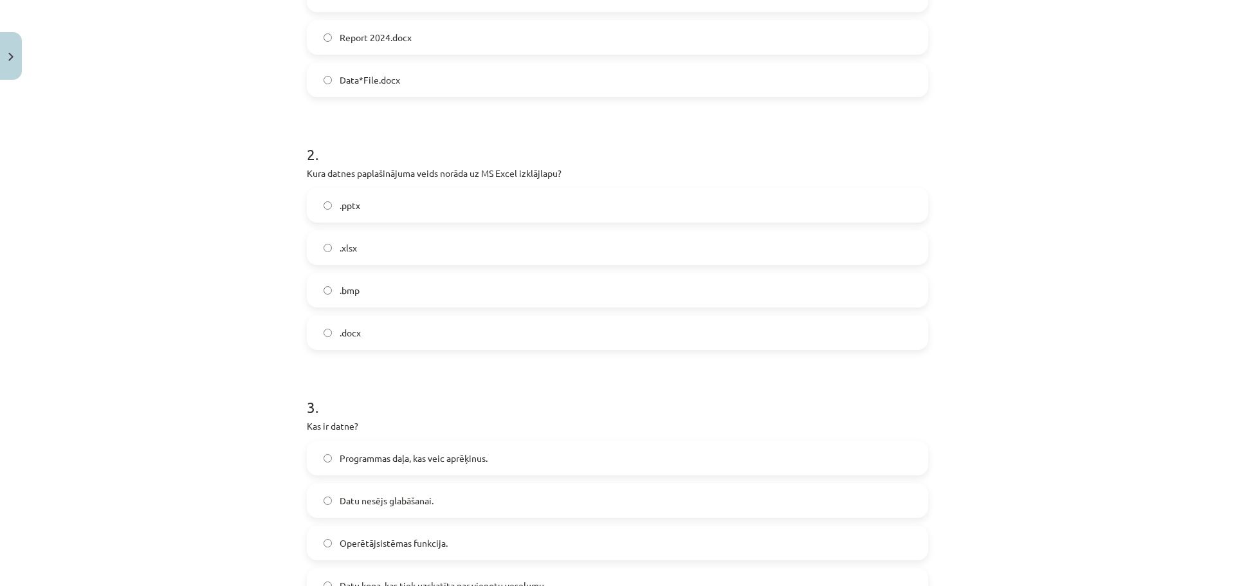
click at [374, 238] on label ".xlsx" at bounding box center [617, 248] width 619 height 32
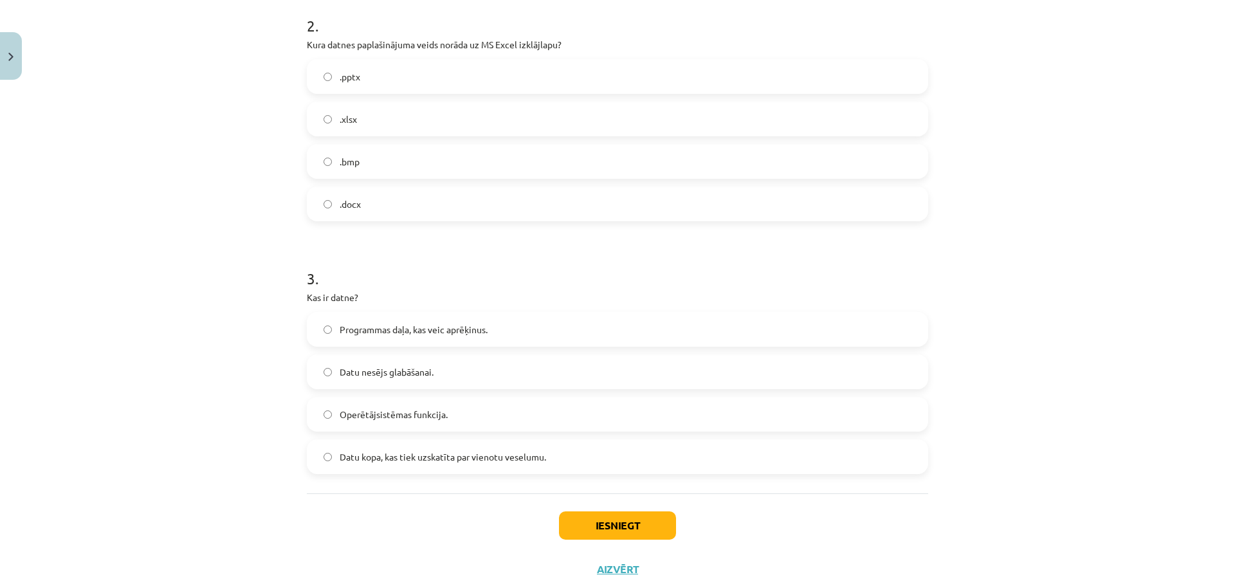
scroll to position [552, 0]
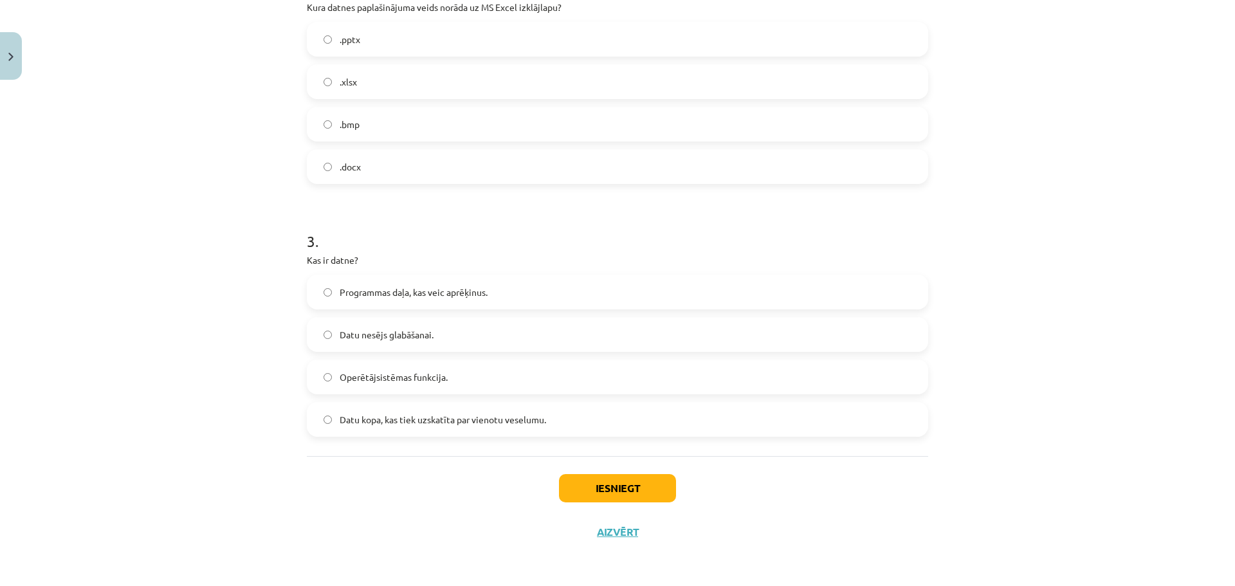
click at [560, 417] on label "Datu kopa, kas tiek uzskatīta par vienotu veselumu." at bounding box center [617, 419] width 619 height 32
click at [603, 477] on button "Iesniegt" at bounding box center [617, 488] width 117 height 28
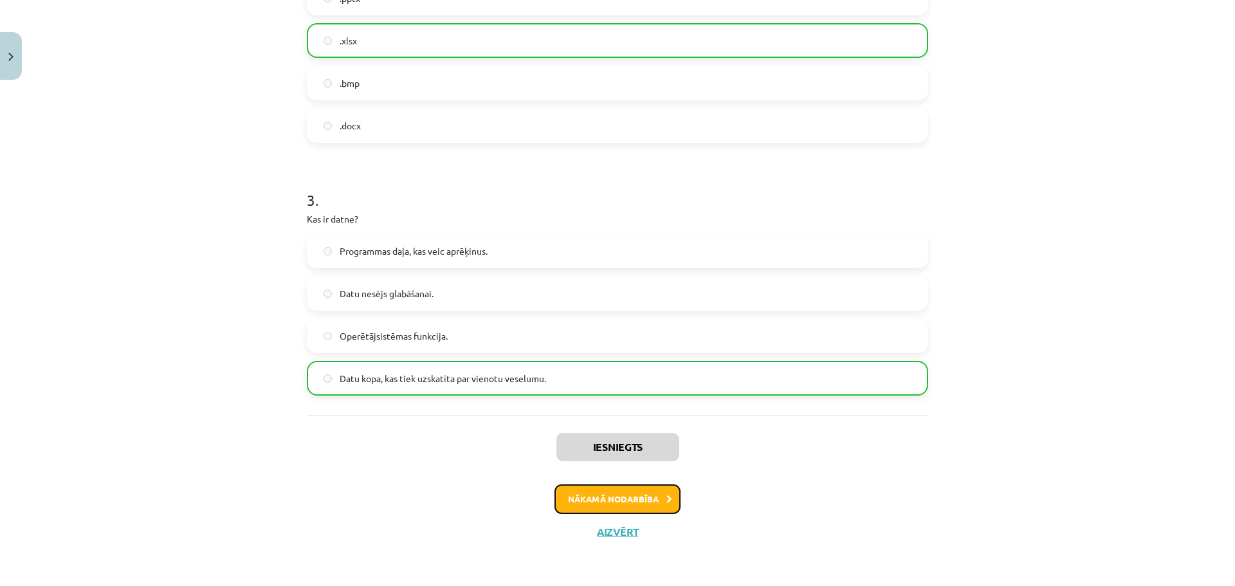
click at [621, 491] on button "Nākamā nodarbība" at bounding box center [617, 499] width 126 height 30
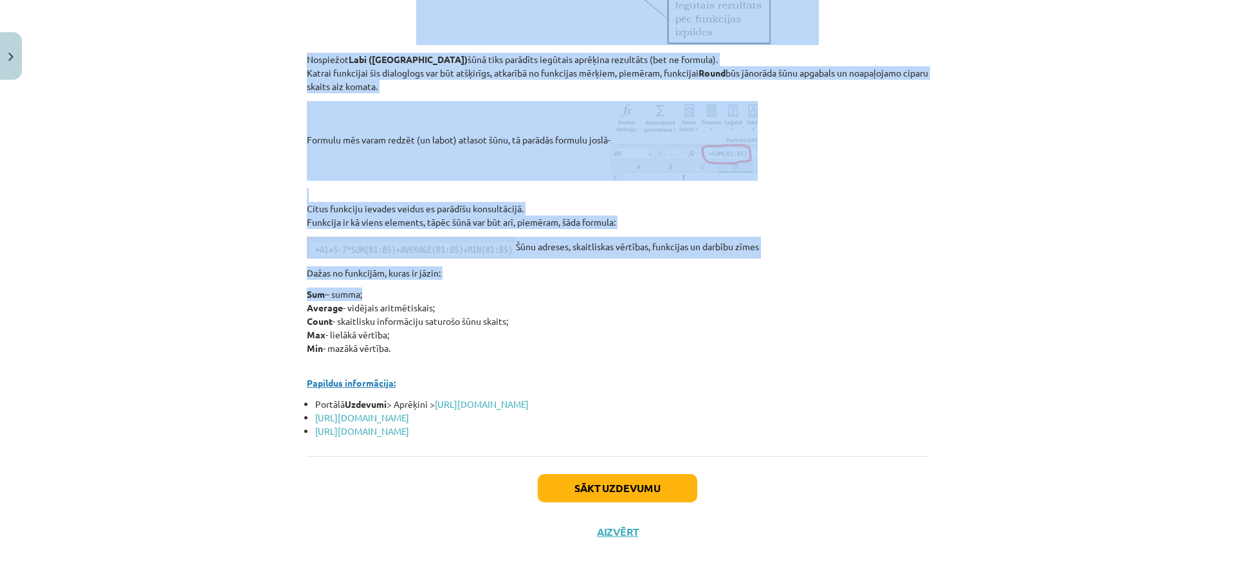
scroll to position [5527, 0]
drag, startPoint x: 302, startPoint y: 219, endPoint x: 652, endPoint y: 424, distance: 405.8
click at [650, 486] on button "Sākt uzdevumu" at bounding box center [617, 488] width 159 height 28
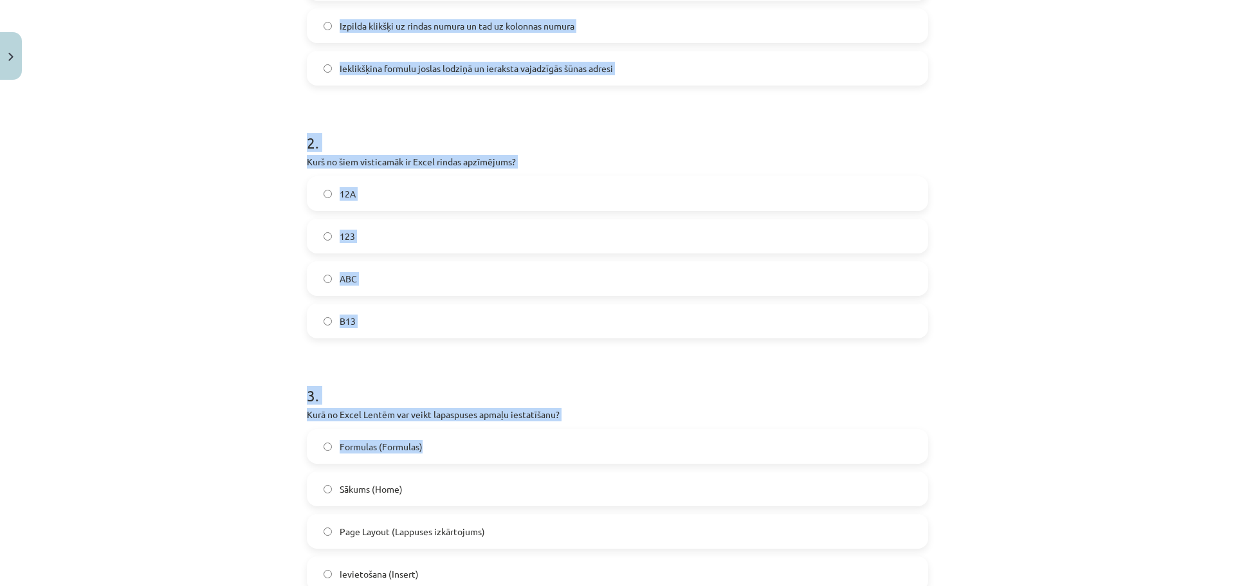
scroll to position [552, 0]
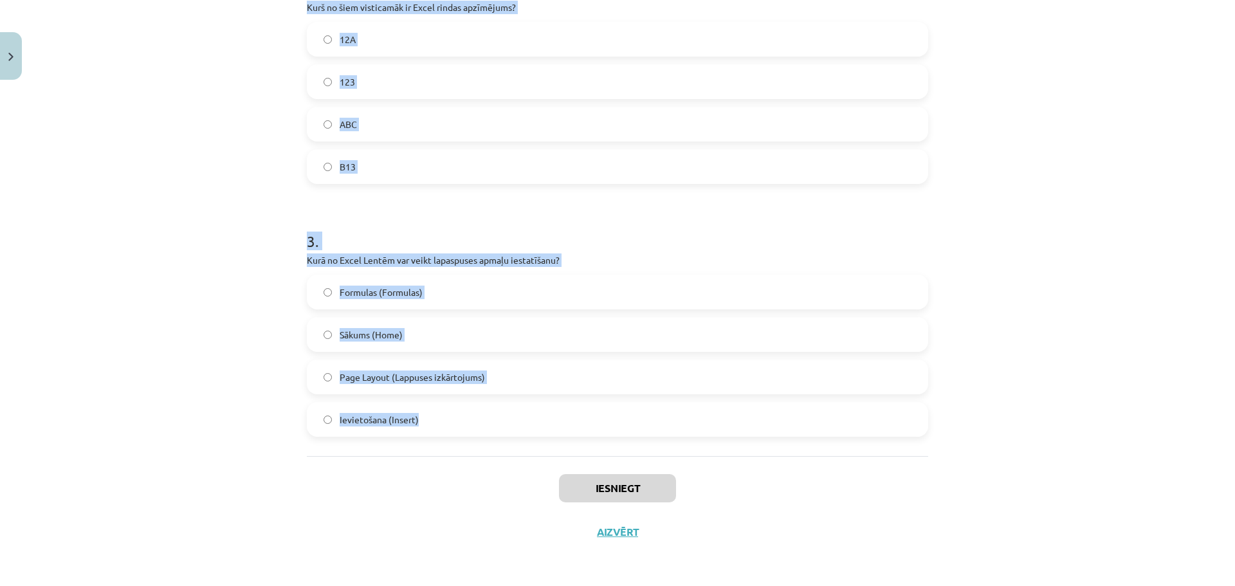
drag, startPoint x: 308, startPoint y: 251, endPoint x: 574, endPoint y: 415, distance: 312.2
click at [574, 417] on div "Mācību tēma: Datorikas - 10. klases 3. ieskaites mācību materiāls #3 Excel (1. …" at bounding box center [617, 293] width 1235 height 586
copy form "1 . Kā Excel var atlasīt (iezīmēt) 1 konkrētu šūnu? Lieto taustiņu kombināciju …"
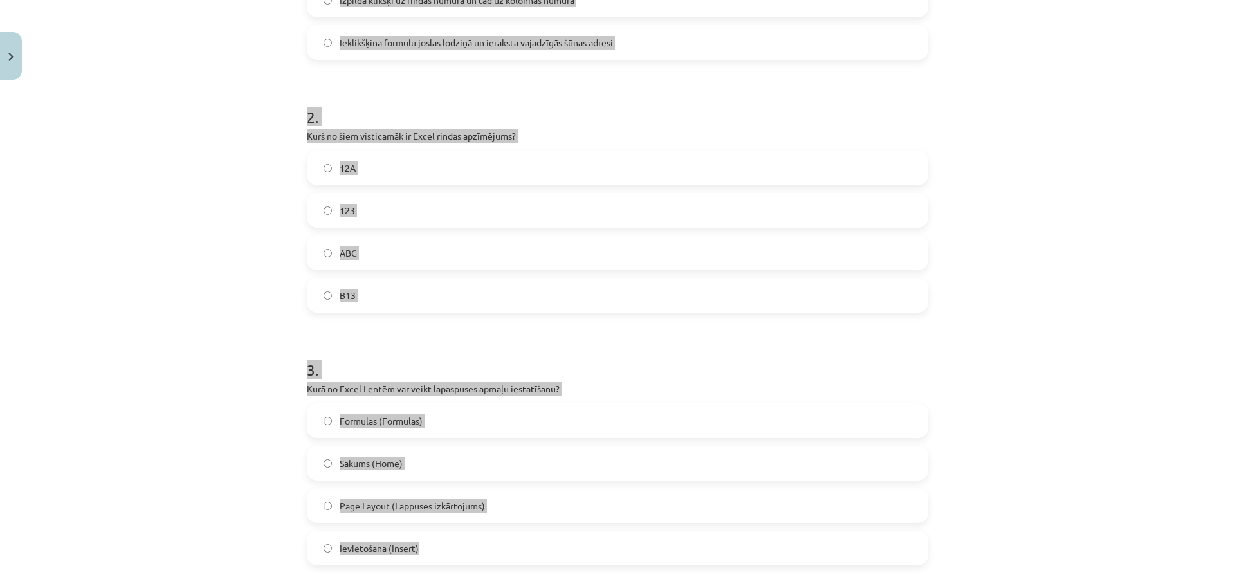
scroll to position [295, 0]
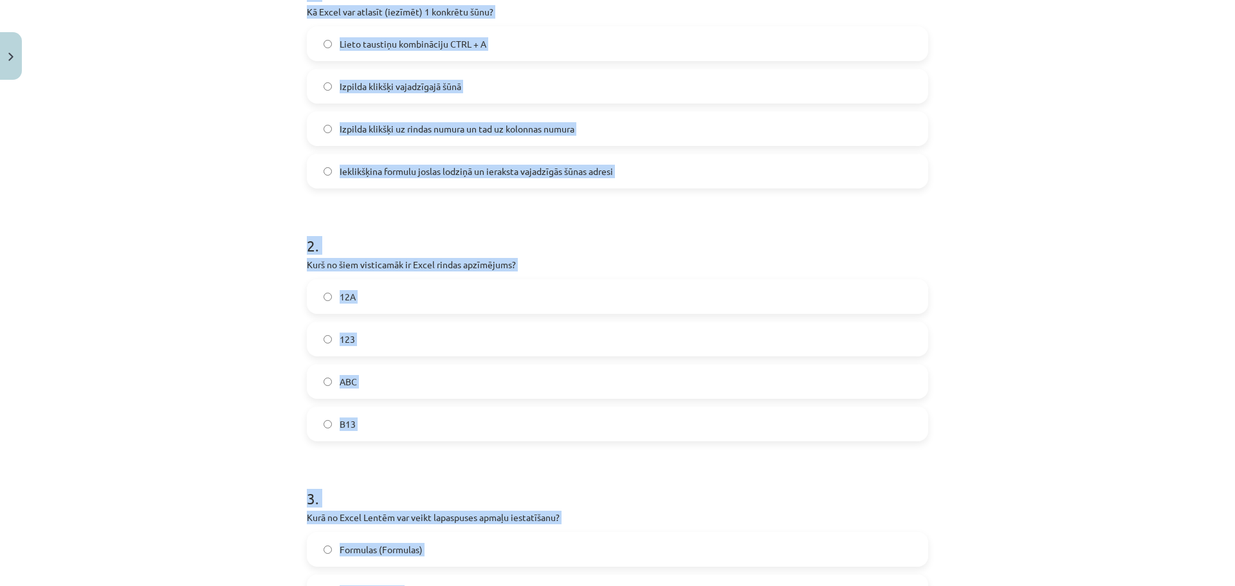
drag, startPoint x: 507, startPoint y: 82, endPoint x: 516, endPoint y: 102, distance: 21.3
click at [507, 82] on label "Izpilda klikšķi vajadzīgajā šūnā" at bounding box center [617, 86] width 619 height 32
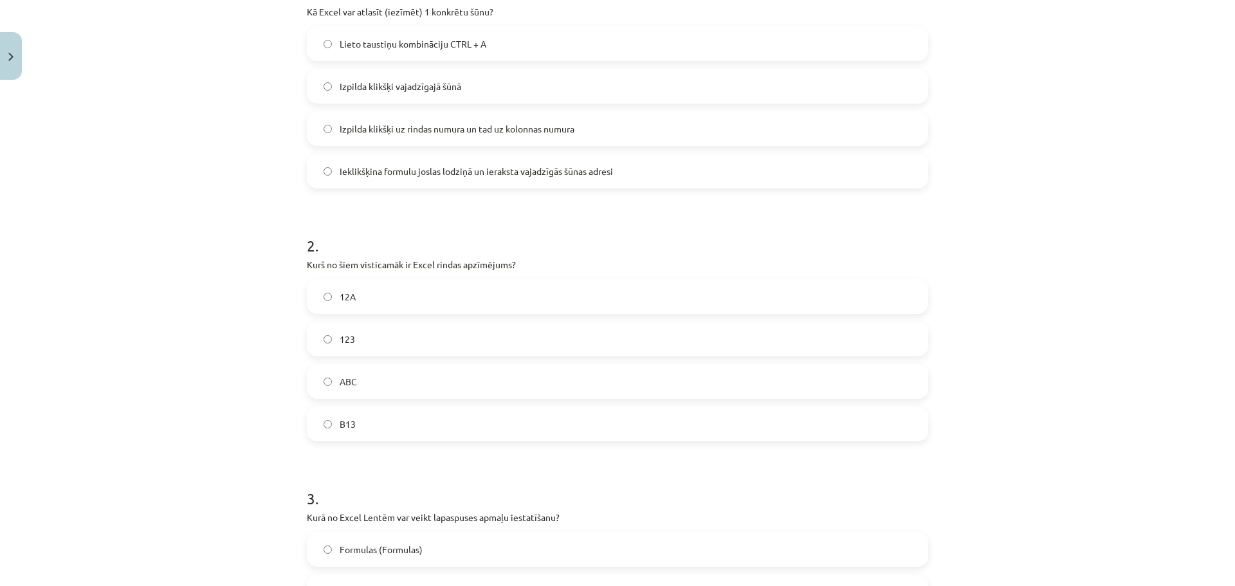
click at [401, 342] on label "123" at bounding box center [617, 339] width 619 height 32
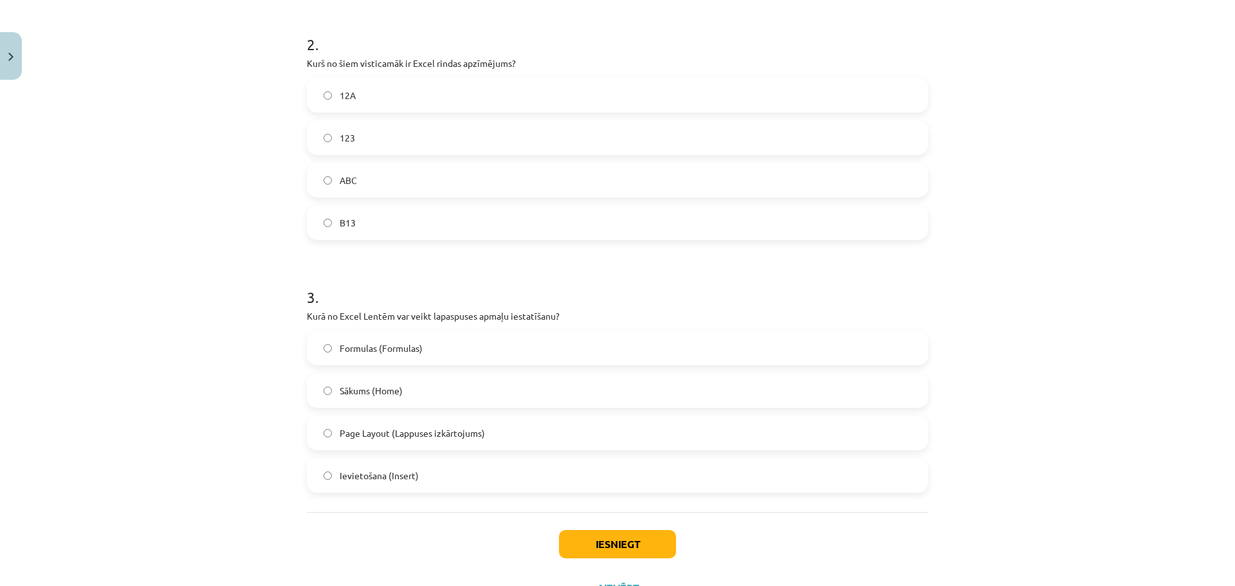
scroll to position [552, 0]
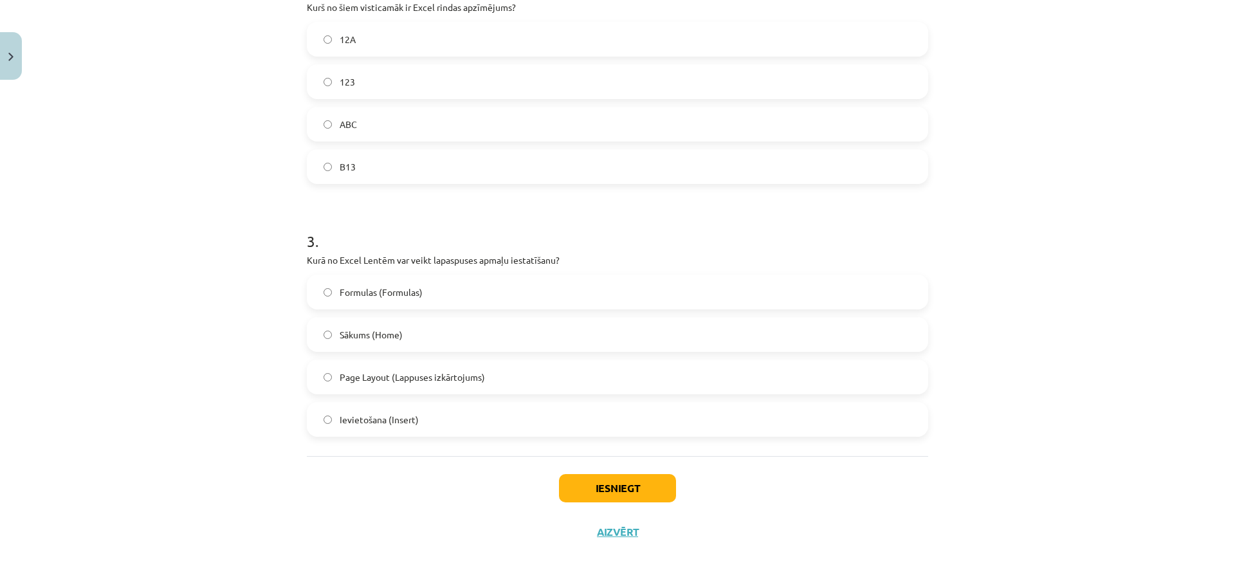
click at [461, 369] on label "Page Layout (Lappuses izkārtojums)" at bounding box center [617, 377] width 619 height 32
click at [583, 478] on button "Iesniegt" at bounding box center [617, 488] width 117 height 28
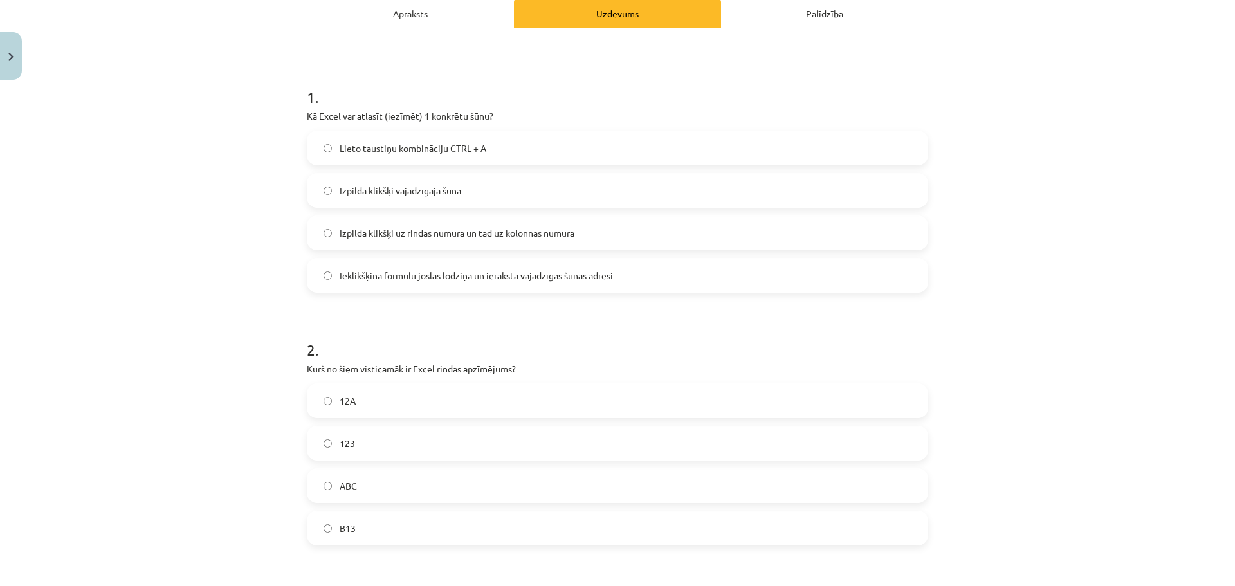
scroll to position [0, 0]
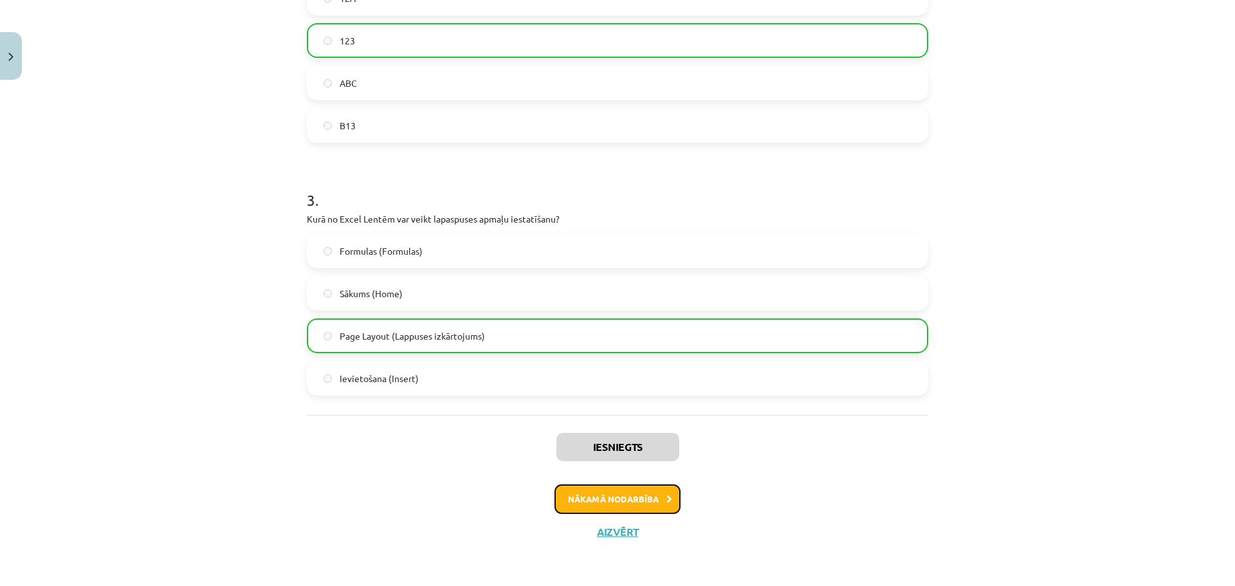
click at [623, 502] on button "Nākamā nodarbība" at bounding box center [617, 499] width 126 height 30
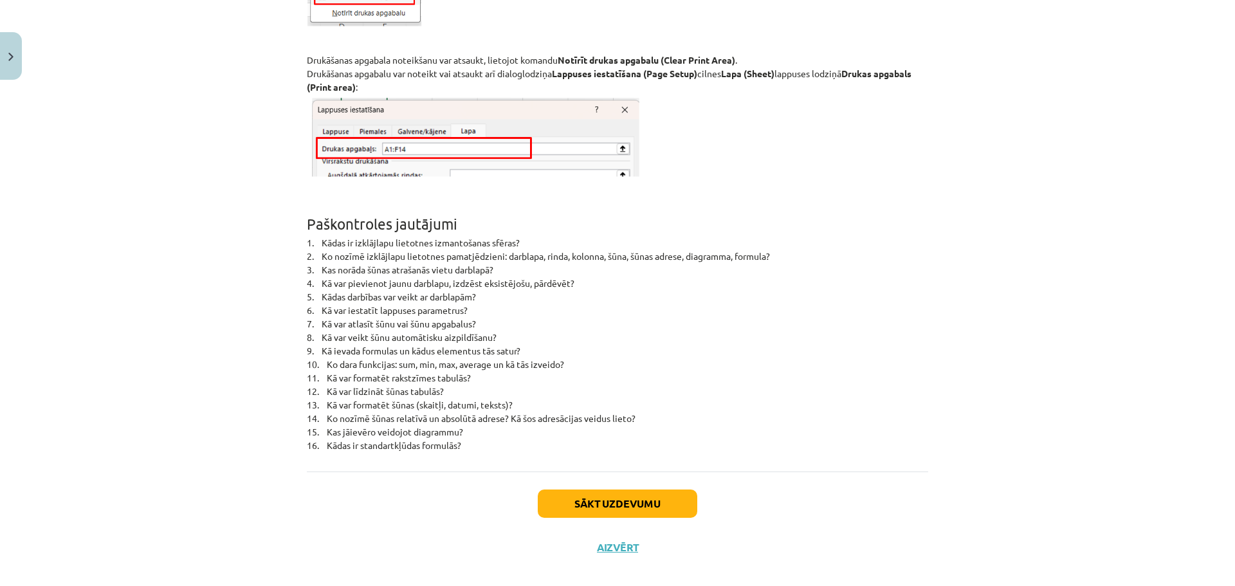
scroll to position [8234, 0]
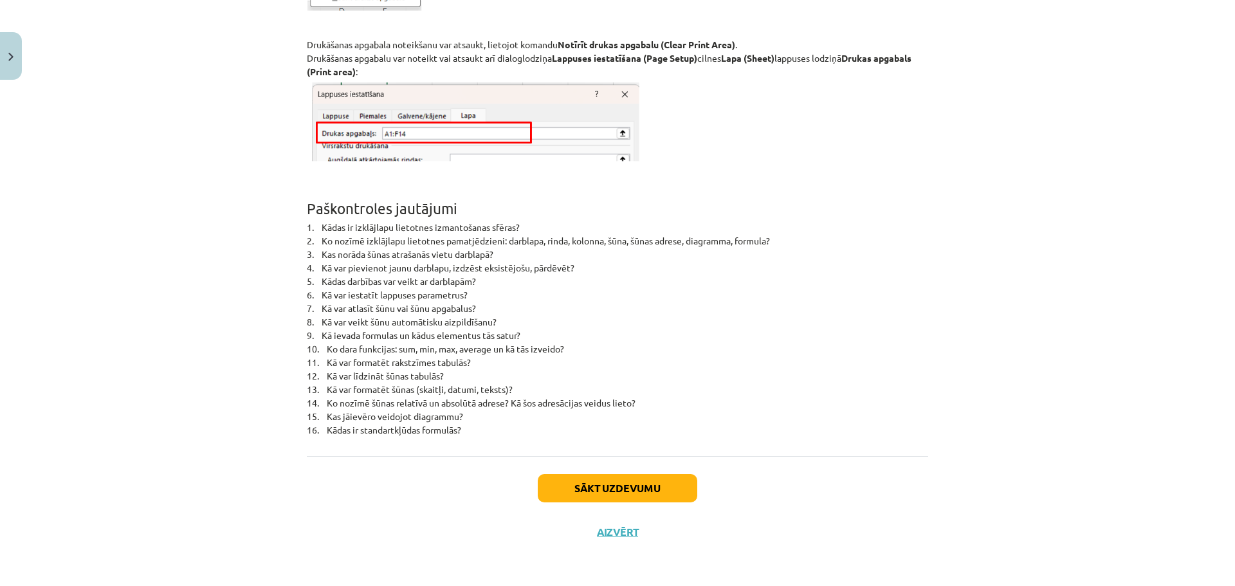
click at [634, 507] on div "Sākt uzdevumu Aizvērt" at bounding box center [617, 501] width 621 height 90
click at [630, 487] on button "Sākt uzdevumu" at bounding box center [617, 488] width 159 height 28
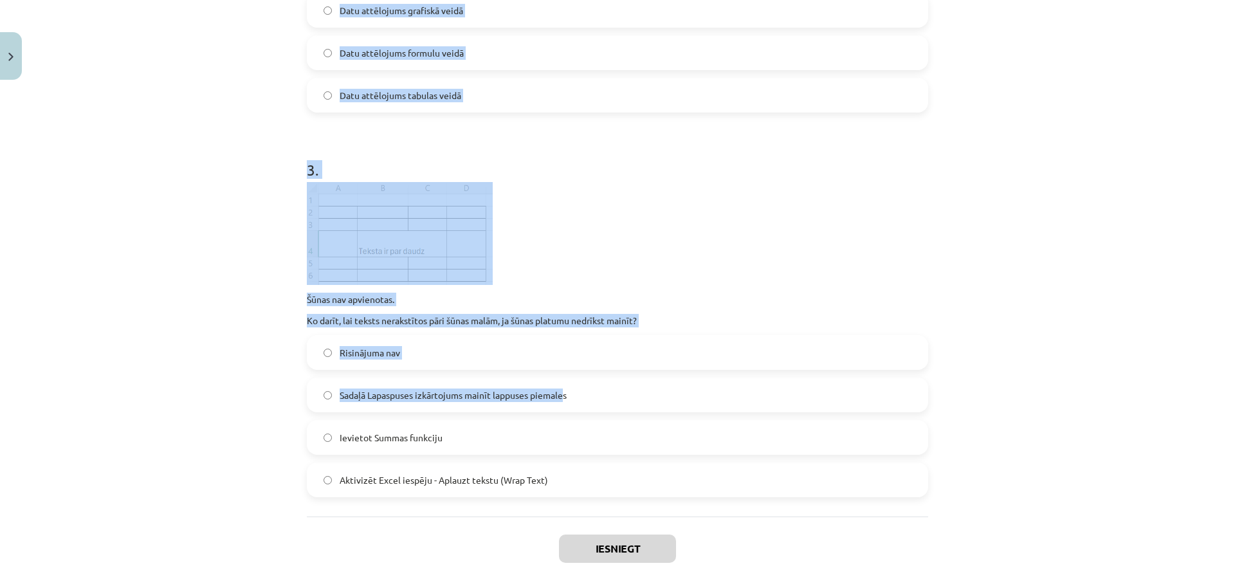
scroll to position [706, 0]
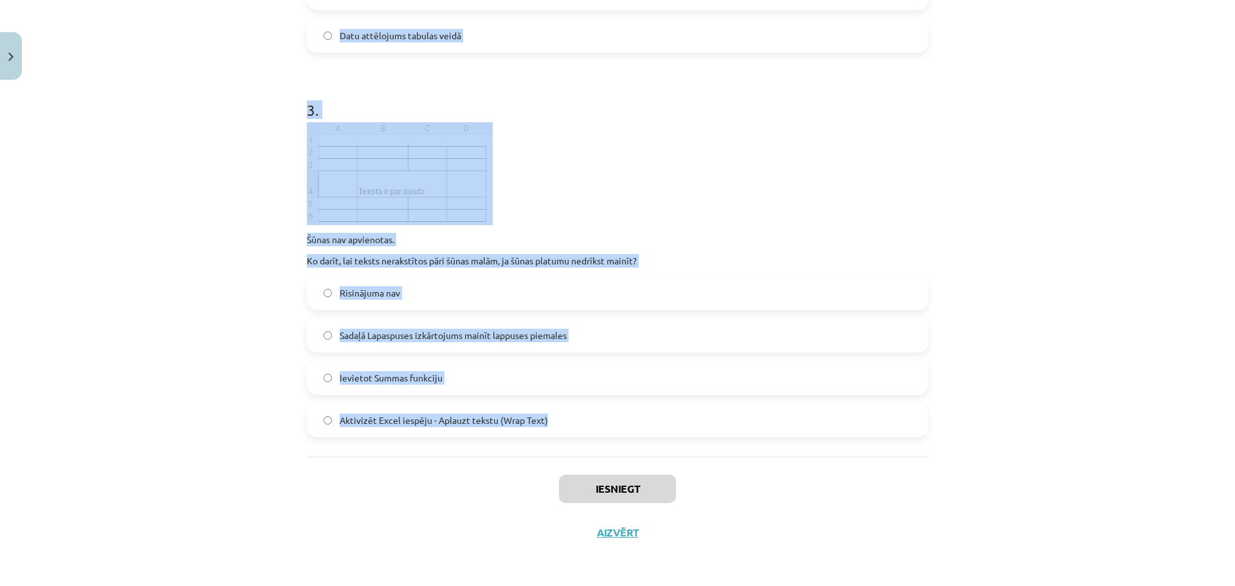
drag, startPoint x: 277, startPoint y: 238, endPoint x: 640, endPoint y: 426, distance: 409.0
click at [640, 426] on div "Mācību tēma: Datorikas - 10. klases 3. ieskaites mācību materiāls #4 Excel (2. …" at bounding box center [617, 293] width 1235 height 586
copy form "1 . Ko norāda šis Excel kļūdas paziņojums? ### skaitliskai vērtībai šūnā nepiet…"
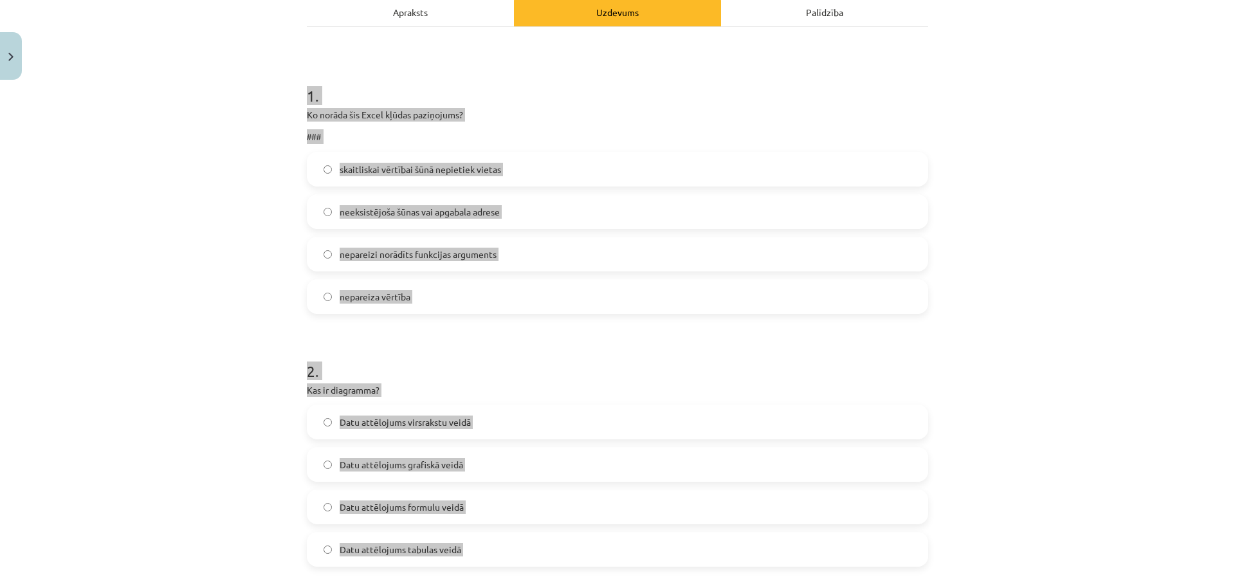
scroll to position [191, 0]
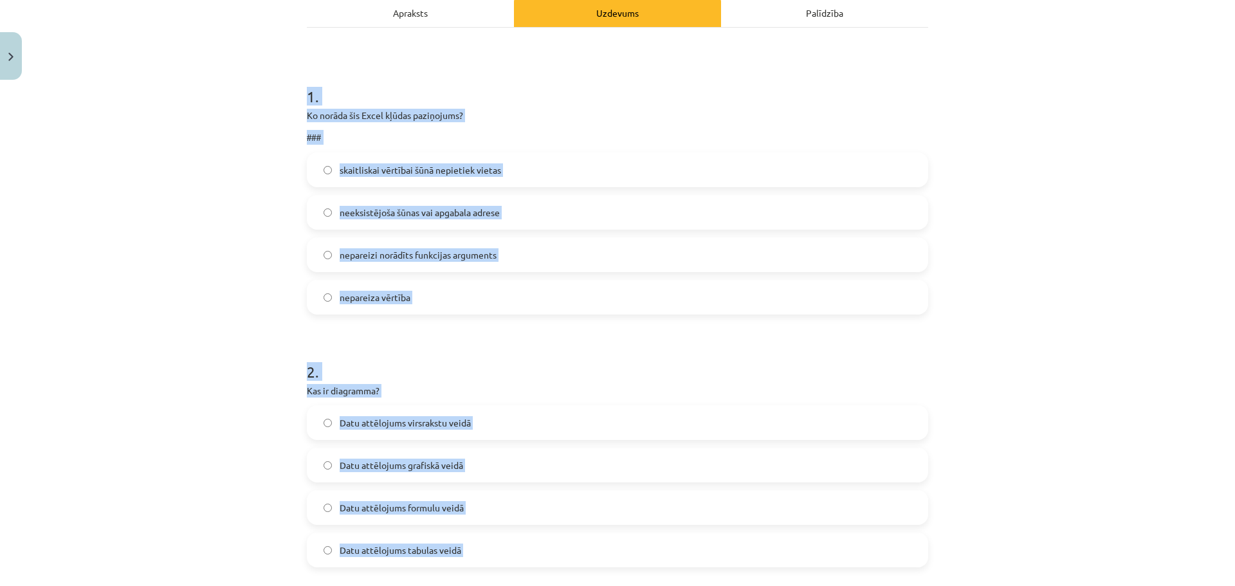
click at [533, 170] on label "skaitliskai vērtībai šūnā nepietiek vietas" at bounding box center [617, 170] width 619 height 32
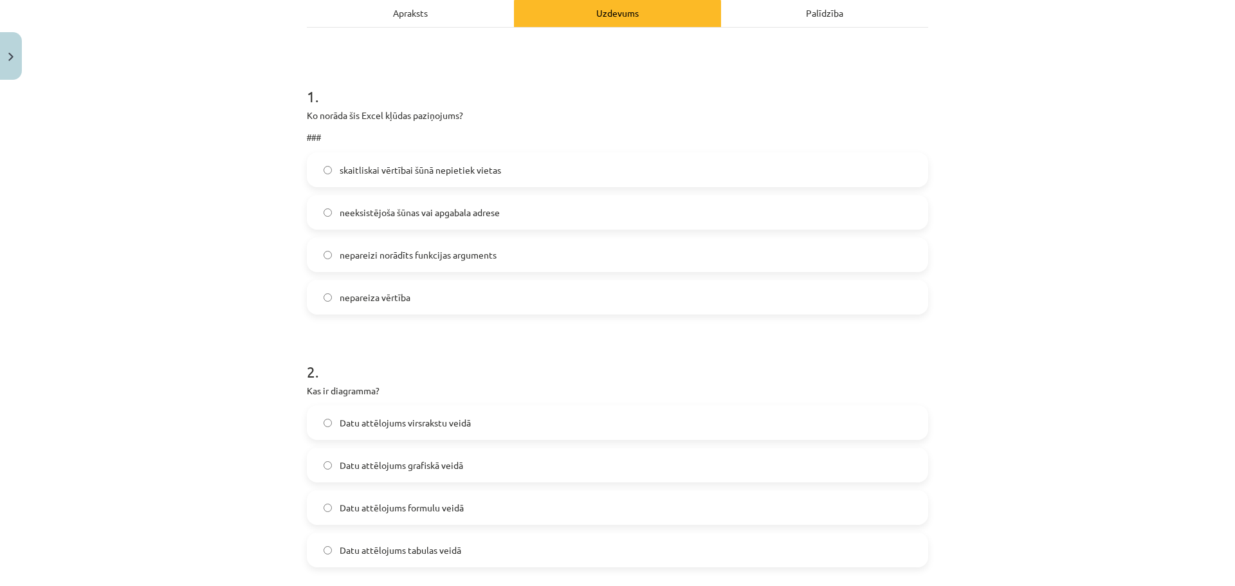
scroll to position [320, 0]
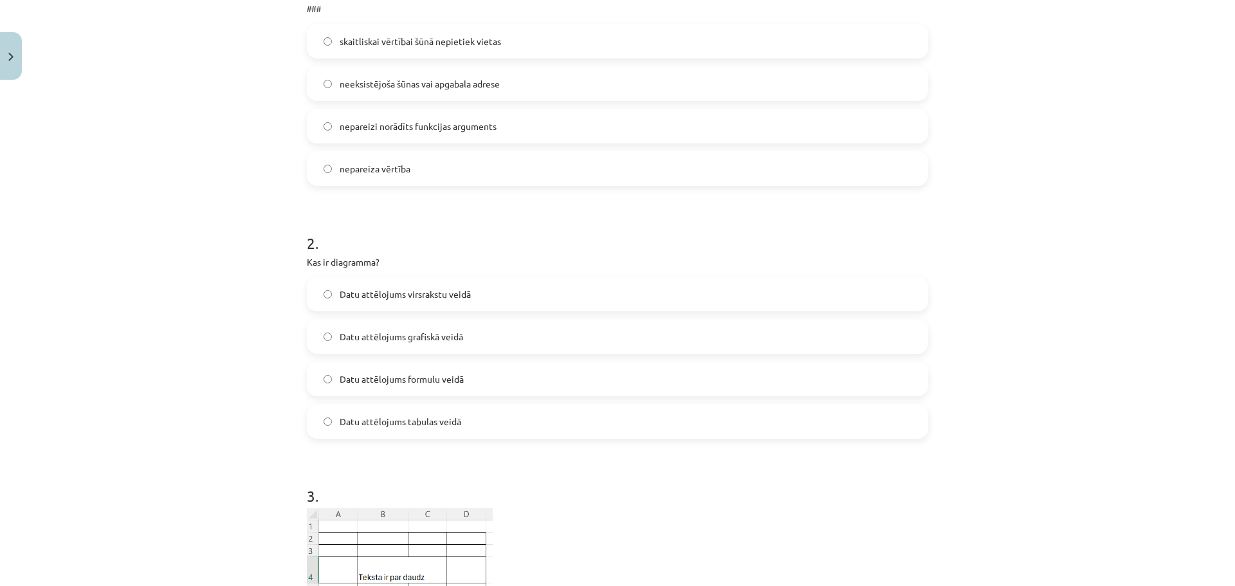
click at [498, 331] on label "Datu attēlojums grafiskā veidā" at bounding box center [617, 336] width 619 height 32
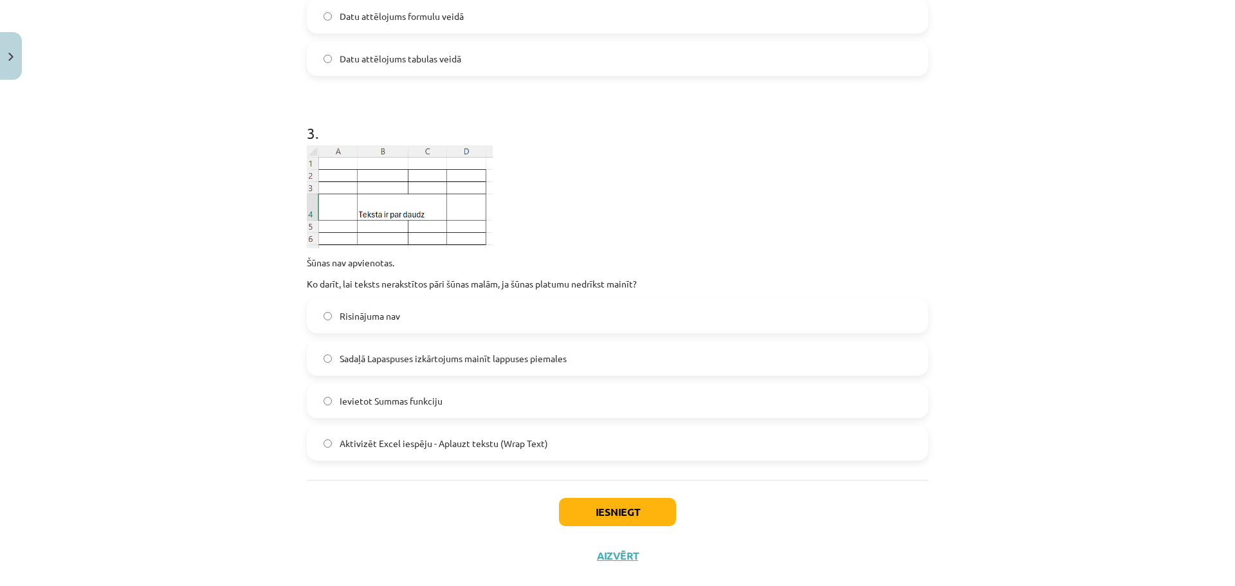
scroll to position [706, 0]
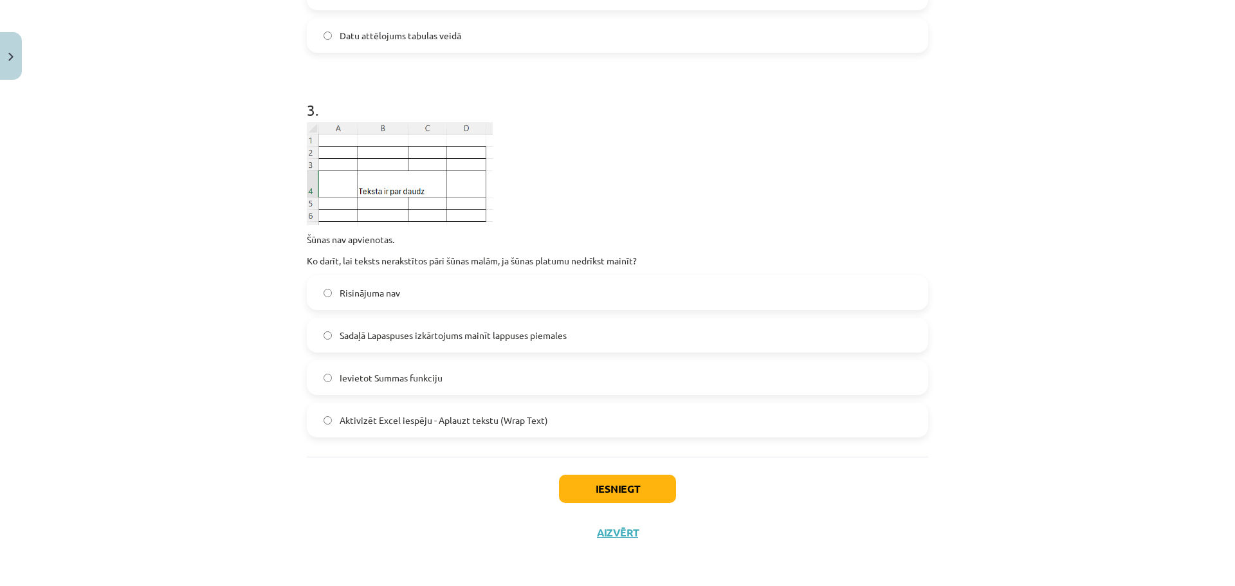
click at [538, 424] on span "Aktivizēt Excel iespēju - Aplauzt tekstu (Wrap Text)" at bounding box center [444, 421] width 208 height 14
click at [601, 489] on button "Iesniegt" at bounding box center [617, 489] width 117 height 28
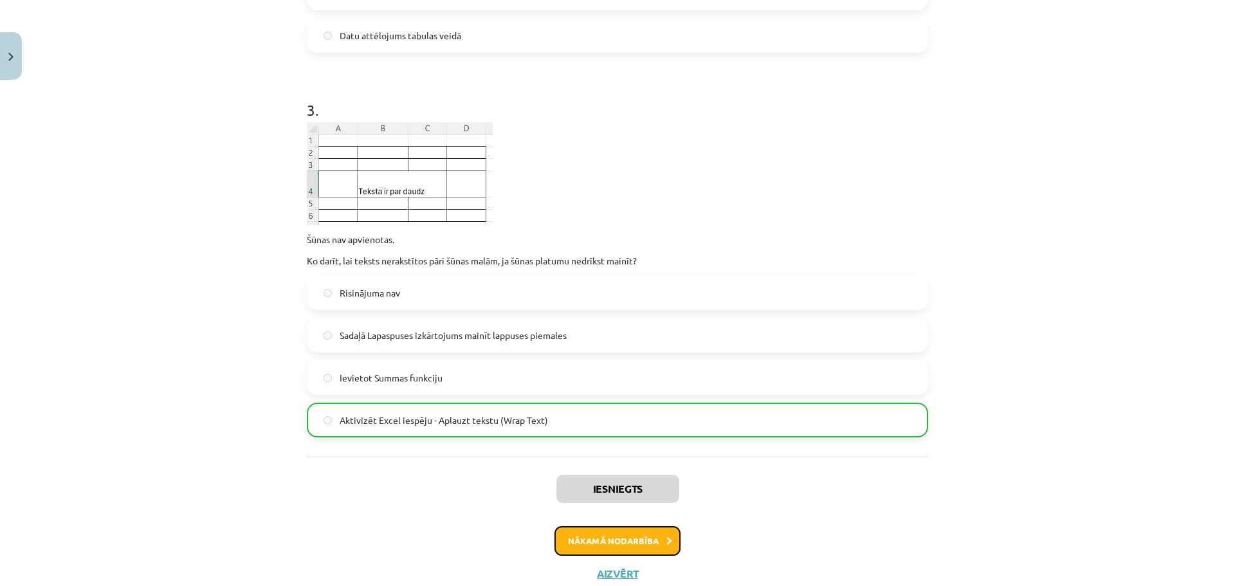
click at [628, 535] on button "Nākamā nodarbība" at bounding box center [617, 541] width 126 height 30
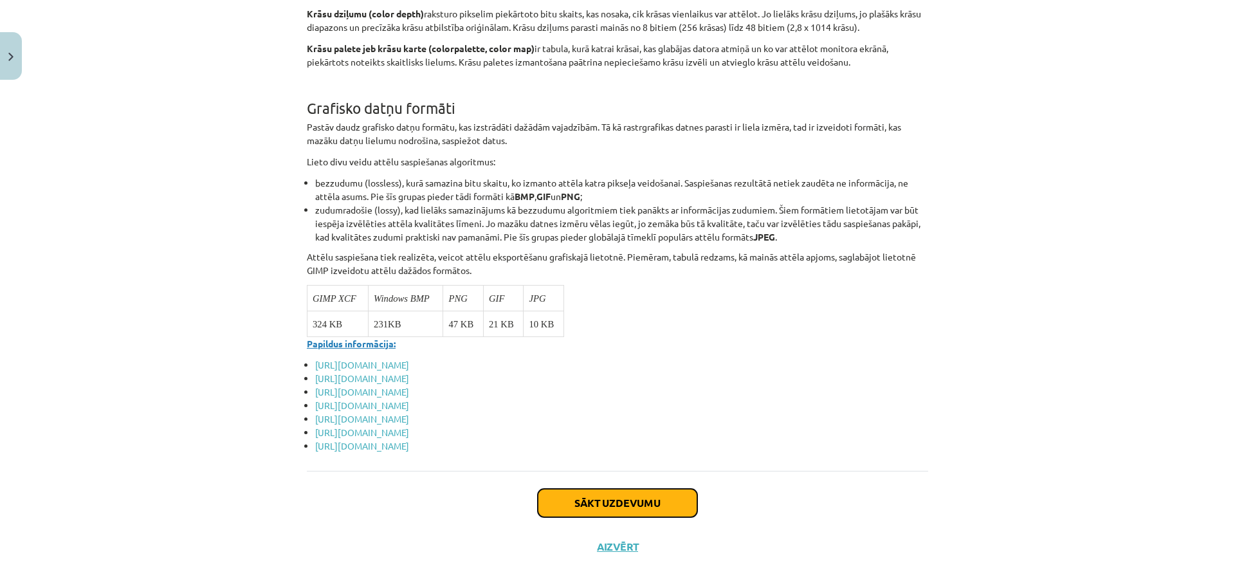
click at [596, 497] on button "Sākt uzdevumu" at bounding box center [617, 503] width 159 height 28
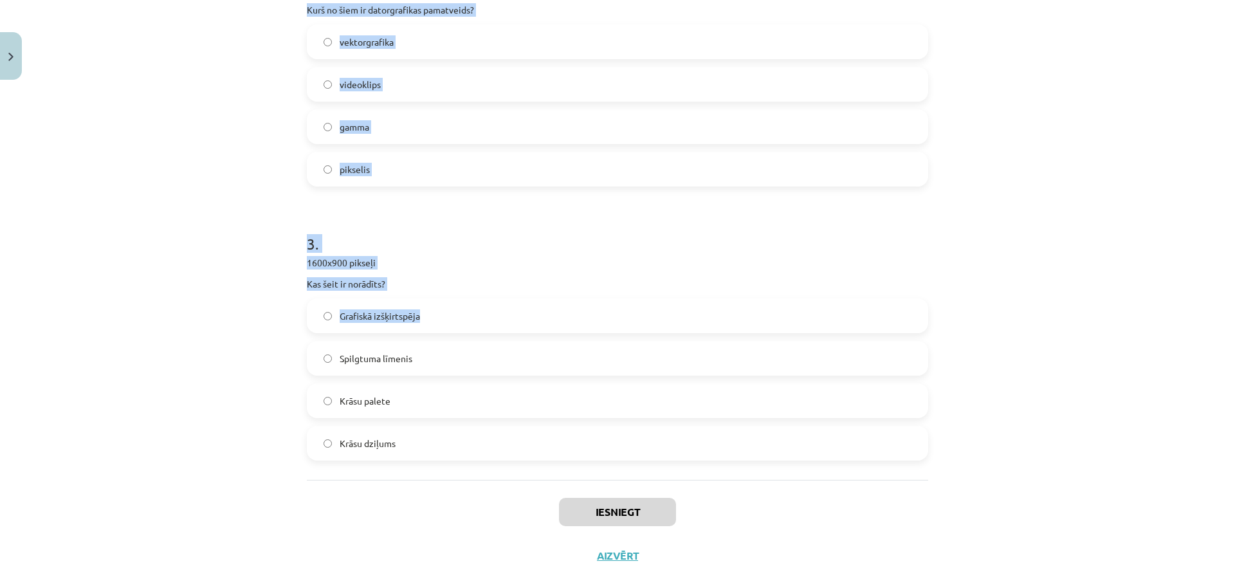
scroll to position [573, 0]
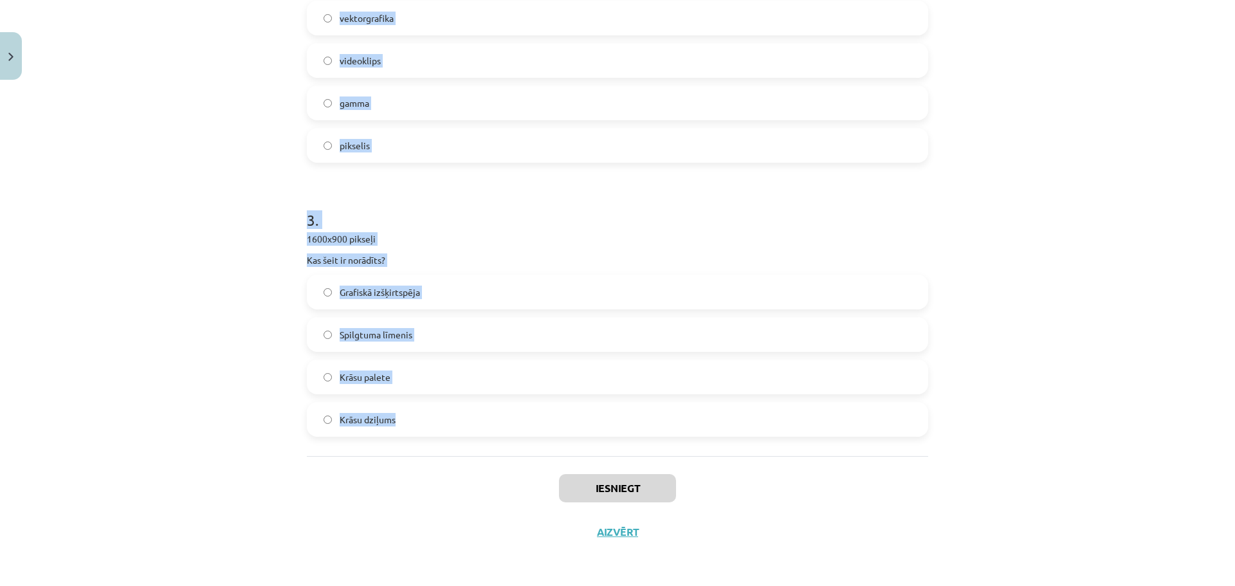
drag, startPoint x: 287, startPoint y: 247, endPoint x: 521, endPoint y: 414, distance: 287.2
click at [521, 414] on div "Mācību tēma: Datorikas - 10. klases 3. ieskaites mācību materiāls #5 Attēlu aps…" at bounding box center [617, 293] width 1235 height 586
copy form "1 . Kas ir krāsu spektrs? sarkano acu efekta noņemšana vektorgrafikas pamatvien…"
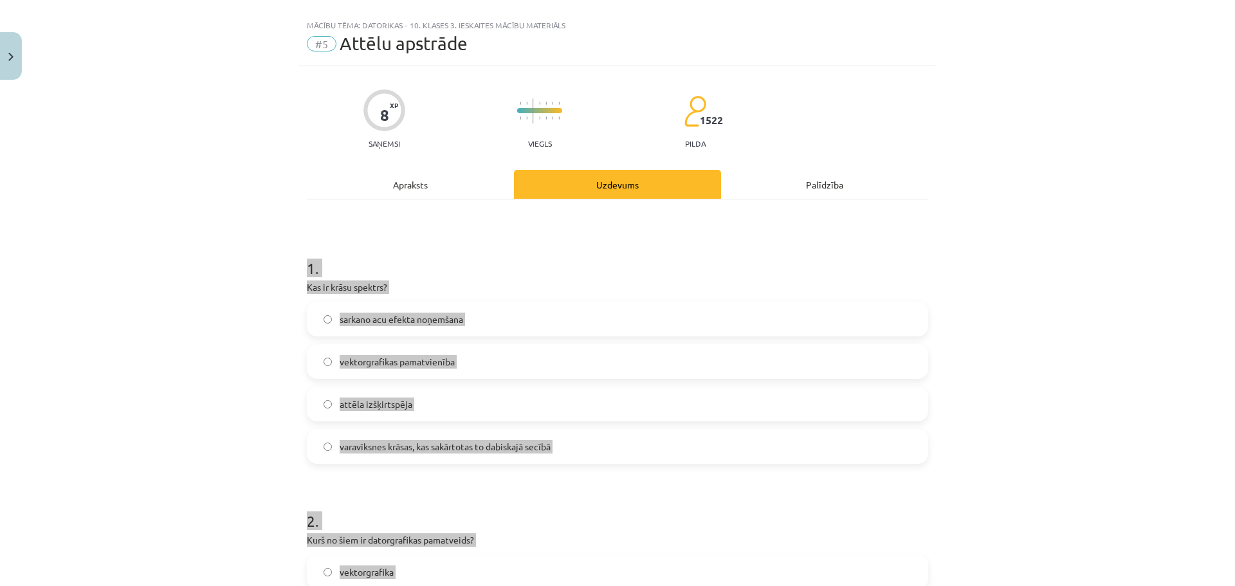
scroll to position [0, 0]
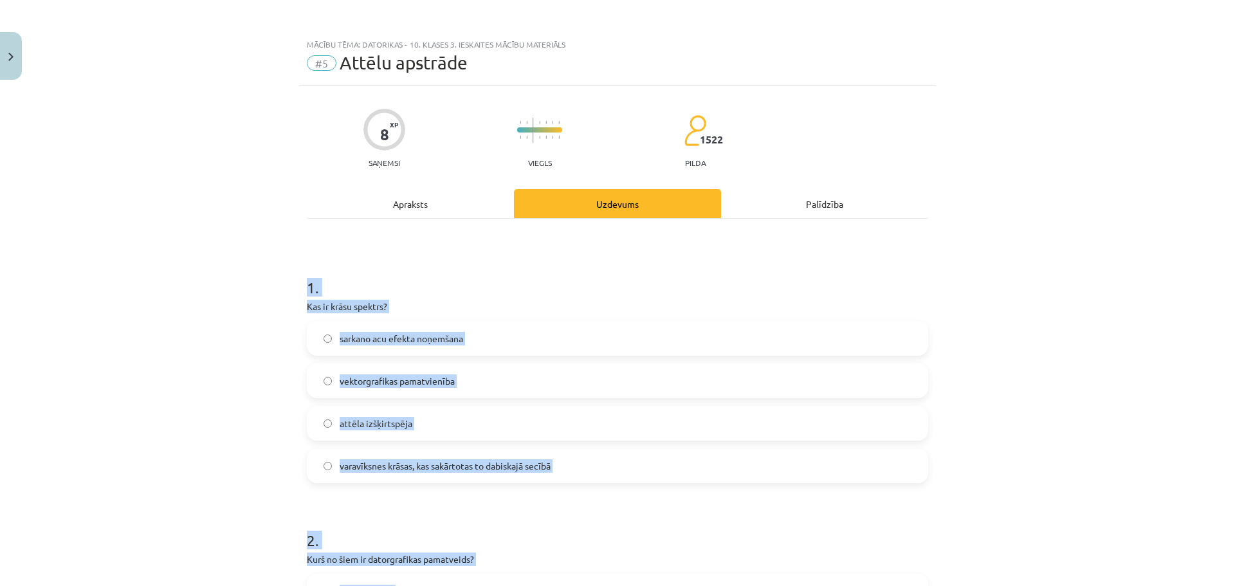
click at [1090, 385] on div "Mācību tēma: Datorikas - 10. klases 3. ieskaites mācību materiāls #5 Attēlu aps…" at bounding box center [617, 293] width 1235 height 586
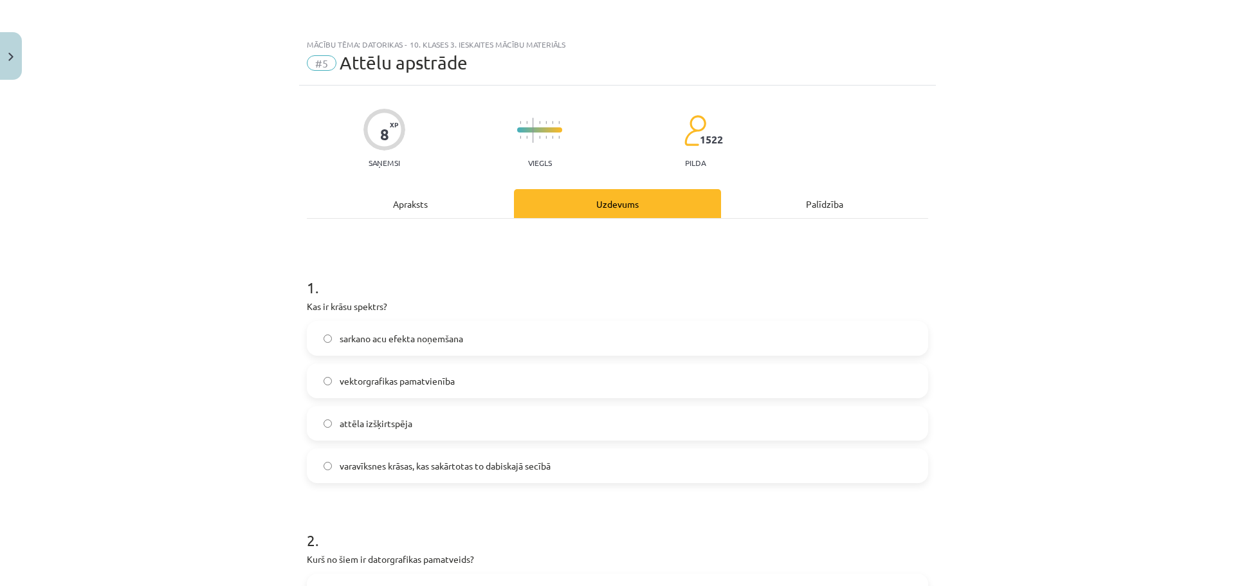
click at [486, 453] on label "varavīksnes krāsas, kas sakārtotas to dabiskajā secībā" at bounding box center [617, 466] width 619 height 32
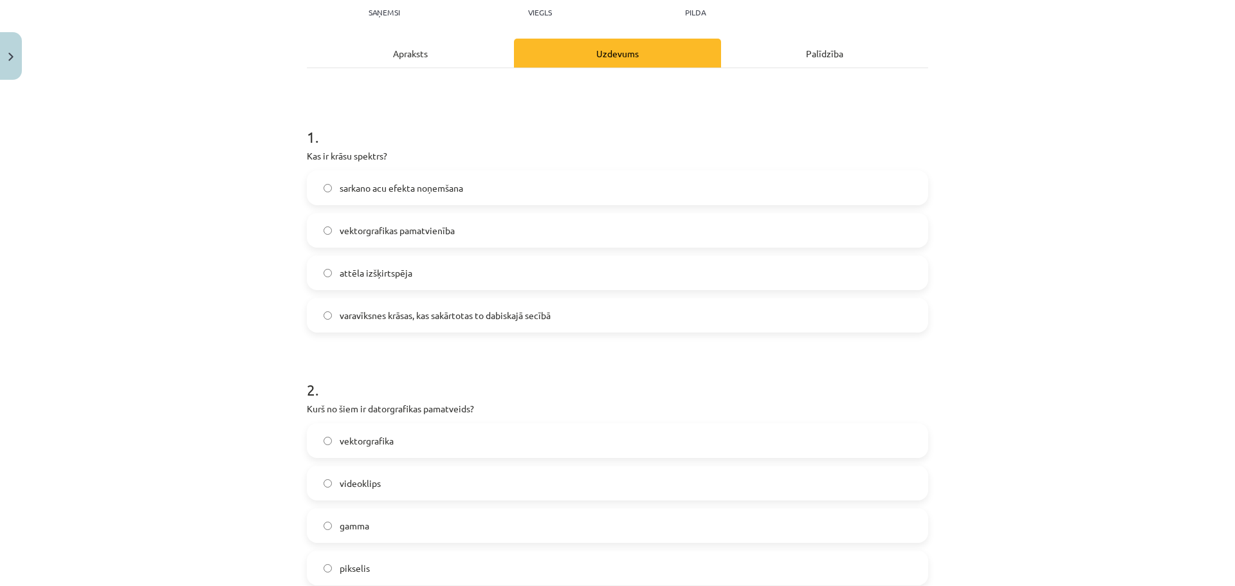
scroll to position [257, 0]
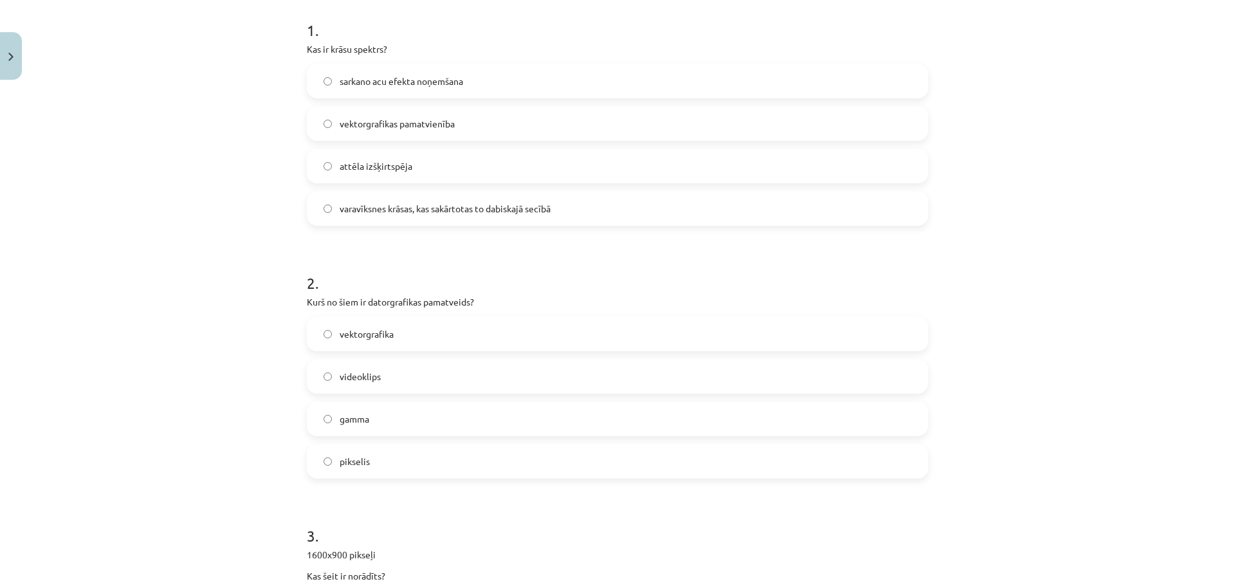
click at [387, 338] on span "vektorgrafika" at bounding box center [367, 334] width 54 height 14
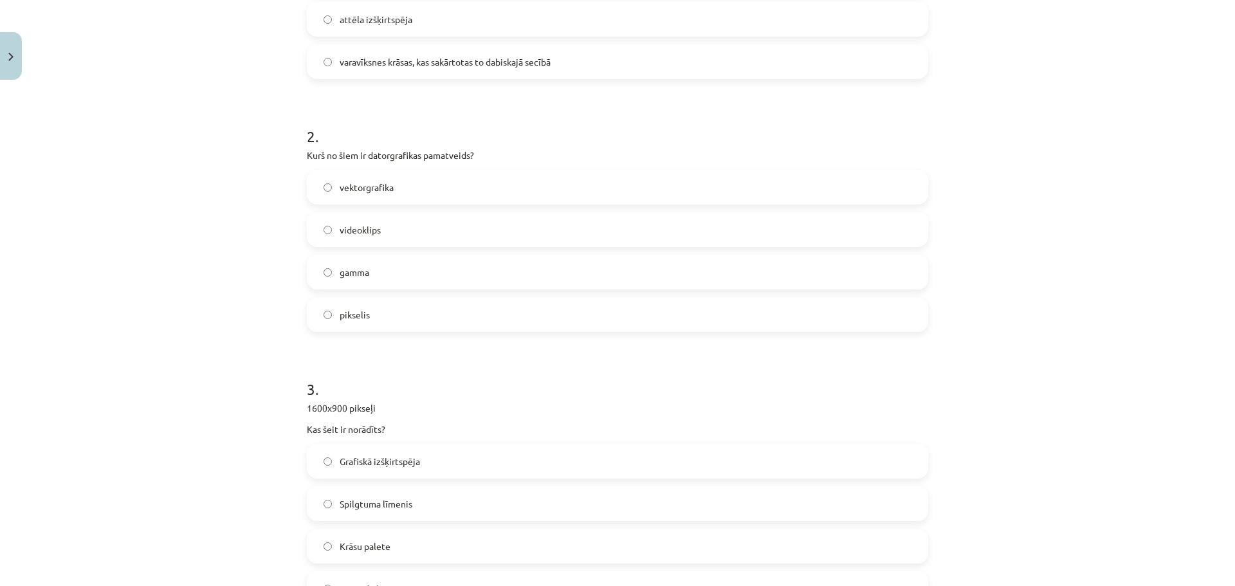
scroll to position [515, 0]
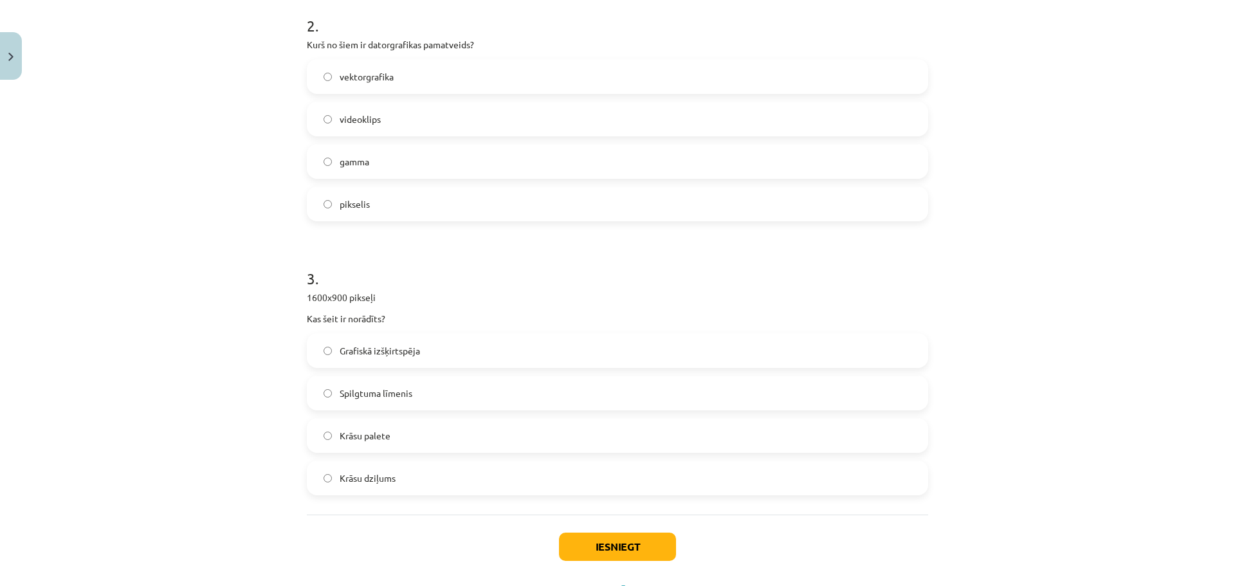
click at [392, 358] on label "Grafiskā izšķirtspēja" at bounding box center [617, 350] width 619 height 32
click at [578, 534] on button "Iesniegt" at bounding box center [617, 547] width 117 height 28
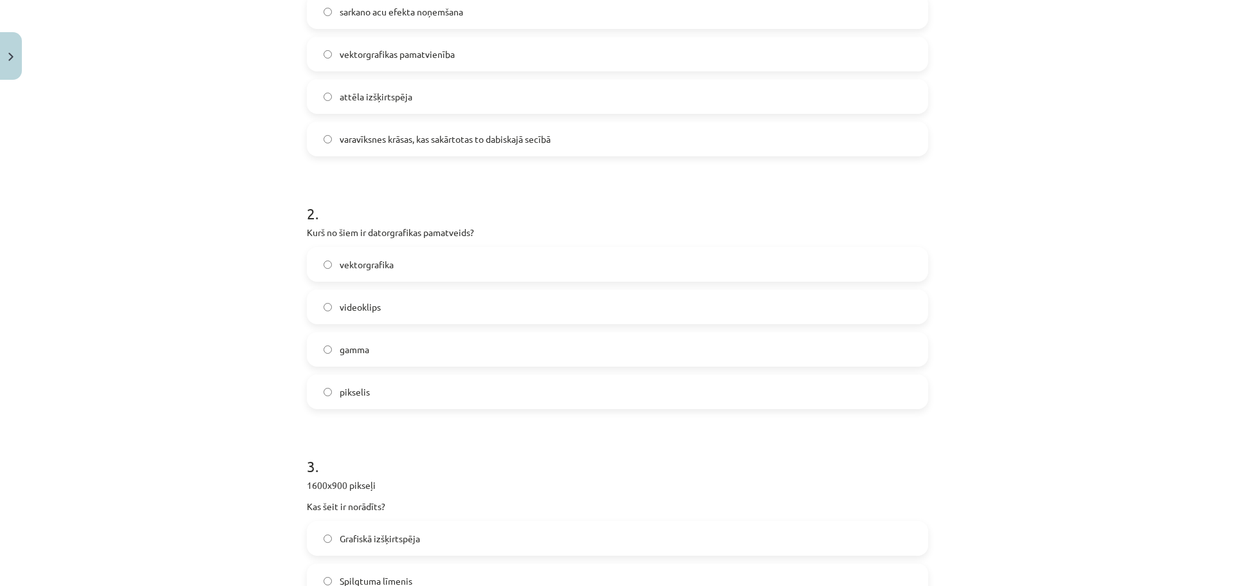
scroll to position [386, 0]
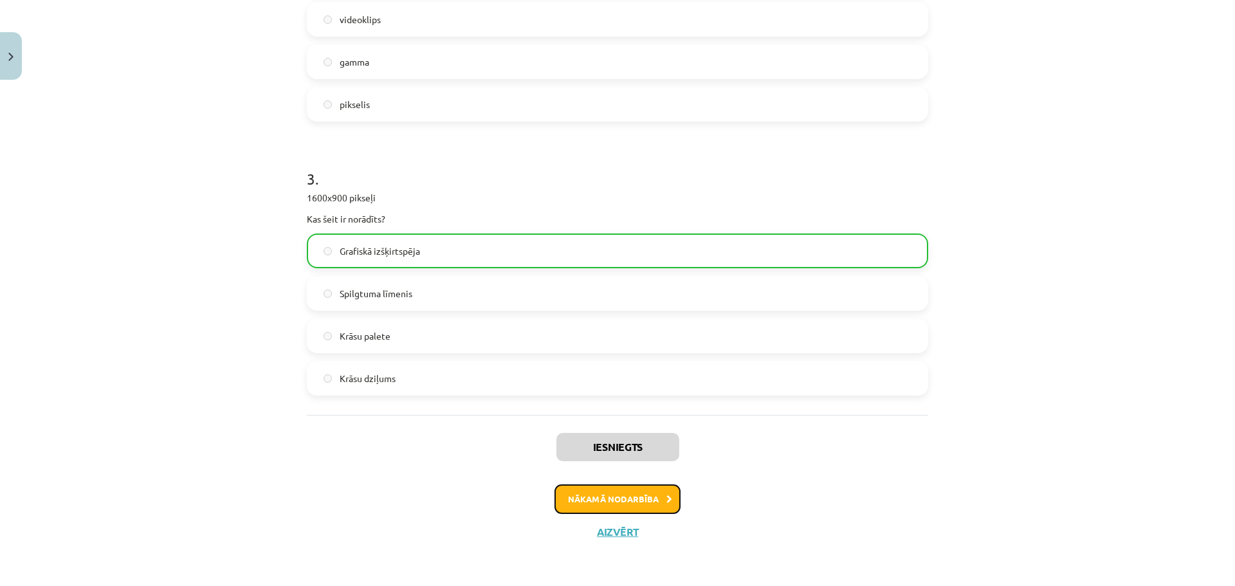
click at [623, 491] on button "Nākamā nodarbība" at bounding box center [617, 499] width 126 height 30
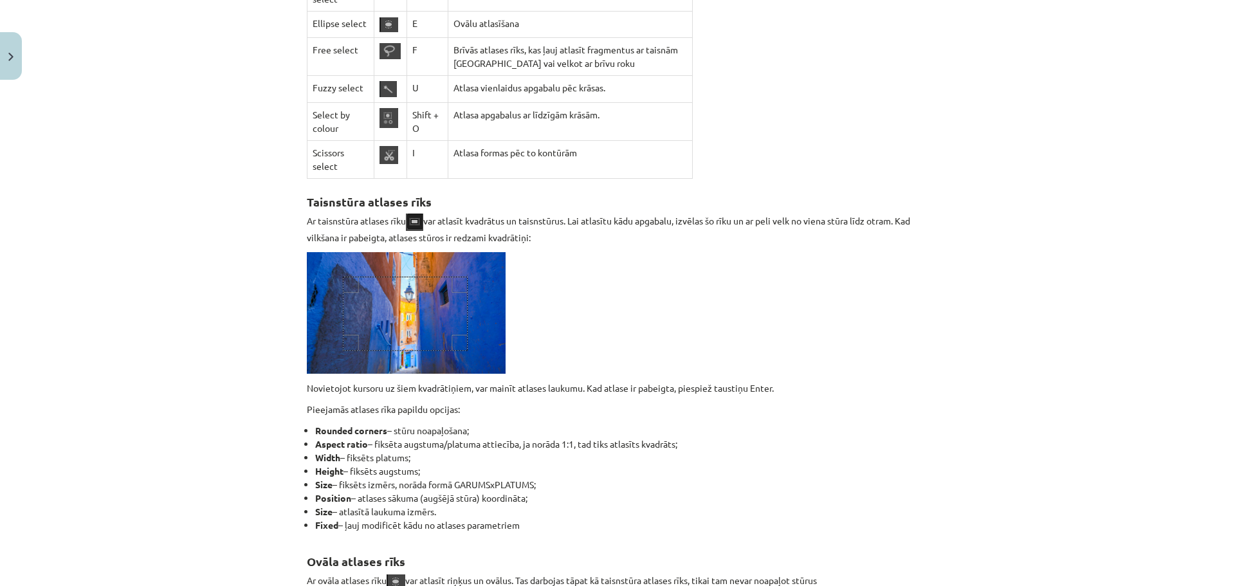
scroll to position [4791, 0]
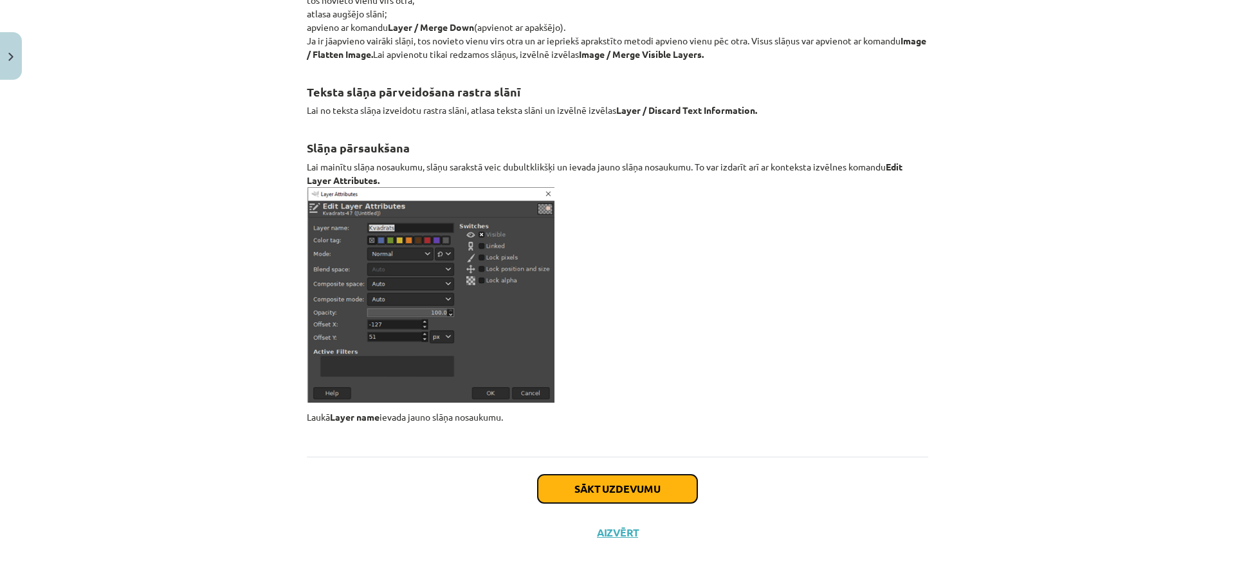
click at [671, 479] on button "Sākt uzdevumu" at bounding box center [617, 489] width 159 height 28
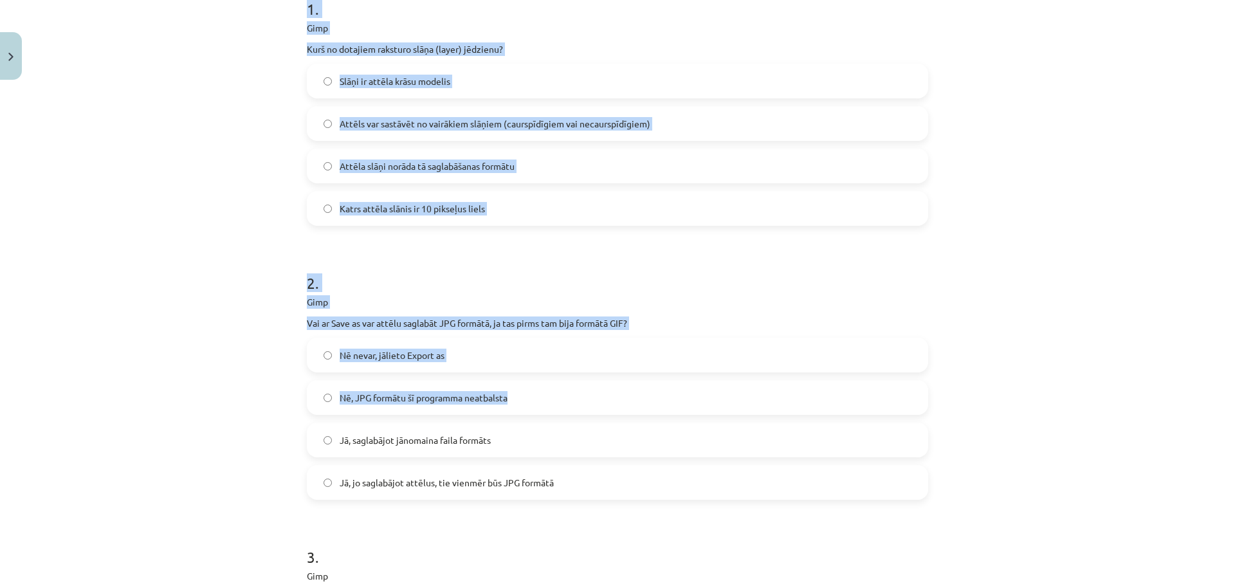
scroll to position [615, 0]
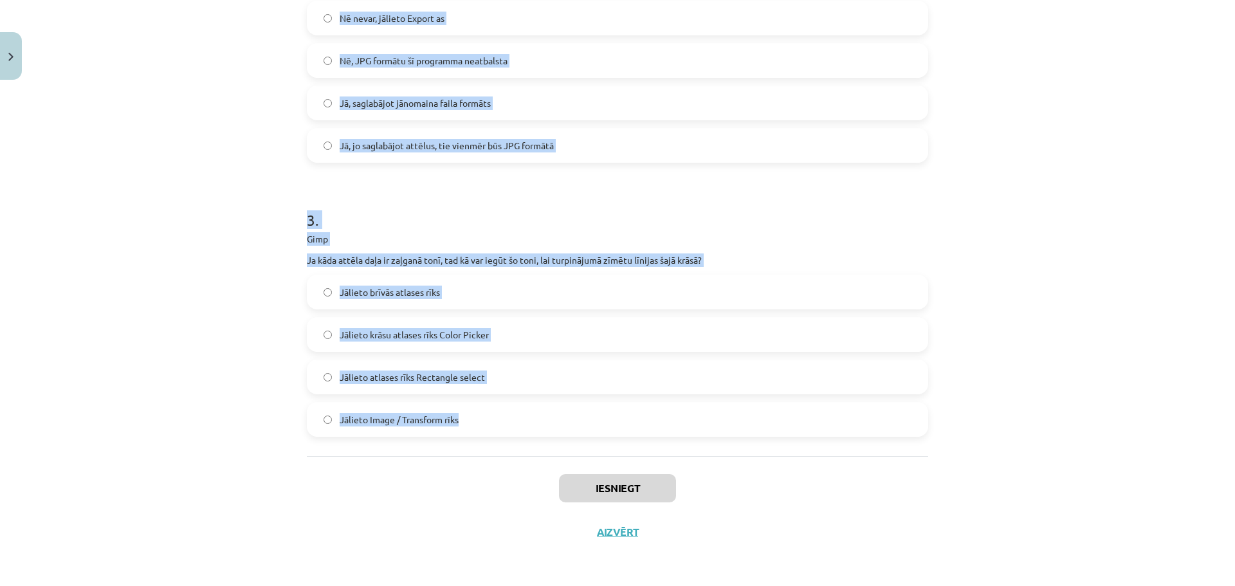
drag, startPoint x: 289, startPoint y: 248, endPoint x: 528, endPoint y: 419, distance: 294.1
click at [528, 419] on div "Mācību tēma: Datorikas - 10. klases 3. ieskaites mācību materiāls #6 Gimp (1. d…" at bounding box center [617, 293] width 1235 height 586
copy form "1 . Gimp Kurš no dotajiem raksturo slāņa (layer) jēdzienu? Slāņi ir attēla krās…"
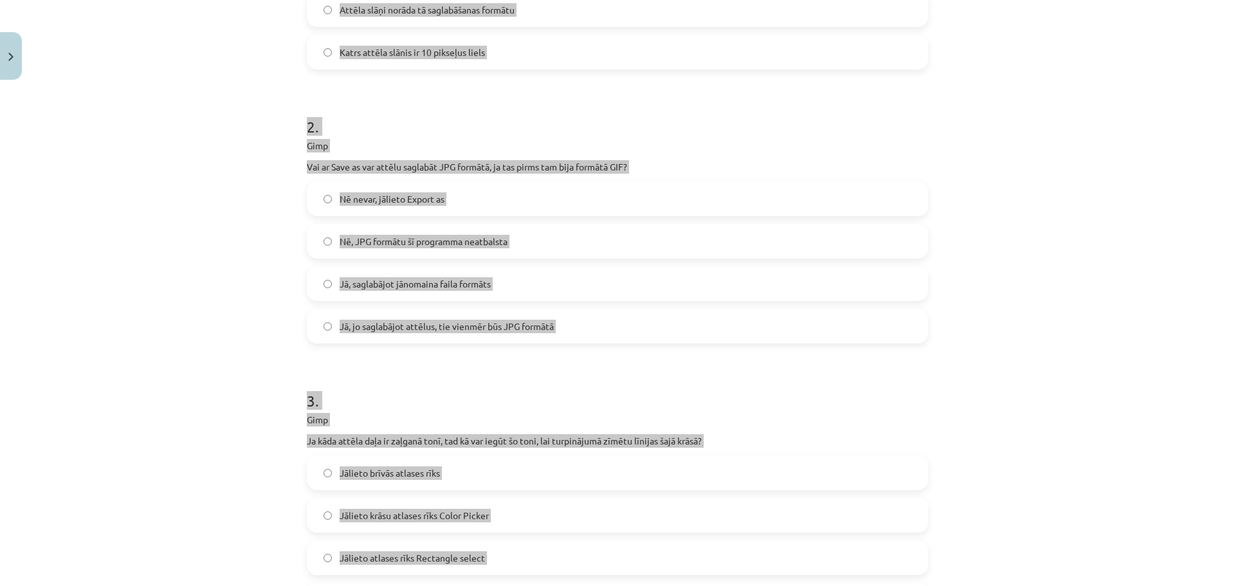
scroll to position [358, 0]
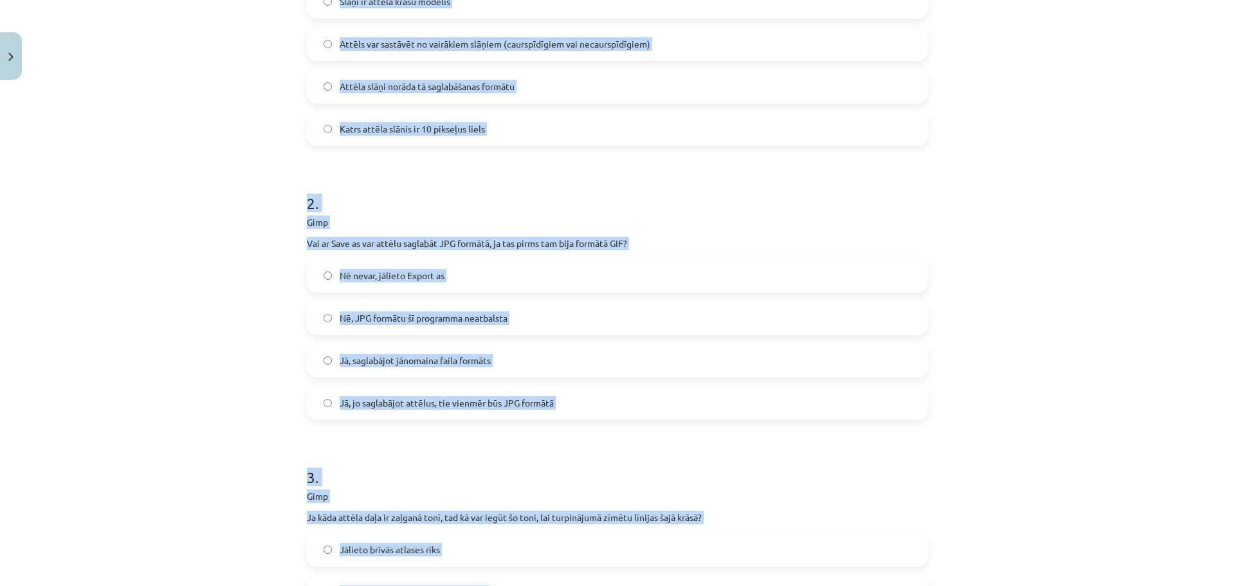
drag, startPoint x: 792, startPoint y: 197, endPoint x: 792, endPoint y: 227, distance: 29.6
click at [792, 199] on h1 "2 ." at bounding box center [617, 192] width 621 height 40
click at [542, 39] on span "Attēls var sastāvēt no vairākiem slāņiem (caurspīdīgiem vai necaurspīdīgiem)" at bounding box center [495, 44] width 311 height 14
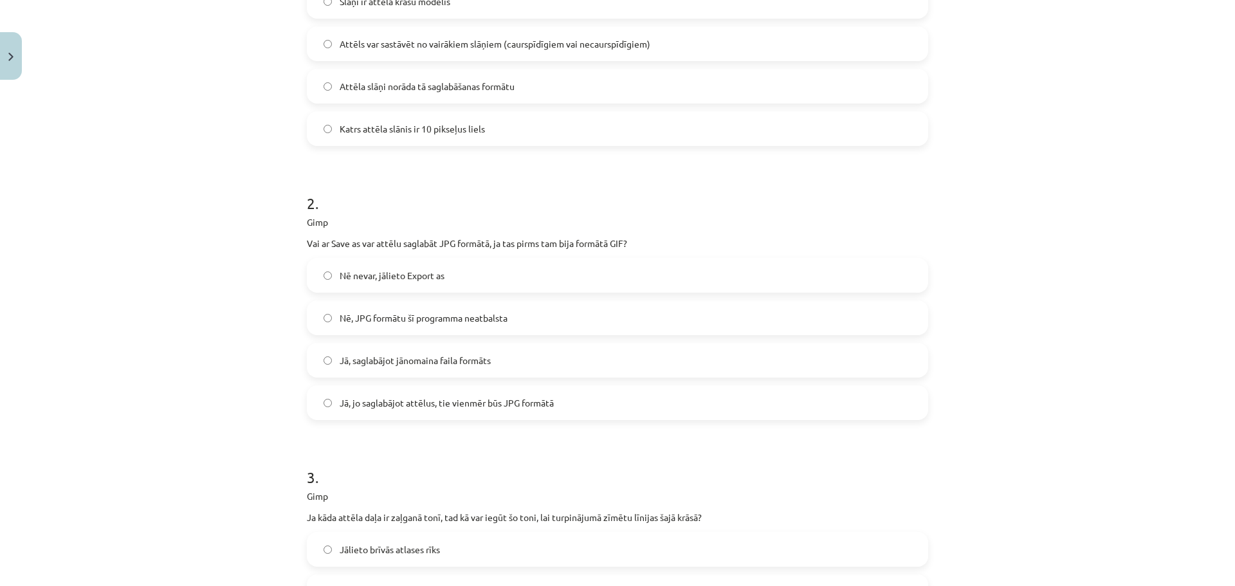
click at [495, 276] on label "Nē nevar, jālieto Export as" at bounding box center [617, 275] width 619 height 32
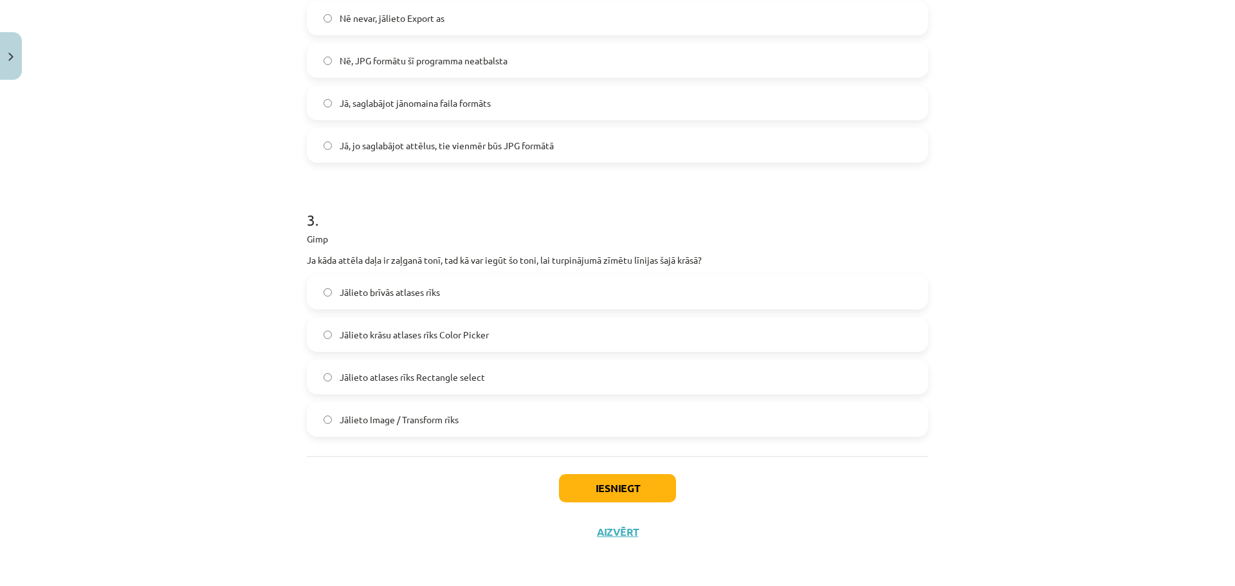
click at [518, 341] on label "Jālieto krāsu atlases rīks Color Picker" at bounding box center [617, 334] width 619 height 32
click at [615, 492] on button "Iesniegt" at bounding box center [617, 488] width 117 height 28
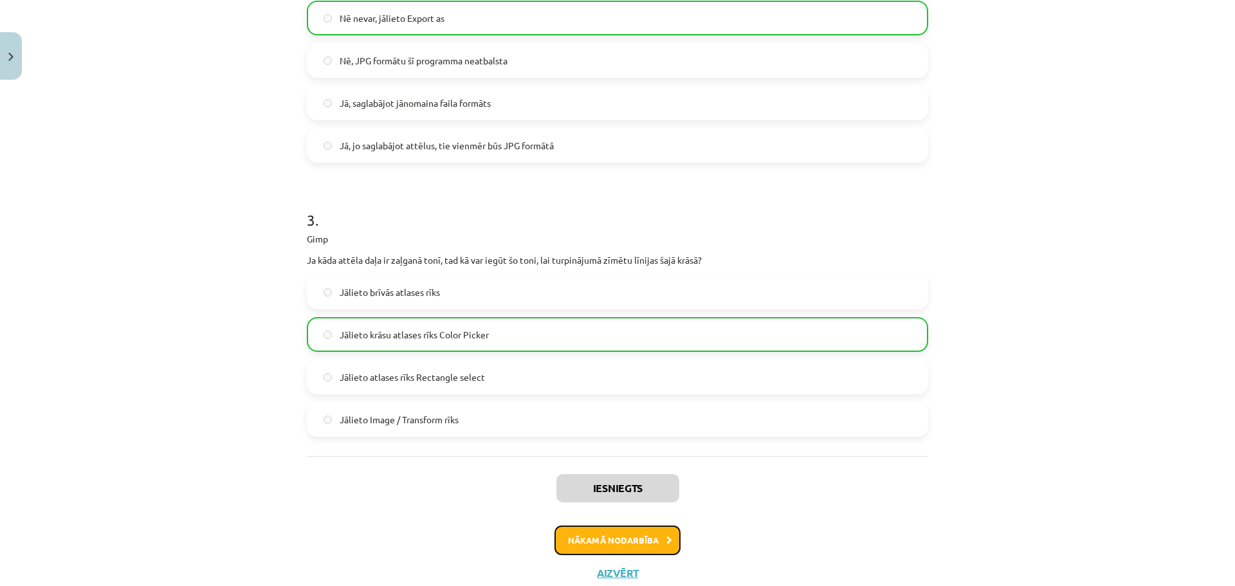
click at [612, 529] on button "Nākamā nodarbība" at bounding box center [617, 540] width 126 height 30
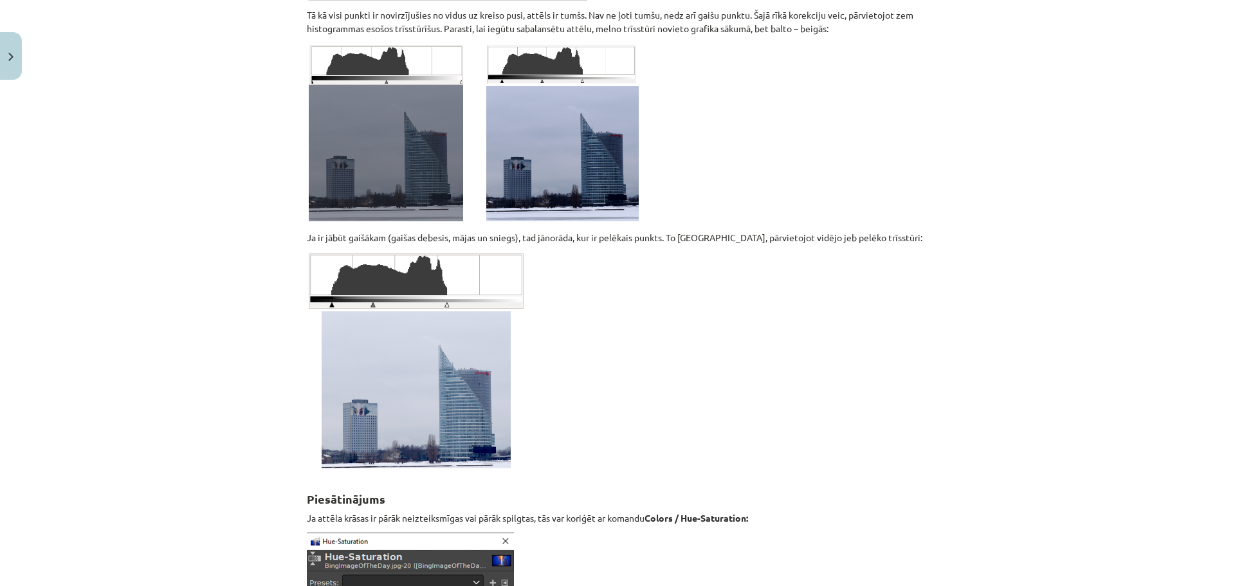
scroll to position [11133, 0]
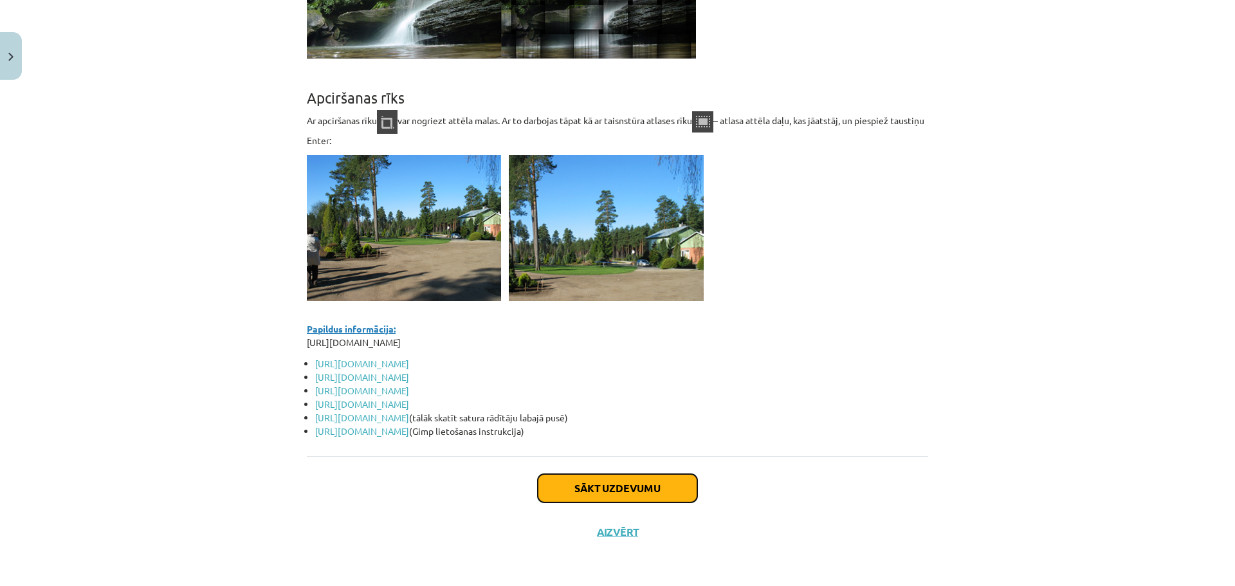
click at [682, 499] on button "Sākt uzdevumu" at bounding box center [617, 488] width 159 height 28
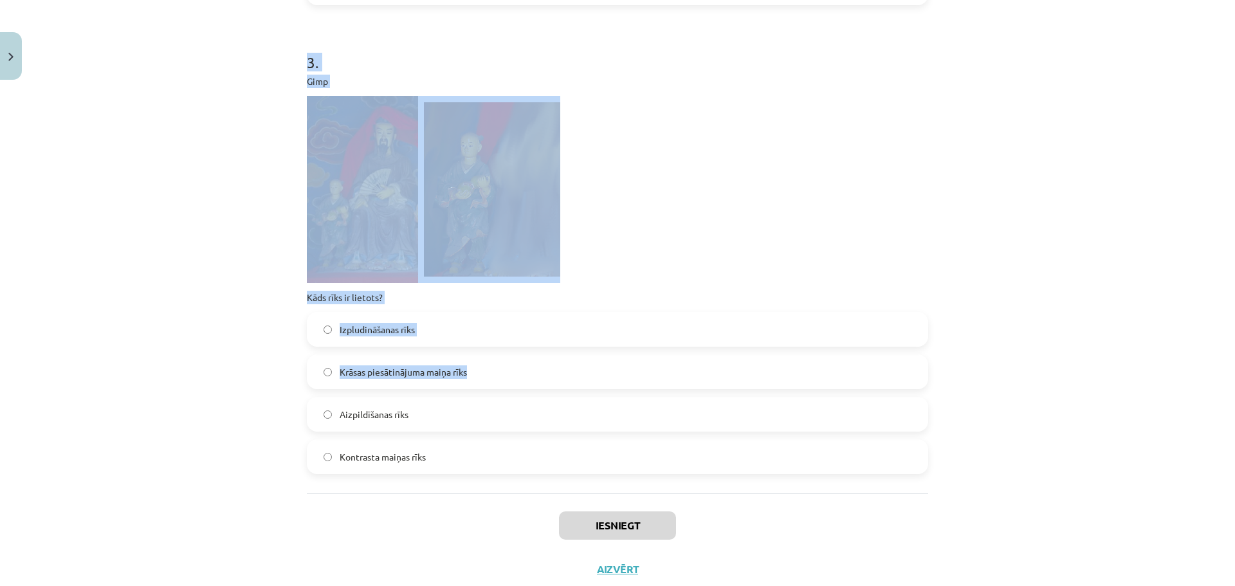
scroll to position [828, 0]
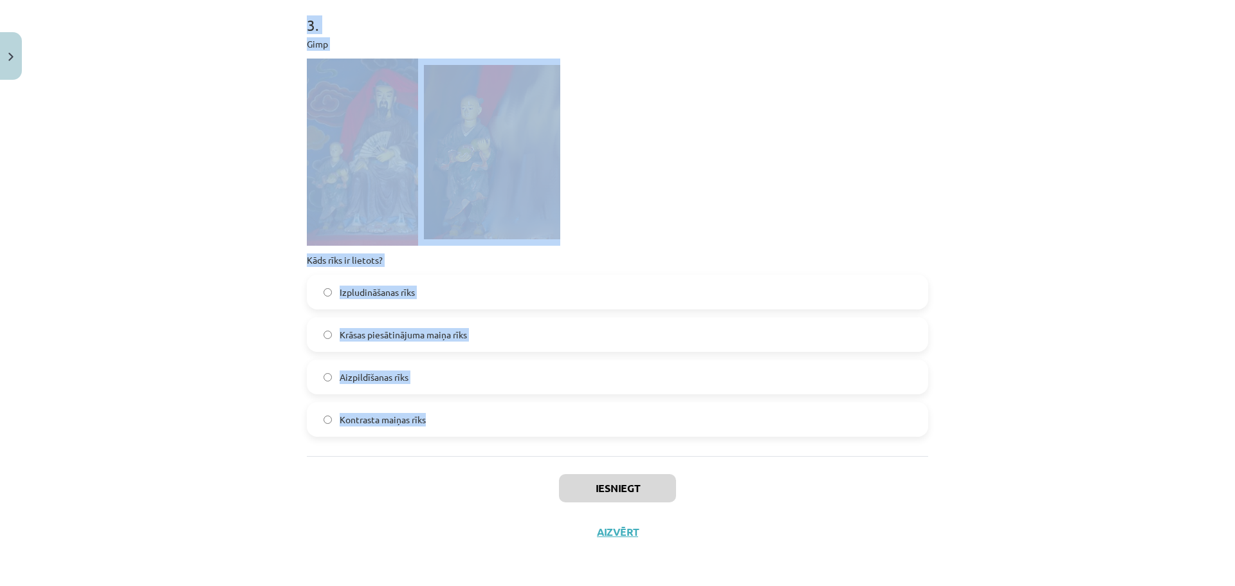
drag, startPoint x: 277, startPoint y: 248, endPoint x: 581, endPoint y: 432, distance: 355.8
click at [581, 432] on div "Mācību tēma: Datorikas - 10. klases 3. ieskaites mācību materiāls #7 Gimp (2. d…" at bounding box center [617, 293] width 1235 height 586
copy form "1 . Gimp Ko var izdarīt ar šo rīku? Rakstīt tekstus uz kāda no attēla slāņiem A…"
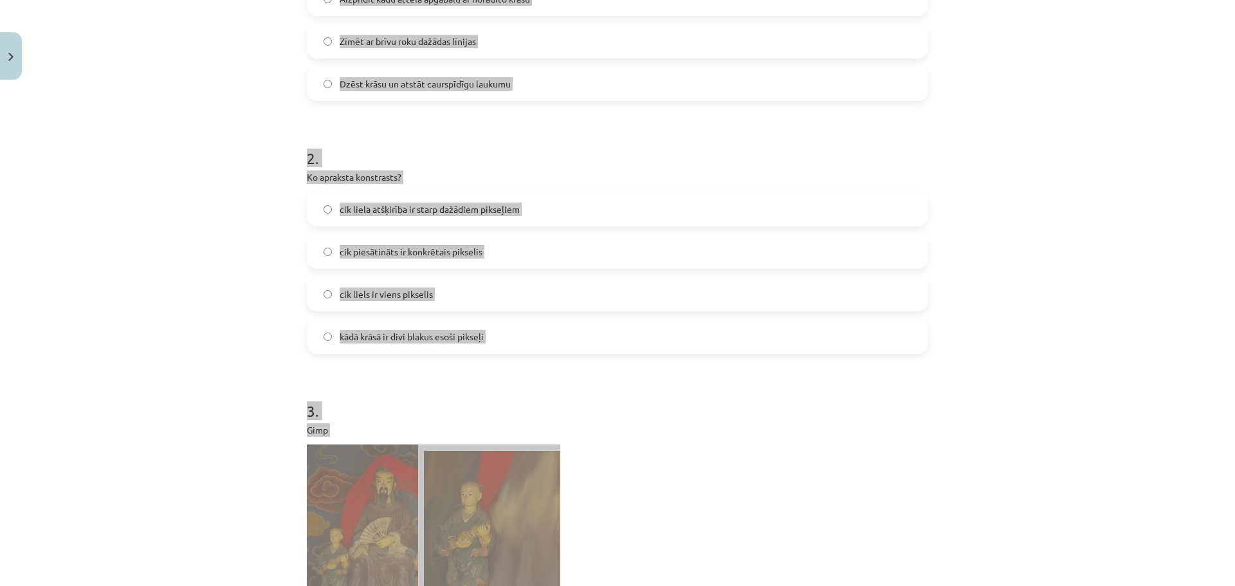
scroll to position [313, 0]
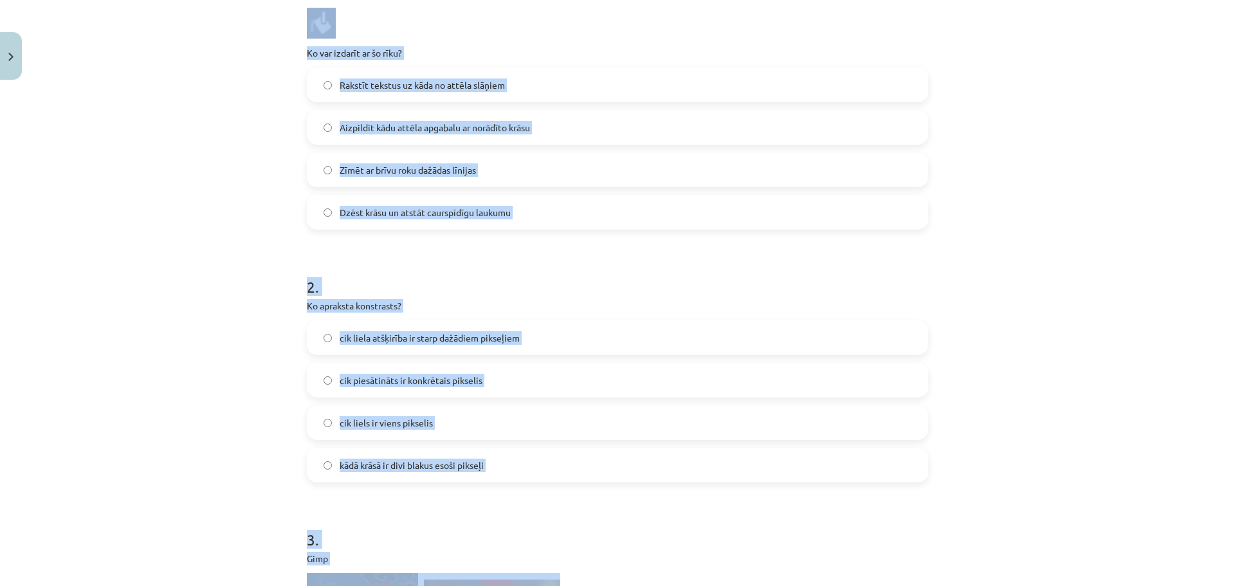
click at [596, 286] on h1 "2 ." at bounding box center [617, 275] width 621 height 40
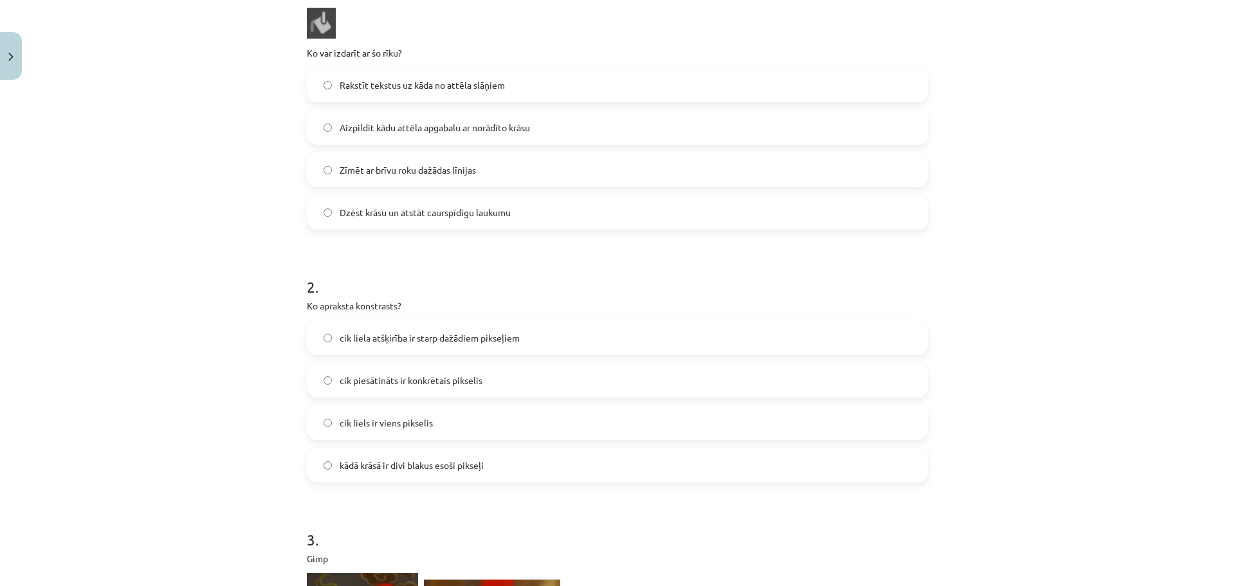
click at [490, 112] on label "Aizpildīt kādu attēla apgabalu ar norādīto krāsu" at bounding box center [617, 127] width 619 height 32
click at [506, 334] on span "cik liela atšķirība ir starp dažādiem pikseļiem" at bounding box center [430, 338] width 180 height 14
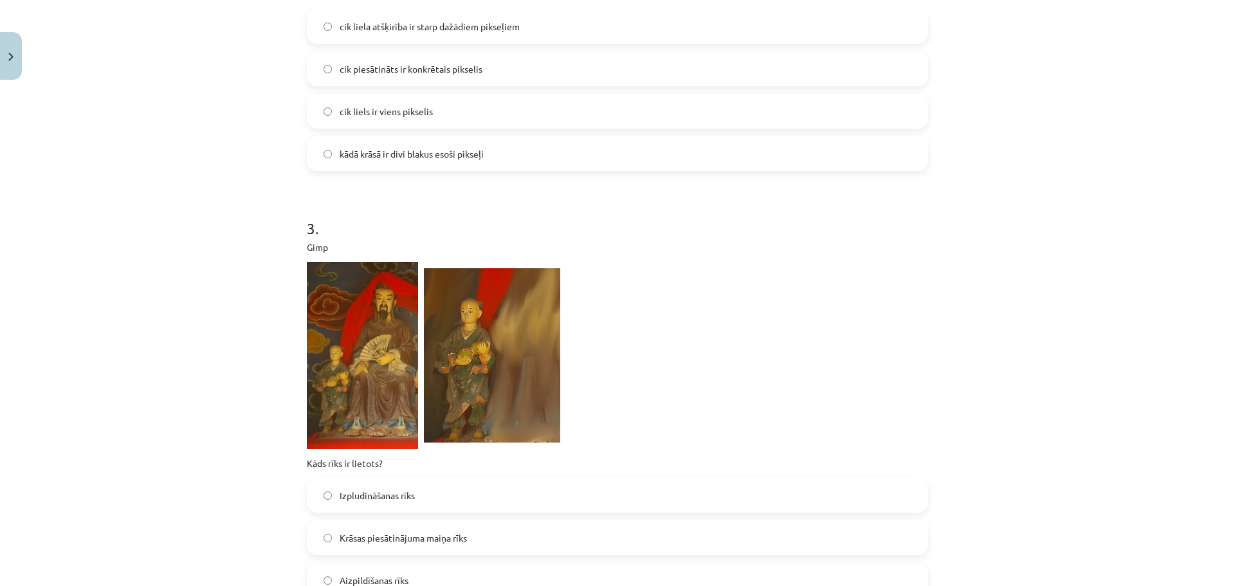
scroll to position [699, 0]
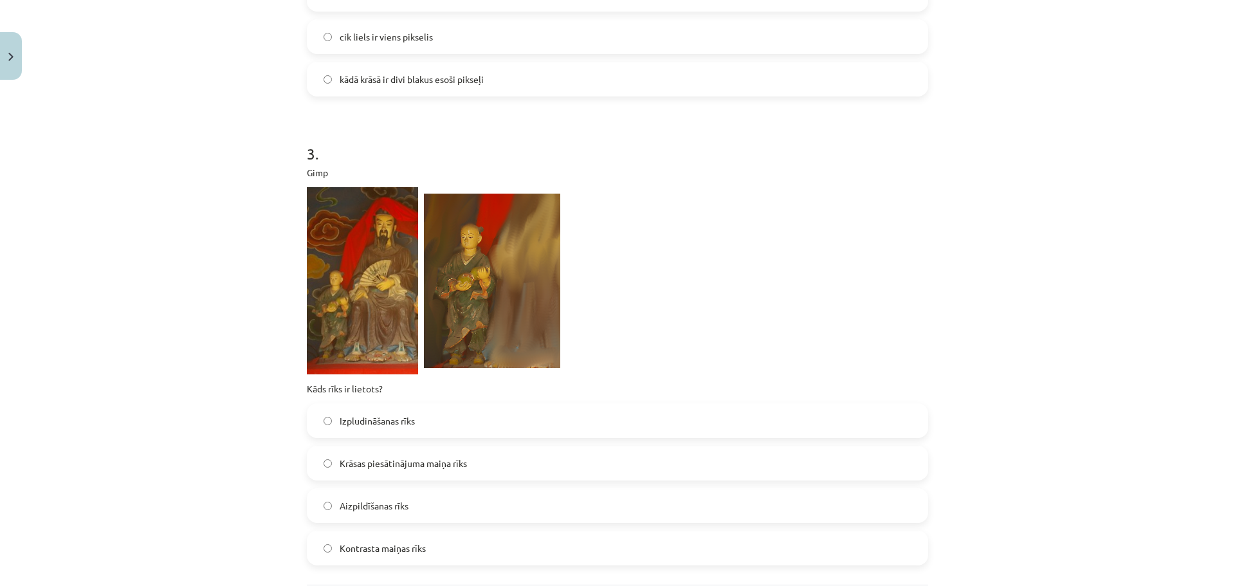
click at [501, 431] on label "Izpludināšanas rīks" at bounding box center [617, 421] width 619 height 32
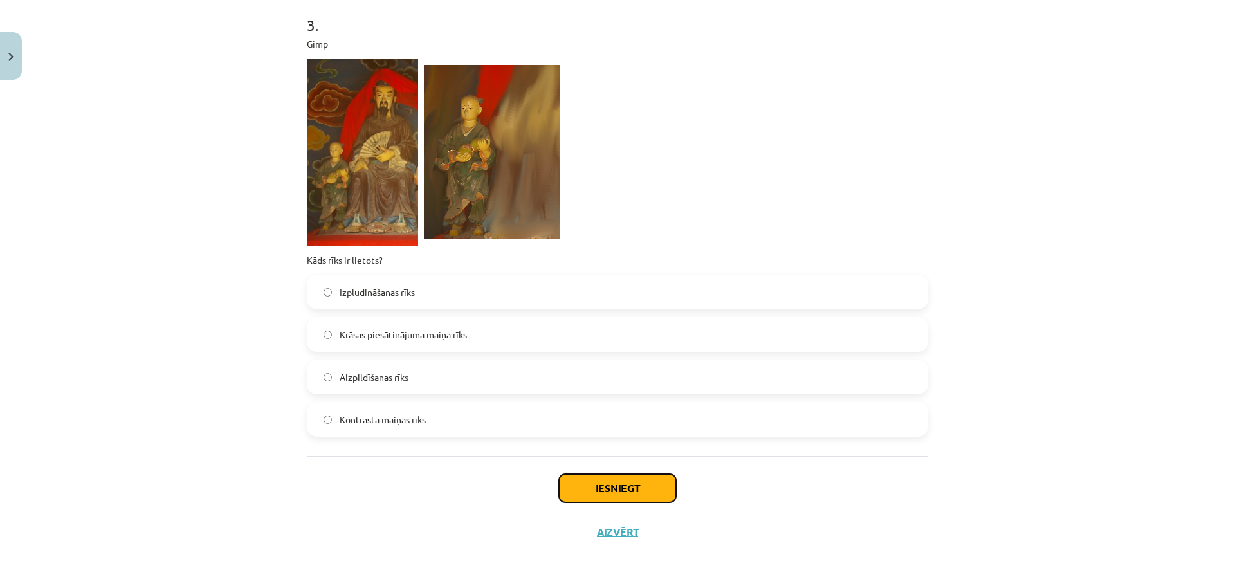
click at [594, 478] on button "Iesniegt" at bounding box center [617, 488] width 117 height 28
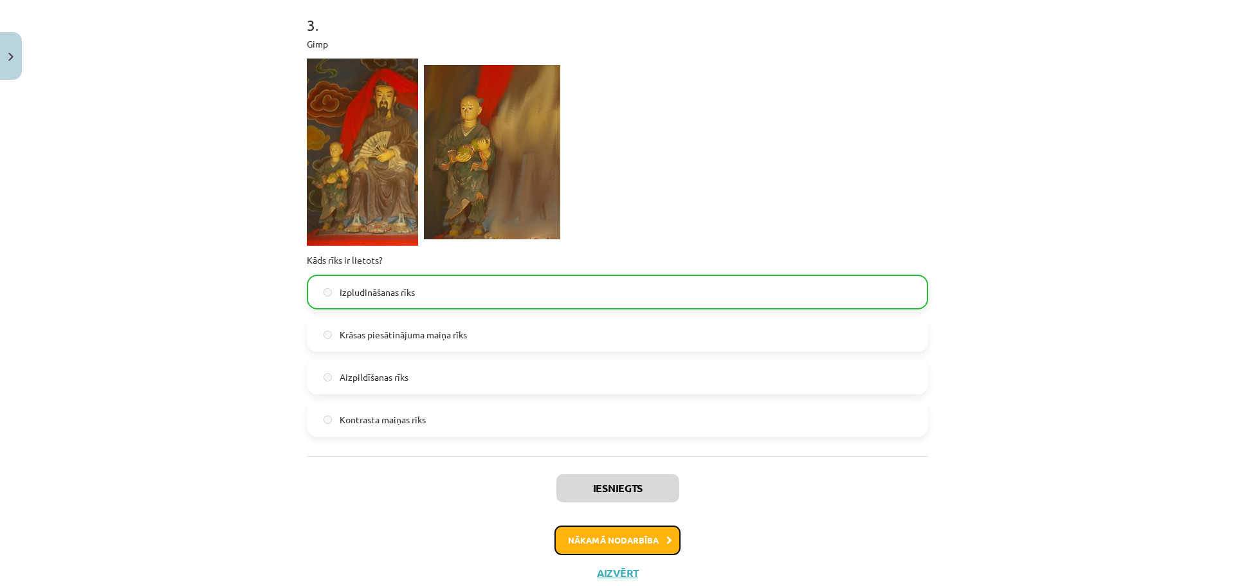
click at [607, 540] on button "Nākamā nodarbība" at bounding box center [617, 540] width 126 height 30
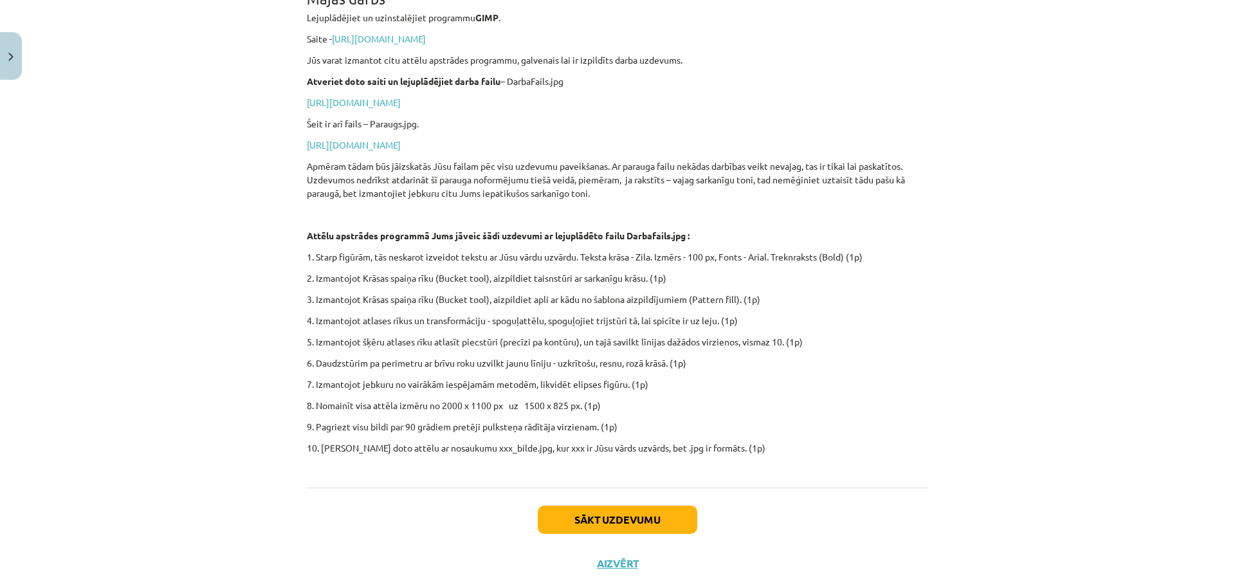
scroll to position [295, 0]
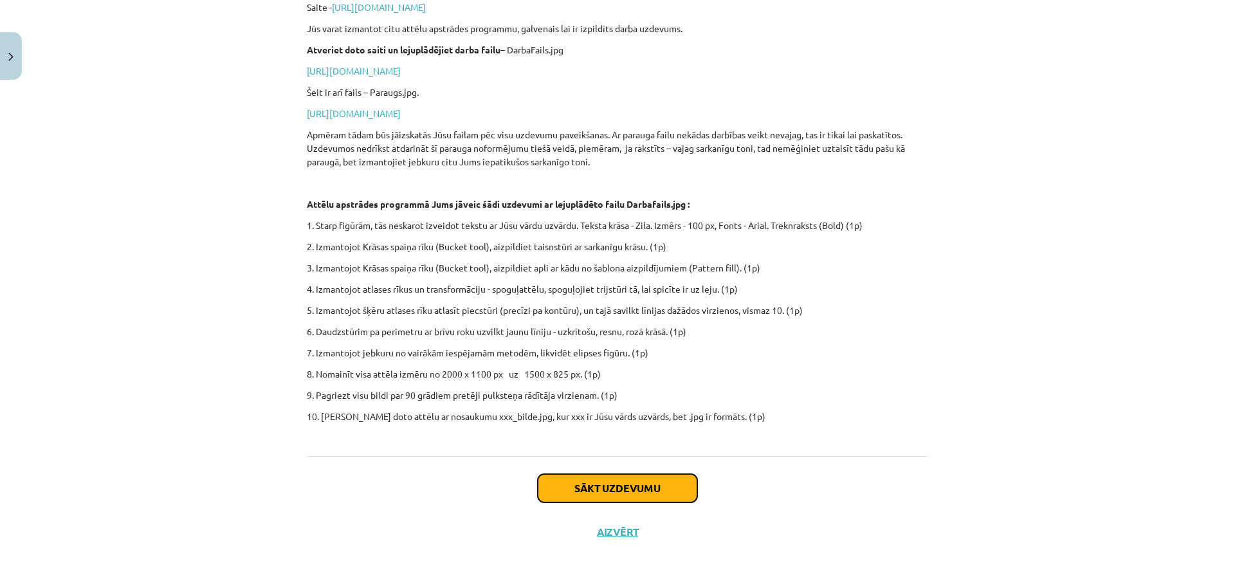
click at [603, 497] on button "Sākt uzdevumu" at bounding box center [617, 488] width 159 height 28
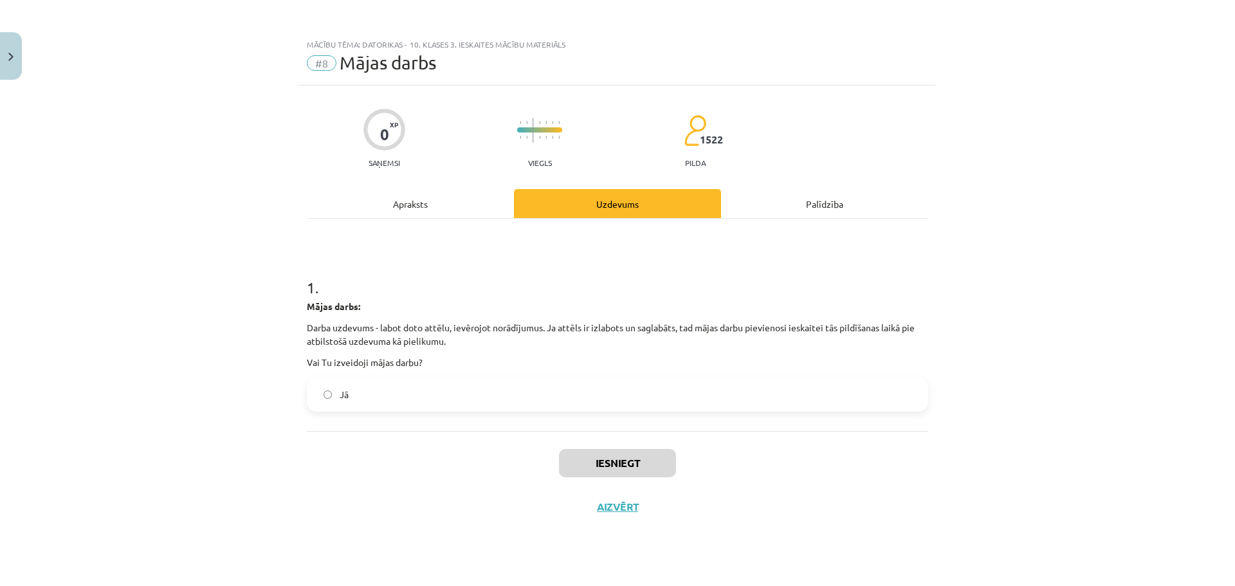
click at [414, 387] on label "Jā" at bounding box center [617, 394] width 619 height 32
click at [630, 463] on button "Iesniegt" at bounding box center [617, 463] width 117 height 28
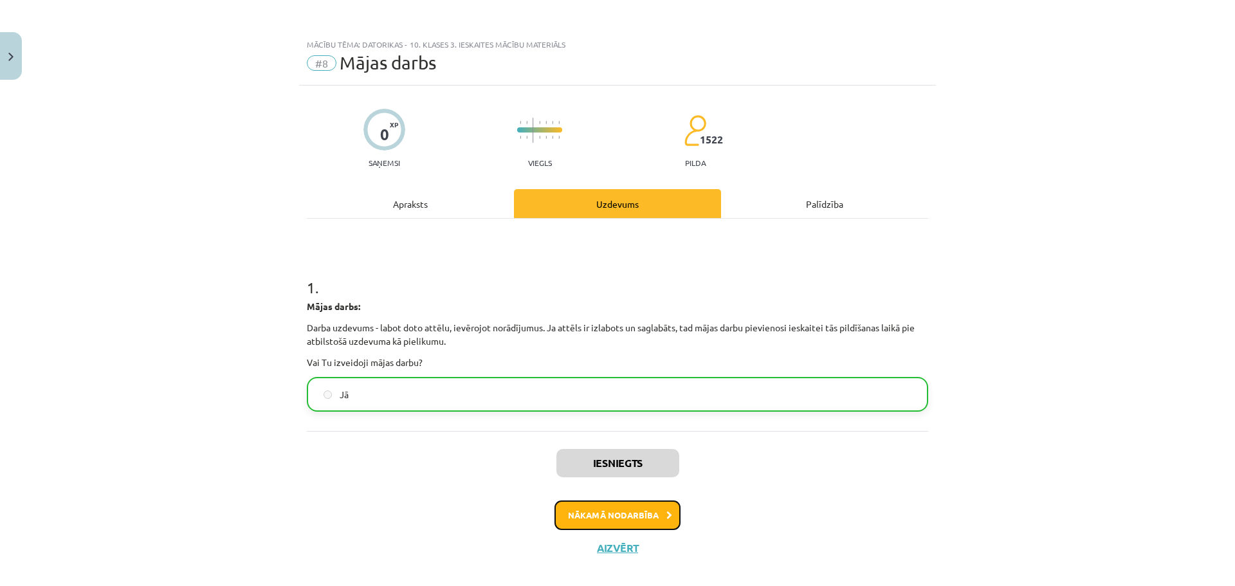
click at [609, 509] on button "Nākamā nodarbība" at bounding box center [617, 515] width 126 height 30
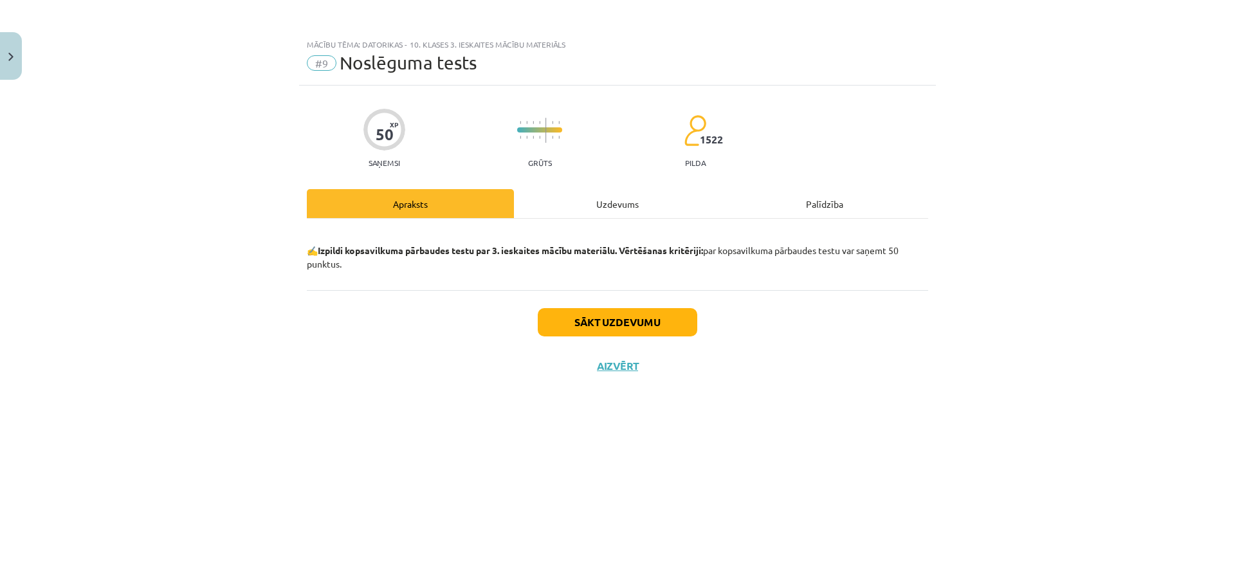
drag, startPoint x: 558, startPoint y: 338, endPoint x: 561, endPoint y: 329, distance: 9.8
click at [558, 336] on div "Sākt uzdevumu Aizvērt" at bounding box center [617, 335] width 621 height 90
click at [561, 329] on button "Sākt uzdevumu" at bounding box center [617, 322] width 159 height 28
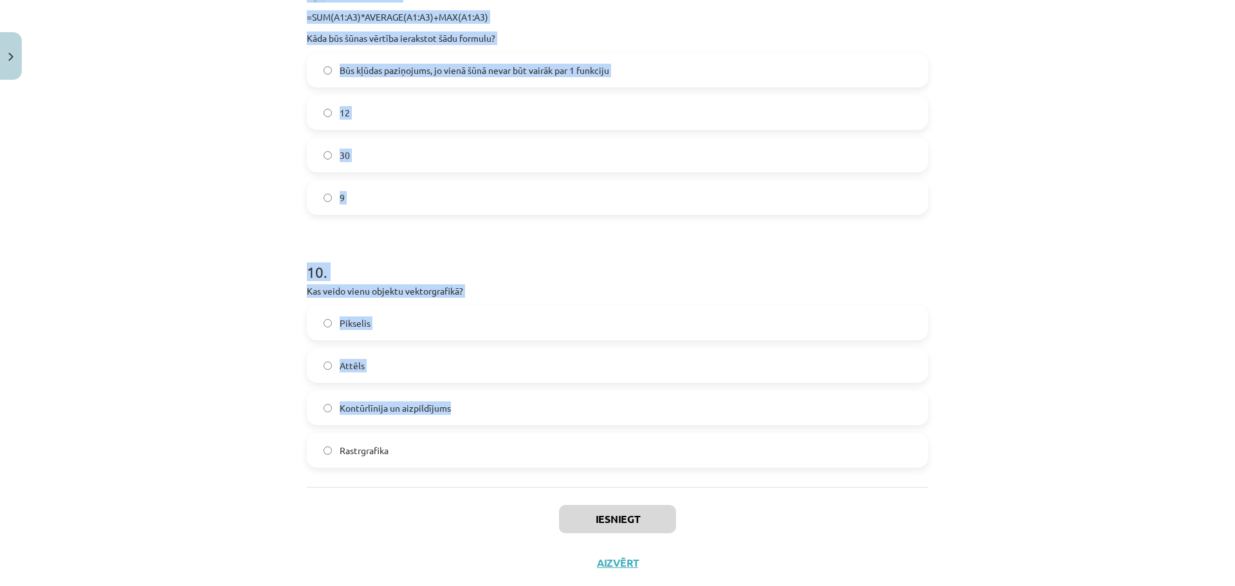
scroll to position [2570, 0]
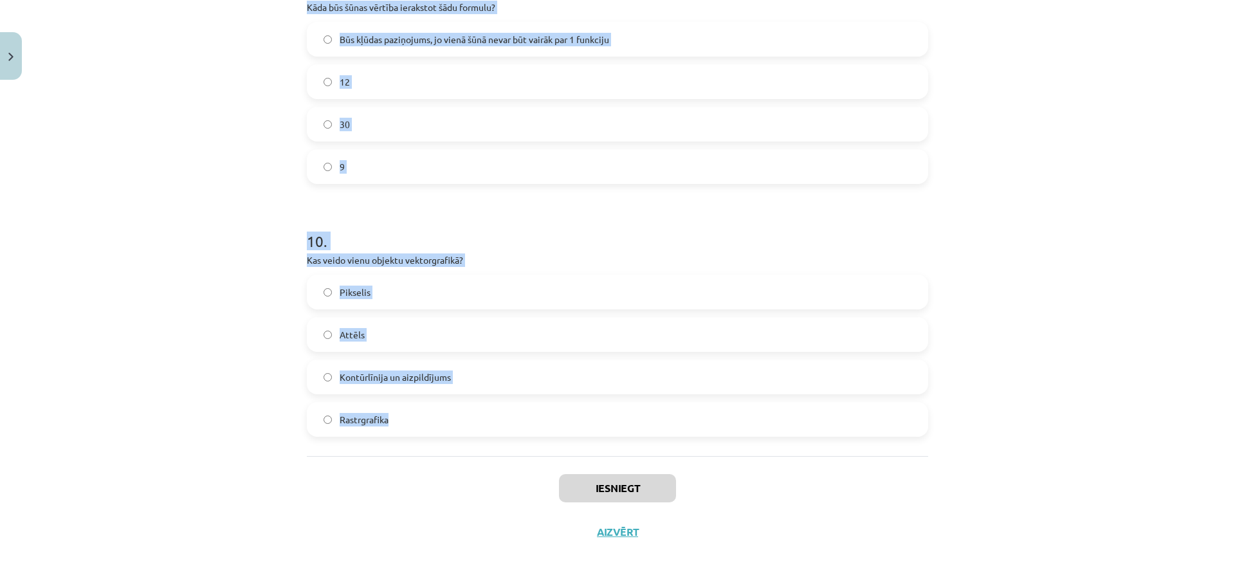
drag, startPoint x: 283, startPoint y: 279, endPoint x: 583, endPoint y: 424, distance: 333.7
click at [583, 424] on div "Mācību tēma: Datorikas - 10. klases 3. ieskaites mācību materiāls #9 Noslēguma …" at bounding box center [617, 293] width 1235 height 586
copy form "1 . Kura no šīm ir relatīvā šūnas adrese? GH$34 $GH34 $GH$34 GH34 2 . Kurš no š…"
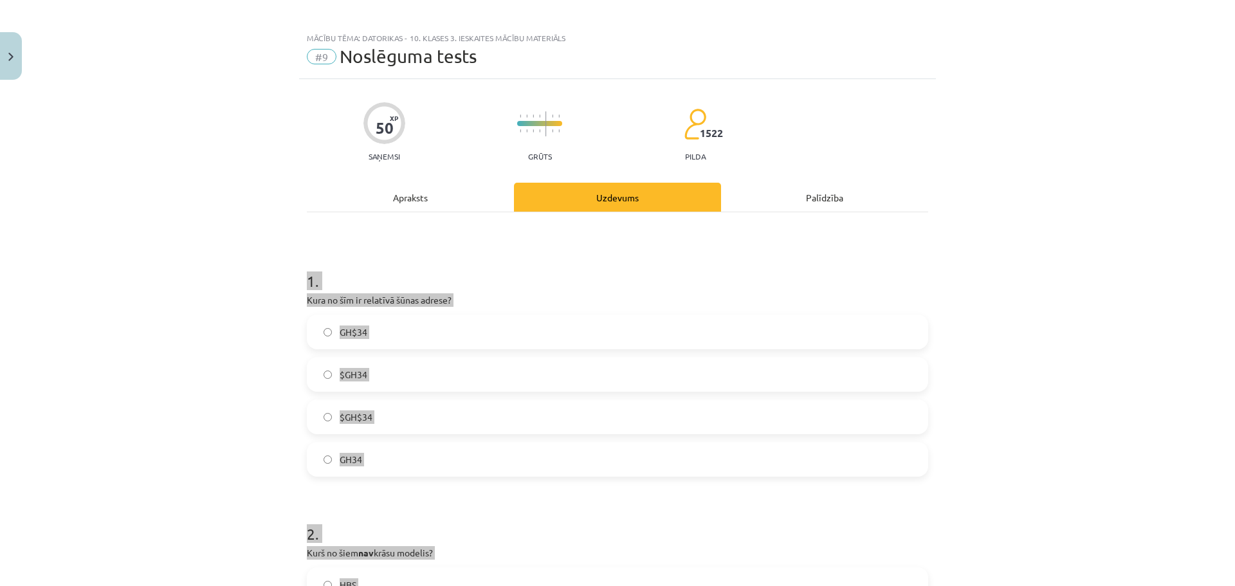
scroll to position [0, 0]
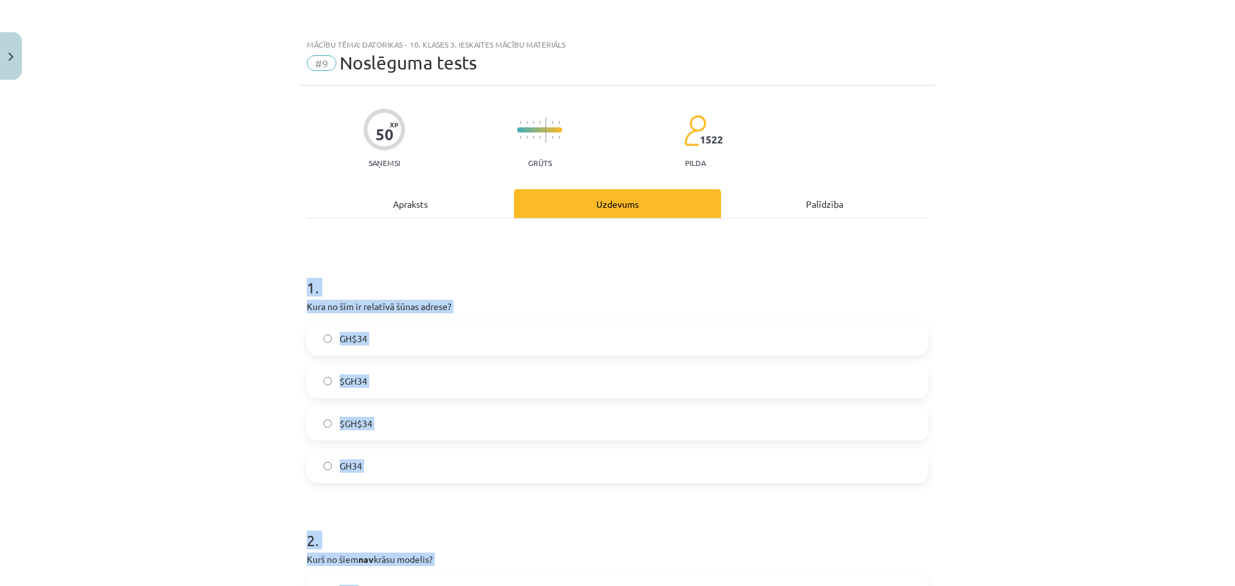
click at [455, 376] on label "$GH34" at bounding box center [617, 381] width 619 height 32
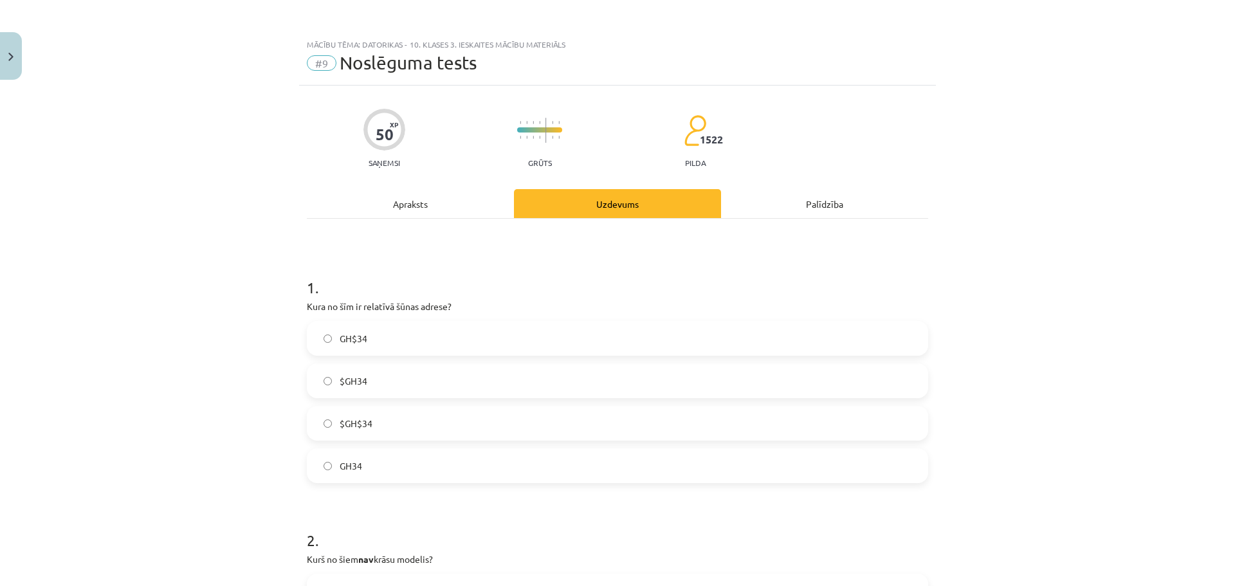
click at [426, 462] on label "GH34" at bounding box center [617, 466] width 619 height 32
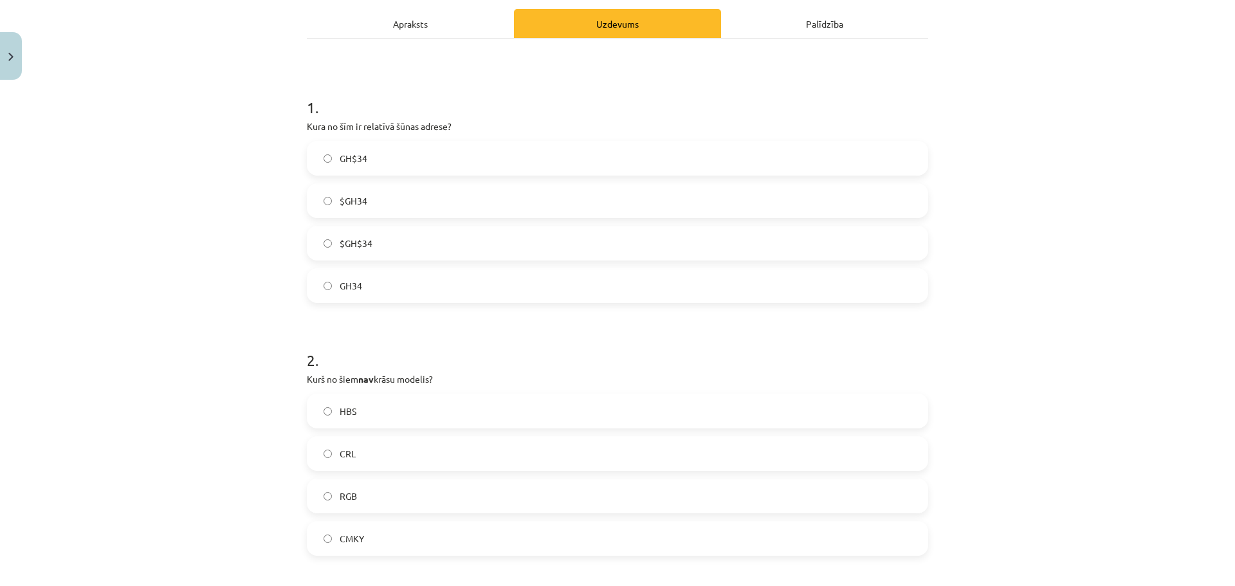
scroll to position [257, 0]
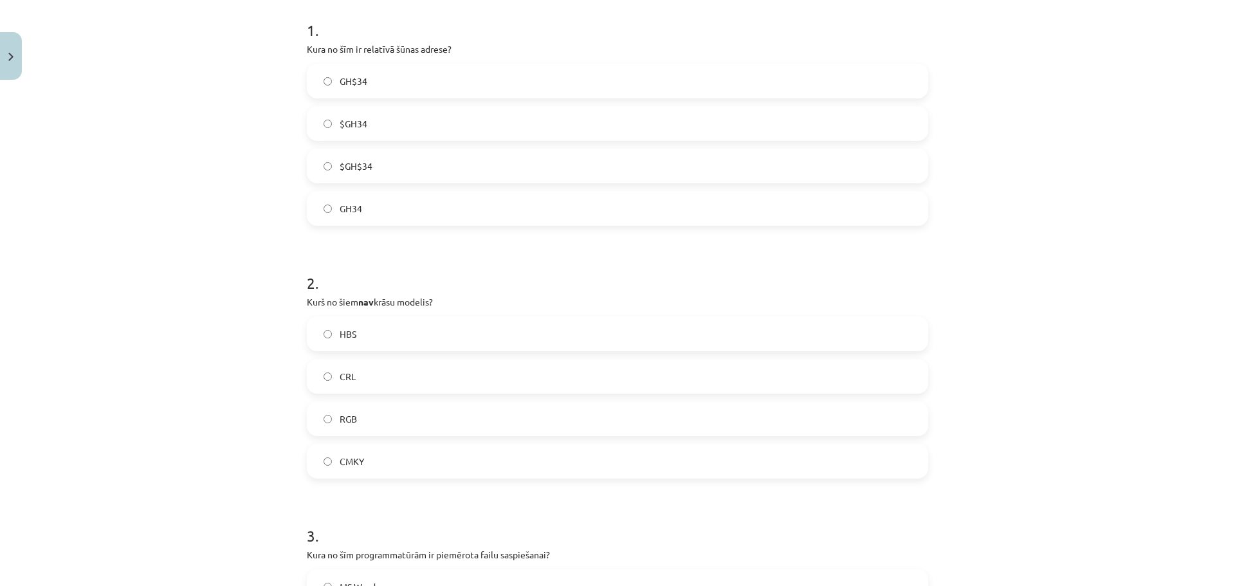
click at [374, 376] on label "CRL" at bounding box center [617, 376] width 619 height 32
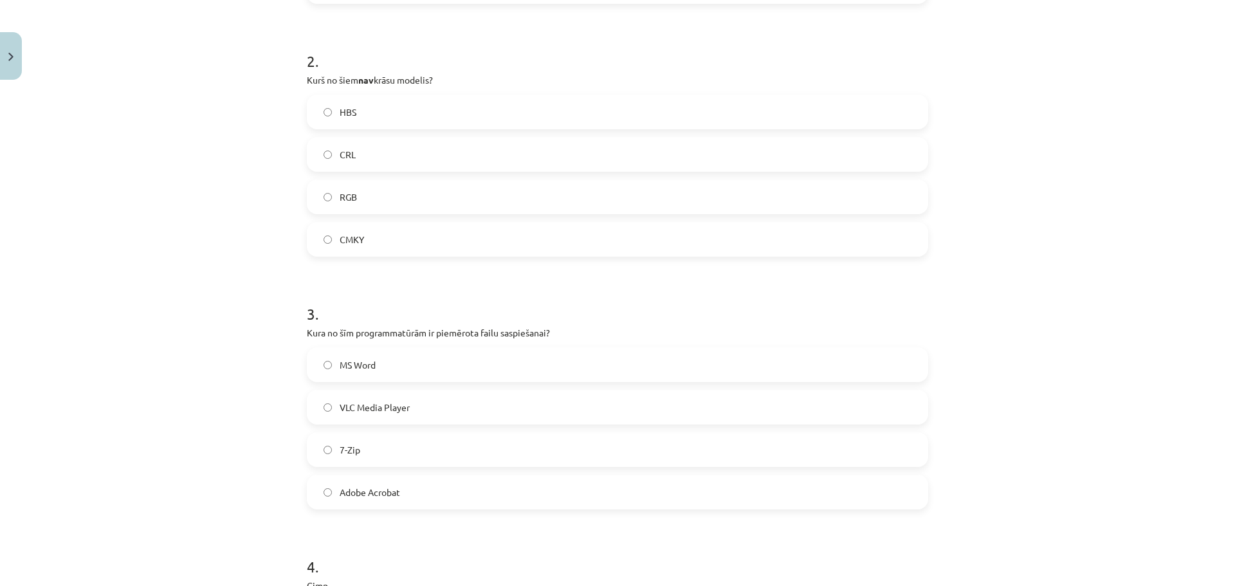
scroll to position [515, 0]
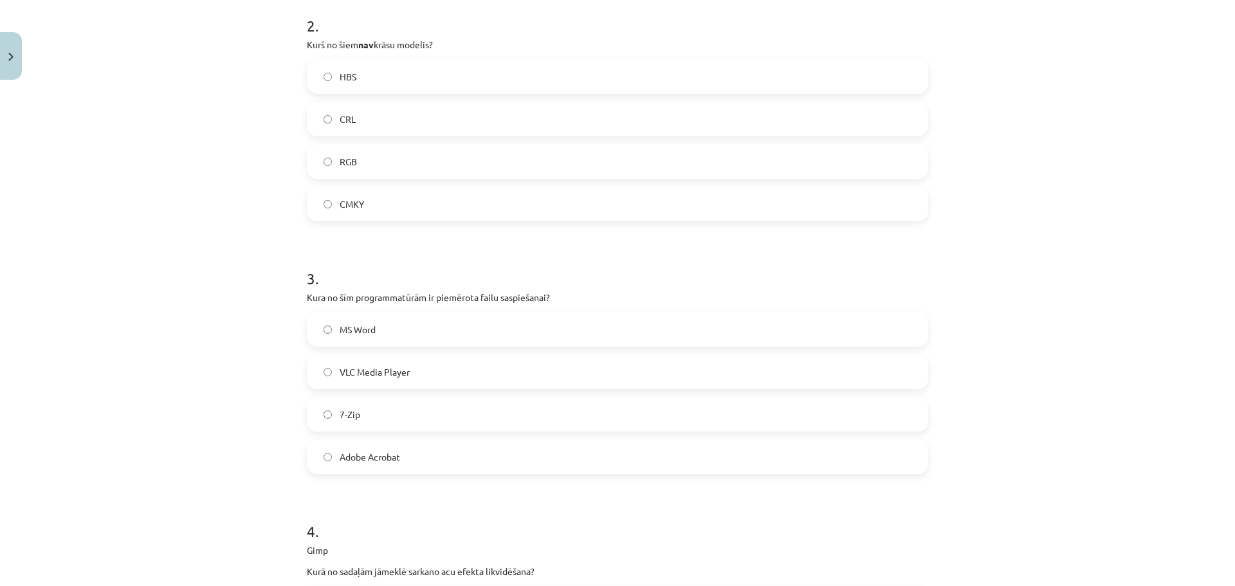
click at [385, 408] on label "7-Zip" at bounding box center [617, 414] width 619 height 32
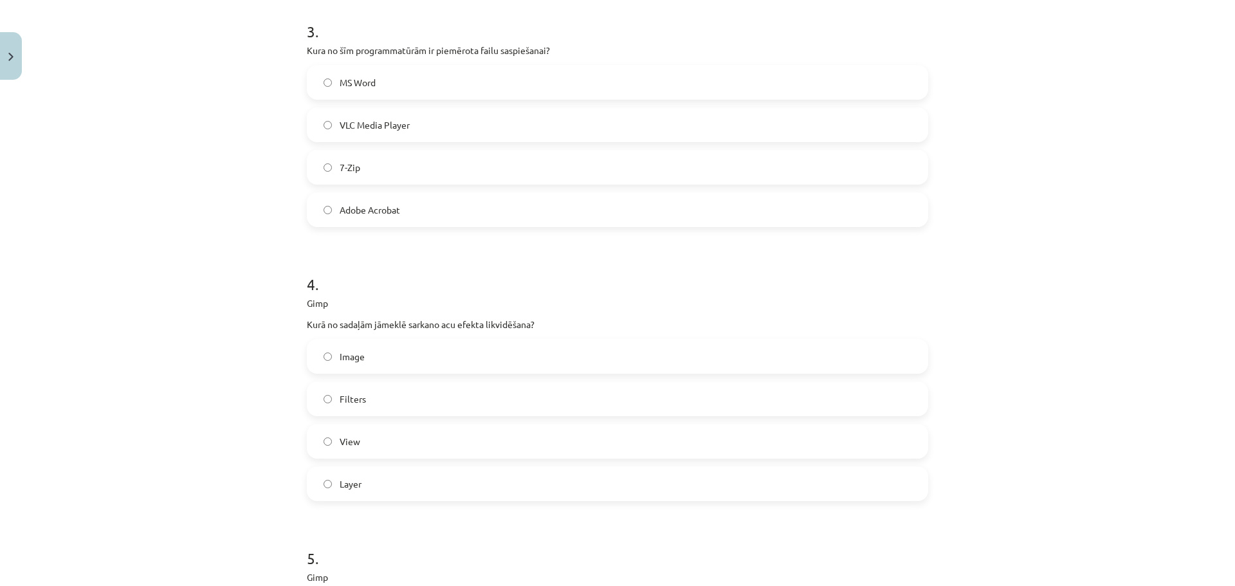
scroll to position [772, 0]
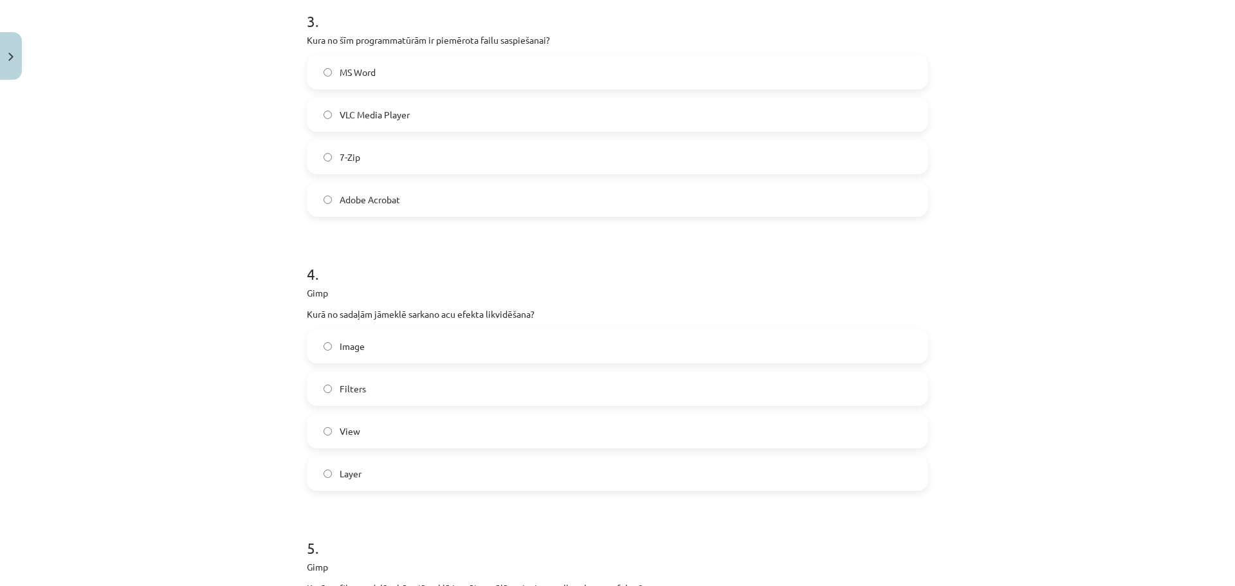
click at [383, 393] on label "Filters" at bounding box center [617, 388] width 619 height 32
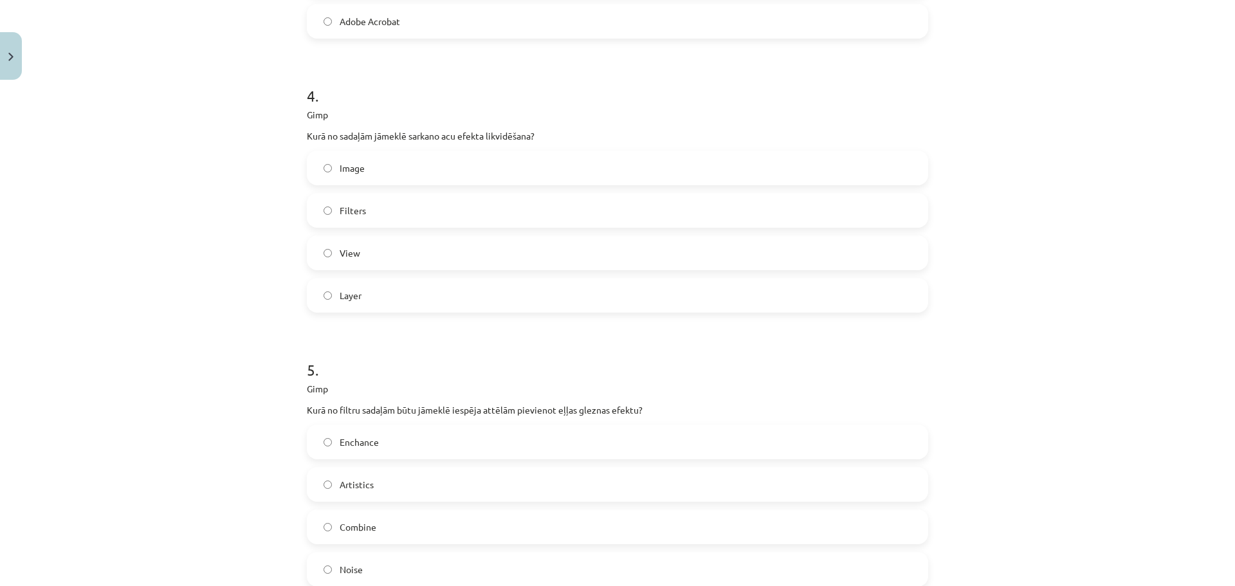
scroll to position [1029, 0]
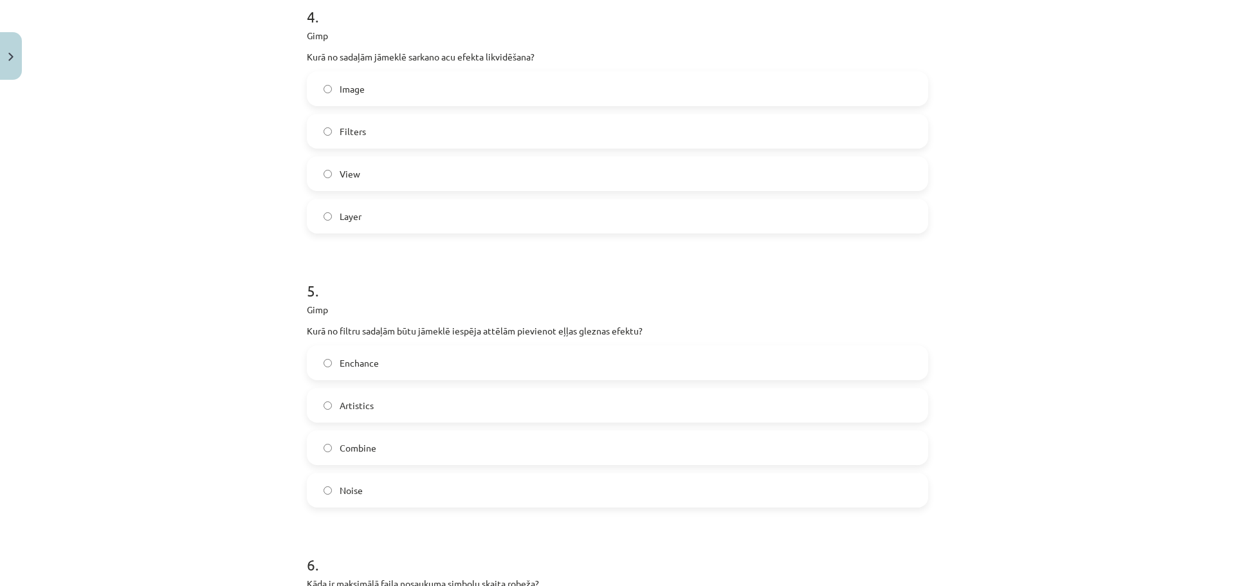
click at [382, 399] on label "Artistics" at bounding box center [617, 405] width 619 height 32
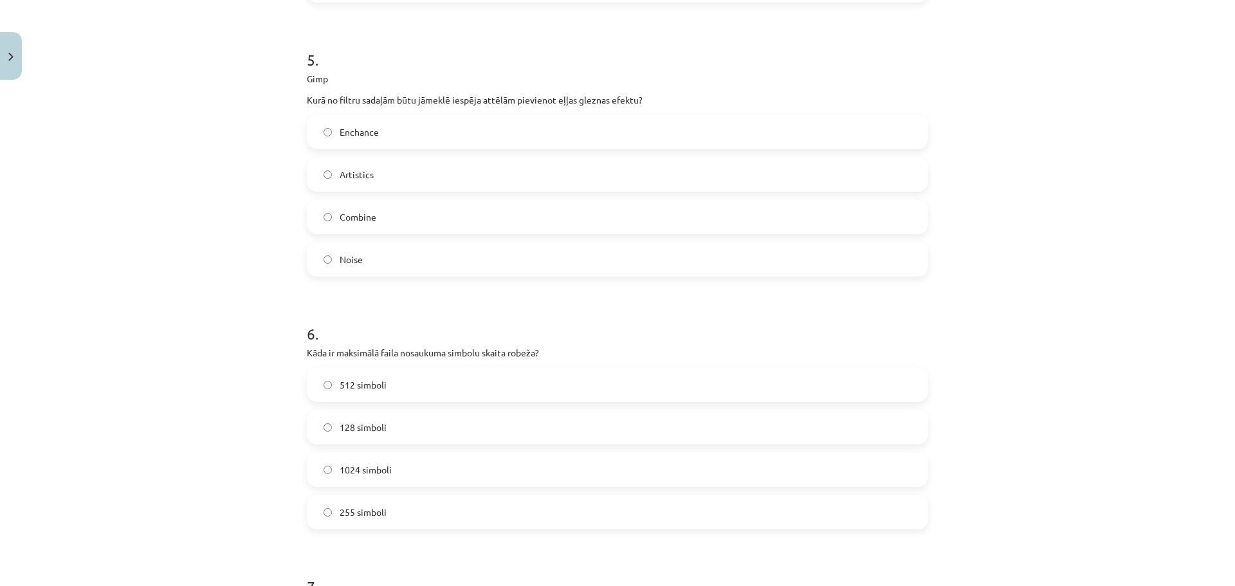
scroll to position [1286, 0]
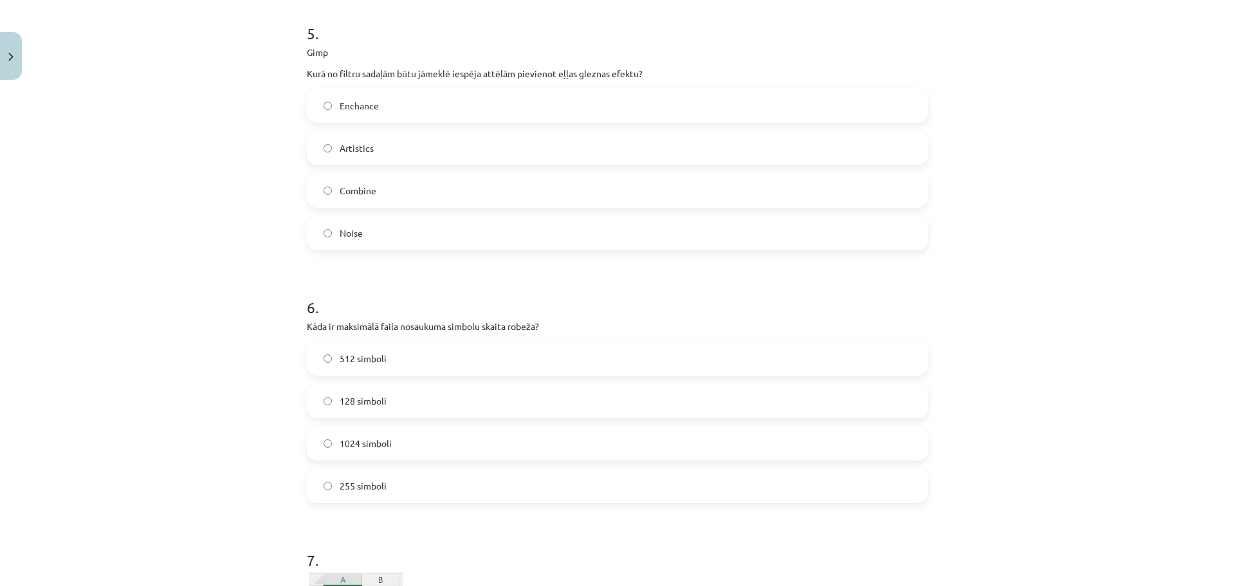
click at [385, 488] on label "255 simboli" at bounding box center [617, 485] width 619 height 32
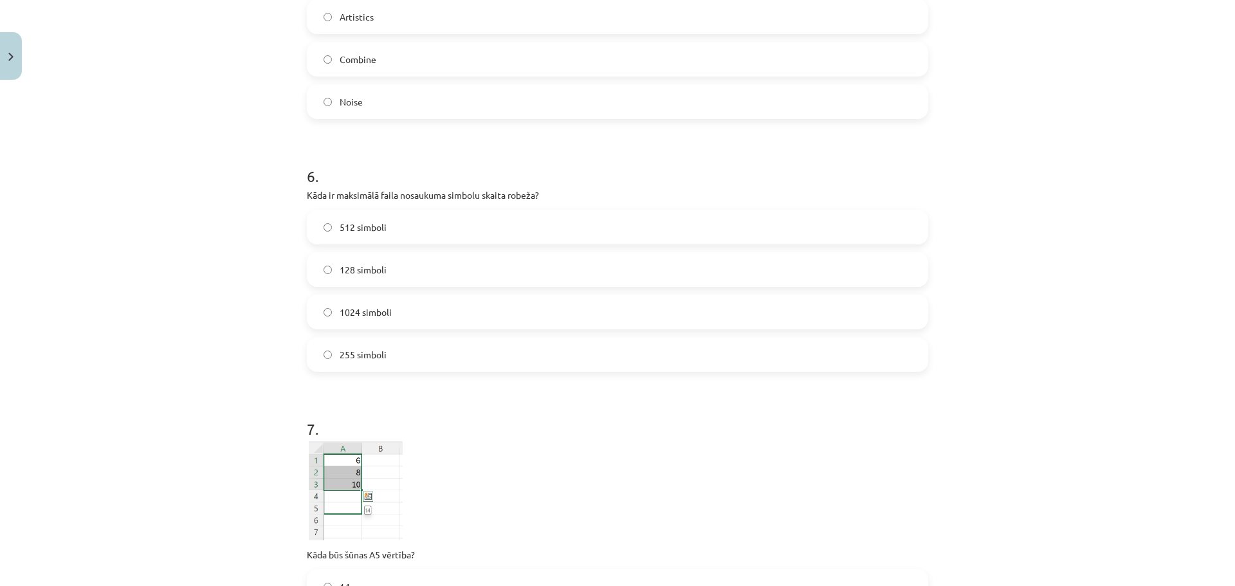
scroll to position [1544, 0]
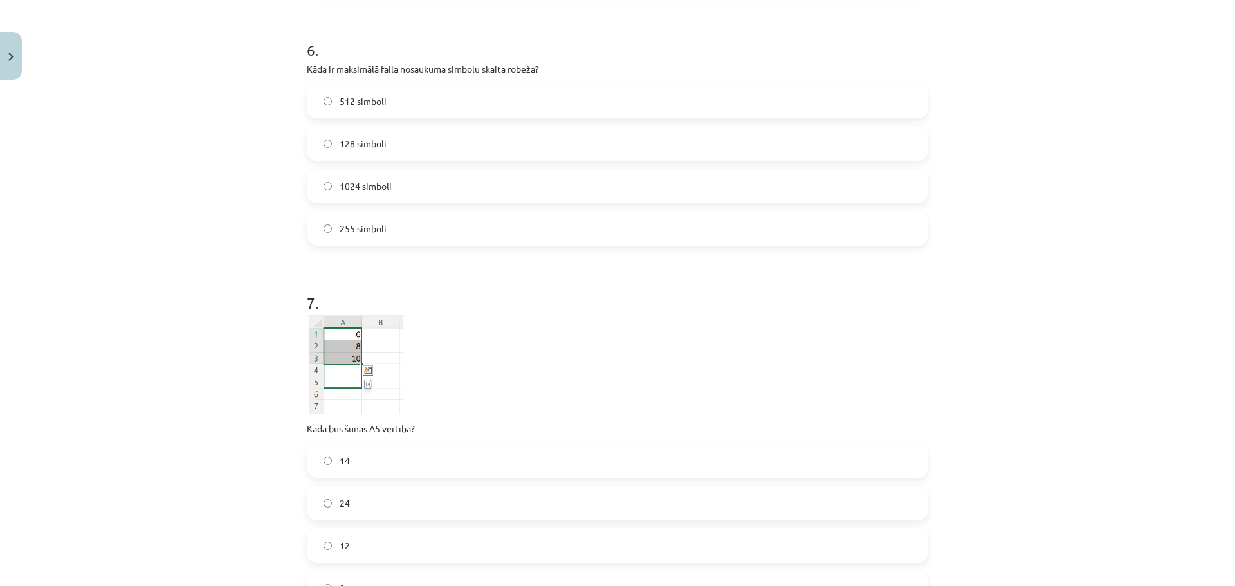
click at [388, 508] on label "24" at bounding box center [617, 503] width 619 height 32
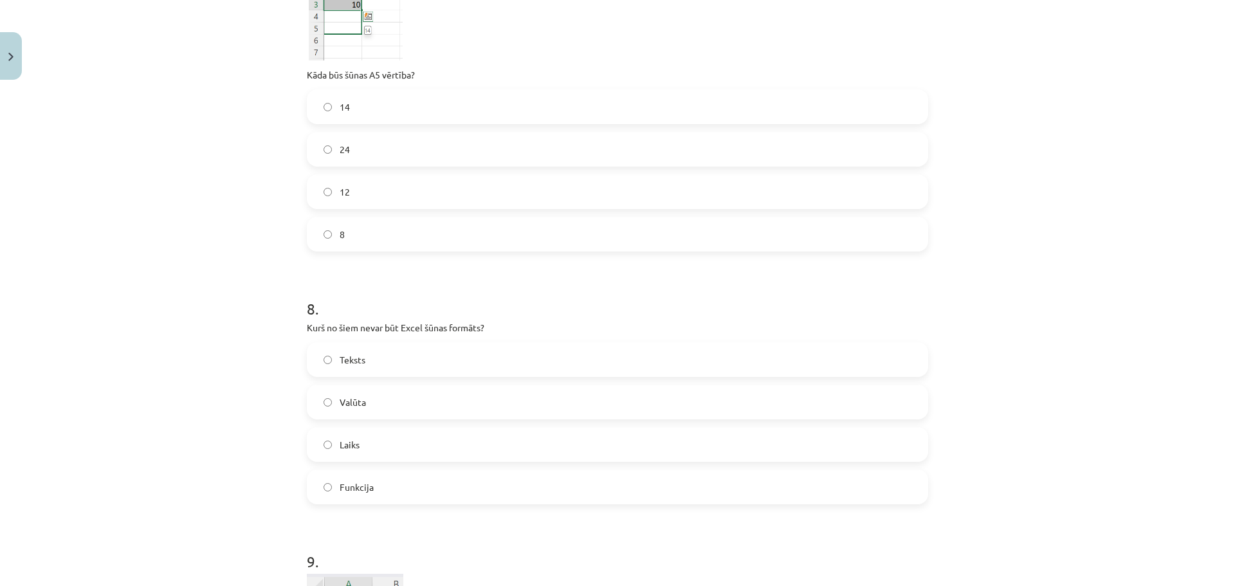
scroll to position [1929, 0]
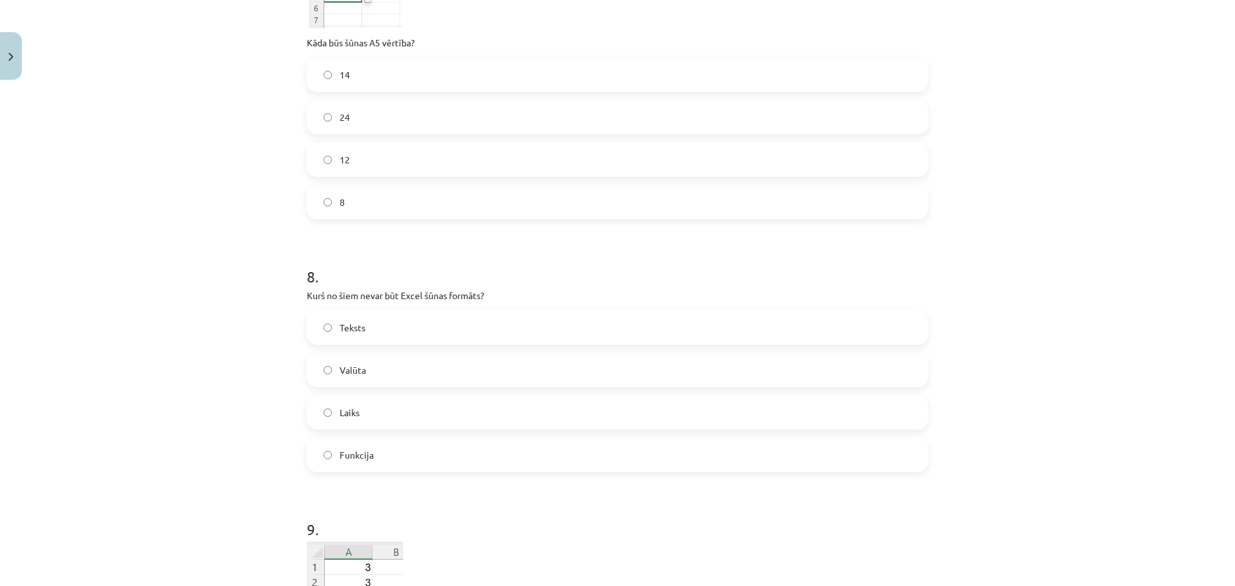
click at [383, 469] on label "Funkcija" at bounding box center [617, 455] width 619 height 32
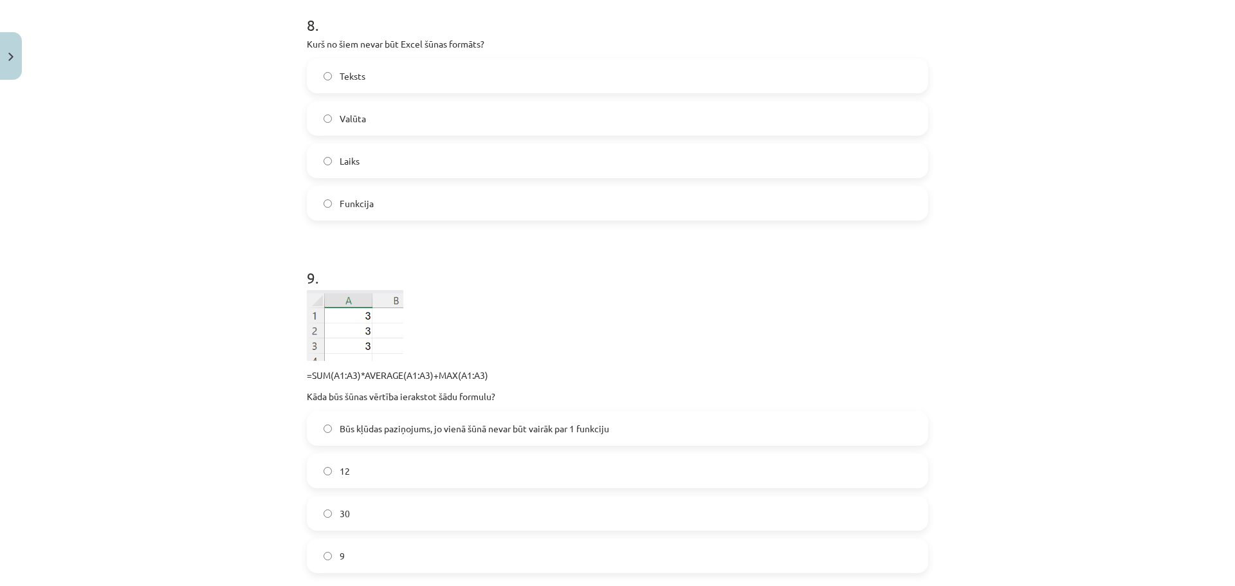
scroll to position [2187, 0]
click at [374, 504] on label "30" at bounding box center [617, 507] width 619 height 32
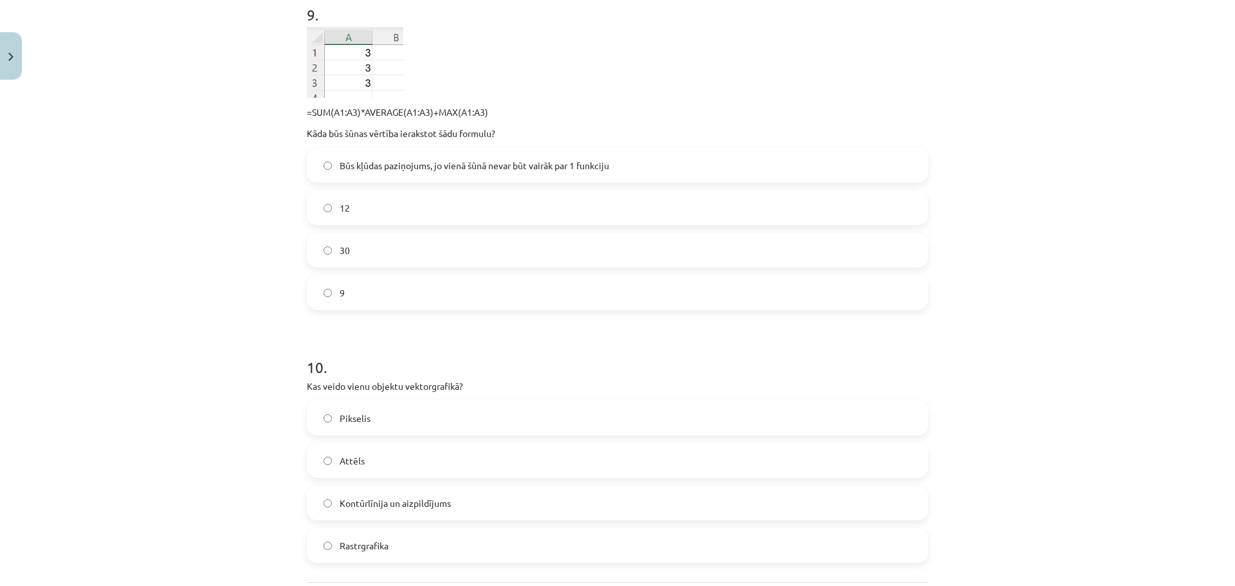
scroll to position [2570, 0]
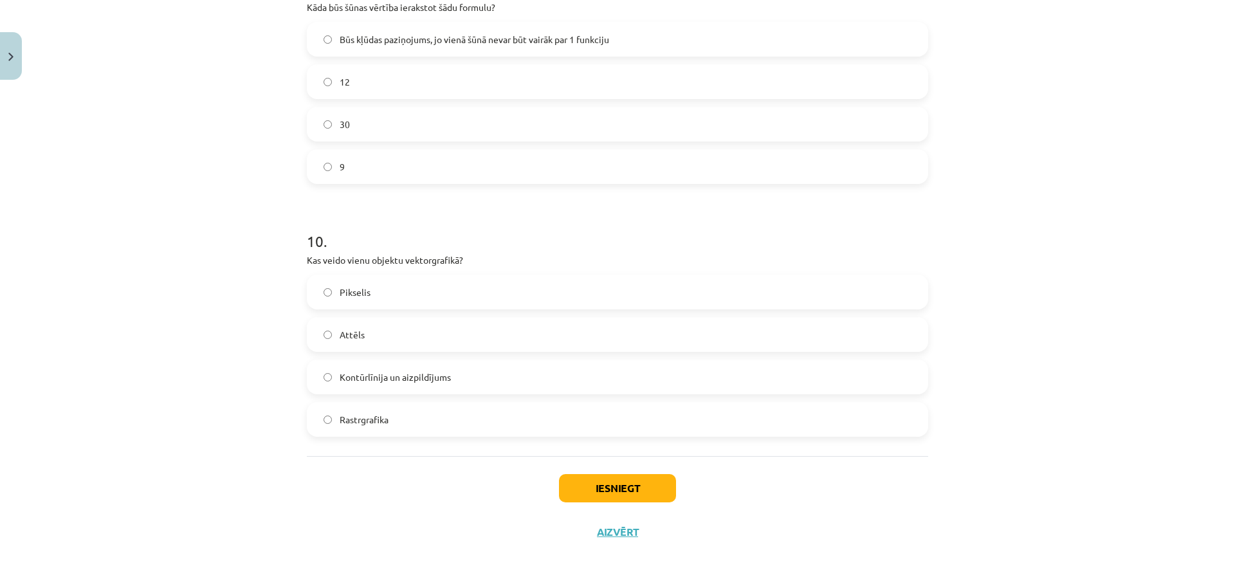
click at [393, 381] on span "Kontūrlīnija un aizpildījums" at bounding box center [395, 377] width 111 height 14
drag, startPoint x: 592, startPoint y: 464, endPoint x: 603, endPoint y: 488, distance: 25.3
click at [593, 466] on div "Iesniegt Aizvērt" at bounding box center [617, 501] width 621 height 90
click at [603, 489] on button "Iesniegt" at bounding box center [617, 488] width 117 height 28
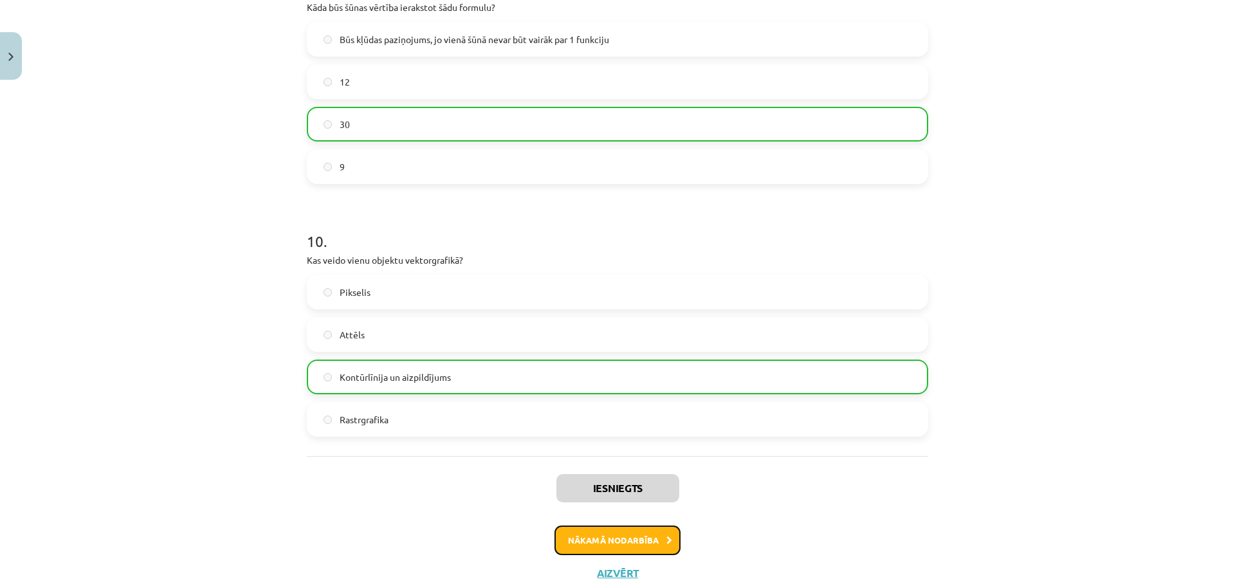
click at [572, 538] on button "Nākamā nodarbība" at bounding box center [617, 540] width 126 height 30
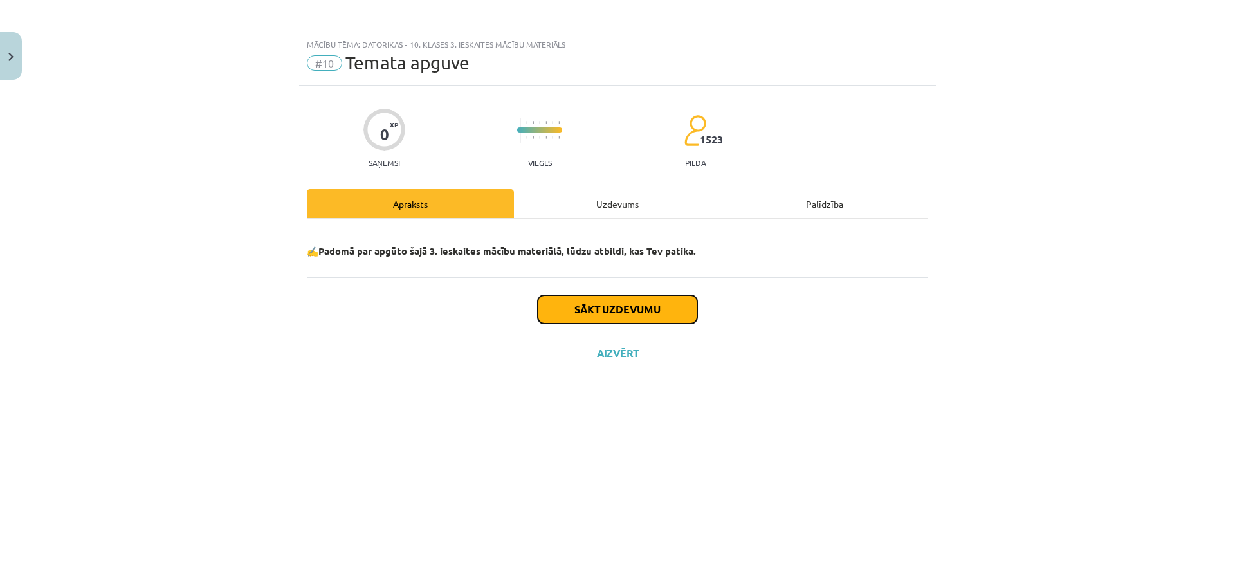
click at [568, 297] on button "Sākt uzdevumu" at bounding box center [617, 309] width 159 height 28
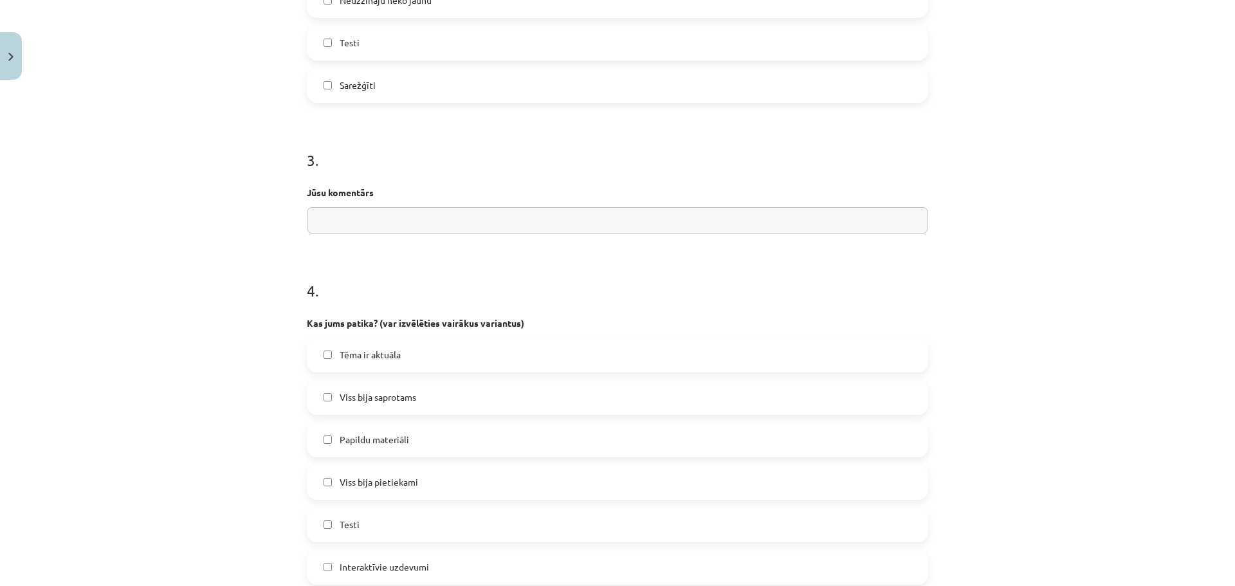
scroll to position [900, 0]
click at [441, 445] on label "Papildu materiāli" at bounding box center [617, 440] width 619 height 32
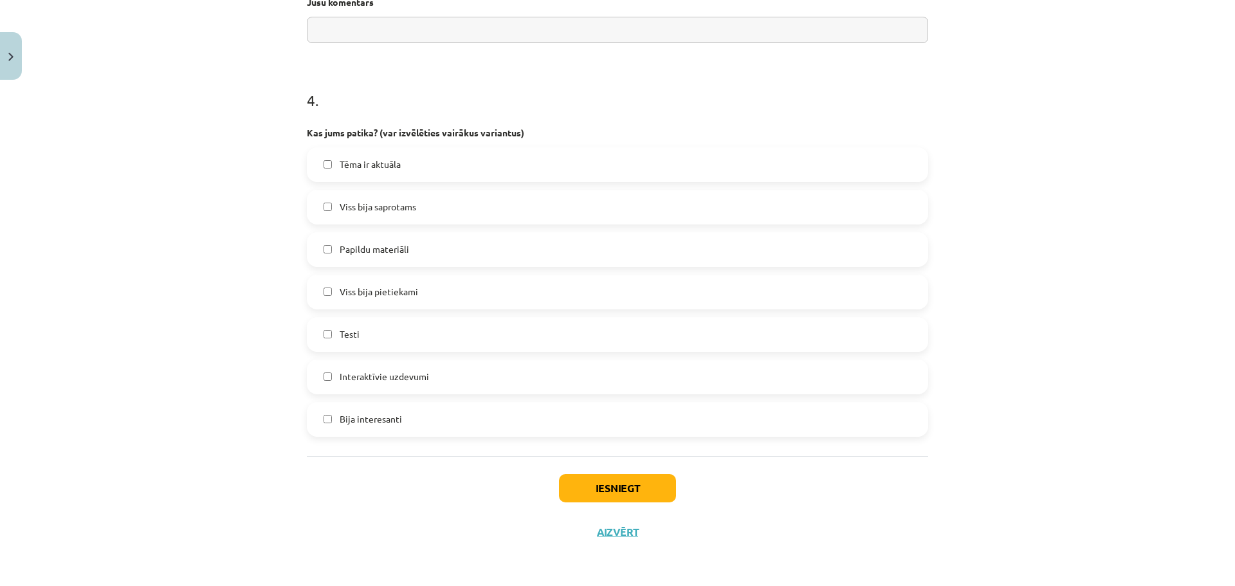
click at [445, 412] on label "Bija interesanti" at bounding box center [617, 419] width 619 height 32
click at [408, 259] on label "Papildu materiāli" at bounding box center [617, 249] width 619 height 32
click at [601, 502] on div "Iesniegt Aizvērt" at bounding box center [617, 501] width 621 height 90
click at [637, 502] on div "Iesniegt Aizvērt" at bounding box center [617, 501] width 621 height 90
click at [615, 484] on button "Iesniegt" at bounding box center [617, 488] width 117 height 28
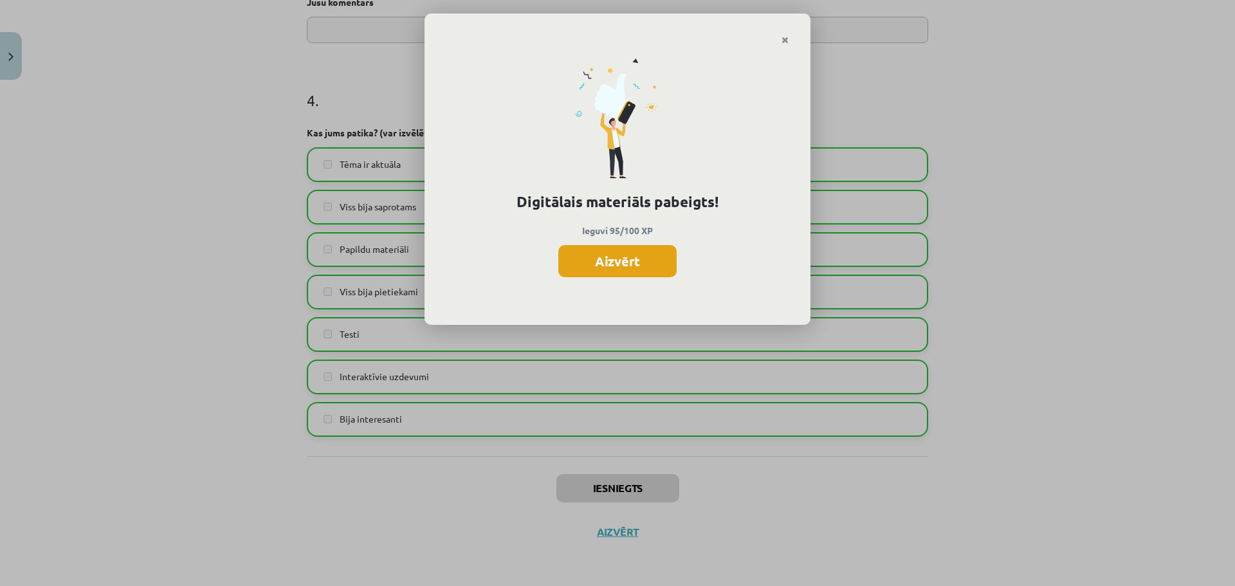
click at [614, 264] on button "Aizvērt" at bounding box center [617, 261] width 118 height 32
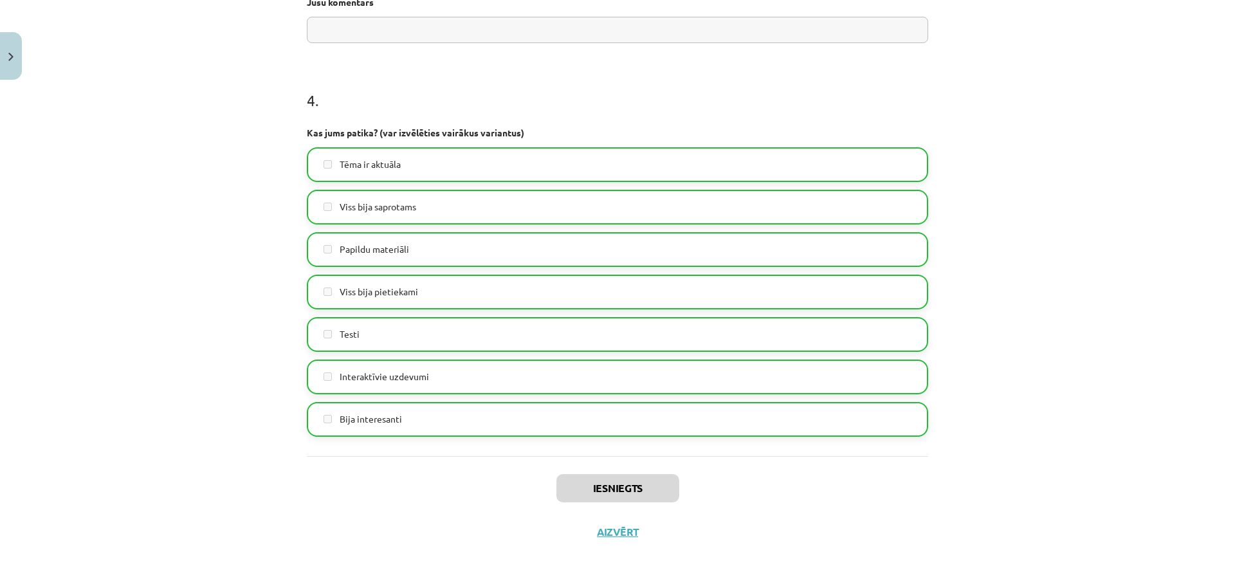
click at [605, 542] on div "Iesniegts Aizvērt" at bounding box center [617, 501] width 621 height 90
click at [605, 537] on button "Aizvērt" at bounding box center [617, 531] width 49 height 13
click at [271, 79] on div "Mācību tēma: Datorikas - 10. klases 3. ieskaites mācību materiāls #10 Temata ap…" at bounding box center [612, 293] width 1225 height 586
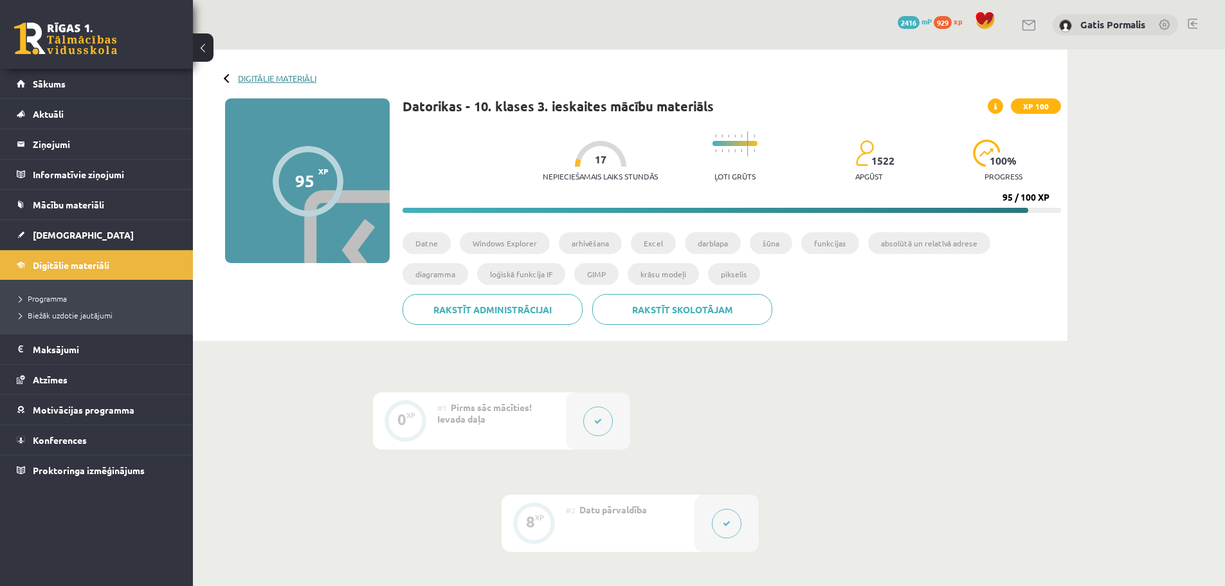
click at [271, 75] on link "Digitālie materiāli" at bounding box center [277, 78] width 78 height 10
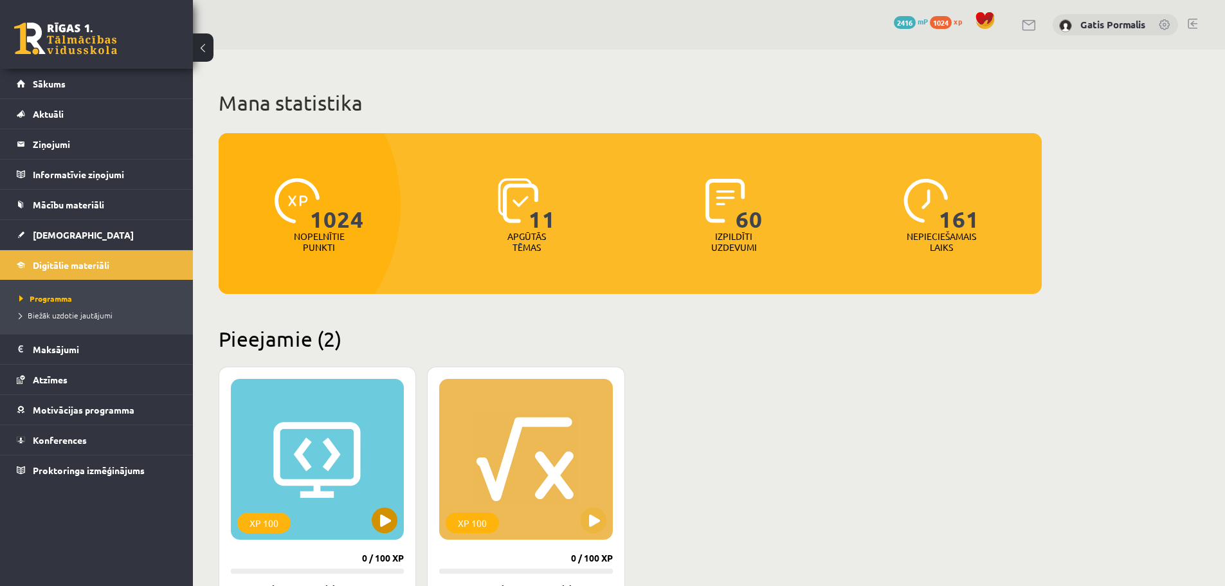
scroll to position [257, 0]
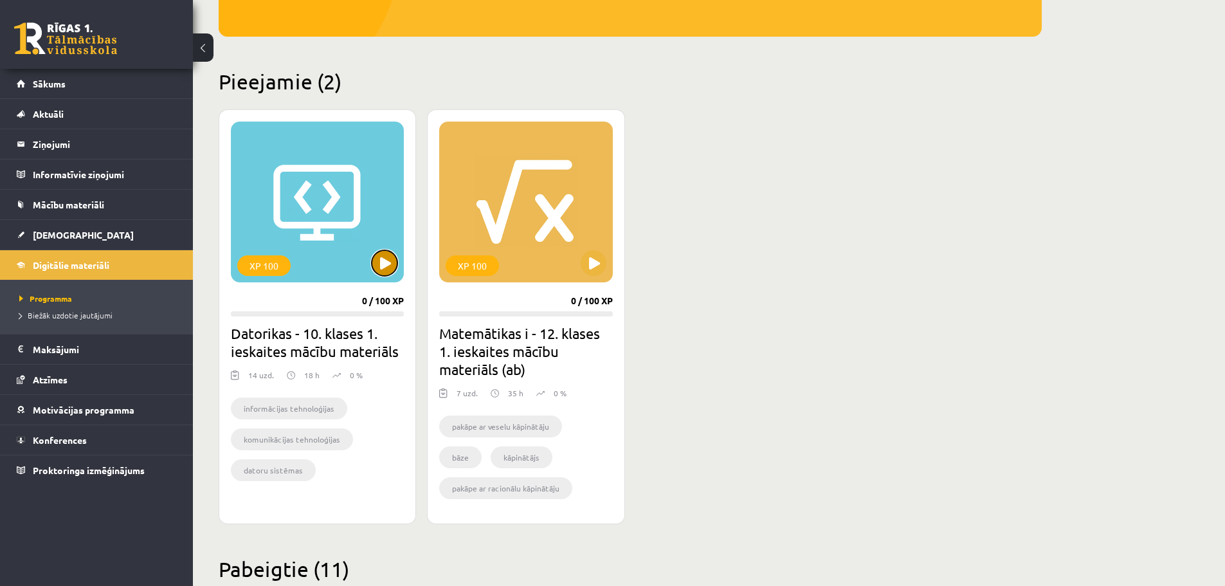
click at [388, 266] on button at bounding box center [385, 263] width 26 height 26
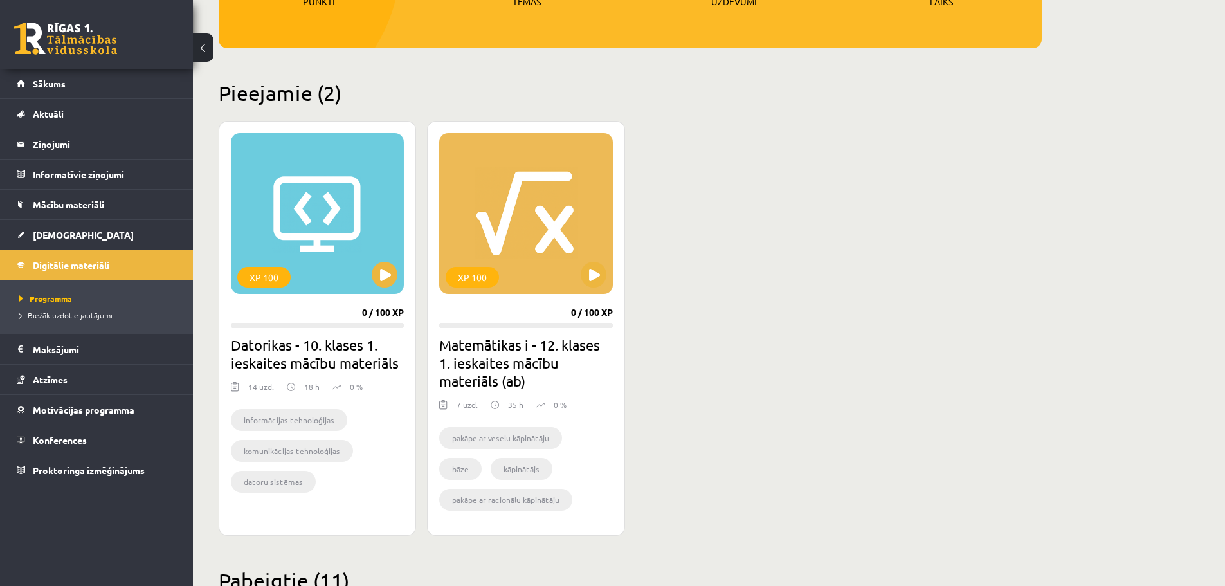
scroll to position [129, 0]
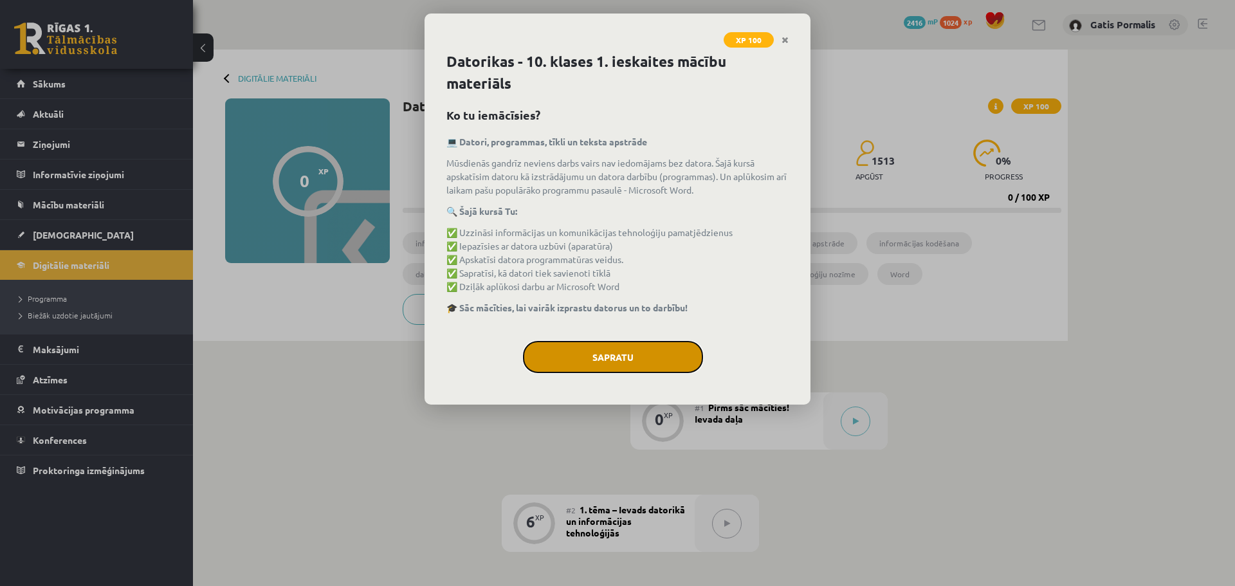
click at [562, 356] on button "Sapratu" at bounding box center [613, 357] width 180 height 32
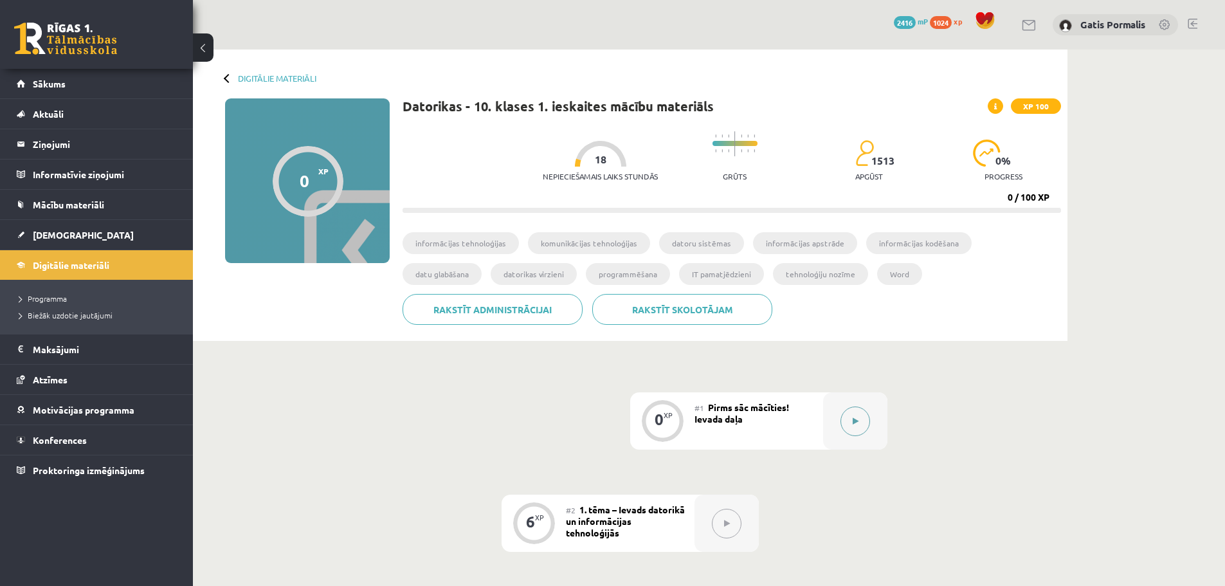
click at [843, 411] on div at bounding box center [855, 420] width 64 height 57
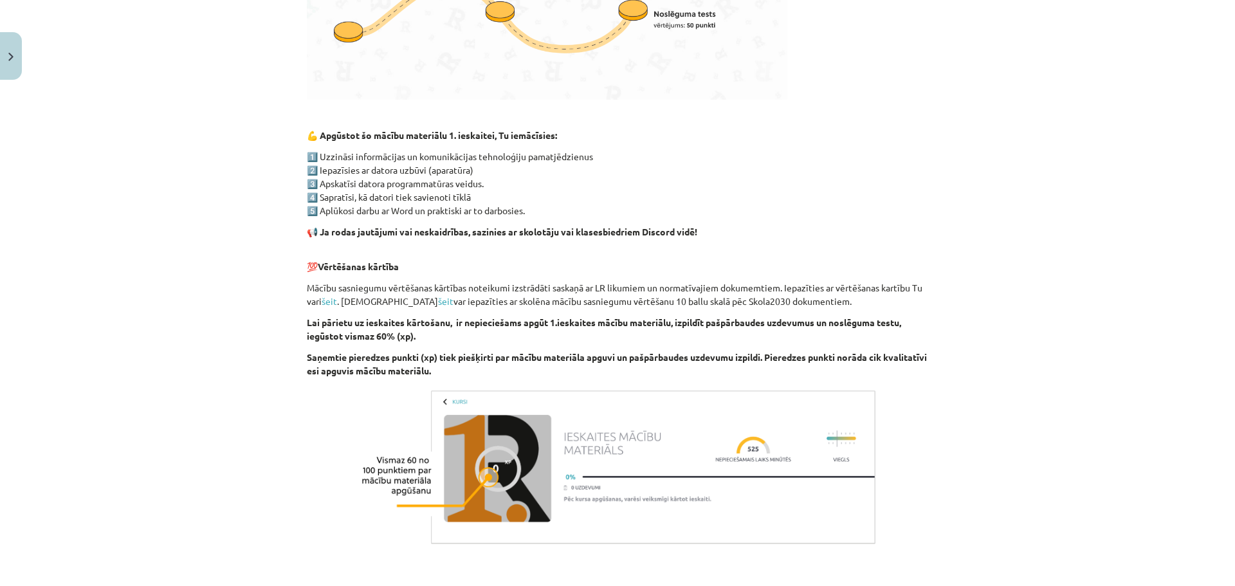
scroll to position [778, 0]
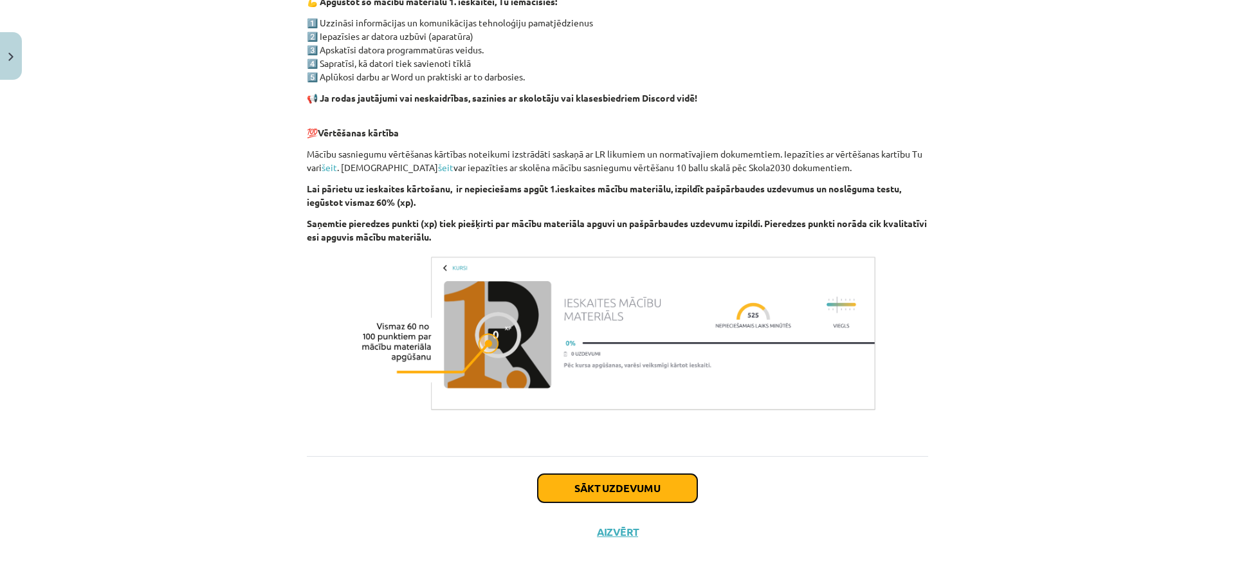
click at [677, 474] on button "Sākt uzdevumu" at bounding box center [617, 488] width 159 height 28
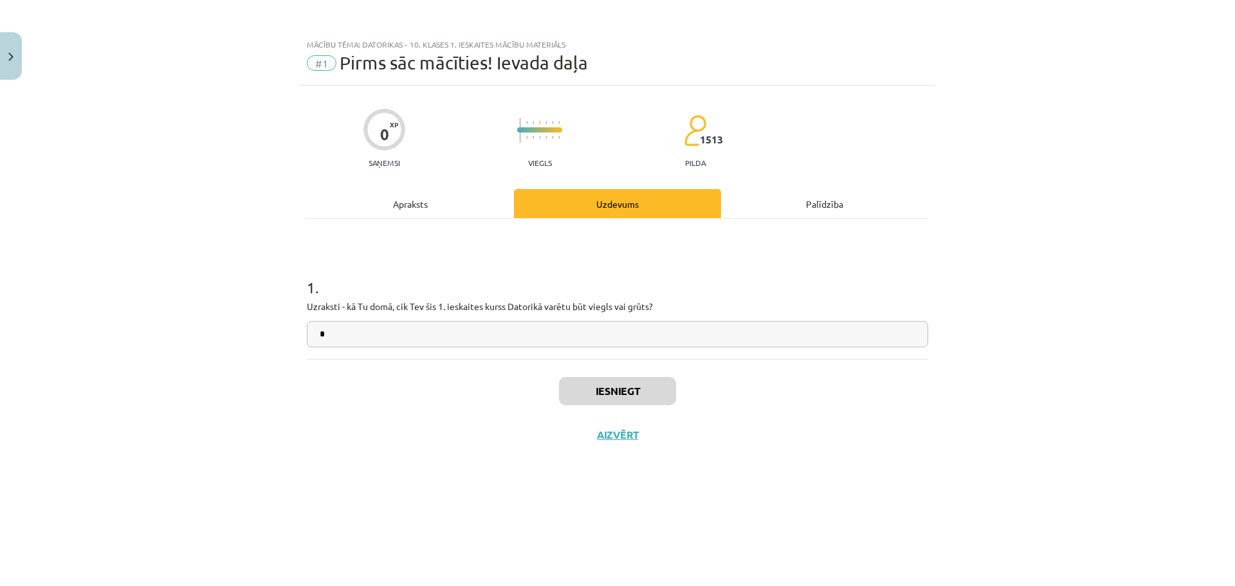
click at [581, 333] on input "*" at bounding box center [617, 334] width 621 height 26
type input "**"
click at [606, 404] on button "Iesniegt" at bounding box center [617, 391] width 117 height 28
drag, startPoint x: 612, startPoint y: 397, endPoint x: 460, endPoint y: 422, distance: 153.7
click at [460, 422] on div "Iesniegt Aizvērt" at bounding box center [617, 404] width 621 height 90
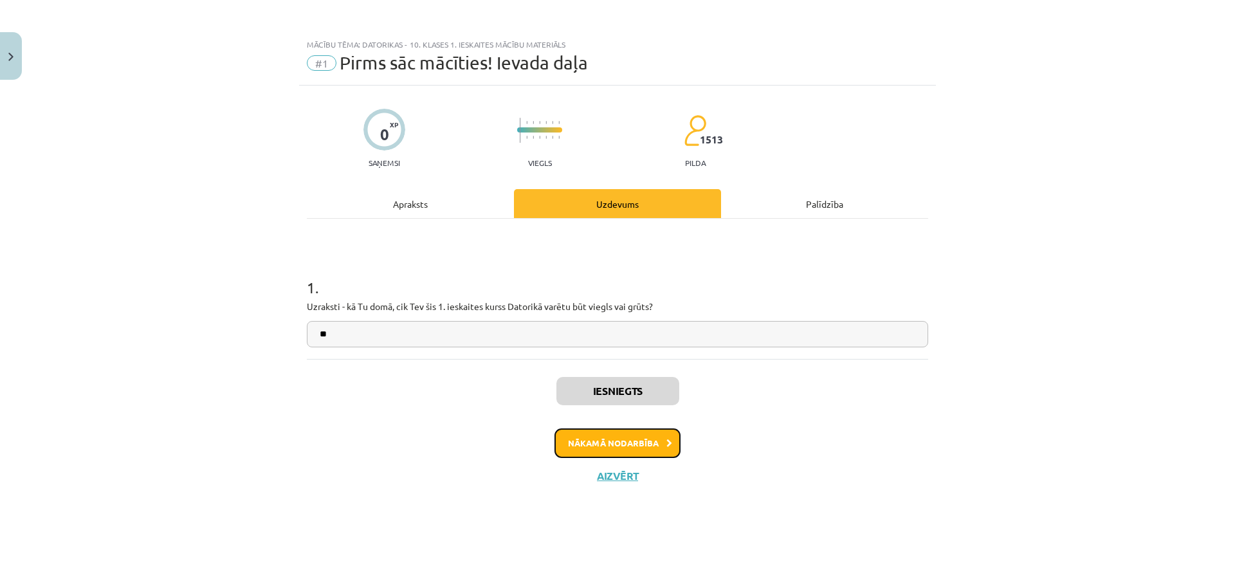
click at [593, 435] on button "Nākamā nodarbība" at bounding box center [617, 443] width 126 height 30
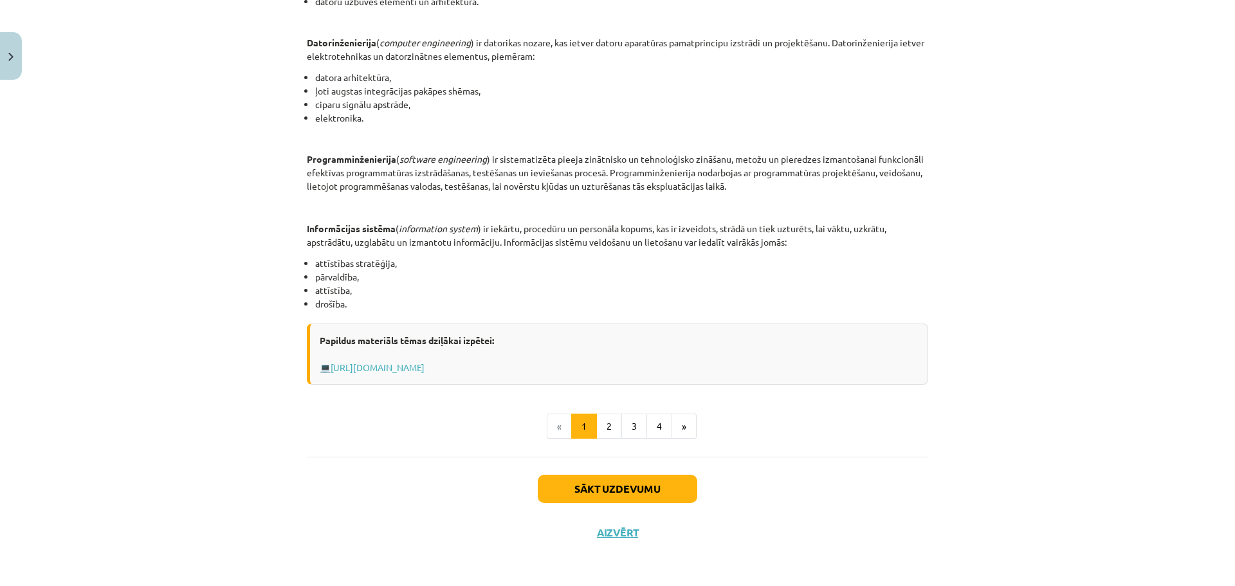
click at [597, 466] on div "Sākt uzdevumu Aizvērt" at bounding box center [617, 502] width 621 height 90
click at [599, 475] on button "Sākt uzdevumu" at bounding box center [617, 489] width 159 height 28
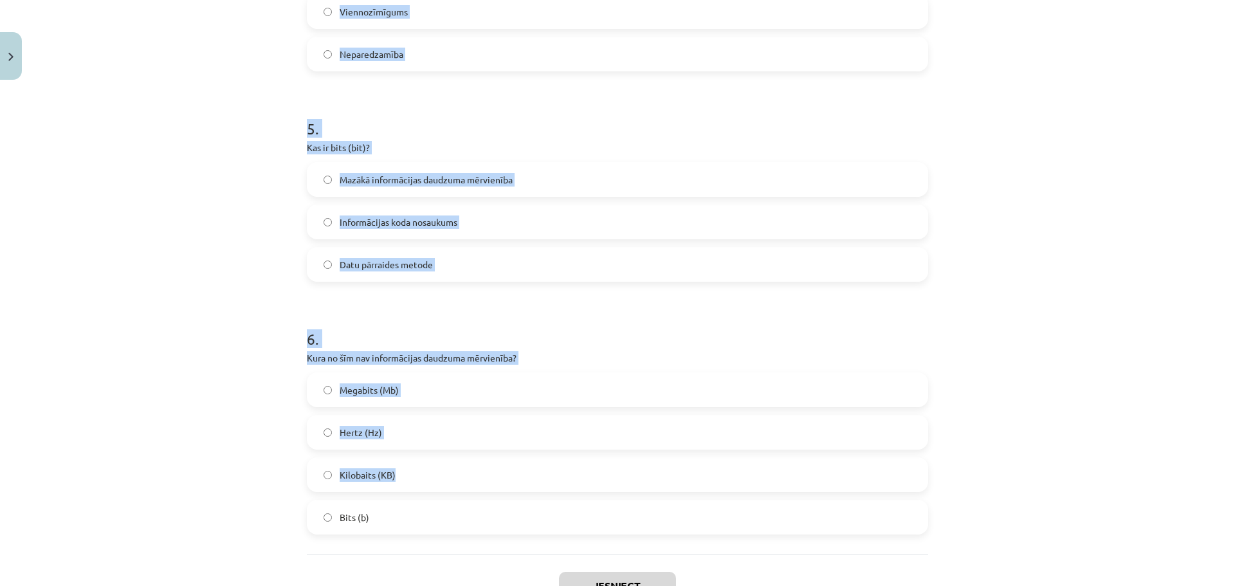
scroll to position [1140, 0]
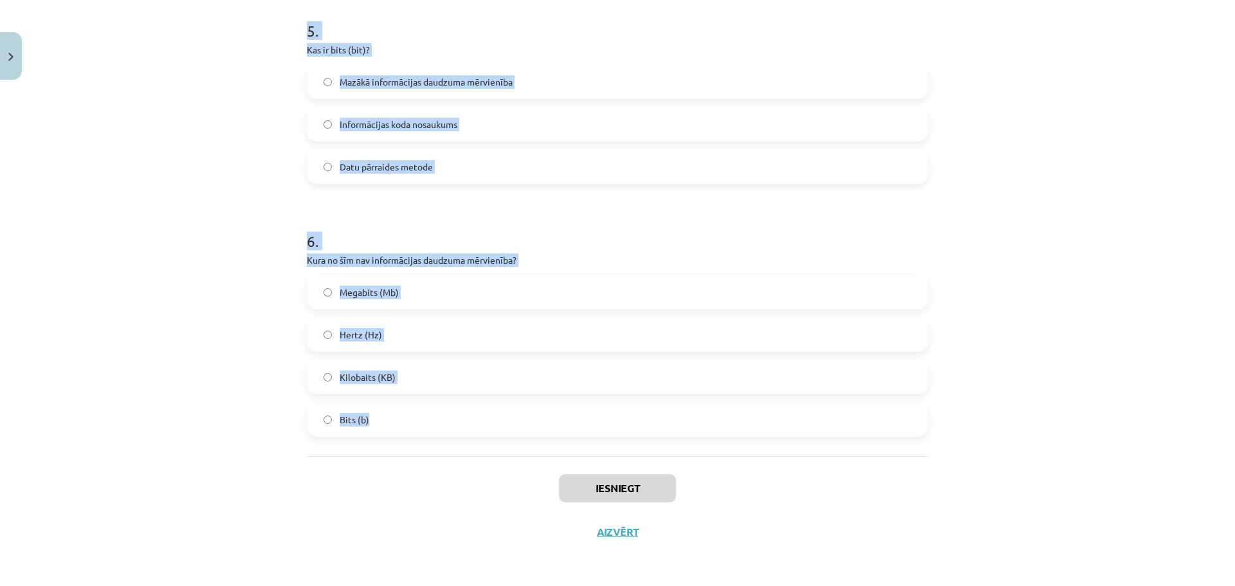
drag, startPoint x: 289, startPoint y: 267, endPoint x: 606, endPoint y: 410, distance: 347.7
click at [607, 412] on div "Mācību tēma: Datorikas - 10. klases 1. ieskaites mācību materiāls #2 1. tēma – …" at bounding box center [617, 293] width 1235 height 586
copy form "1 . Kas ir algoritms? Datu apstrādes ierīce Noteikta darbību virkne, kuras izpi…"
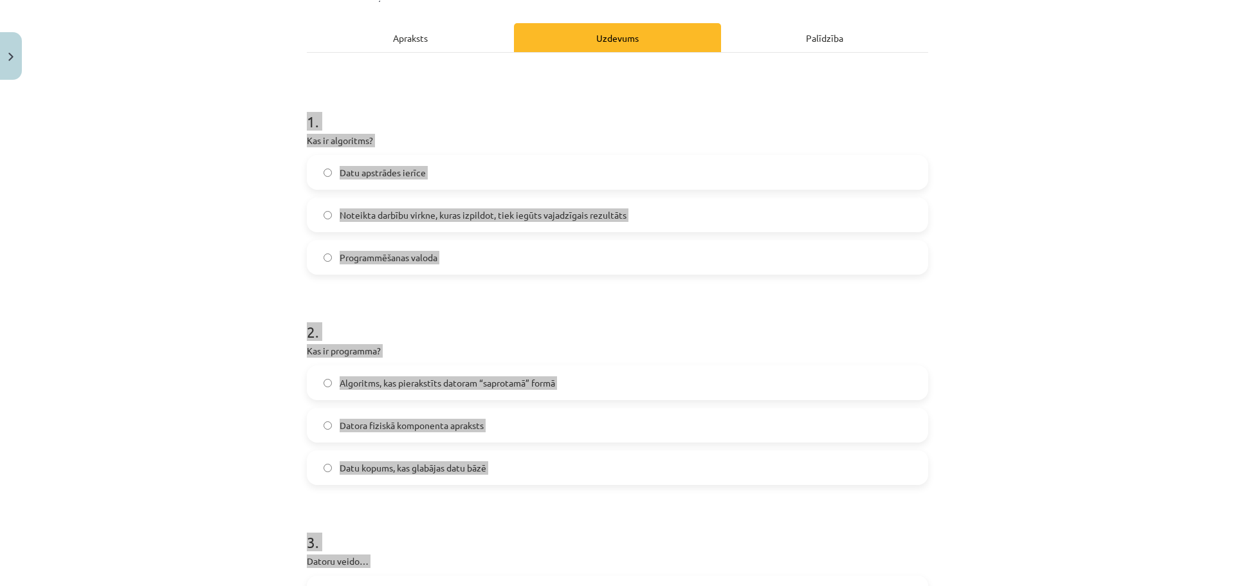
scroll to position [111, 0]
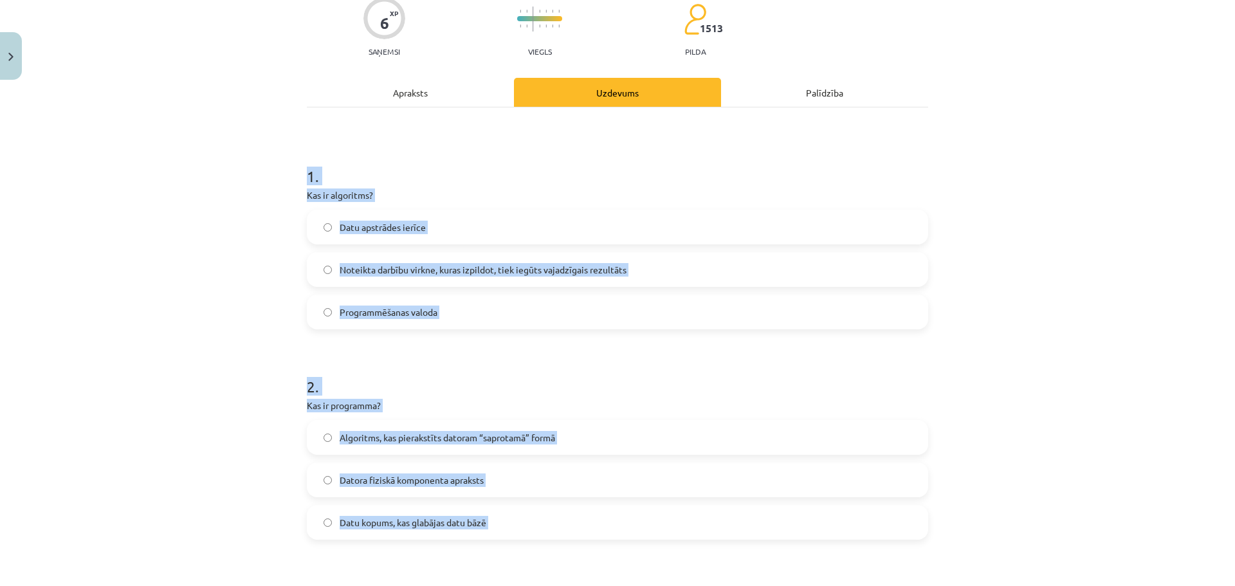
click at [610, 188] on div "1 . Kas ir algoritms? Datu apstrādes ierīce Noteikta darbību virkne, kuras izpi…" at bounding box center [617, 237] width 621 height 185
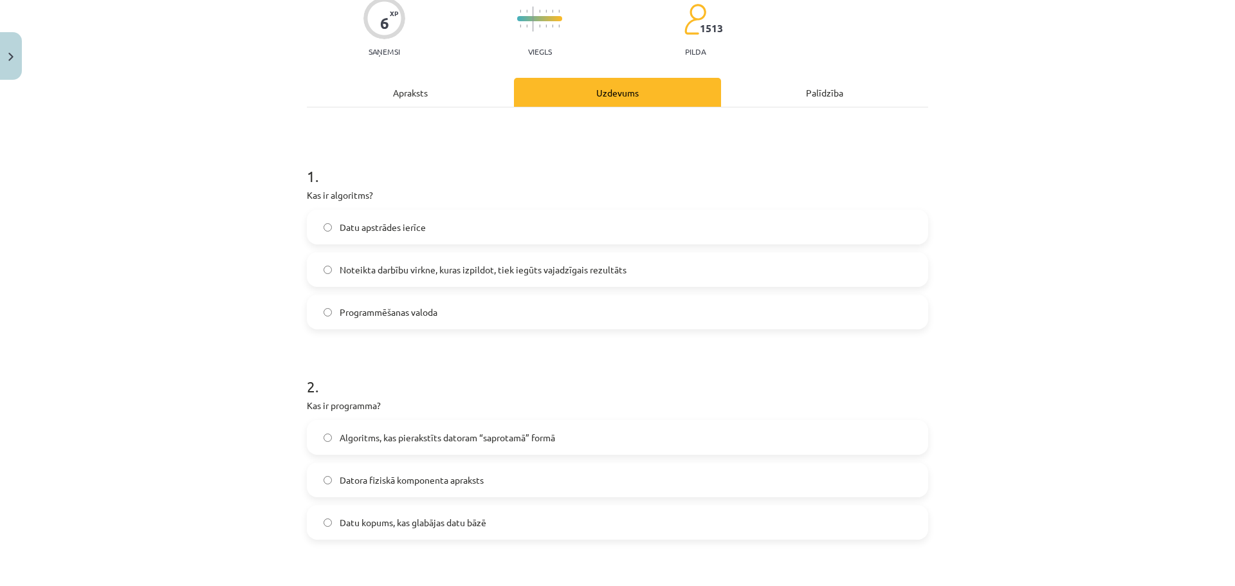
click at [581, 268] on span "Noteikta darbību virkne, kuras izpildot, tiek iegūts vajadzīgais rezultāts" at bounding box center [483, 270] width 287 height 14
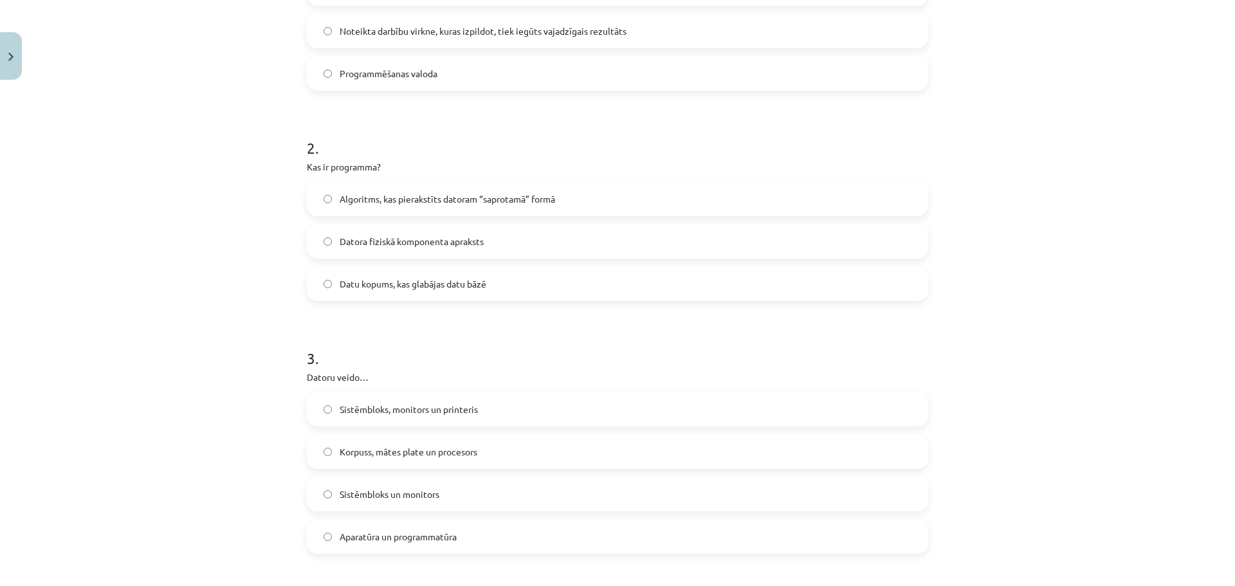
scroll to position [369, 0]
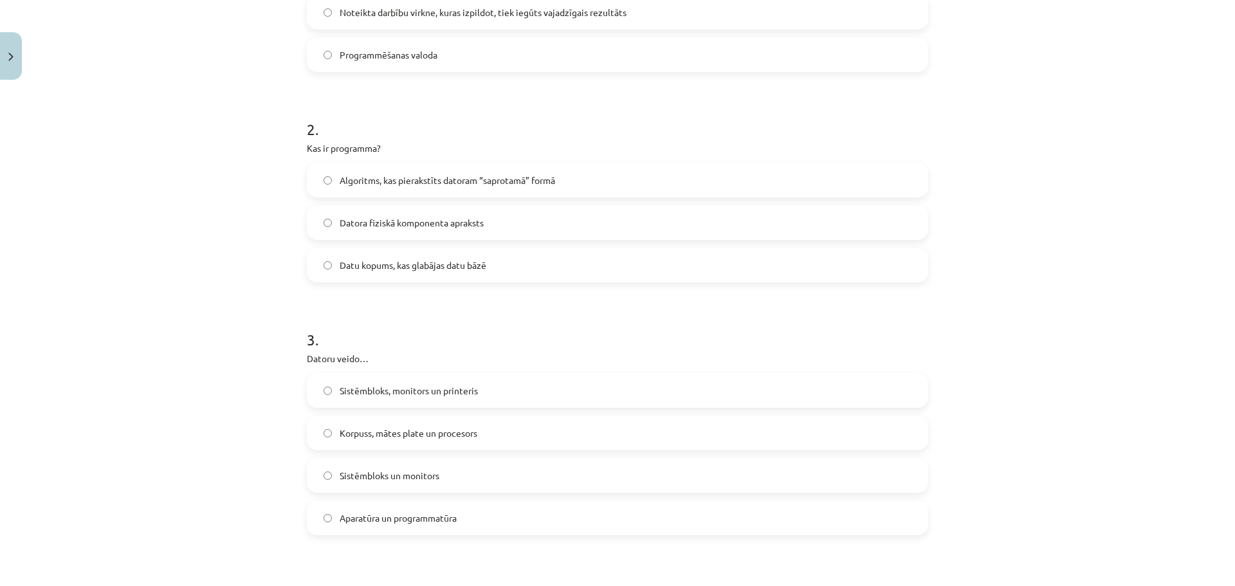
click at [489, 185] on span "Algoritms, kas pierakstīts datoram “saprotamā” formā" at bounding box center [447, 181] width 215 height 14
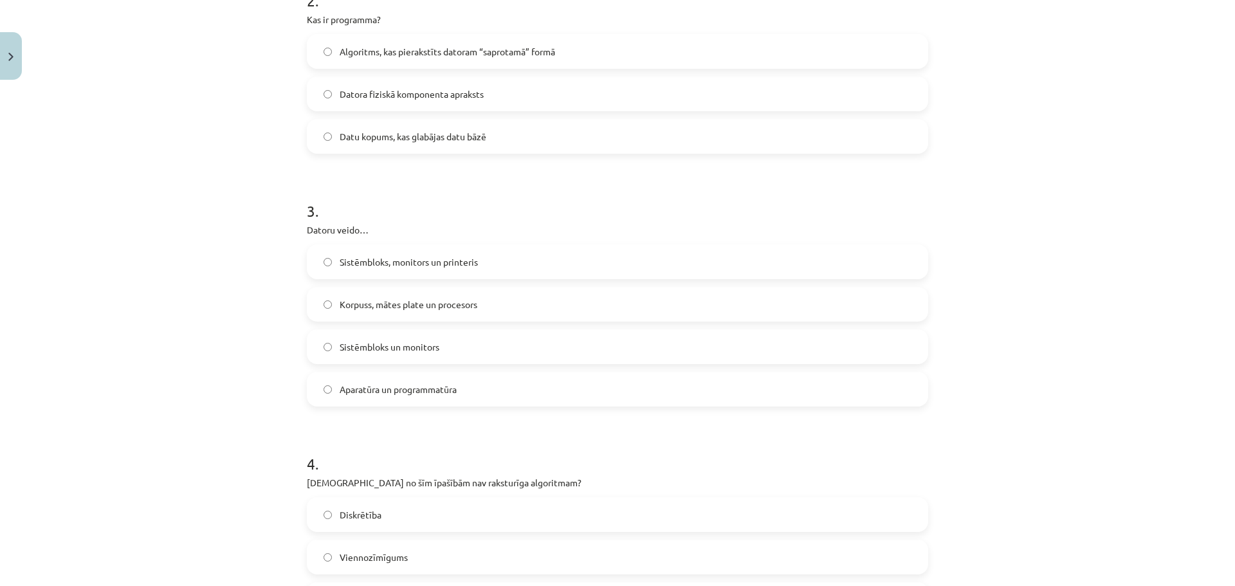
click at [396, 392] on span "Aparatūra un programmatūra" at bounding box center [398, 390] width 117 height 14
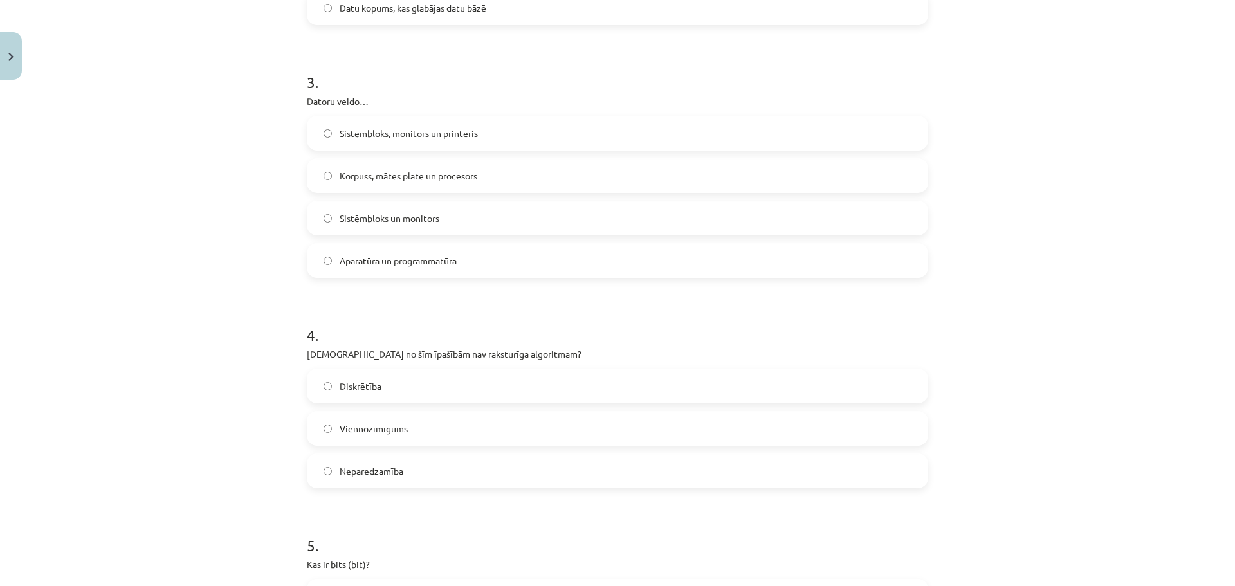
scroll to position [754, 0]
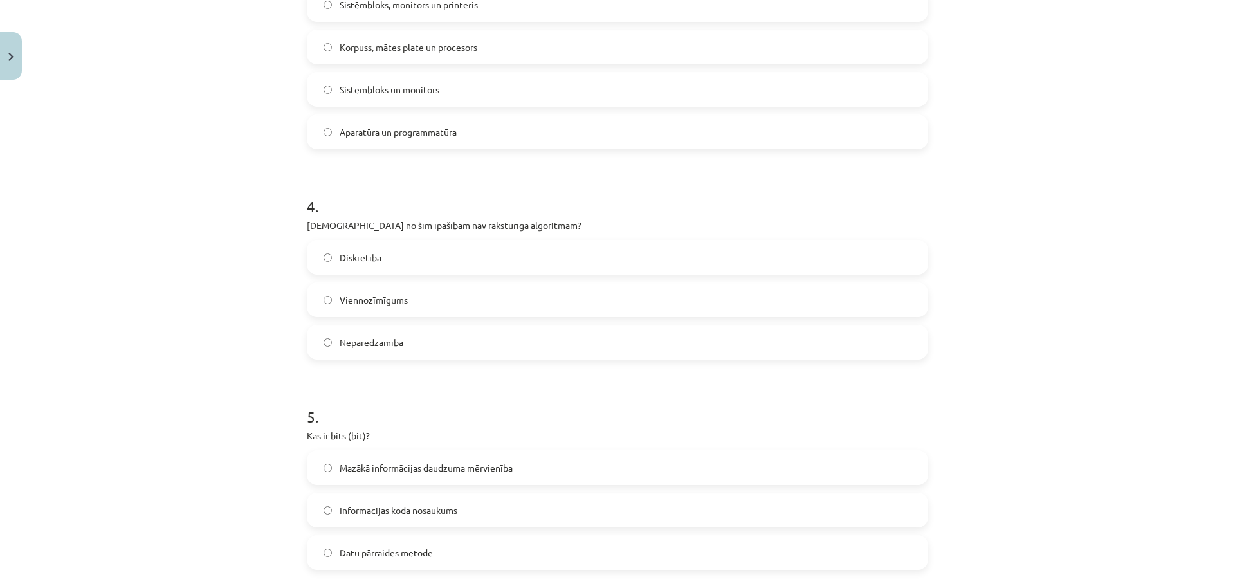
click at [376, 336] on span "Neparedzamība" at bounding box center [372, 343] width 64 height 14
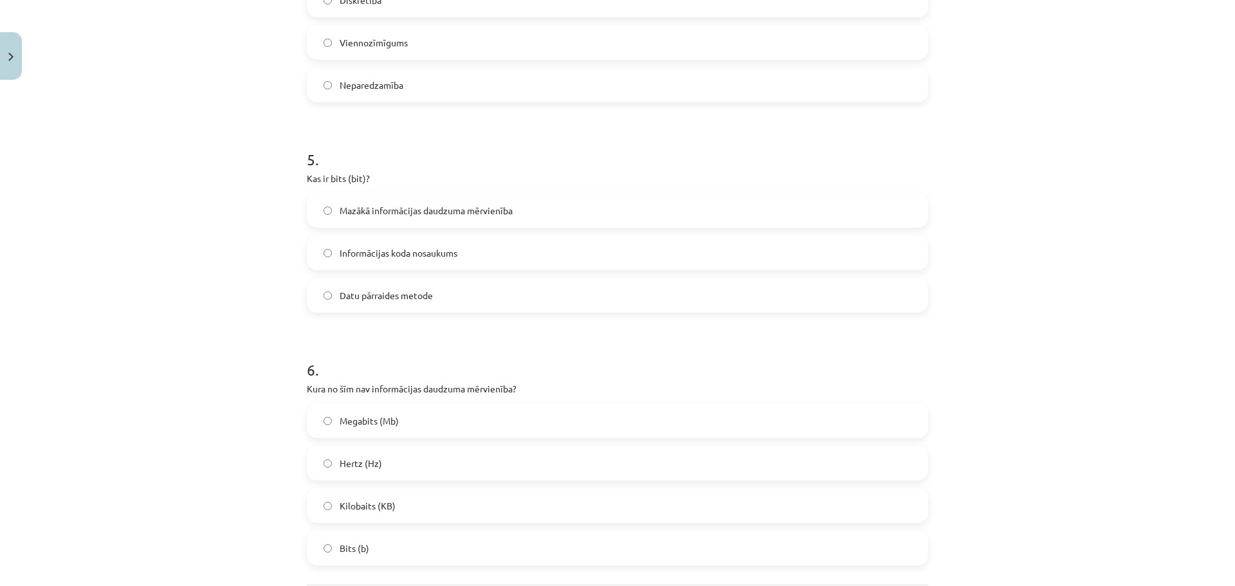
click at [379, 208] on span "Mazākā informācijas daudzuma mērvienība" at bounding box center [426, 211] width 173 height 14
click at [423, 463] on label "Hertz (Hz)" at bounding box center [617, 463] width 619 height 32
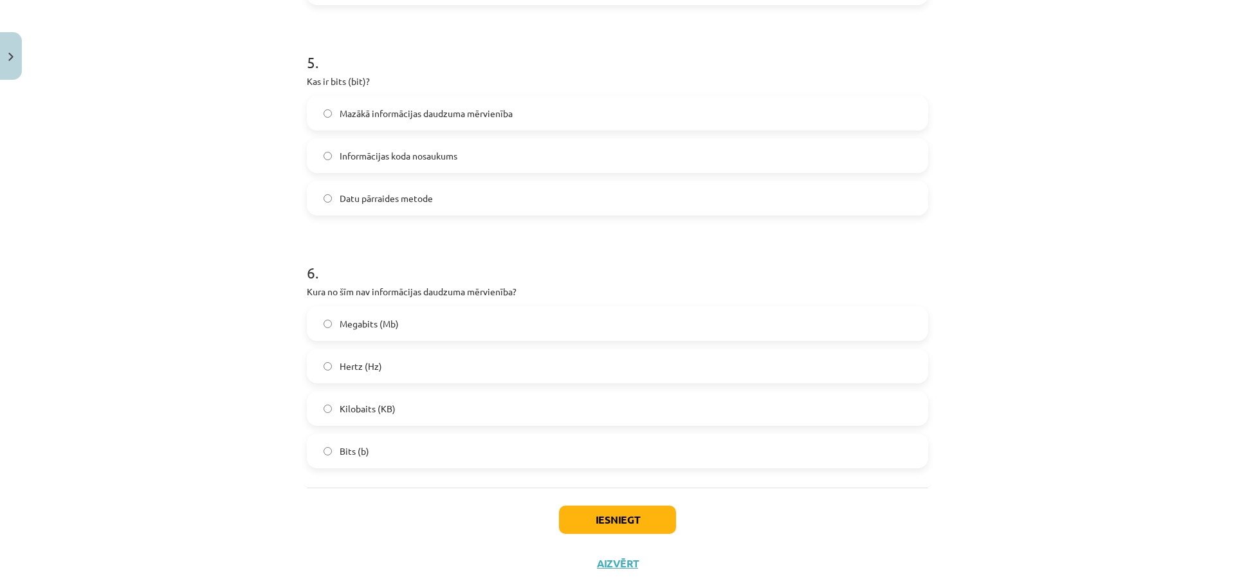
scroll to position [1140, 0]
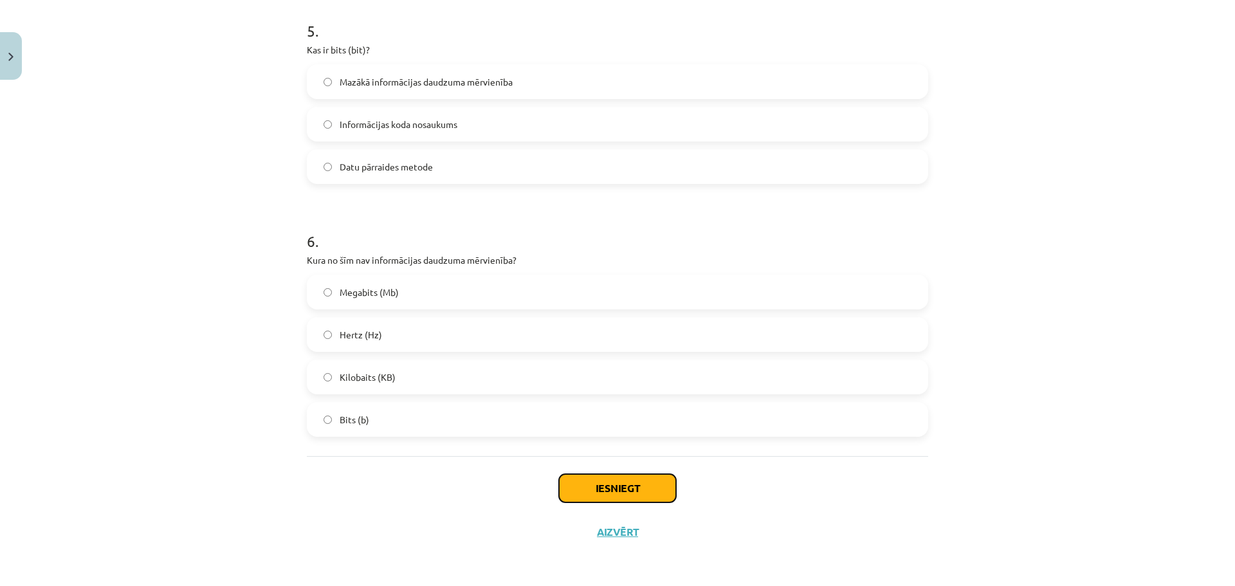
click at [606, 482] on button "Iesniegt" at bounding box center [617, 488] width 117 height 28
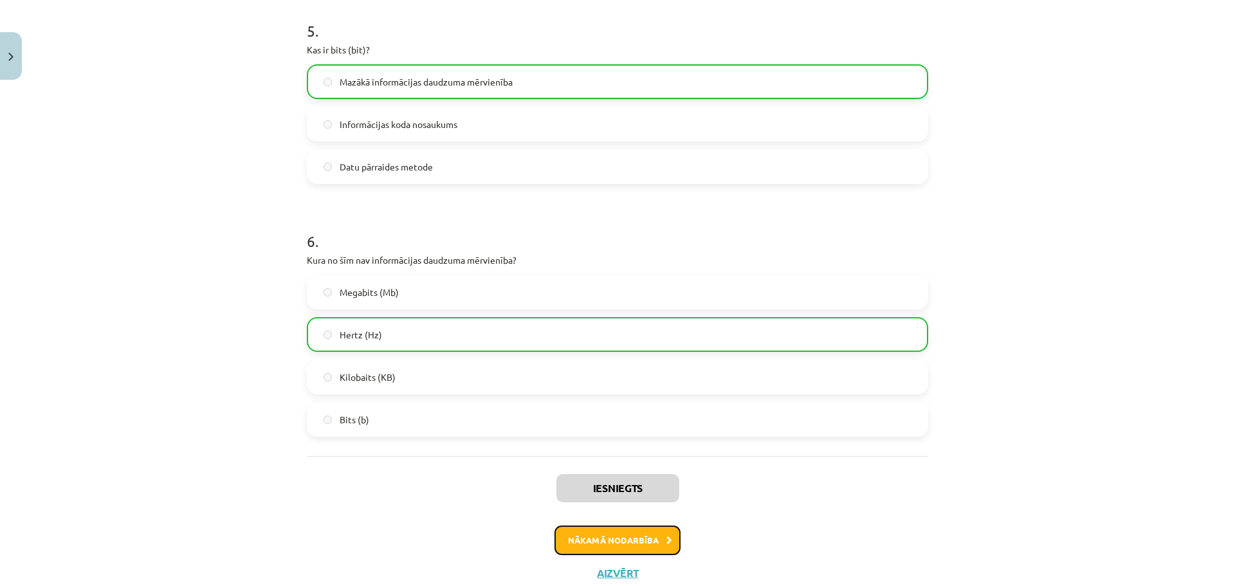
click at [626, 534] on button "Nākamā nodarbība" at bounding box center [617, 540] width 126 height 30
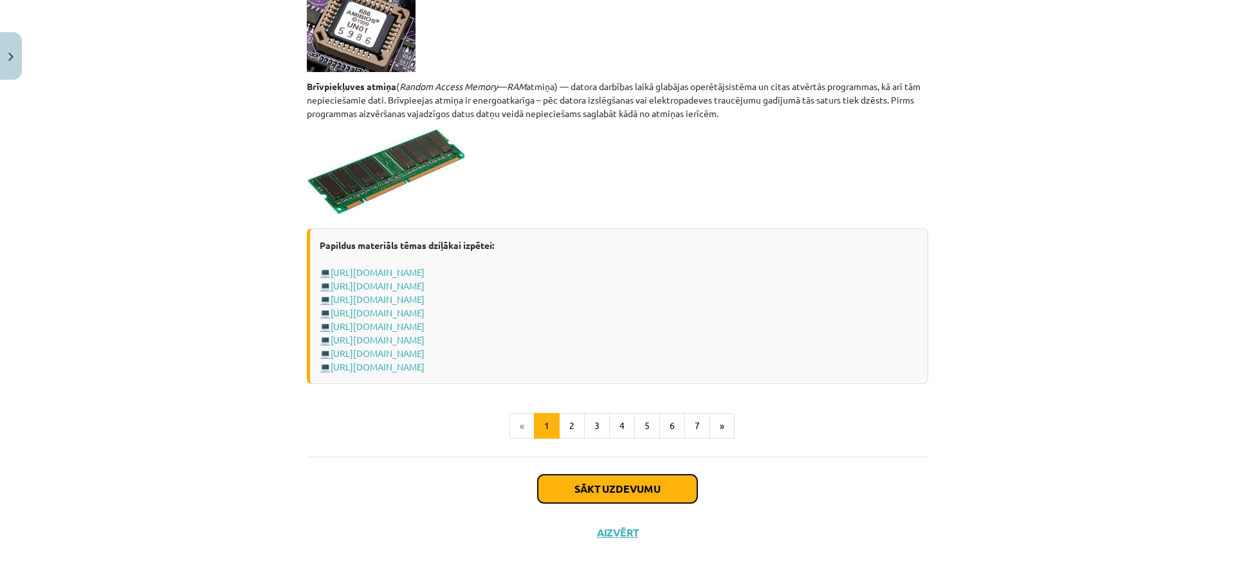
click at [616, 483] on button "Sākt uzdevumu" at bounding box center [617, 489] width 159 height 28
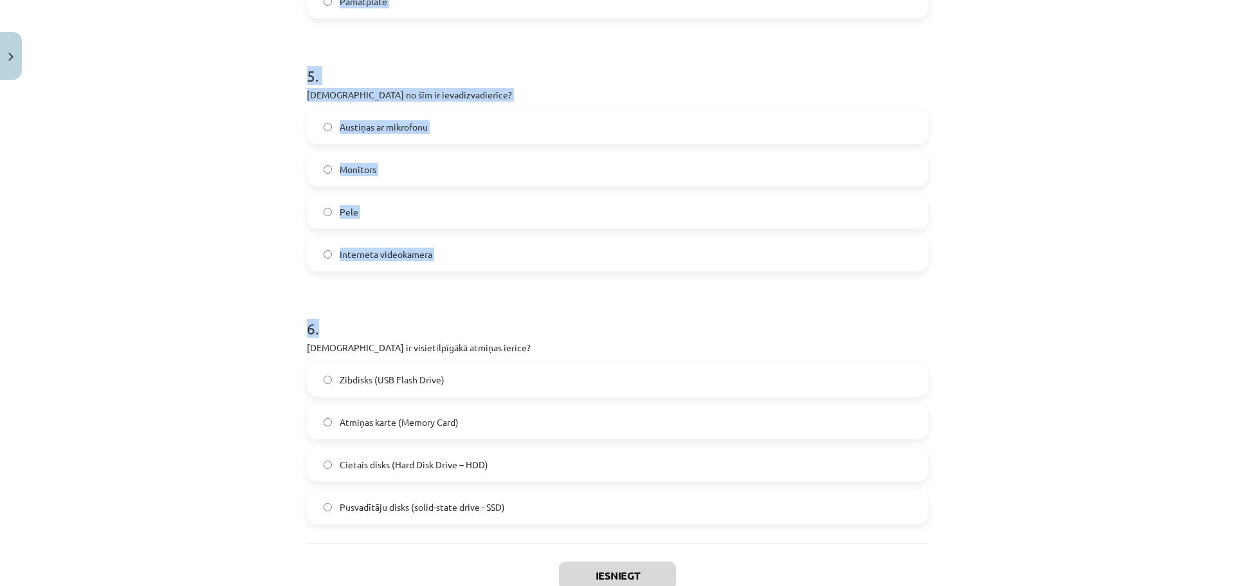
scroll to position [1310, 0]
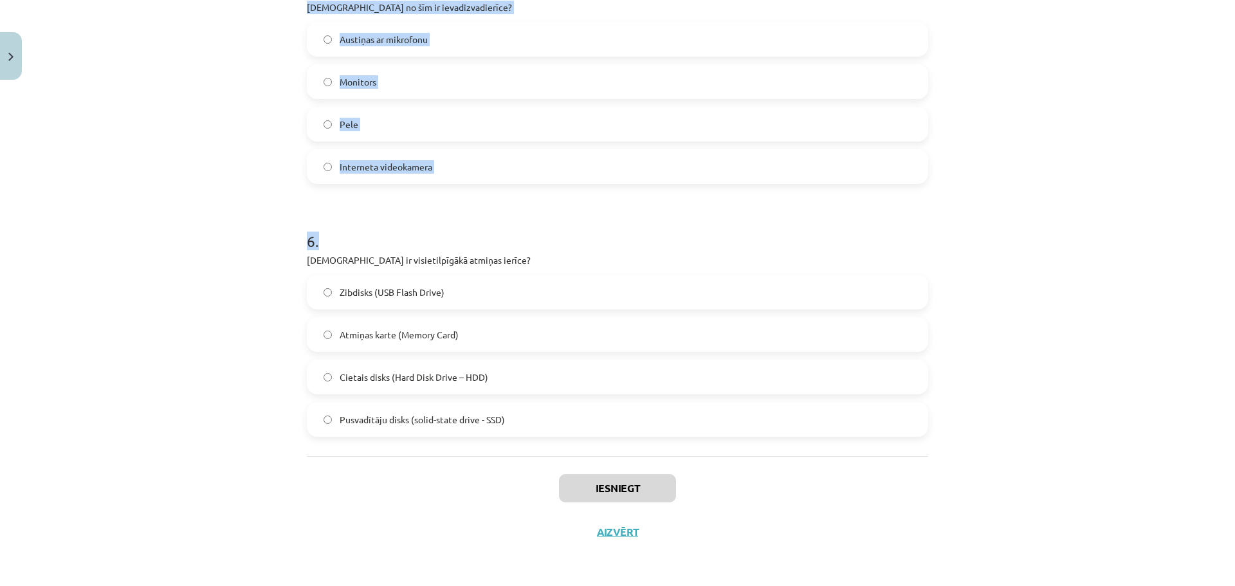
drag, startPoint x: 283, startPoint y: 282, endPoint x: 565, endPoint y: 405, distance: 308.2
click at [567, 406] on div "Mācību tēma: Datorikas - 10. klases 1. ieskaites mācību materiāls #3 2. tēma – …" at bounding box center [617, 293] width 1235 height 586
copy form "1 . Kurš no šiem datoru tipiem būs visjaudīgākais (spēs apstrādāt visvairāk dat…"
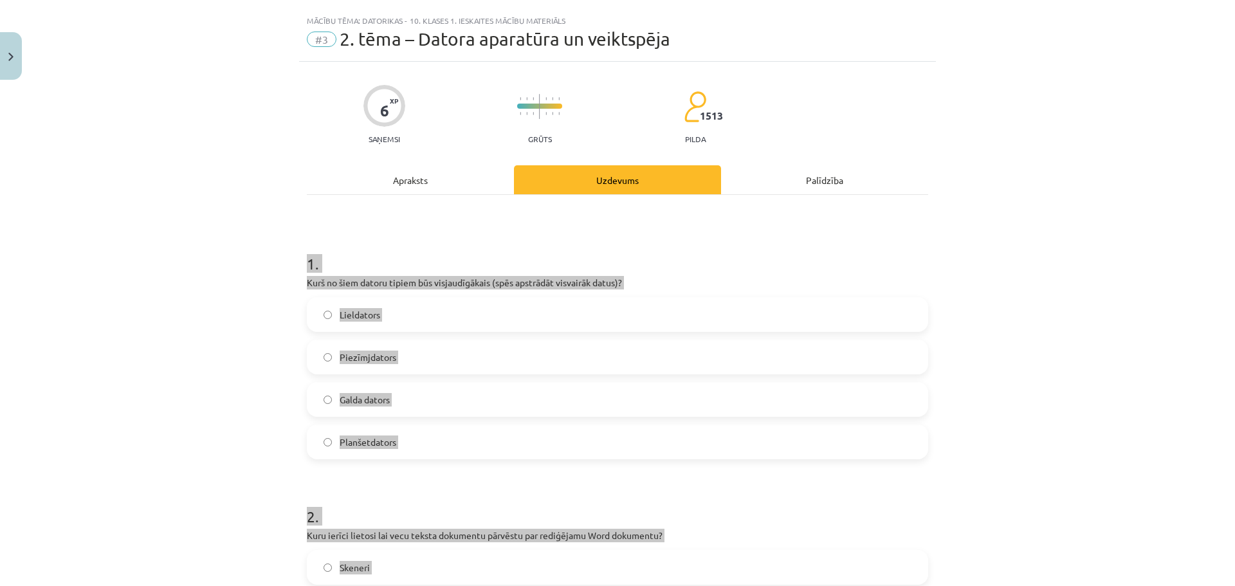
scroll to position [0, 0]
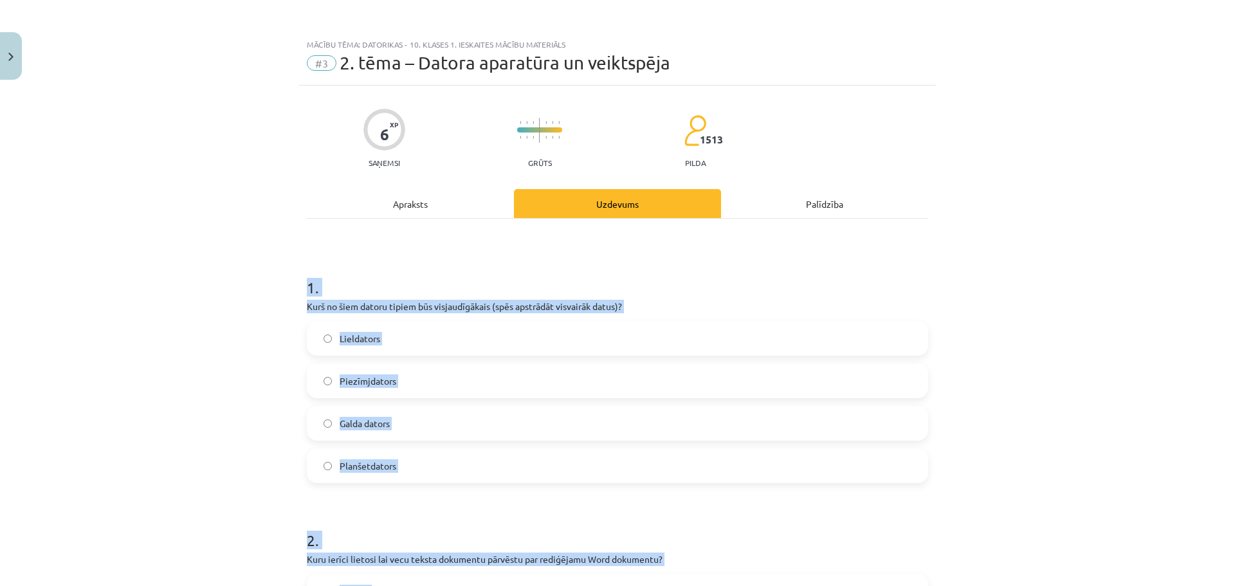
click at [1035, 417] on div "Mācību tēma: Datorikas - 10. klases 1. ieskaites mācību materiāls #3 2. tēma – …" at bounding box center [617, 293] width 1235 height 586
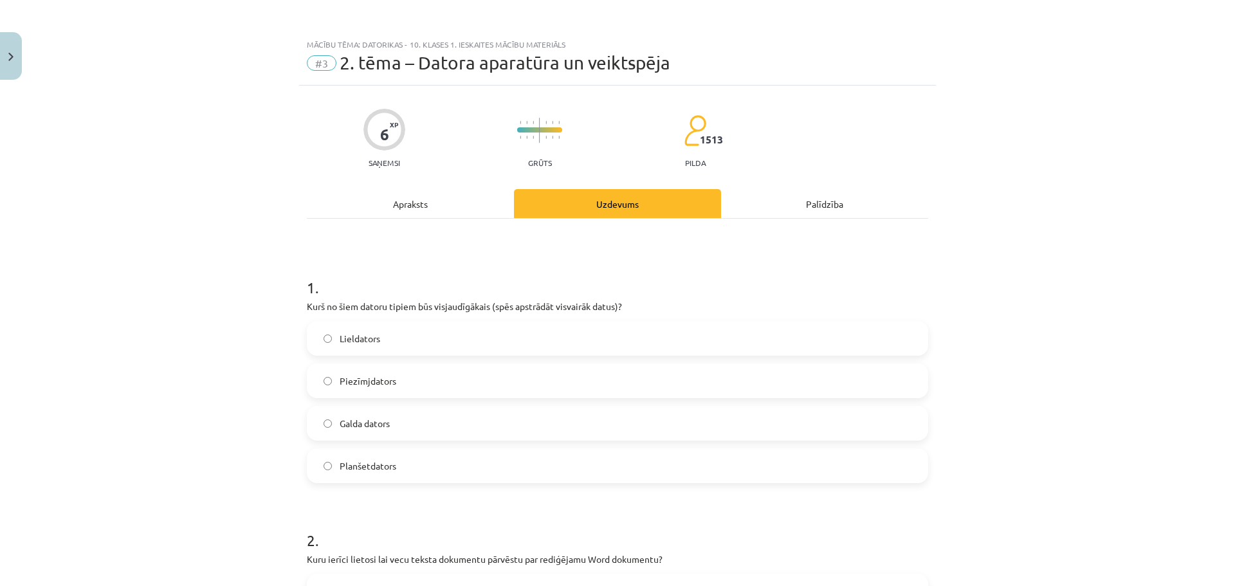
click at [387, 346] on label "Lieldators" at bounding box center [617, 338] width 619 height 32
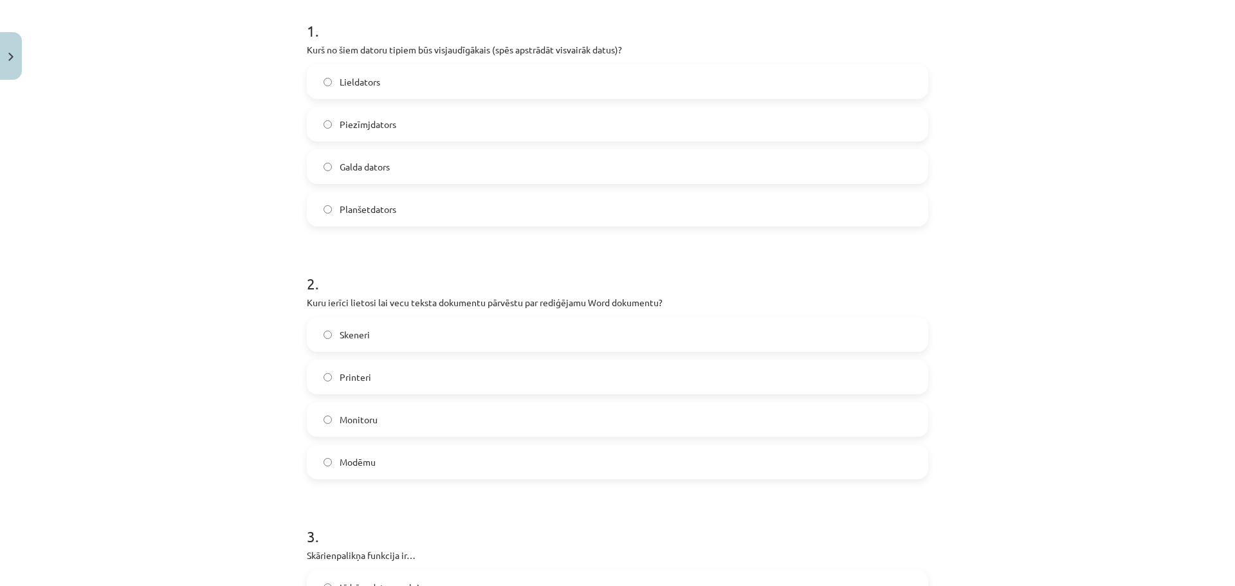
scroll to position [257, 0]
click at [387, 335] on label "Skeneri" at bounding box center [617, 334] width 619 height 32
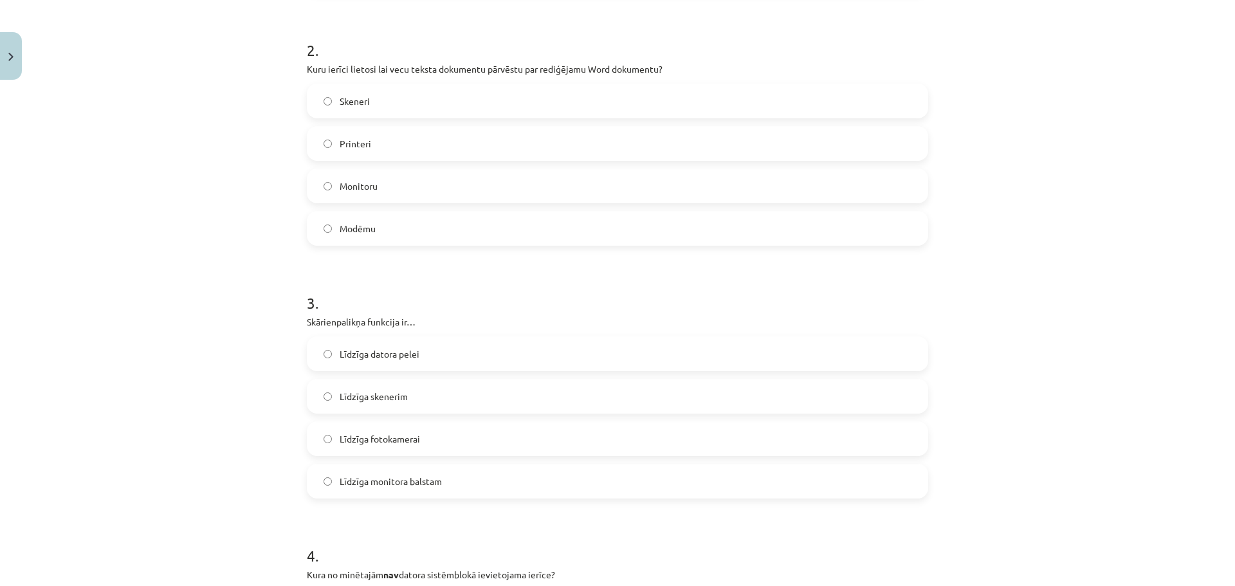
scroll to position [515, 0]
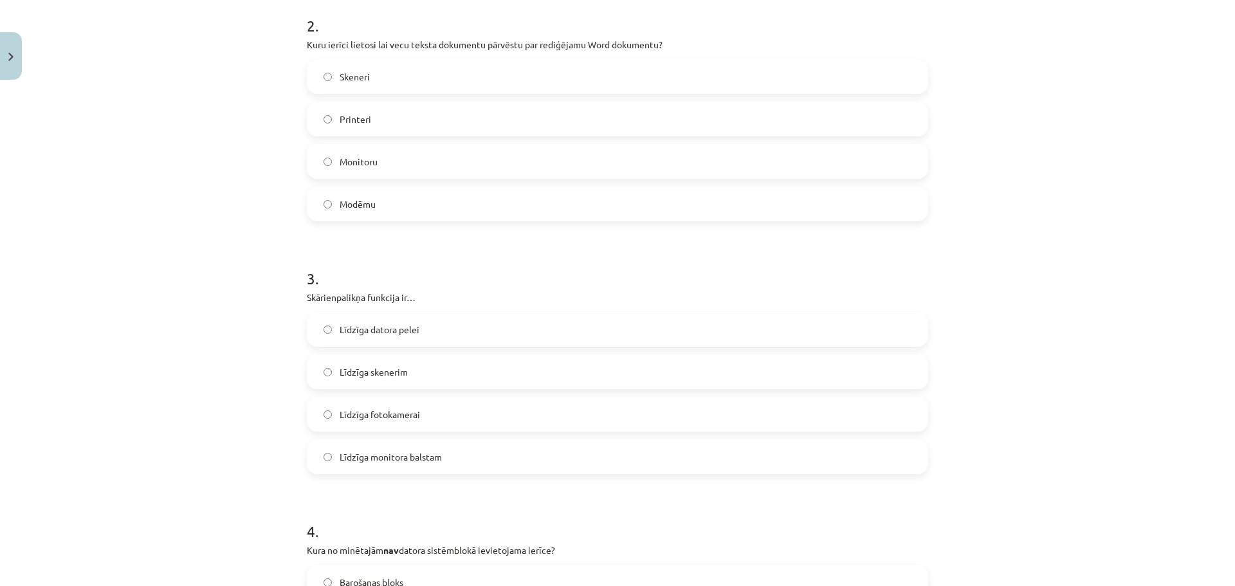
click at [406, 325] on span "Līdzīga datora pelei" at bounding box center [380, 330] width 80 height 14
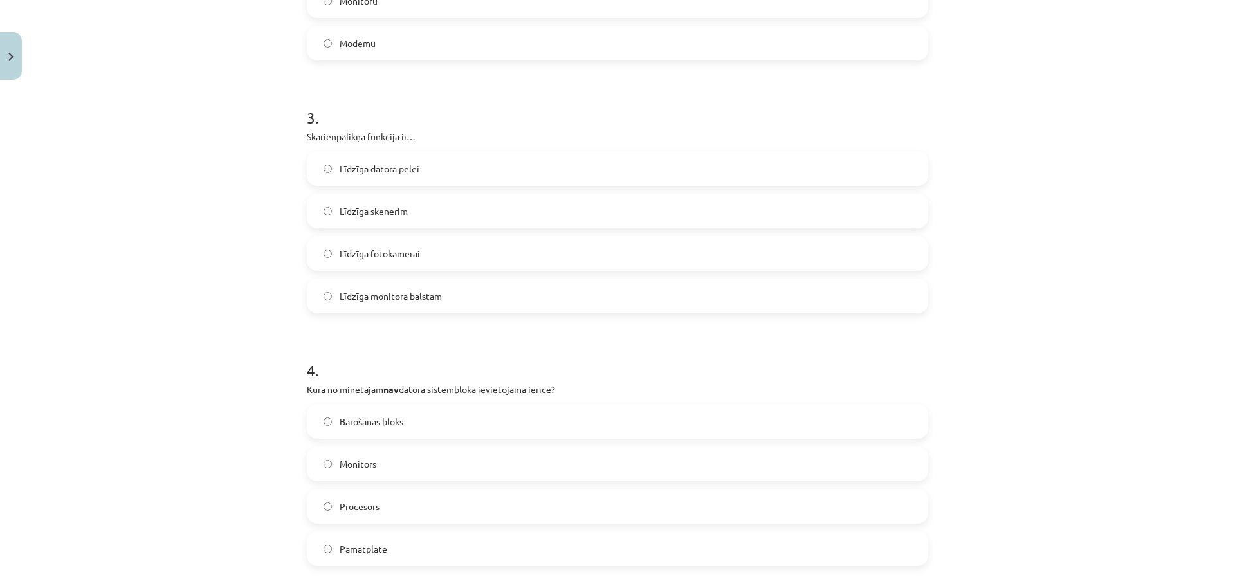
scroll to position [772, 0]
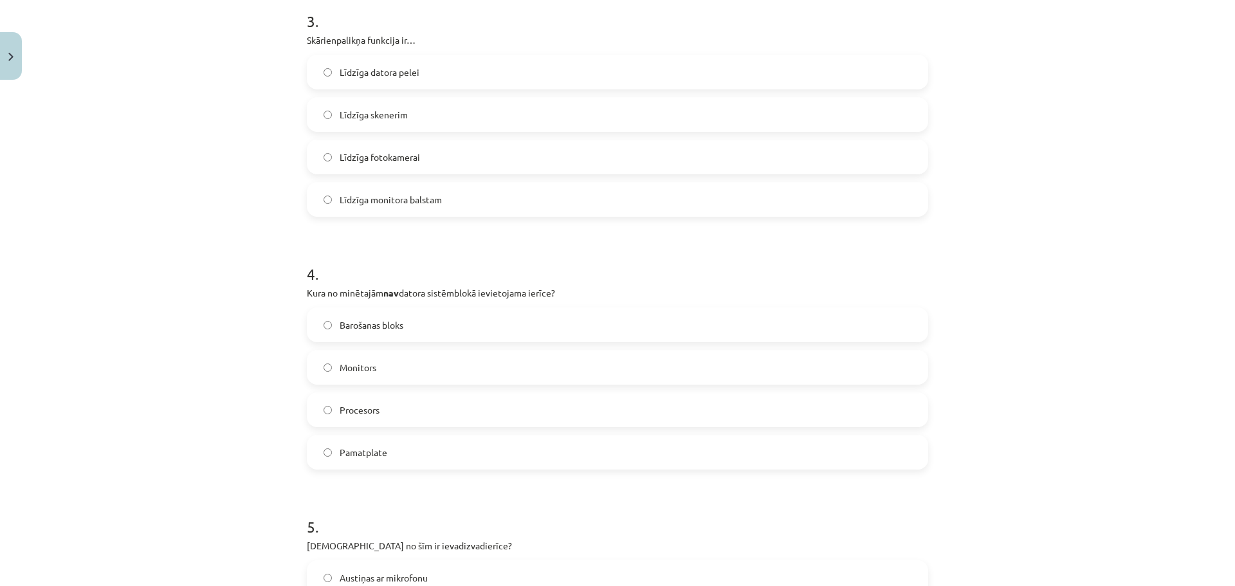
click at [406, 369] on label "Monitors" at bounding box center [617, 367] width 619 height 32
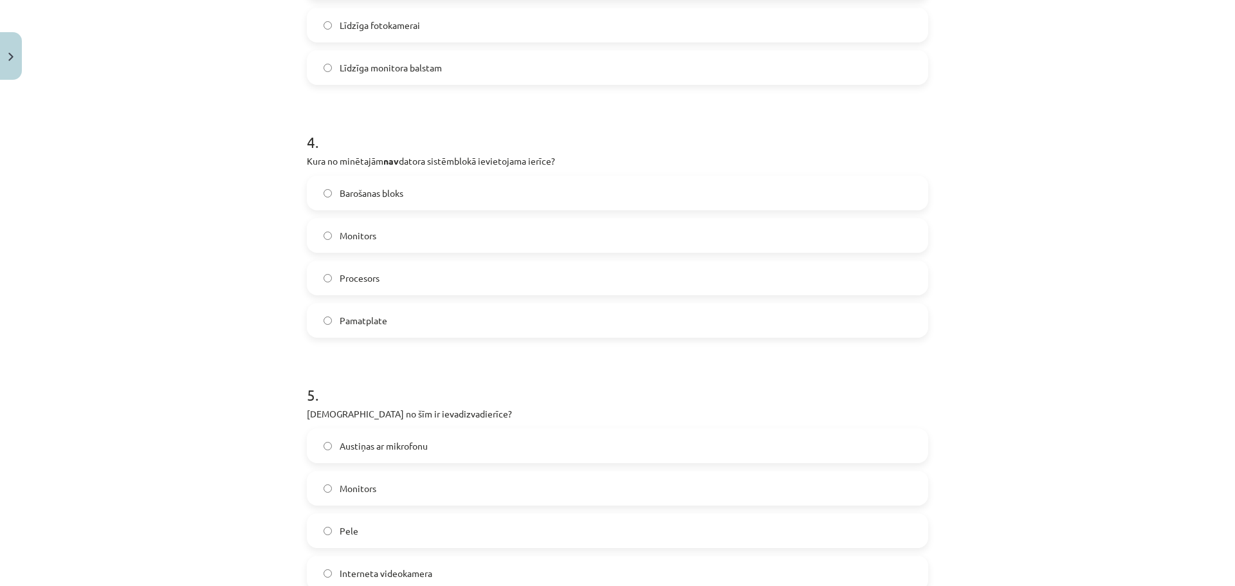
scroll to position [1029, 0]
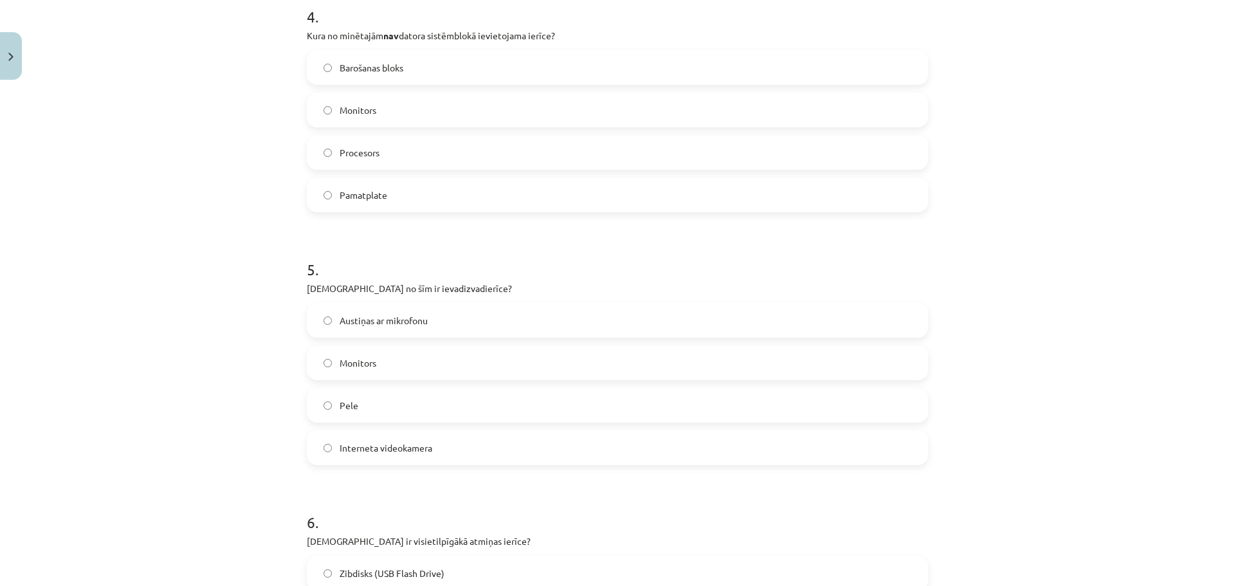
click at [389, 327] on span "Austiņas ar mikrofonu" at bounding box center [384, 321] width 88 height 14
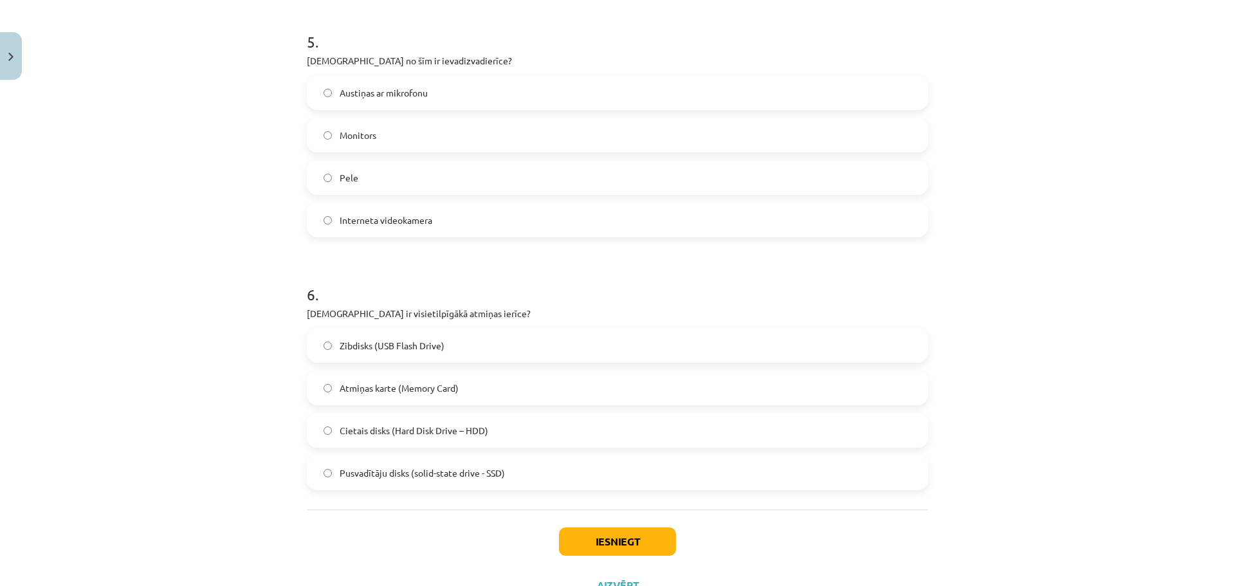
scroll to position [1286, 0]
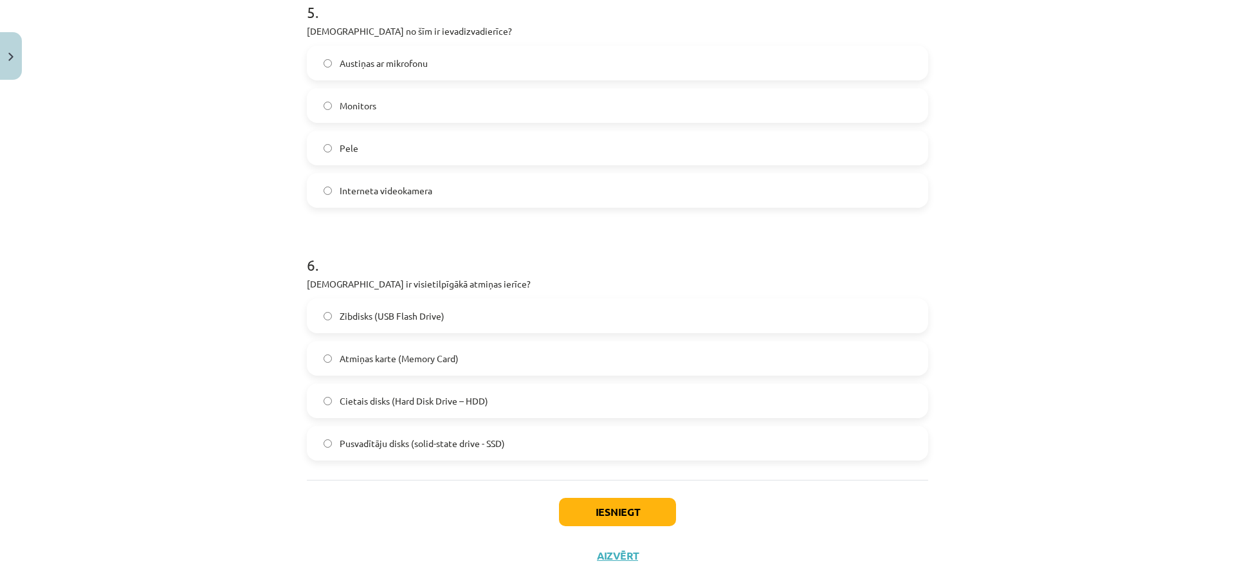
click at [428, 405] on span "Cietais disks (Hard Disk Drive – HDD)" at bounding box center [414, 401] width 149 height 14
click at [597, 514] on button "Iesniegt" at bounding box center [617, 512] width 117 height 28
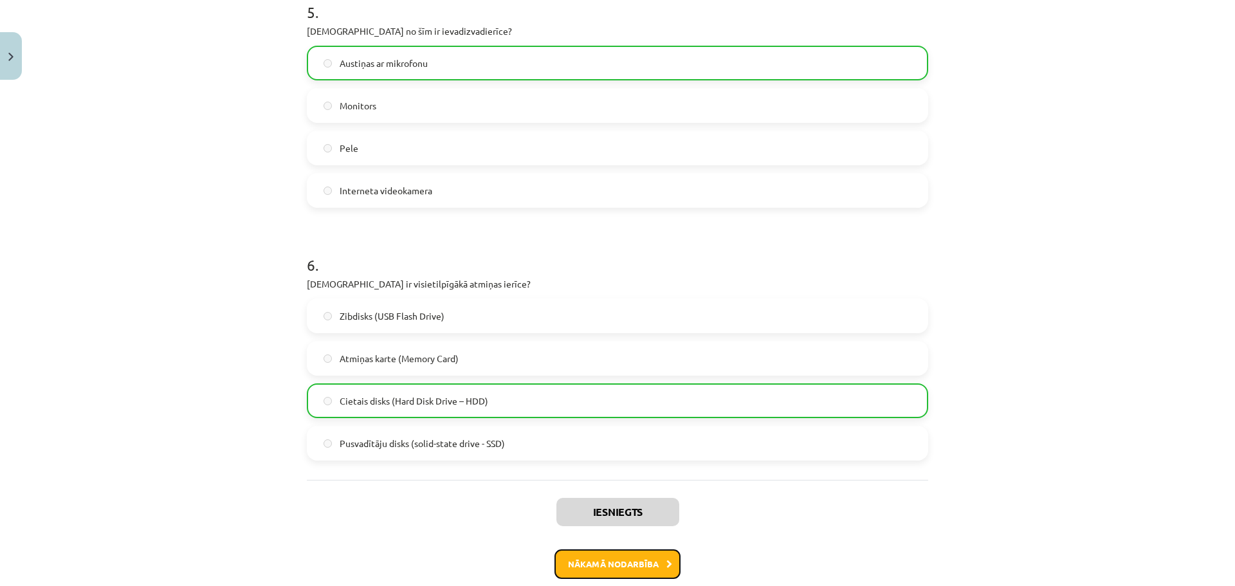
click at [610, 553] on button "Nākamā nodarbība" at bounding box center [617, 564] width 126 height 30
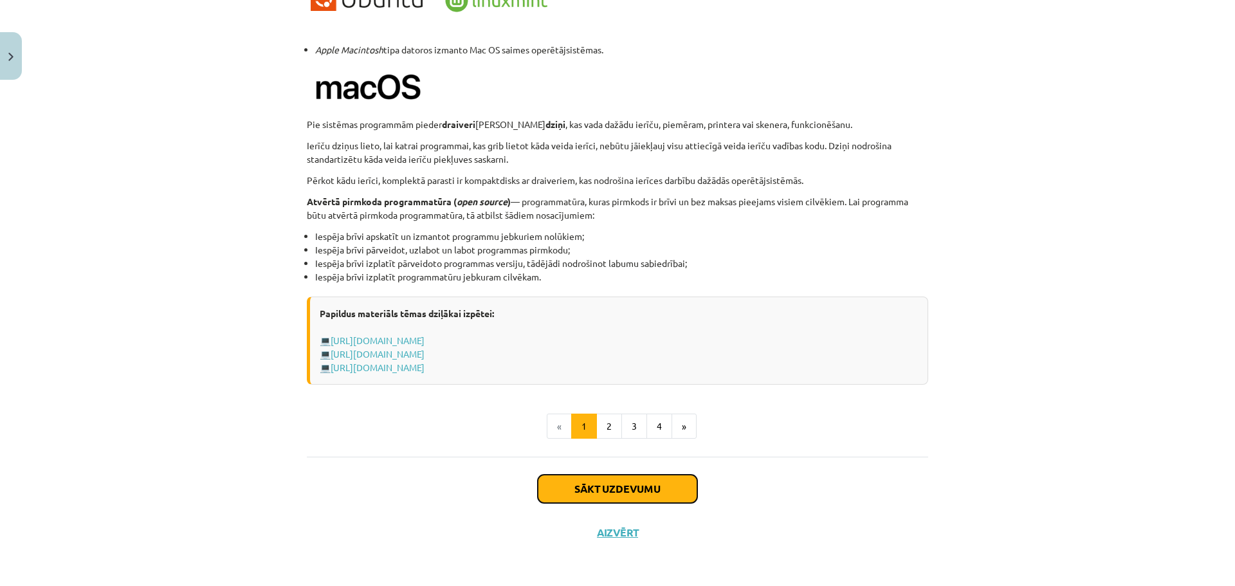
click at [582, 498] on button "Sākt uzdevumu" at bounding box center [617, 489] width 159 height 28
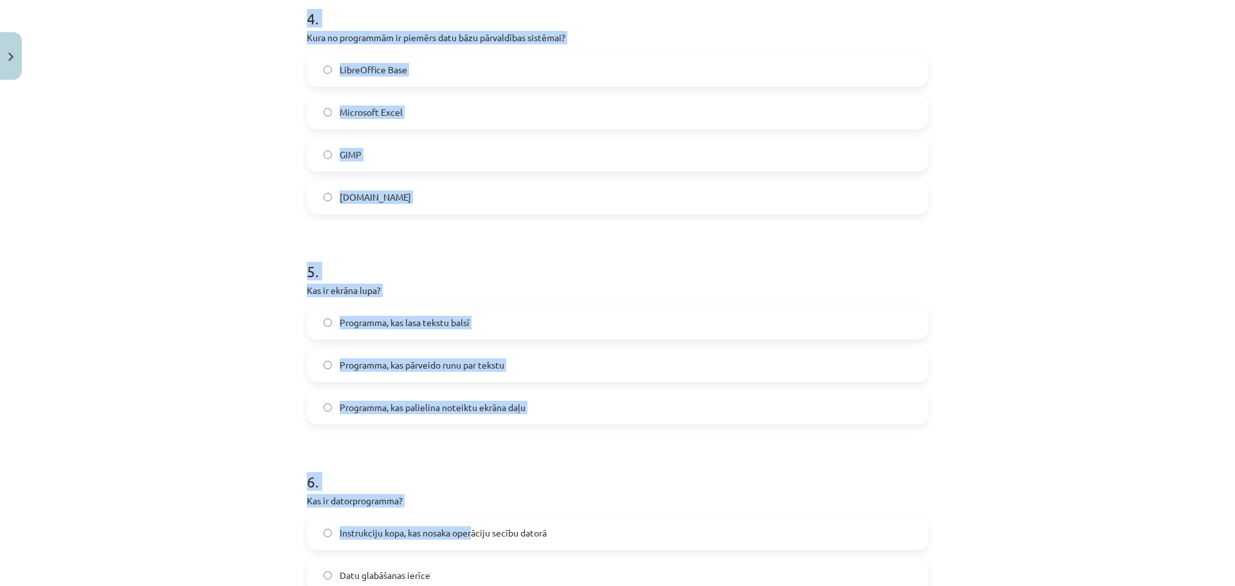
scroll to position [1225, 0]
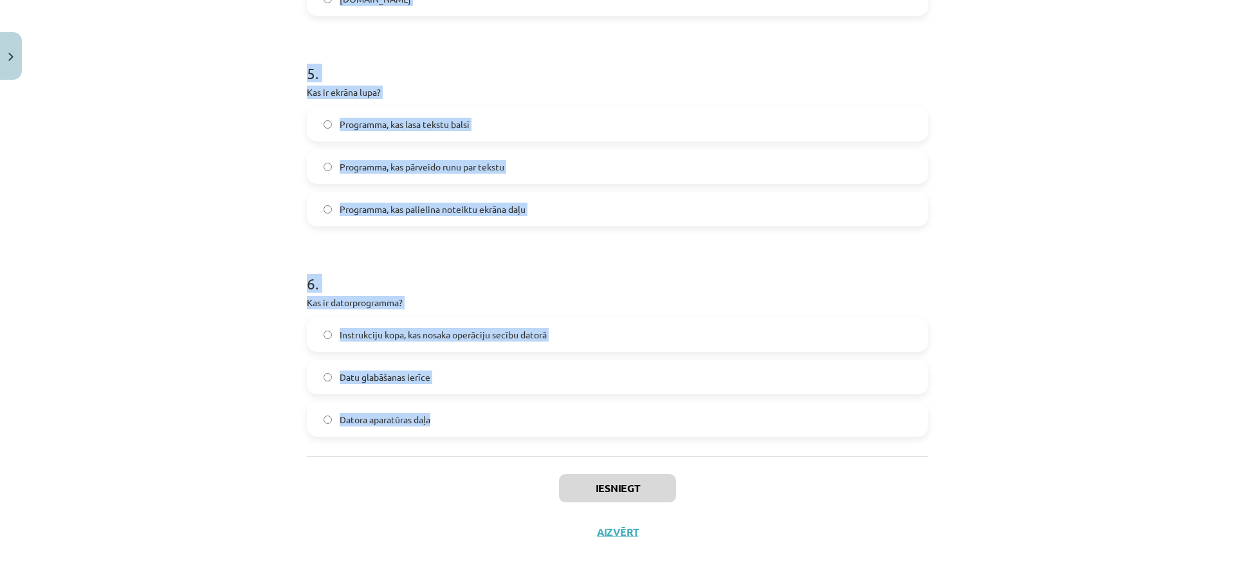
drag, startPoint x: 285, startPoint y: 235, endPoint x: 520, endPoint y: 439, distance: 311.8
click at [520, 439] on div "Mācību tēma: Datorikas - 10. klases 1. ieskaites mācību materiāls #4 3. tēma – …" at bounding box center [617, 293] width 1235 height 586
copy form "1 . Kura funkcija ir tipiska operētājsistēmai? Programmu automātiska izveide In…"
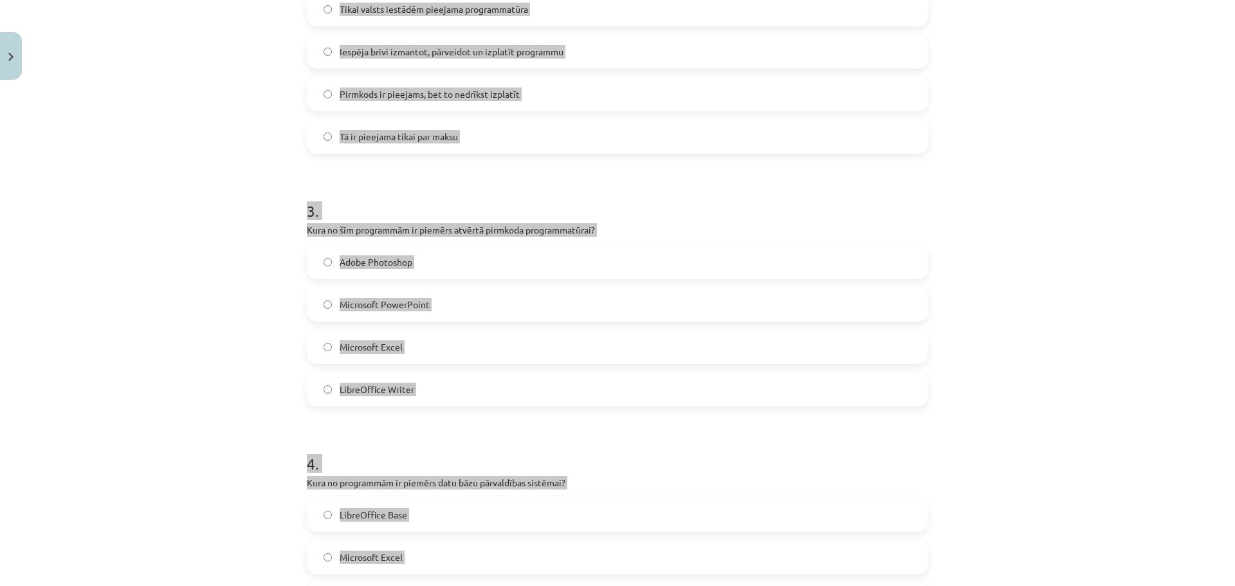
scroll to position [196, 0]
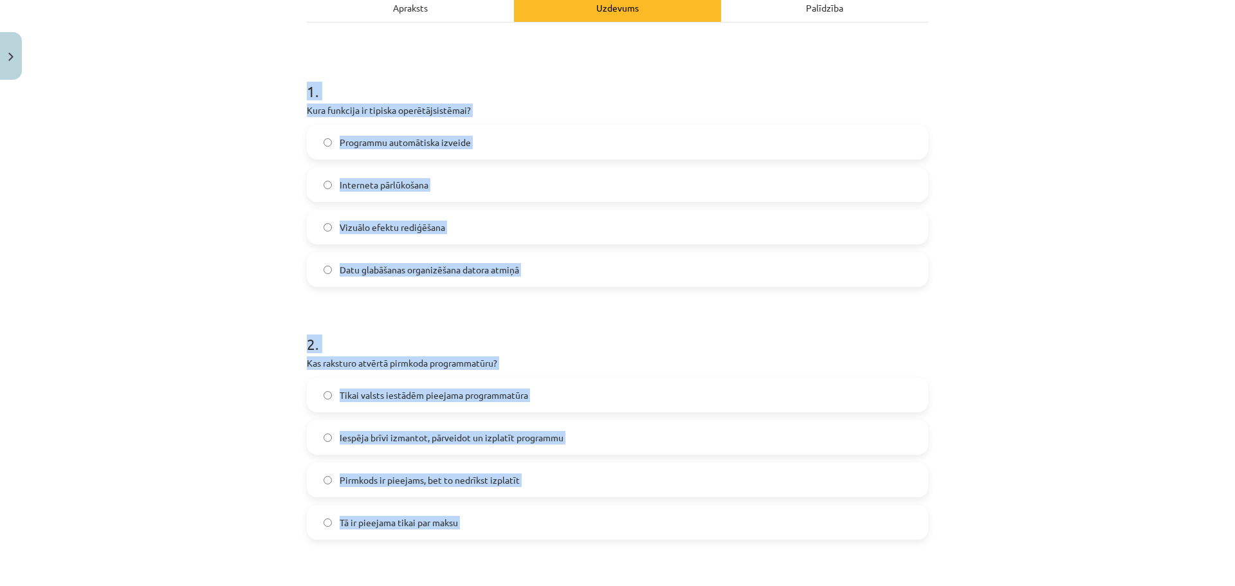
click at [1059, 342] on div "Mācību tēma: Datorikas - 10. klases 1. ieskaites mācību materiāls #4 3. tēma – …" at bounding box center [617, 293] width 1235 height 586
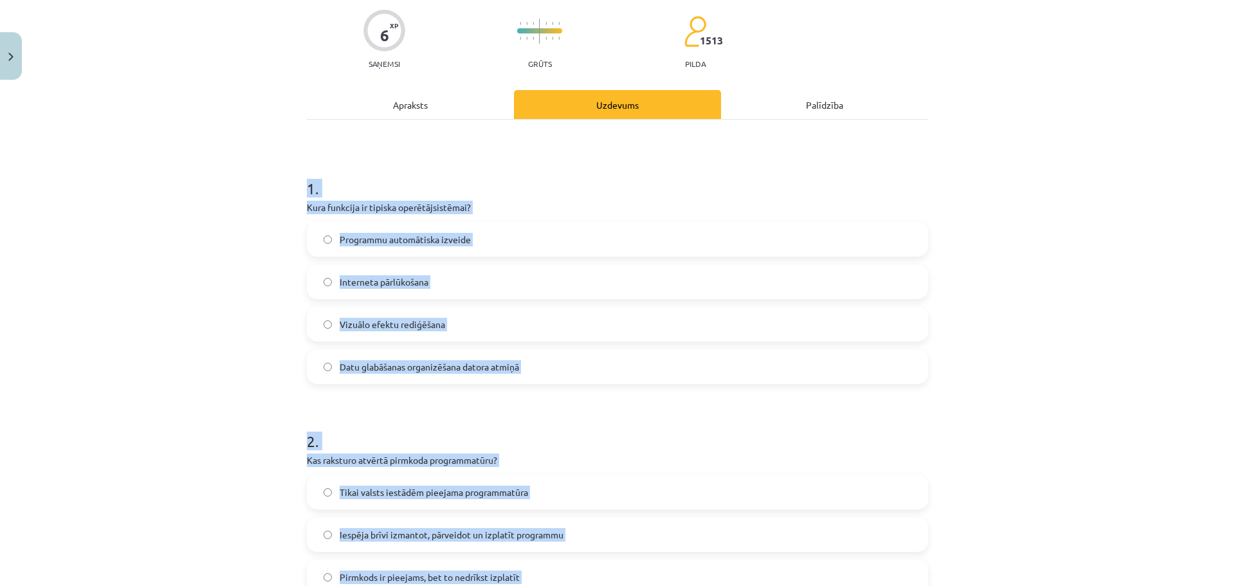
scroll to position [68, 0]
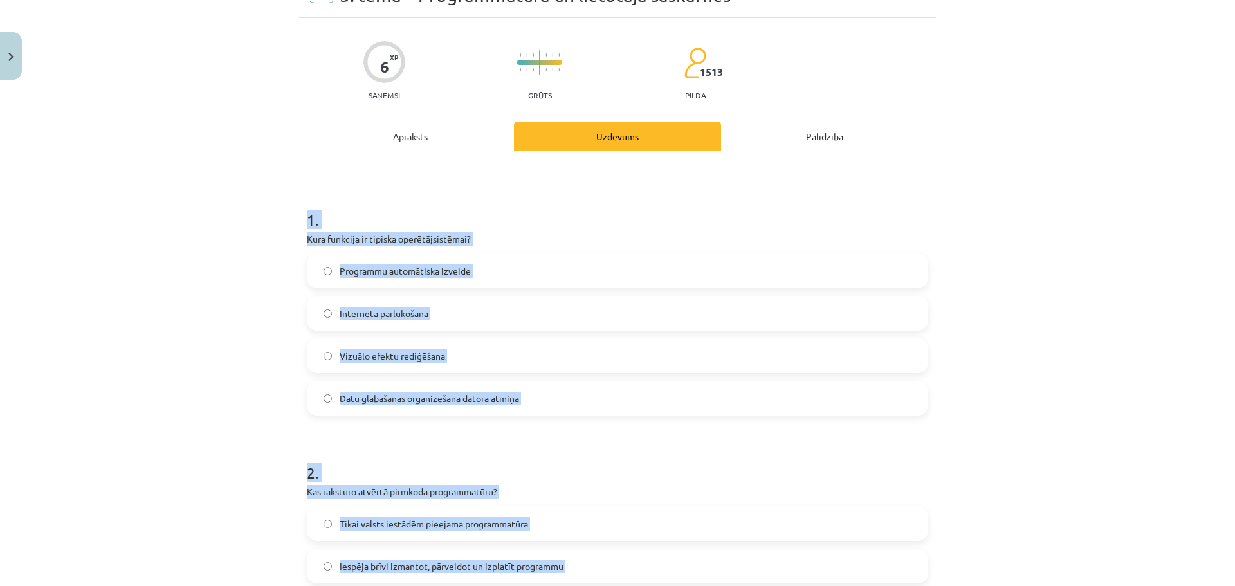
drag, startPoint x: 688, startPoint y: 214, endPoint x: 706, endPoint y: 248, distance: 38.6
click at [686, 214] on h1 "1 ." at bounding box center [617, 208] width 621 height 40
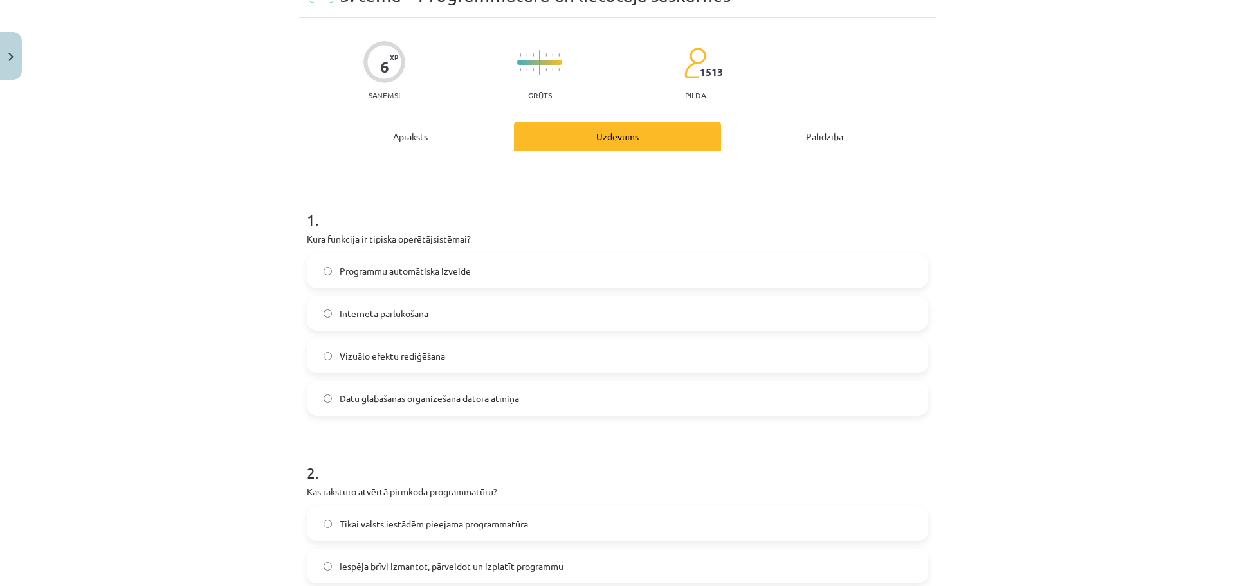
click at [522, 397] on label "Datu glabāšanas organizēšana datora atmiņā" at bounding box center [617, 398] width 619 height 32
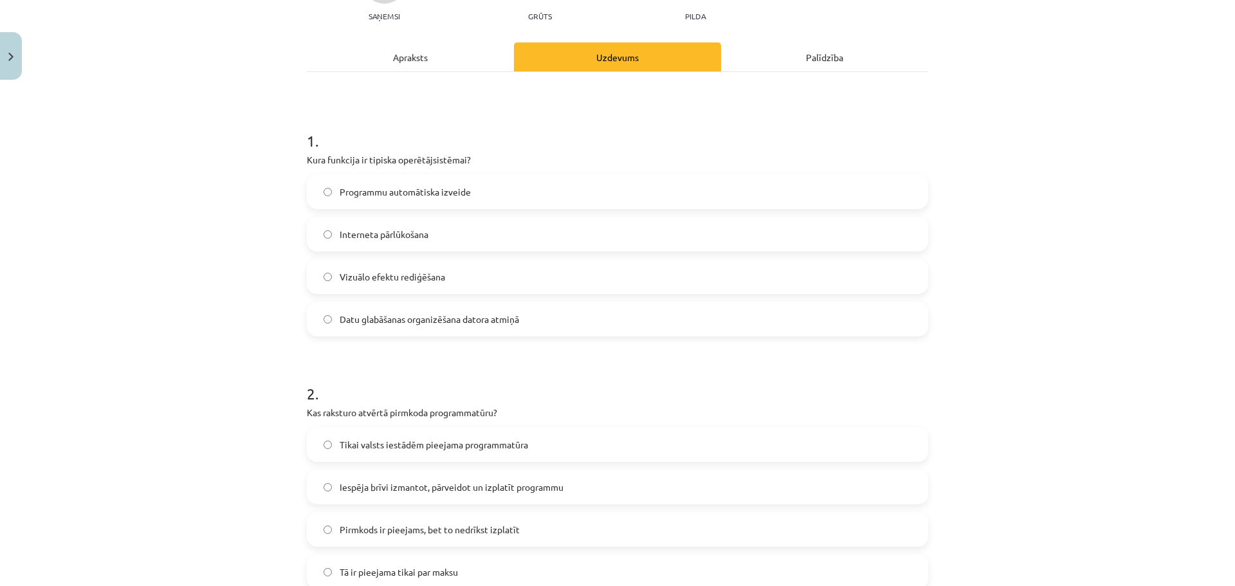
scroll to position [196, 0]
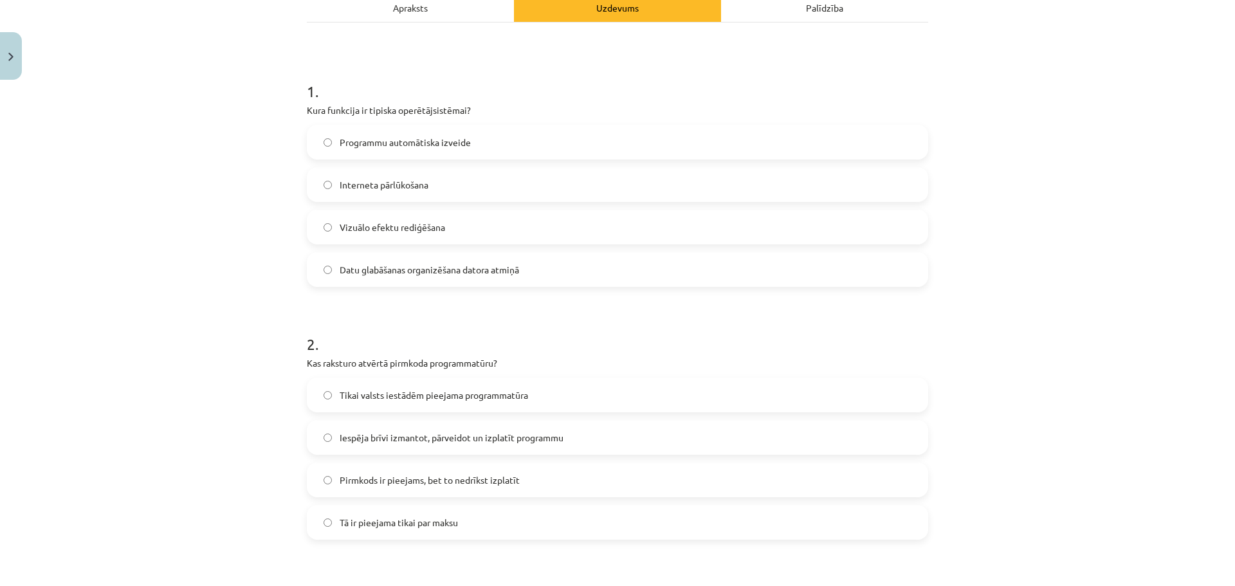
click at [551, 448] on label "Iespēja brīvi izmantot, pārveidot un izplatīt programmu" at bounding box center [617, 437] width 619 height 32
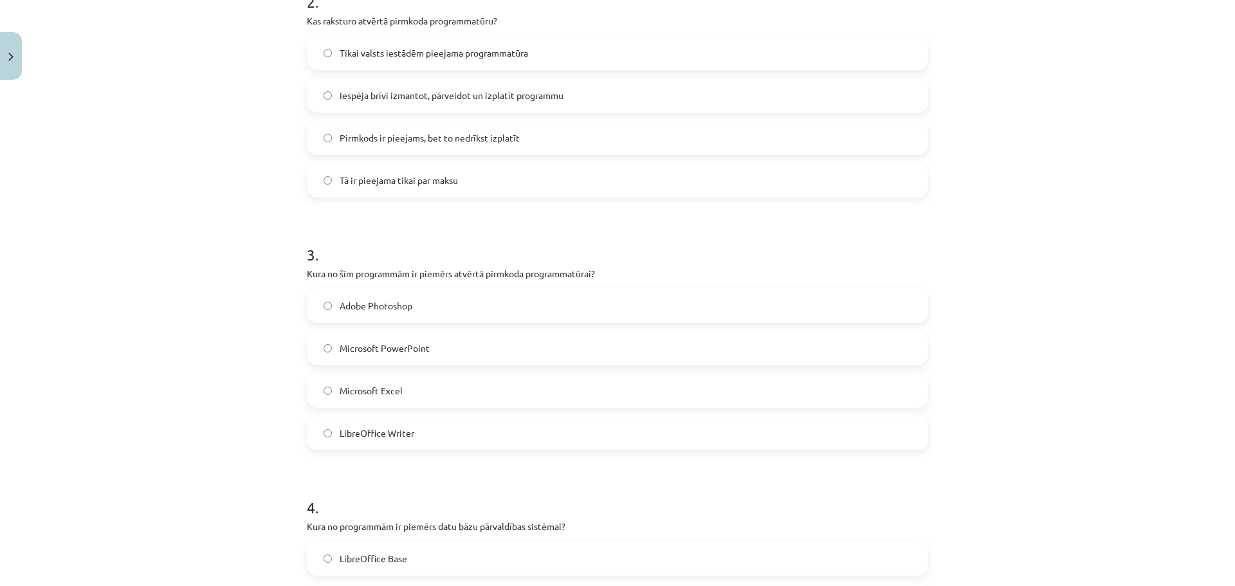
scroll to position [582, 0]
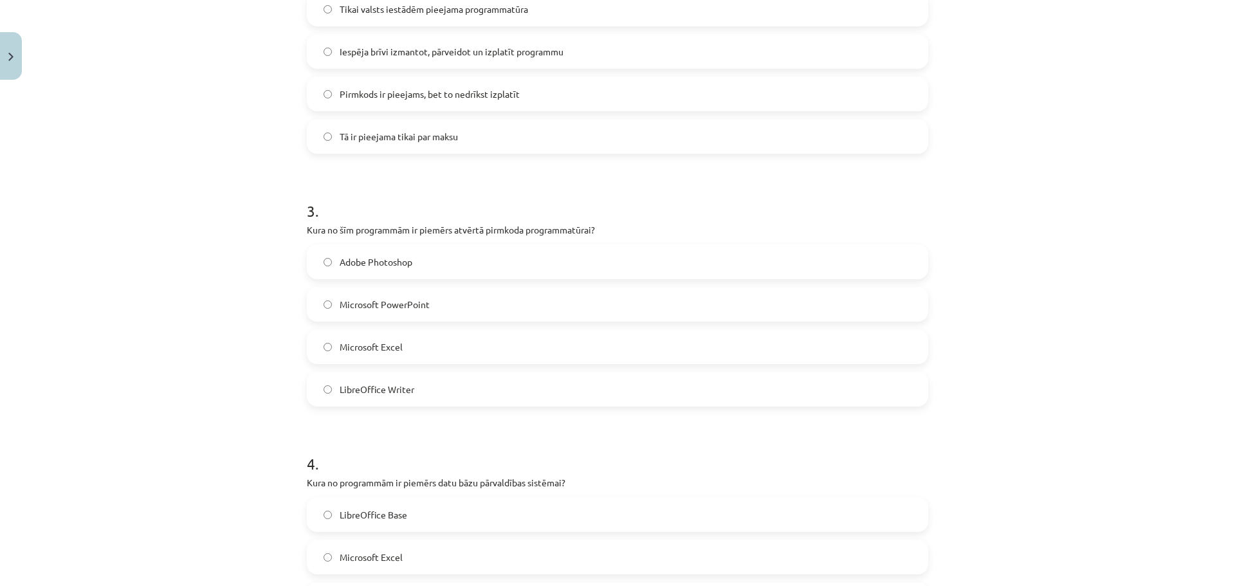
click at [440, 392] on label "LibreOffice Writer" at bounding box center [617, 389] width 619 height 32
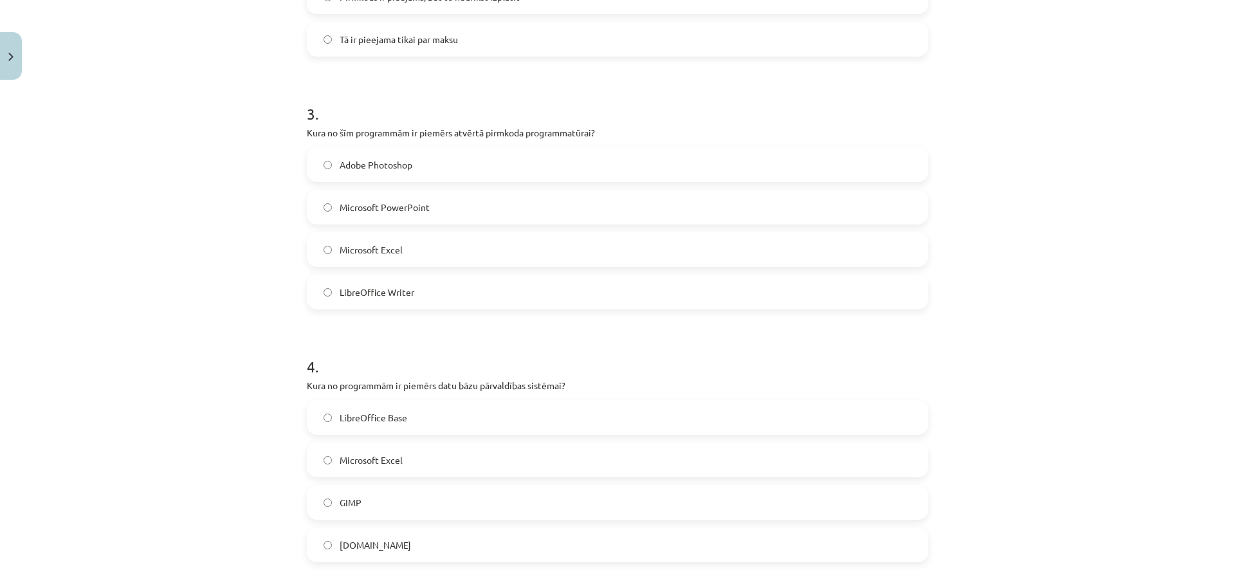
scroll to position [711, 0]
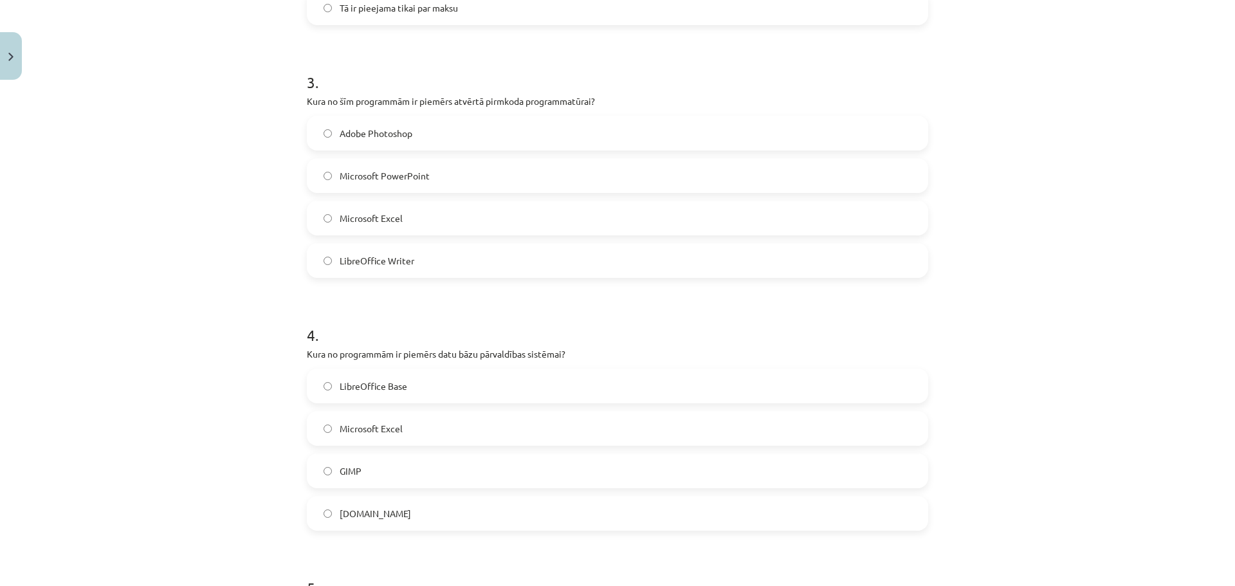
click at [423, 378] on label "LibreOffice Base" at bounding box center [617, 386] width 619 height 32
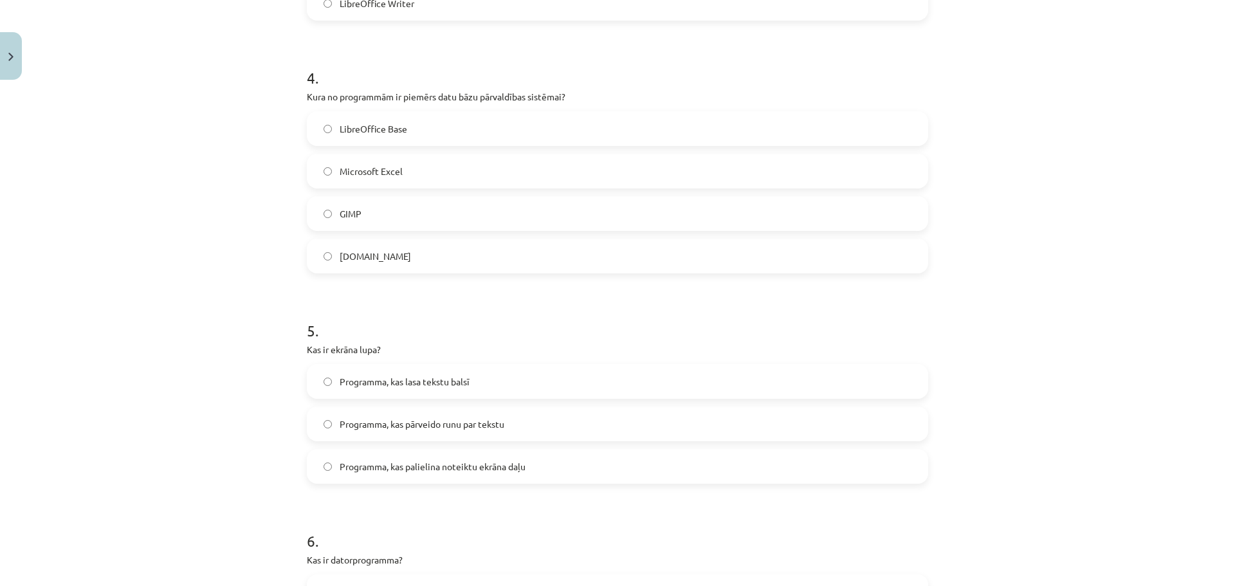
scroll to position [1097, 0]
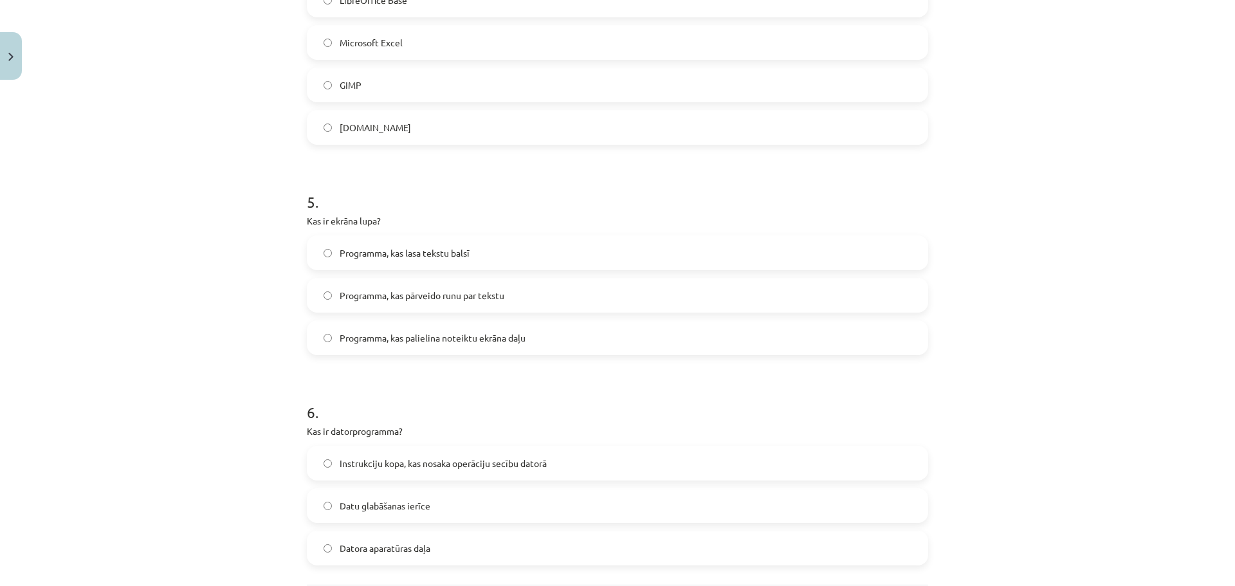
click at [502, 344] on span "Programma, kas palielina noteiktu ekrāna daļu" at bounding box center [433, 338] width 186 height 14
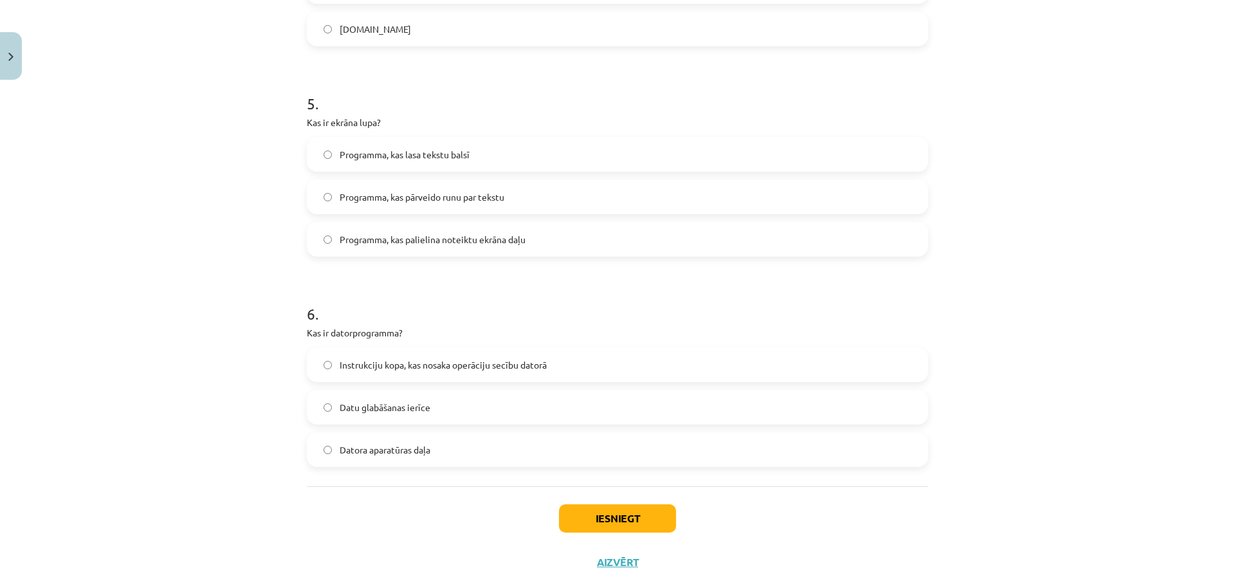
scroll to position [1225, 0]
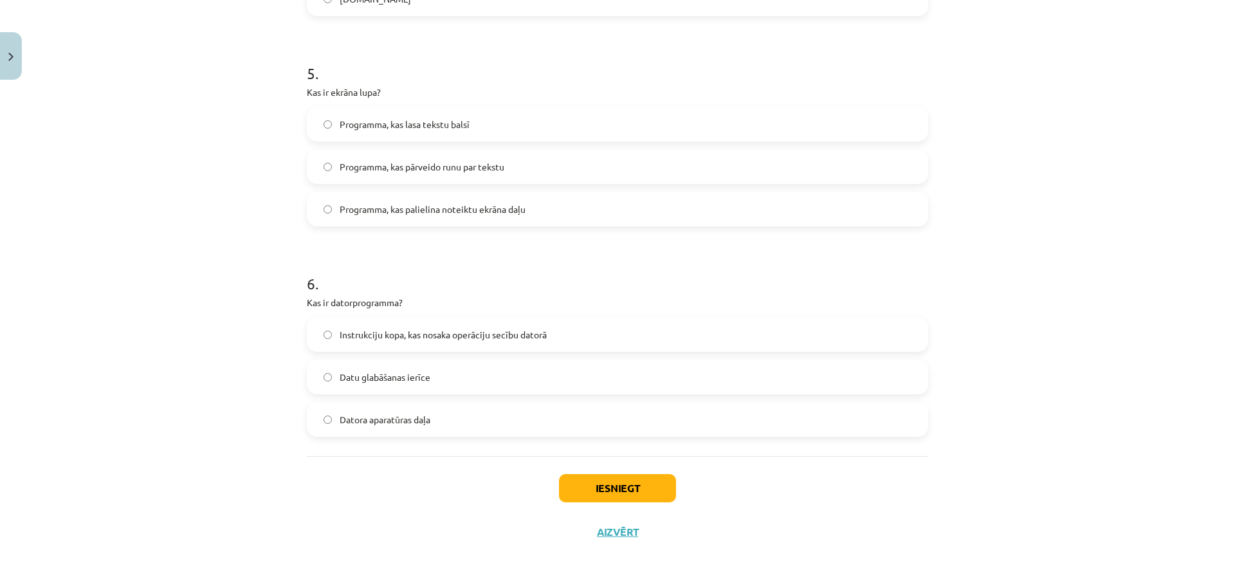
click at [495, 335] on span "Instrukciju kopa, kas nosaka operāciju secību datorā" at bounding box center [443, 335] width 207 height 14
click at [586, 475] on button "Iesniegt" at bounding box center [617, 488] width 117 height 28
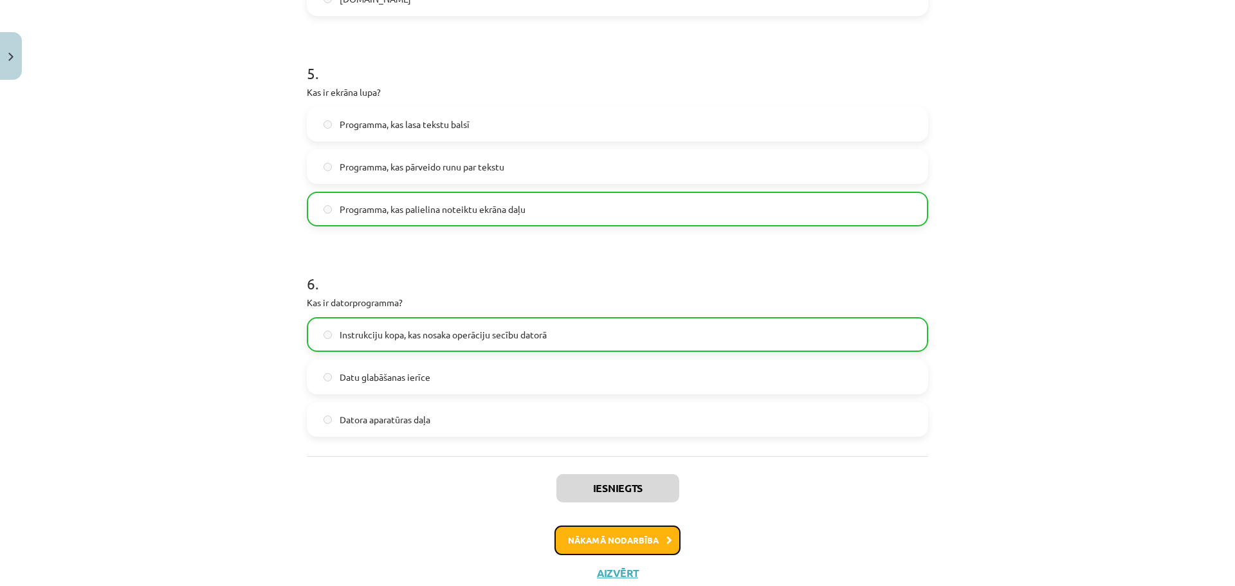
click at [601, 541] on button "Nākamā nodarbība" at bounding box center [617, 540] width 126 height 30
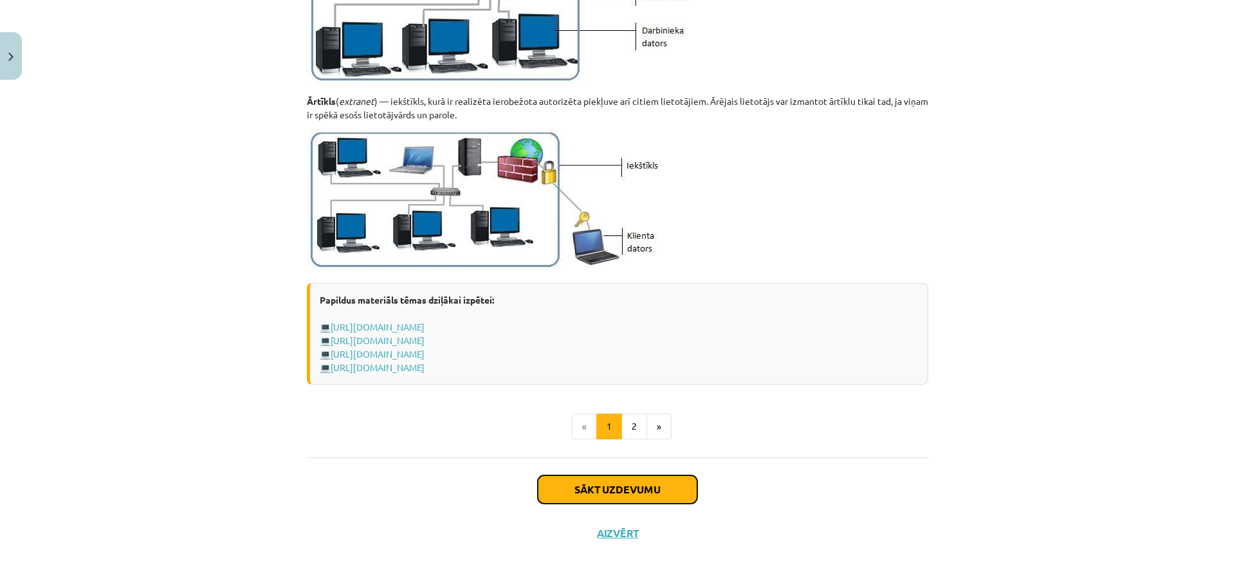
click at [586, 485] on button "Sākt uzdevumu" at bounding box center [617, 489] width 159 height 28
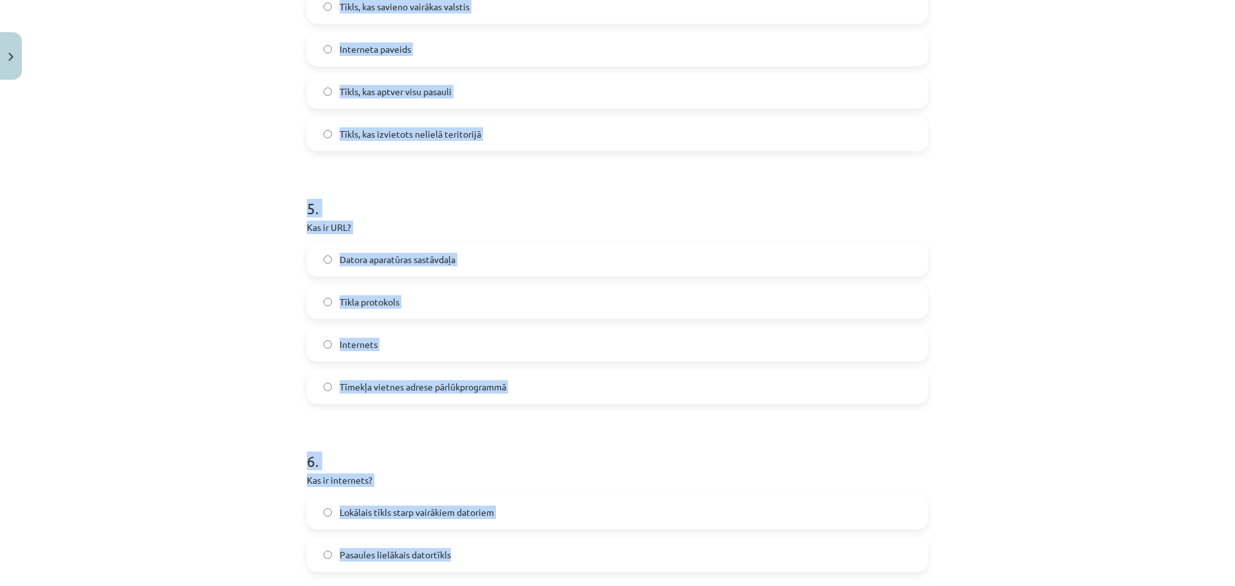
scroll to position [1310, 0]
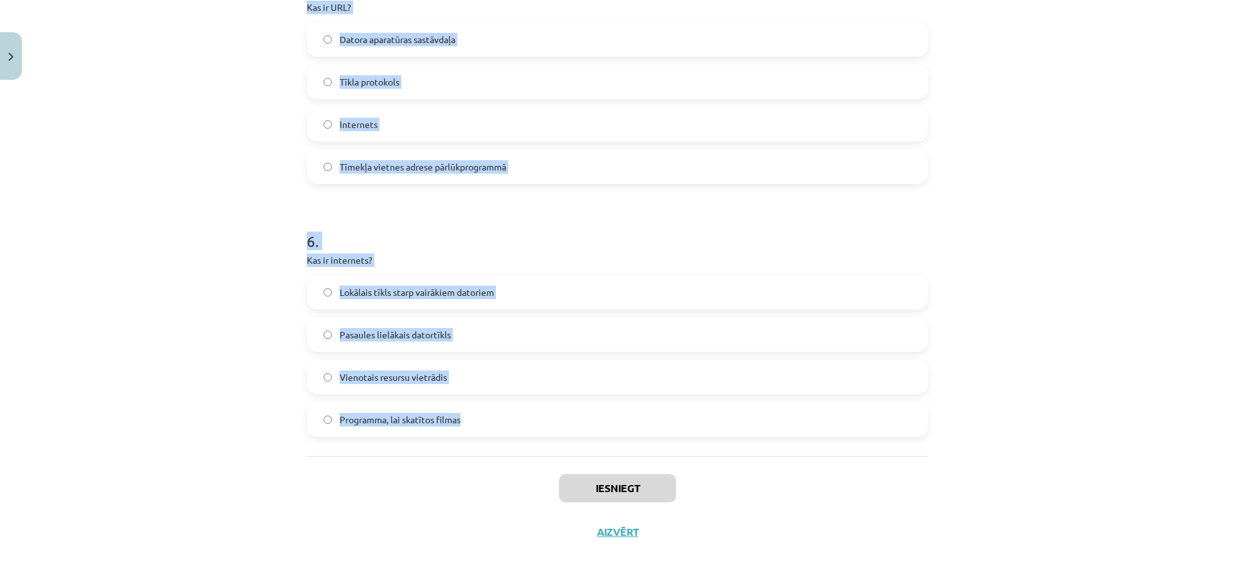
drag, startPoint x: 287, startPoint y: 256, endPoint x: 549, endPoint y: 439, distance: 319.7
click at [549, 439] on div "Mācību tēma: Datorikas - 10. klases 1. ieskaites mācību materiāls #5 4. tēma – …" at bounding box center [617, 293] width 1235 height 586
copy form "1 . Kas ir hipersaite (hyperlink)? Tīmekļa lappusē pasvītrots vai izcelts vārds…"
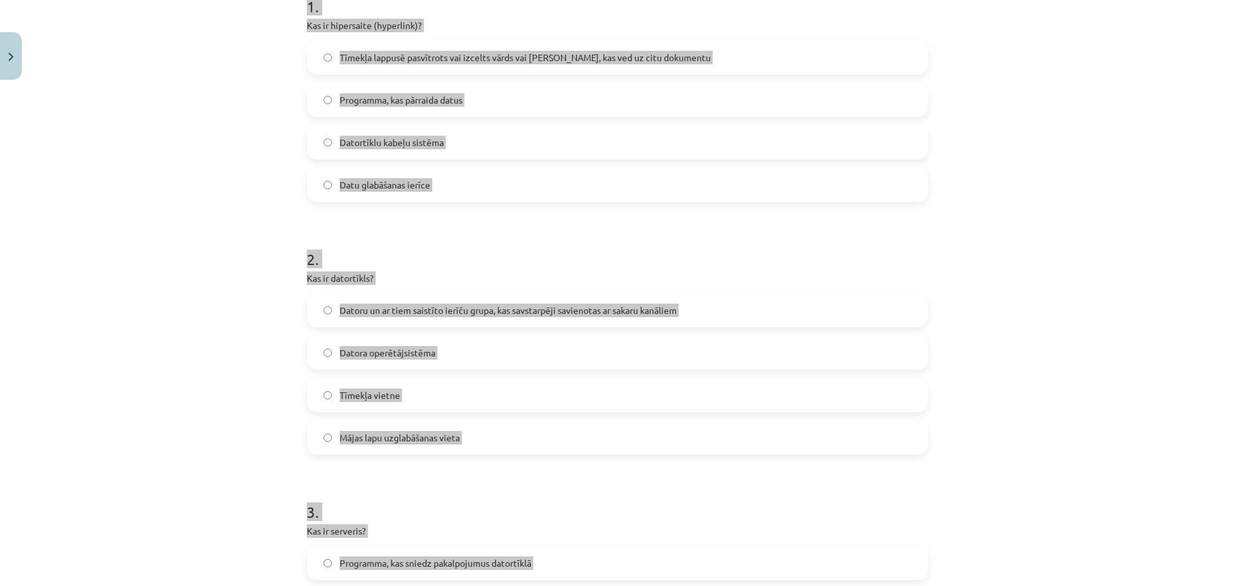
scroll to position [0, 0]
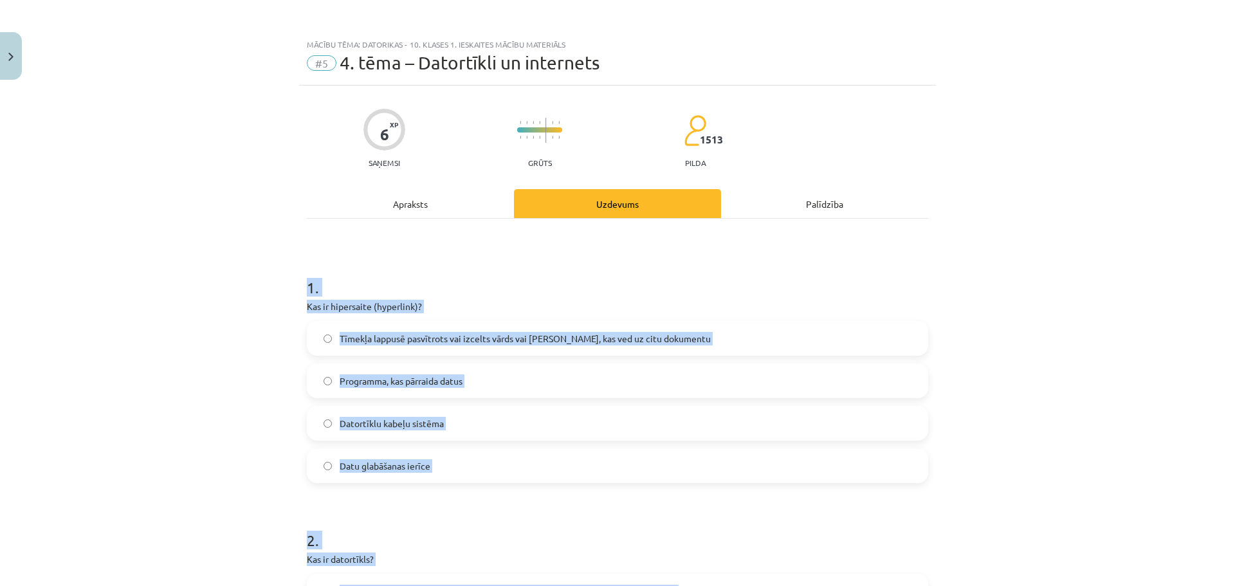
click at [1050, 387] on div "Mācību tēma: Datorikas - 10. klases 1. ieskaites mācību materiāls #5 4. tēma – …" at bounding box center [617, 293] width 1235 height 586
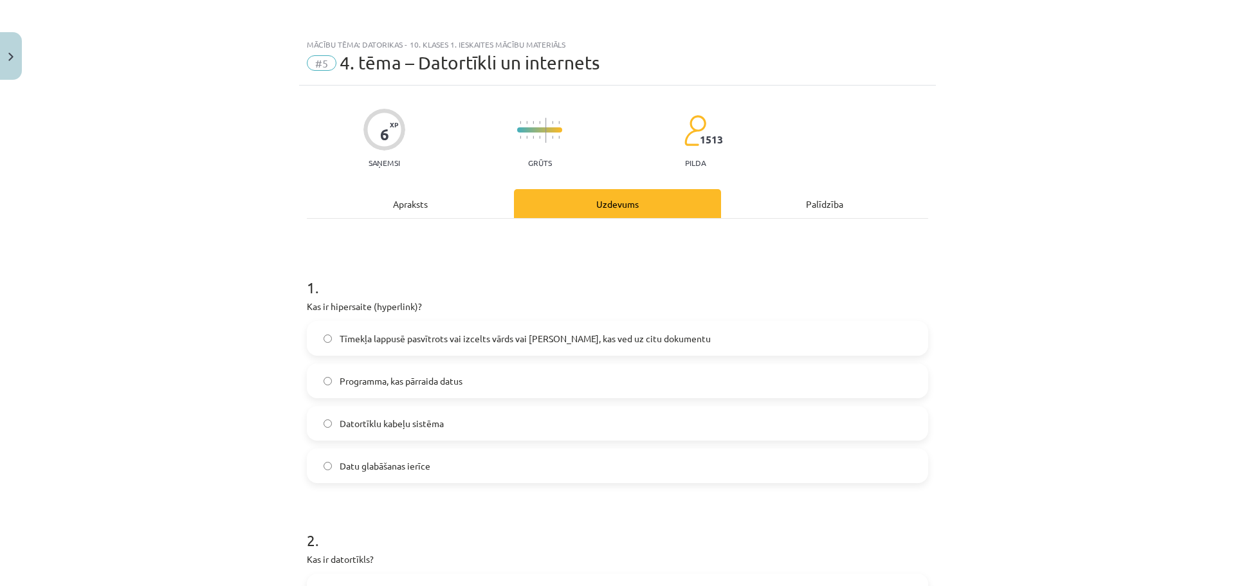
click at [589, 338] on span "Tīmekļa lappusē pasvītrots vai izcelts vārds vai frāze, kas ved uz citu dokumen…" at bounding box center [525, 339] width 371 height 14
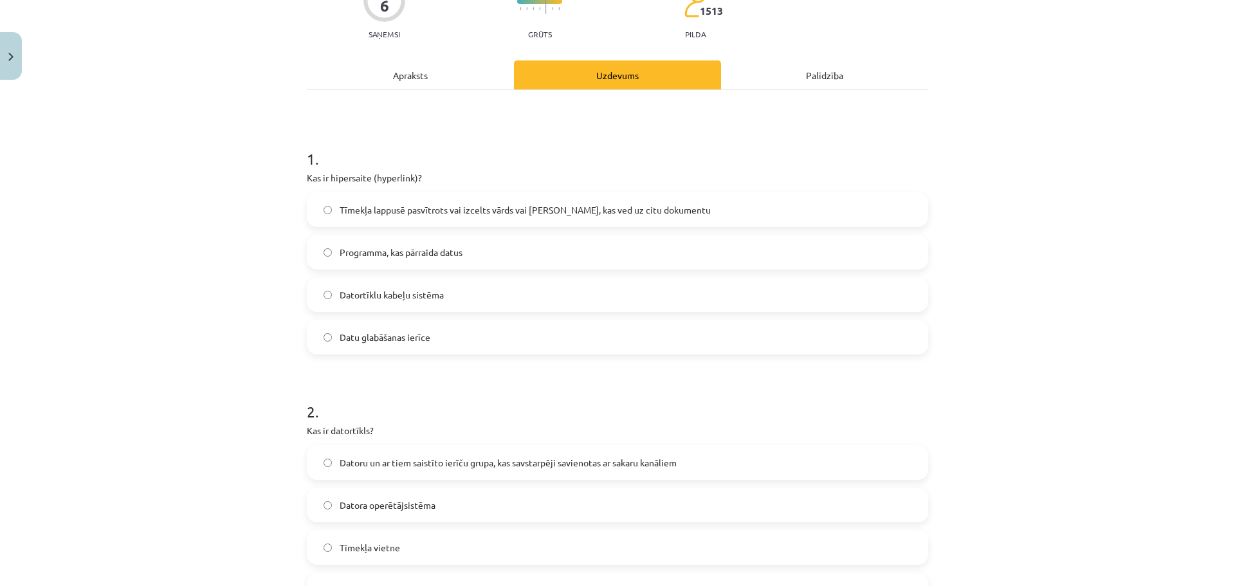
scroll to position [257, 0]
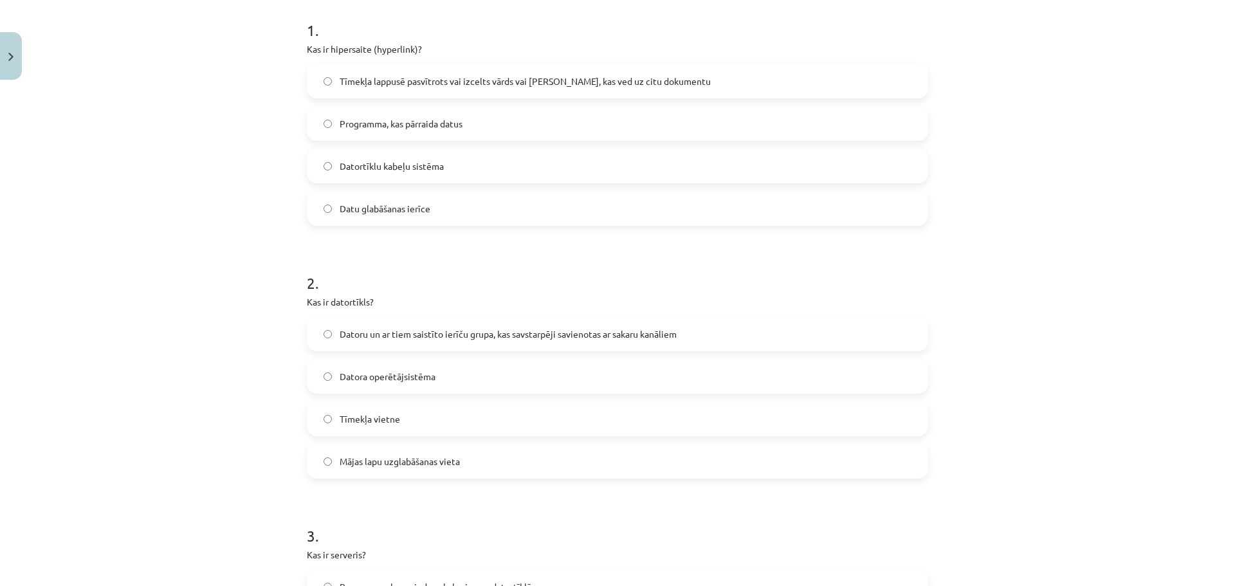
click at [588, 333] on span "Datoru un ar tiem saistīto ierīču grupa, kas savstarpēji savienotas ar sakaru k…" at bounding box center [508, 334] width 337 height 14
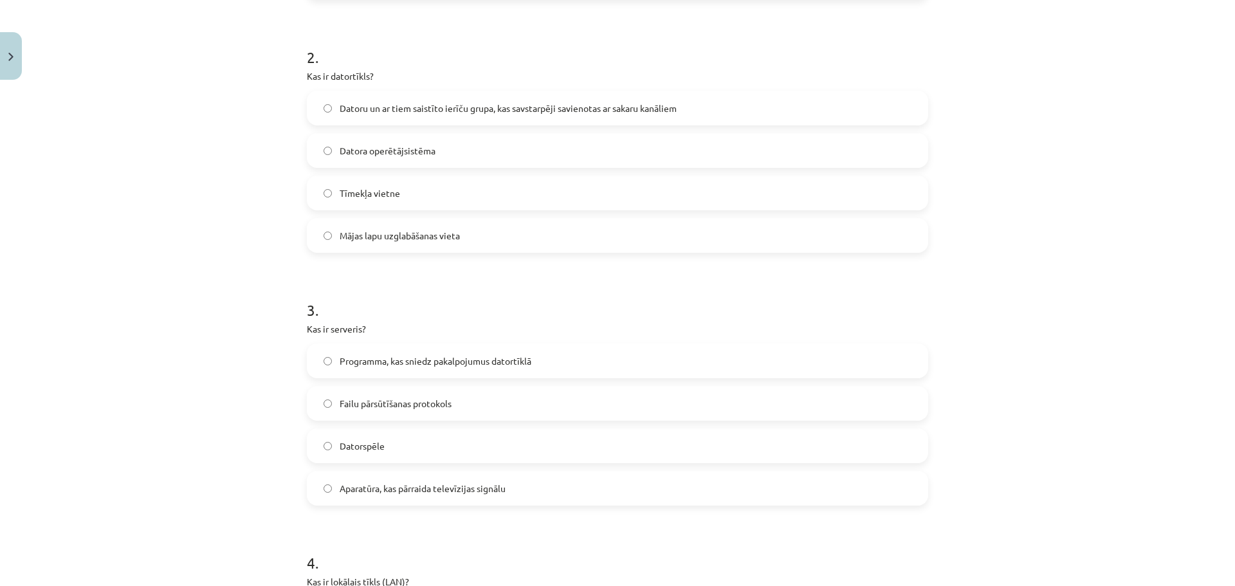
scroll to position [515, 0]
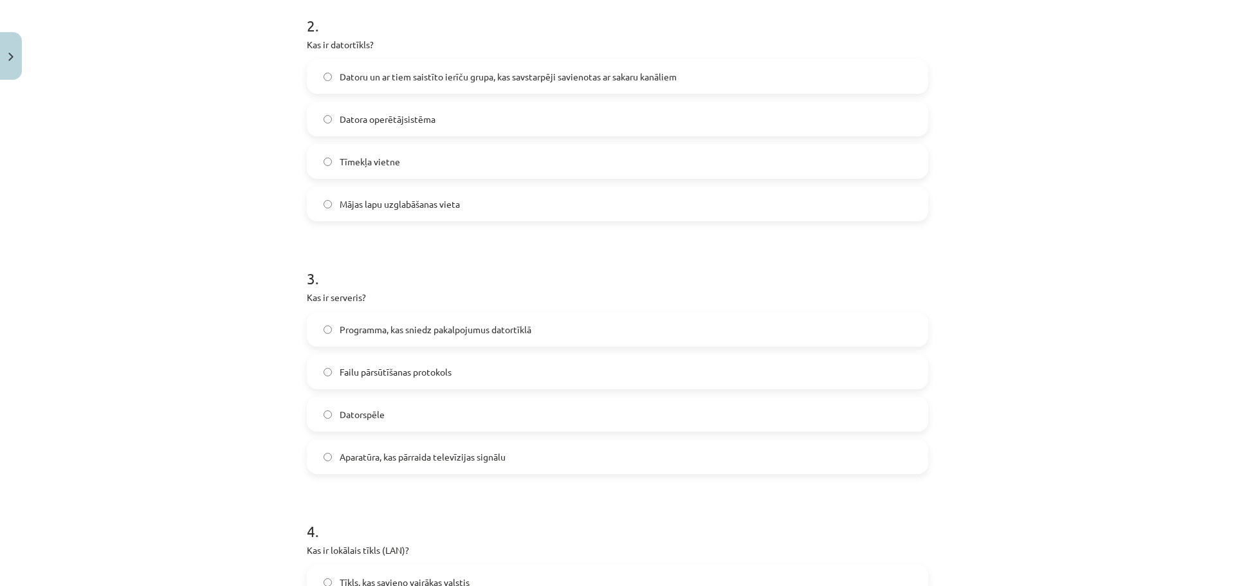
click at [587, 334] on label "Programma, kas sniedz pakalpojumus datortīklā" at bounding box center [617, 329] width 619 height 32
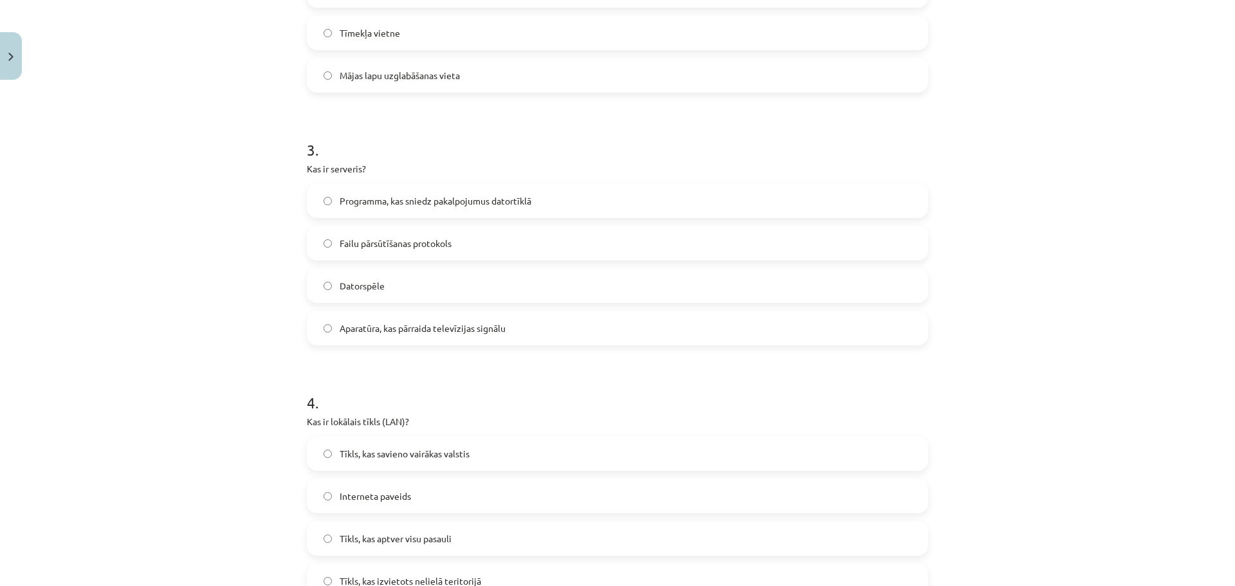
scroll to position [772, 0]
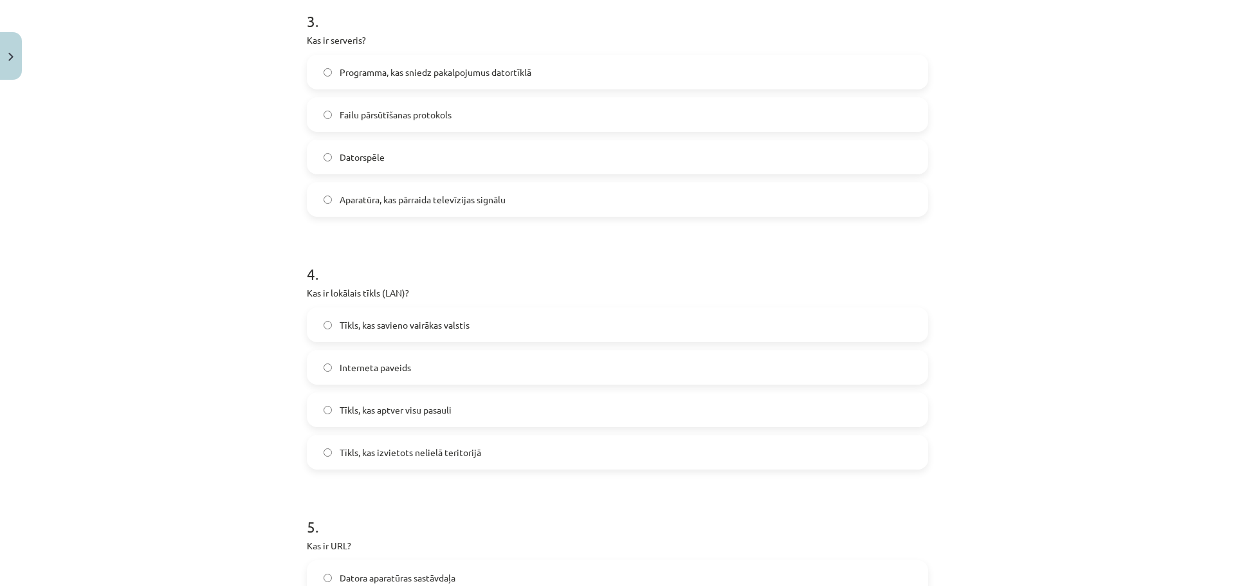
click at [556, 450] on label "Tīkls, kas izvietots nelielā teritorijā" at bounding box center [617, 452] width 619 height 32
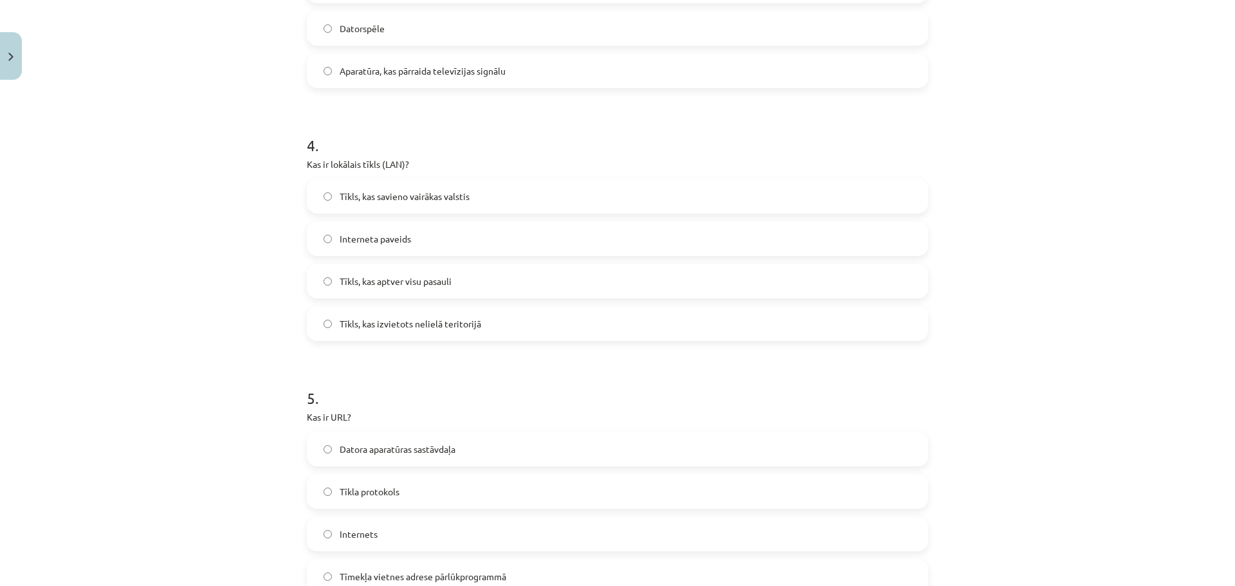
scroll to position [1029, 0]
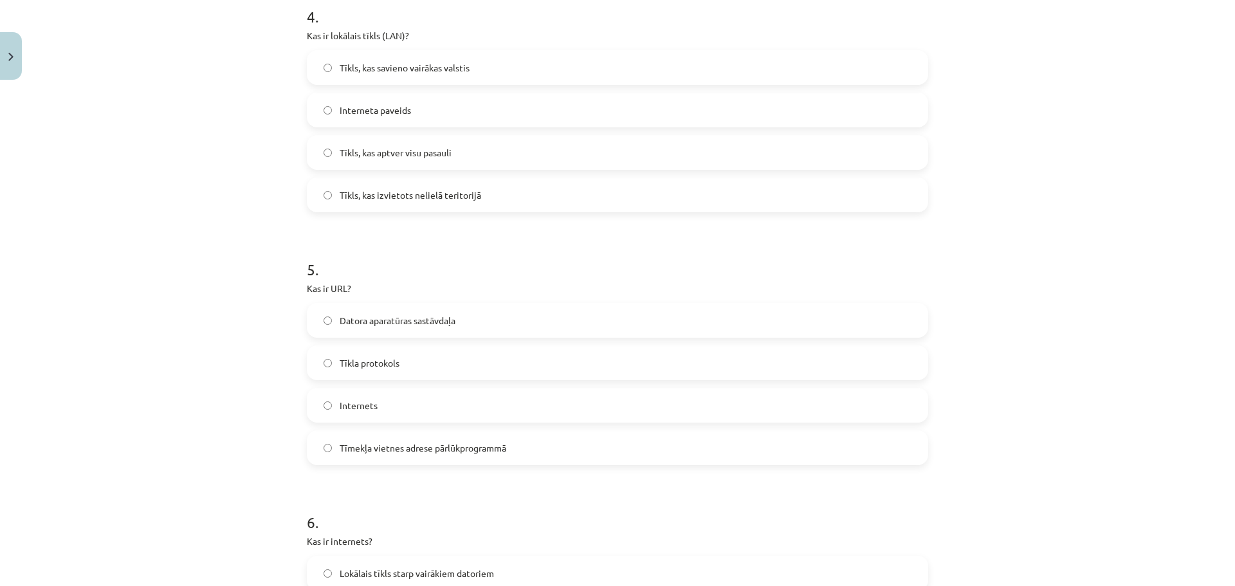
click at [537, 445] on label "Tīmekļa vietnes adrese pārlūkprogrammā" at bounding box center [617, 448] width 619 height 32
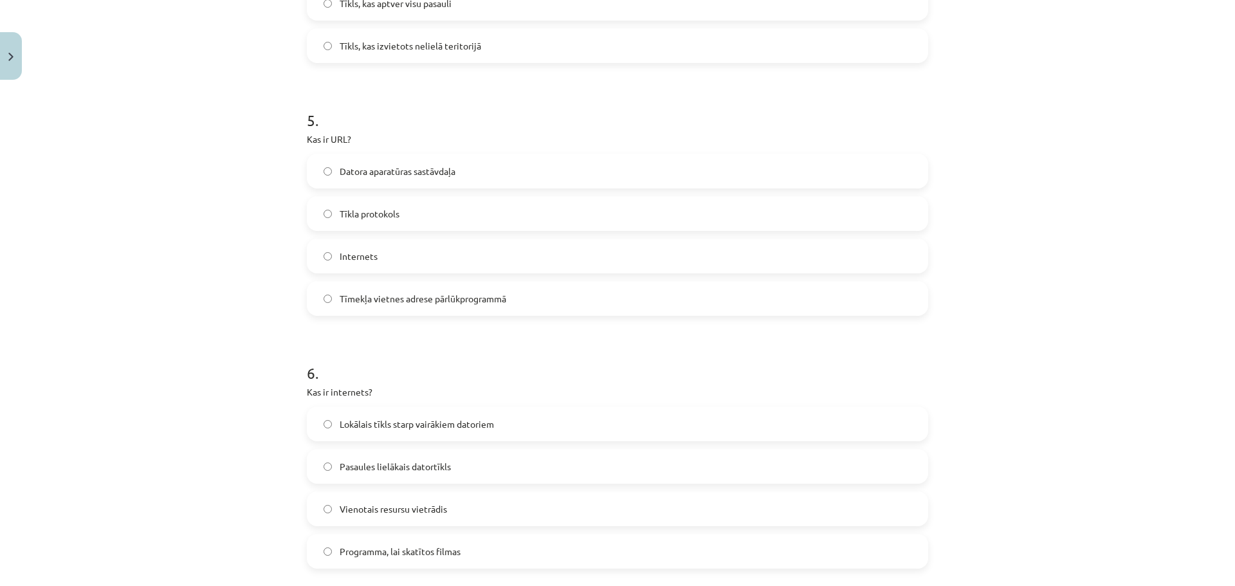
scroll to position [1310, 0]
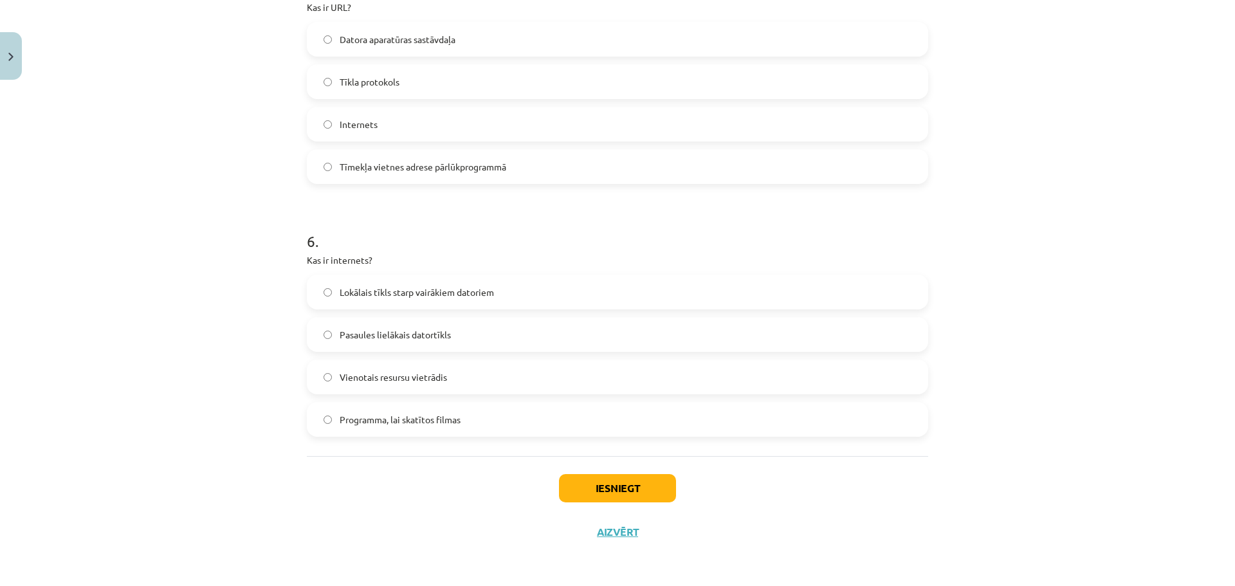
click at [472, 346] on label "Pasaules lielākais datortīkls" at bounding box center [617, 334] width 619 height 32
click at [579, 476] on button "Iesniegt" at bounding box center [617, 488] width 117 height 28
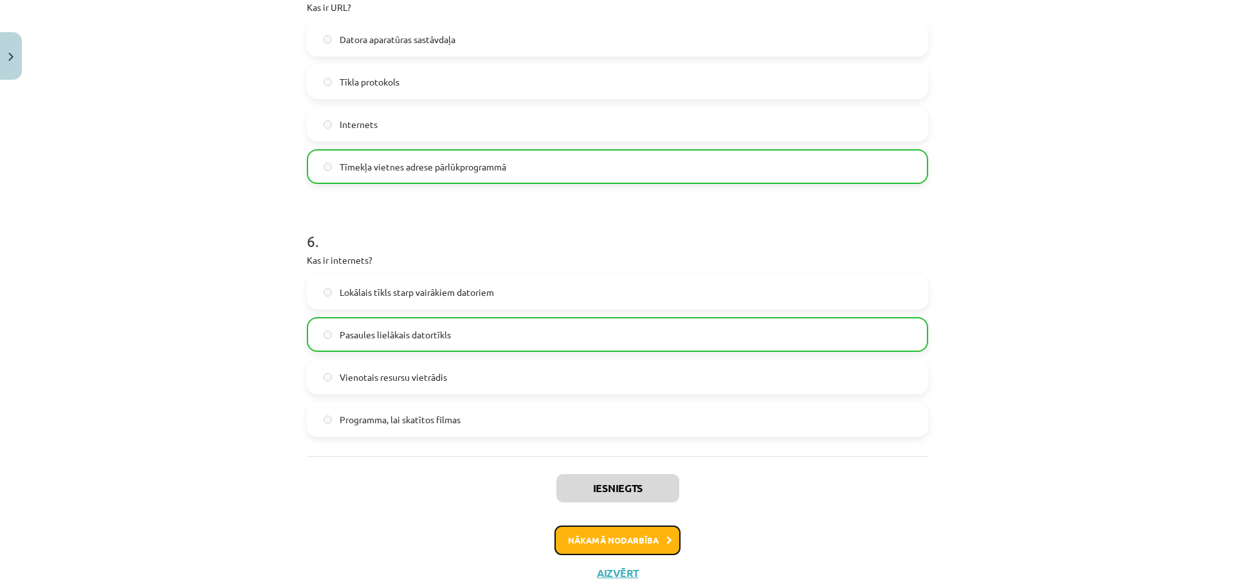
click at [595, 541] on button "Nākamā nodarbība" at bounding box center [617, 540] width 126 height 30
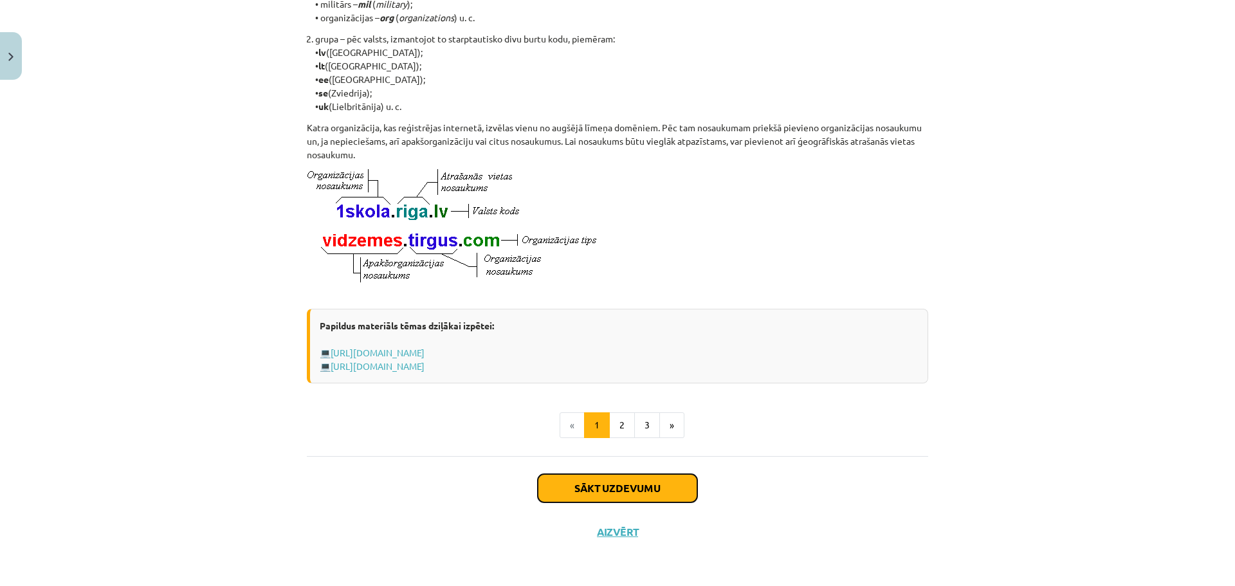
click at [600, 493] on button "Sākt uzdevumu" at bounding box center [617, 488] width 159 height 28
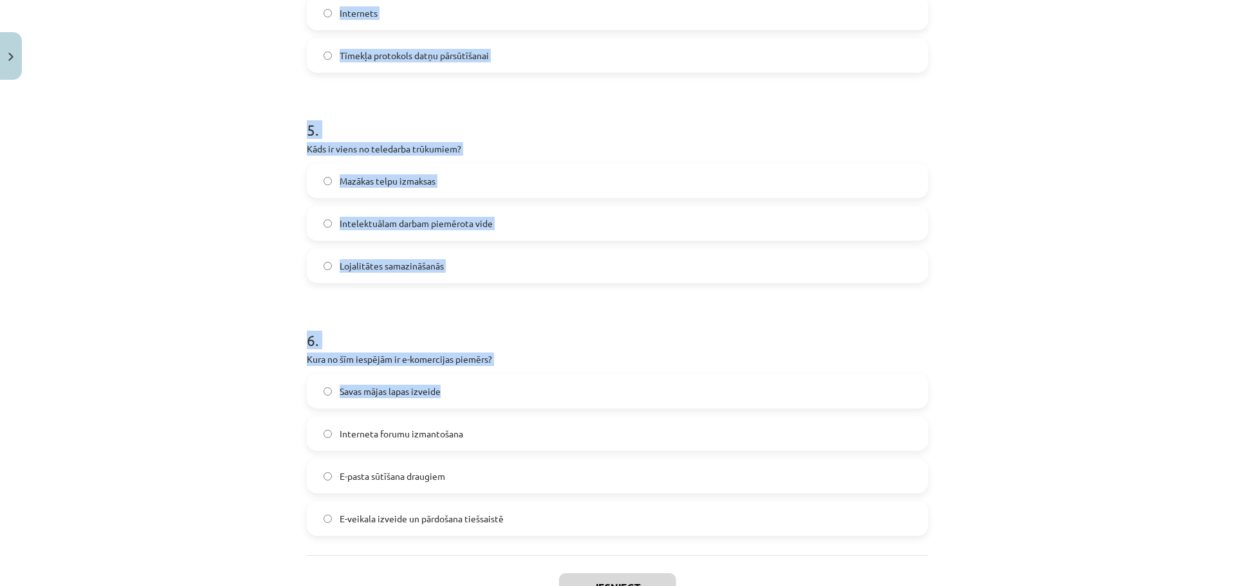
scroll to position [1225, 0]
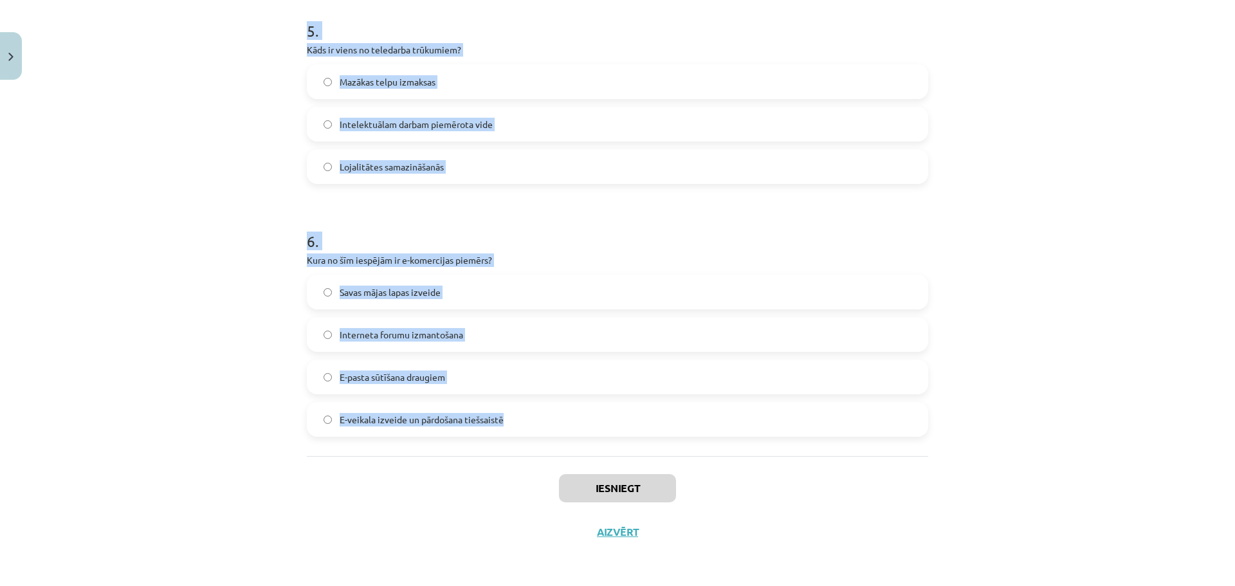
drag, startPoint x: 296, startPoint y: 255, endPoint x: 554, endPoint y: 421, distance: 306.9
copy form "1 . Kas ir domēna vārds? E-pasta adrese FTP protokols Vārds, kas identificē res…"
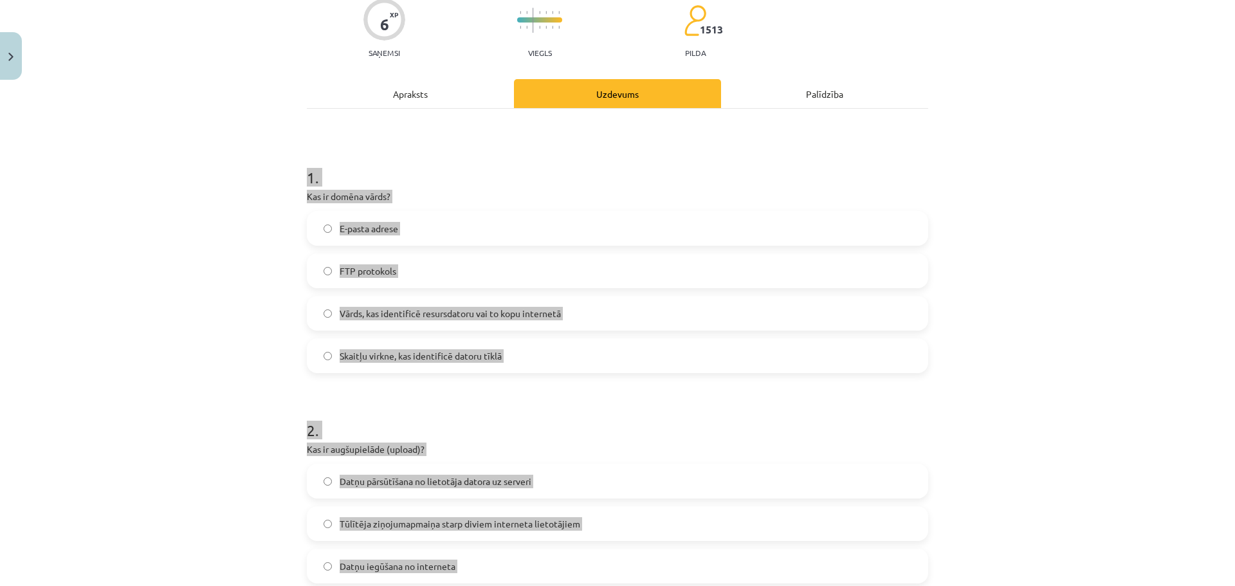
scroll to position [0, 0]
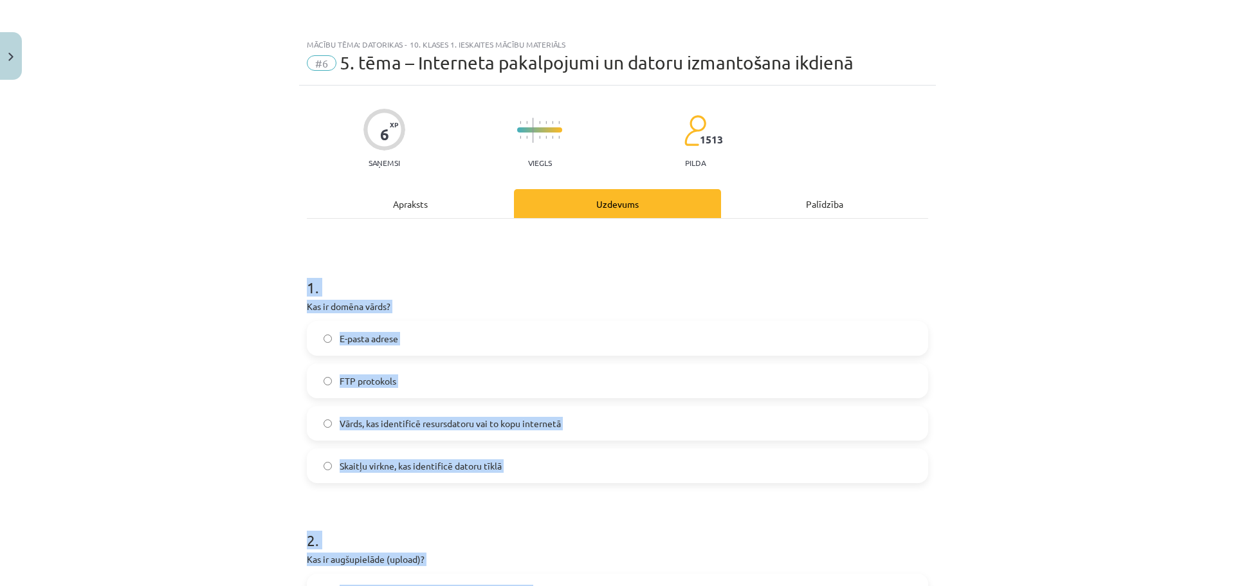
drag, startPoint x: 508, startPoint y: 267, endPoint x: 532, endPoint y: 318, distance: 56.7
click at [508, 267] on h1 "1 ." at bounding box center [617, 276] width 621 height 40
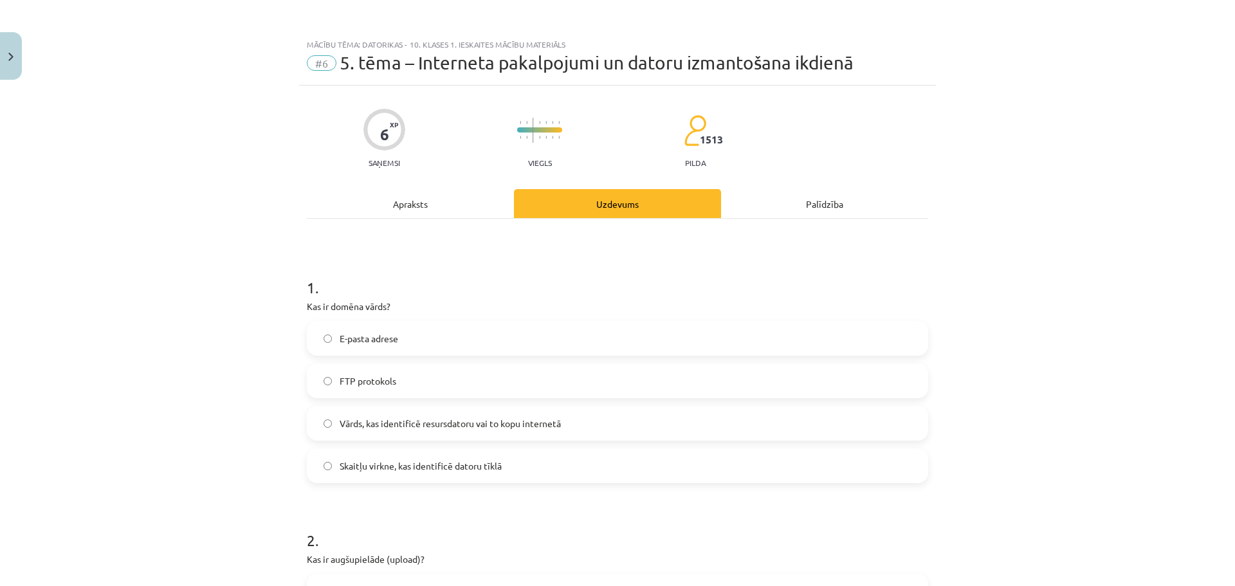
click at [576, 418] on label "Vārds, kas identificē resursdatoru vai to kopu internetā" at bounding box center [617, 423] width 619 height 32
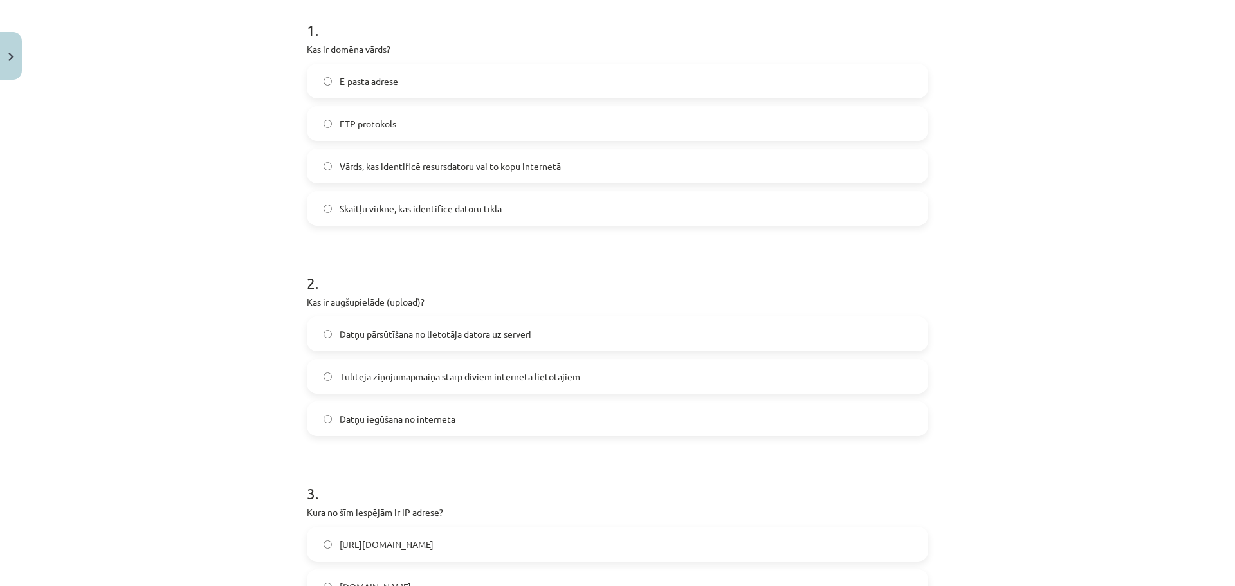
click at [544, 337] on label "Datņu pārsūtīšana no lietotāja datora uz serveri" at bounding box center [617, 334] width 619 height 32
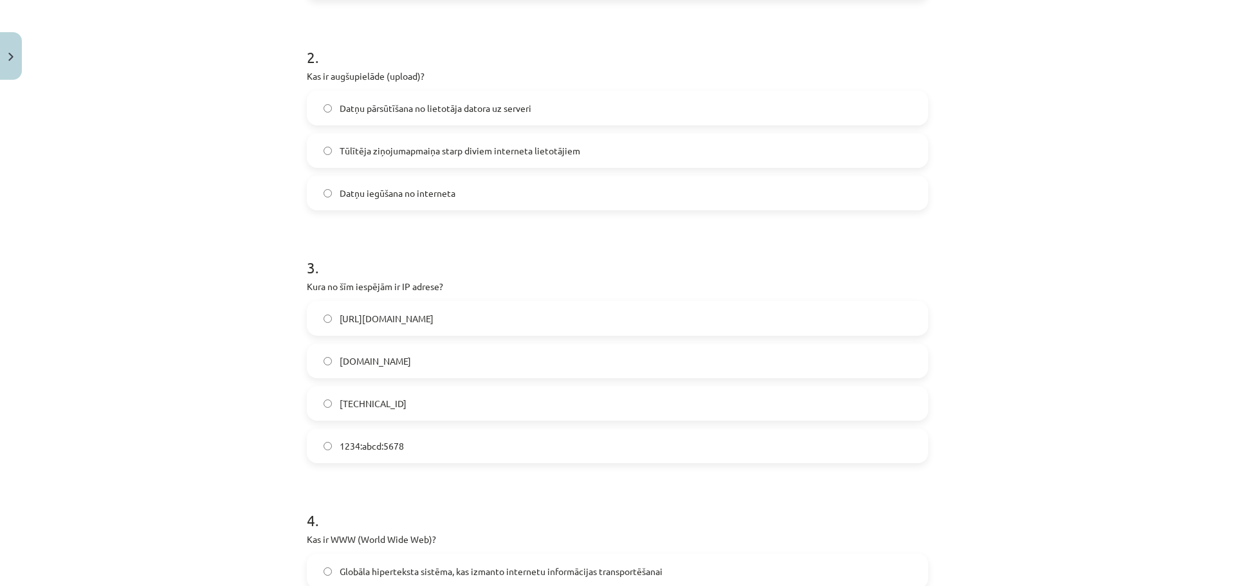
scroll to position [515, 0]
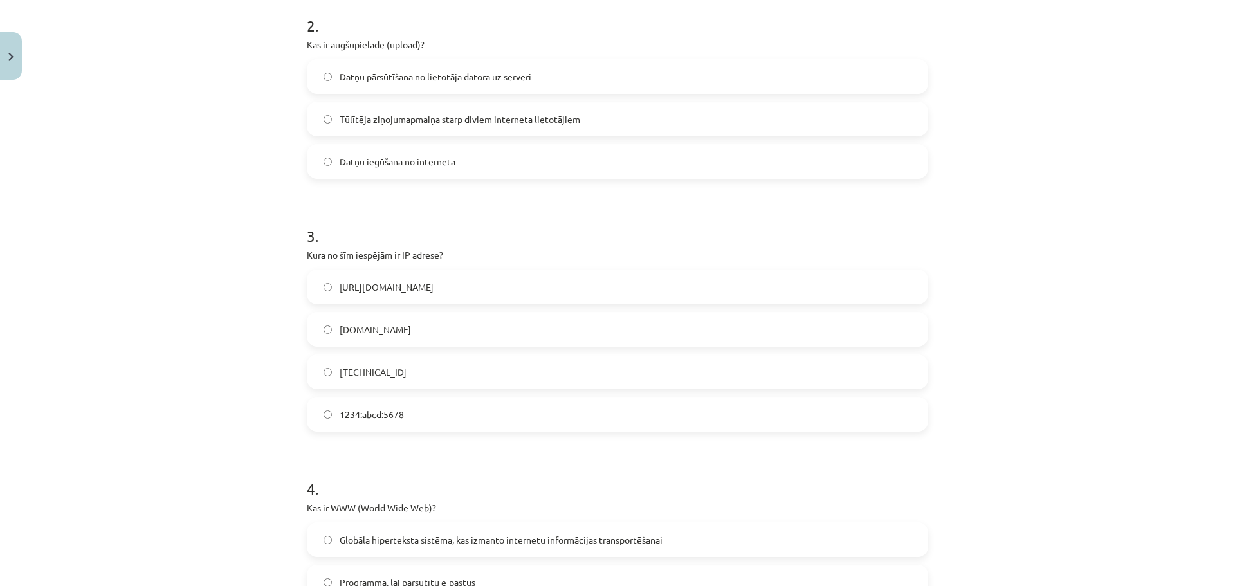
click at [434, 370] on label "192.100.81.101" at bounding box center [617, 372] width 619 height 32
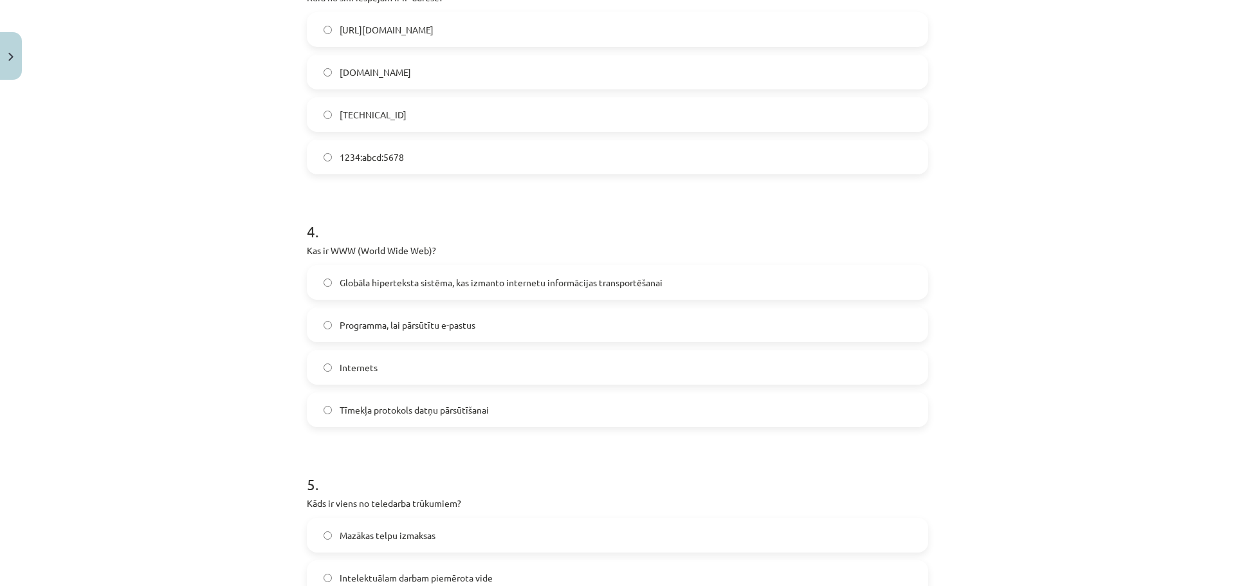
click at [419, 286] on span "Globāla hiperteksta sistēma, kas izmanto internetu informācijas transportēšanai" at bounding box center [501, 283] width 323 height 14
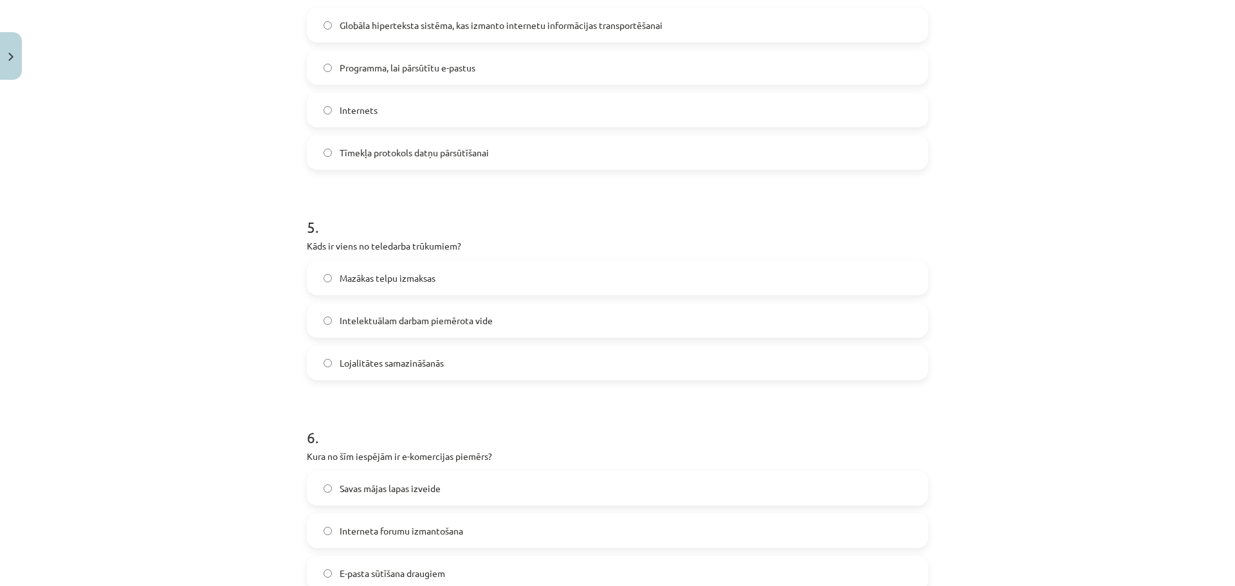
click at [435, 361] on span "Lojalitātes samazināšanās" at bounding box center [392, 363] width 104 height 14
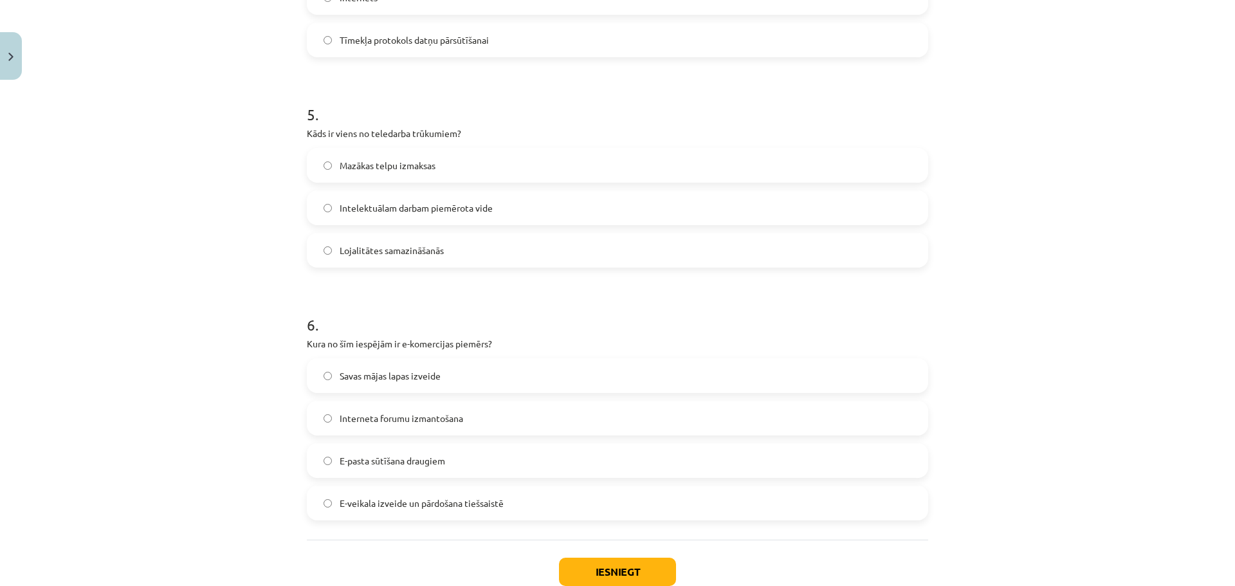
scroll to position [1225, 0]
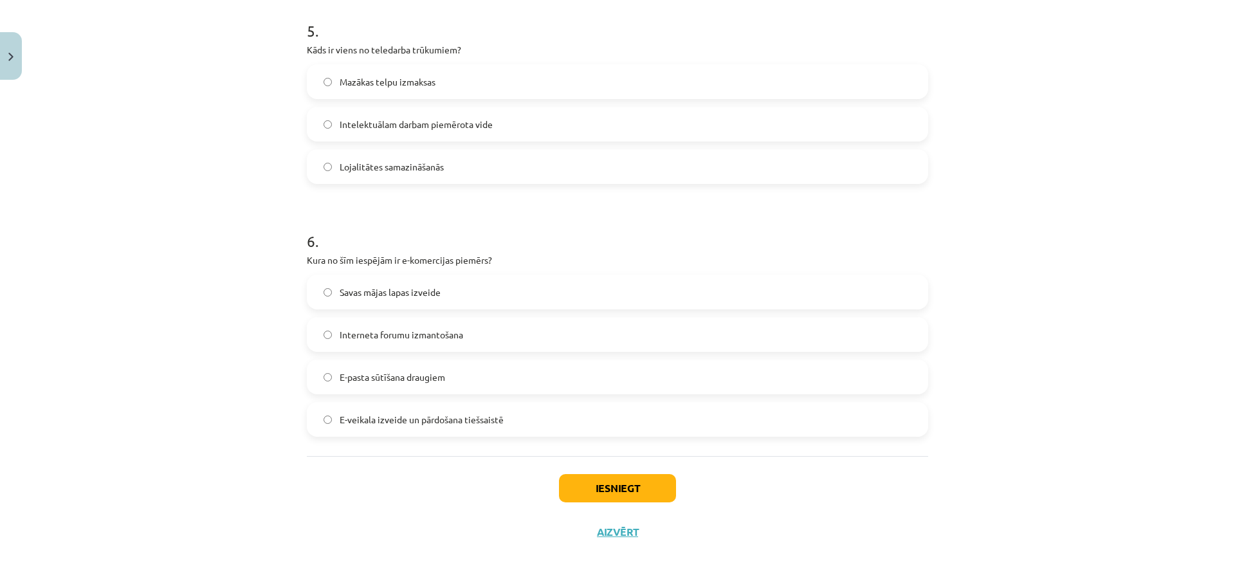
click at [475, 323] on label "Interneta forumu izmantošana" at bounding box center [617, 334] width 619 height 32
click at [500, 425] on label "E-veikala izveide un pārdošana tiešsaistē" at bounding box center [617, 419] width 619 height 32
click at [579, 471] on div "Iesniegt Aizvērt" at bounding box center [617, 501] width 621 height 90
click at [583, 478] on button "Iesniegt" at bounding box center [617, 488] width 117 height 28
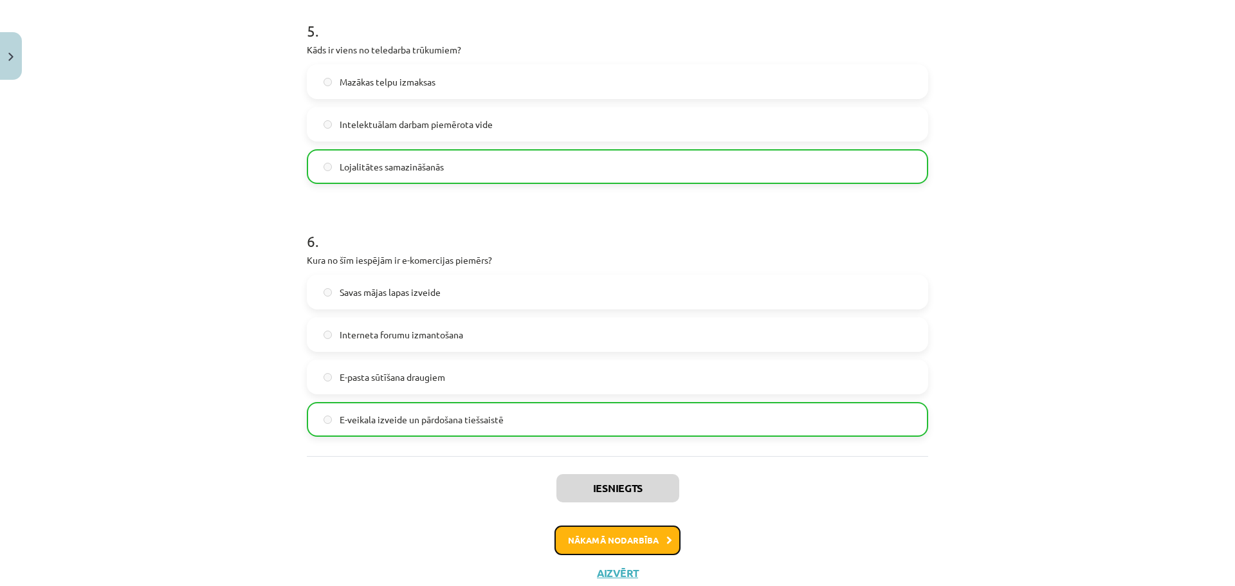
click at [633, 540] on button "Nākamā nodarbība" at bounding box center [617, 540] width 126 height 30
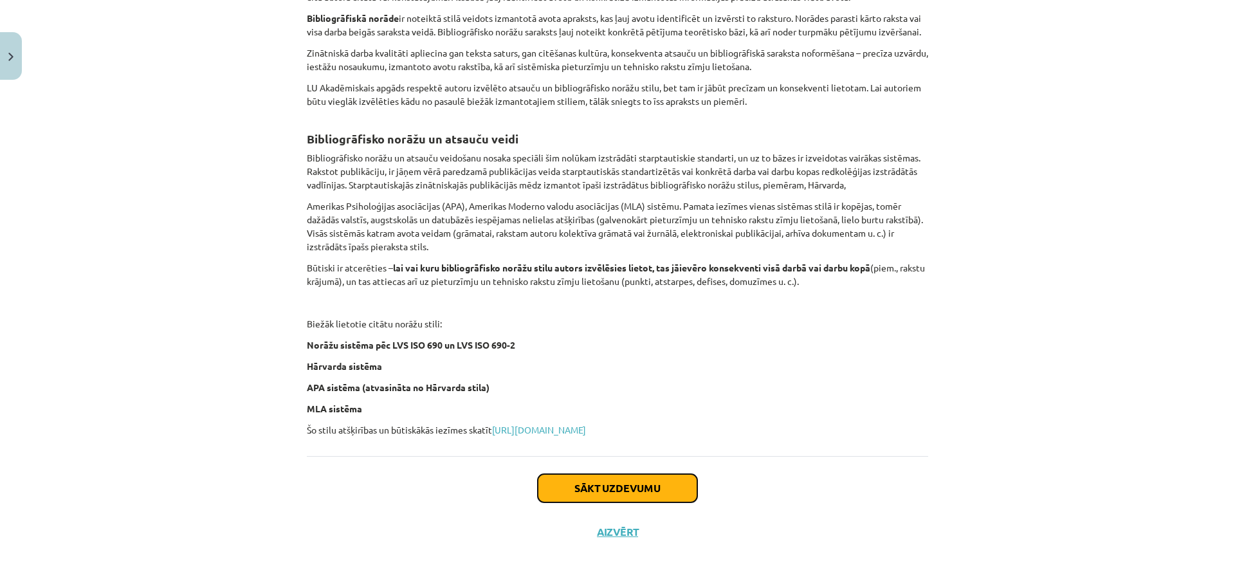
click at [573, 475] on button "Sākt uzdevumu" at bounding box center [617, 488] width 159 height 28
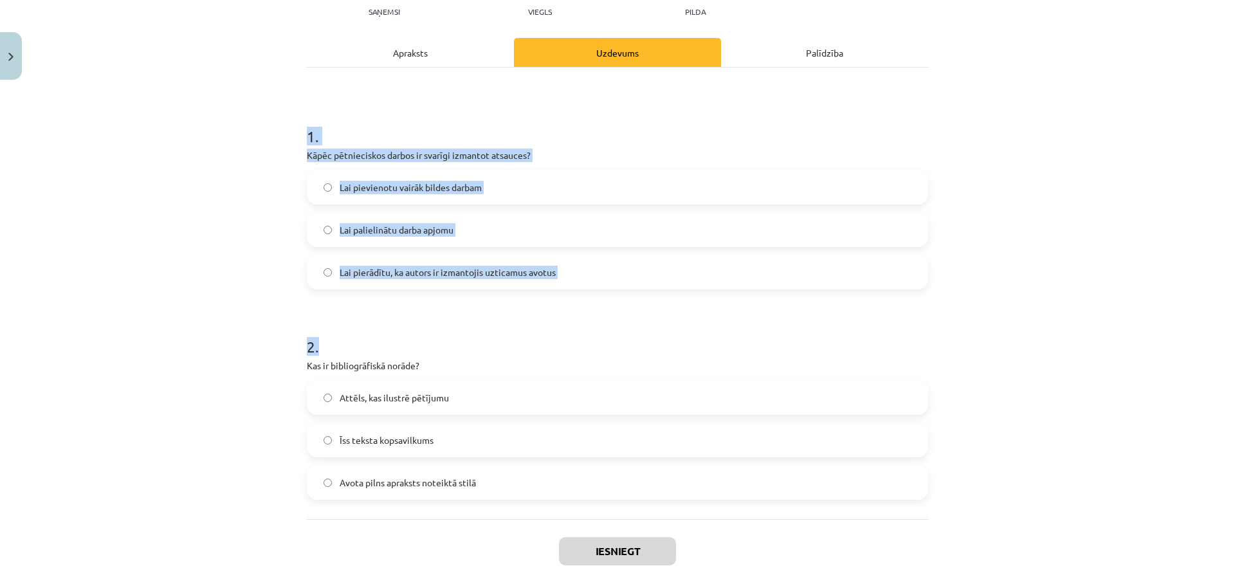
scroll to position [214, 0]
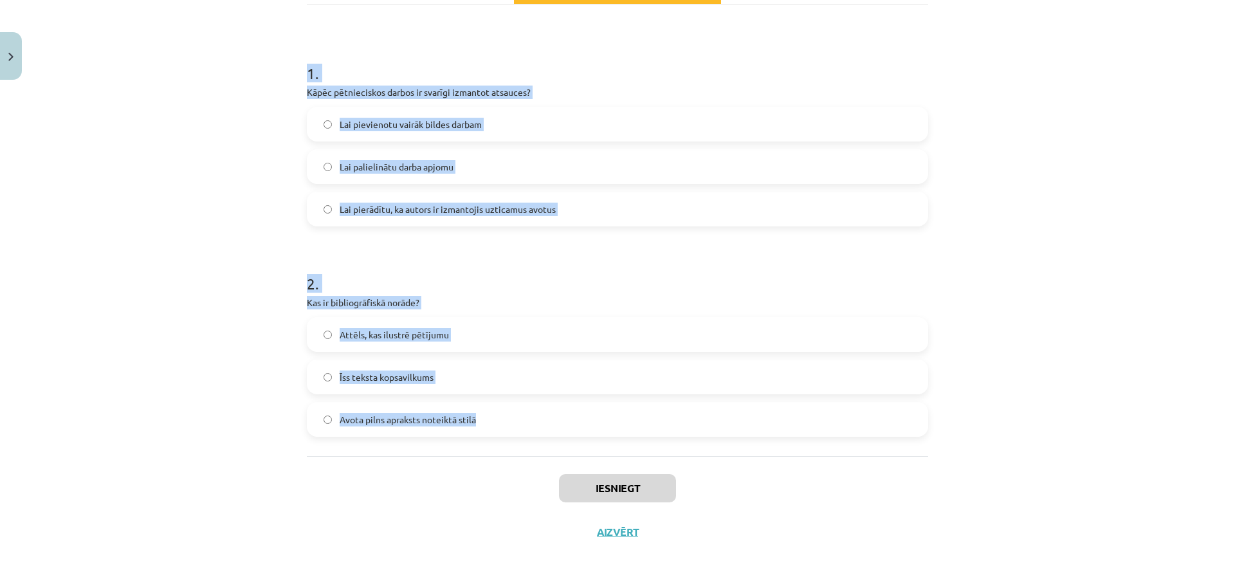
drag, startPoint x: 305, startPoint y: 250, endPoint x: 560, endPoint y: 414, distance: 302.9
click at [560, 414] on div "Mācību tēma: Datorikas - 10. klases 1. ieskaites mācību materiāls #7 6. tēma – …" at bounding box center [617, 293] width 1235 height 586
copy form "1 . Kāpēc pētnieciskos darbos ir svarīgi izmantot atsauces? Lai pievienotu vair…"
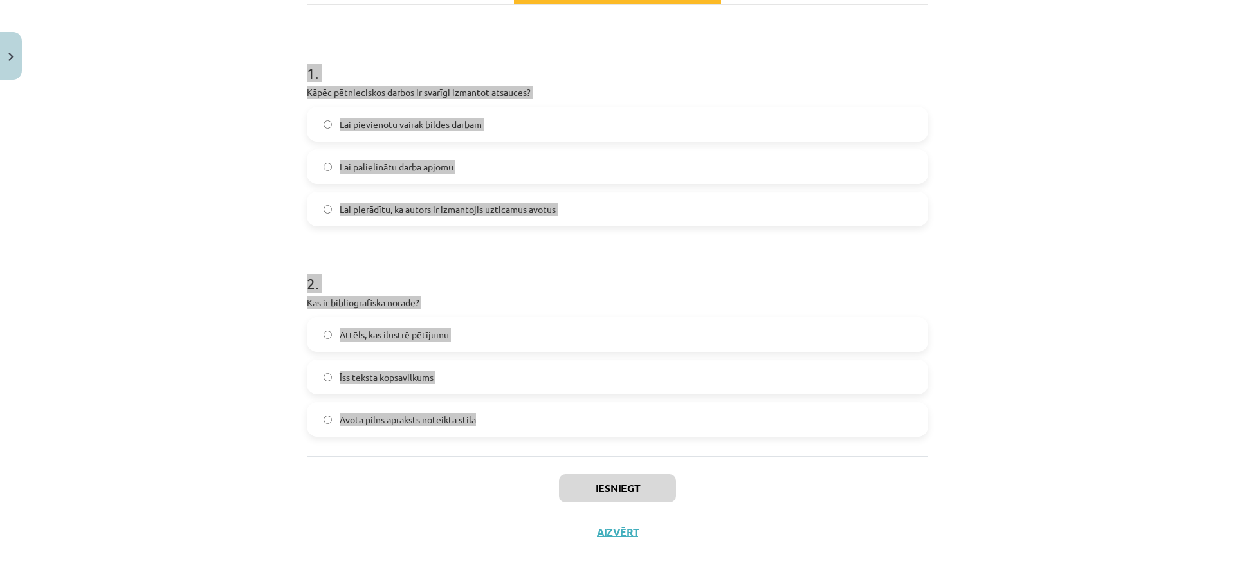
scroll to position [86, 0]
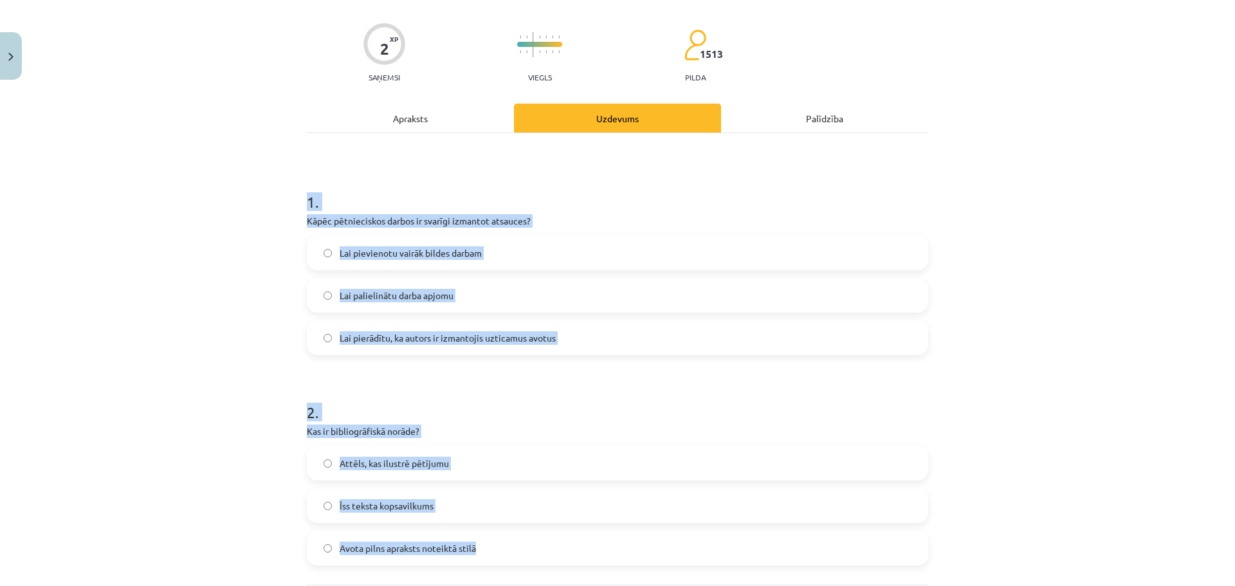
click at [569, 394] on h1 "2 ." at bounding box center [617, 401] width 621 height 40
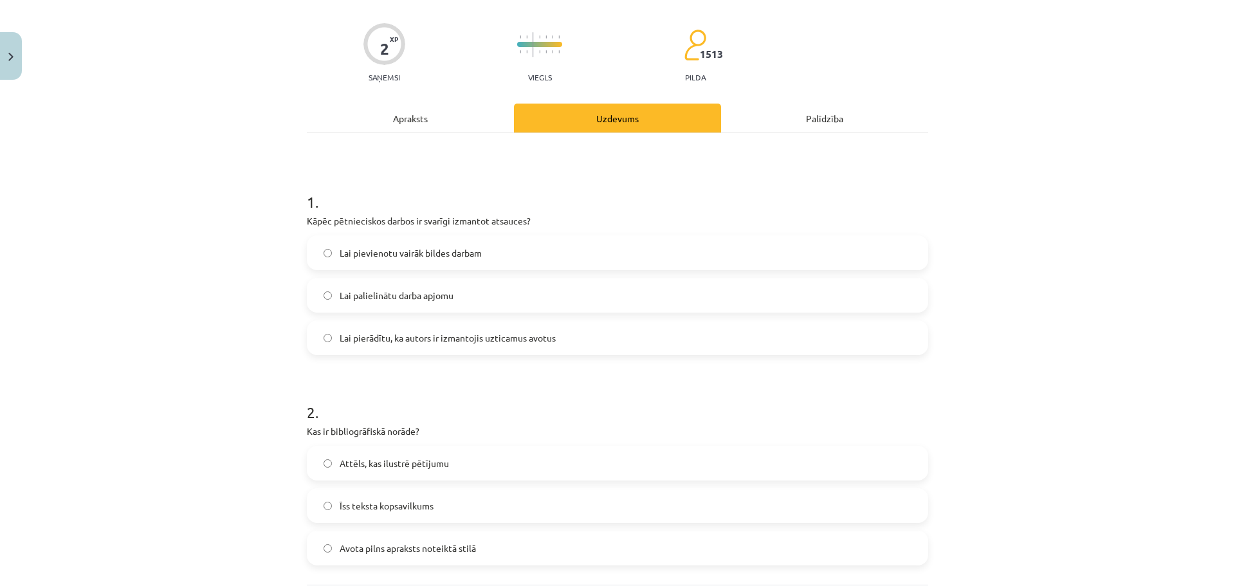
click at [548, 327] on label "Lai pierādītu, ka autors ir izmantojis uzticamus avotus" at bounding box center [617, 338] width 619 height 32
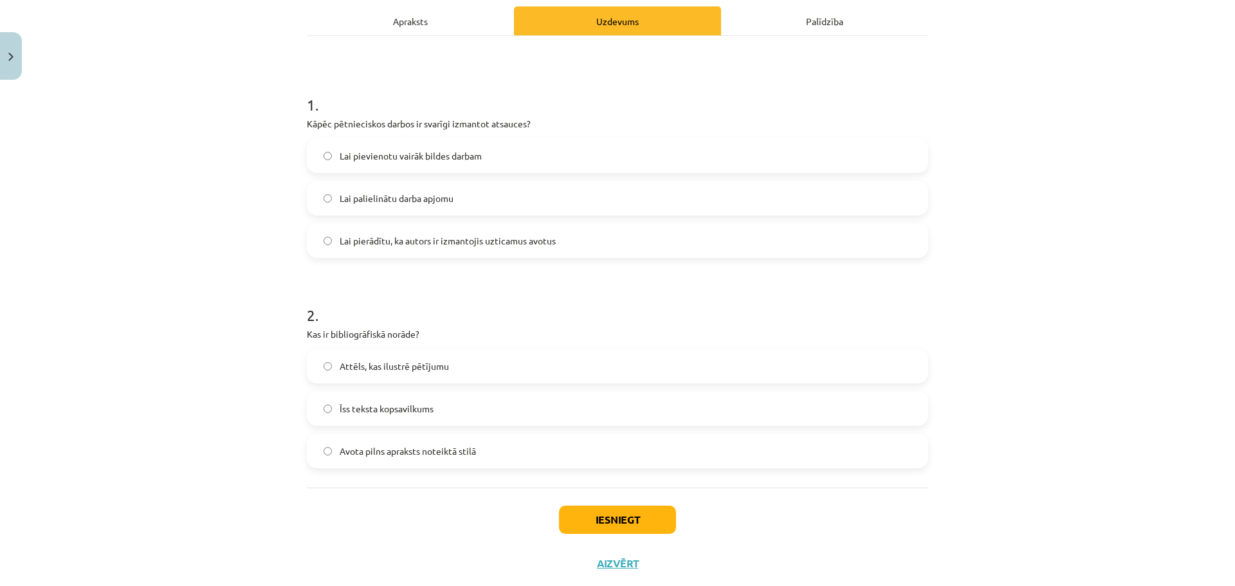
scroll to position [214, 0]
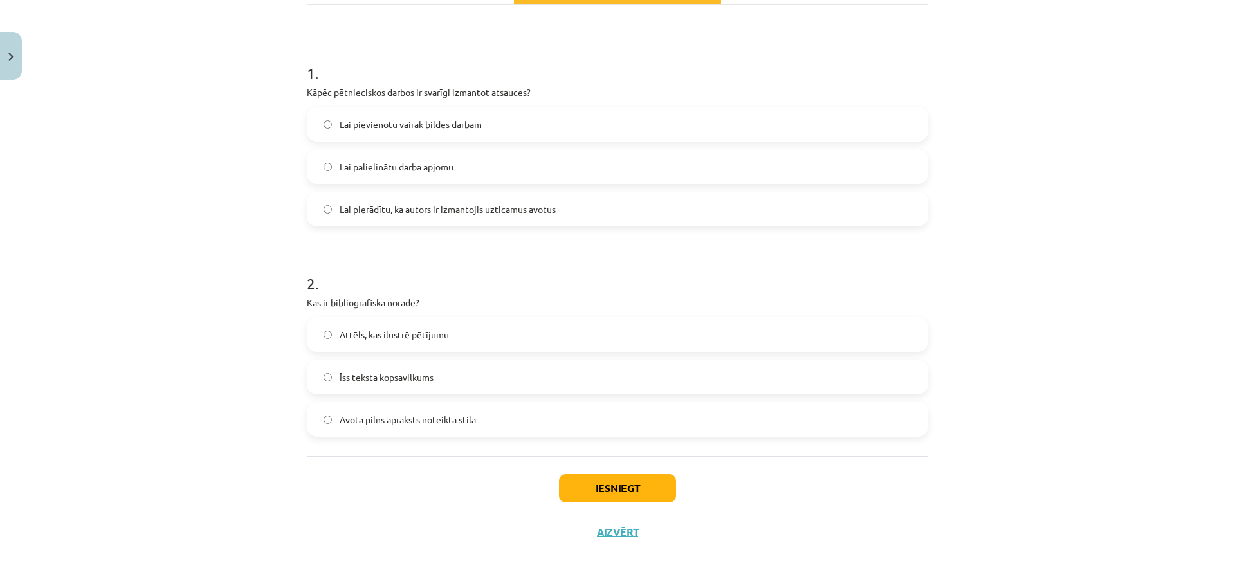
click at [518, 415] on label "Avota pilns apraksts noteiktā stilā" at bounding box center [617, 419] width 619 height 32
click at [590, 475] on button "Iesniegt" at bounding box center [617, 488] width 117 height 28
click at [587, 488] on button "Iesniegt" at bounding box center [617, 488] width 117 height 28
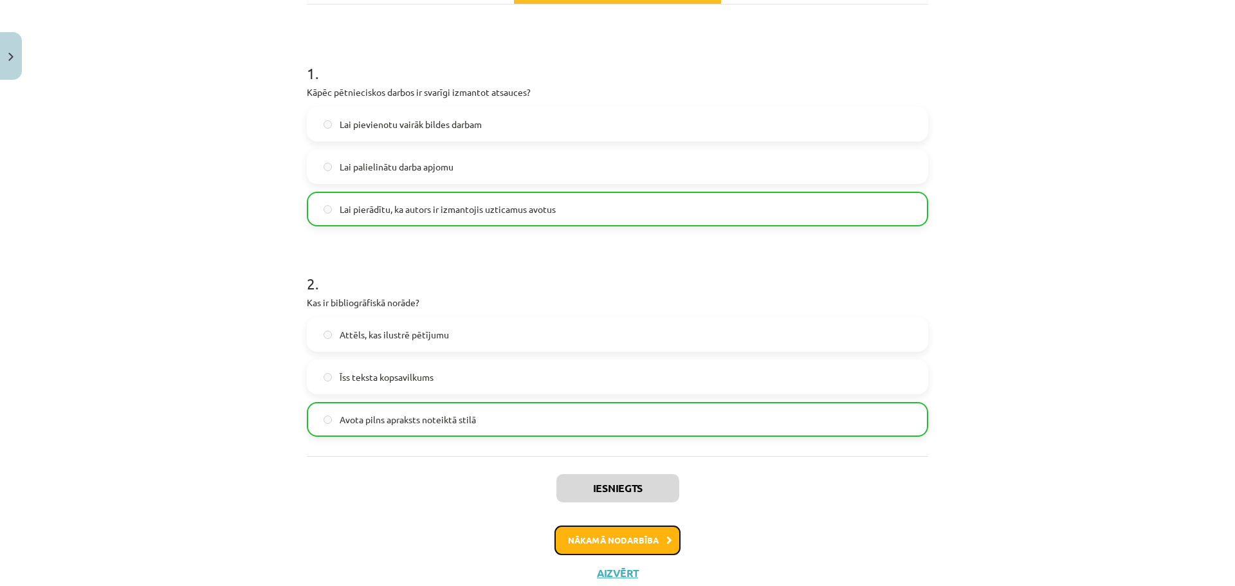
click at [622, 531] on button "Nākamā nodarbība" at bounding box center [617, 540] width 126 height 30
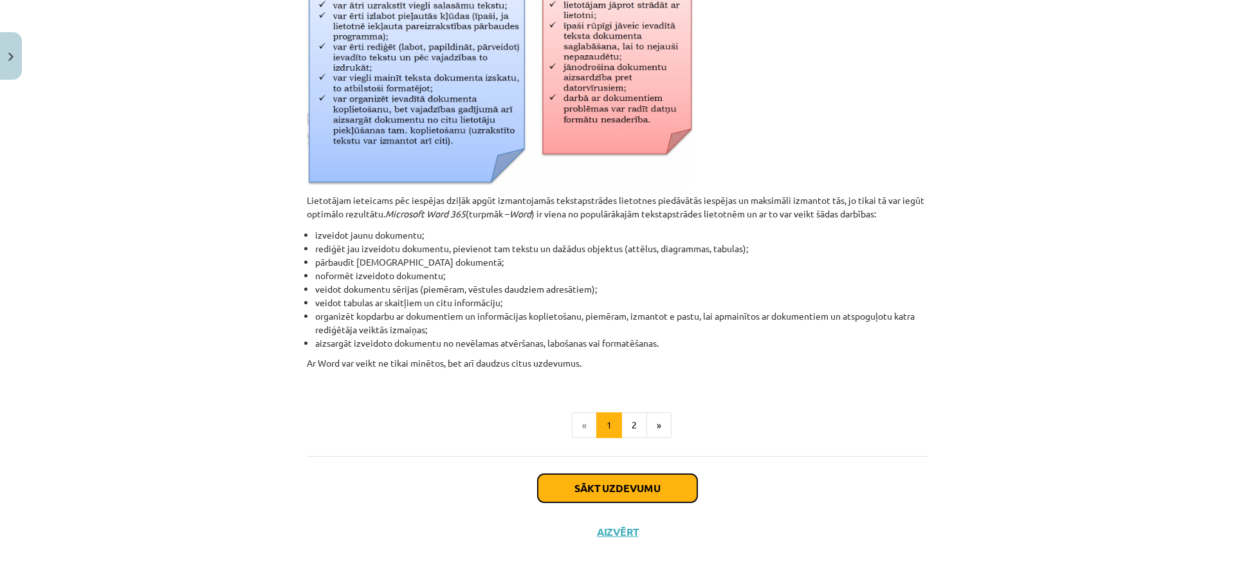
click at [585, 482] on button "Sākt uzdevumu" at bounding box center [617, 488] width 159 height 28
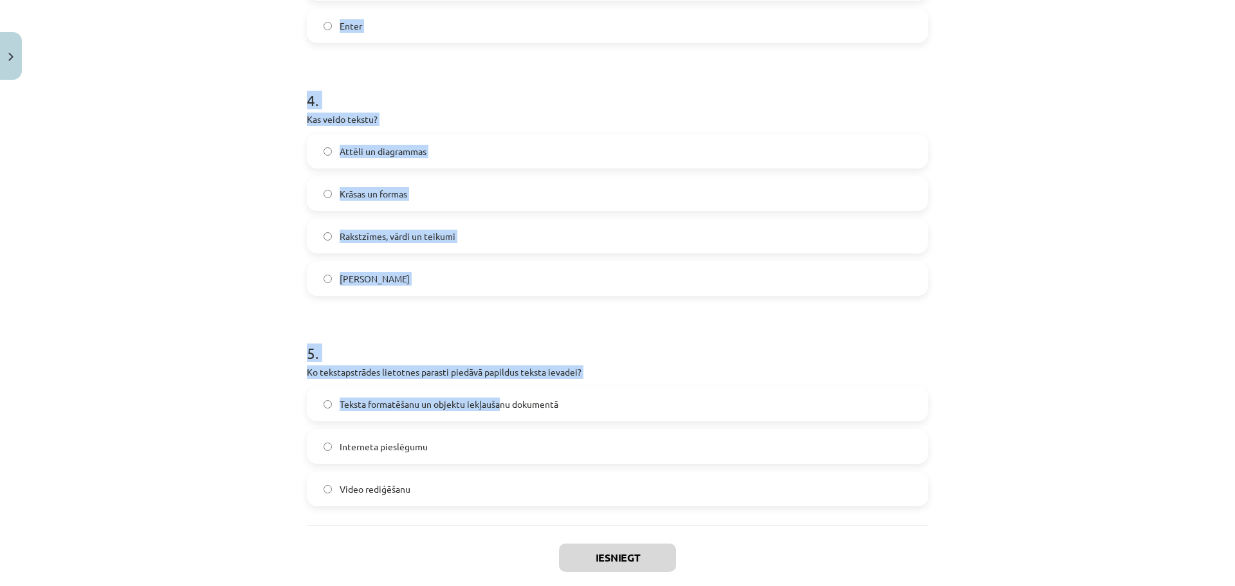
scroll to position [1015, 0]
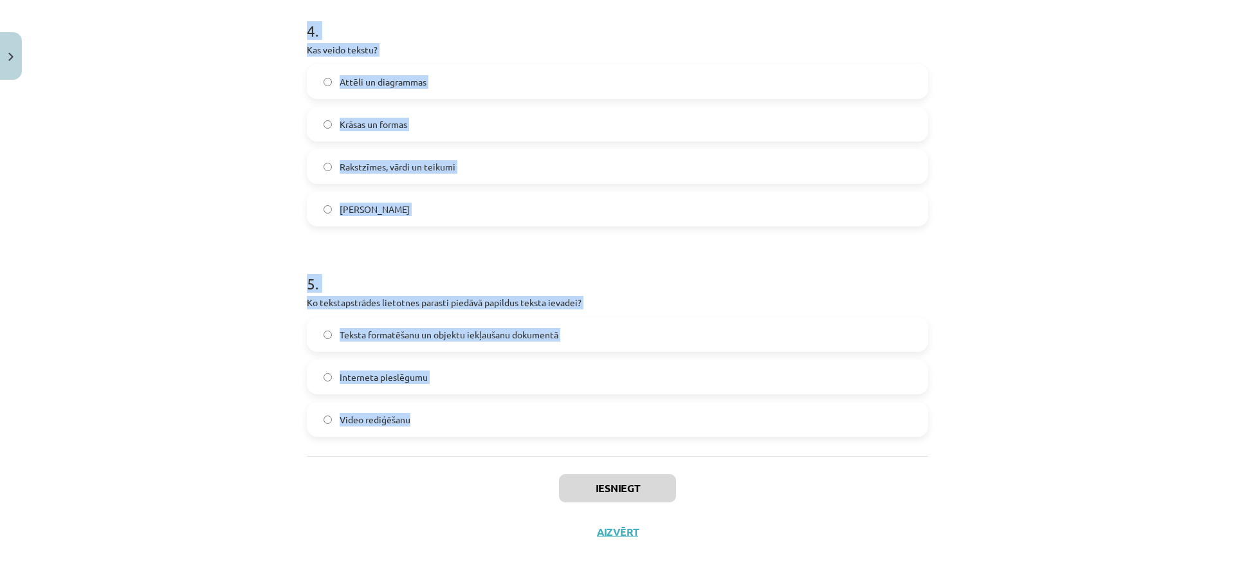
drag, startPoint x: 296, startPoint y: 250, endPoint x: 529, endPoint y: 428, distance: 293.0
copy form "1 . Kāda ir tekstapstrādes lietotnes galvenā funkcija? Teksta ievadīšana, laboš…"
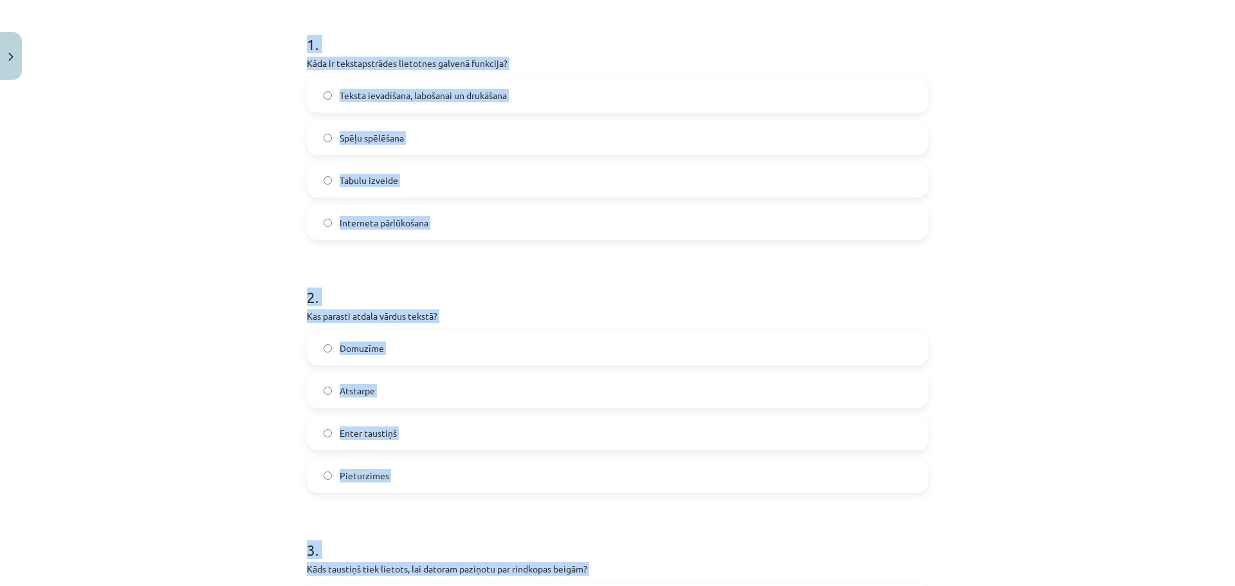
drag, startPoint x: 1079, startPoint y: 453, endPoint x: 1073, endPoint y: 455, distance: 6.6
click at [1079, 453] on div "Mācību tēma: Datorikas - 10. klases 1. ieskaites mācību materiāls #8 7. tema – …" at bounding box center [617, 293] width 1235 height 586
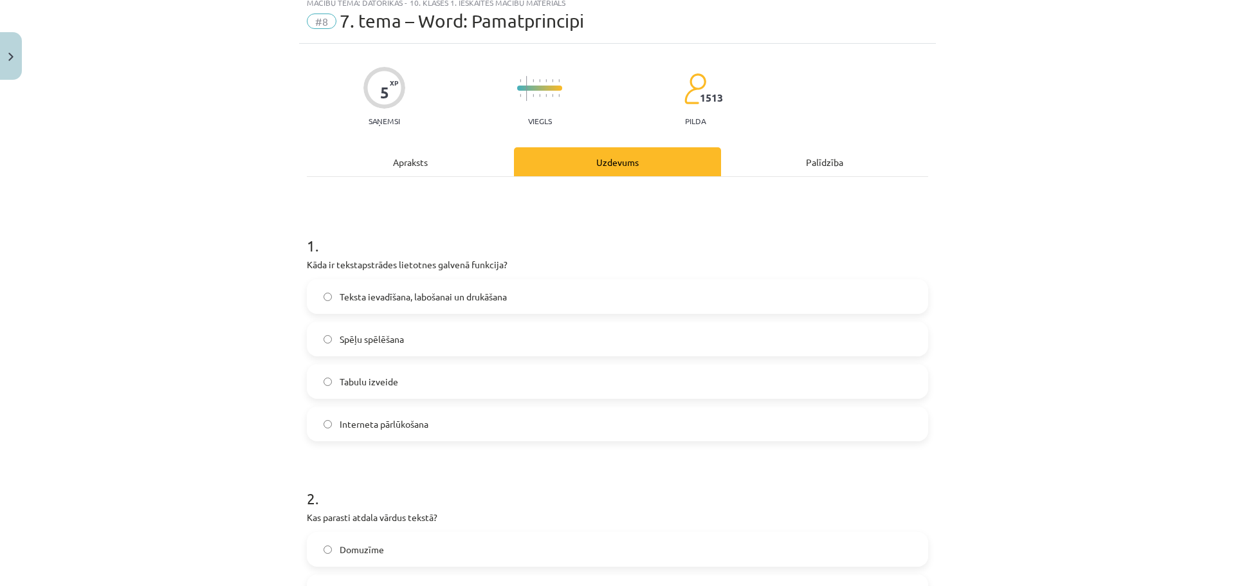
scroll to position [0, 0]
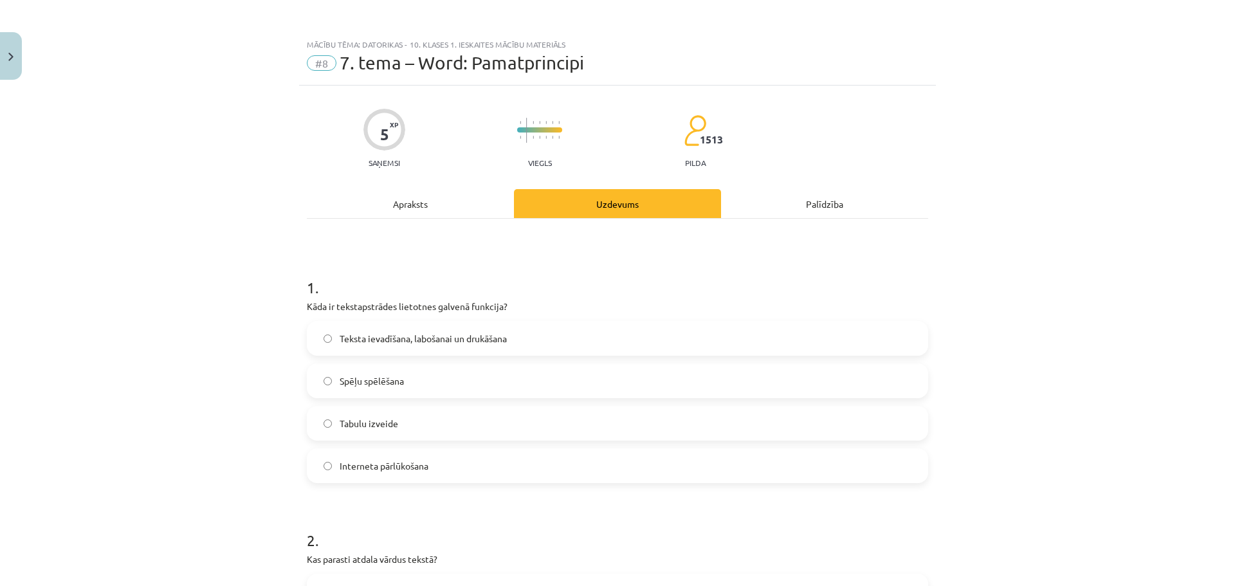
click at [488, 339] on span "Teksta ievadīšana, labošanai un drukāšana" at bounding box center [423, 339] width 167 height 14
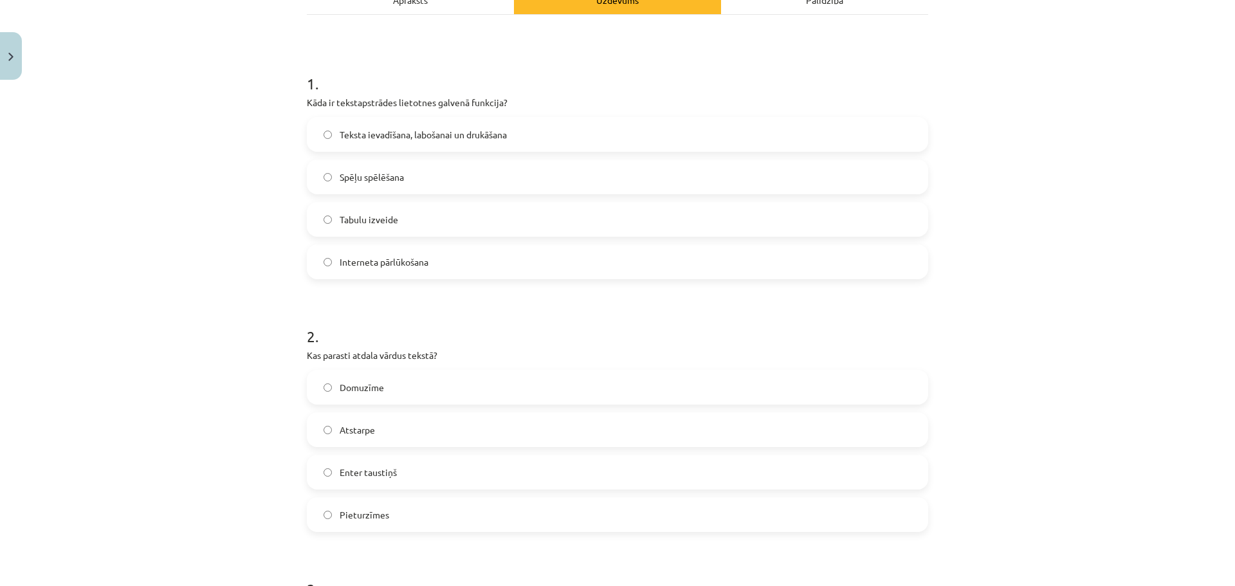
scroll to position [257, 0]
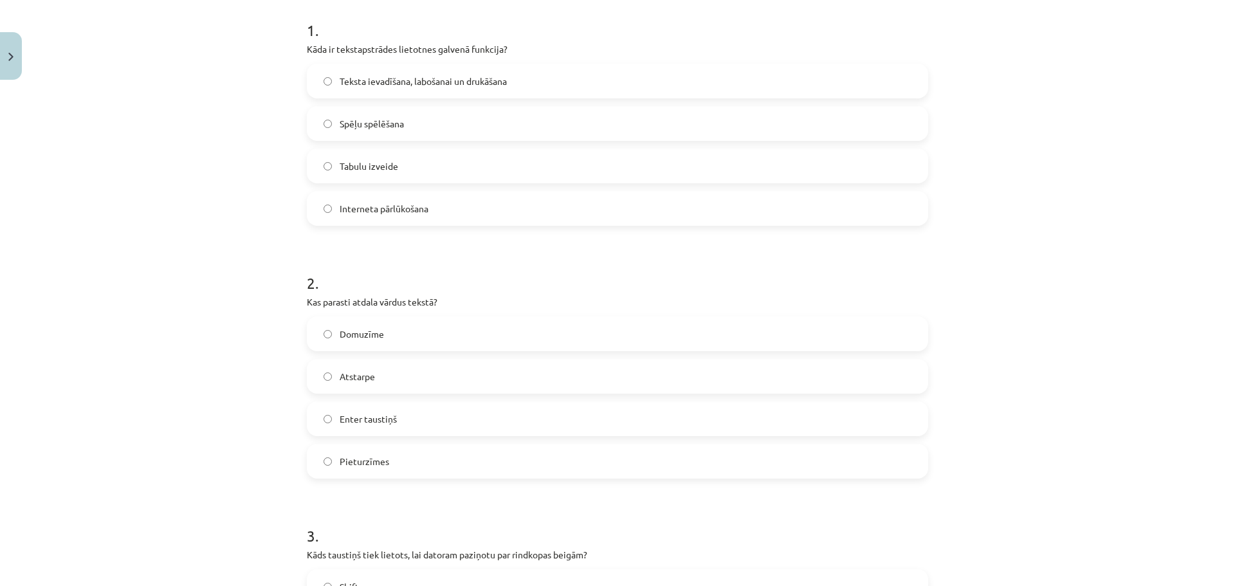
click at [396, 382] on label "Atstarpe" at bounding box center [617, 376] width 619 height 32
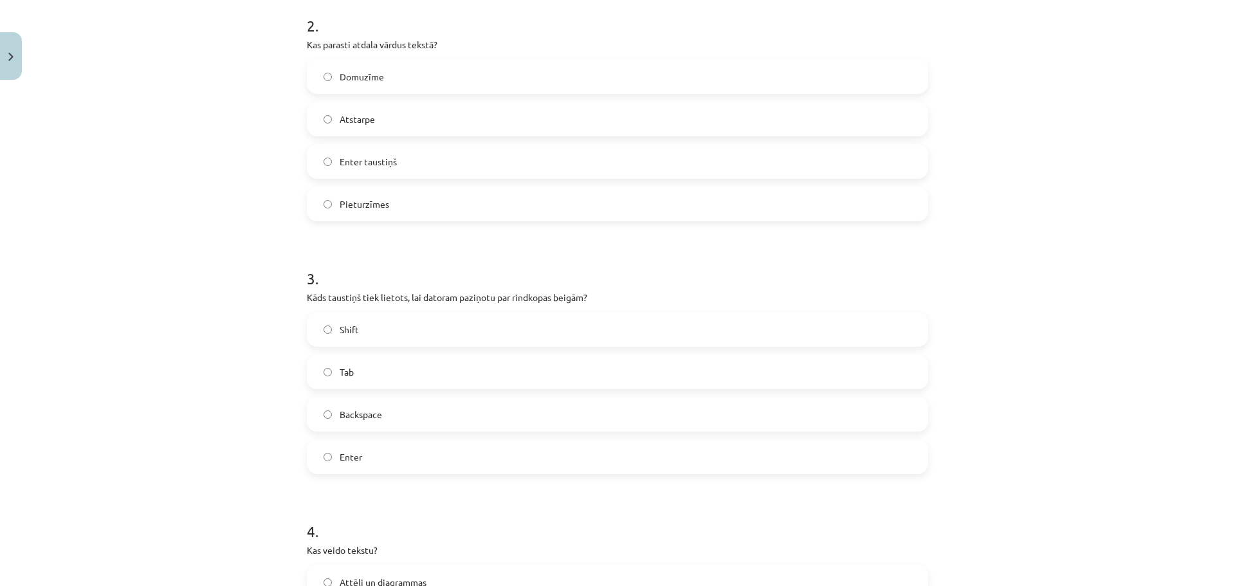
click at [381, 457] on label "Enter" at bounding box center [617, 457] width 619 height 32
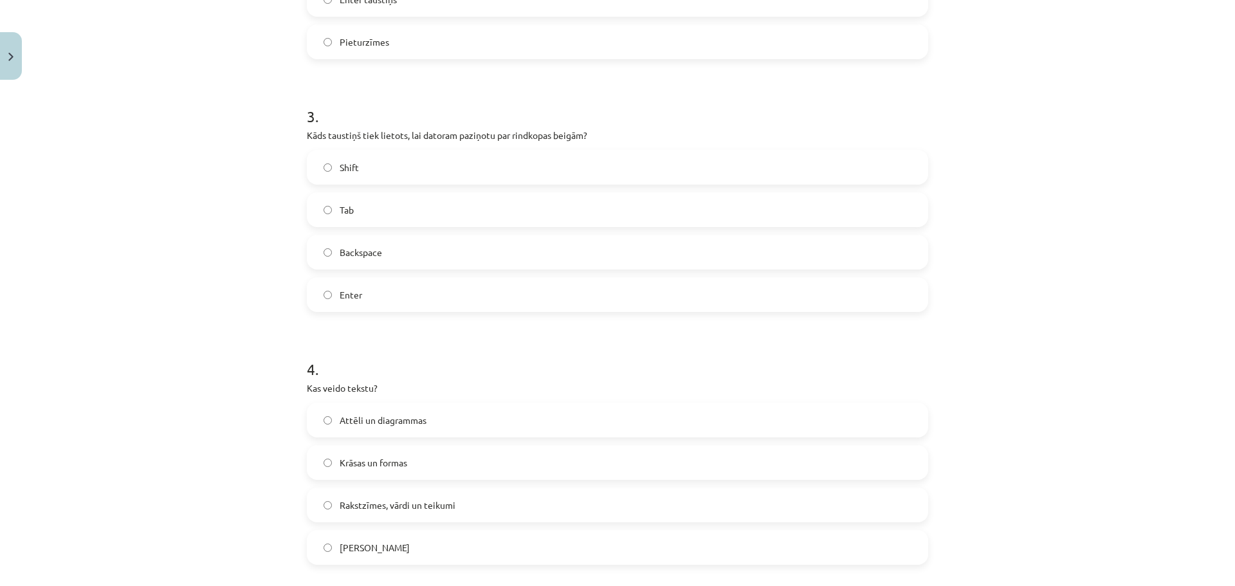
scroll to position [772, 0]
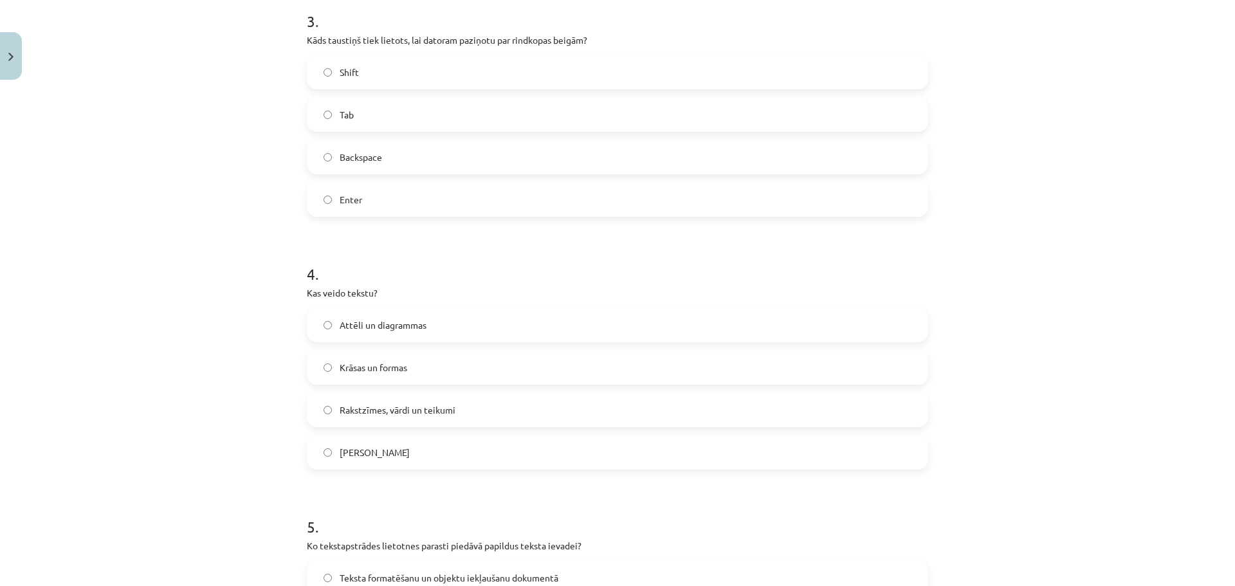
click at [412, 410] on span "Rakstzīmes, vārdi un teikumi" at bounding box center [398, 410] width 116 height 14
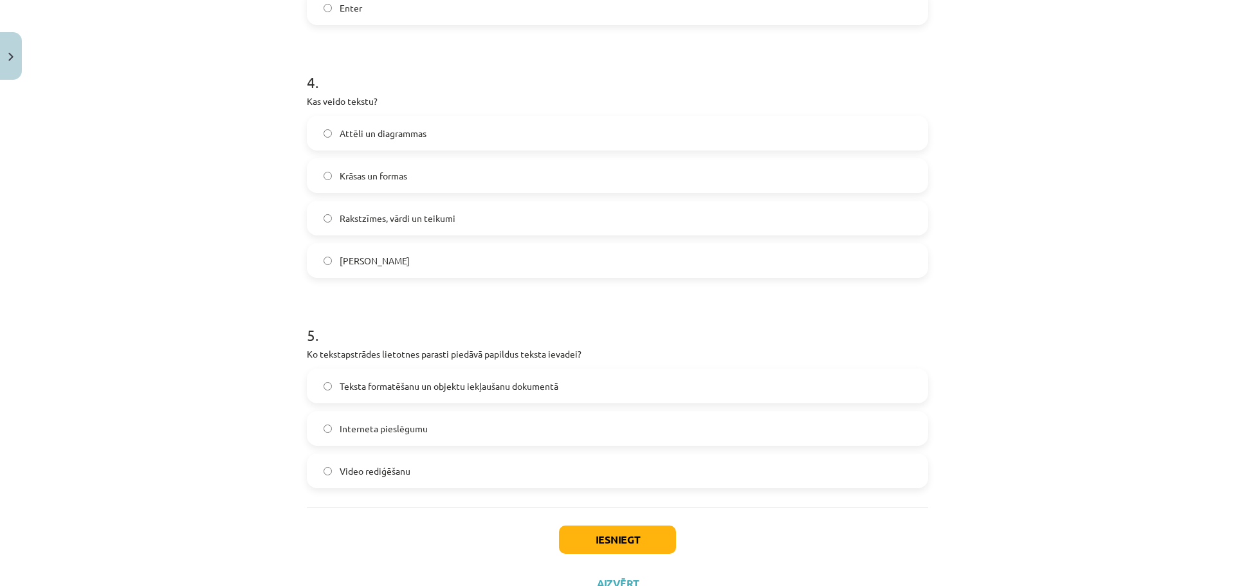
scroll to position [1015, 0]
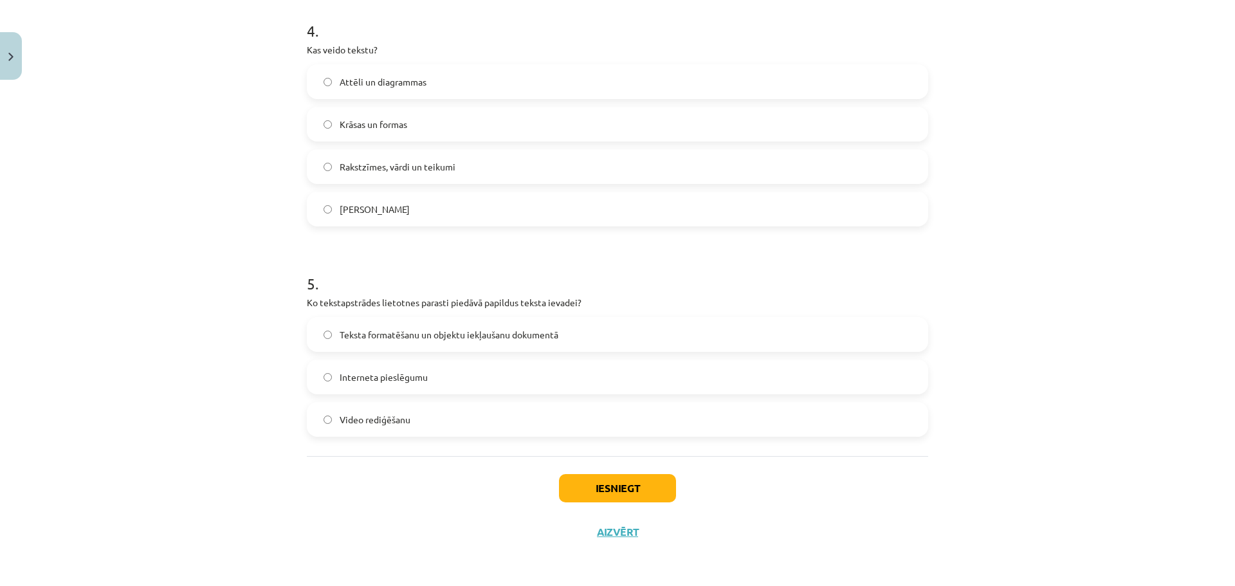
click at [441, 338] on span "Teksta formatēšanu un objektu iekļaušanu dokumentā" at bounding box center [449, 335] width 219 height 14
drag, startPoint x: 553, startPoint y: 480, endPoint x: 565, endPoint y: 488, distance: 13.9
click at [565, 488] on button "Iesniegt" at bounding box center [617, 488] width 117 height 28
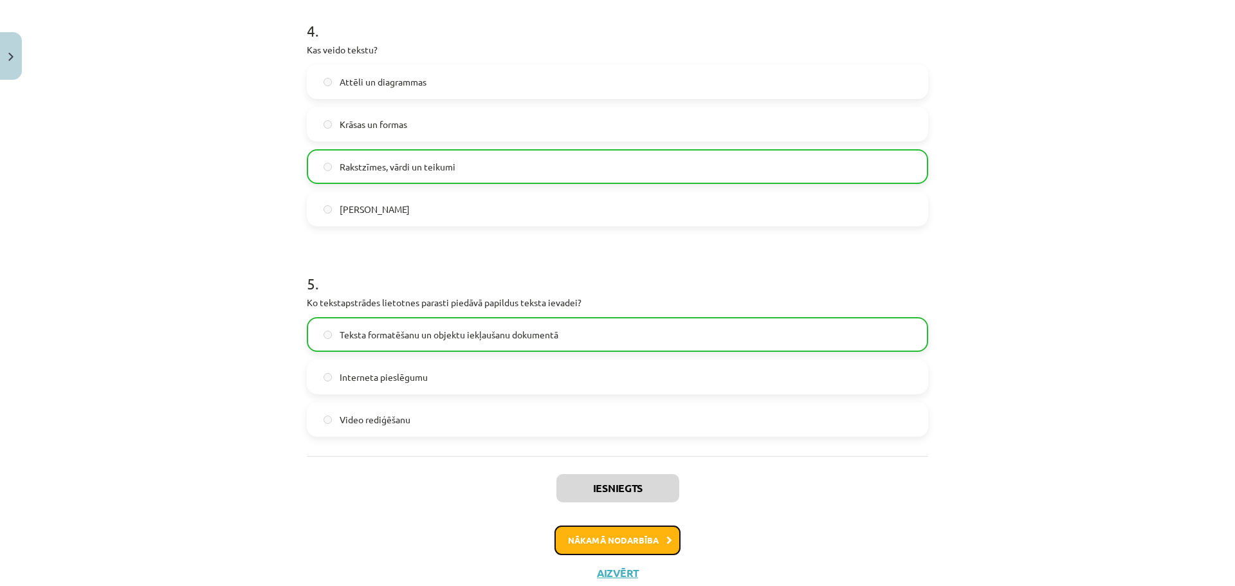
click at [650, 546] on button "Nākamā nodarbība" at bounding box center [617, 540] width 126 height 30
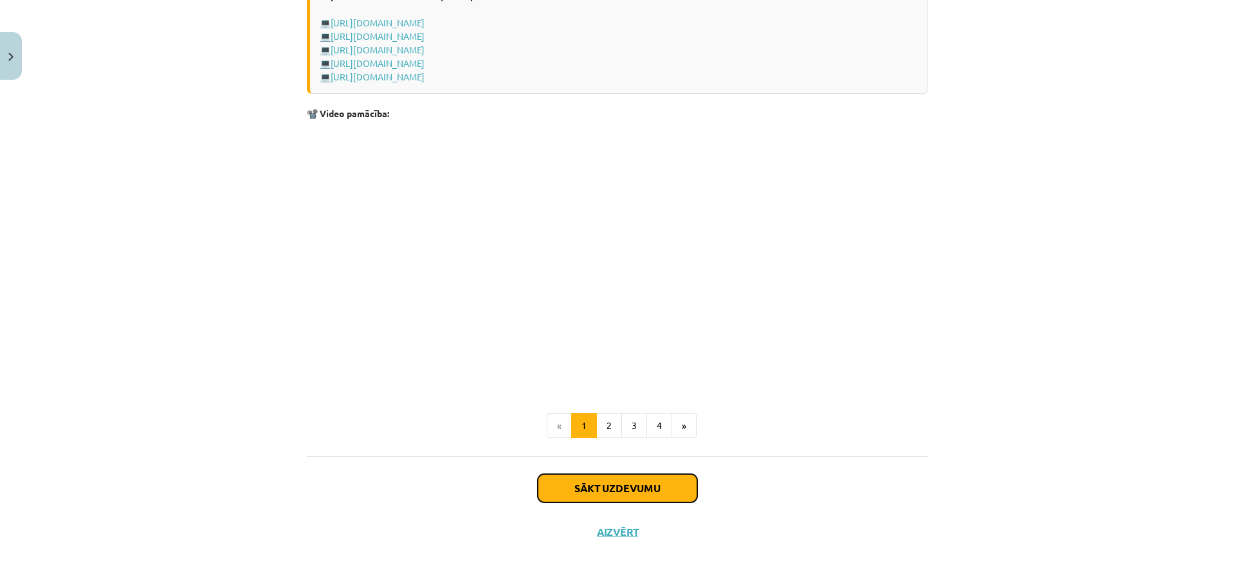
click at [594, 487] on button "Sākt uzdevumu" at bounding box center [617, 488] width 159 height 28
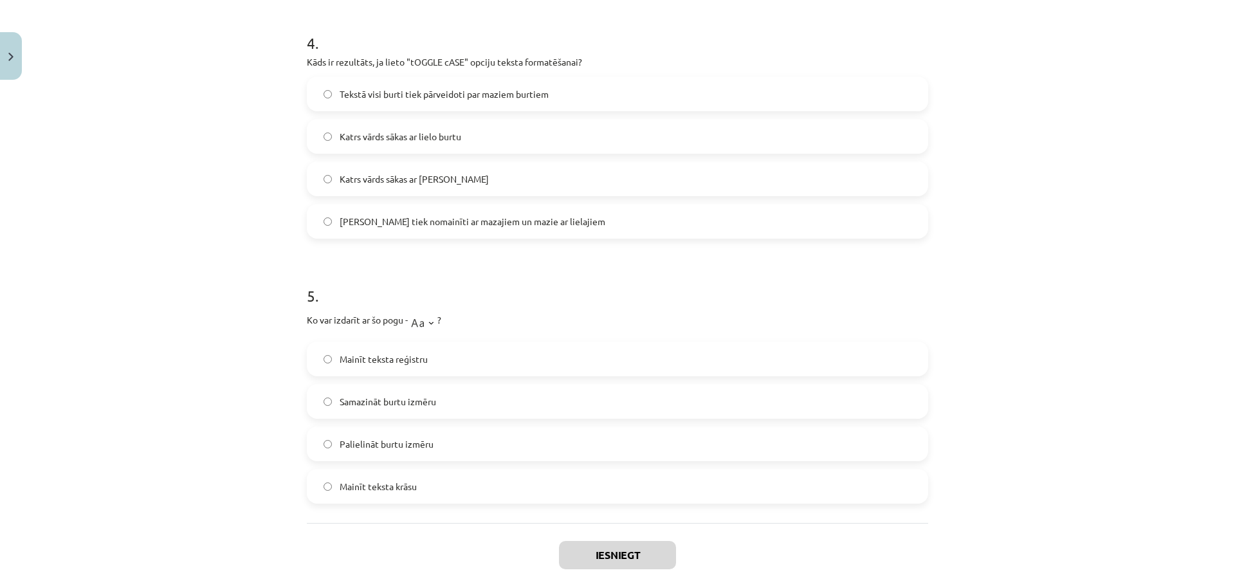
scroll to position [1070, 0]
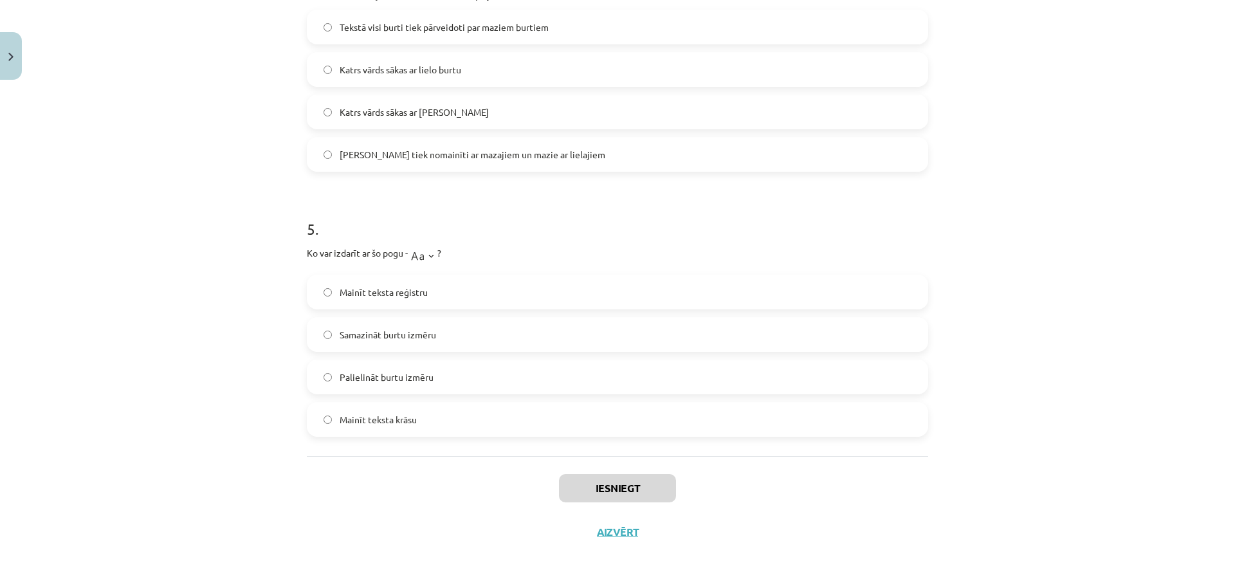
drag, startPoint x: 293, startPoint y: 253, endPoint x: 556, endPoint y: 414, distance: 307.7
click at [556, 414] on div "Mācību tēma: Datorikas - 10. klases 1. ieskaites mācību materiāls #9 8. tēma – …" at bounding box center [617, 293] width 1235 height 586
copy form "1 . Kura cilne ir jāizmanto, lai mainītu rakstzīmju fontu un lielumu? Home Page…"
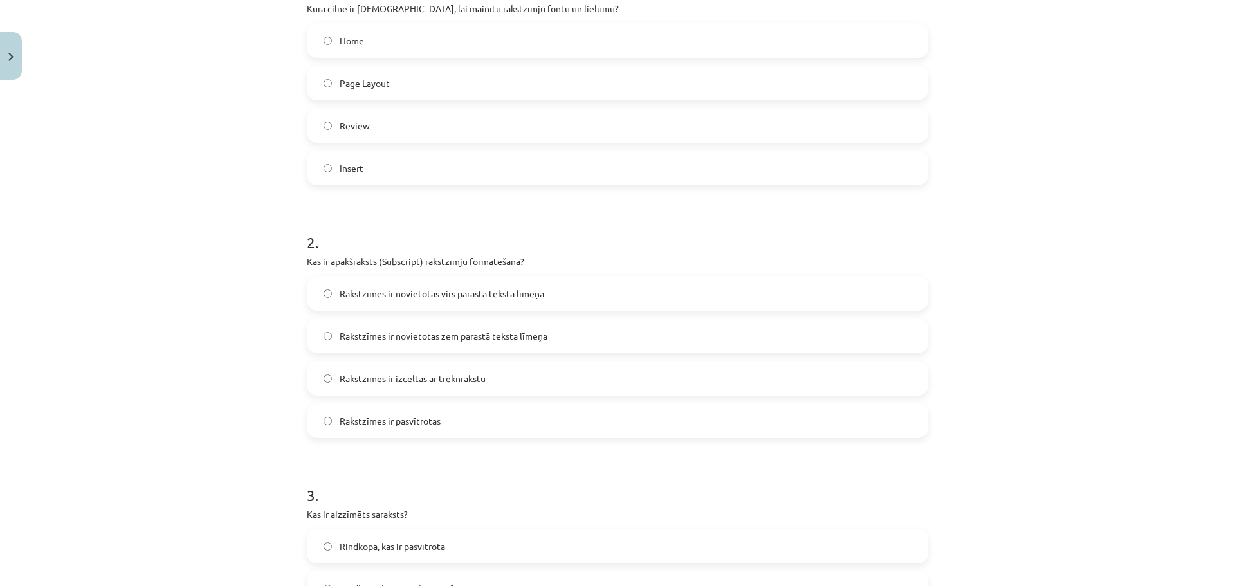
scroll to position [0, 0]
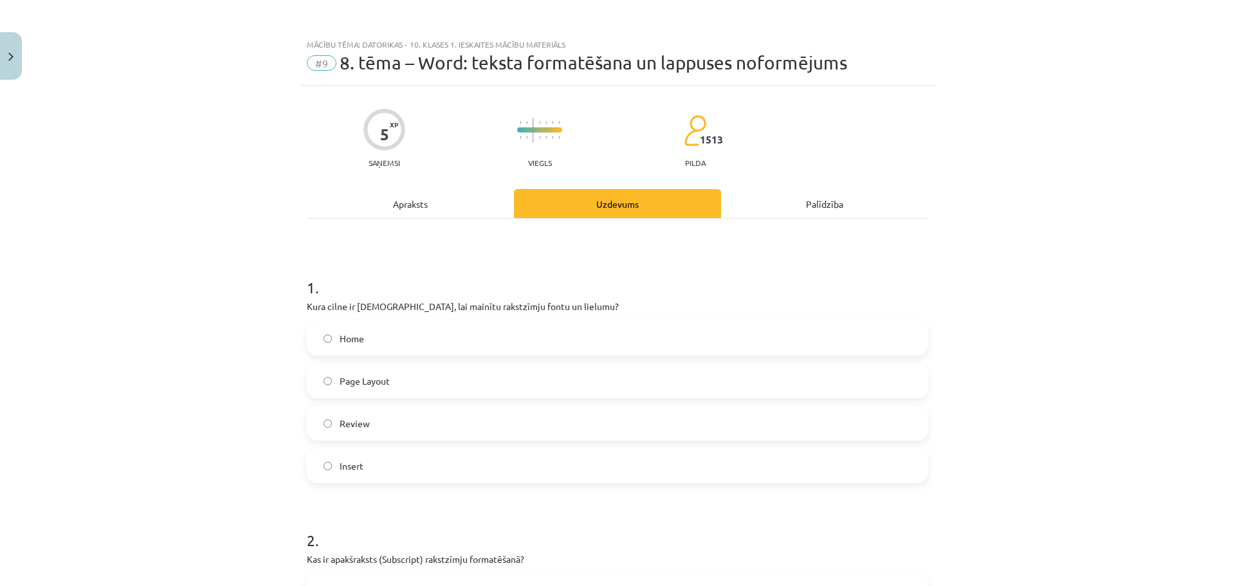
drag, startPoint x: 717, startPoint y: 287, endPoint x: 736, endPoint y: 293, distance: 19.5
click at [717, 287] on h1 "1 ." at bounding box center [617, 276] width 621 height 40
click at [462, 345] on label "Home" at bounding box center [617, 338] width 619 height 32
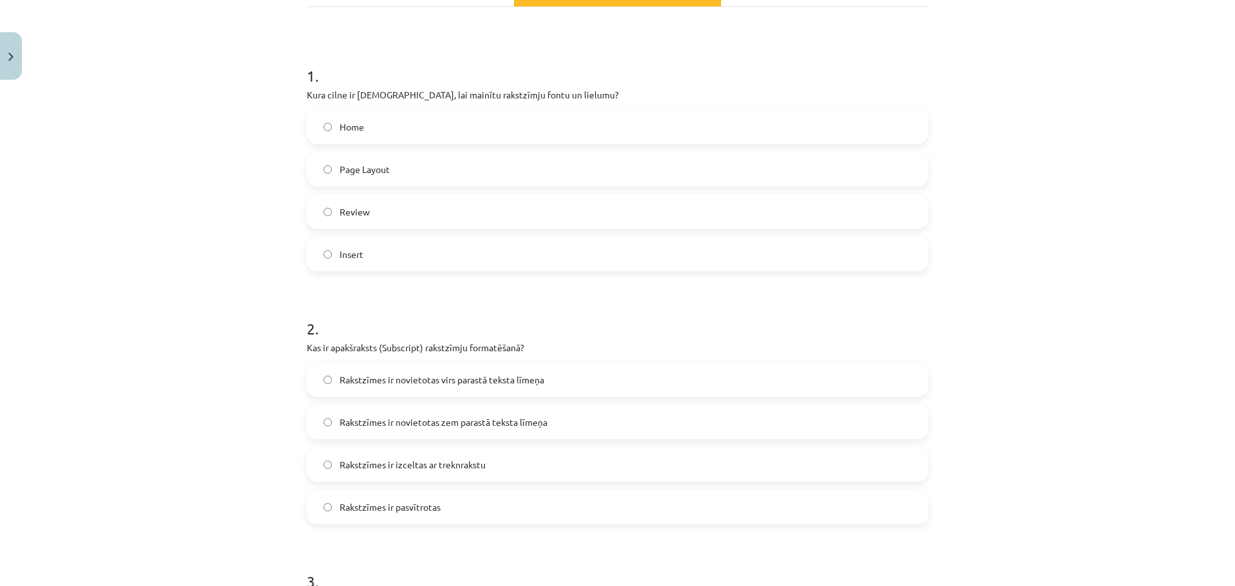
scroll to position [257, 0]
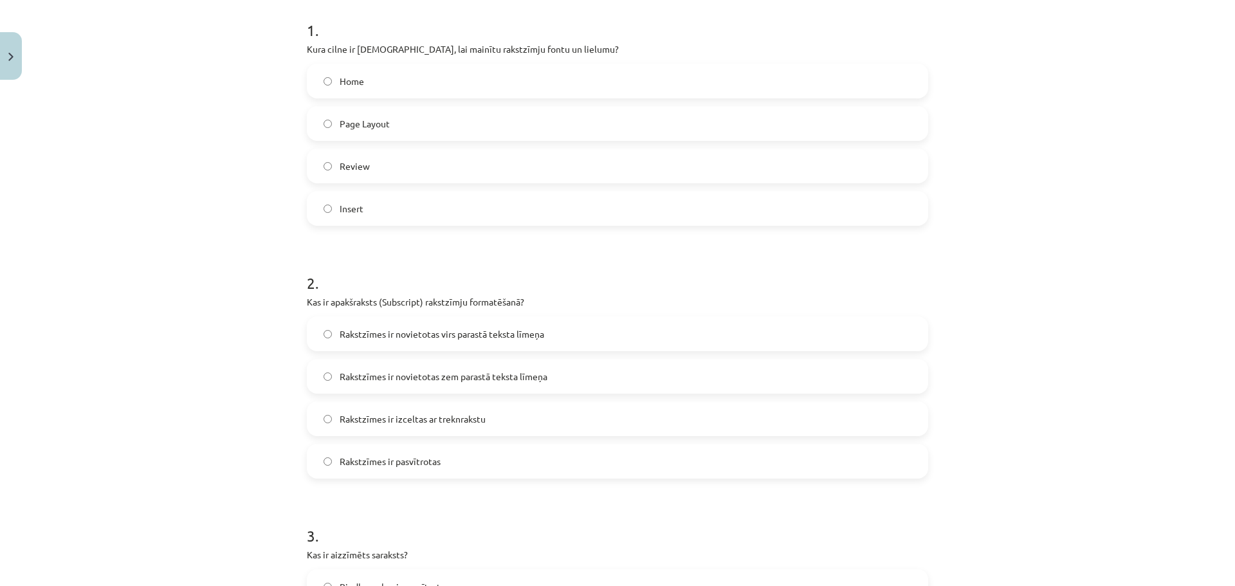
click at [507, 367] on label "Rakstzīmes ir novietotas zem parastā teksta līmeņa" at bounding box center [617, 376] width 619 height 32
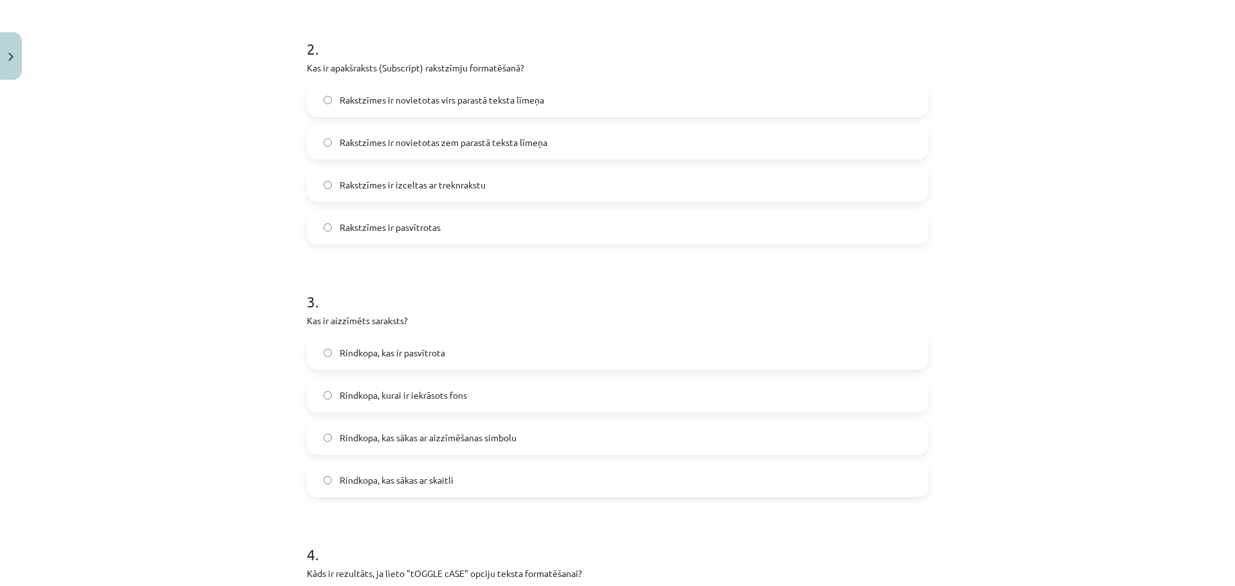
scroll to position [515, 0]
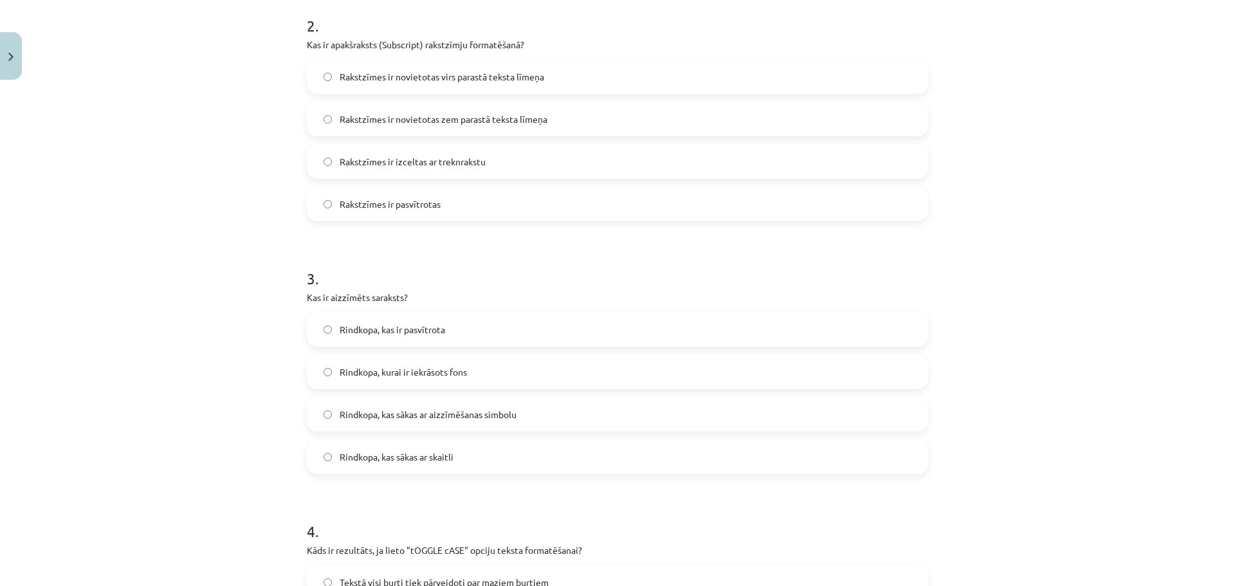
click at [496, 405] on label "Rindkopa, kas sākas ar aizzīmēšanas simbolu" at bounding box center [617, 414] width 619 height 32
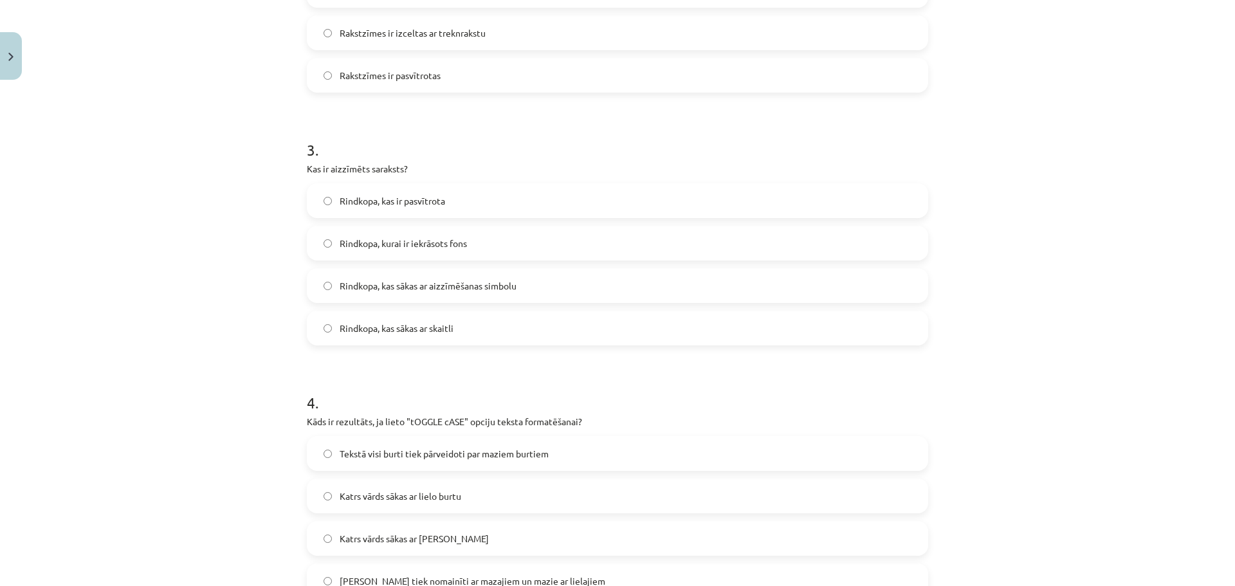
scroll to position [772, 0]
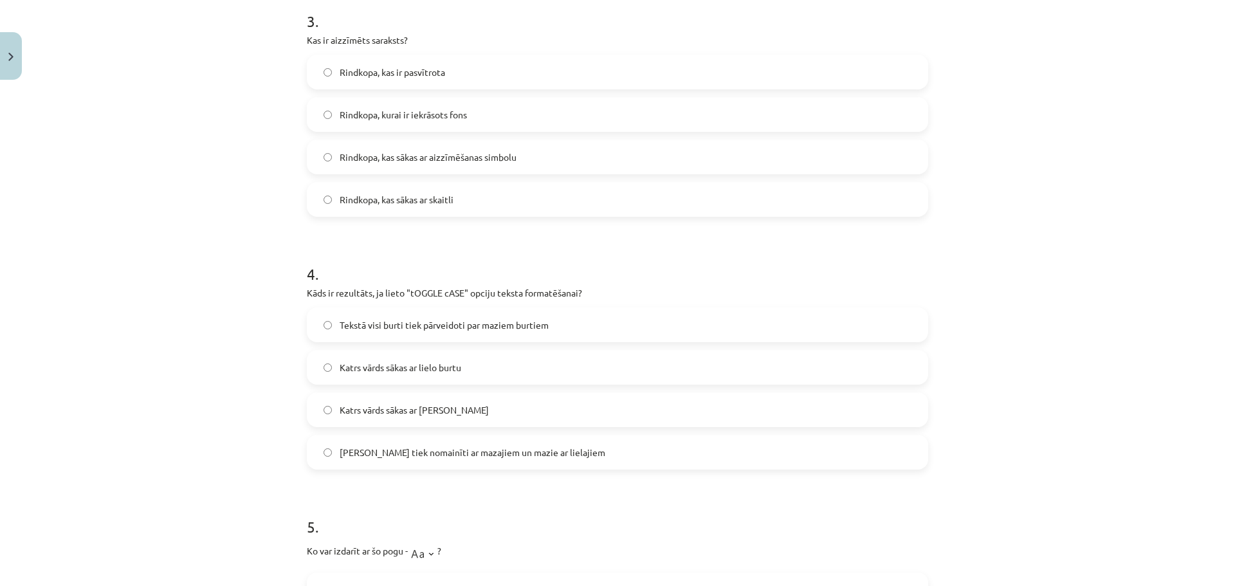
click at [548, 455] on span "Lielie burti tiek nomainīti ar mazajiem un mazie ar lielajiem" at bounding box center [473, 453] width 266 height 14
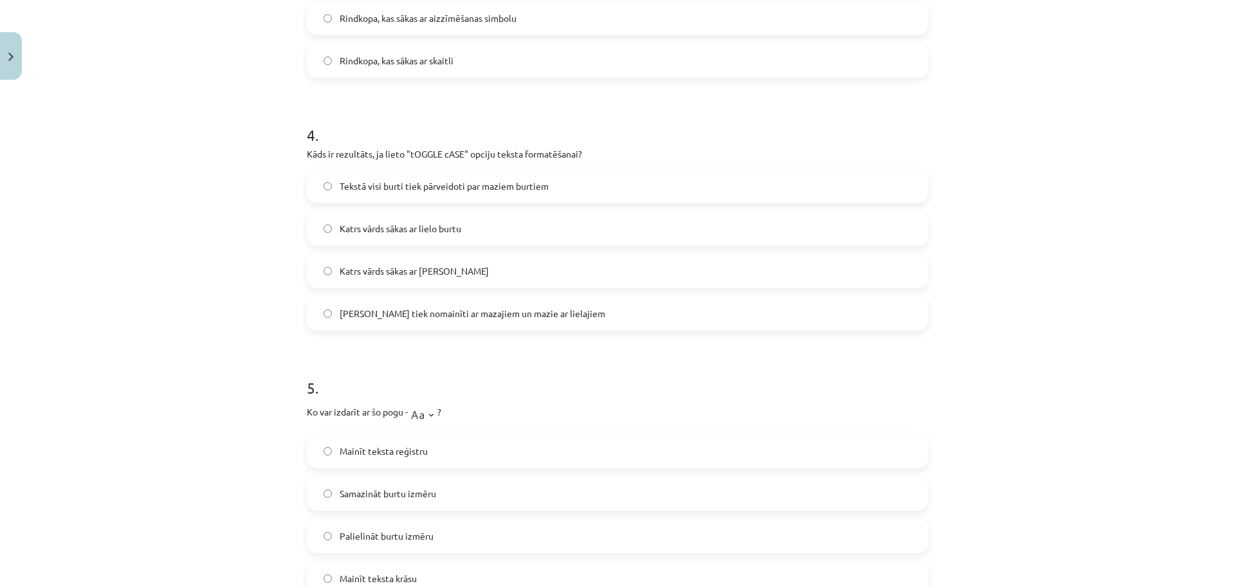
scroll to position [1029, 0]
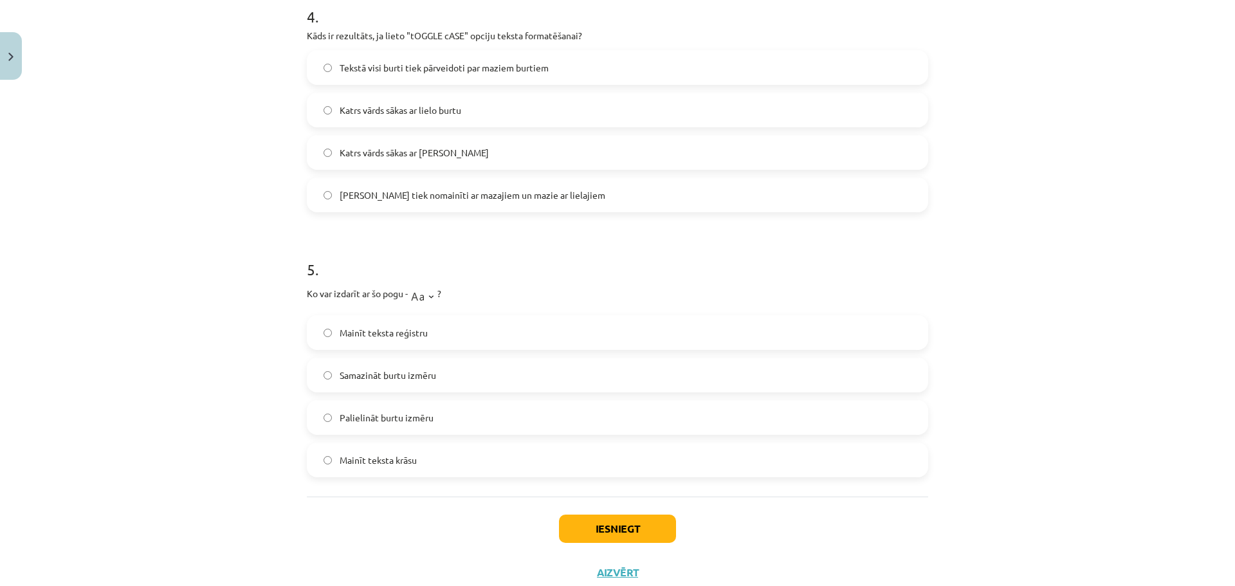
click at [469, 335] on label "Mainīt teksta reģistru" at bounding box center [617, 332] width 619 height 32
click at [593, 531] on button "Iesniegt" at bounding box center [617, 529] width 117 height 28
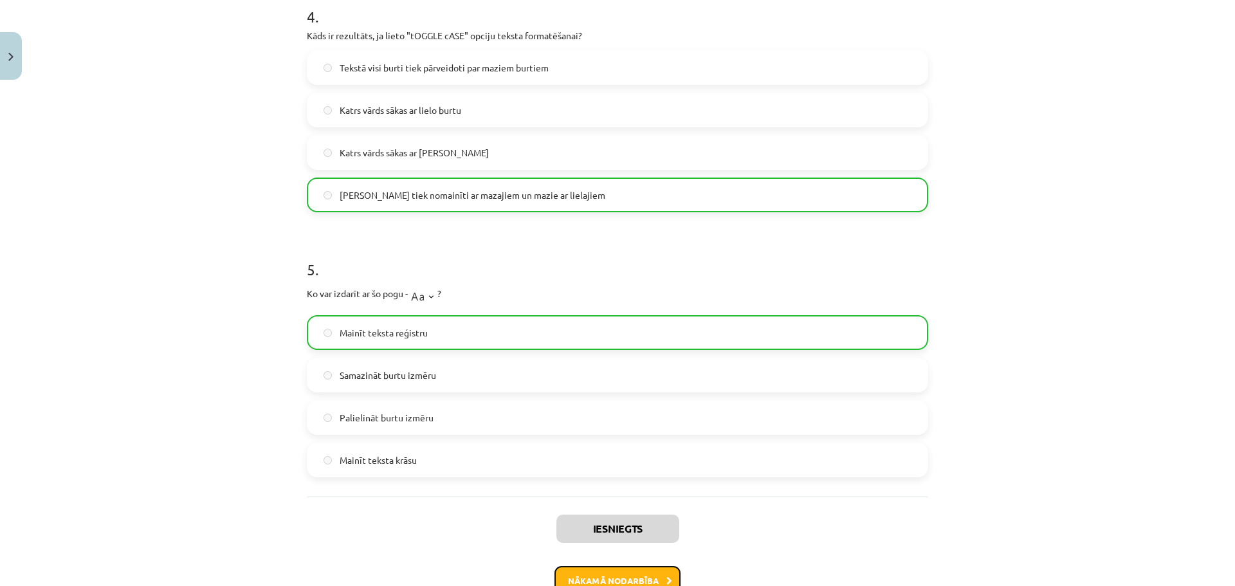
click at [581, 579] on button "Nākamā nodarbība" at bounding box center [617, 581] width 126 height 30
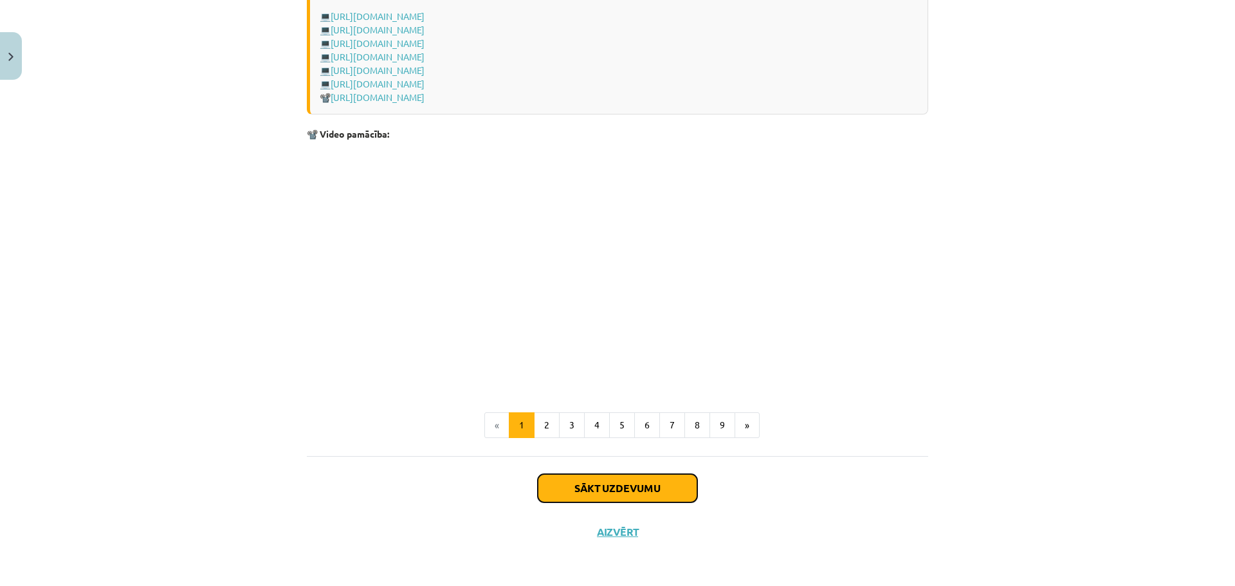
click at [545, 487] on button "Sākt uzdevumu" at bounding box center [617, 488] width 159 height 28
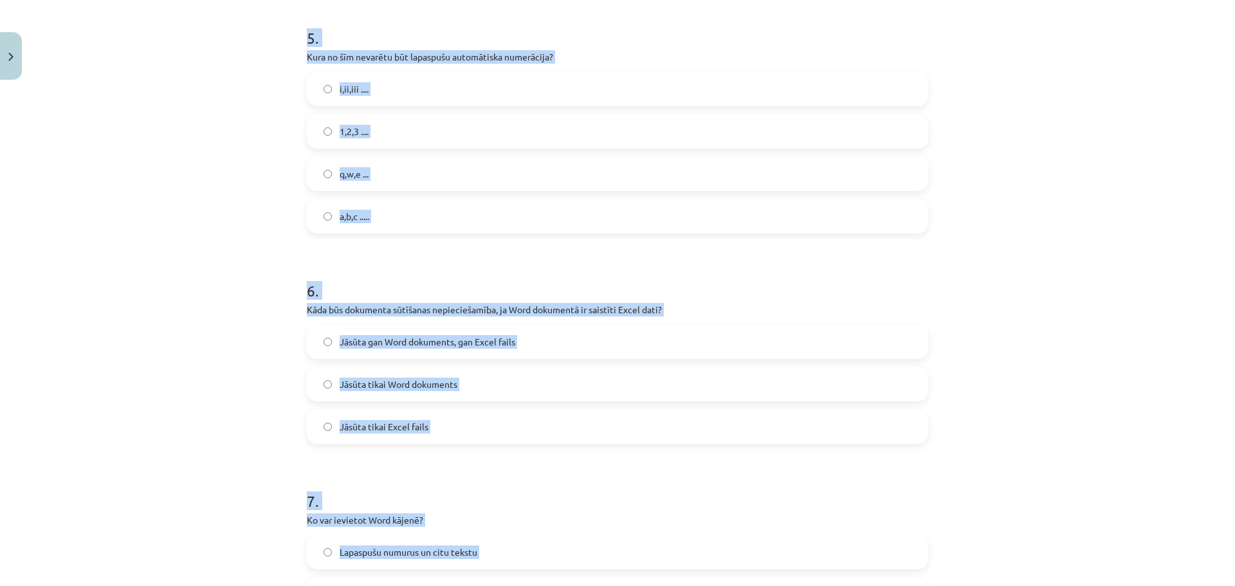
scroll to position [1478, 0]
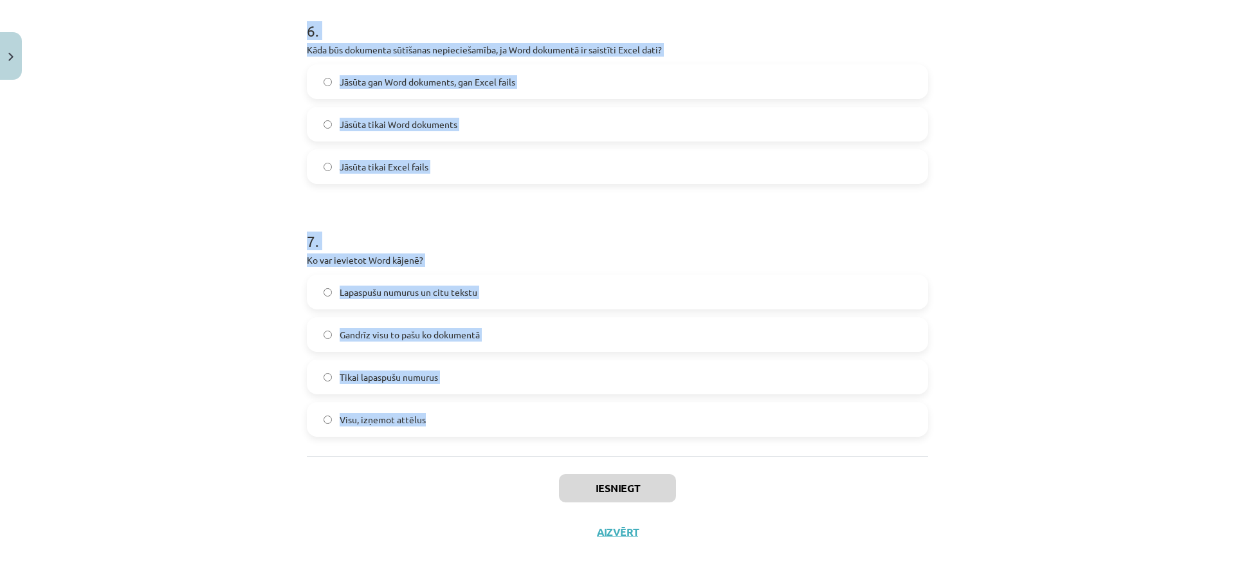
drag, startPoint x: 293, startPoint y: 252, endPoint x: 506, endPoint y: 402, distance: 260.3
click at [506, 402] on div "Mācību tēma: Datorikas - 10. klases 1. ieskaites mācību materiāls #10 9. tēma –…" at bounding box center [617, 293] width 1235 height 586
copy form "1 . Kas notiek ar iegultiem Excel datiem Word dokumentā, ja oriģinālais Excel f…"
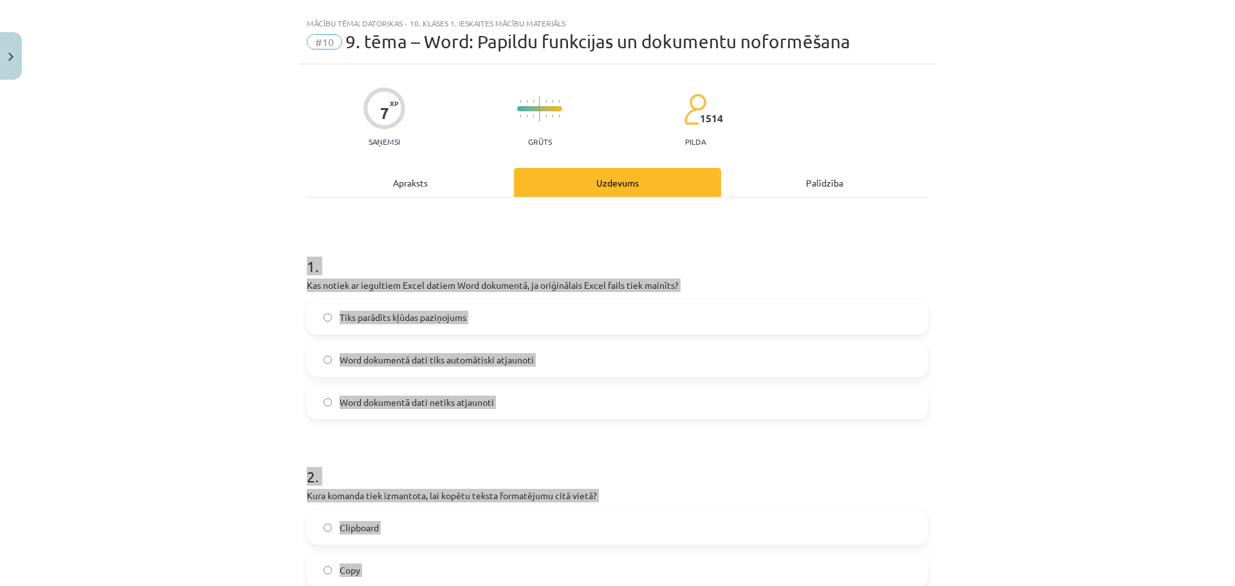
scroll to position [0, 0]
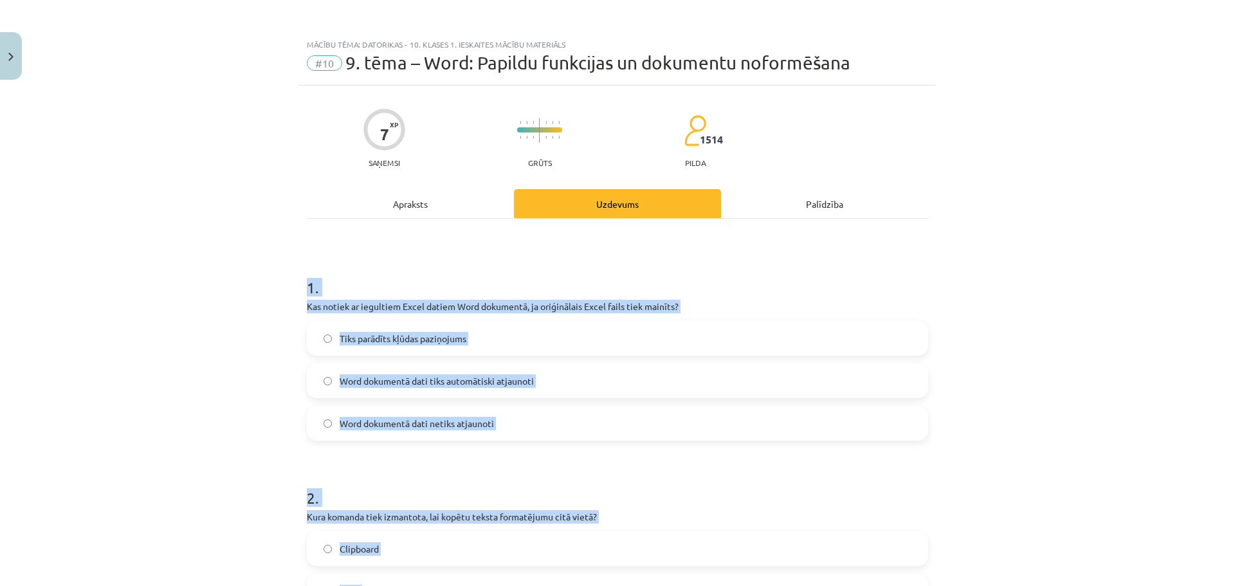
click at [1075, 360] on div "Mācību tēma: Datorikas - 10. klases 1. ieskaites mācību materiāls #10 9. tēma –…" at bounding box center [617, 293] width 1235 height 586
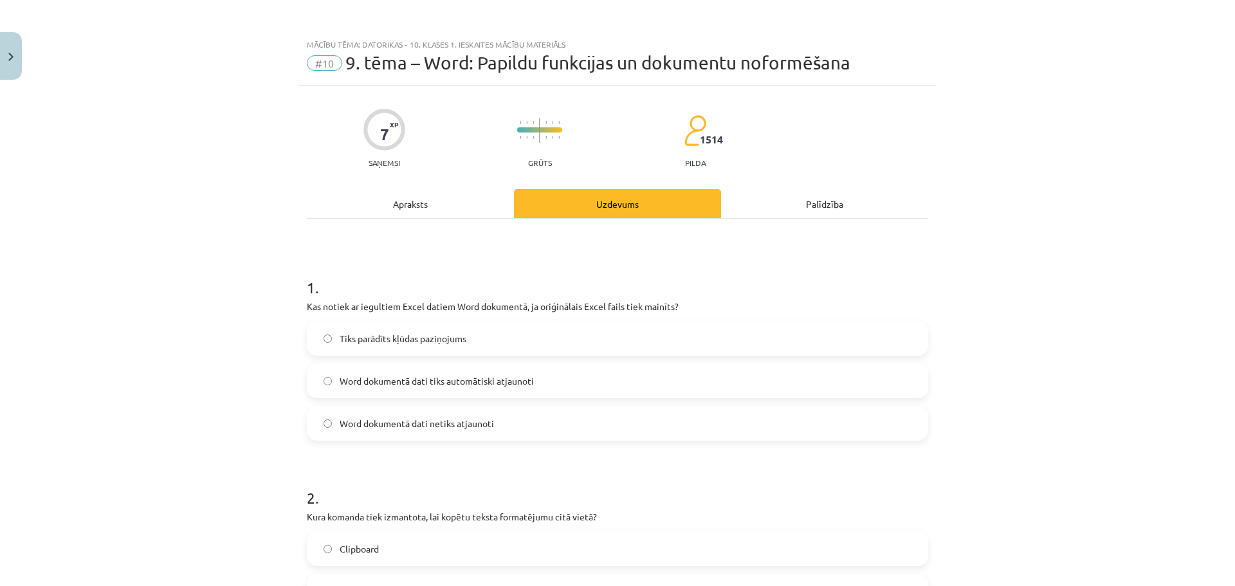
scroll to position [257, 0]
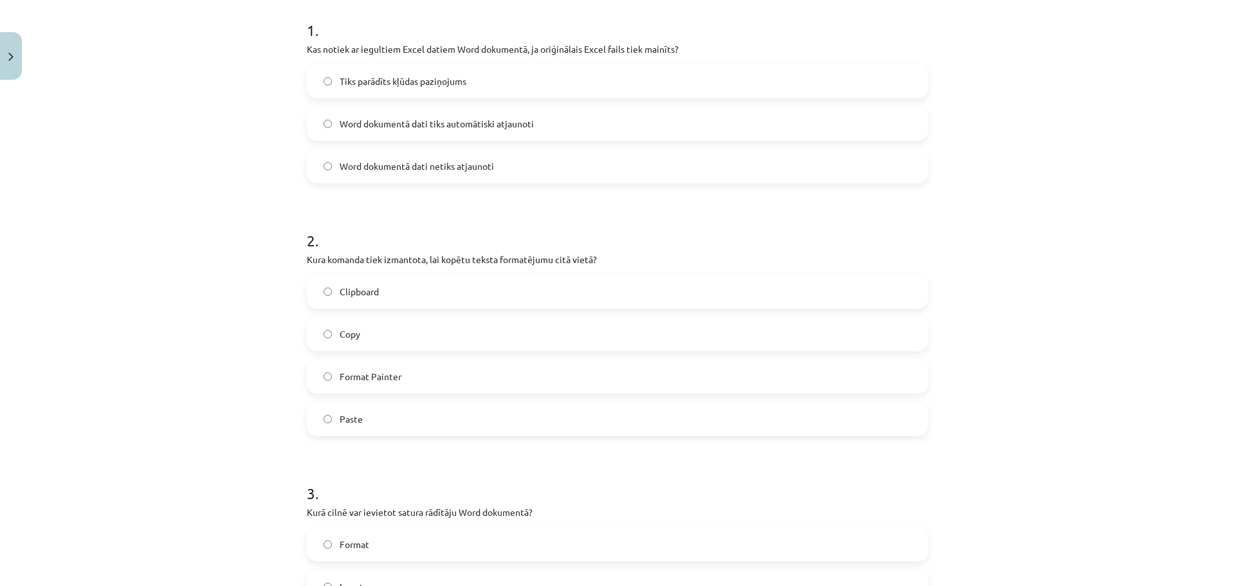
click at [548, 125] on label "Word dokumentā dati tiks automātiski atjaunoti" at bounding box center [617, 123] width 619 height 32
click at [551, 169] on label "Word dokumentā dati netiks atjaunoti" at bounding box center [617, 166] width 619 height 32
click at [415, 388] on label "Format Painter" at bounding box center [617, 376] width 619 height 32
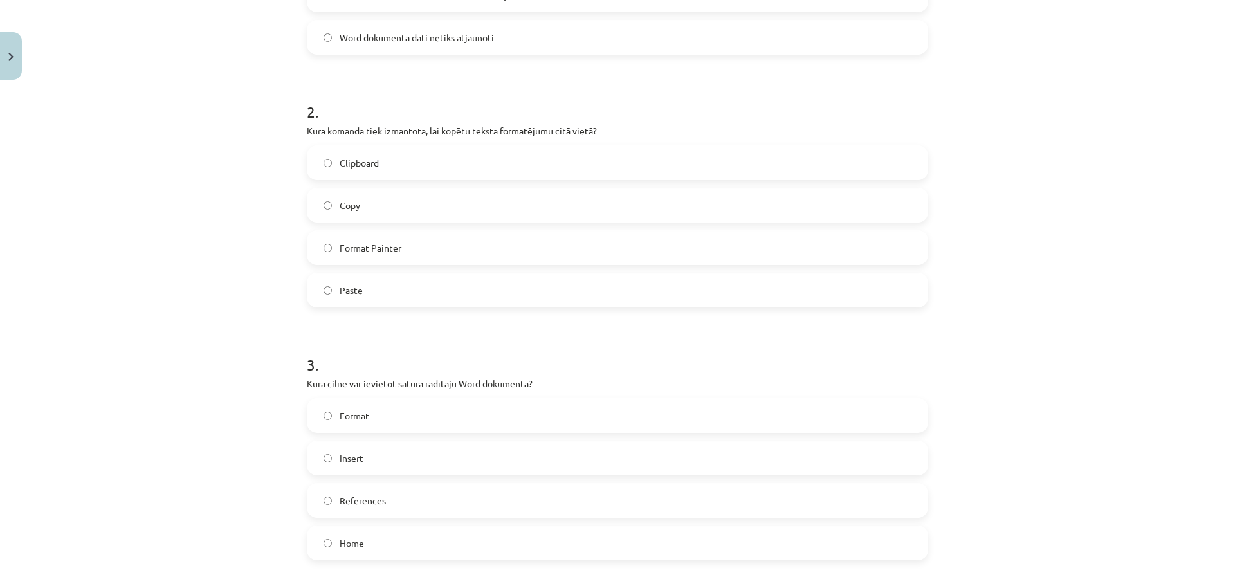
scroll to position [515, 0]
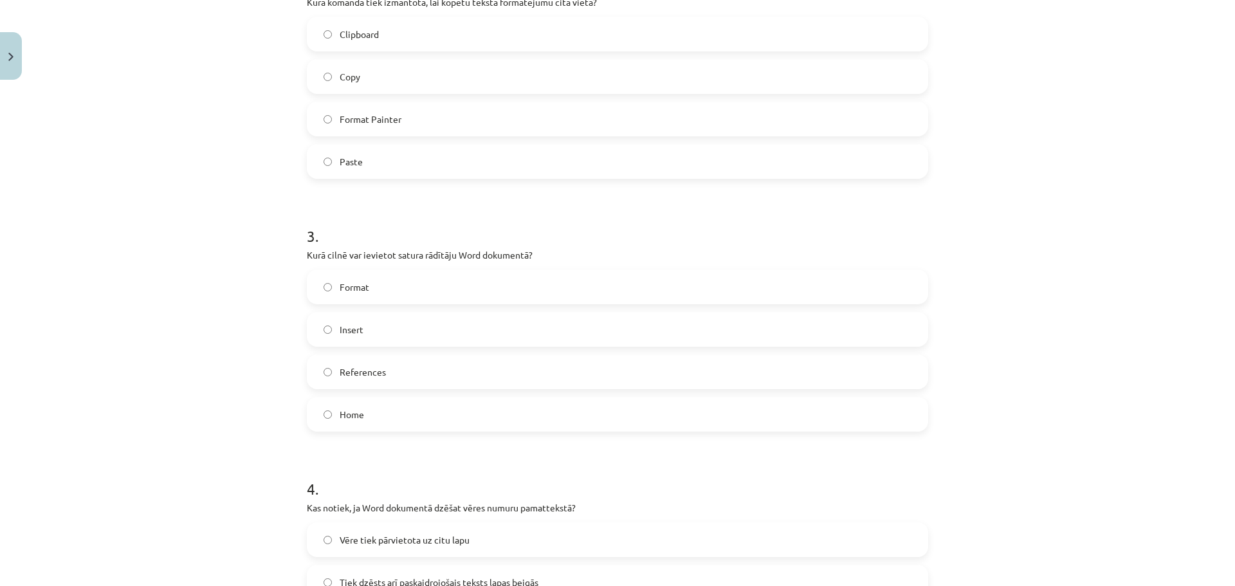
click at [392, 372] on label "References" at bounding box center [617, 372] width 619 height 32
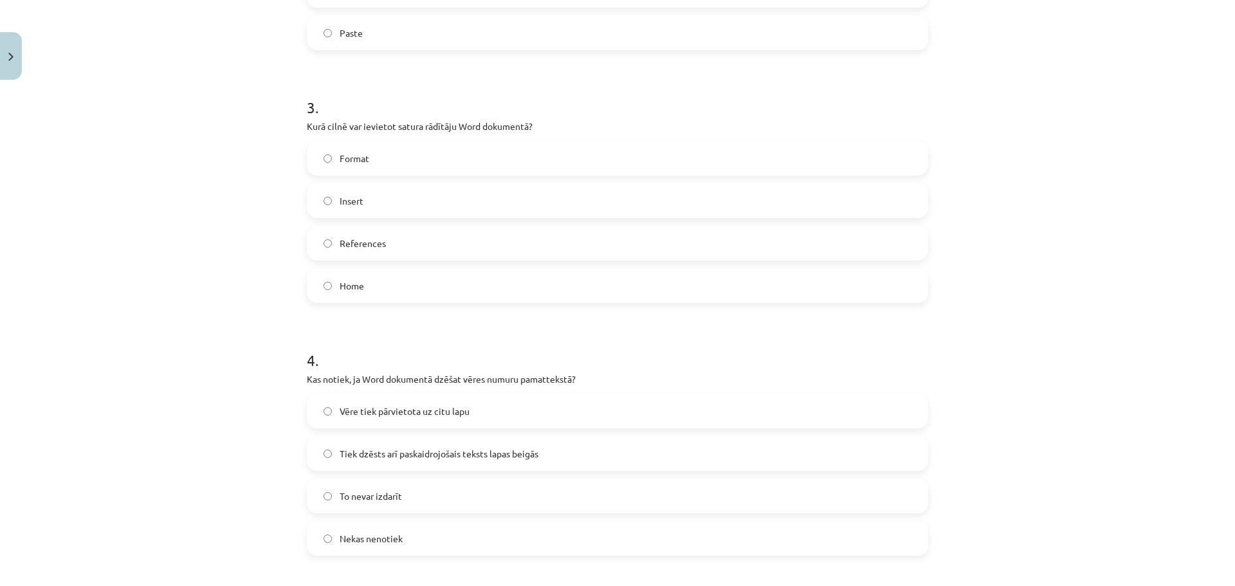
scroll to position [772, 0]
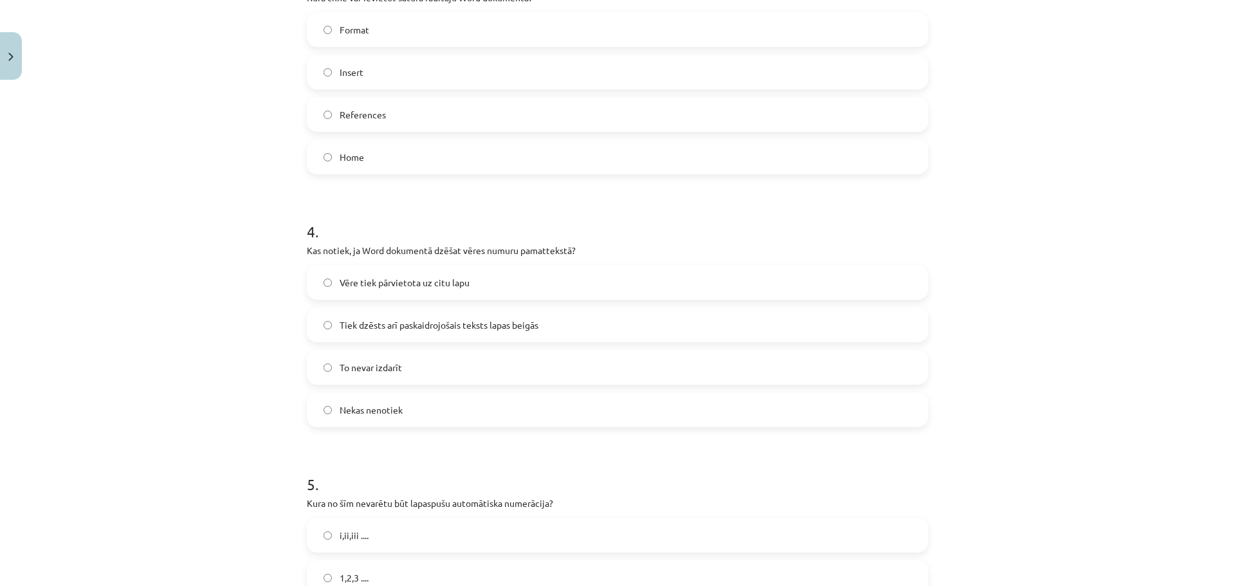
click at [421, 320] on span "Tiek dzēsts arī paskaidrojošais teksts lapas beigās" at bounding box center [439, 325] width 199 height 14
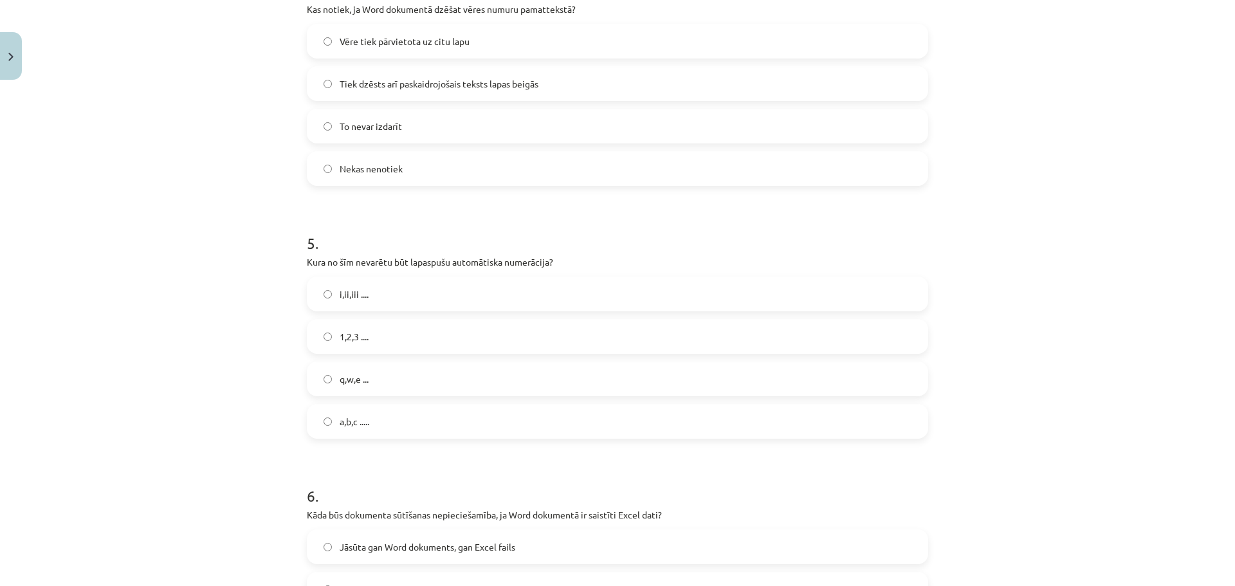
scroll to position [1029, 0]
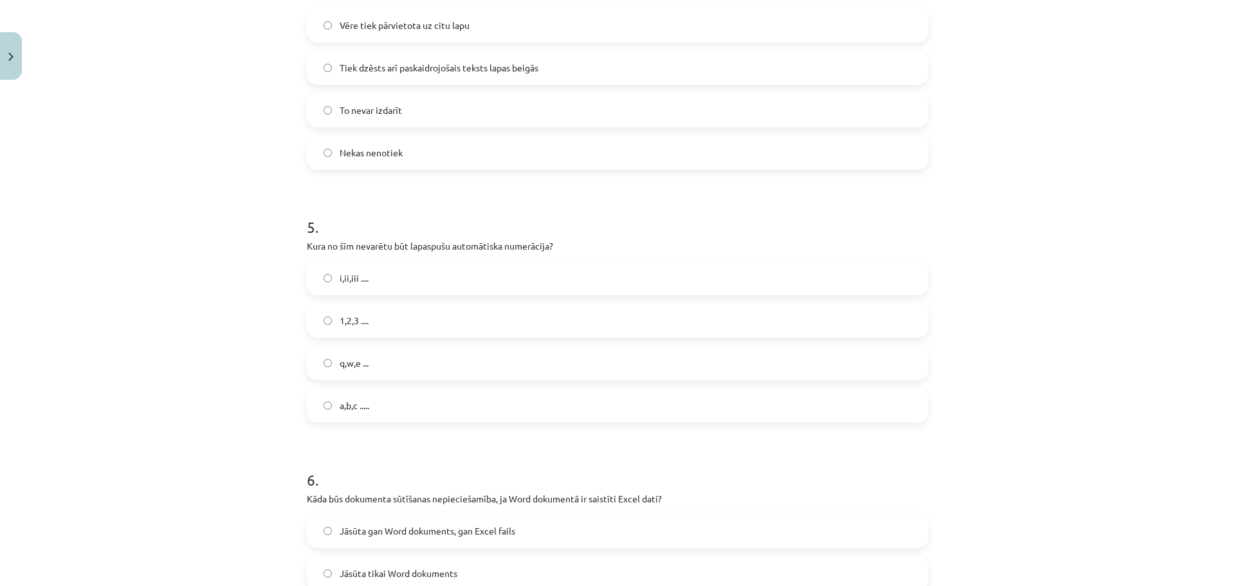
click at [383, 364] on label "q,w,e ..." at bounding box center [617, 363] width 619 height 32
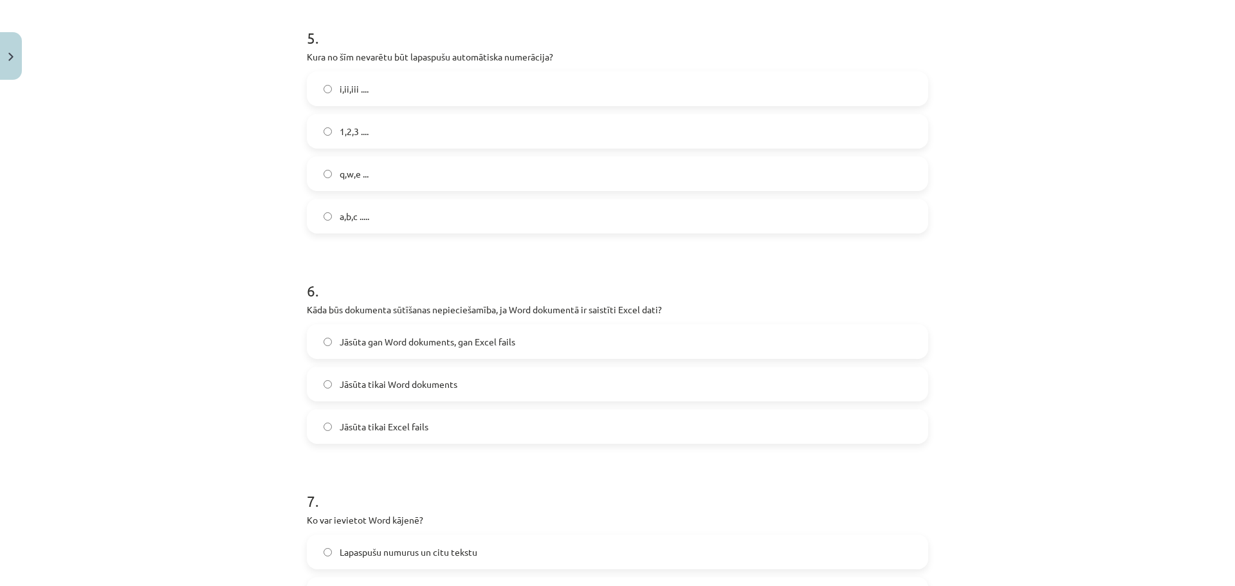
scroll to position [1286, 0]
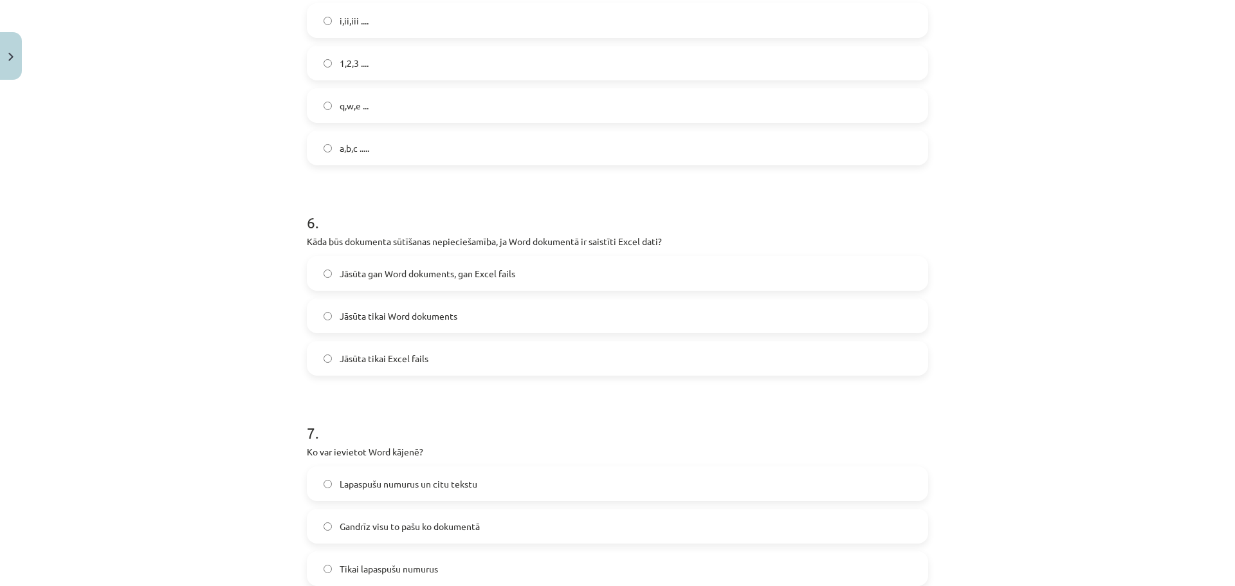
click at [390, 360] on span "Jāsūta tikai Excel fails" at bounding box center [384, 359] width 89 height 14
click at [401, 275] on span "Jāsūta gan Word dokuments, gan Excel fails" at bounding box center [428, 274] width 176 height 14
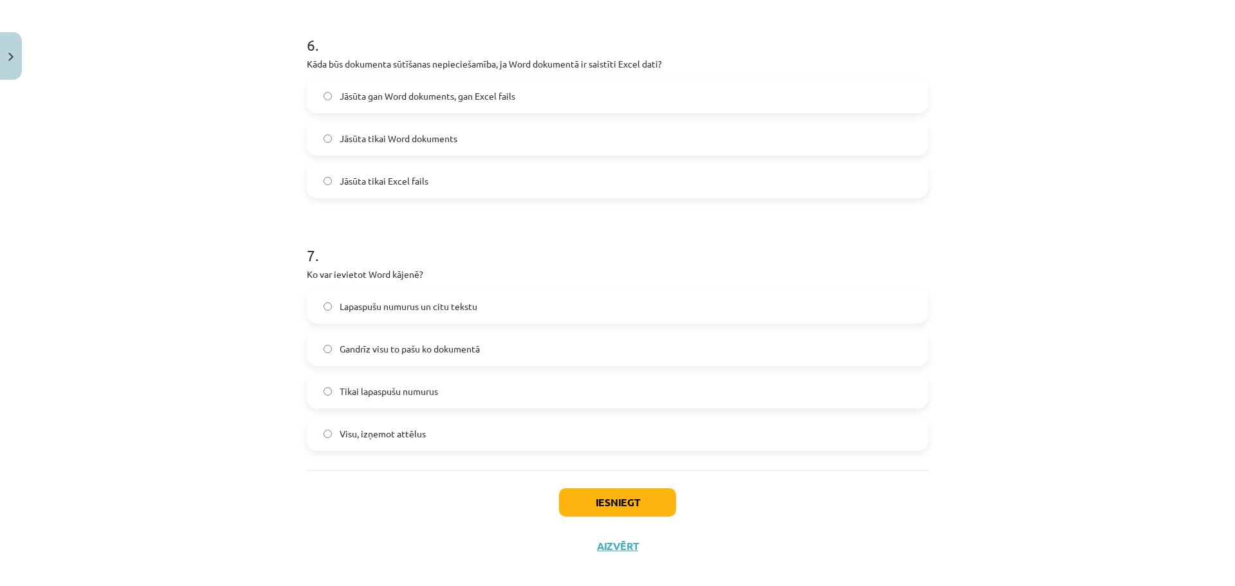
scroll to position [1478, 0]
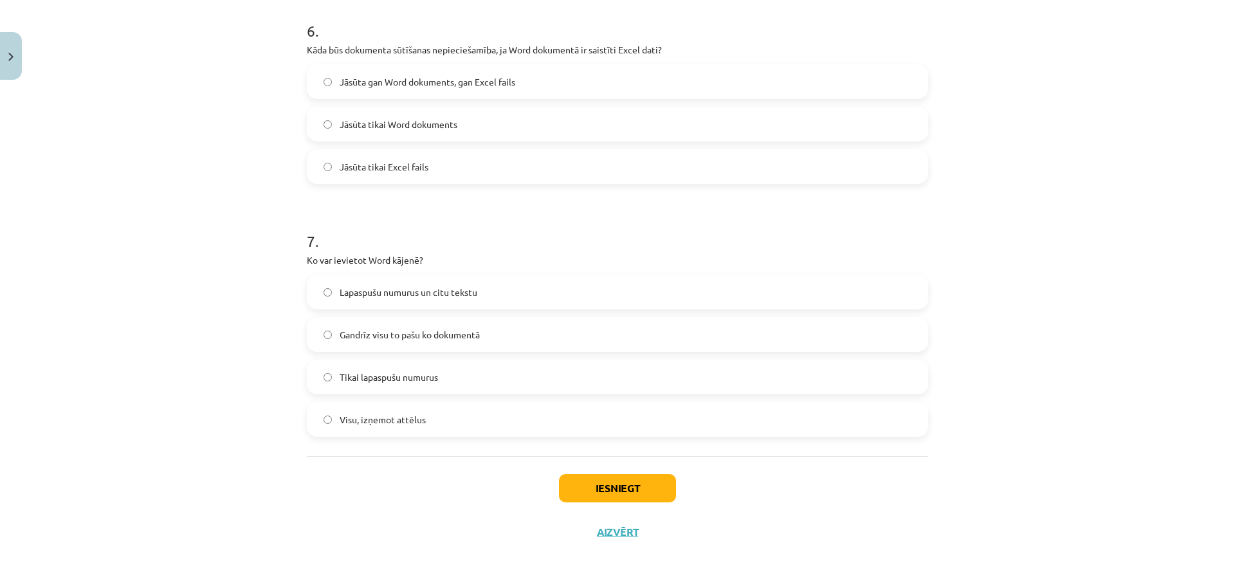
click at [395, 296] on span "Lapaspušu numurus un citu tekstu" at bounding box center [409, 293] width 138 height 14
click at [587, 508] on div "Iesniegt Aizvērt" at bounding box center [617, 501] width 621 height 90
click at [589, 498] on button "Iesniegt" at bounding box center [617, 488] width 117 height 28
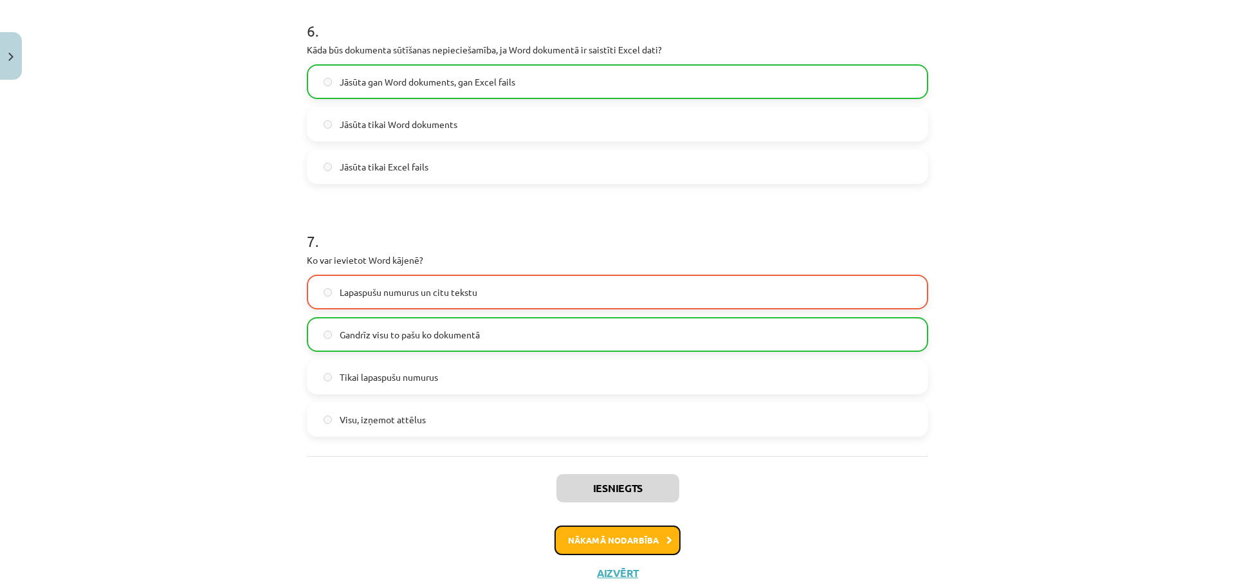
click at [599, 533] on button "Nākamā nodarbība" at bounding box center [617, 540] width 126 height 30
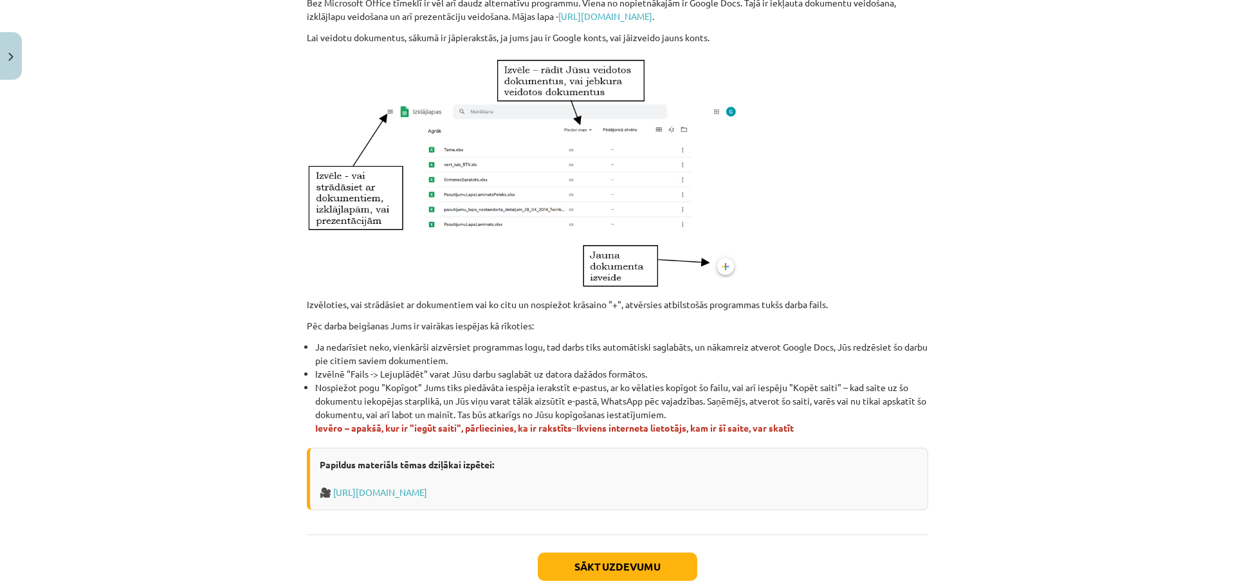
scroll to position [657, 0]
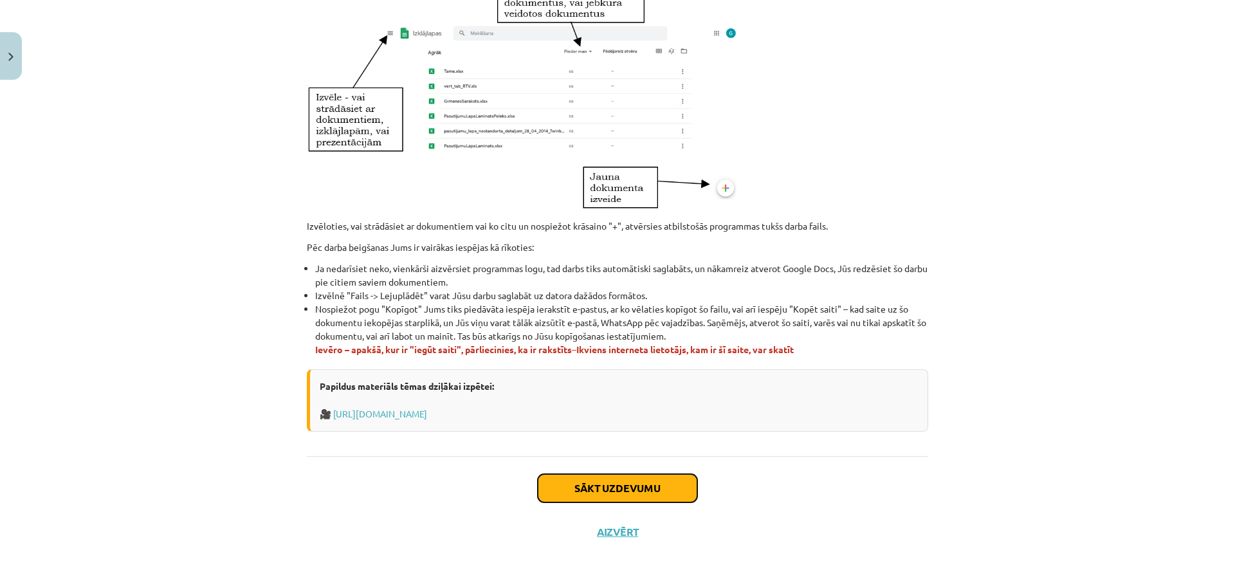
click at [594, 498] on button "Sākt uzdevumu" at bounding box center [617, 488] width 159 height 28
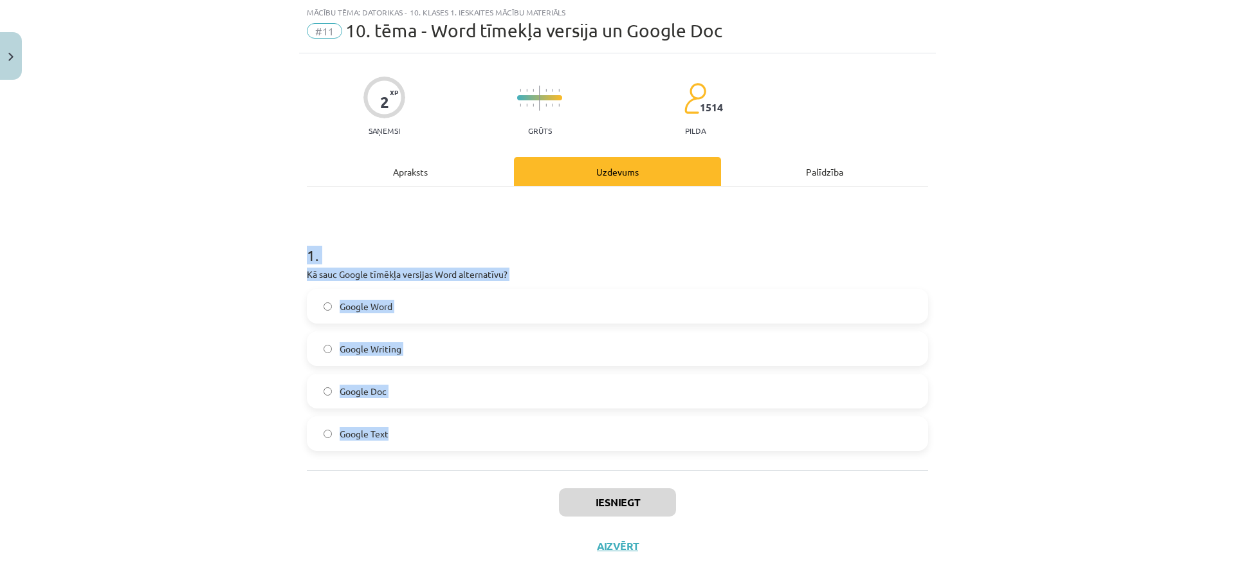
drag, startPoint x: 296, startPoint y: 250, endPoint x: 515, endPoint y: 431, distance: 283.7
click at [515, 431] on div "2 XP Saņemsi Grūts 1514 pilda Apraksts Uzdevums Palīdzība 1 . Kā sauc Google tī…" at bounding box center [617, 310] width 637 height 515
copy div "1 . Kā sauc Google tīmēkļa versijas Word alternatīvu? Google Word Google Writin…"
click at [616, 277] on p "Kā sauc Google tīmēkļa versijas Word alternatīvu?" at bounding box center [617, 275] width 621 height 14
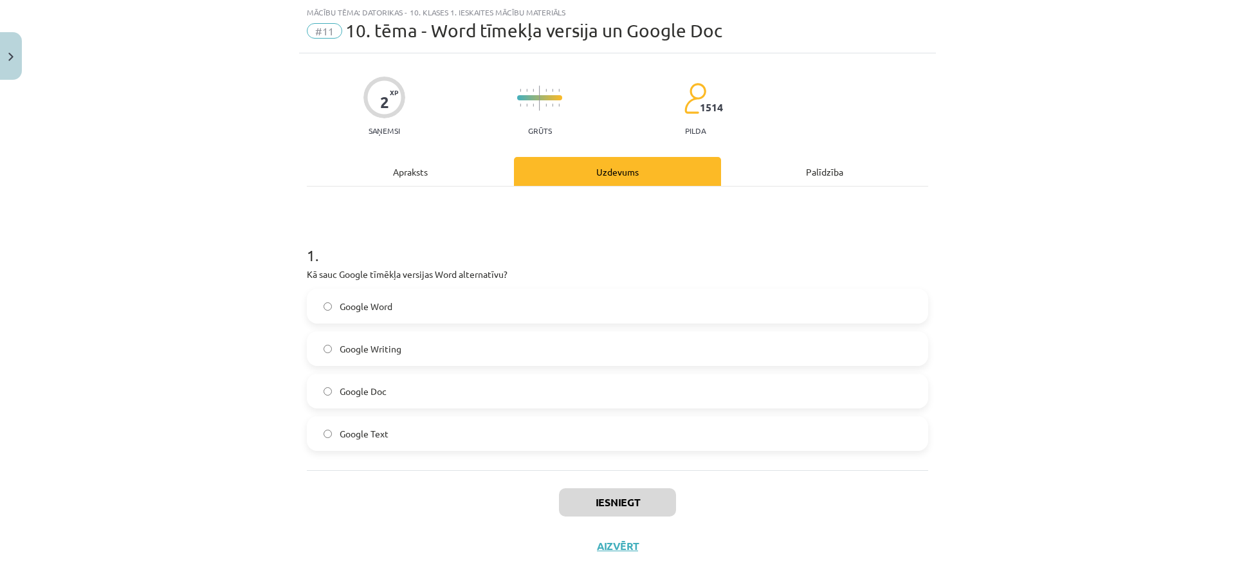
click at [554, 302] on label "Google Word" at bounding box center [617, 306] width 619 height 32
click at [448, 386] on label "Google Doc" at bounding box center [617, 391] width 619 height 32
click at [606, 498] on button "Iesniegt" at bounding box center [617, 502] width 117 height 28
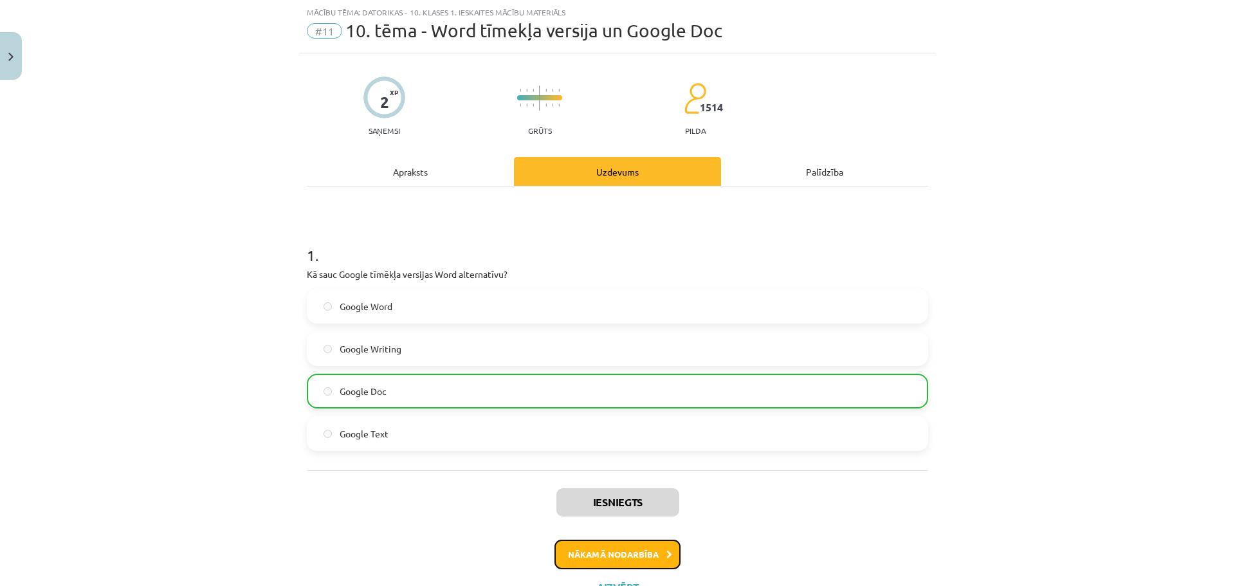
click at [587, 550] on button "Nākamā nodarbība" at bounding box center [617, 555] width 126 height 30
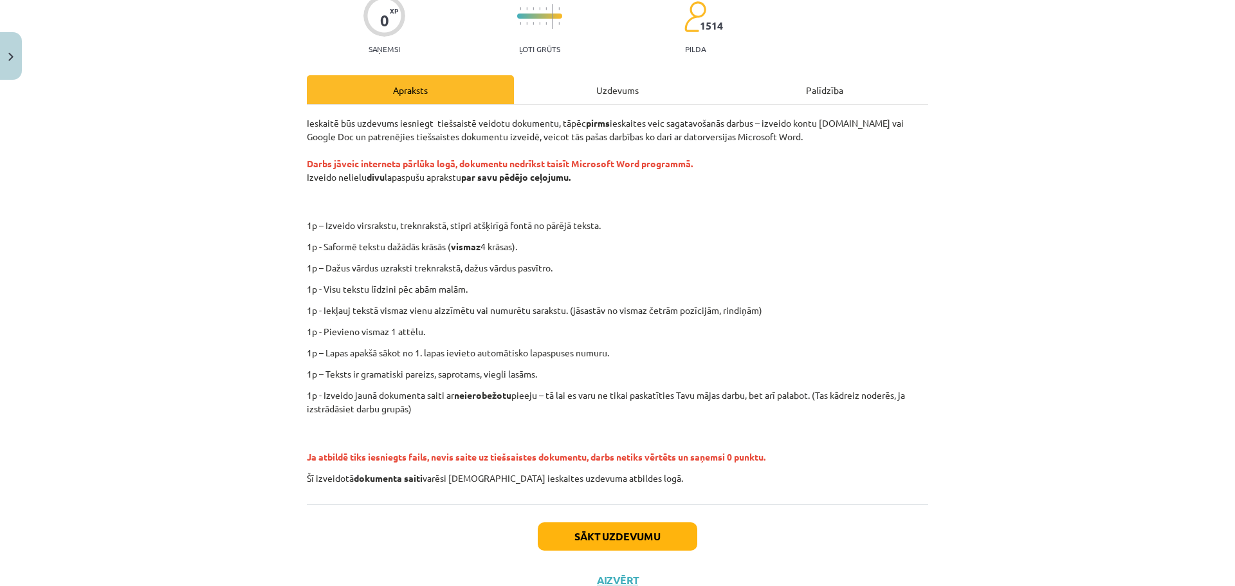
scroll to position [162, 0]
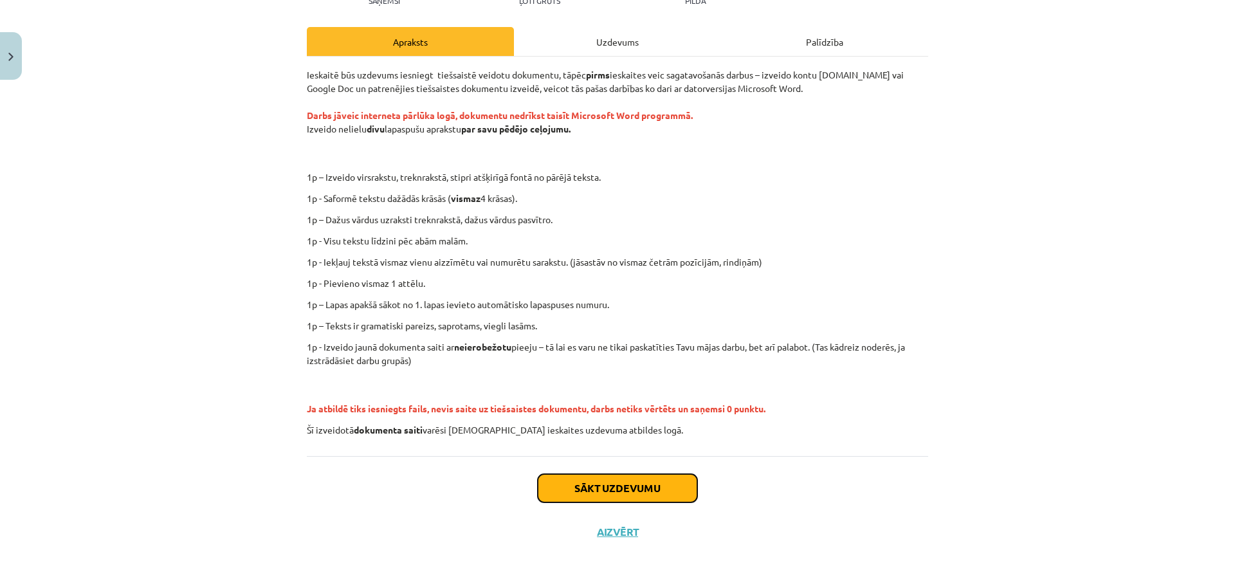
click at [581, 480] on button "Sākt uzdevumu" at bounding box center [617, 488] width 159 height 28
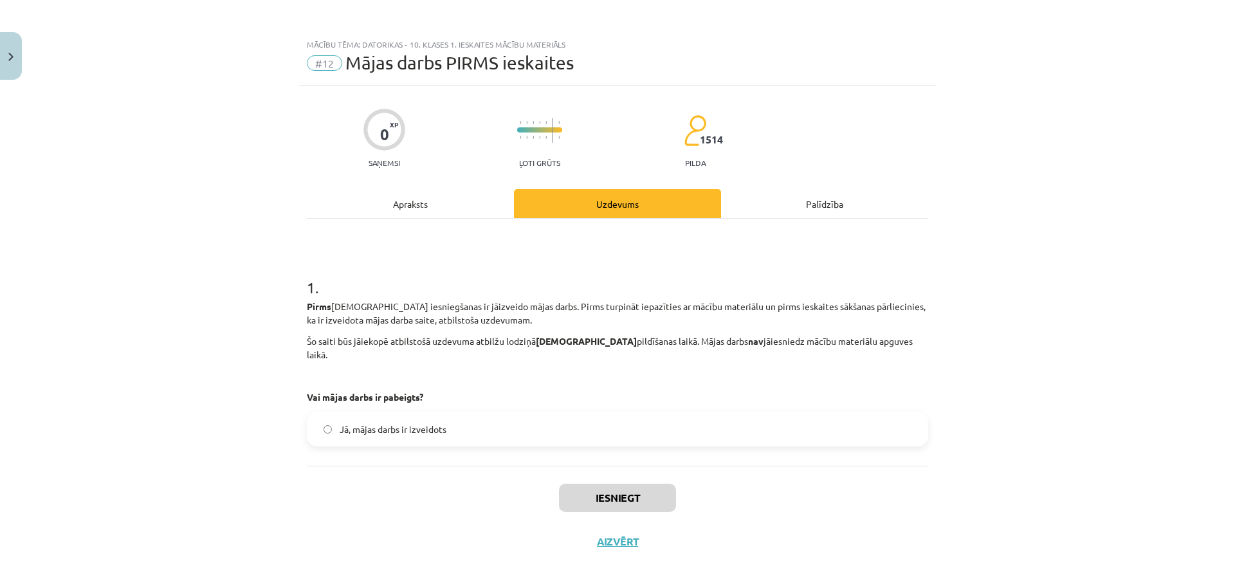
drag, startPoint x: 352, startPoint y: 421, endPoint x: 421, endPoint y: 442, distance: 71.2
click at [354, 423] on span "Jā, mājas darbs ir izveidots" at bounding box center [393, 430] width 107 height 14
click at [568, 484] on button "Iesniegt" at bounding box center [617, 498] width 117 height 28
drag, startPoint x: 384, startPoint y: 379, endPoint x: 271, endPoint y: 417, distance: 118.6
click at [271, 417] on div "Mācību tēma: Datorikas - 10. klases 1. ieskaites mācību materiāls #12 Mājas dar…" at bounding box center [617, 293] width 1235 height 586
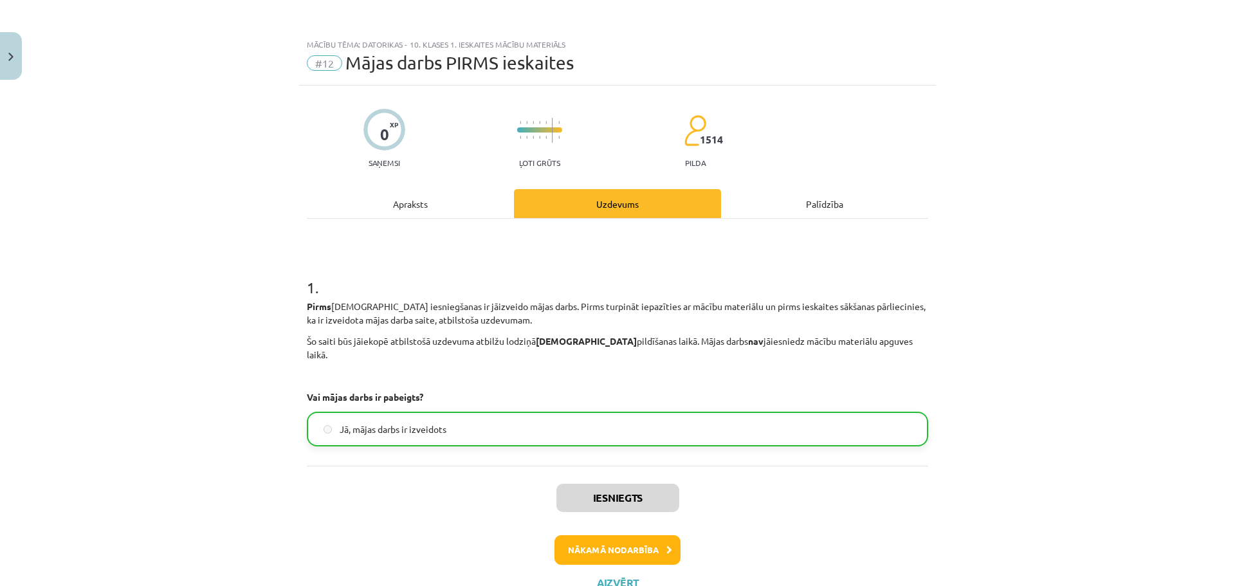
click at [639, 519] on div "Iesniegts Nākamā nodarbība Aizvērt" at bounding box center [617, 531] width 621 height 131
click at [638, 535] on button "Nākamā nodarbība" at bounding box center [617, 550] width 126 height 30
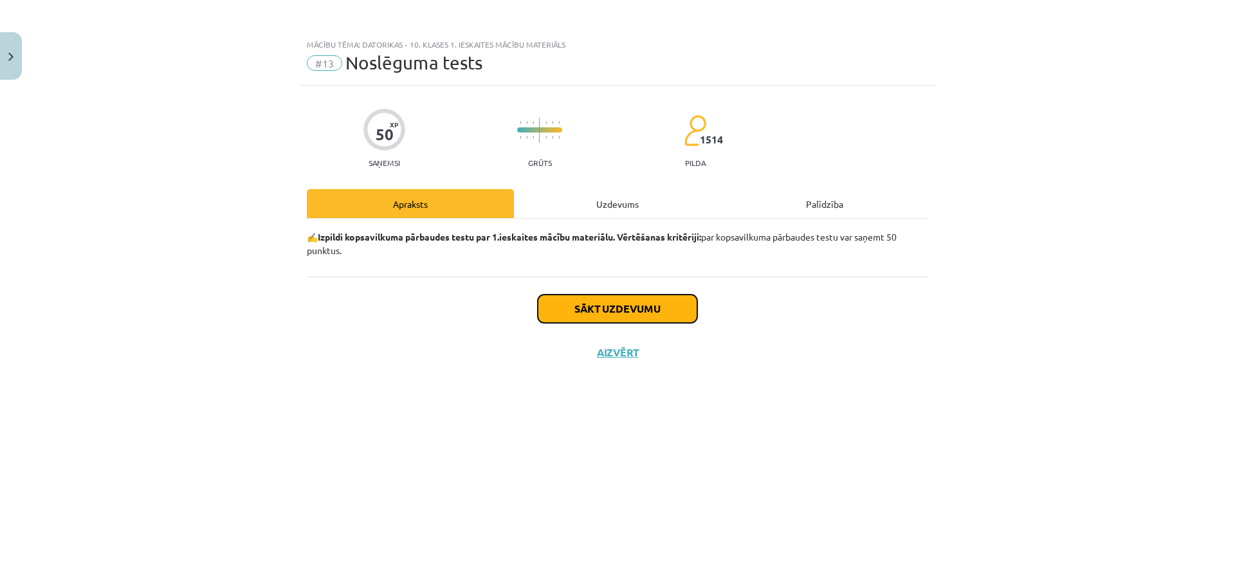
click at [586, 304] on button "Sākt uzdevumu" at bounding box center [617, 309] width 159 height 28
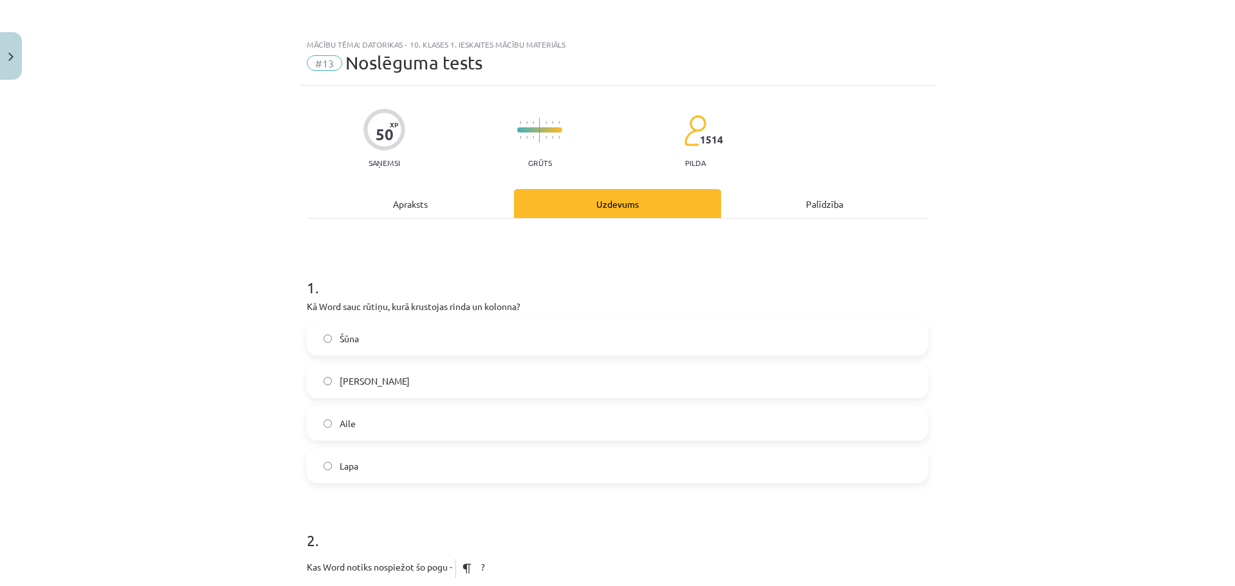
click at [505, 417] on label "Aile" at bounding box center [617, 423] width 619 height 32
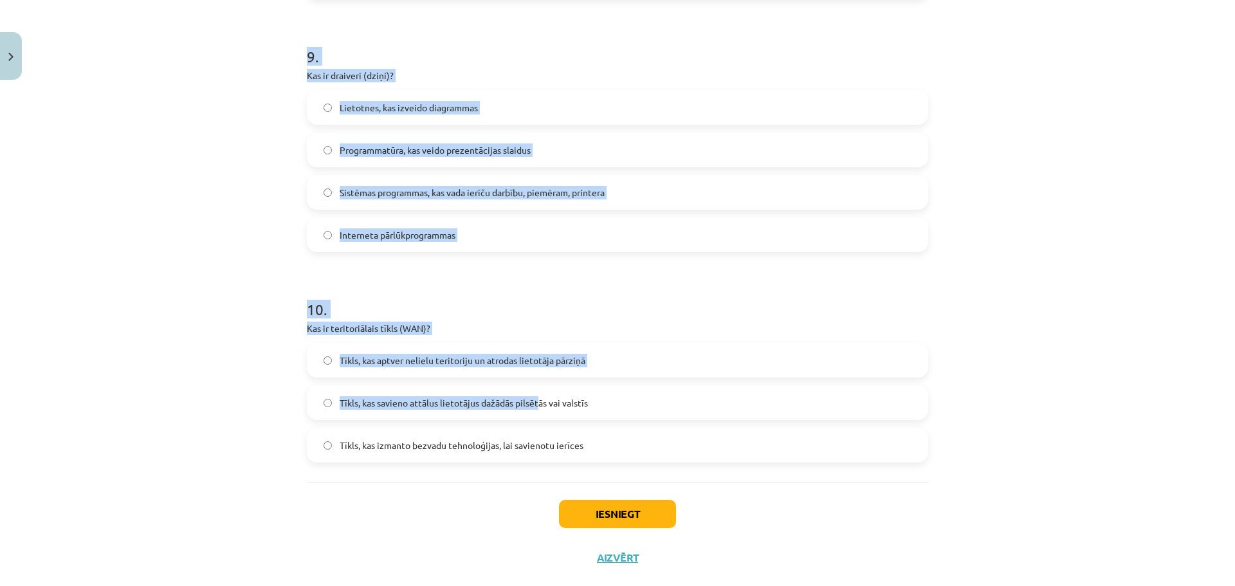
scroll to position [2297, 0]
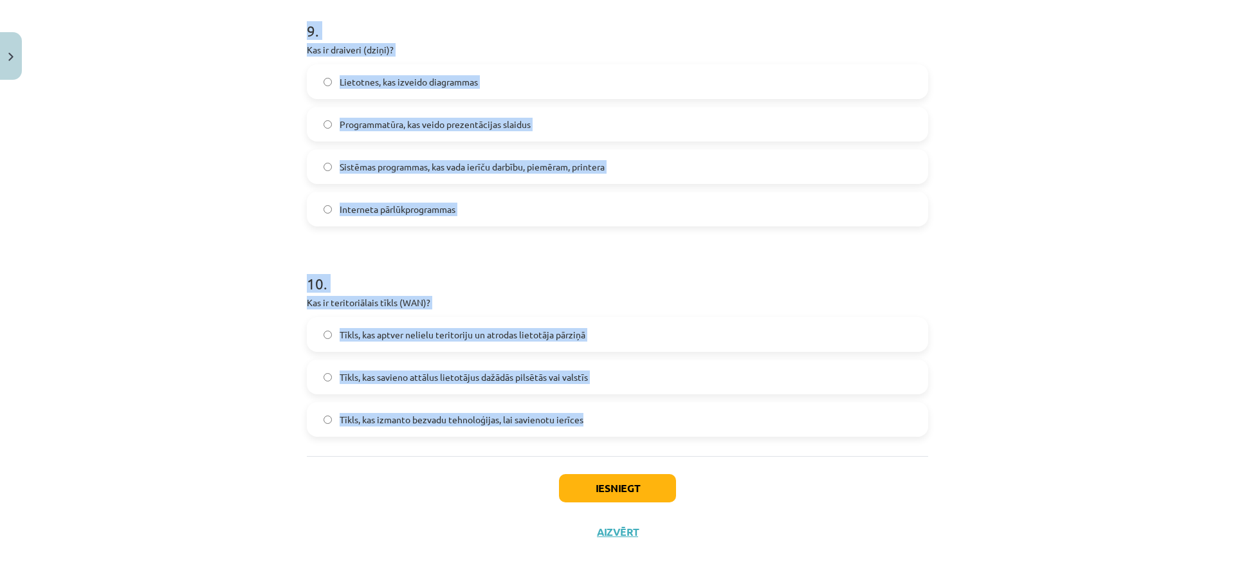
drag, startPoint x: 295, startPoint y: 280, endPoint x: 610, endPoint y: 430, distance: 349.2
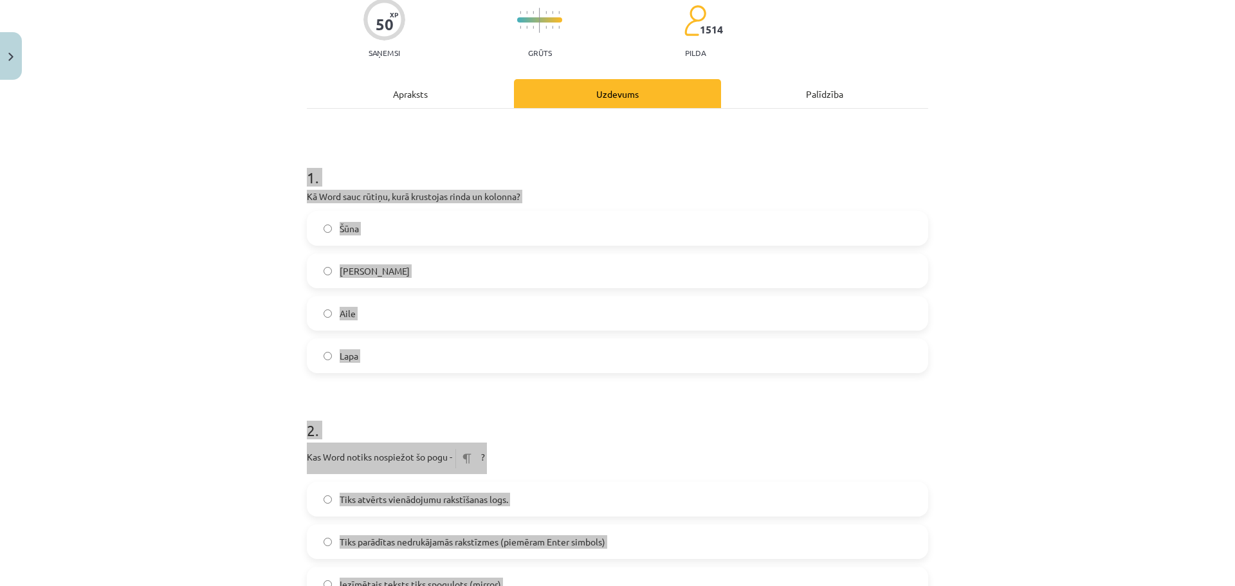
scroll to position [0, 0]
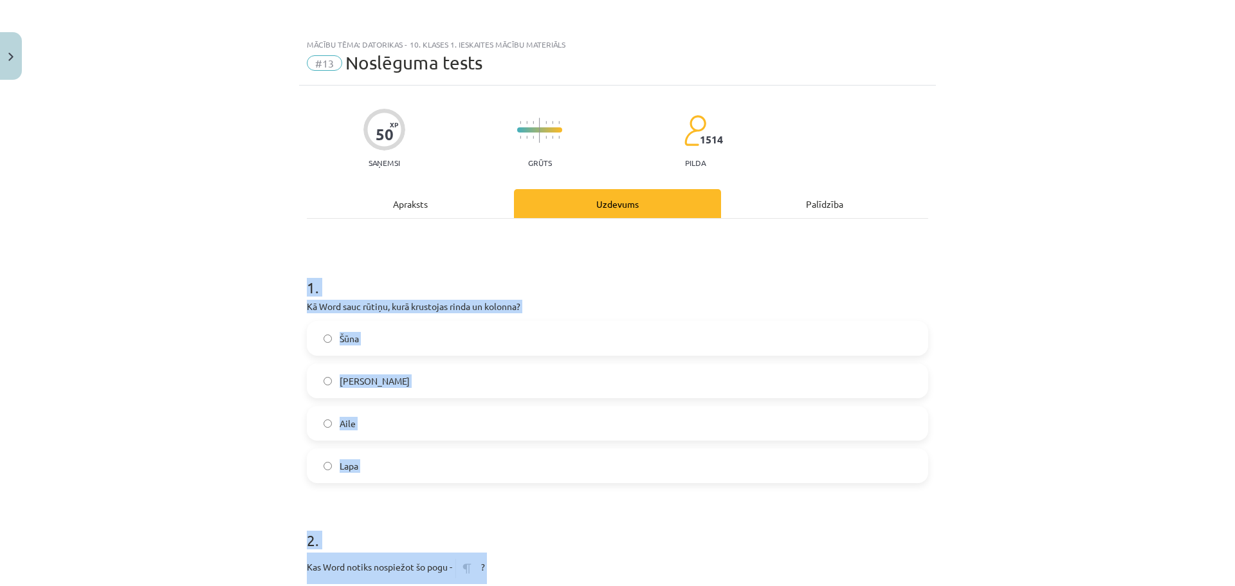
click at [1156, 275] on div "Mācību tēma: Datorikas - 10. klases 1. ieskaites mācību materiāls #13 Noslēguma…" at bounding box center [617, 293] width 1235 height 586
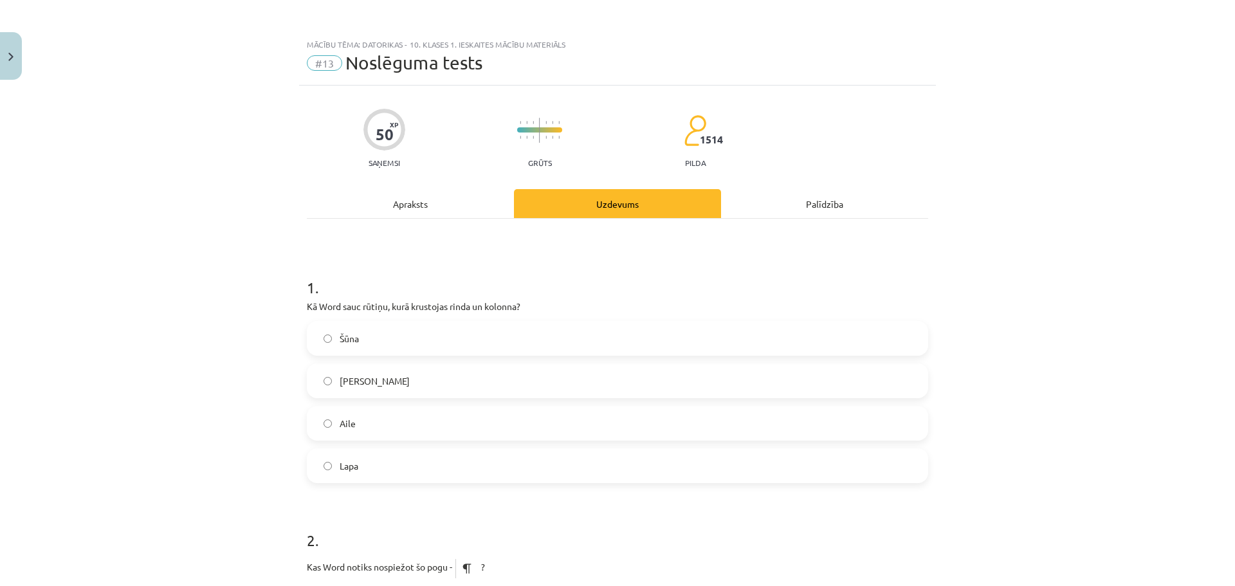
click at [513, 334] on label "Šūna" at bounding box center [617, 338] width 619 height 32
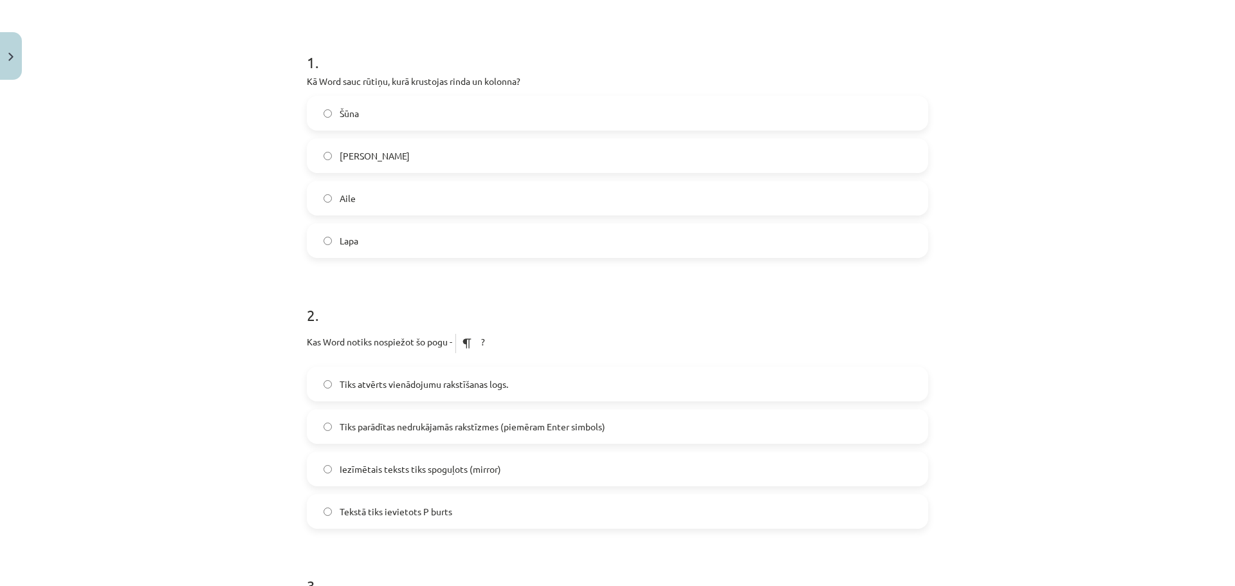
scroll to position [257, 0]
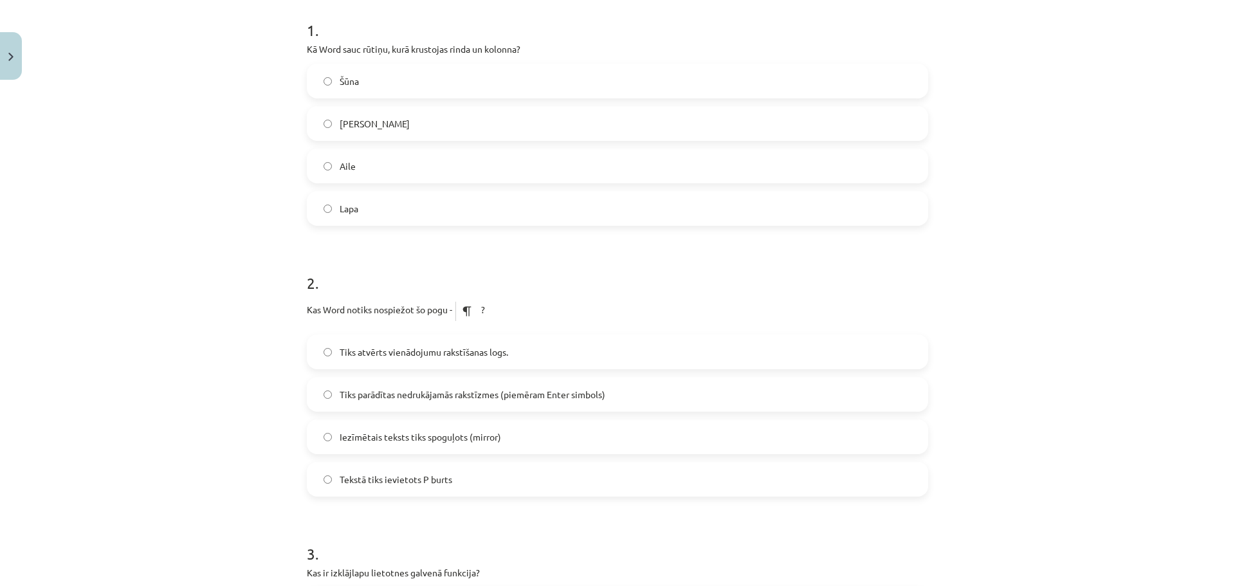
click at [613, 386] on label "Tiks parādītas nedrukājamās rakstīzmes (piemēram Enter simbols)" at bounding box center [617, 394] width 619 height 32
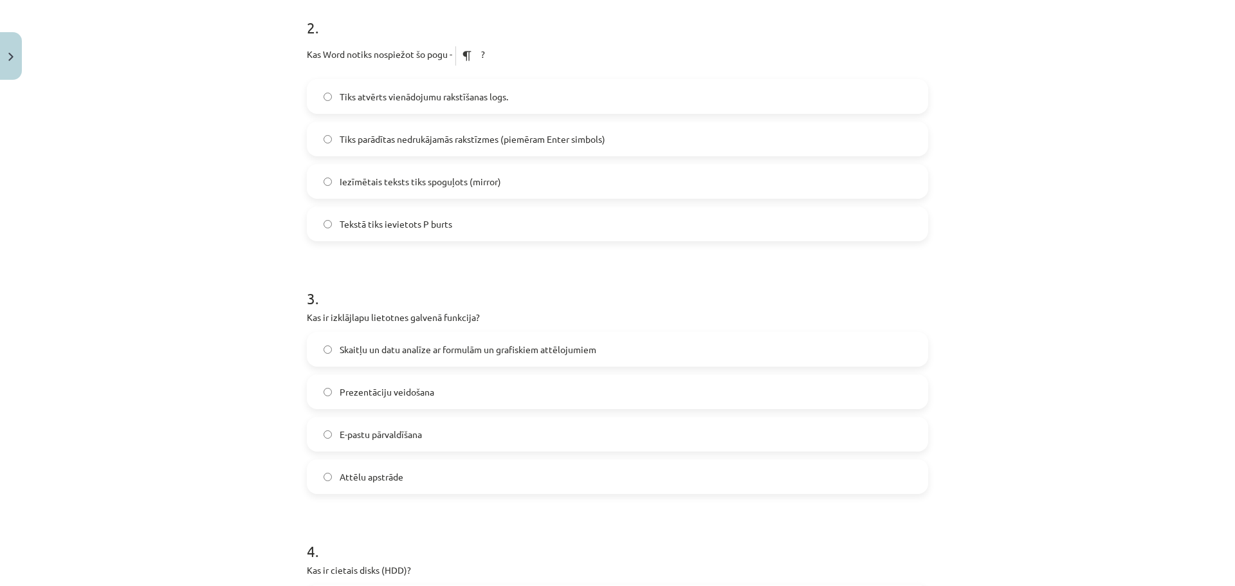
scroll to position [515, 0]
click at [598, 336] on label "Skaitļu un datu analīze ar formulām un grafiskiem attēlojumiem" at bounding box center [617, 347] width 619 height 32
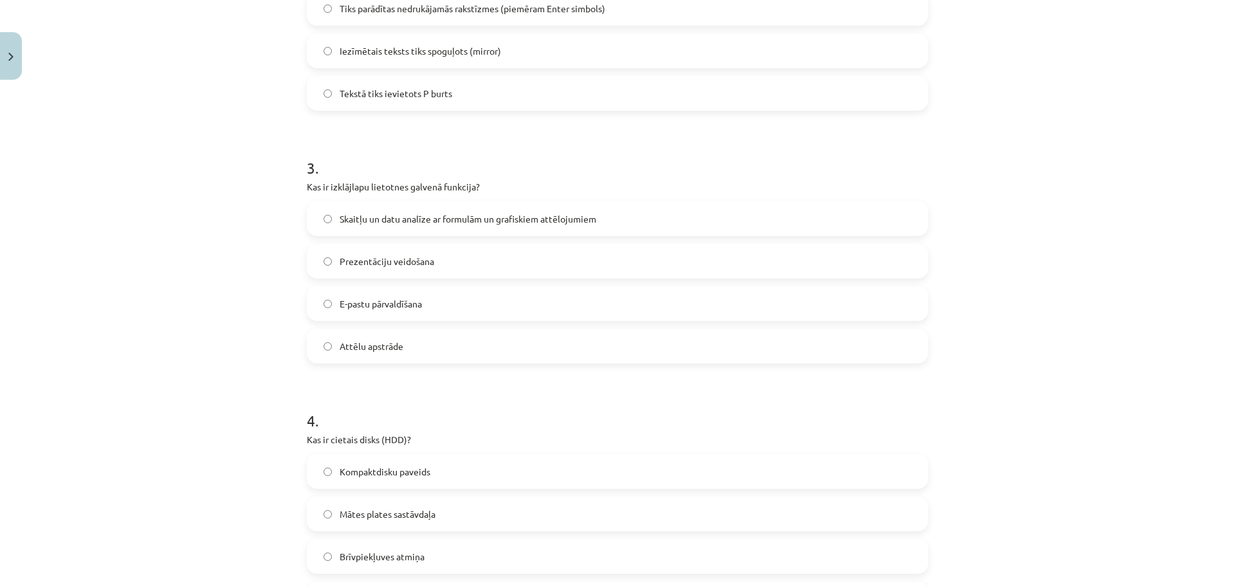
scroll to position [772, 0]
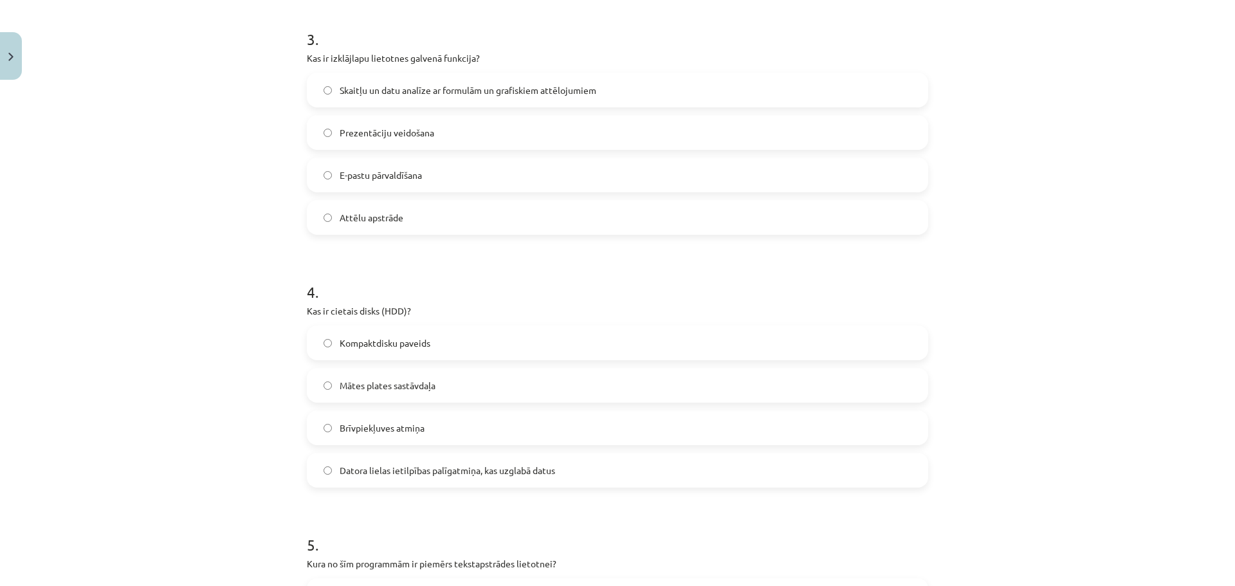
click at [518, 469] on span "Datora lielas ietilpības palīgatmiņa, kas uzglabā datus" at bounding box center [447, 471] width 215 height 14
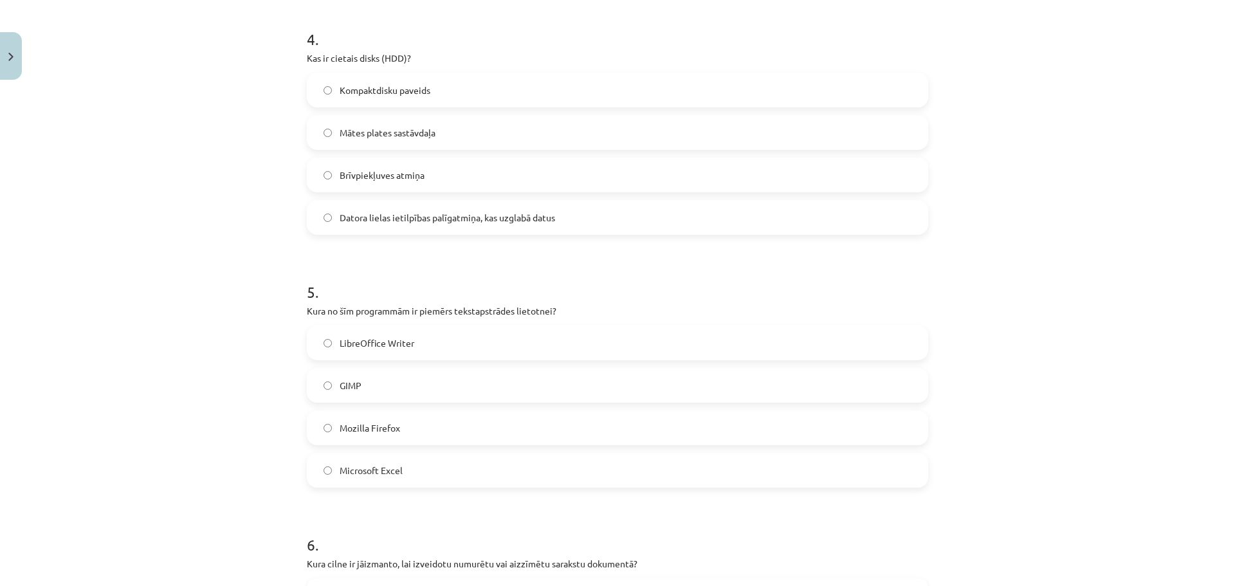
scroll to position [1029, 0]
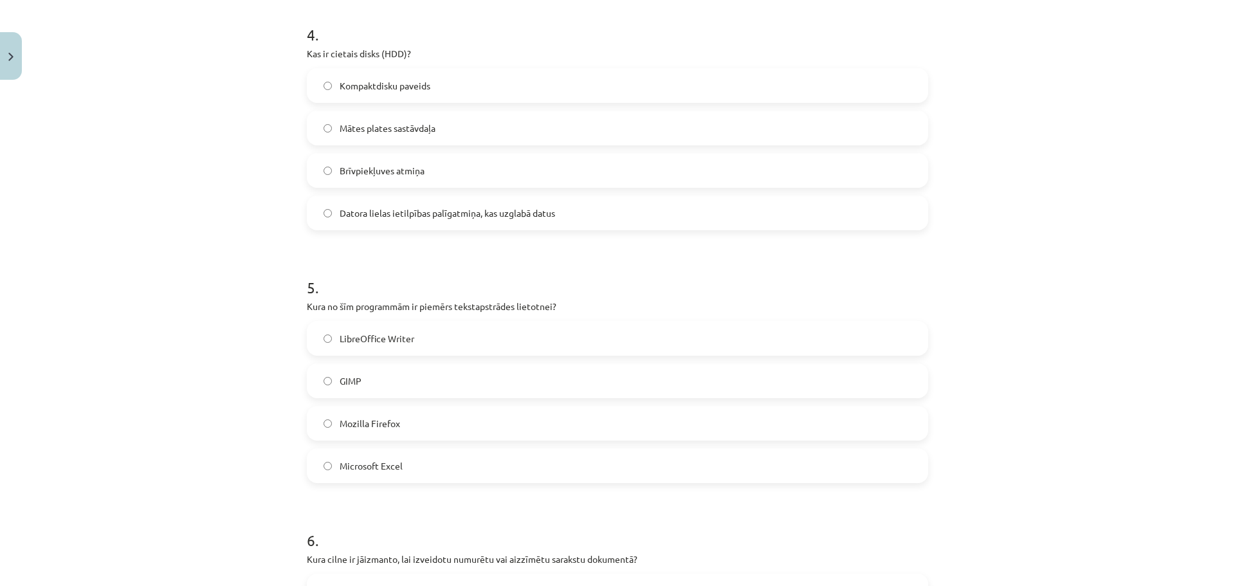
click at [407, 343] on span "LibreOffice Writer" at bounding box center [377, 339] width 75 height 14
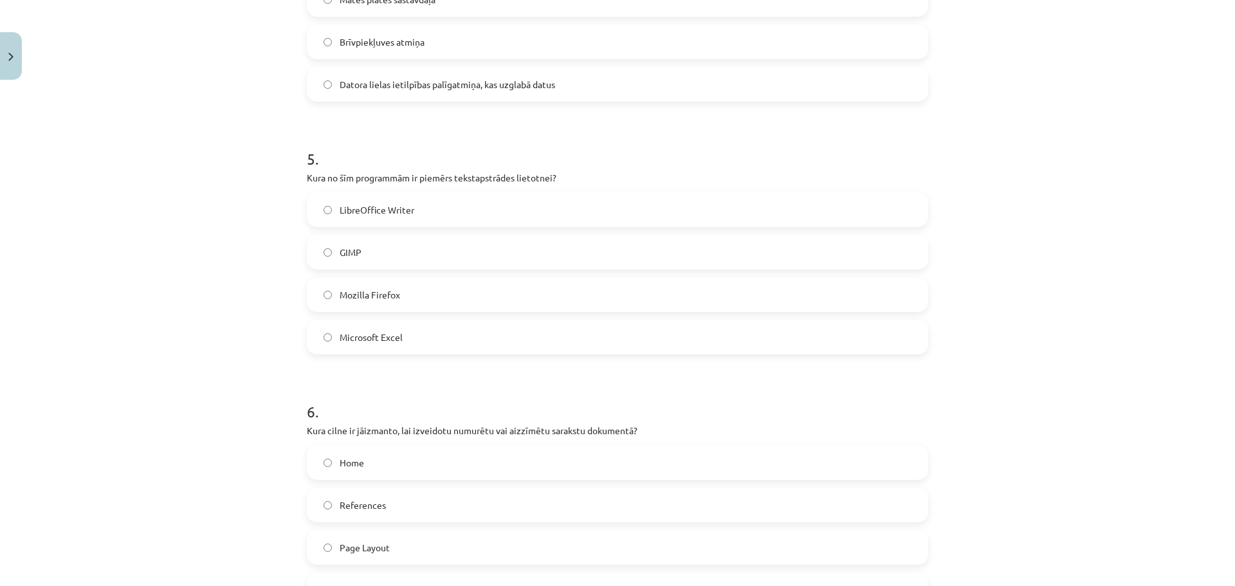
click at [405, 453] on label "Home" at bounding box center [617, 462] width 619 height 32
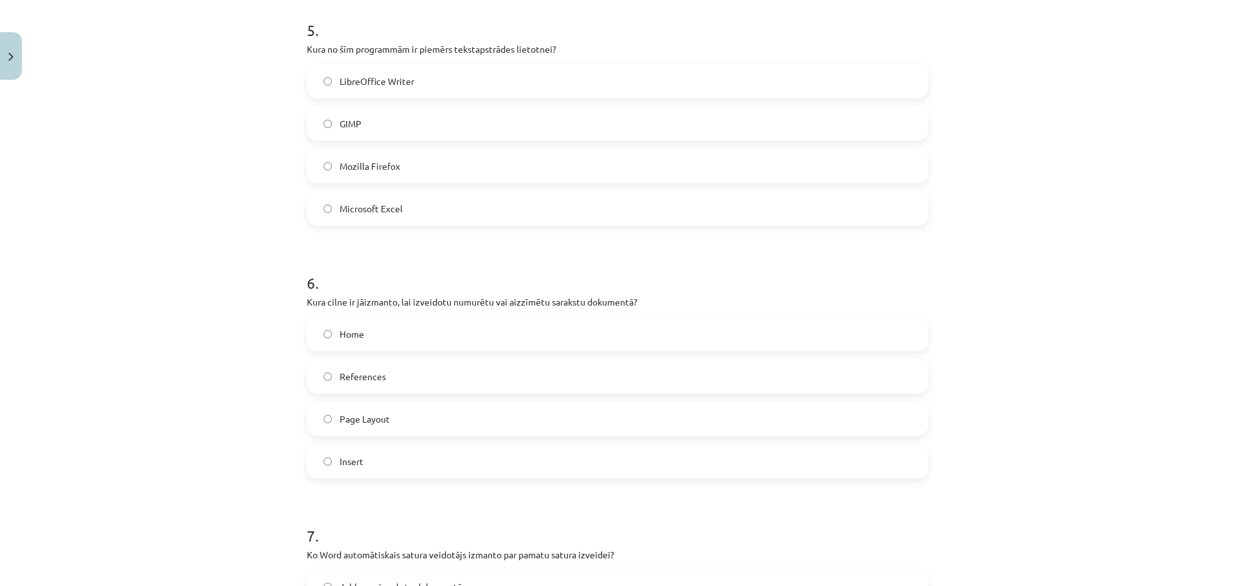
scroll to position [1415, 0]
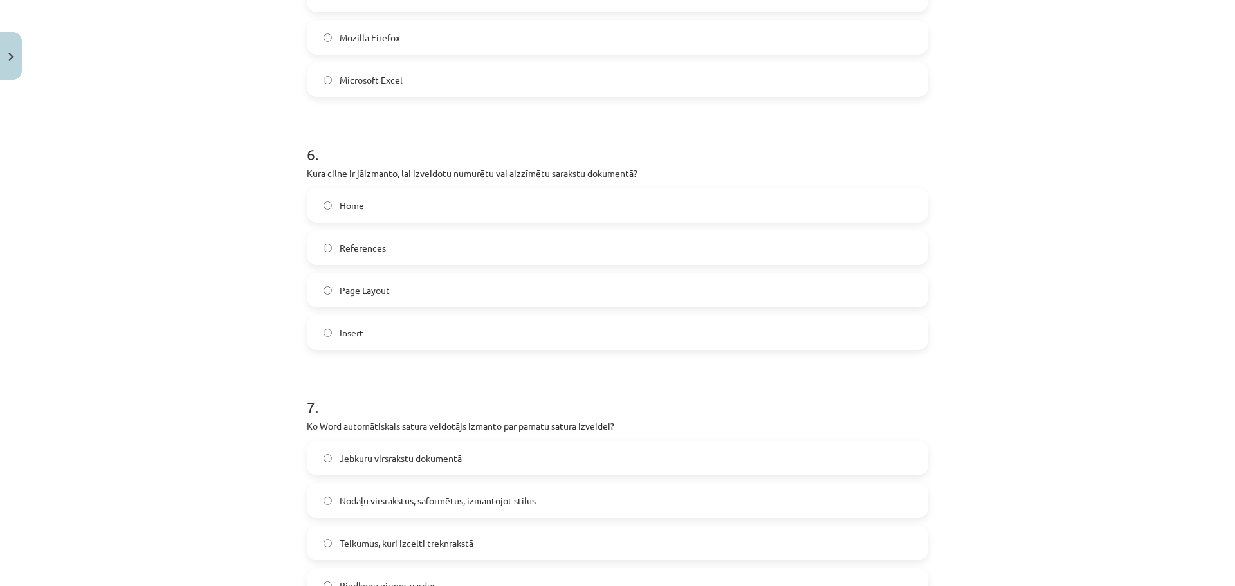
click at [480, 497] on span "Nodaļu virsrakstus, saformētus, izmantojot stilus" at bounding box center [438, 501] width 196 height 14
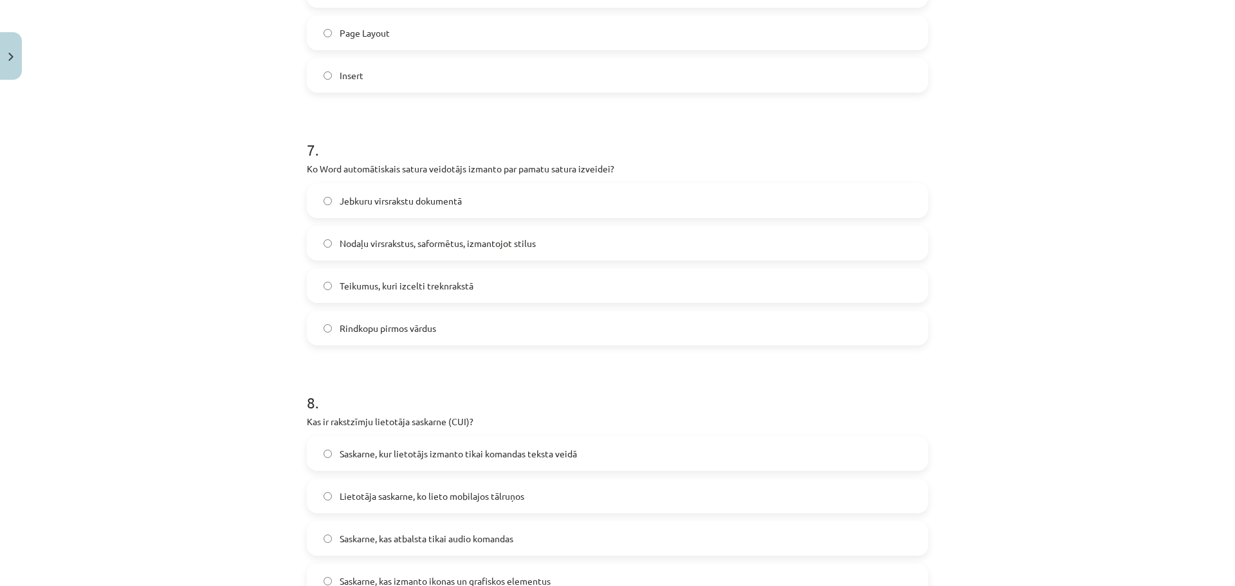
scroll to position [1801, 0]
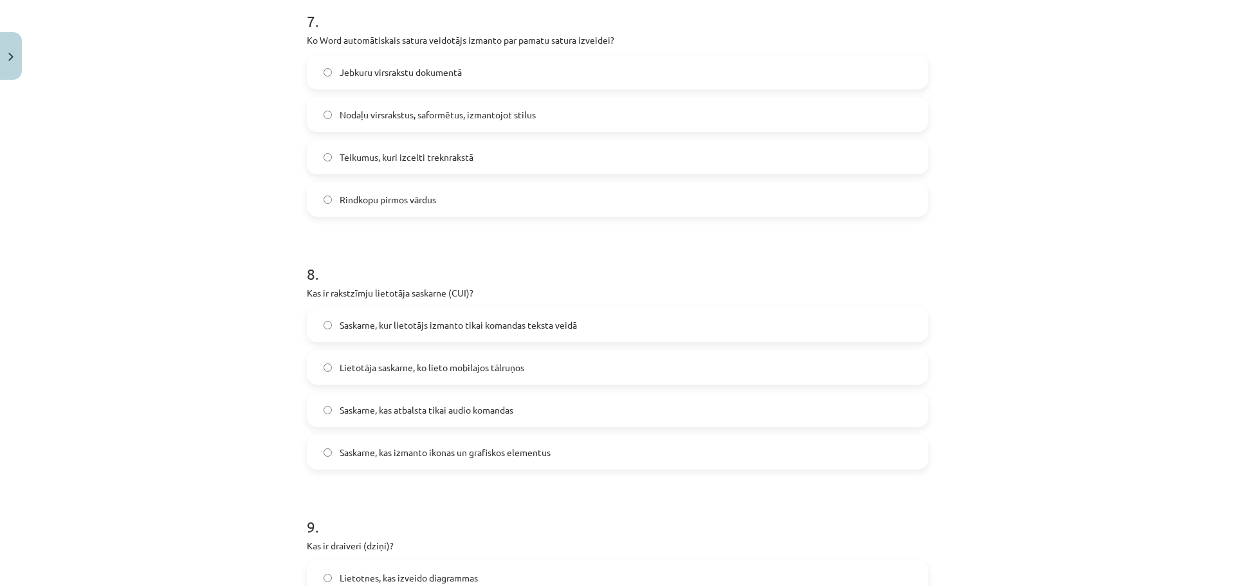
click at [526, 331] on span "Saskarne, kur lietotājs izmanto tikai komandas teksta veidā" at bounding box center [458, 325] width 237 height 14
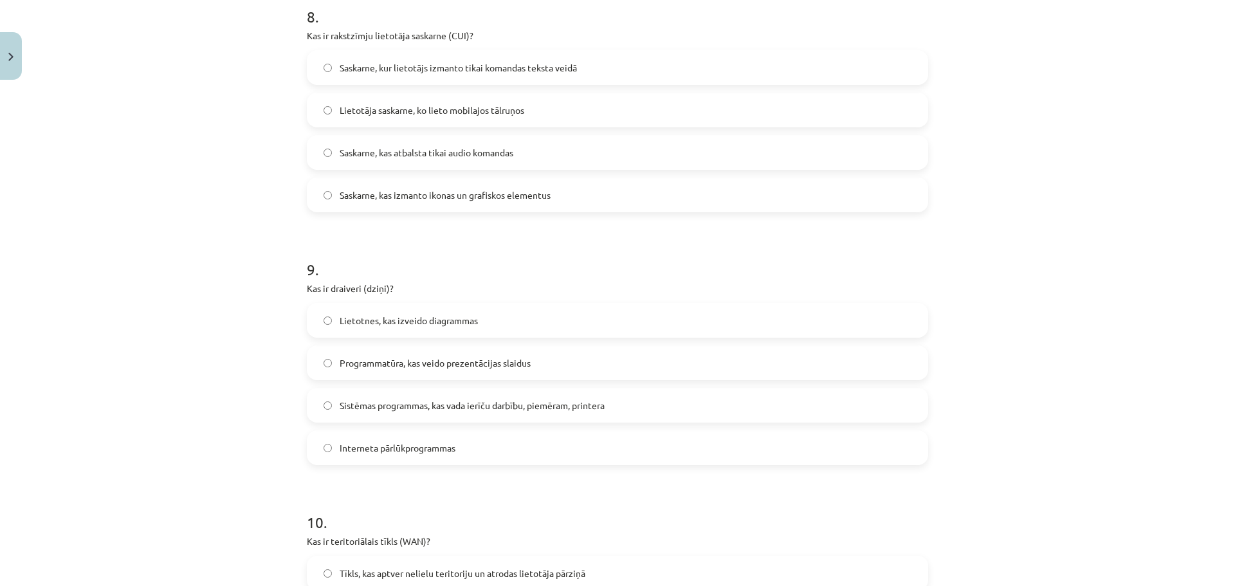
click at [565, 411] on span "Sistēmas programmas, kas vada ierīču darbību, piemēram, printera" at bounding box center [472, 406] width 265 height 14
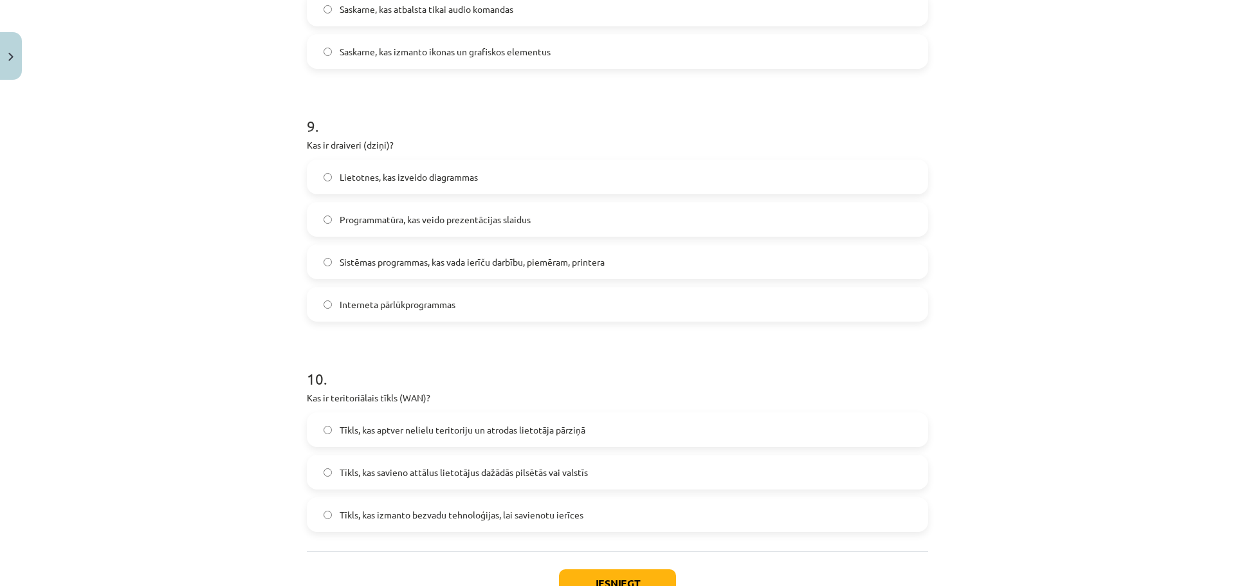
scroll to position [2297, 0]
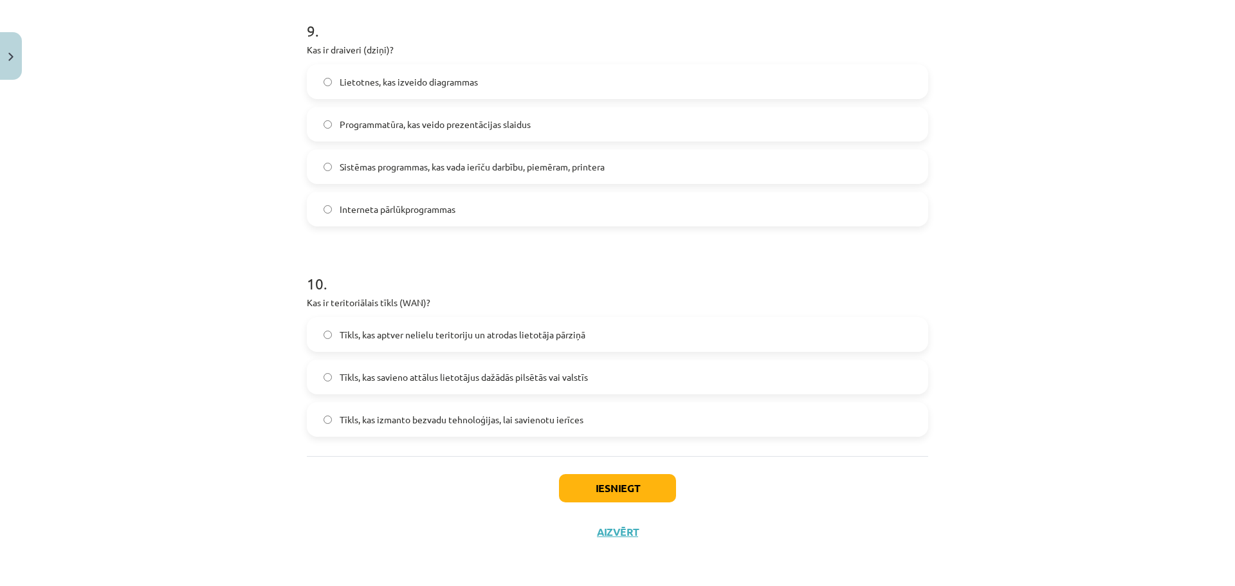
click at [567, 376] on span "Tīkls, kas savieno attālus lietotājus dažādās pilsētās vai valstīs" at bounding box center [464, 377] width 248 height 14
click at [607, 480] on button "Iesniegt" at bounding box center [617, 488] width 117 height 28
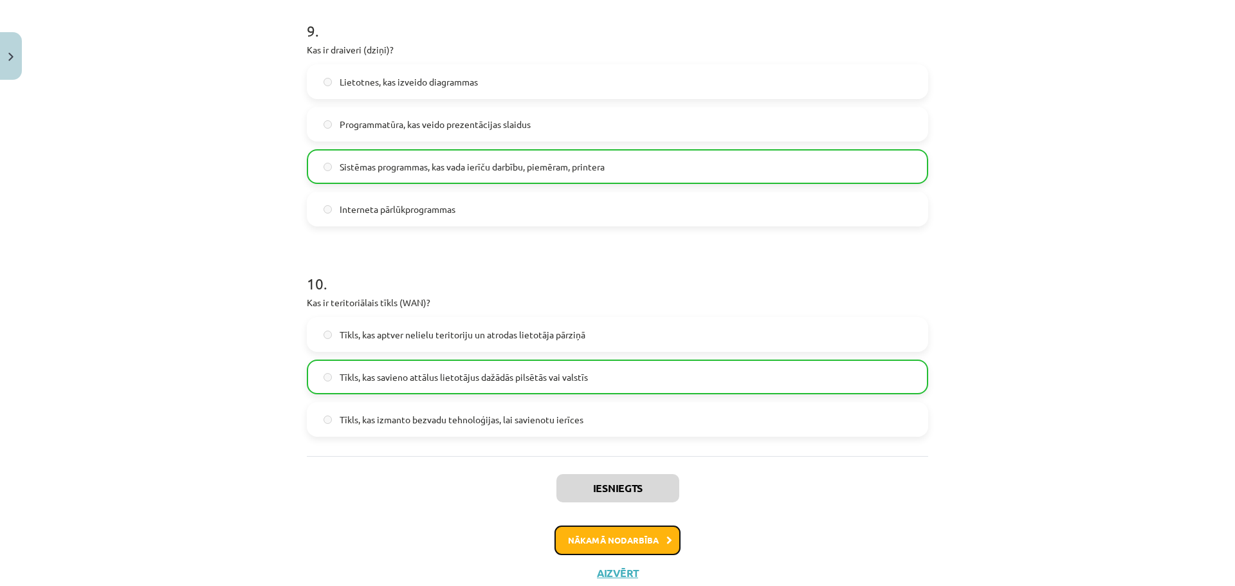
click at [607, 532] on button "Nākamā nodarbība" at bounding box center [617, 540] width 126 height 30
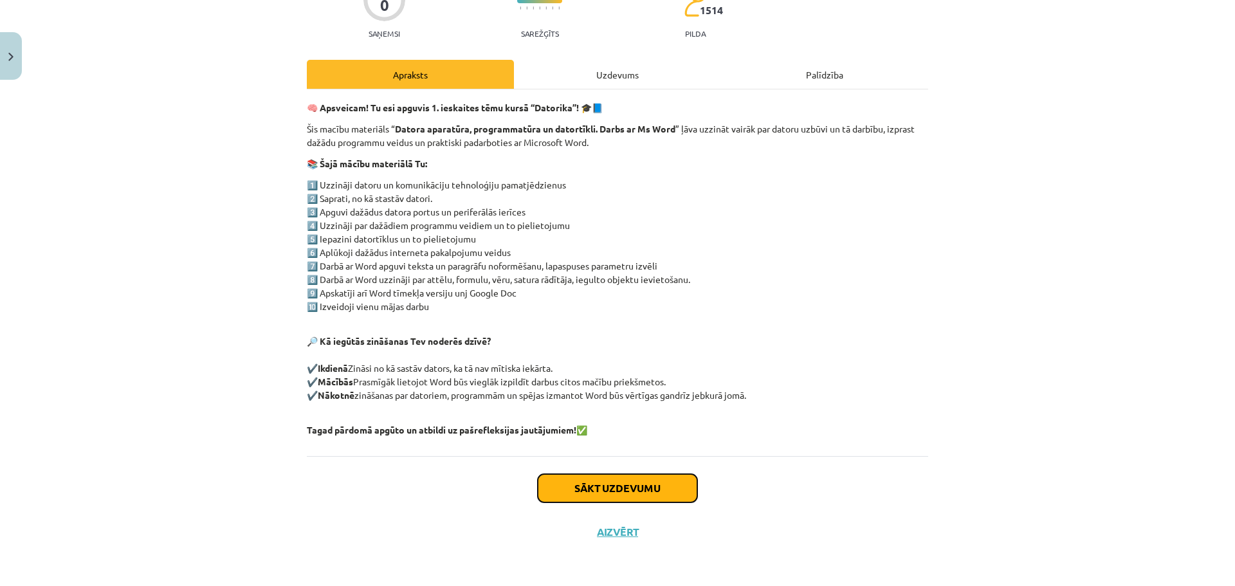
click at [602, 502] on button "Sākt uzdevumu" at bounding box center [617, 488] width 159 height 28
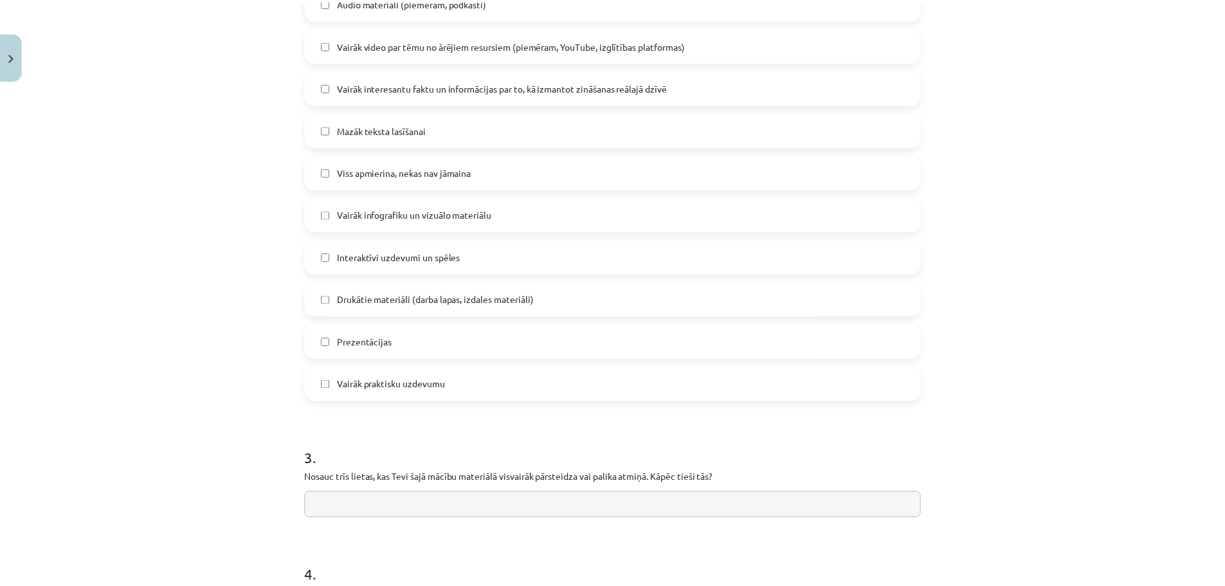
scroll to position [921, 0]
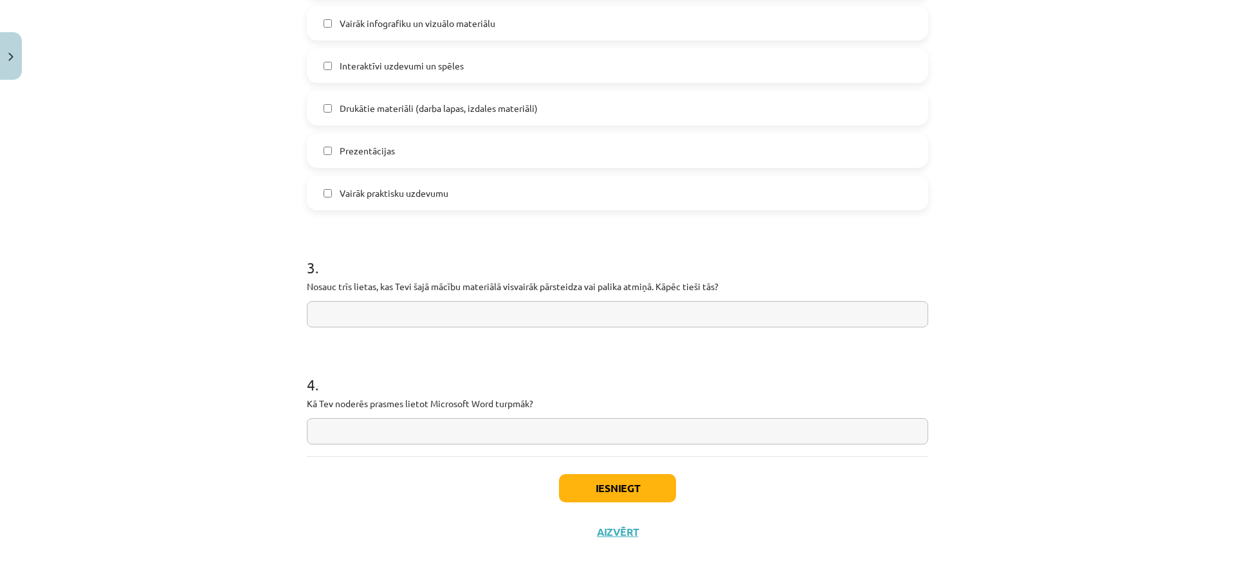
drag, startPoint x: 423, startPoint y: 320, endPoint x: 426, endPoint y: 328, distance: 8.1
click at [423, 321] on input "text" at bounding box center [617, 314] width 621 height 26
type input "**"
click at [587, 497] on button "Iesniegt" at bounding box center [617, 488] width 117 height 28
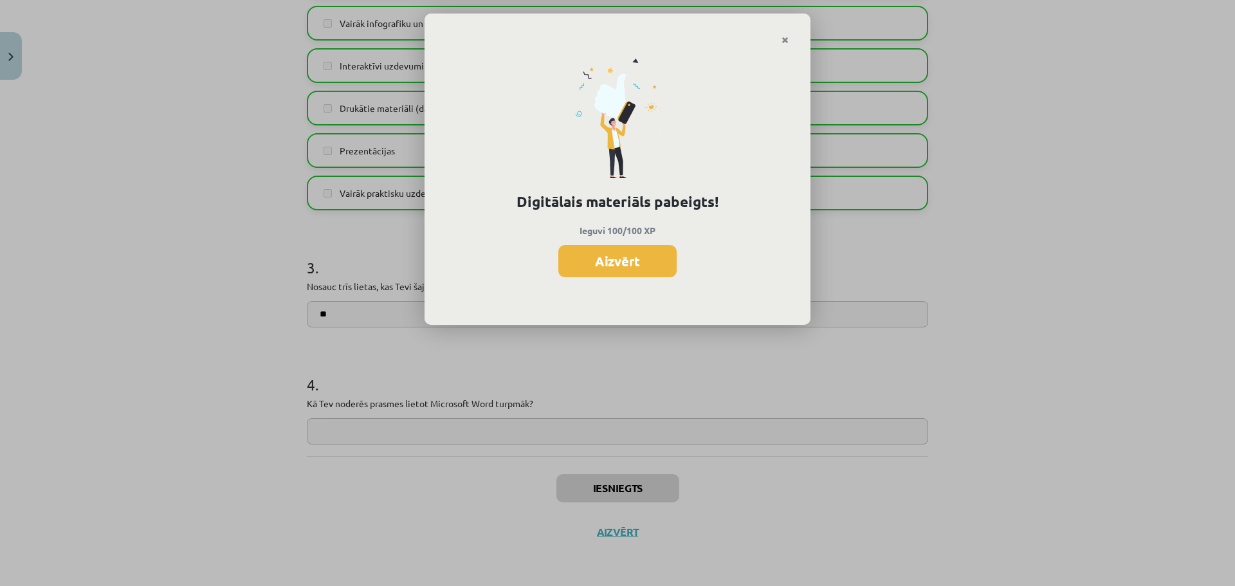
click at [623, 242] on div "Digitālais materiāls pabeigts! Ieguvi 100/100 XP Aizvērt" at bounding box center [617, 185] width 386 height 280
click at [628, 257] on button "Aizvērt" at bounding box center [617, 261] width 118 height 32
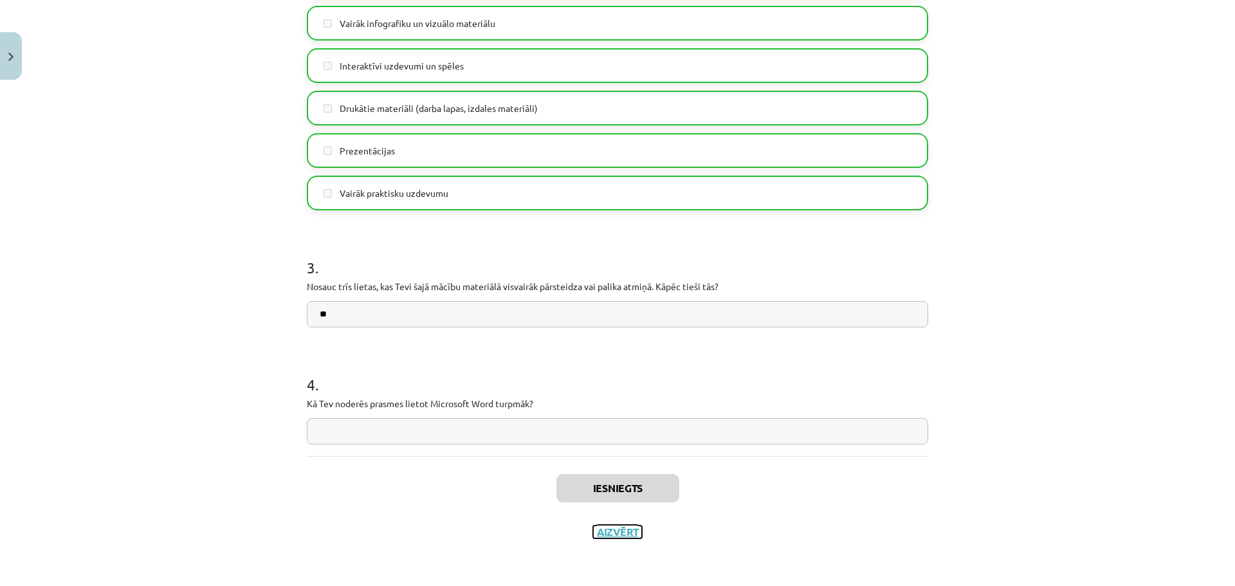
click at [614, 529] on button "Aizvērt" at bounding box center [617, 531] width 49 height 13
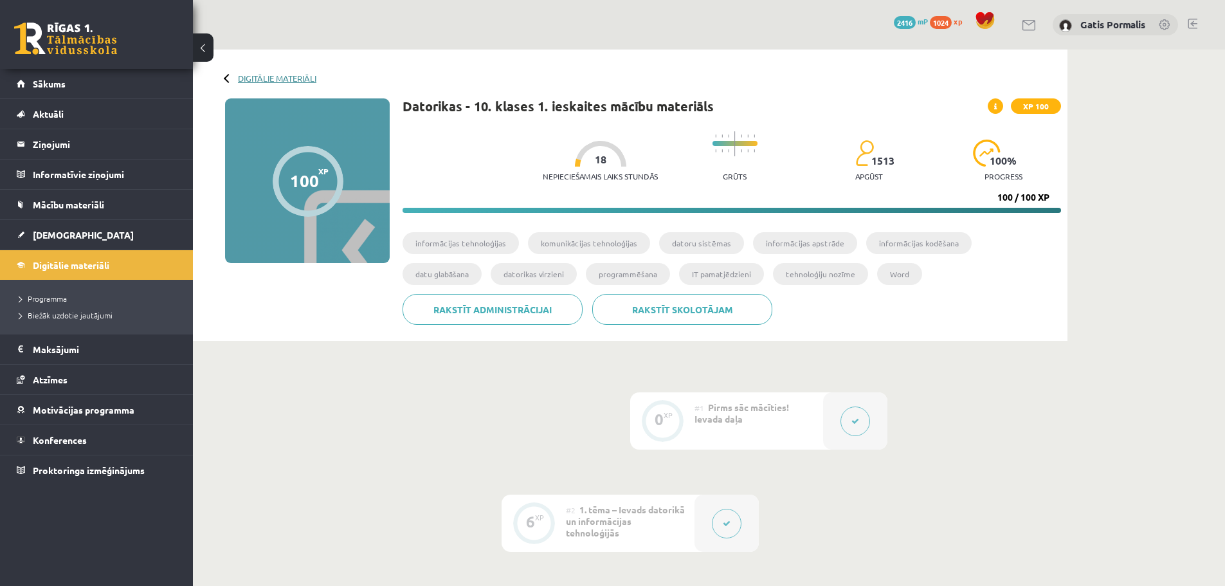
drag, startPoint x: 220, startPoint y: 73, endPoint x: 240, endPoint y: 78, distance: 20.4
click at [220, 73] on div "Digitālie materiāli 100 XP XP 100 100 / 100 XP Datorikas - 10. klases 1. ieskai…" at bounding box center [630, 195] width 875 height 291
click at [259, 81] on link "Digitālie materiāli" at bounding box center [277, 78] width 78 height 10
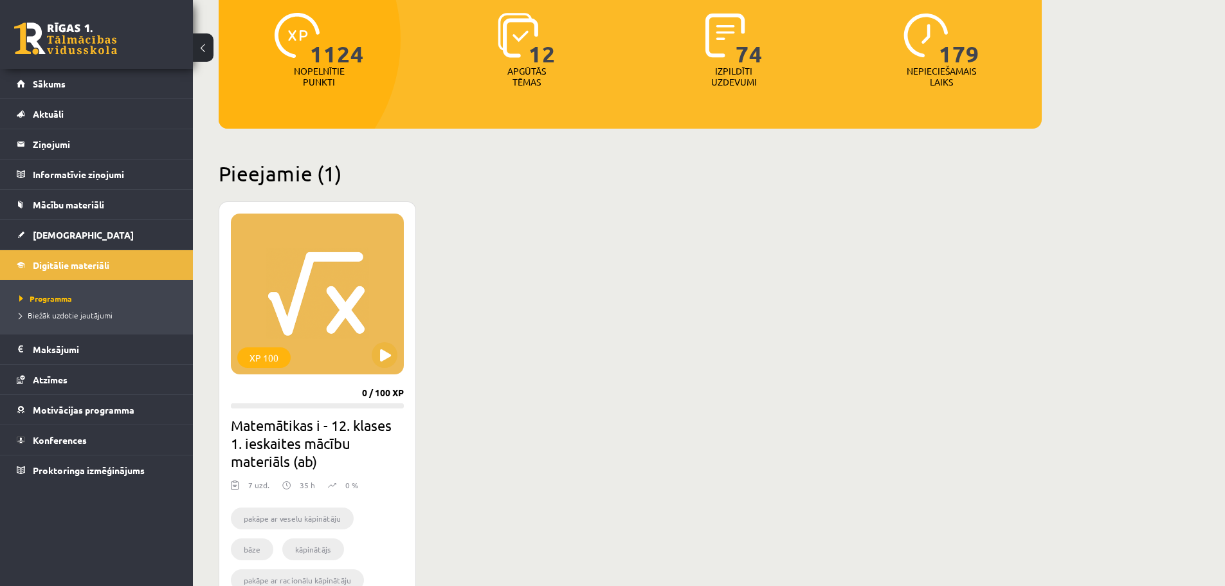
scroll to position [257, 0]
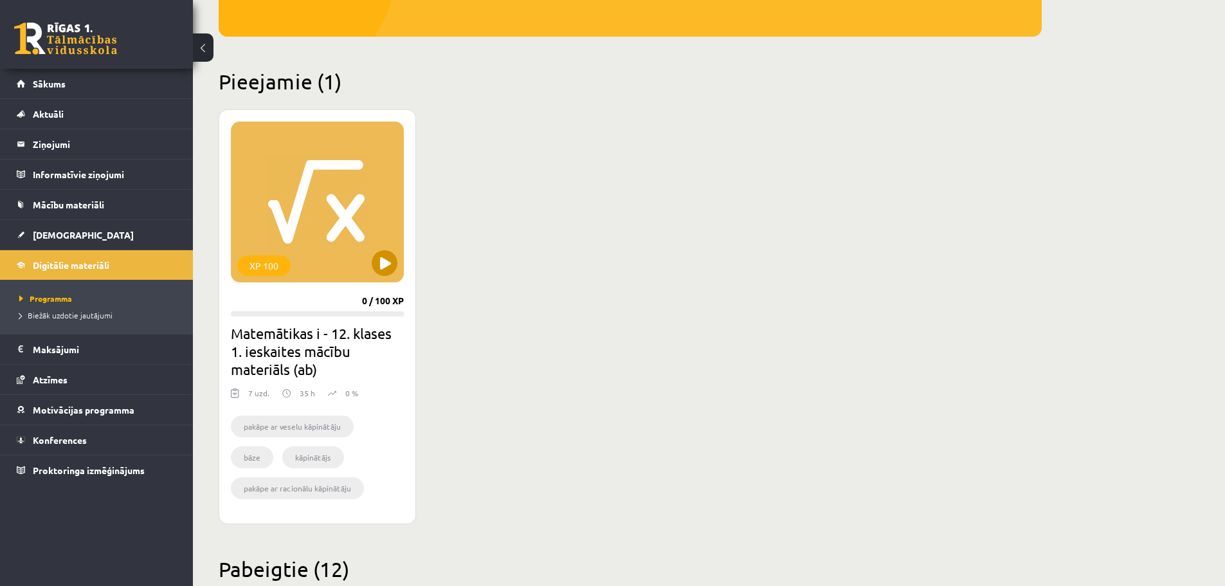
click at [356, 251] on div "XP 100" at bounding box center [317, 202] width 173 height 161
click at [376, 250] on div "XP 100" at bounding box center [317, 202] width 173 height 161
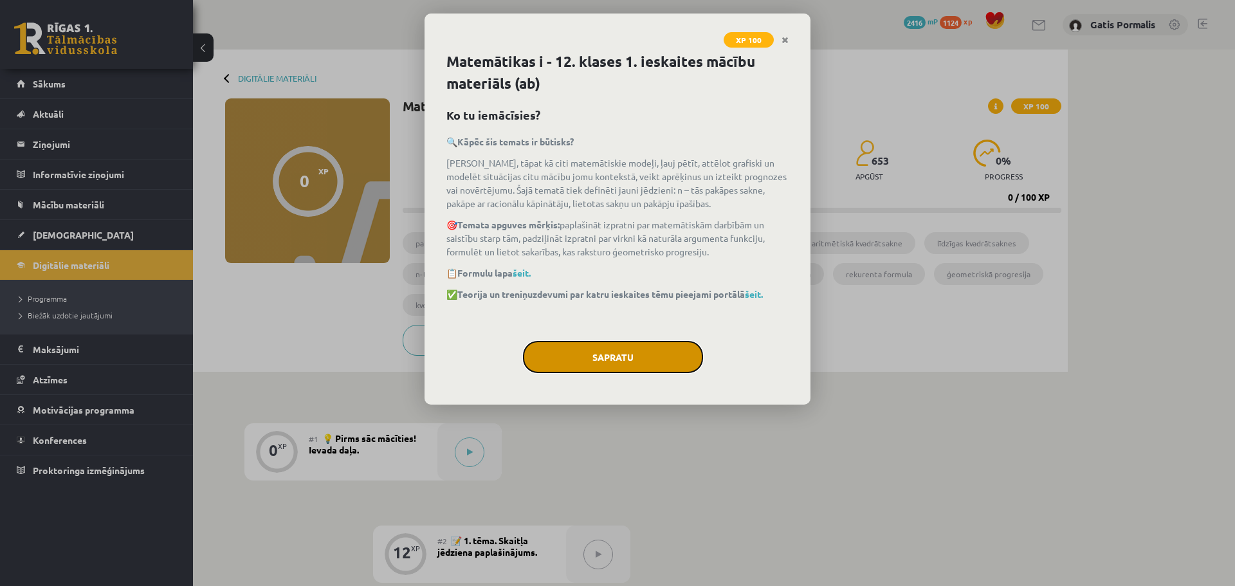
click at [565, 357] on button "Sapratu" at bounding box center [613, 357] width 180 height 32
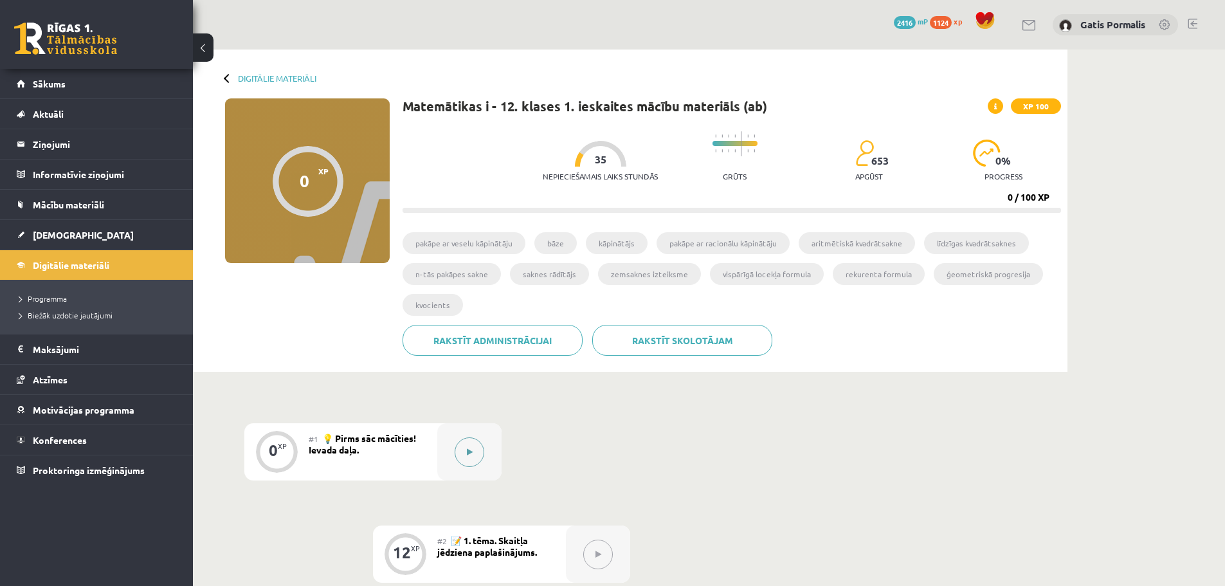
click at [494, 428] on div at bounding box center [469, 451] width 64 height 57
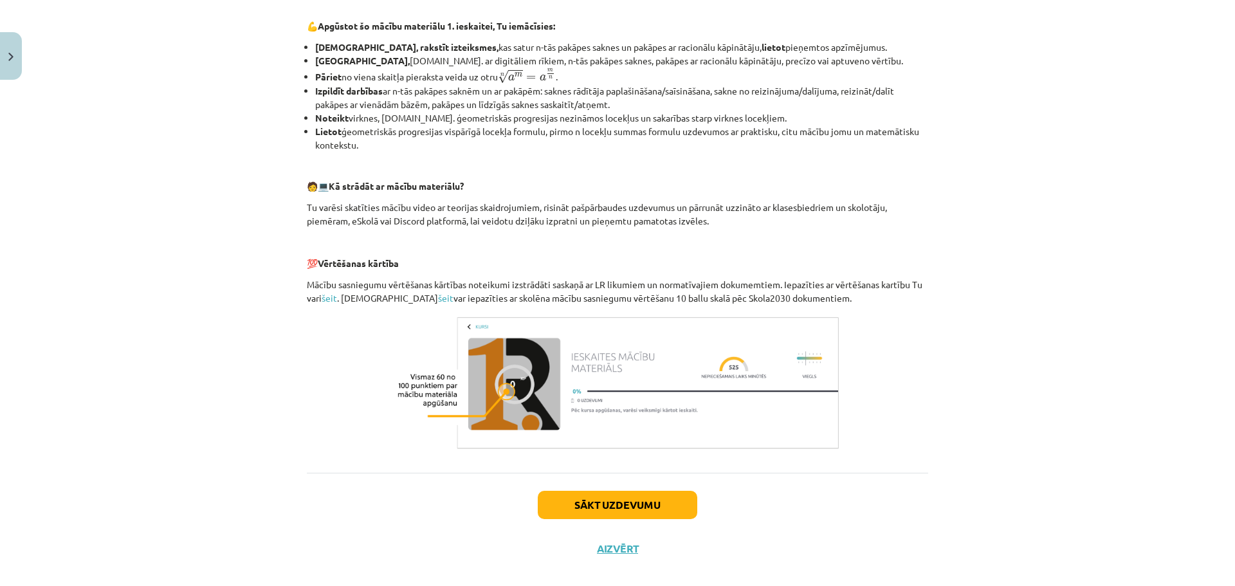
scroll to position [448, 0]
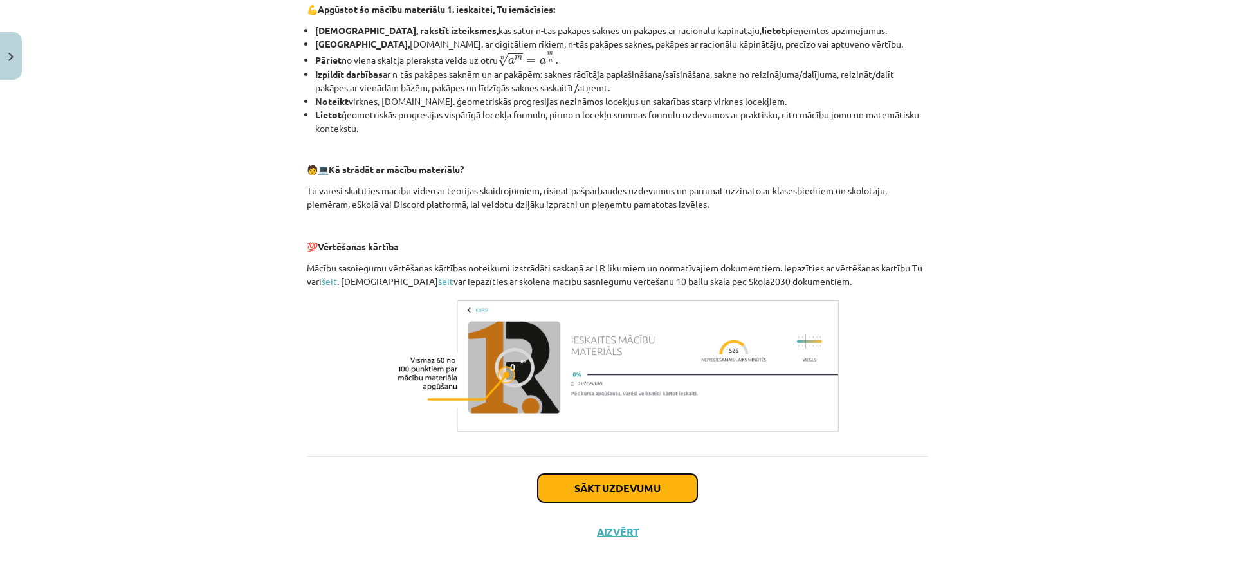
click at [574, 480] on button "Sākt uzdevumu" at bounding box center [617, 488] width 159 height 28
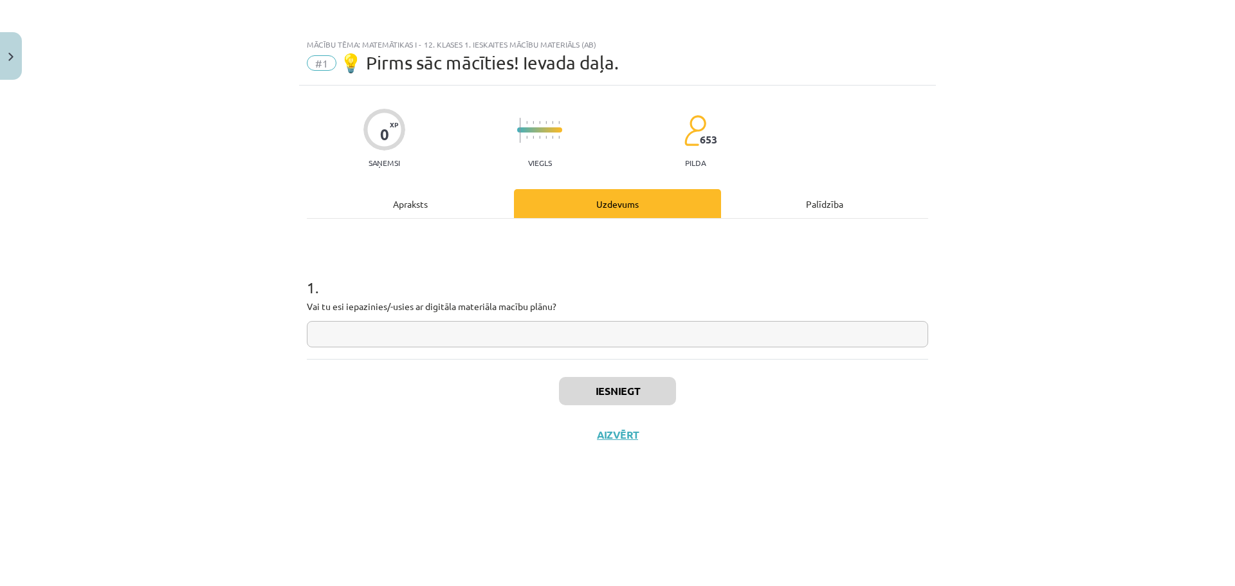
click at [484, 360] on div "Iesniegt Aizvērt" at bounding box center [617, 404] width 621 height 90
click at [478, 331] on input "*" at bounding box center [617, 334] width 621 height 26
type input "**"
click at [585, 405] on button "Iesniegt" at bounding box center [617, 391] width 117 height 28
click at [605, 432] on button "Nākamā nodarbība" at bounding box center [617, 443] width 126 height 30
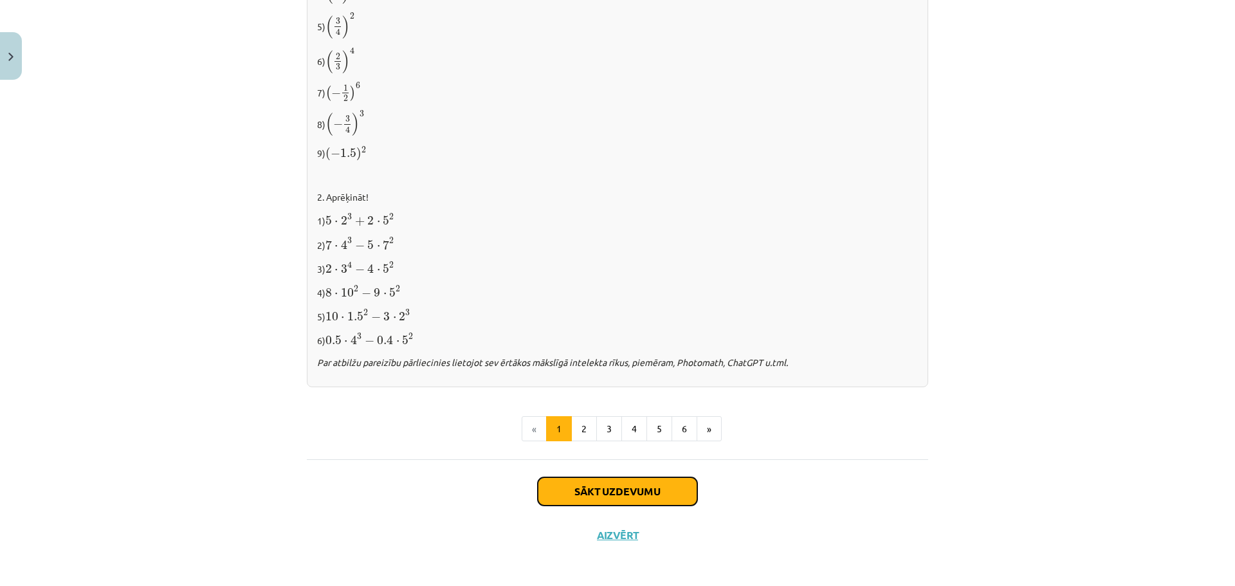
click at [579, 479] on button "Sākt uzdevumu" at bounding box center [617, 491] width 159 height 28
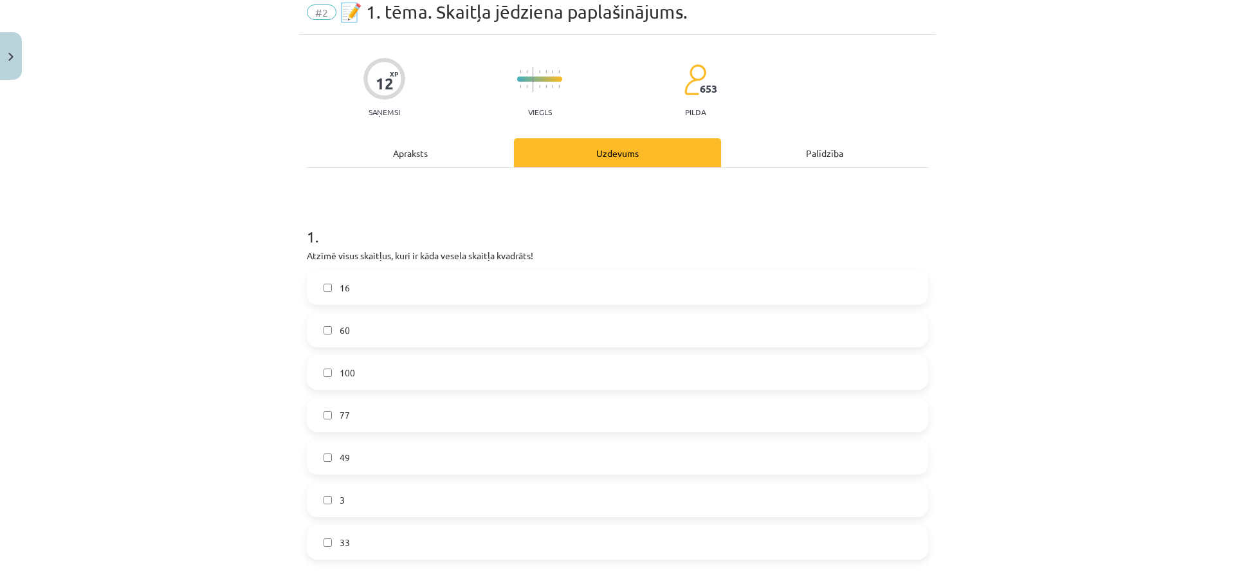
scroll to position [32, 0]
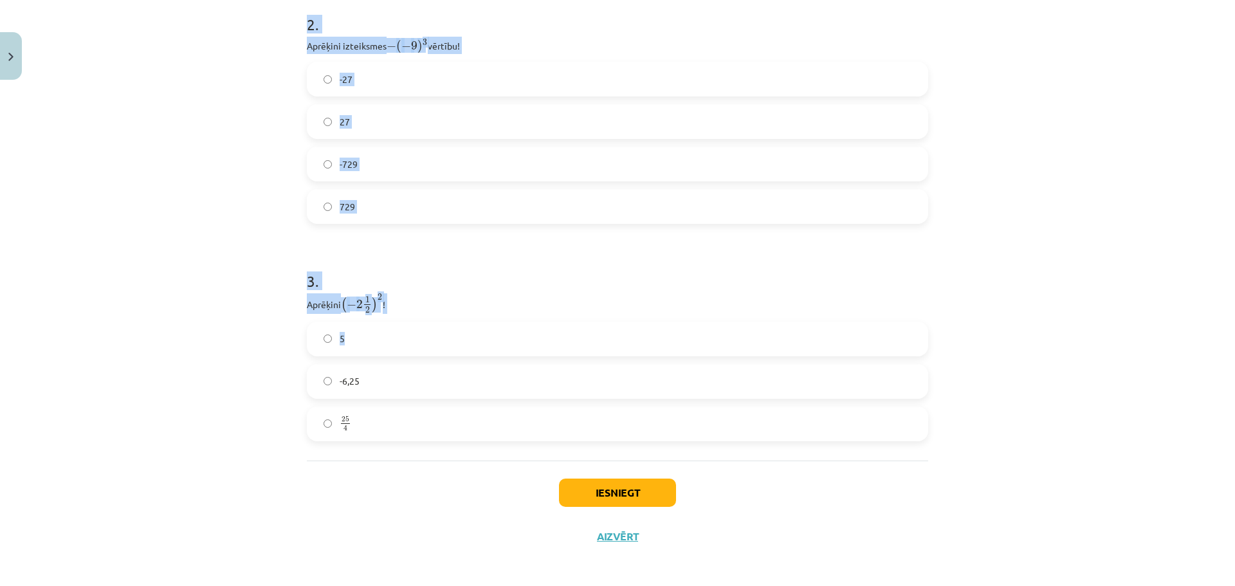
scroll to position [647, 0]
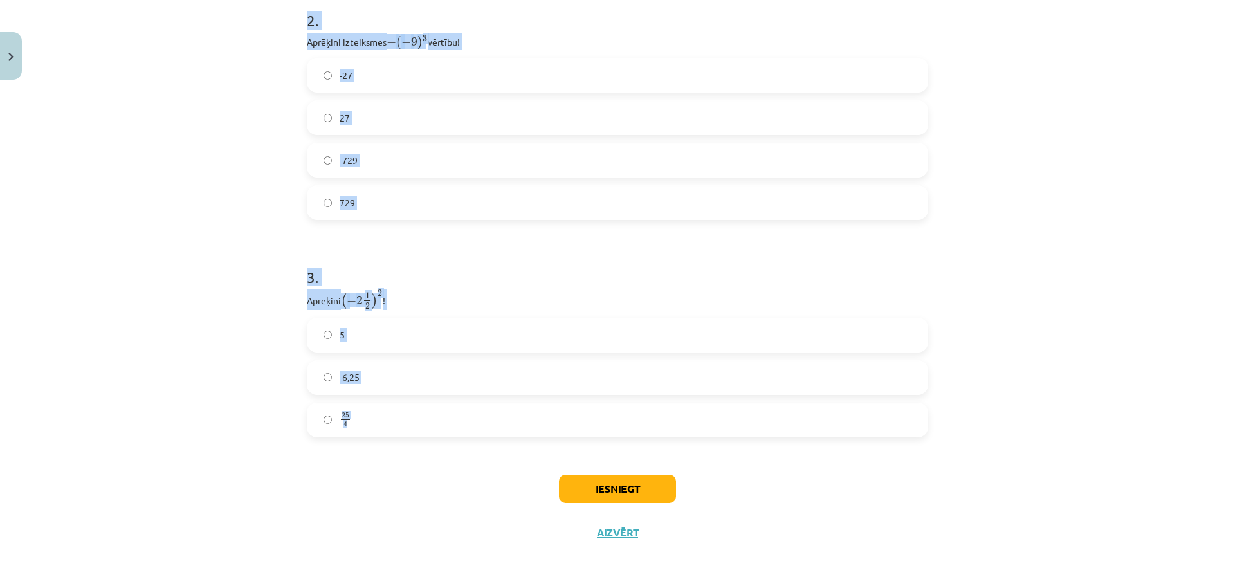
drag, startPoint x: 302, startPoint y: 251, endPoint x: 592, endPoint y: 416, distance: 333.8
click at [592, 416] on form "1 . Atzīmē visus skaitļus, kuri ir kāda vesela skaitļa kvadrāts! 16 60 100 77 4…" at bounding box center [617, 23] width 621 height 828
copy form "1 . Atzīmē visus skaitļus, kuri ir kāda vesela skaitļa kvadrāts! 16 60 100 77 4…"
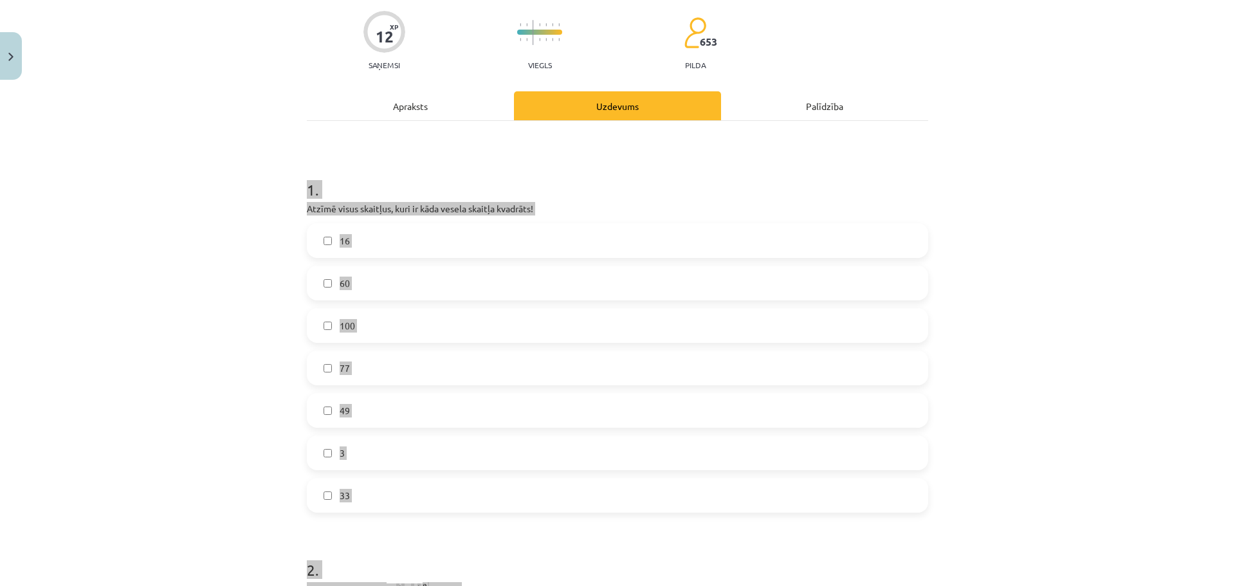
scroll to position [0, 0]
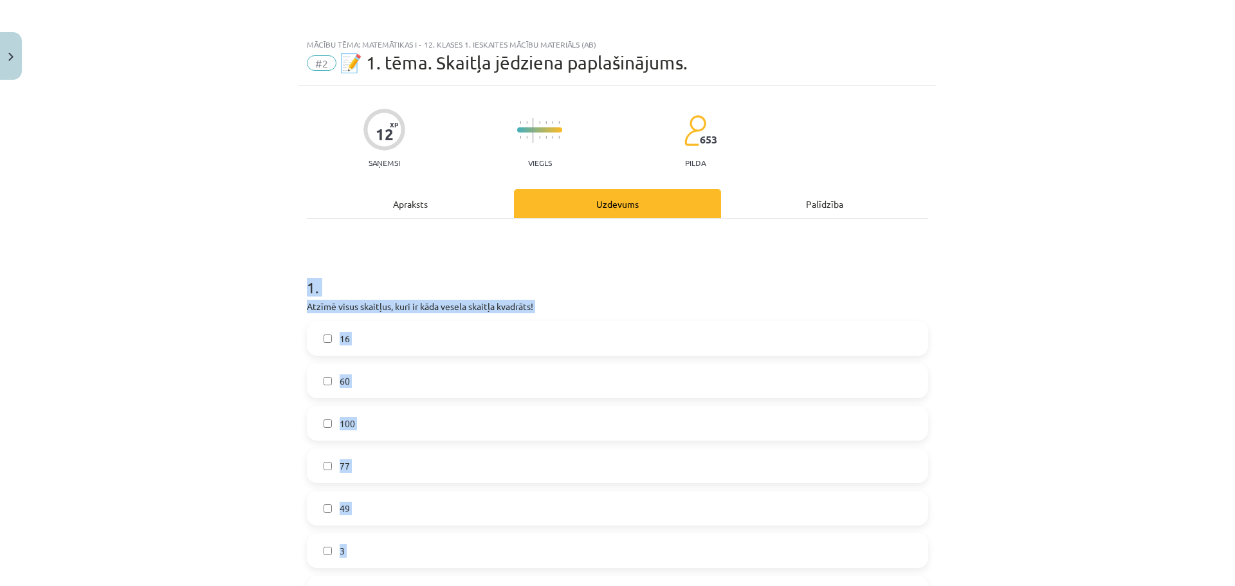
click at [978, 283] on div "Mācību tēma: Matemātikas i - 12. klases 1. ieskaites mācību materiāls (ab) #2 📝…" at bounding box center [617, 293] width 1235 height 586
click at [597, 285] on h1 "1 ." at bounding box center [617, 276] width 621 height 40
click at [471, 353] on label "16" at bounding box center [617, 338] width 619 height 32
click at [444, 423] on label "100" at bounding box center [617, 423] width 619 height 32
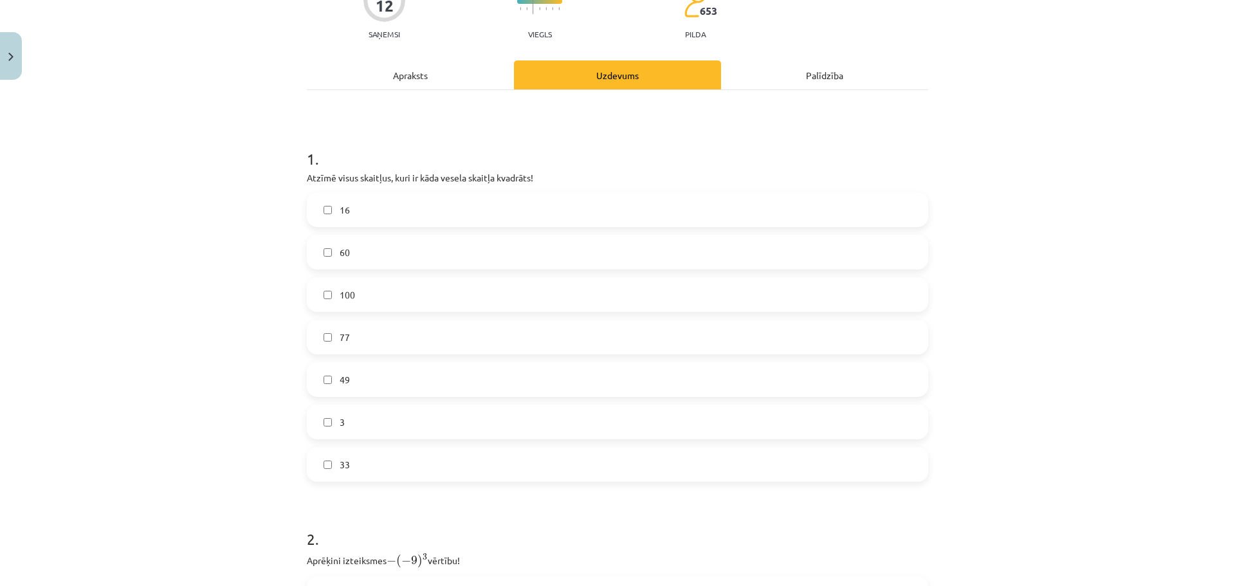
click at [428, 373] on label "49" at bounding box center [617, 379] width 619 height 32
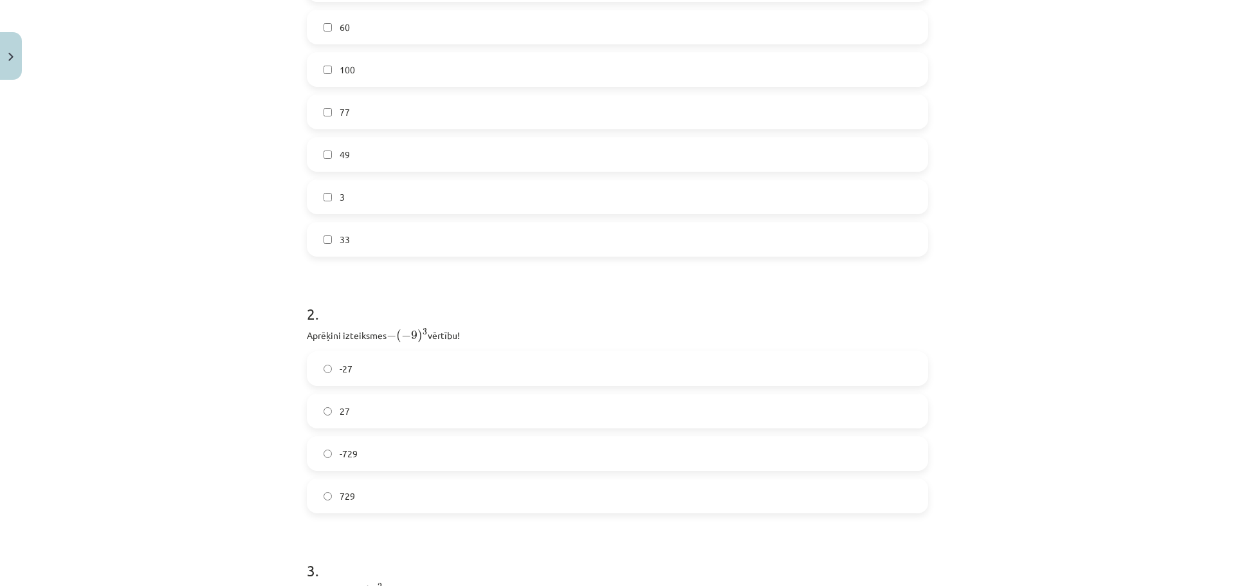
scroll to position [386, 0]
click at [405, 411] on label "-729" at bounding box center [617, 421] width 619 height 32
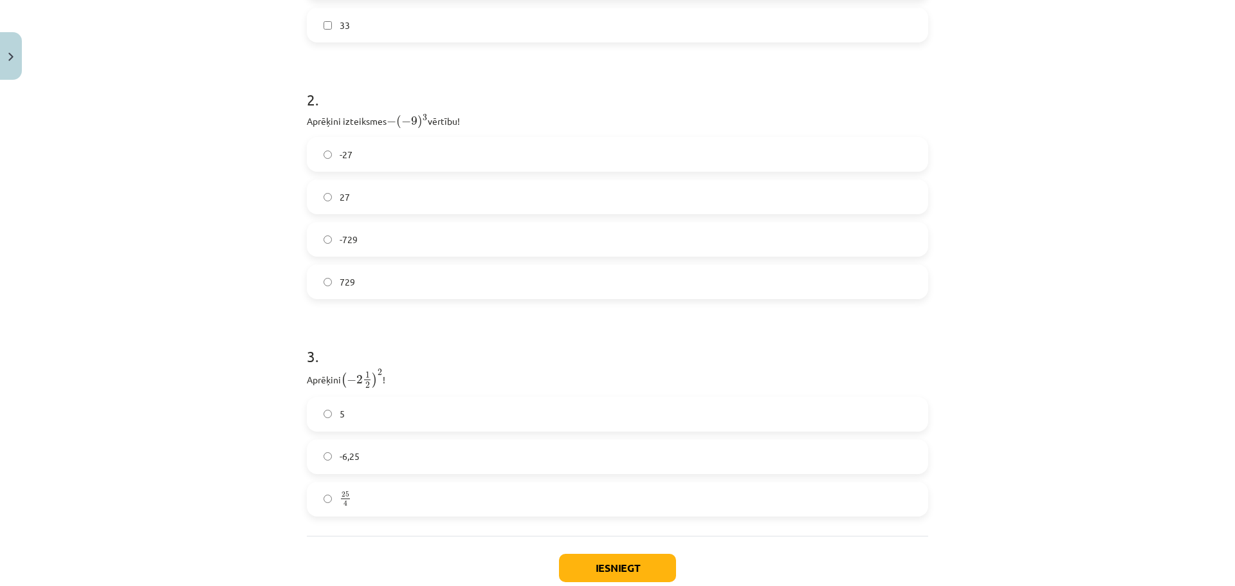
scroll to position [643, 0]
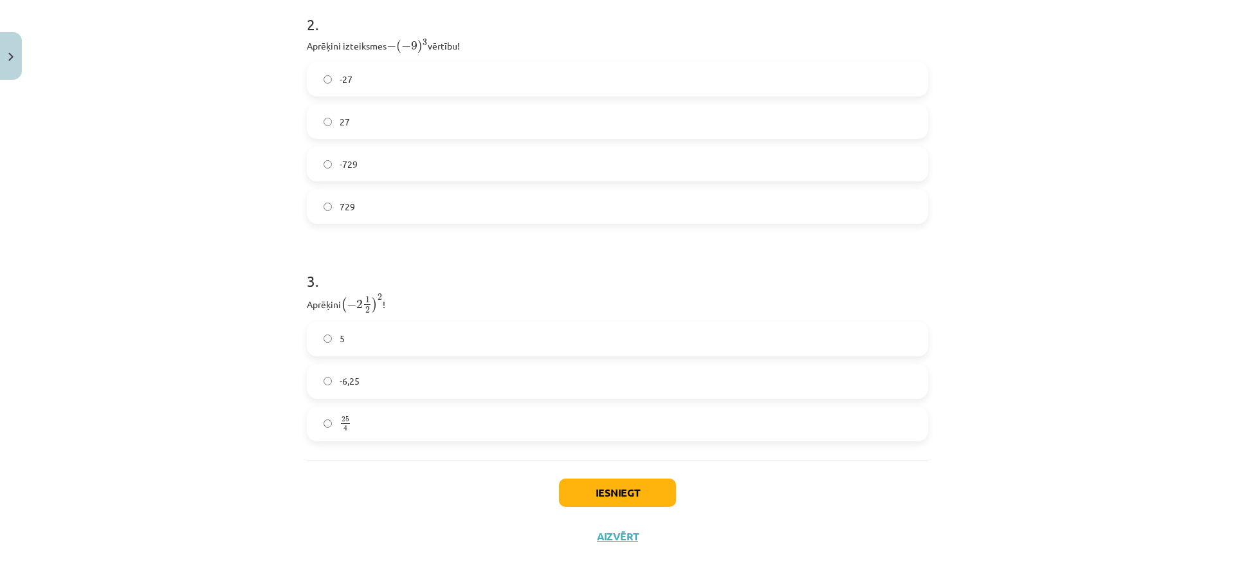
click at [392, 381] on label "-6,25" at bounding box center [617, 381] width 619 height 32
click at [592, 495] on button "Iesniegt" at bounding box center [617, 492] width 117 height 28
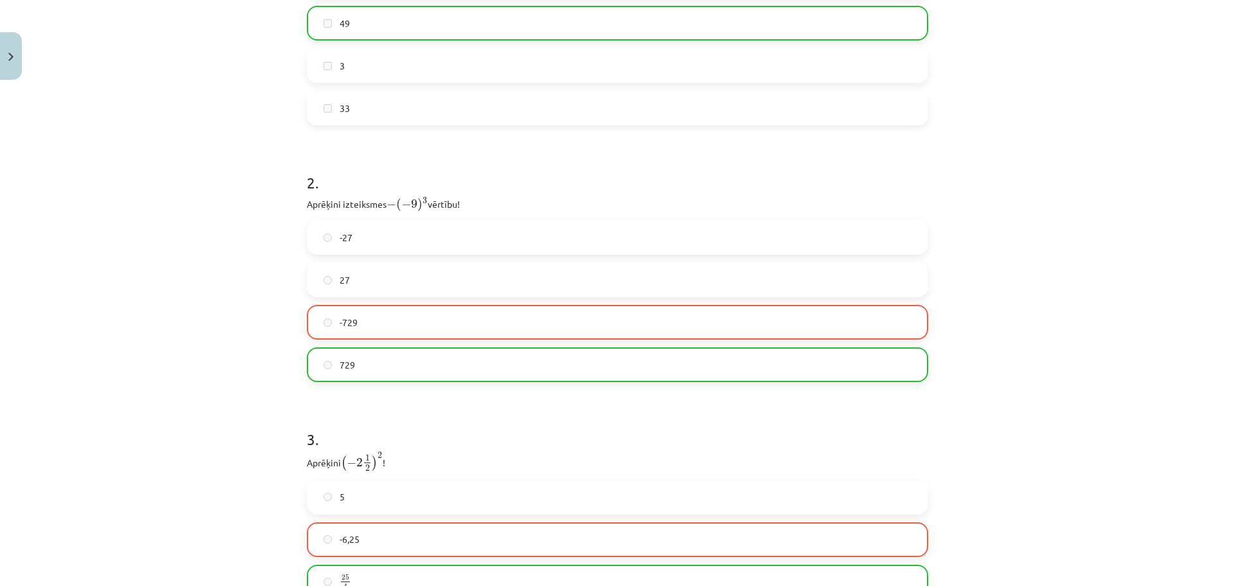
scroll to position [688, 0]
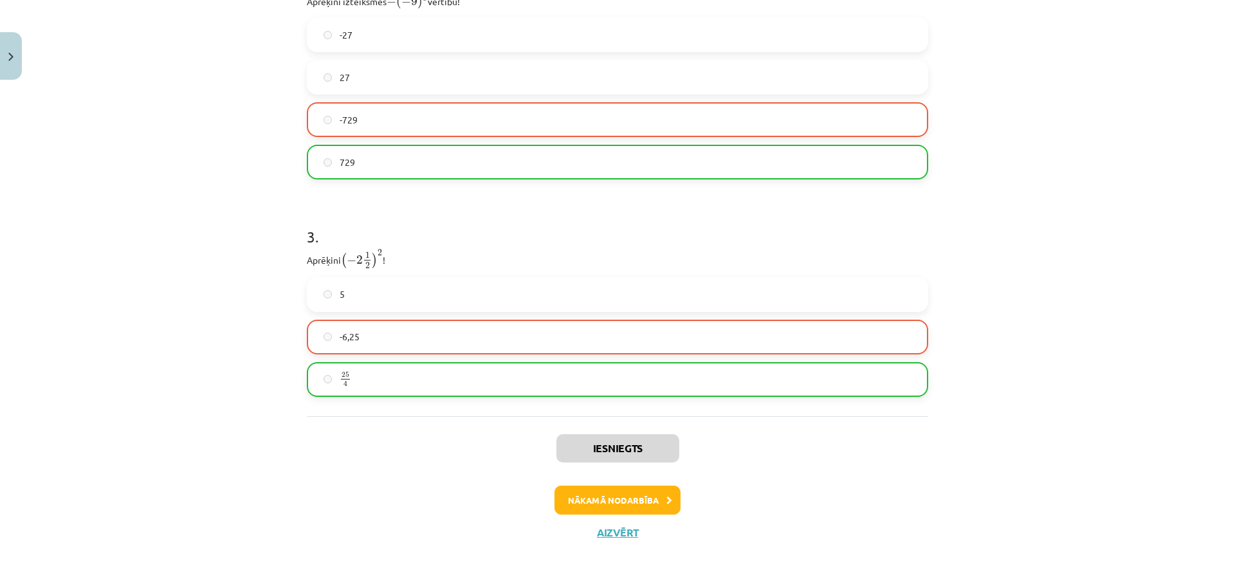
click at [610, 522] on div "Iesniegts Nākamā nodarbība Aizvērt" at bounding box center [617, 481] width 621 height 131
click at [608, 511] on button "Nākamā nodarbība" at bounding box center [617, 501] width 126 height 30
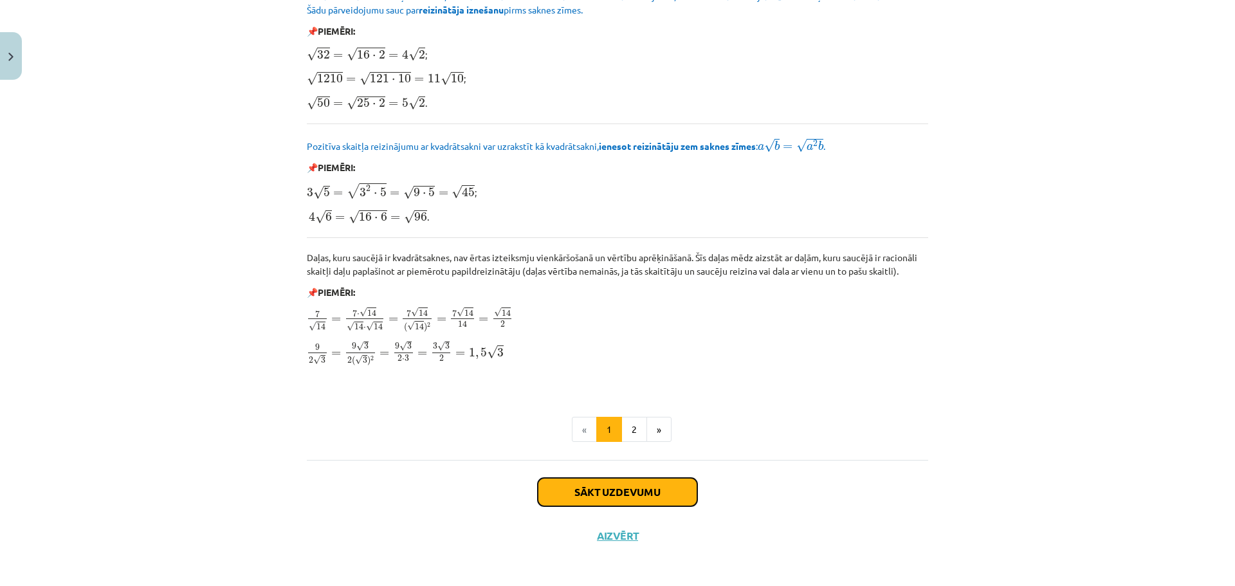
click at [604, 483] on button "Sākt uzdevumu" at bounding box center [617, 492] width 159 height 28
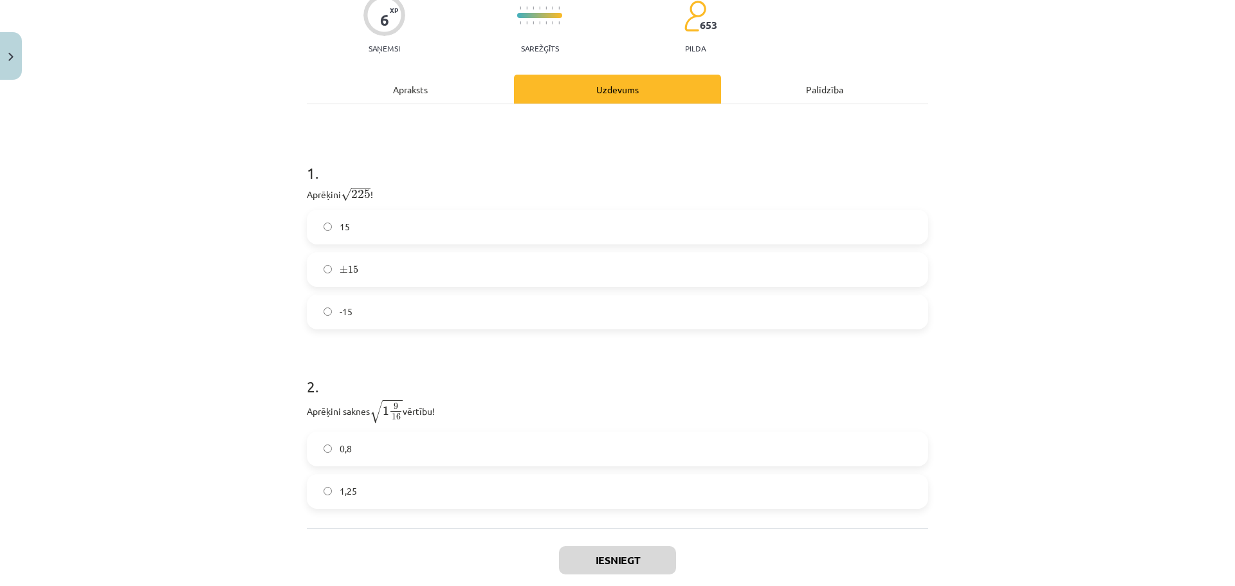
scroll to position [161, 0]
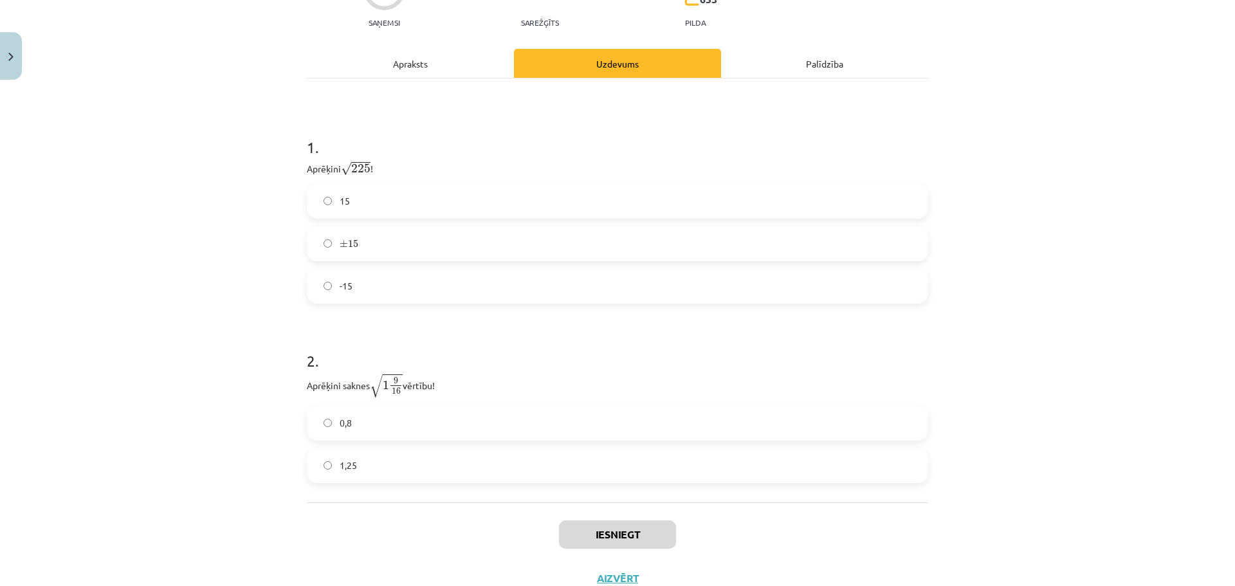
click at [357, 196] on label "15" at bounding box center [617, 201] width 619 height 32
click at [442, 456] on label "1,25" at bounding box center [617, 466] width 619 height 32
click at [606, 529] on button "Iesniegt" at bounding box center [617, 534] width 117 height 28
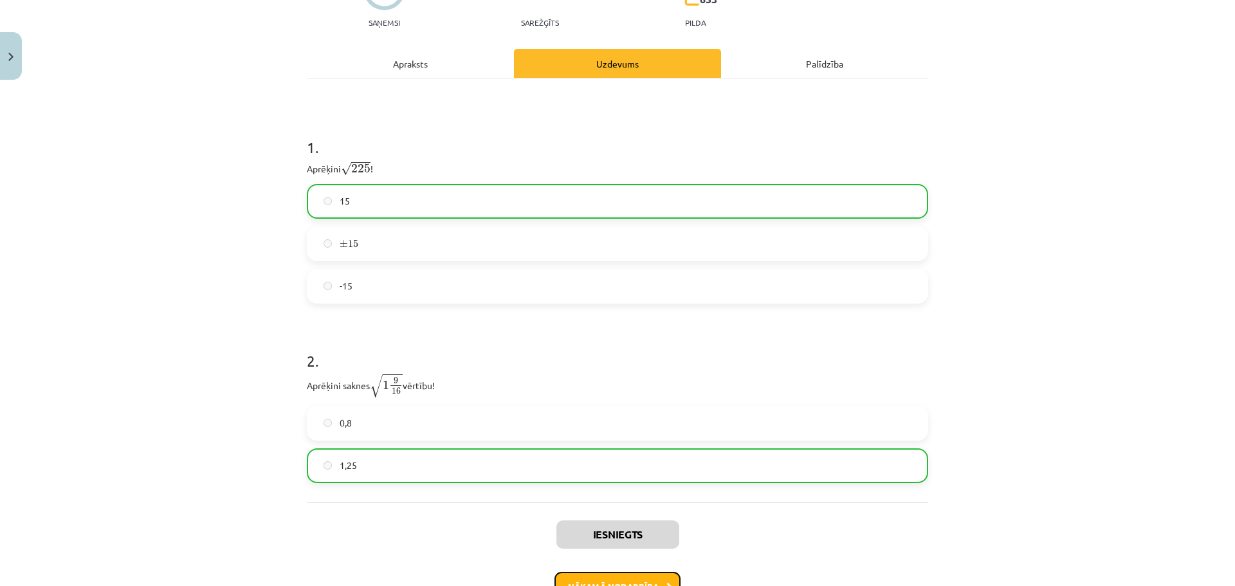
click at [605, 581] on button "Nākamā nodarbība" at bounding box center [617, 587] width 126 height 30
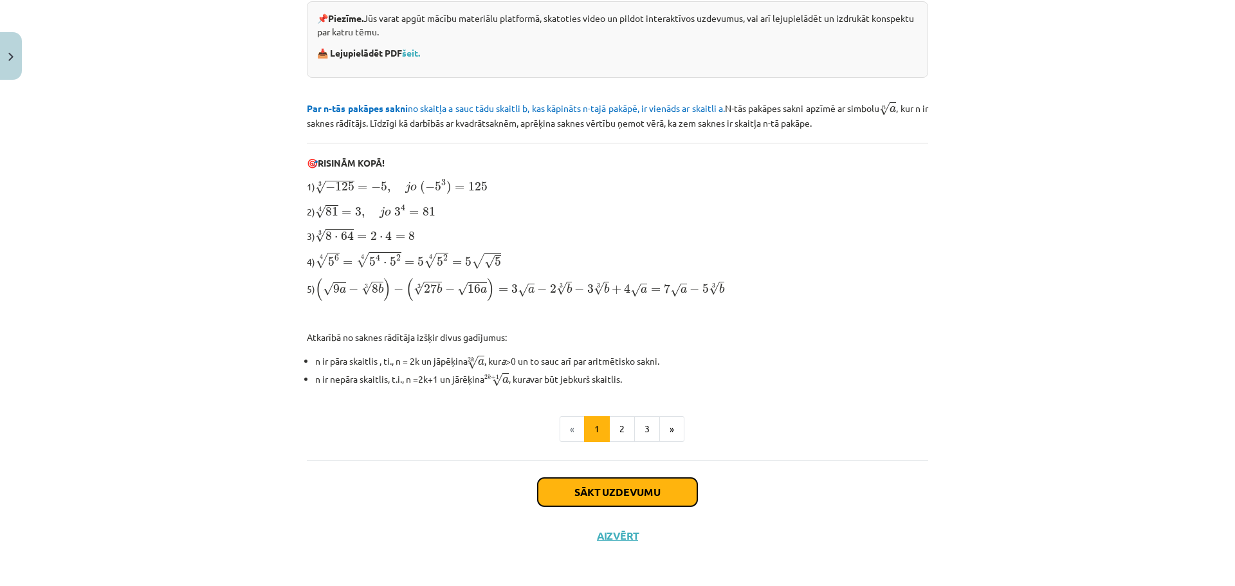
click at [590, 487] on button "Sākt uzdevumu" at bounding box center [617, 492] width 159 height 28
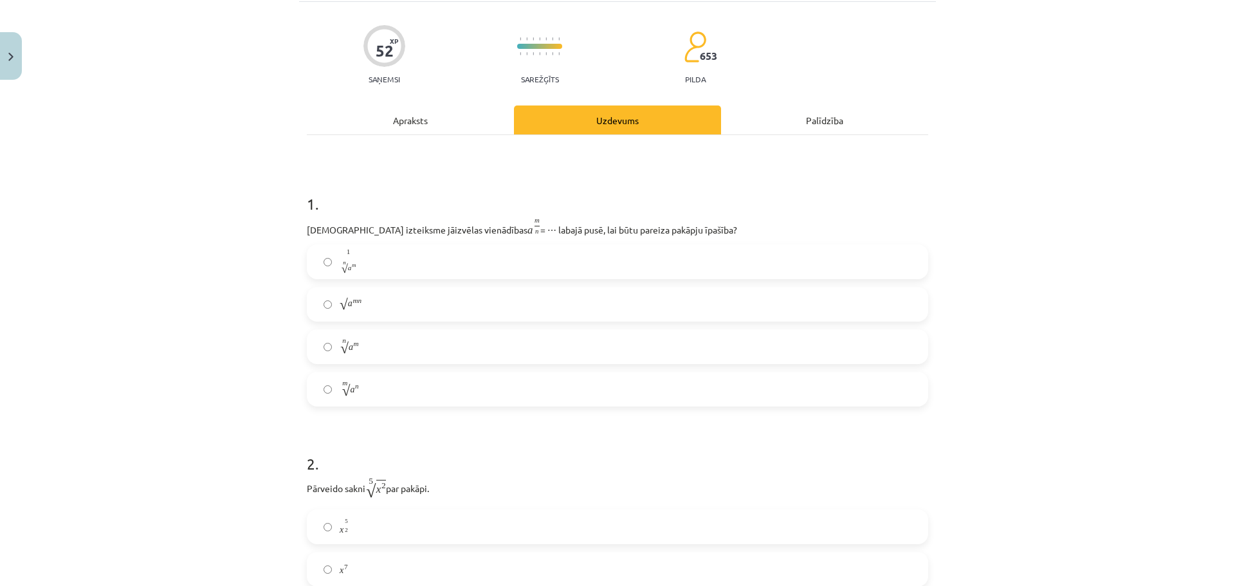
scroll to position [32, 0]
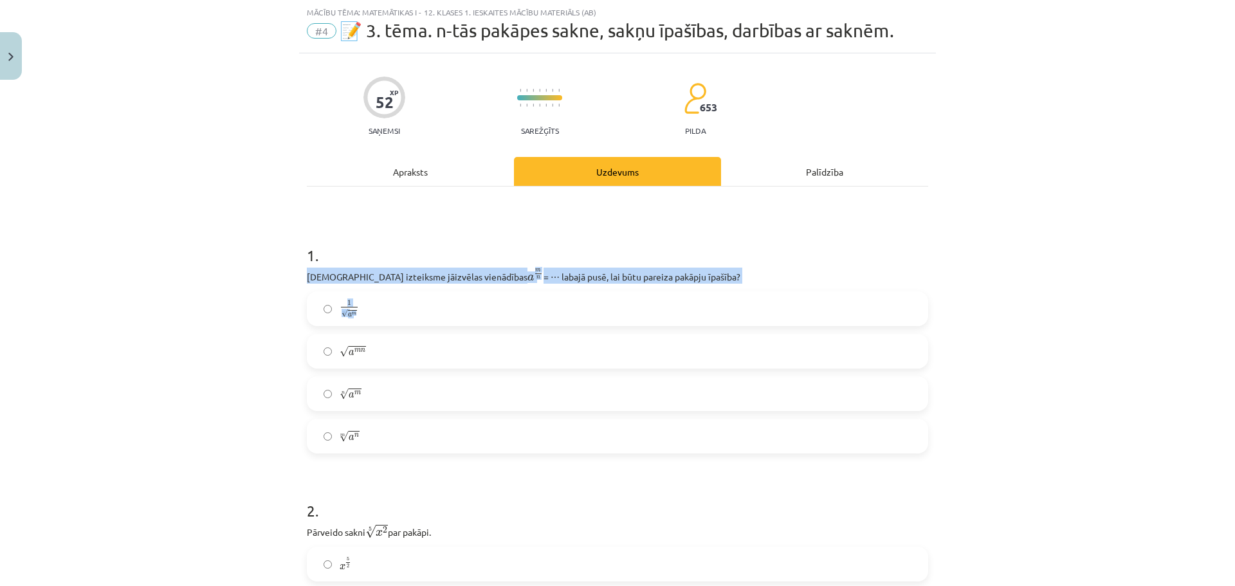
drag, startPoint x: 331, startPoint y: 278, endPoint x: 291, endPoint y: 244, distance: 52.0
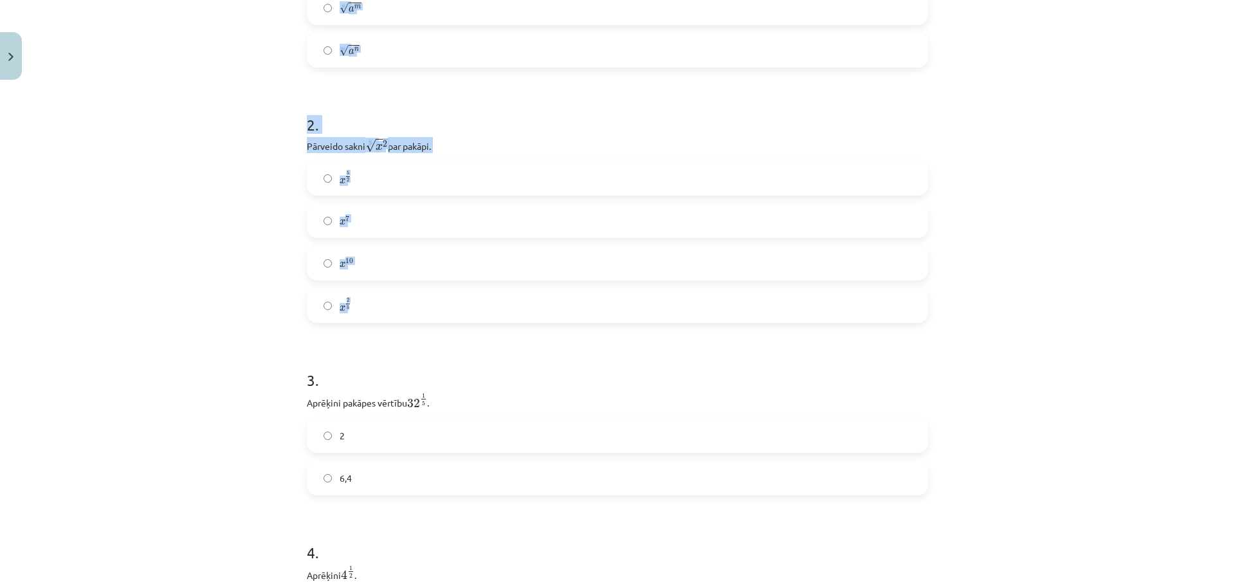
scroll to position [289, 0]
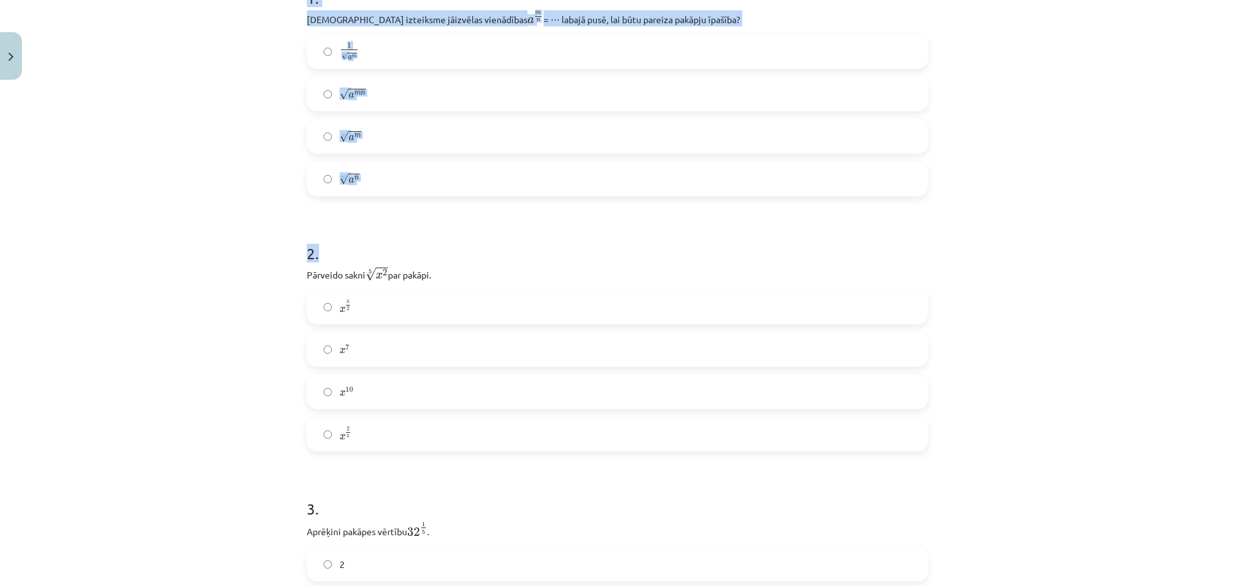
drag, startPoint x: 316, startPoint y: 252, endPoint x: 410, endPoint y: 210, distance: 103.6
click at [410, 210] on div "Mācību tēma: Matemātikas i - 12. klases 1. ieskaites mācību materiāls (ab) #4 📝…" at bounding box center [617, 293] width 1235 height 586
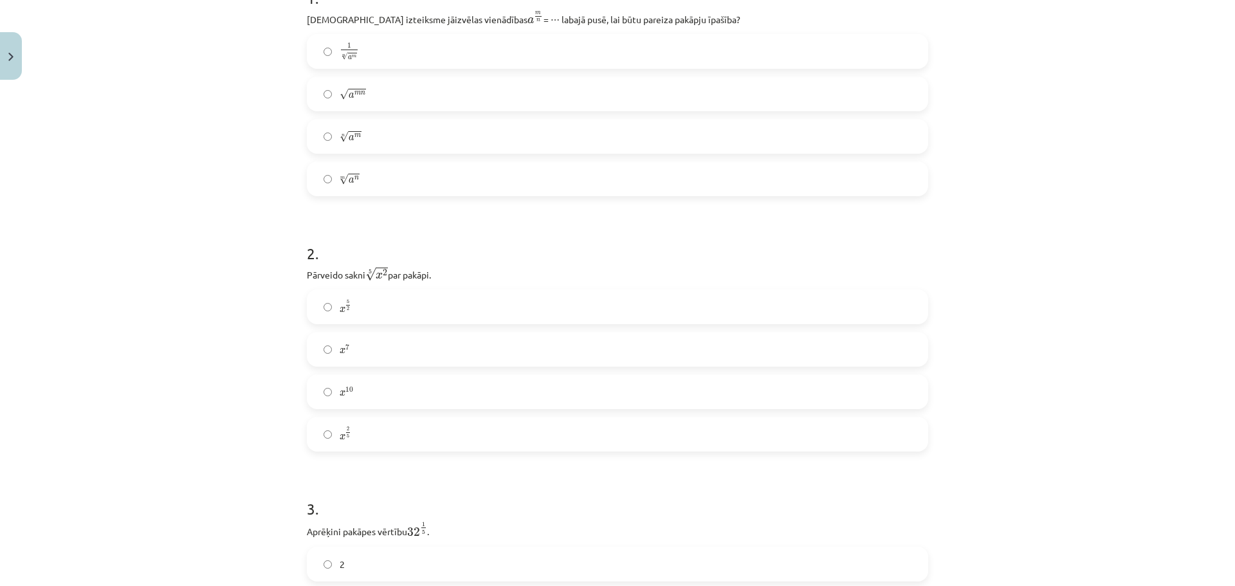
scroll to position [32, 0]
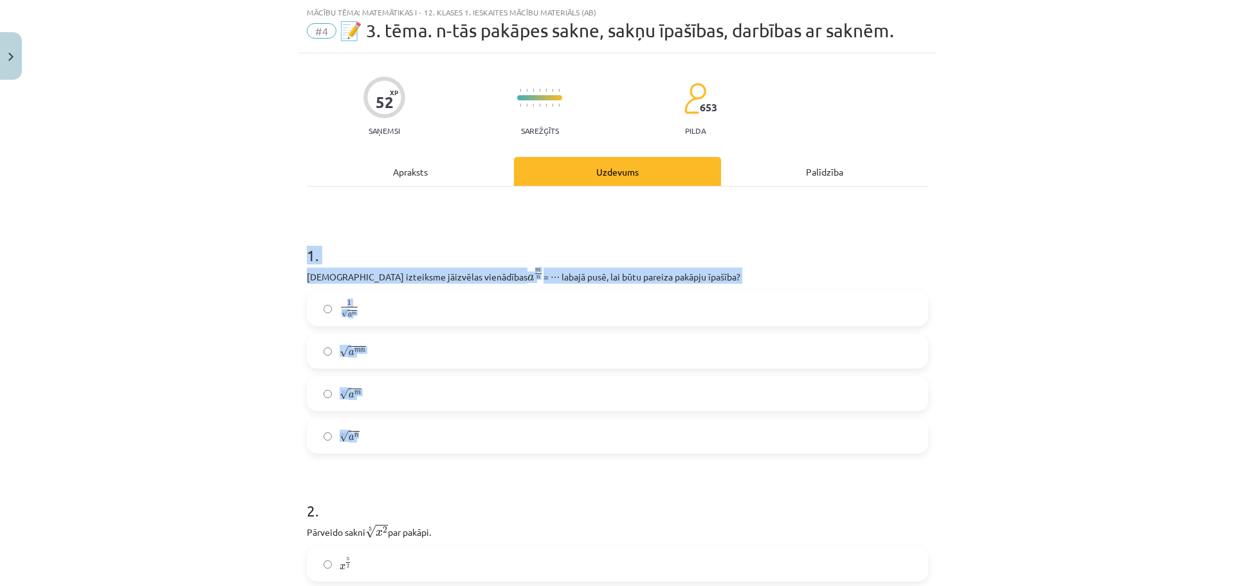
drag, startPoint x: 298, startPoint y: 251, endPoint x: 448, endPoint y: 423, distance: 228.3
copy div "1 . Kura izteiksme jāizvēlas vienādības a m n a m n = ⋯ labajā pusē, lai būtu p…"
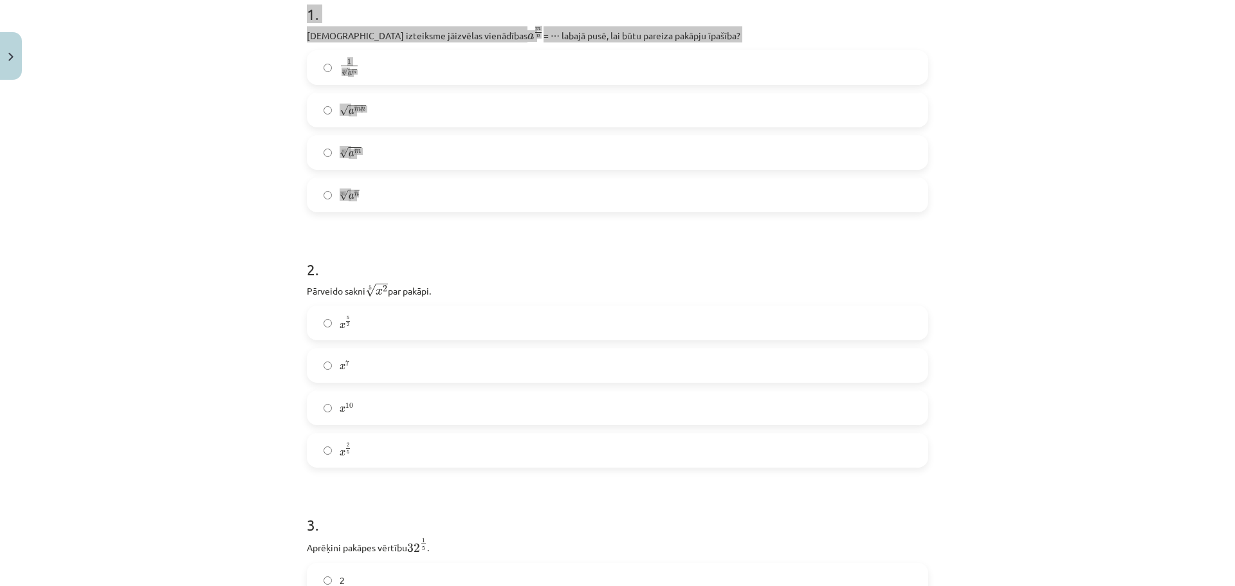
scroll to position [289, 0]
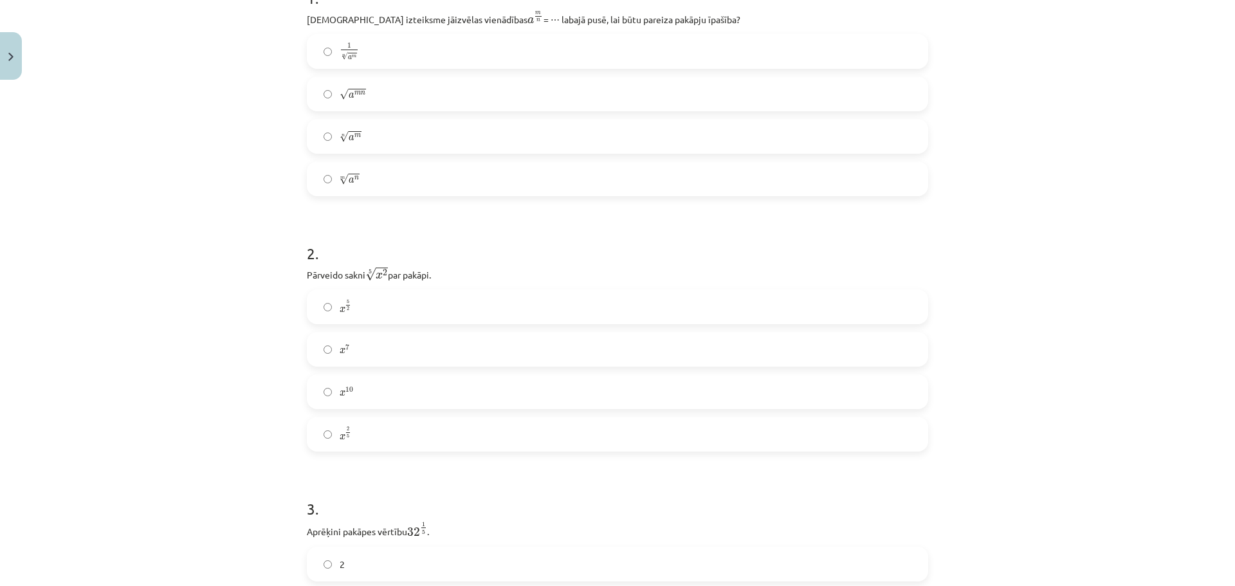
click at [394, 312] on label "x 5 2 x 5 2" at bounding box center [617, 307] width 619 height 32
click at [396, 422] on label "x 2 5 x 2 5" at bounding box center [617, 434] width 619 height 32
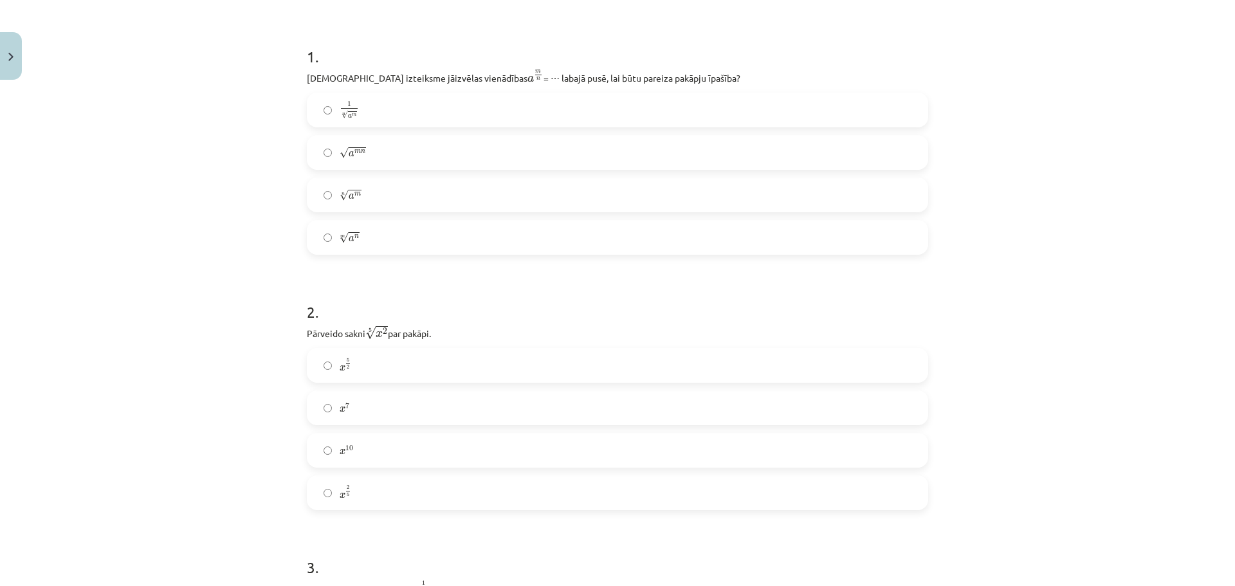
scroll to position [32, 0]
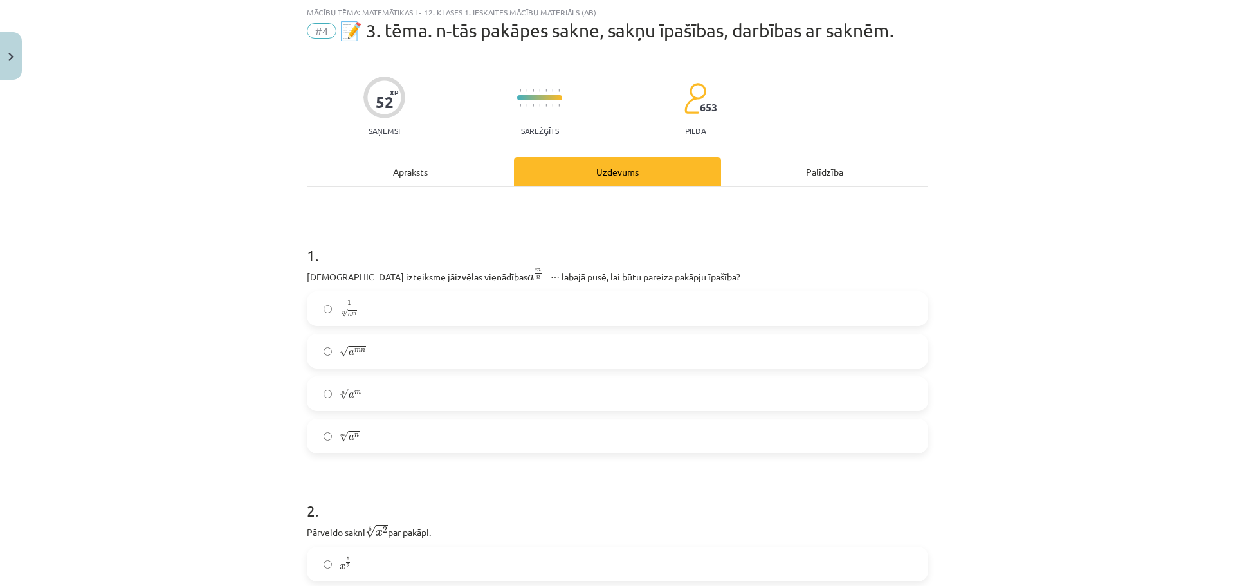
click at [383, 398] on label "n √ a m a m n" at bounding box center [617, 394] width 619 height 32
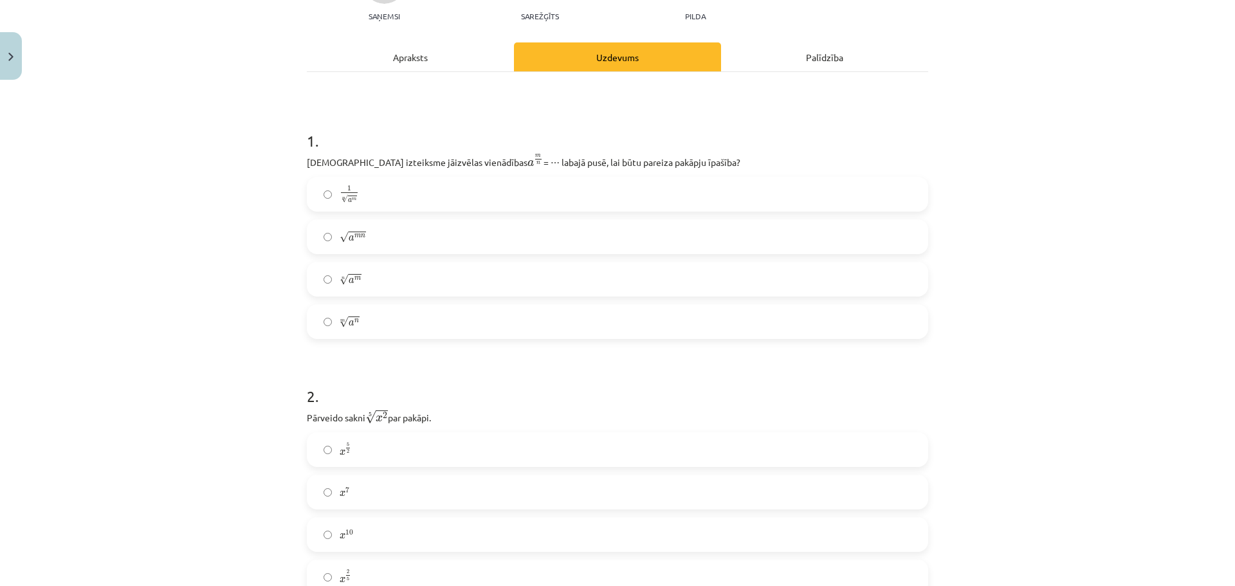
scroll to position [418, 0]
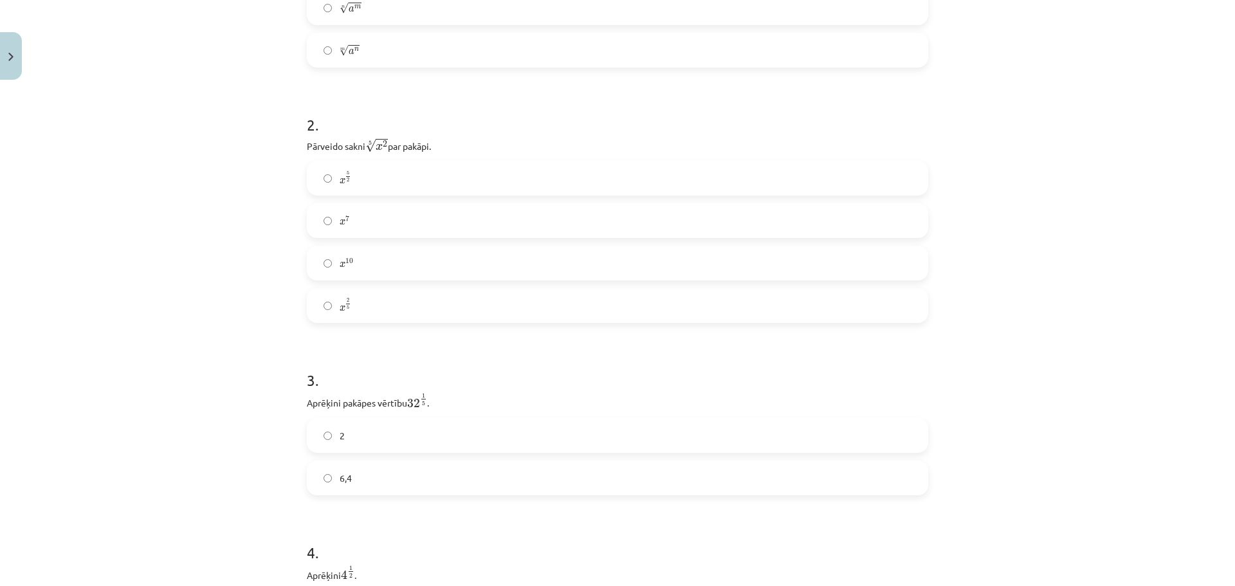
click at [367, 433] on label "2" at bounding box center [617, 435] width 619 height 32
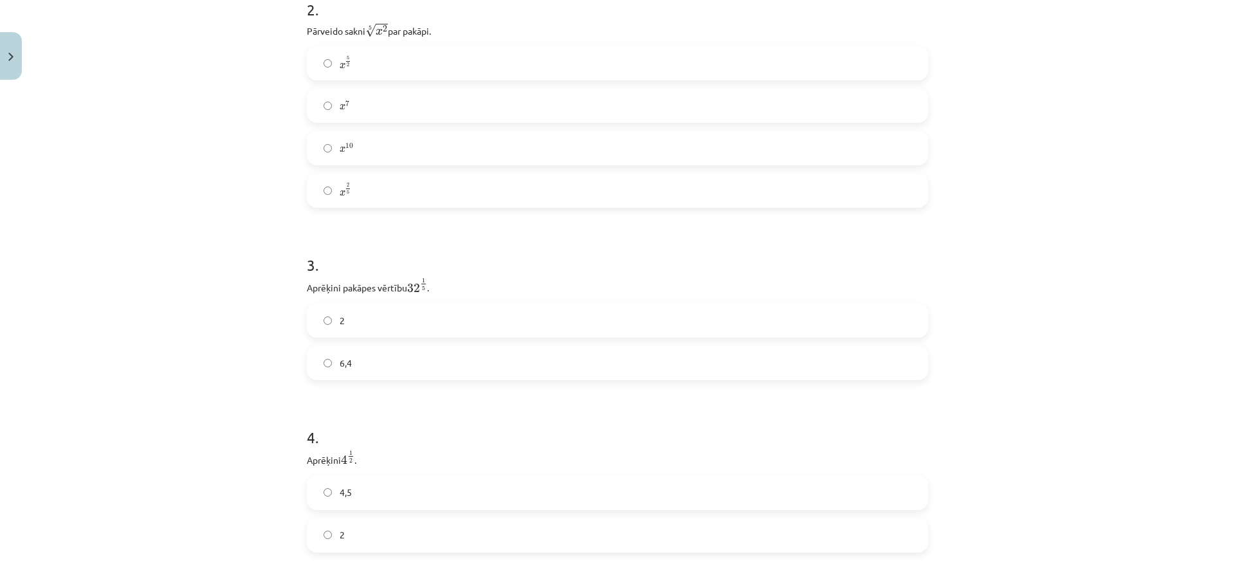
scroll to position [675, 0]
click at [340, 394] on span "2" at bounding box center [342, 393] width 5 height 14
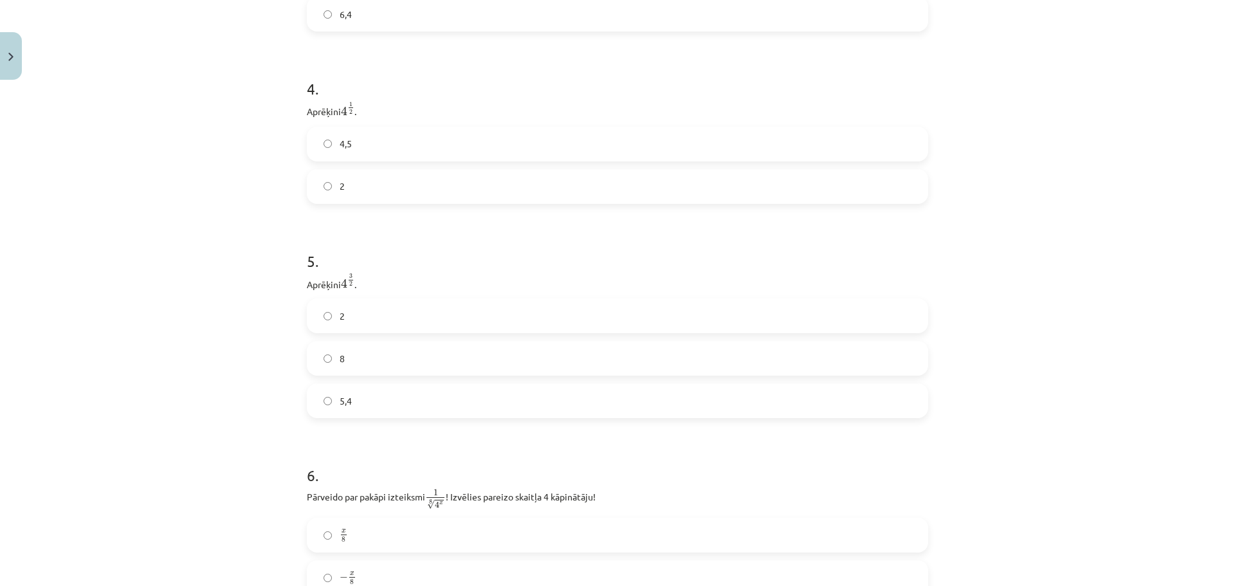
scroll to position [933, 0]
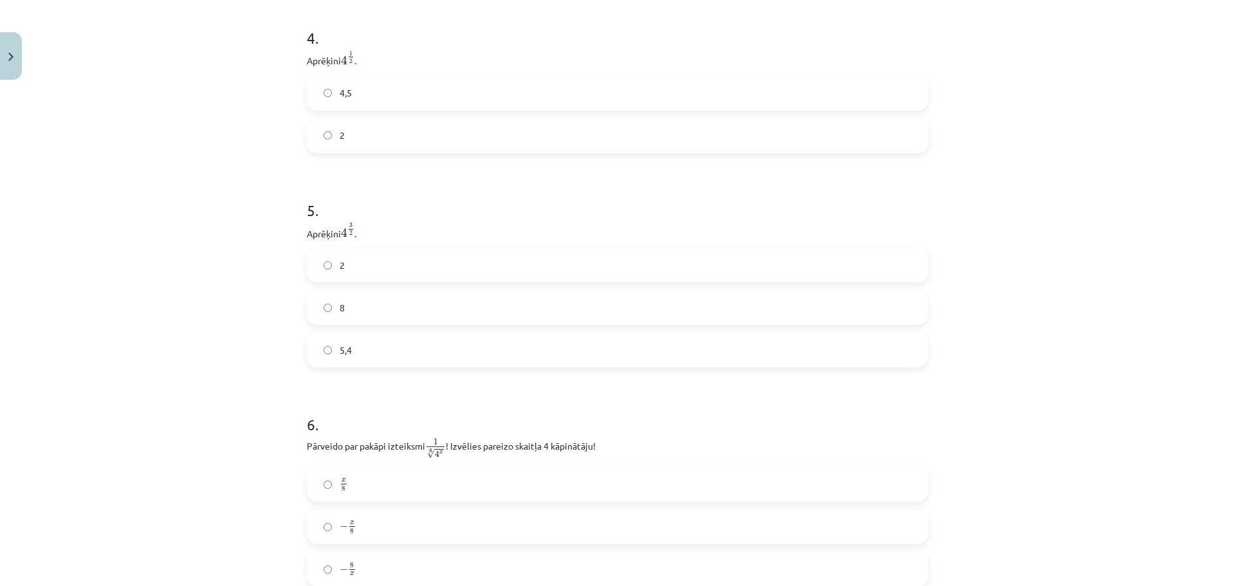
click at [347, 318] on label "8" at bounding box center [617, 307] width 619 height 32
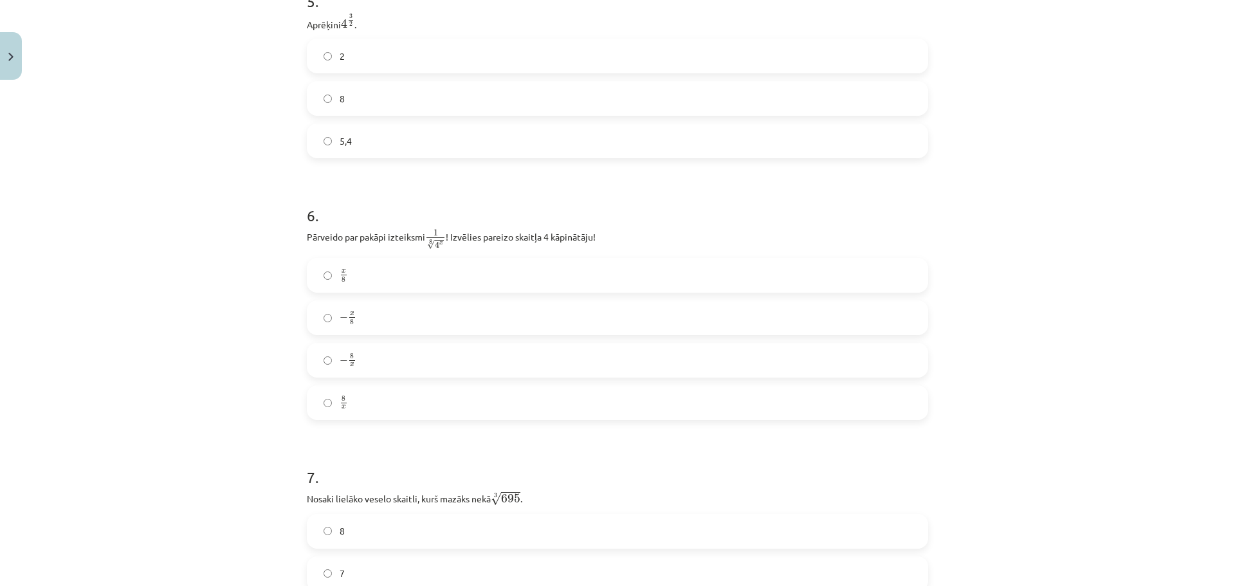
scroll to position [1190, 0]
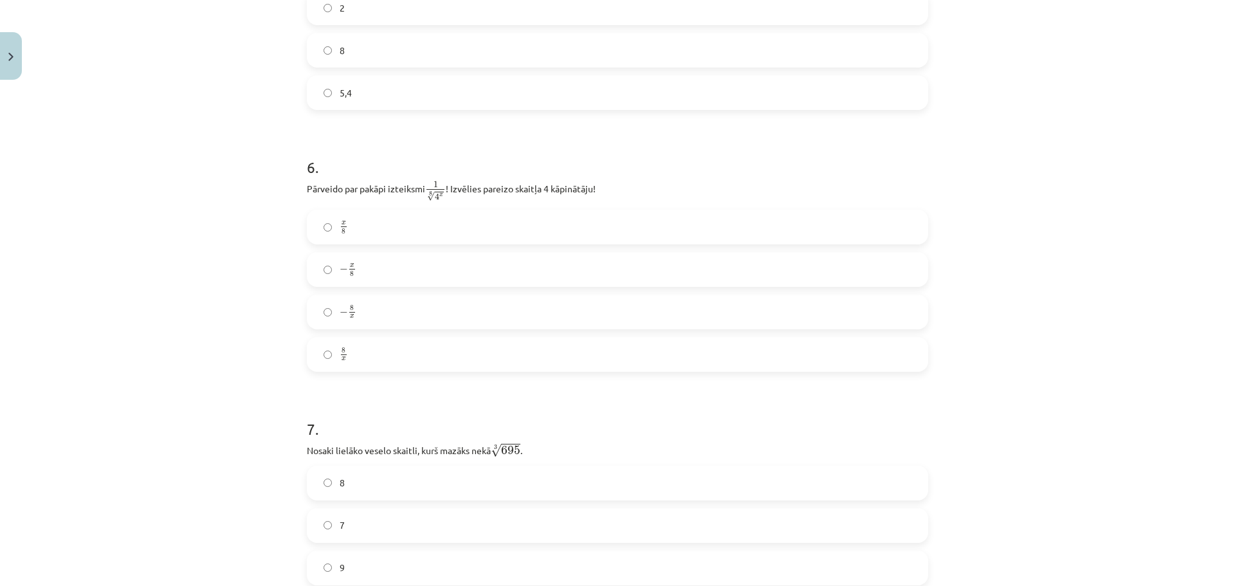
click at [363, 272] on label "− x 8 − x 8" at bounding box center [617, 269] width 619 height 32
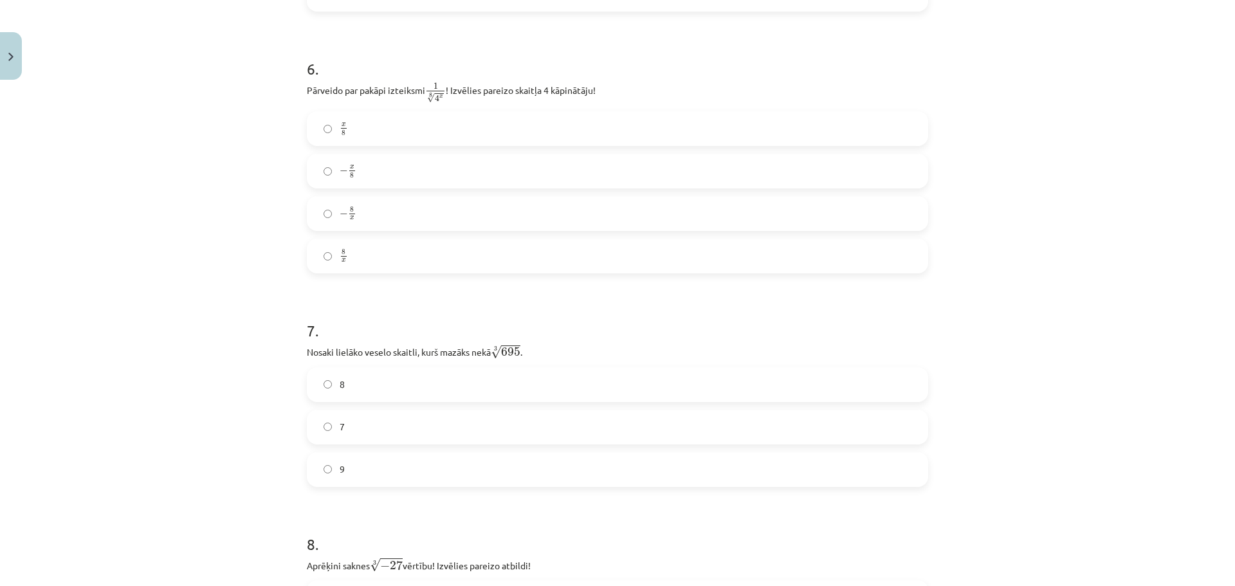
scroll to position [1318, 0]
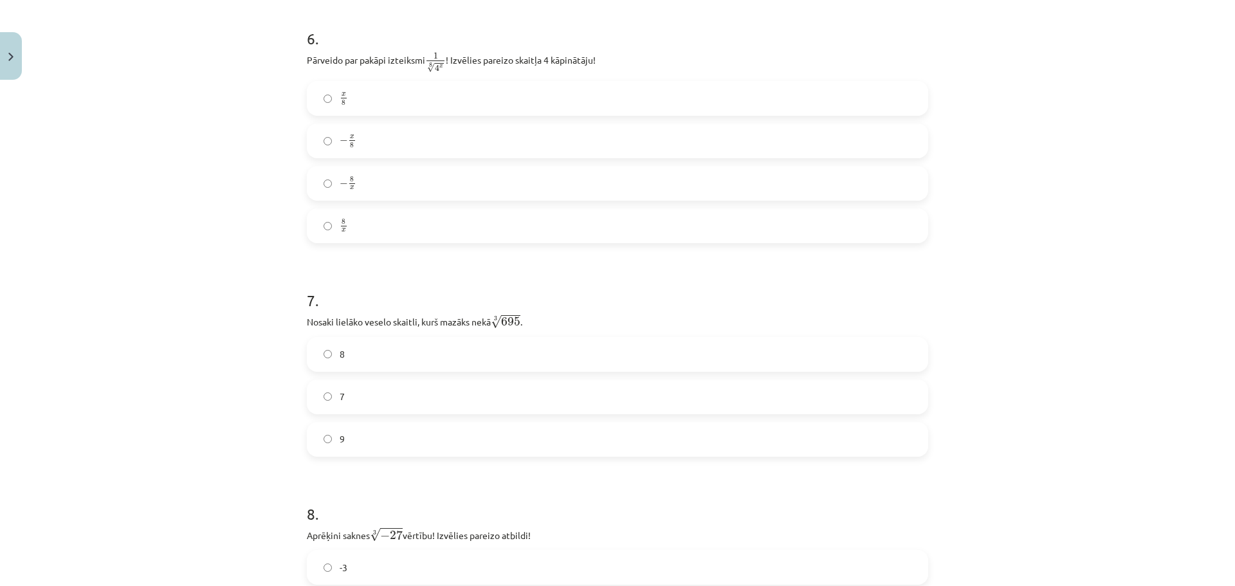
click at [357, 353] on label "8" at bounding box center [617, 354] width 619 height 32
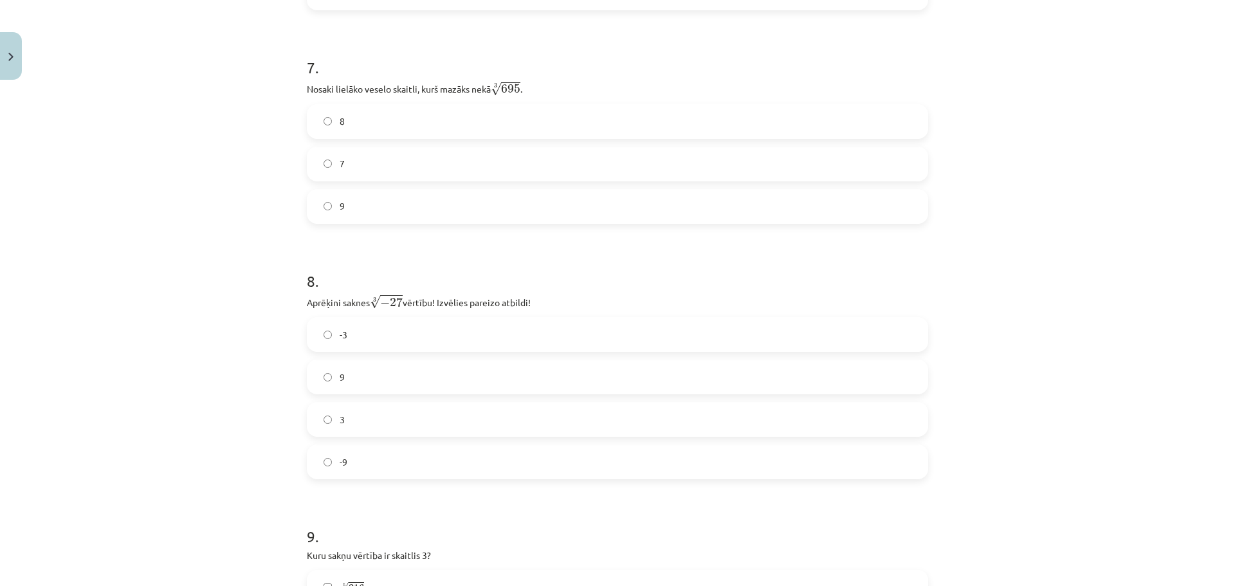
scroll to position [1576, 0]
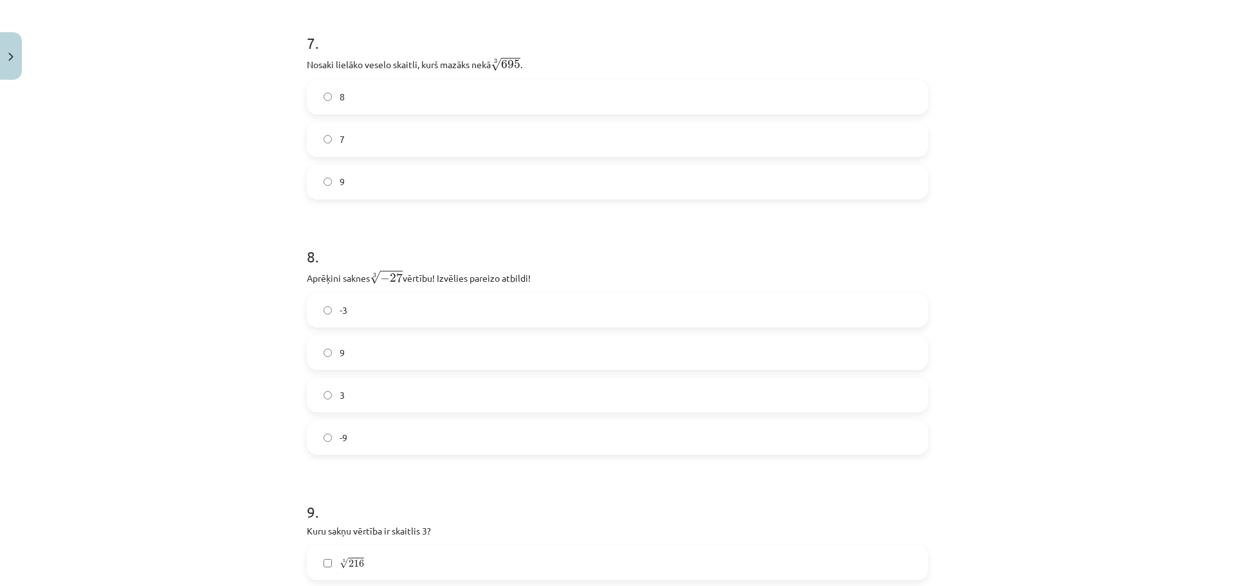
click at [345, 315] on label "-3" at bounding box center [617, 310] width 619 height 32
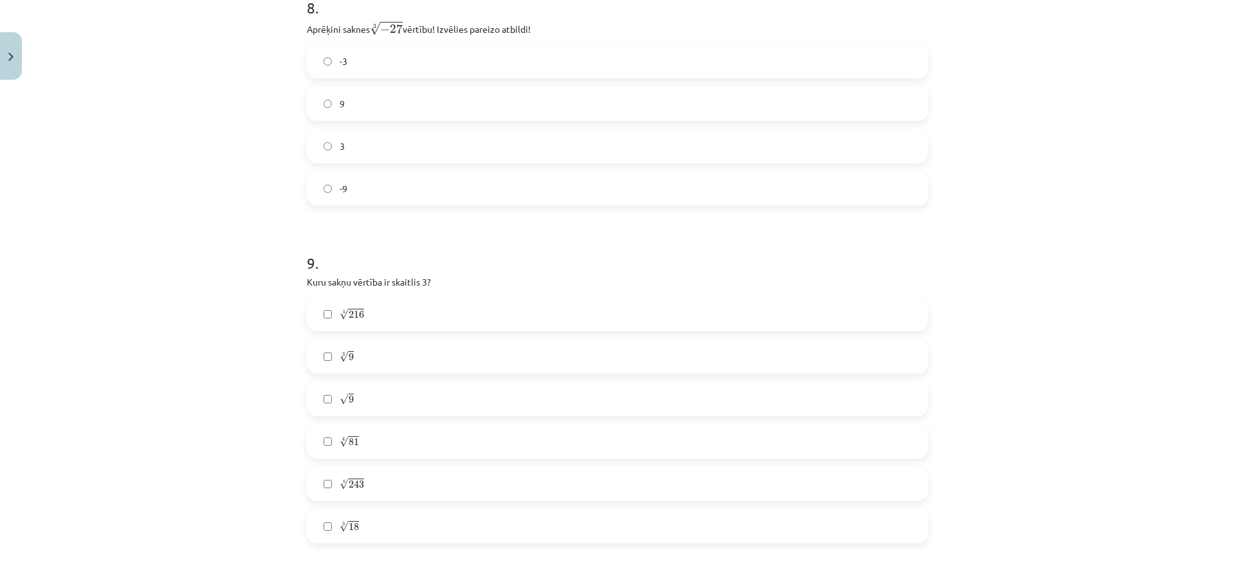
scroll to position [1833, 0]
click at [353, 316] on label "5 √ 216 216 5" at bounding box center [617, 305] width 619 height 32
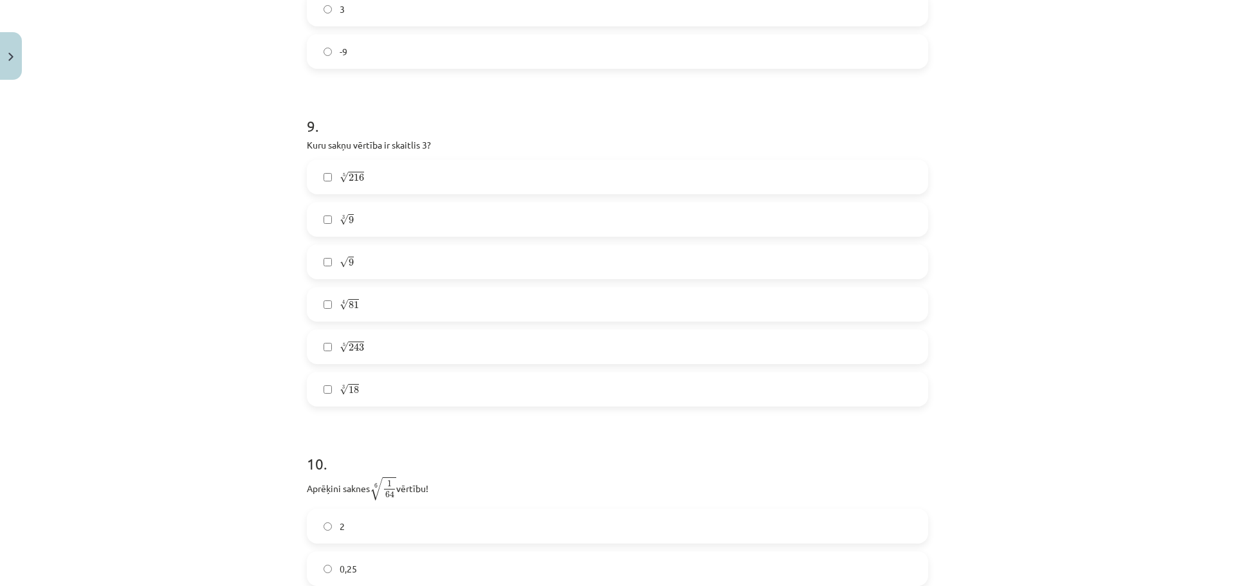
scroll to position [2090, 0]
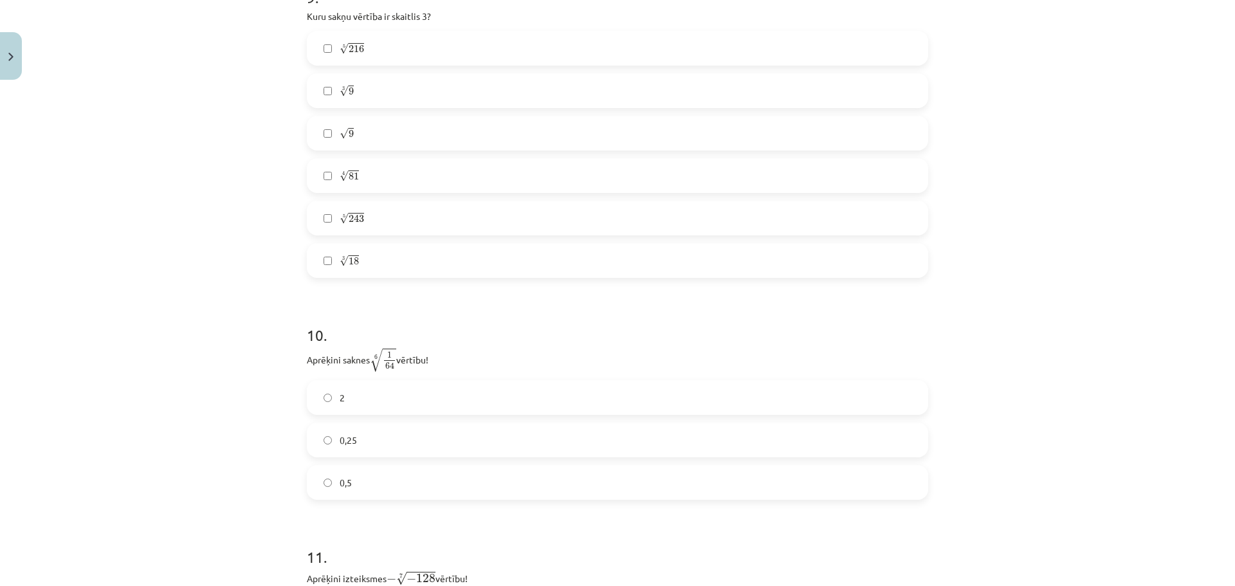
click at [385, 476] on label "0,5" at bounding box center [617, 482] width 619 height 32
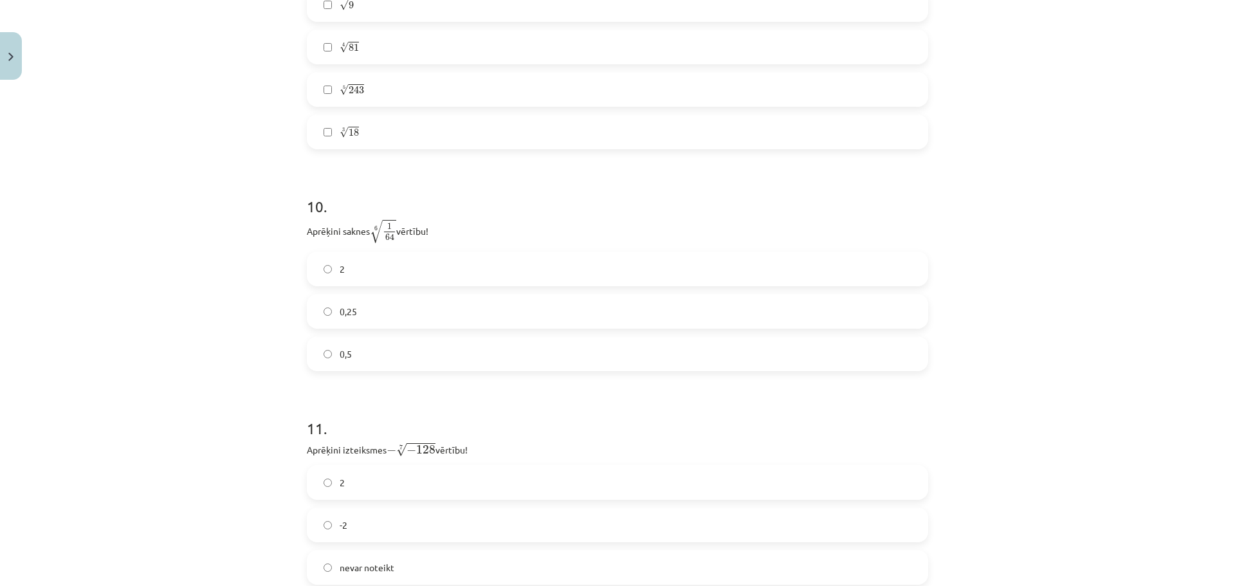
scroll to position [2347, 0]
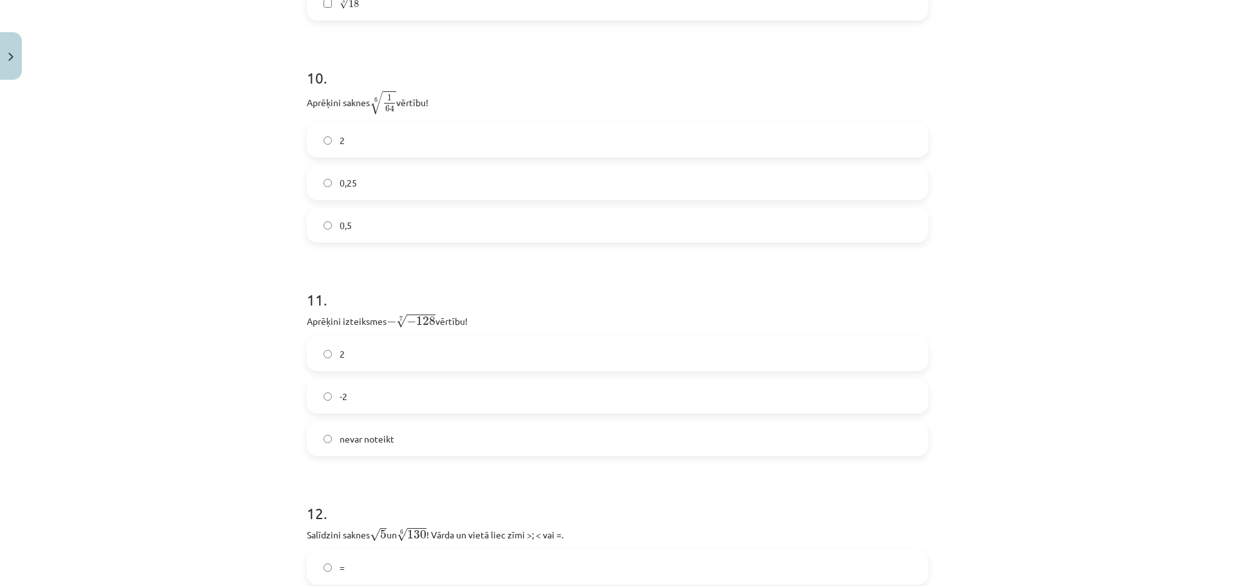
click at [345, 344] on label "2" at bounding box center [617, 354] width 619 height 32
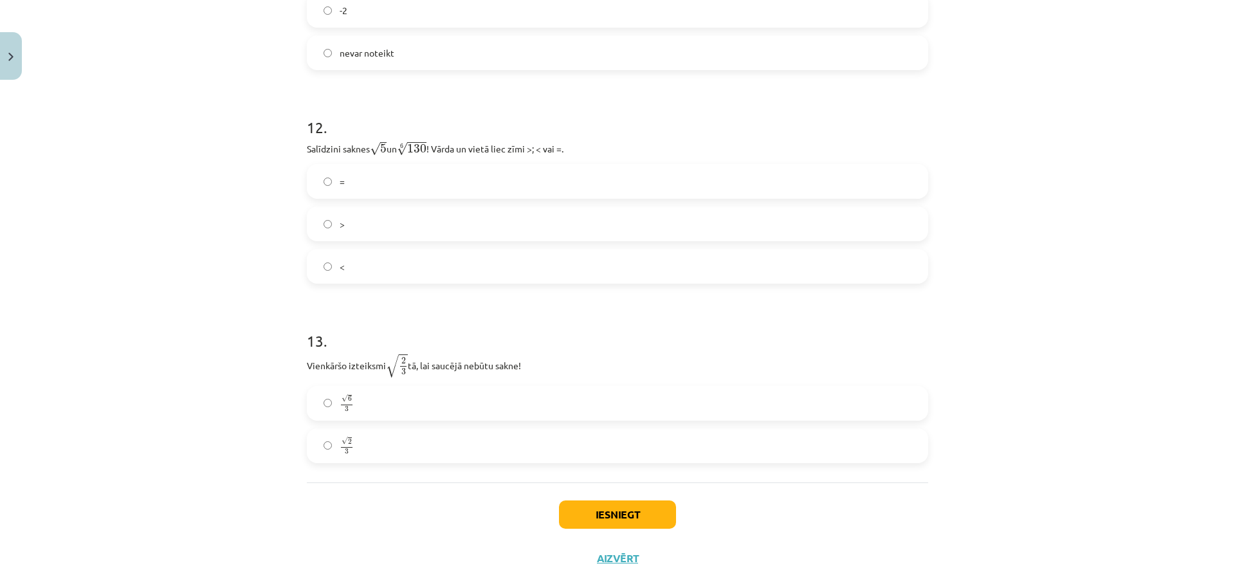
scroll to position [2605, 0]
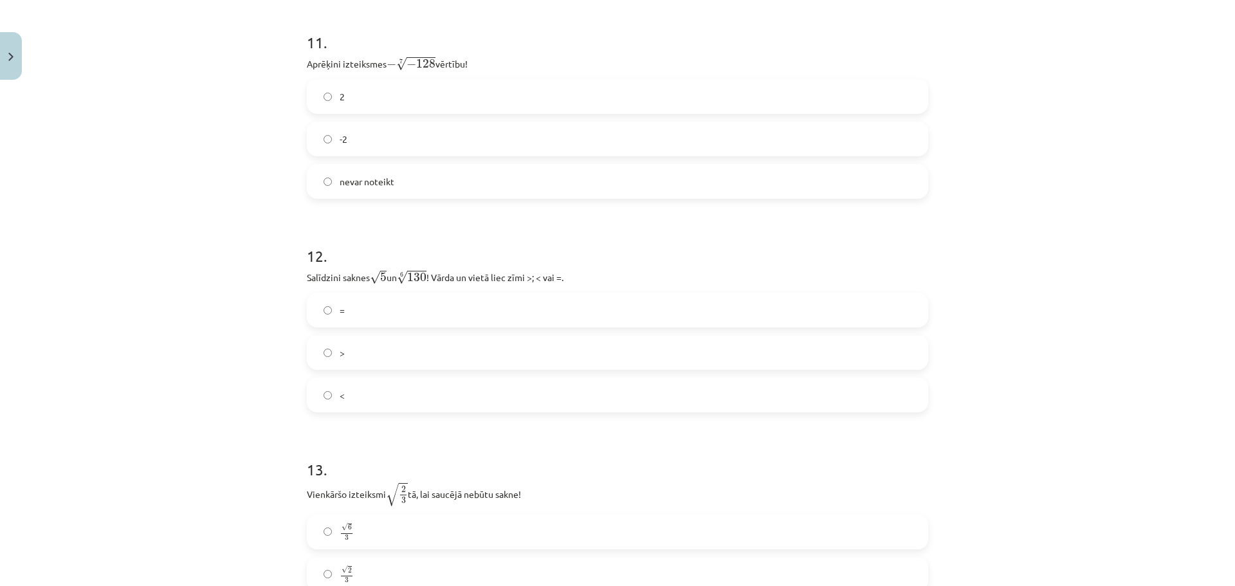
click at [356, 318] on label "=" at bounding box center [617, 310] width 619 height 32
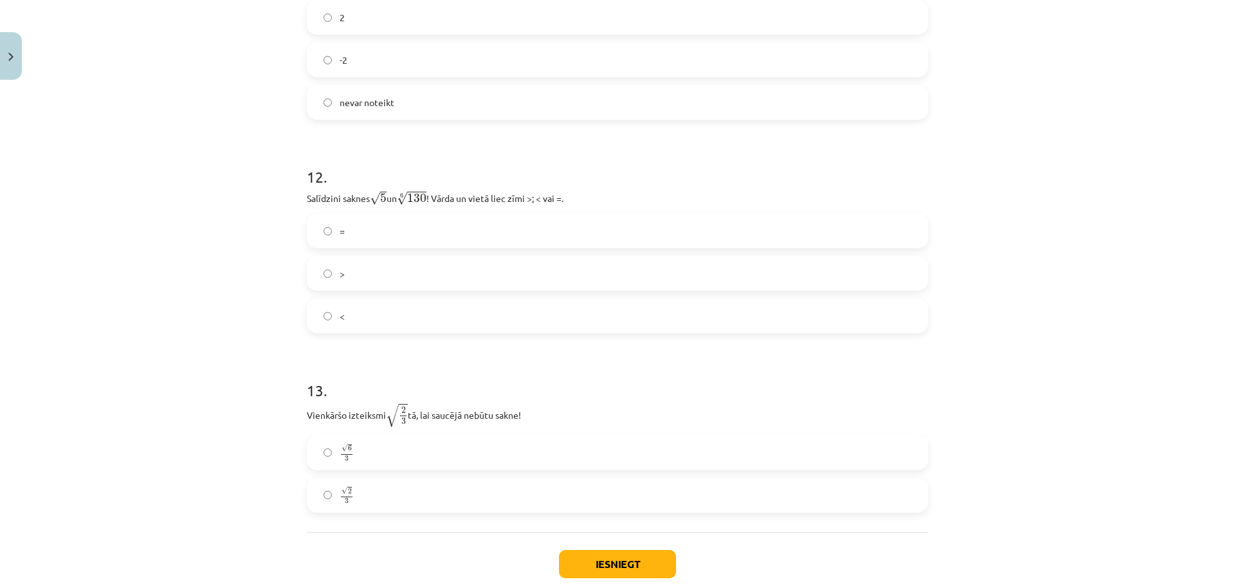
scroll to position [2733, 0]
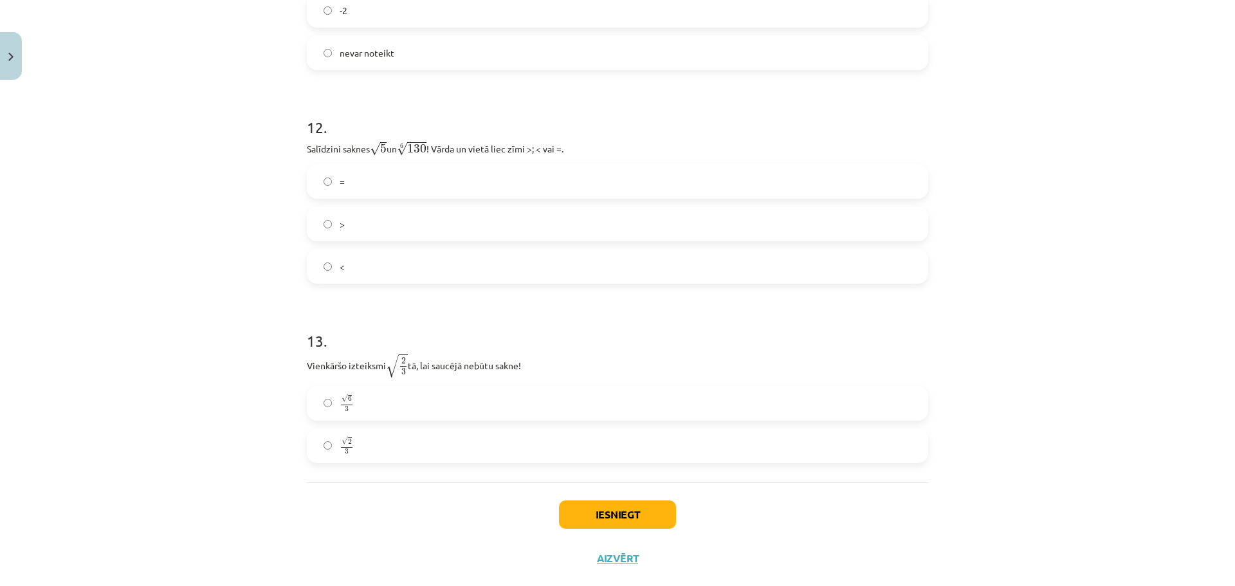
click at [345, 412] on span "3" at bounding box center [347, 409] width 4 height 6
click at [580, 509] on button "Iesniegt" at bounding box center [617, 514] width 117 height 28
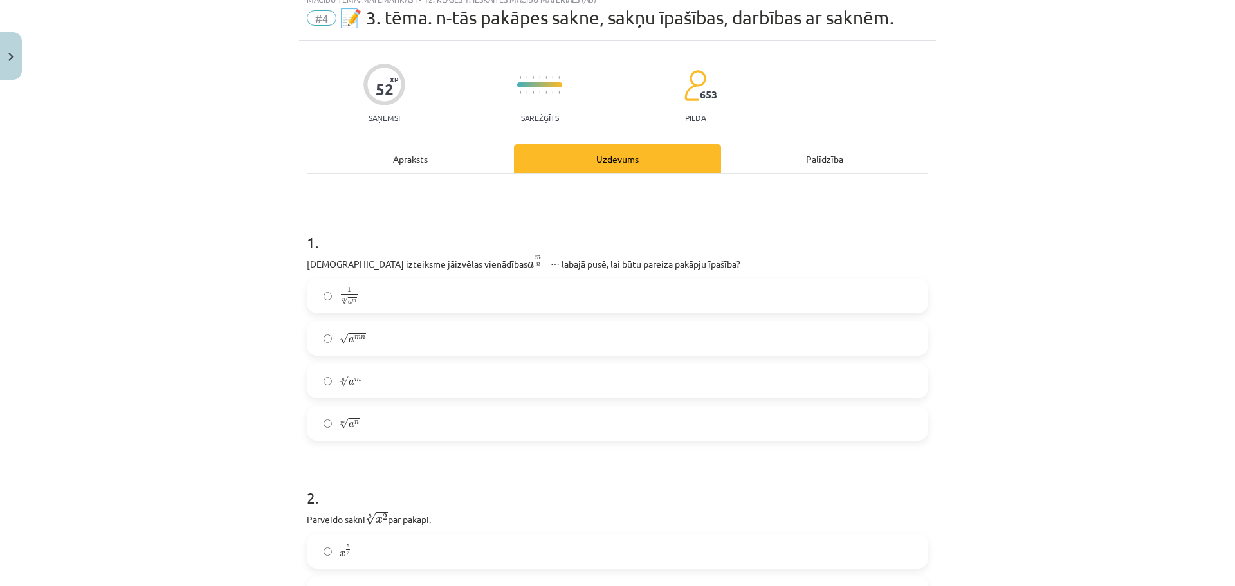
scroll to position [0, 0]
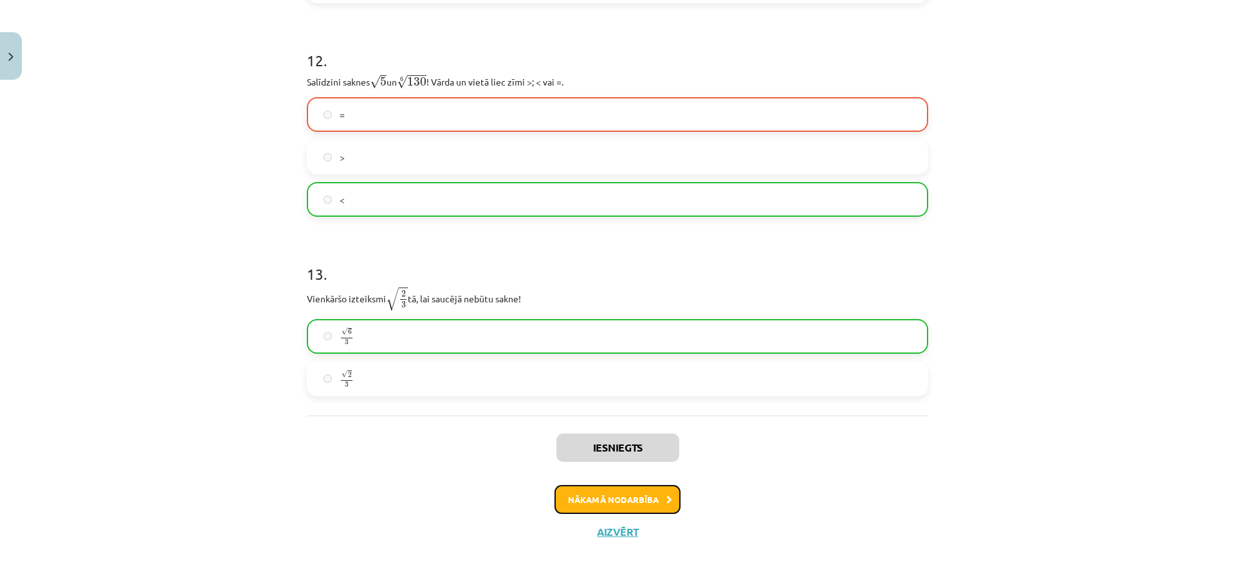
click at [639, 493] on button "Nākamā nodarbība" at bounding box center [617, 500] width 126 height 30
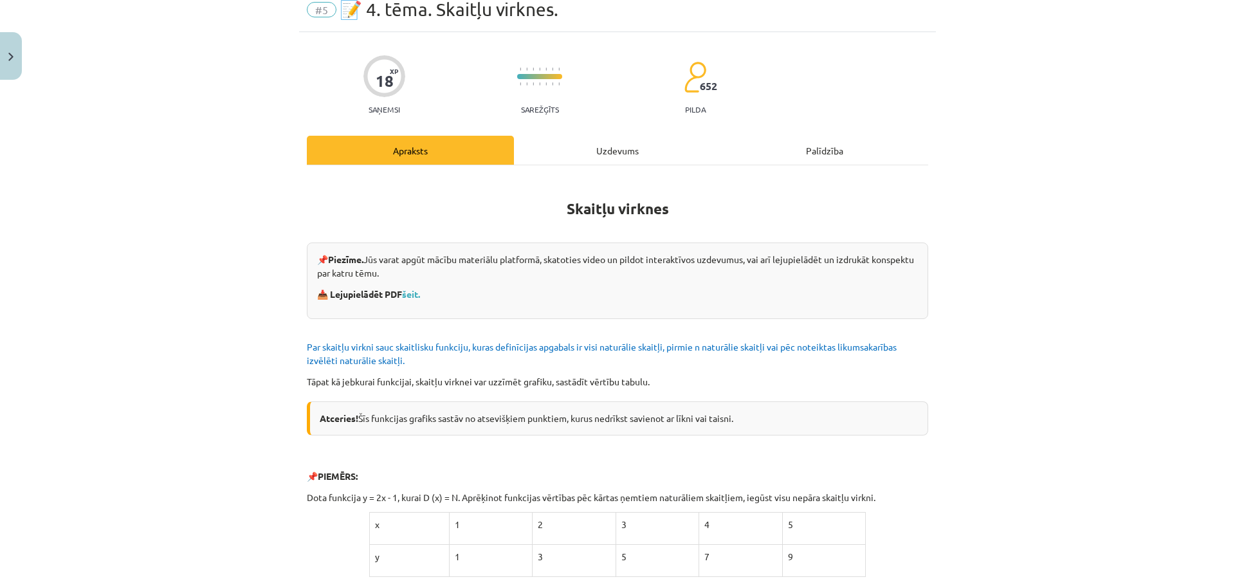
scroll to position [32, 0]
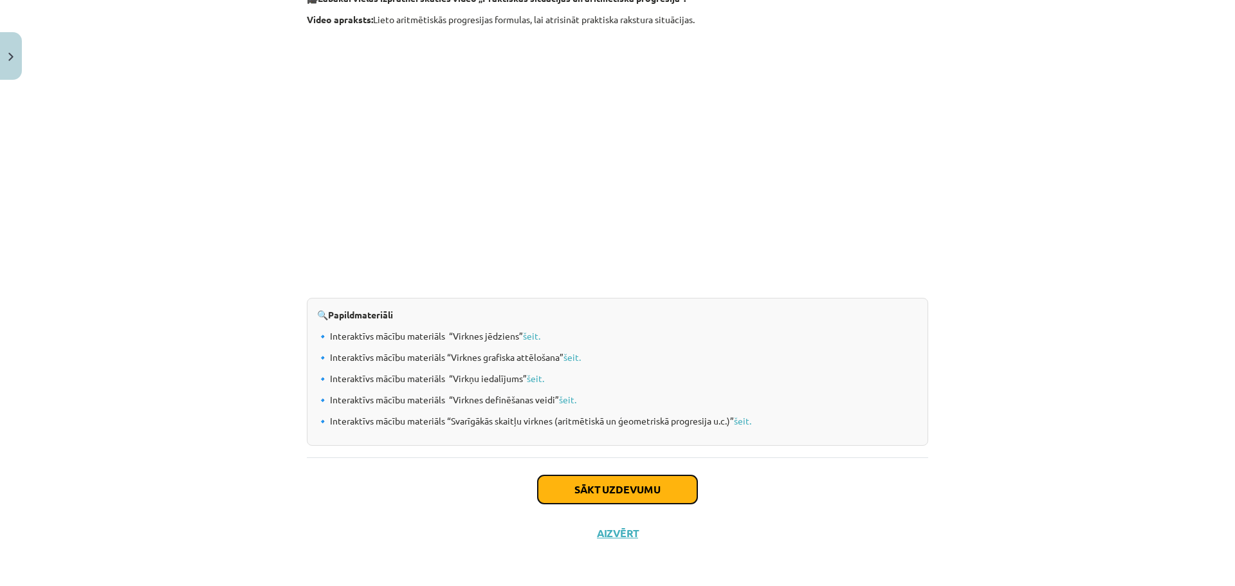
click at [635, 493] on button "Sākt uzdevumu" at bounding box center [617, 489] width 159 height 28
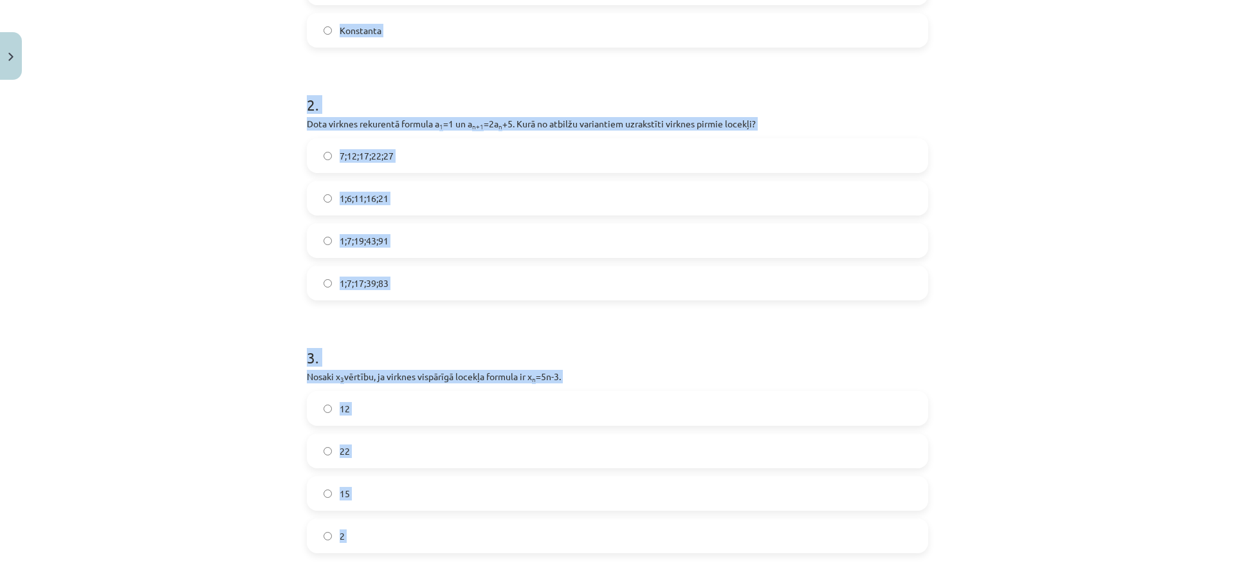
scroll to position [804, 0]
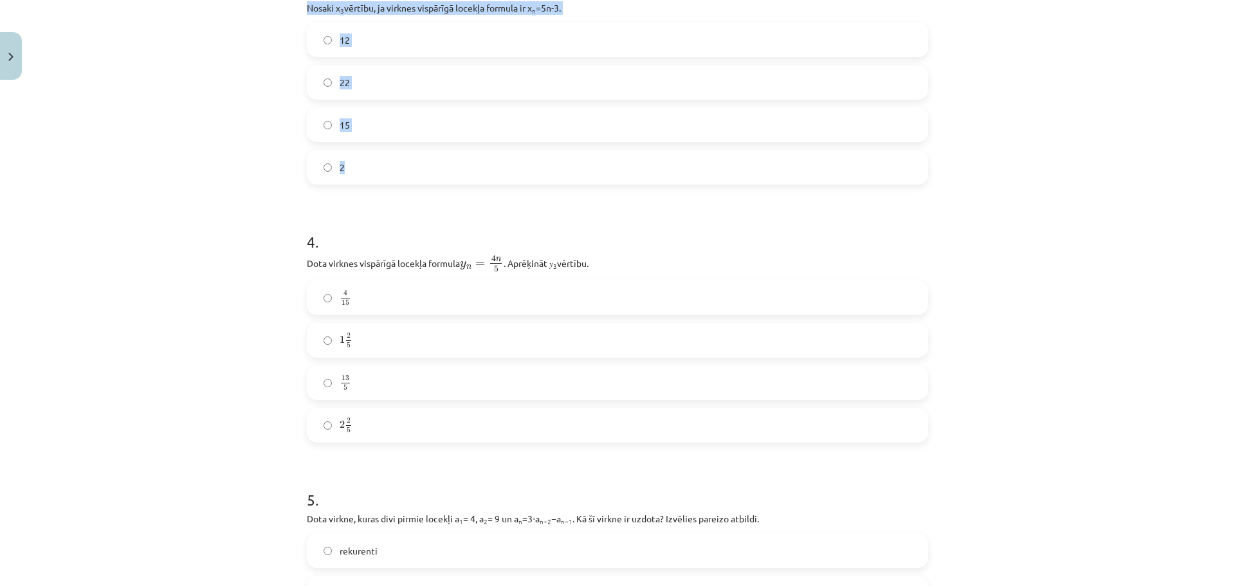
drag, startPoint x: 288, startPoint y: 118, endPoint x: 433, endPoint y: 181, distance: 157.6
click at [433, 181] on div "Mācību tēma: Matemātikas i - 12. klases 1. ieskaites mācību materiāls (ab) #5 📝…" at bounding box center [617, 293] width 1235 height 586
copy form "1 . Skaitļu virkne -7; -4; -1; 2; 5; ... ir Augoša Ne augoša, ne dilstoša Dilst…"
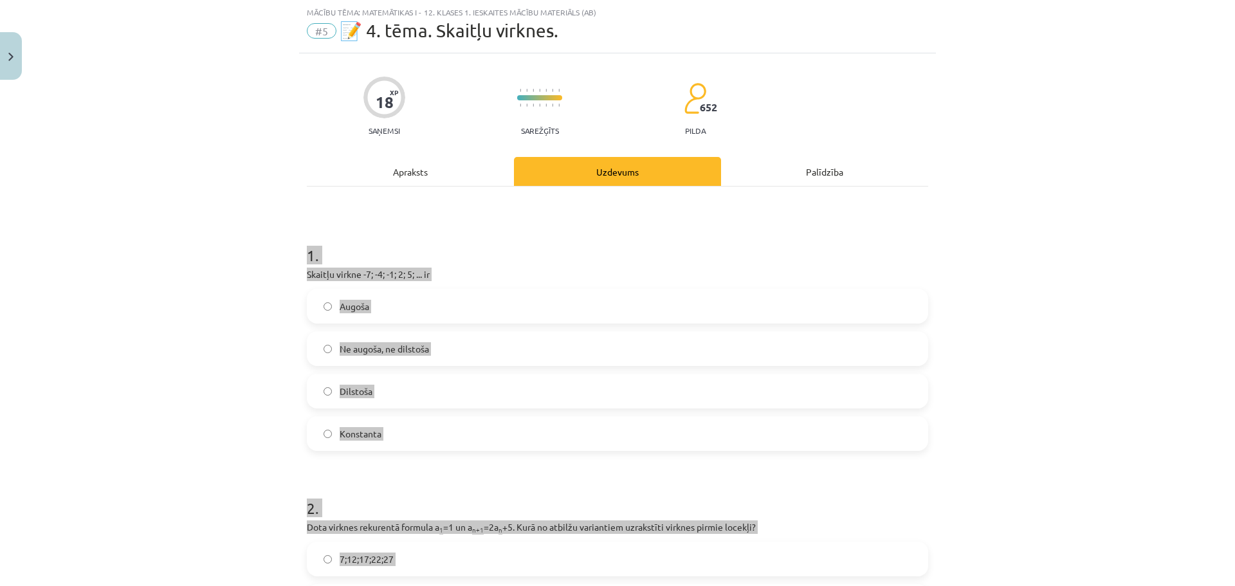
scroll to position [0, 0]
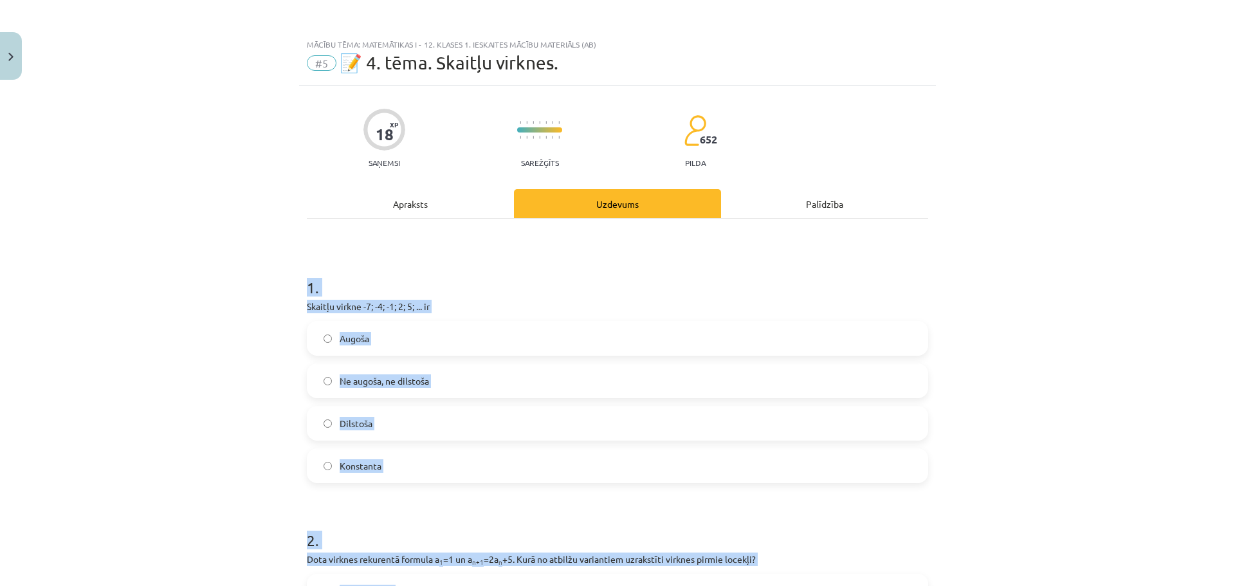
click at [417, 334] on label "Augoša" at bounding box center [617, 338] width 619 height 32
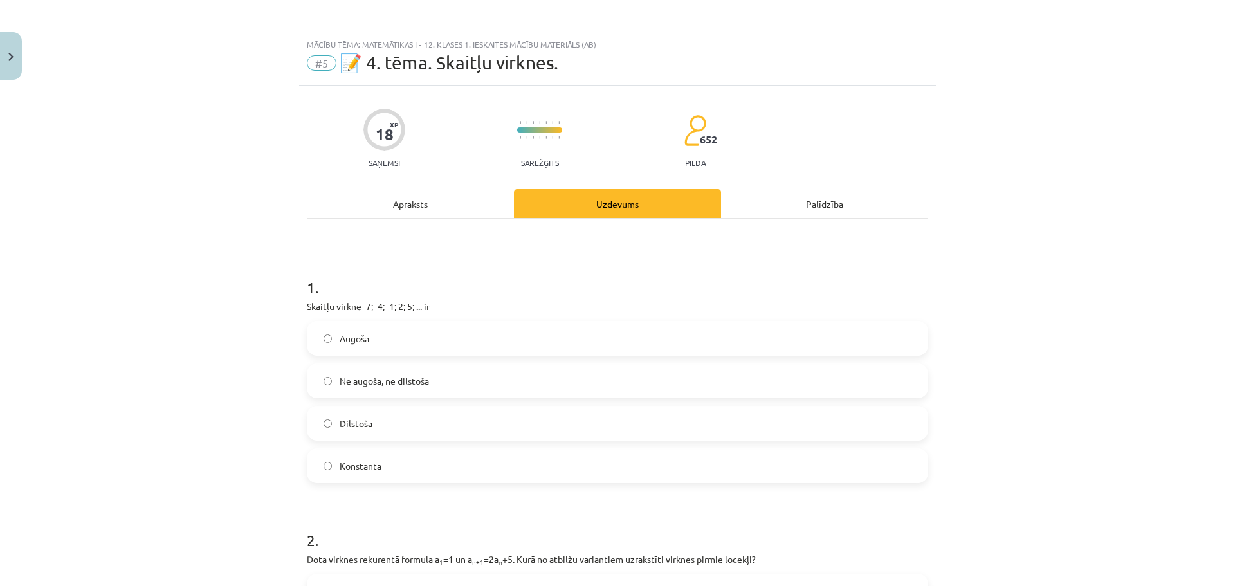
scroll to position [129, 0]
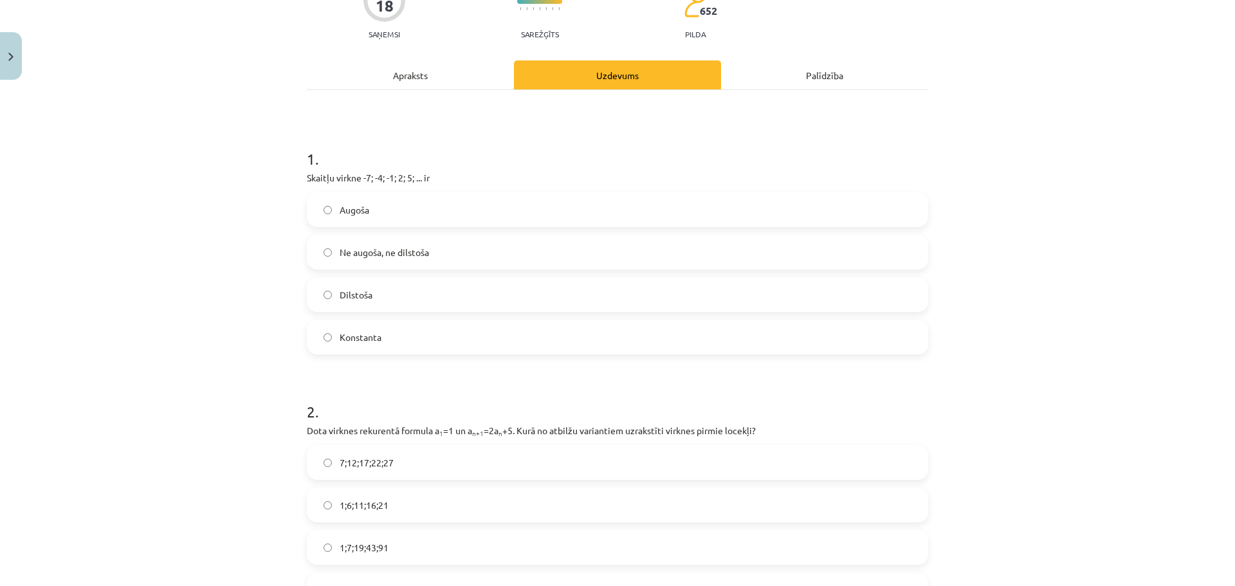
click at [490, 543] on label "1;7;19;43;91" at bounding box center [617, 547] width 619 height 32
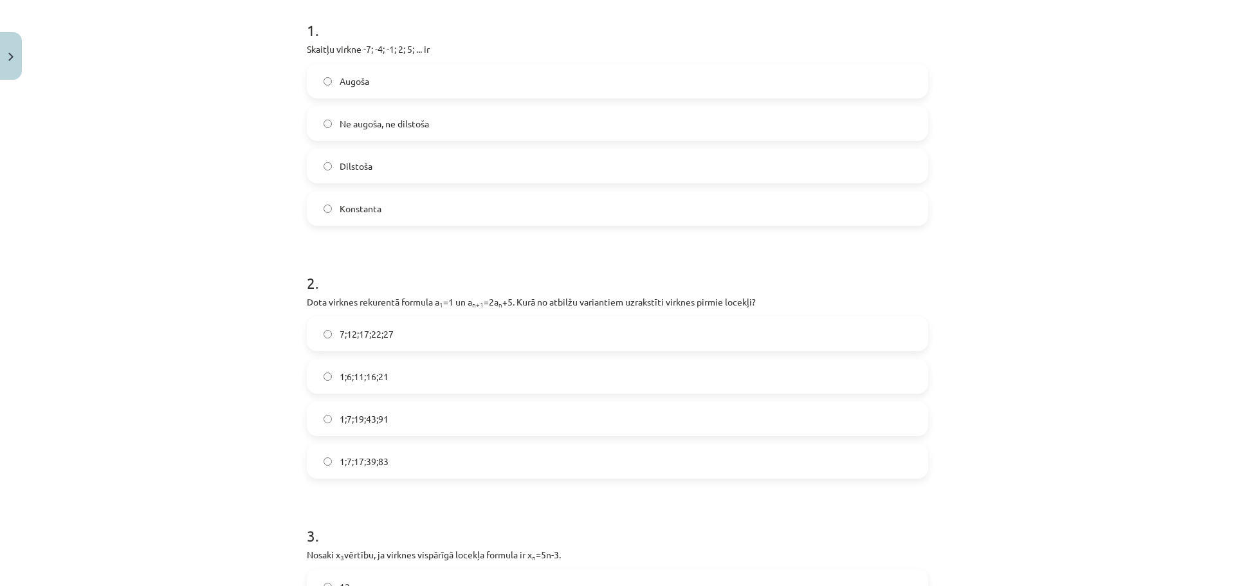
scroll to position [515, 0]
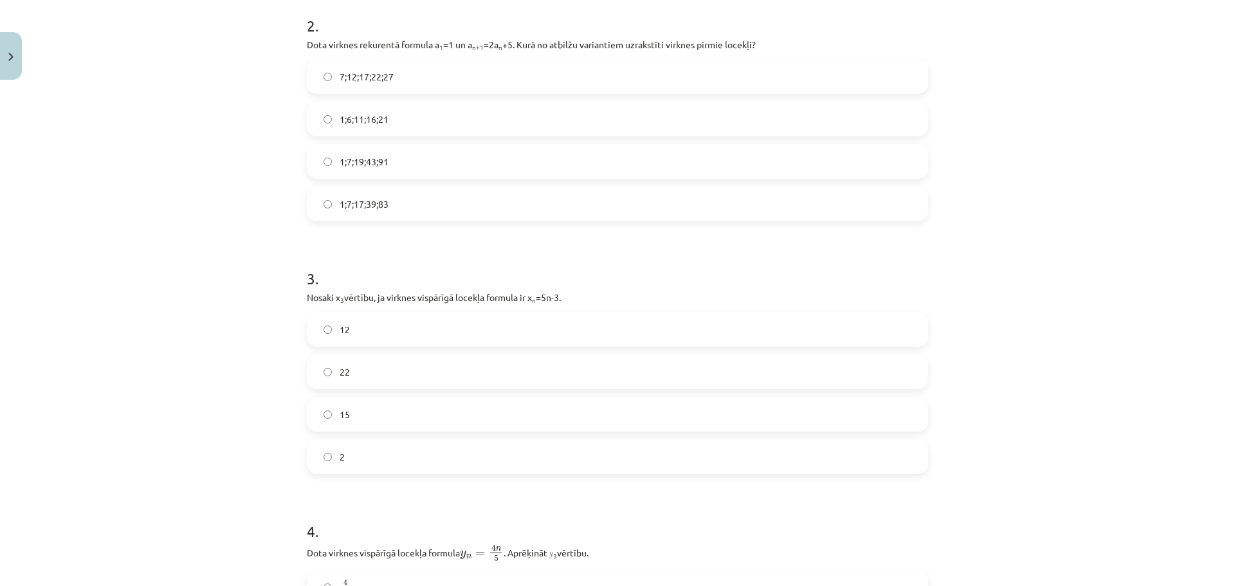
click at [340, 329] on span "12" at bounding box center [345, 330] width 10 height 14
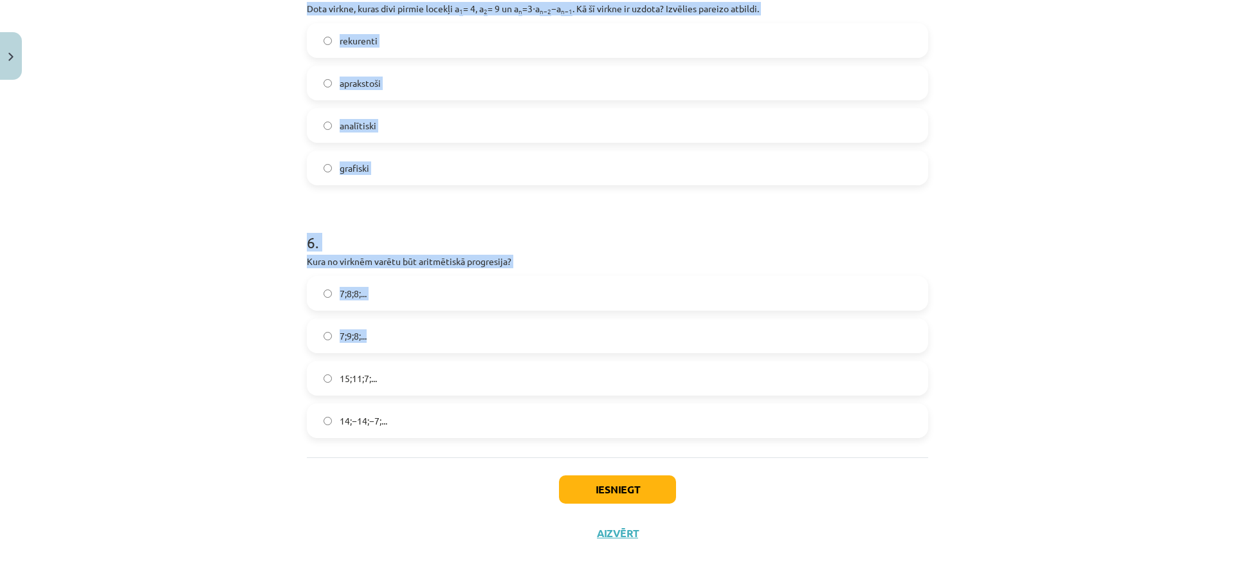
scroll to position [1315, 0]
drag, startPoint x: 294, startPoint y: 277, endPoint x: 469, endPoint y: 412, distance: 221.5
copy form "4 . Dota virknes vispārīgā locekļa formula y n = 4 n 5 y n = 4 n 5 . Aprēķināt …"
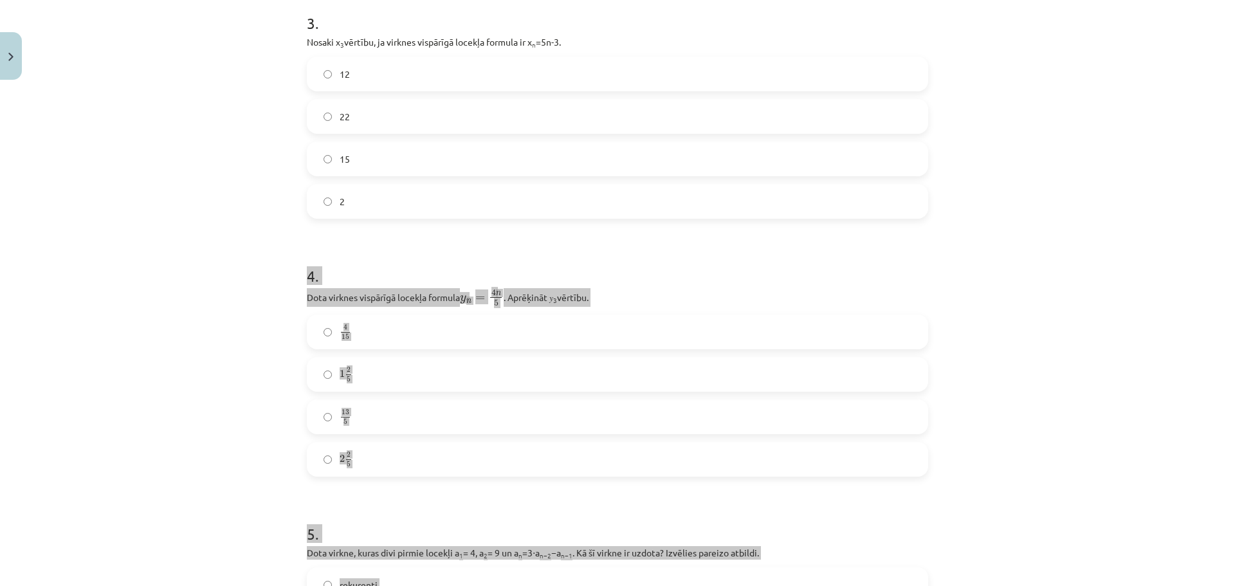
scroll to position [801, 0]
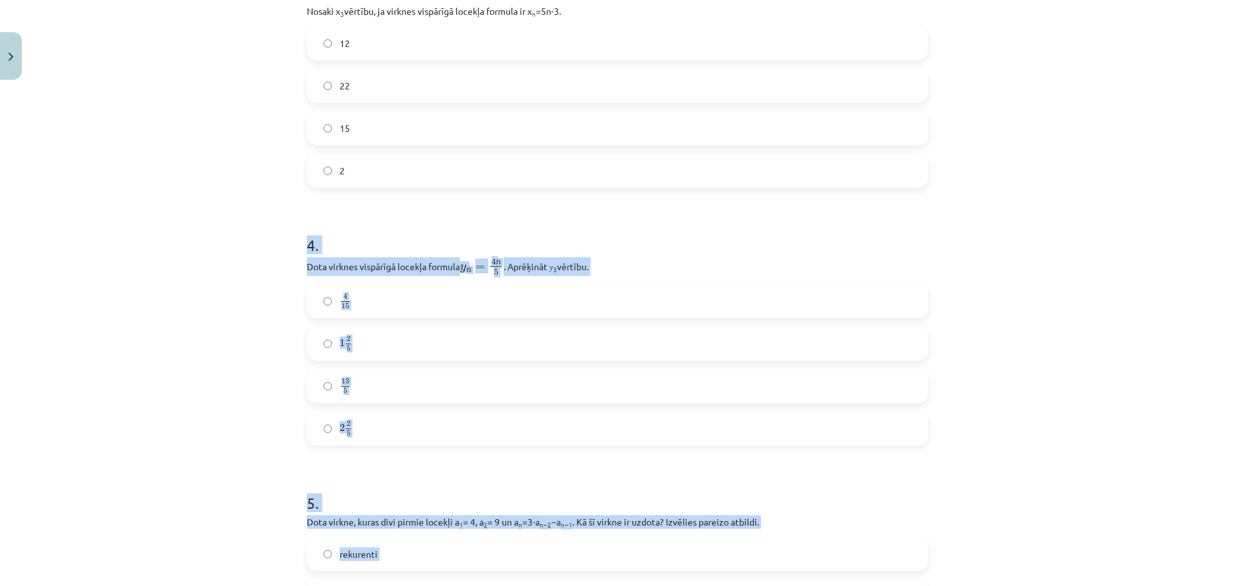
click at [392, 420] on label "2 2 5 2 2 5" at bounding box center [617, 428] width 619 height 32
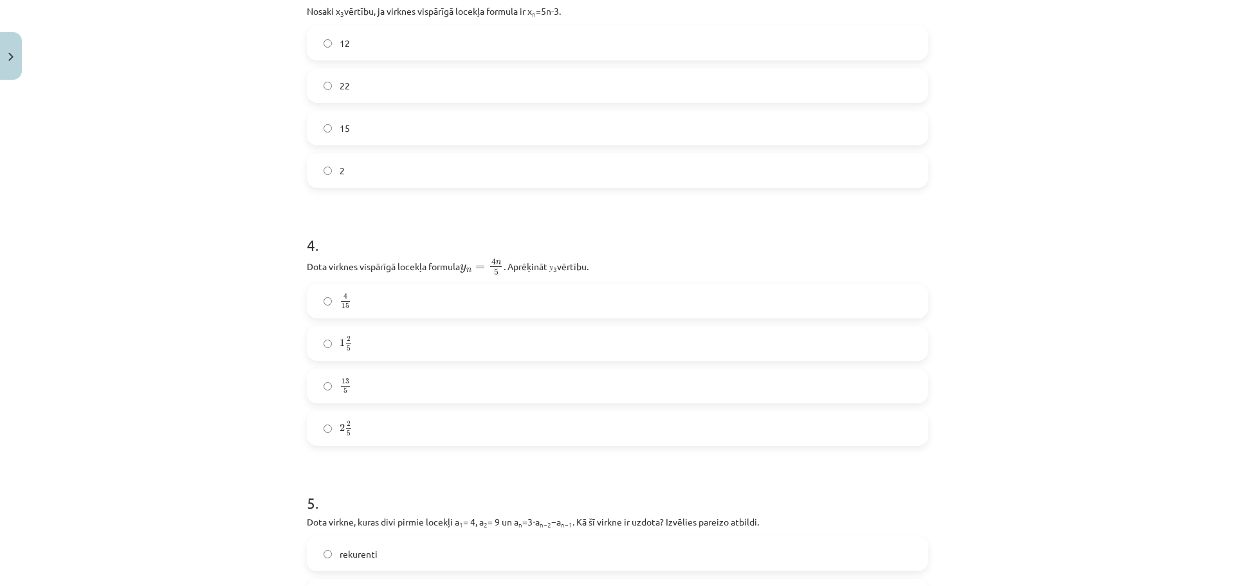
scroll to position [929, 0]
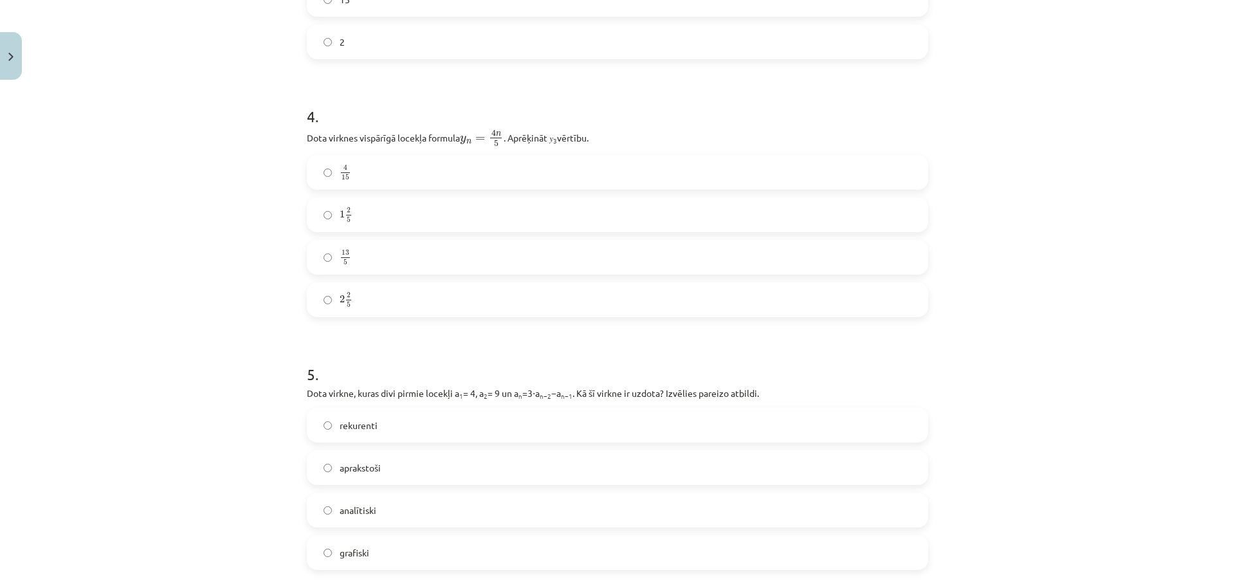
click at [395, 428] on label "rekurenti" at bounding box center [617, 425] width 619 height 32
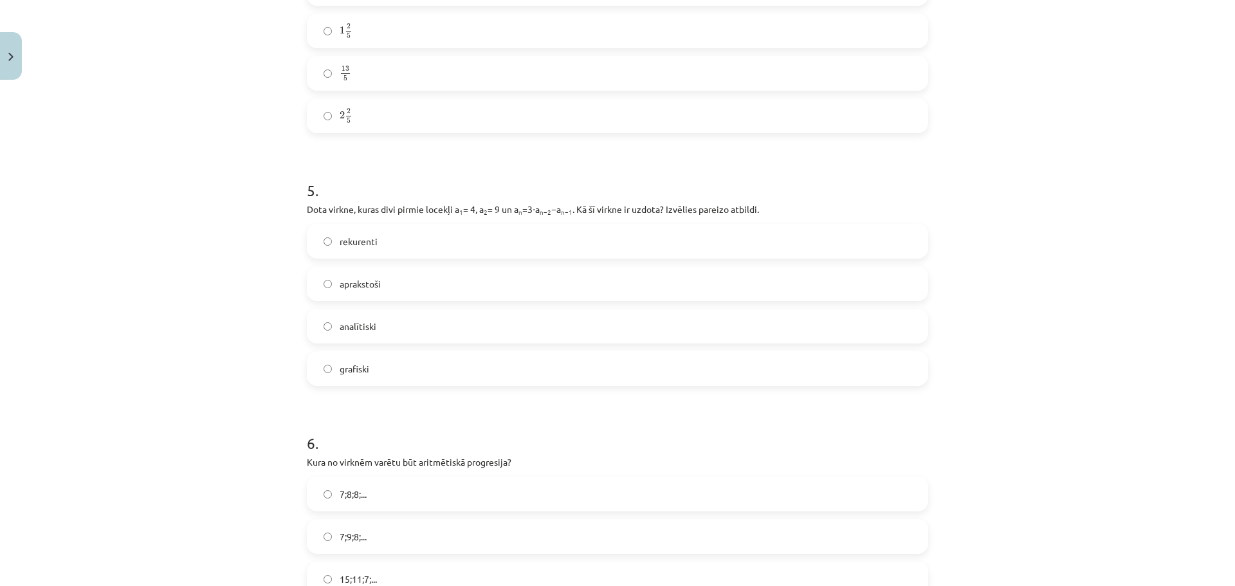
scroll to position [1187, 0]
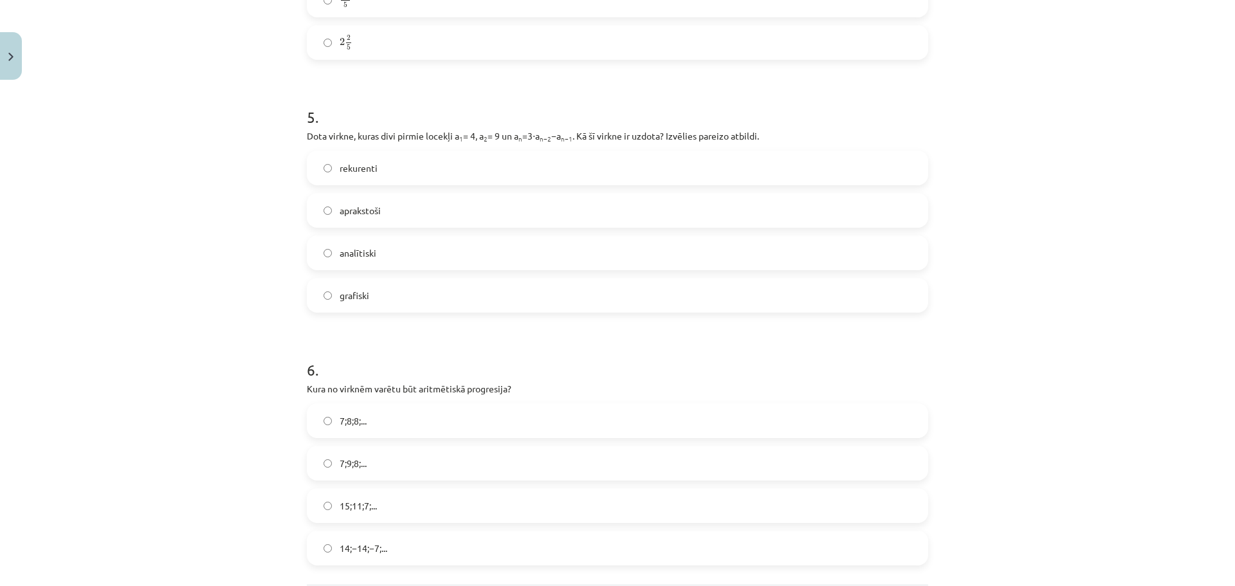
click at [397, 505] on label "15;11;7;..." at bounding box center [617, 505] width 619 height 32
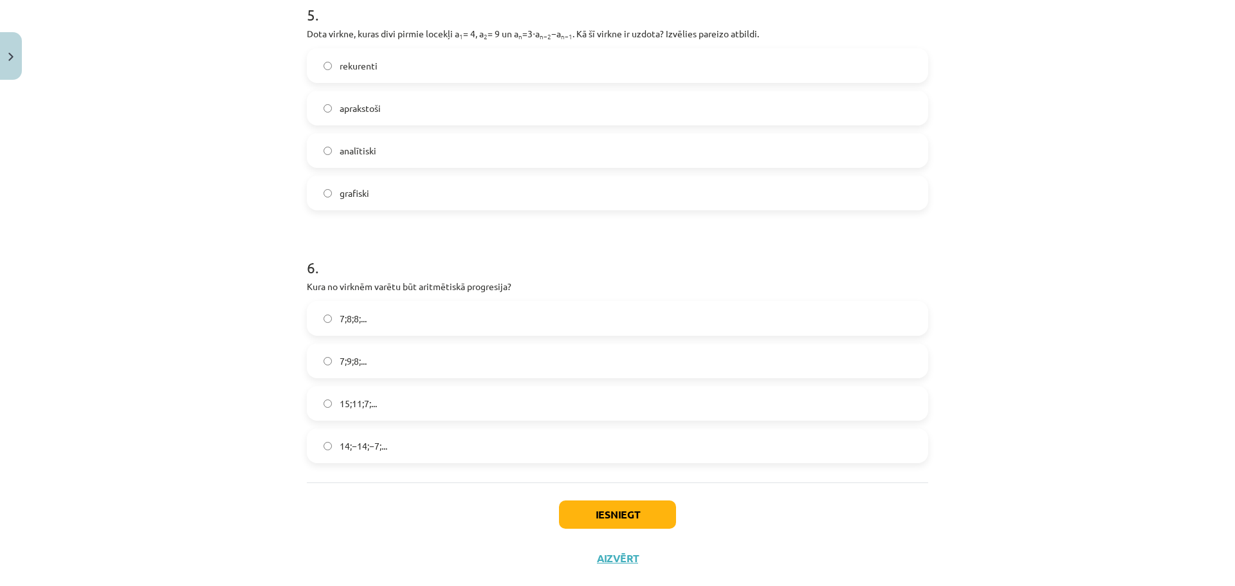
scroll to position [1315, 0]
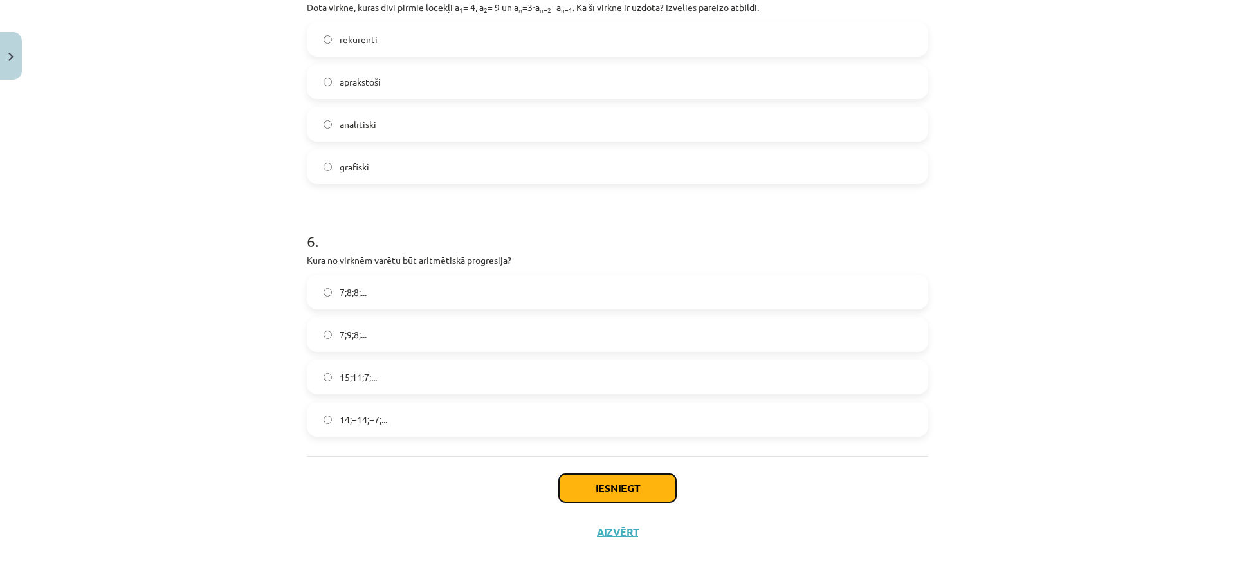
click at [622, 478] on button "Iesniegt" at bounding box center [617, 488] width 117 height 28
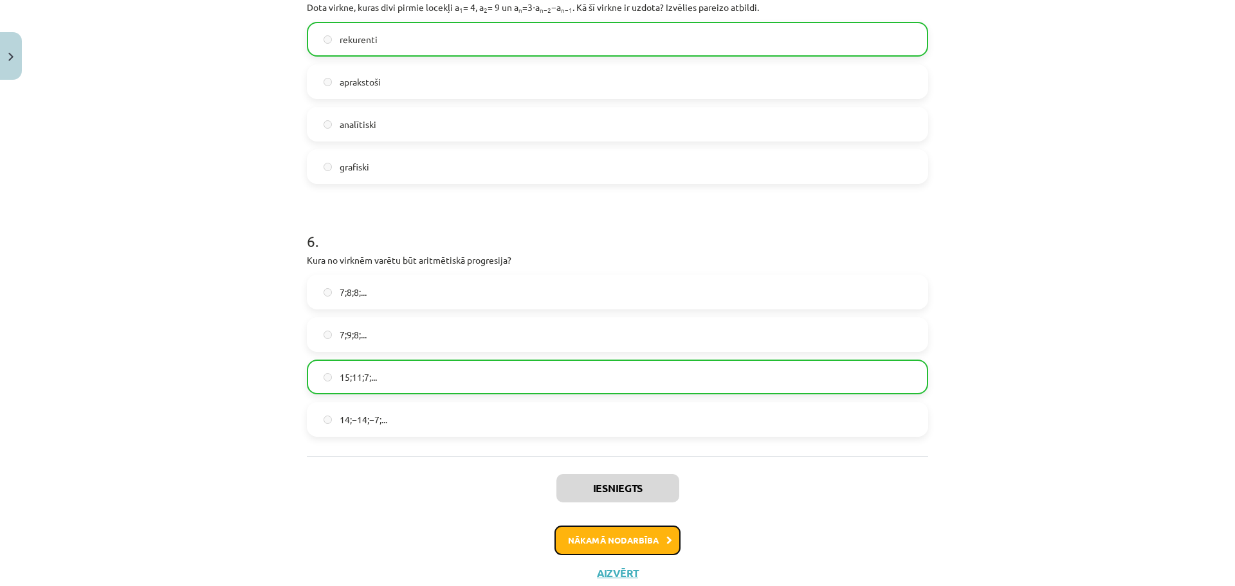
click at [625, 529] on button "Nākamā nodarbība" at bounding box center [617, 540] width 126 height 30
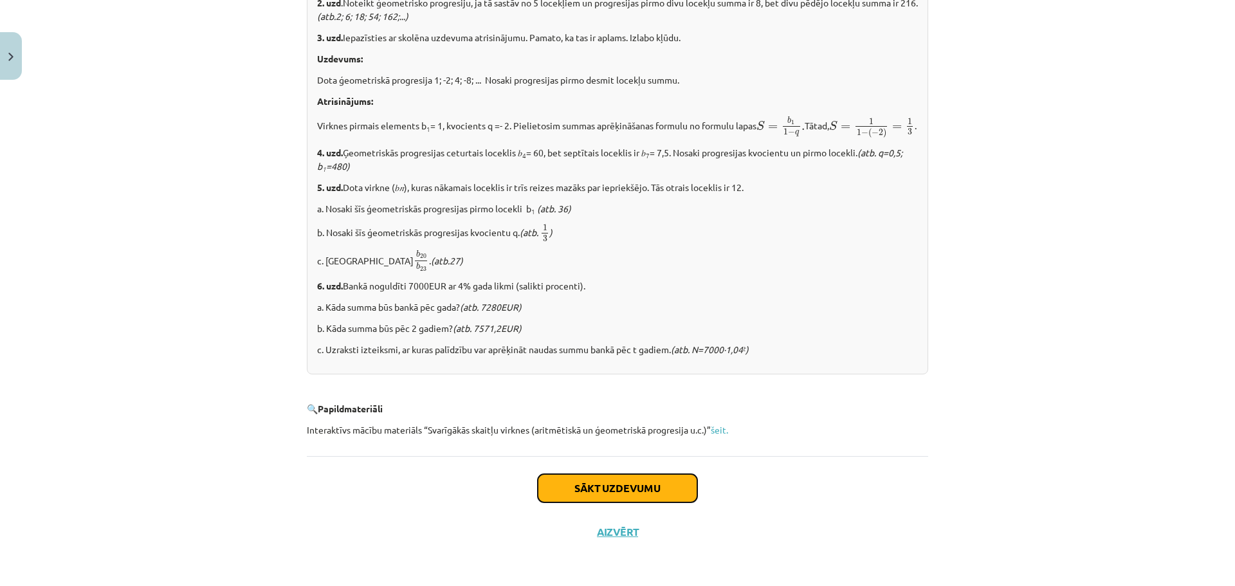
click at [616, 488] on button "Sākt uzdevumu" at bounding box center [617, 488] width 159 height 28
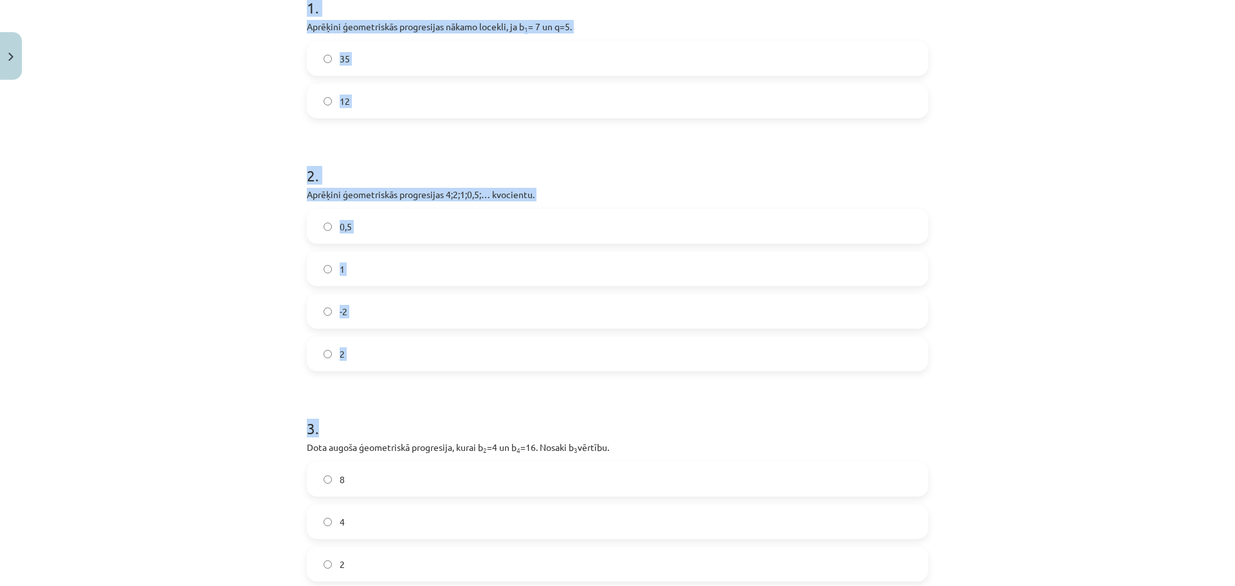
scroll to position [418, 0]
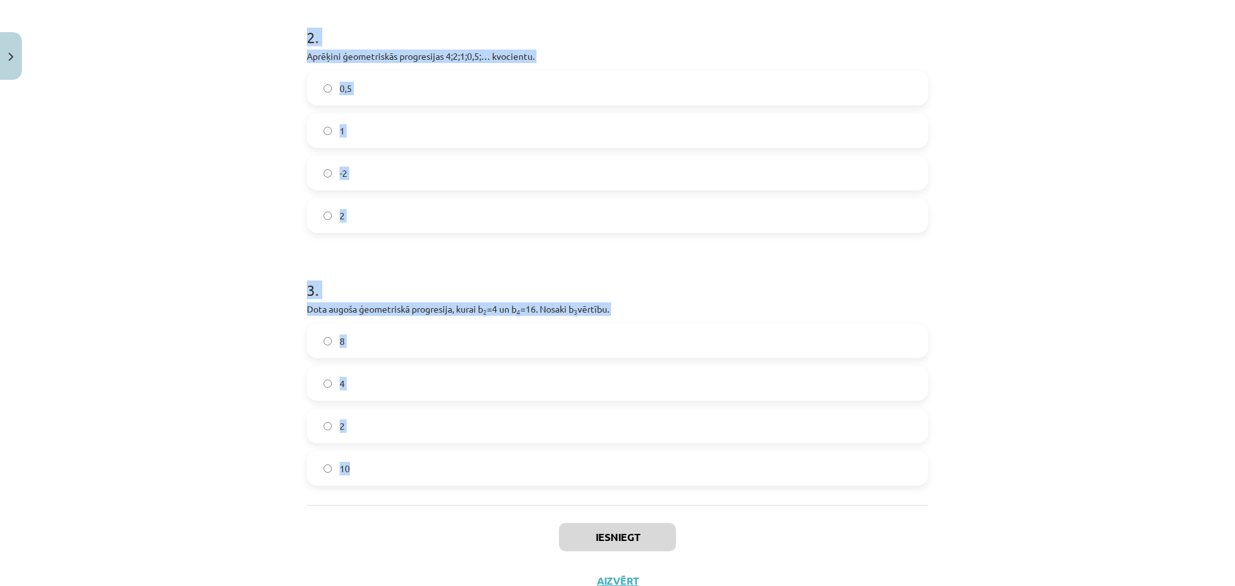
drag, startPoint x: 321, startPoint y: 262, endPoint x: 476, endPoint y: 466, distance: 256.1
click at [476, 466] on div "12 XP Saņemsi Sarežģīts 652 pilda Apraksts Uzdevums Palīdzība 1 . Aprēķini ģeom…" at bounding box center [617, 134] width 637 height 935
copy form "1 . Aprēķini ģeometriskās progresijas nākamo locekli, ja b 1 = 7 un q=5. 35 12 …"
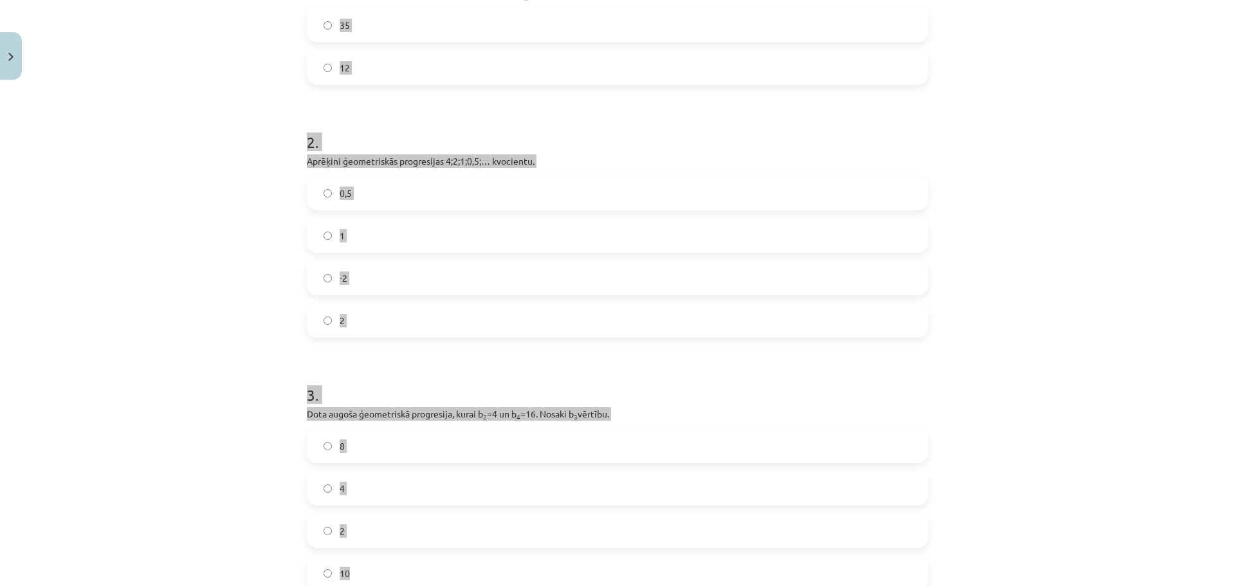
scroll to position [0, 0]
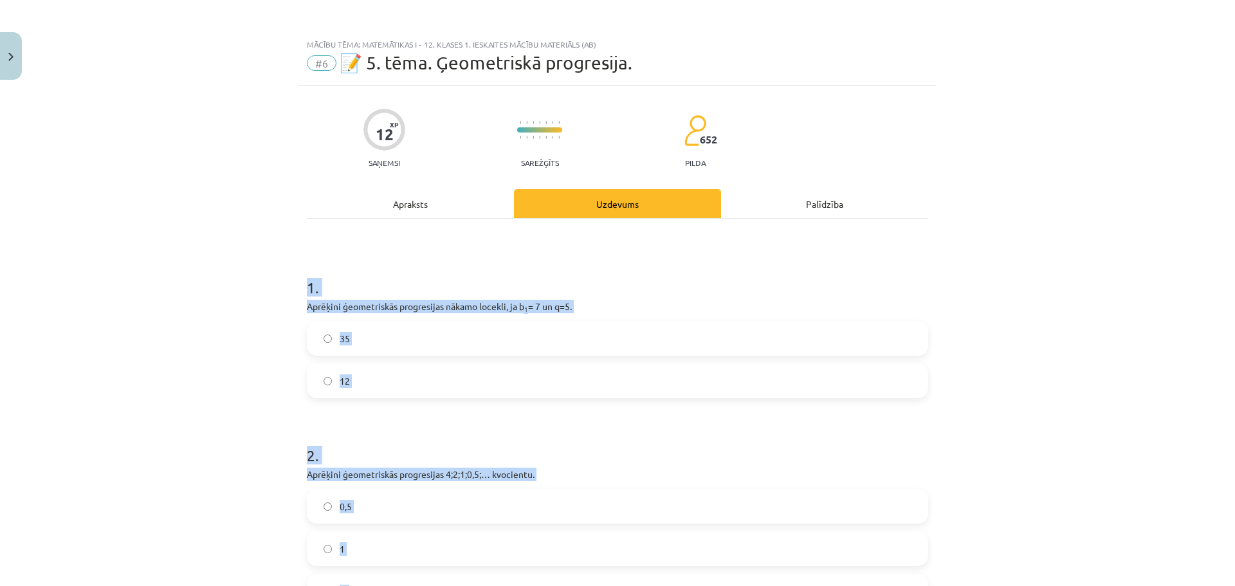
click at [383, 278] on h1 "1 ." at bounding box center [617, 276] width 621 height 40
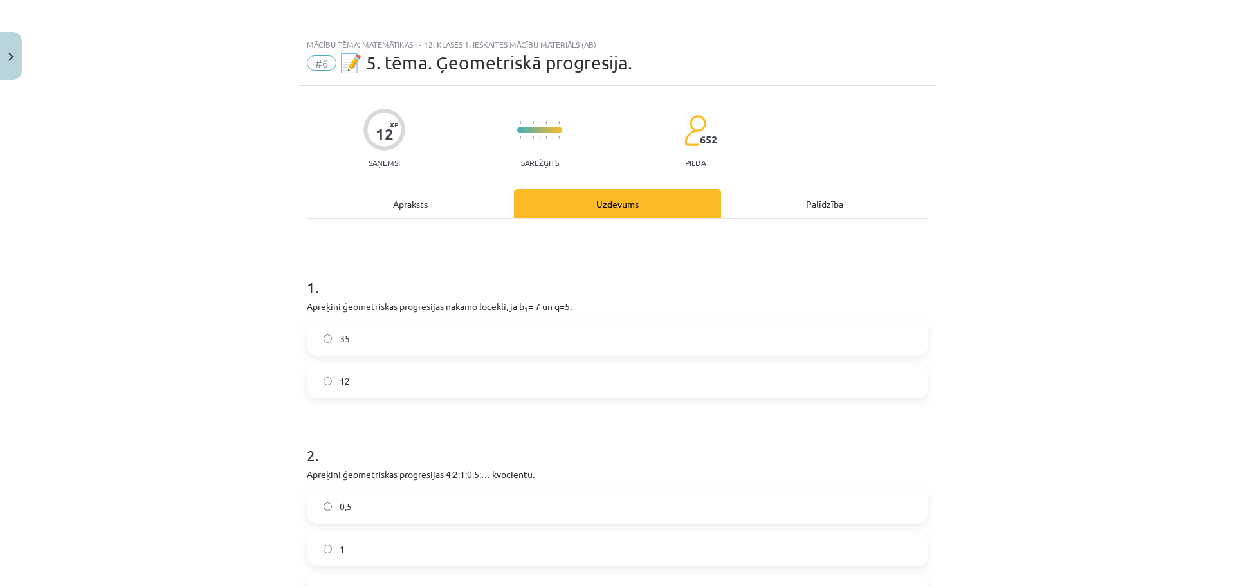
click at [364, 338] on label "35" at bounding box center [617, 338] width 619 height 32
click at [372, 497] on label "0,5" at bounding box center [617, 506] width 619 height 32
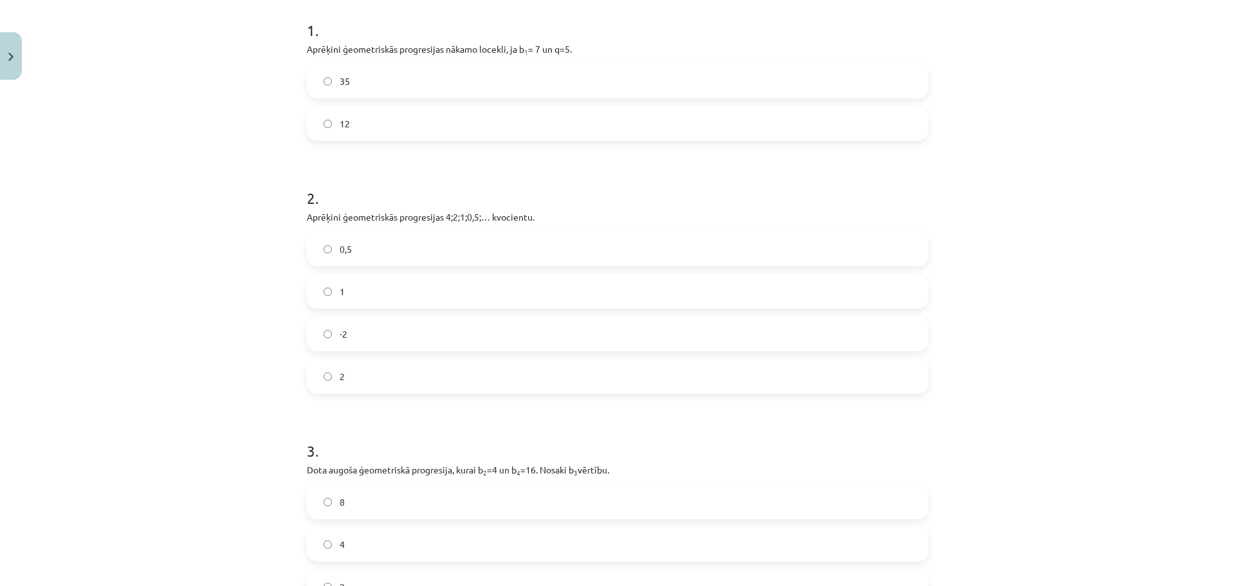
click at [406, 494] on label "8" at bounding box center [617, 502] width 619 height 32
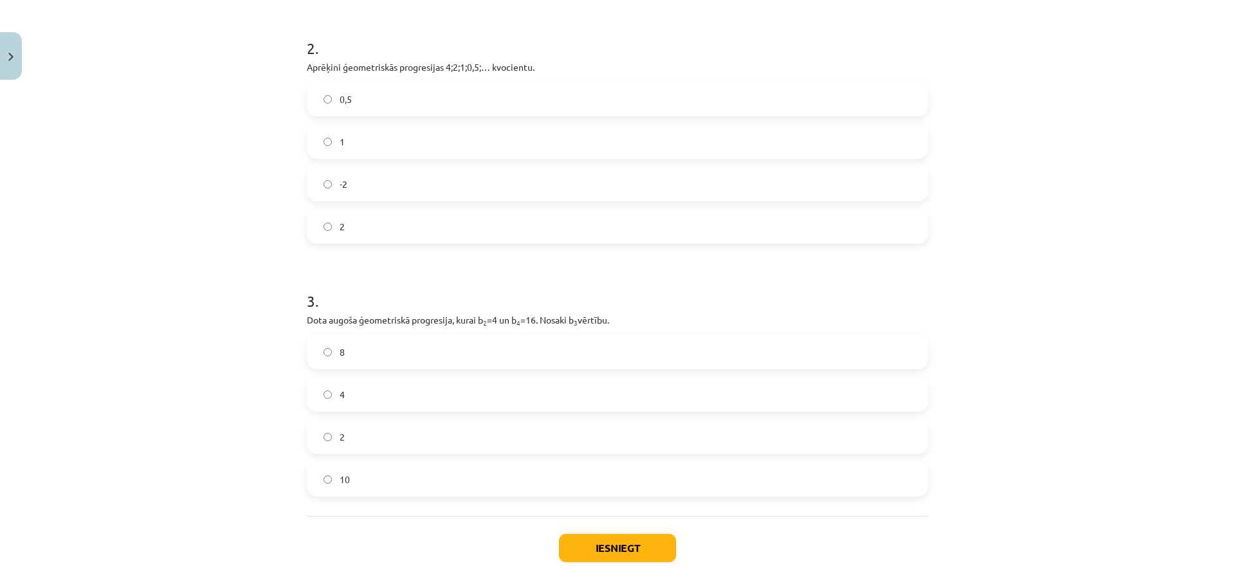
scroll to position [467, 0]
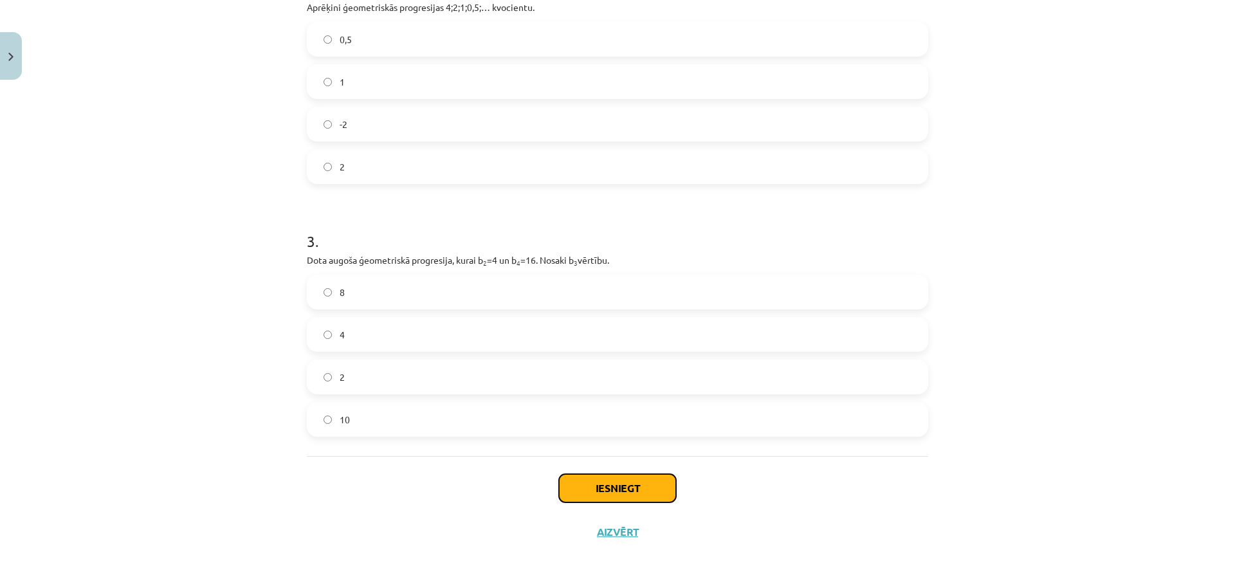
click at [599, 479] on button "Iesniegt" at bounding box center [617, 488] width 117 height 28
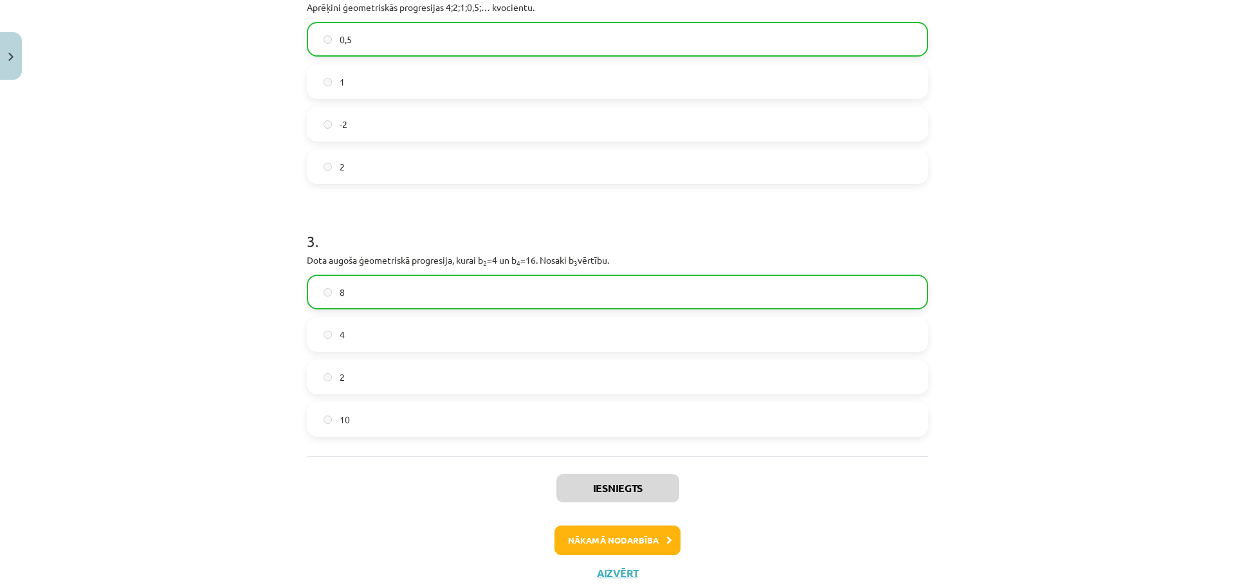
drag, startPoint x: 597, startPoint y: 475, endPoint x: 819, endPoint y: 441, distance: 224.5
click at [961, 353] on div "Mācību tēma: Matemātikas i - 12. klases 1. ieskaites mācību materiāls (ab) #6 📝…" at bounding box center [617, 293] width 1235 height 586
click at [588, 525] on button "Nākamā nodarbība" at bounding box center [617, 540] width 126 height 30
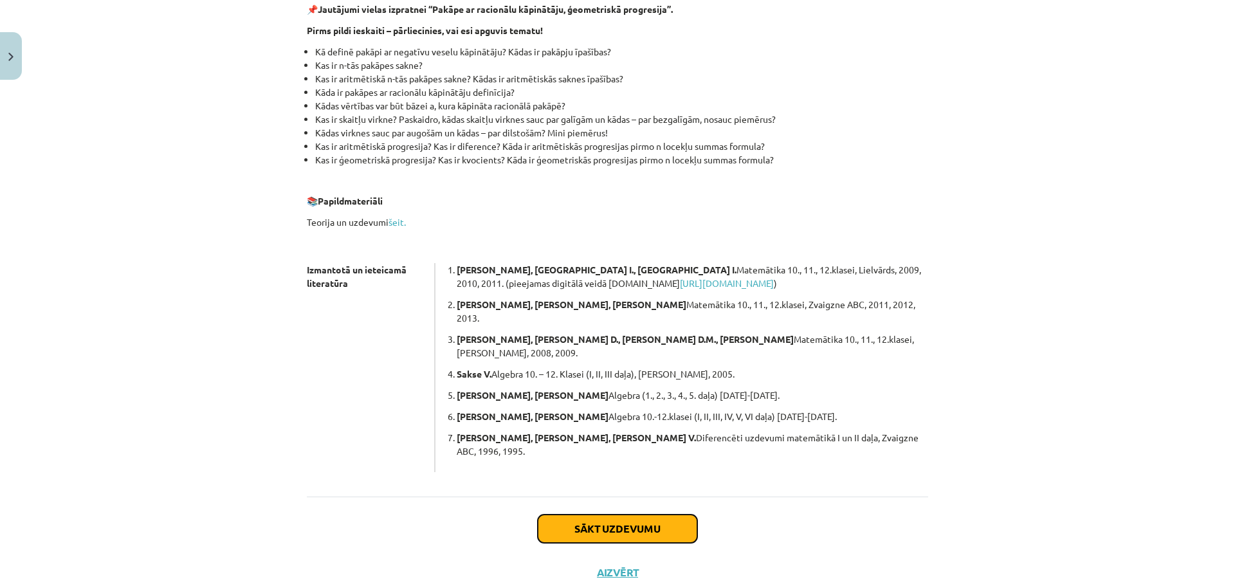
click at [592, 515] on button "Sākt uzdevumu" at bounding box center [617, 529] width 159 height 28
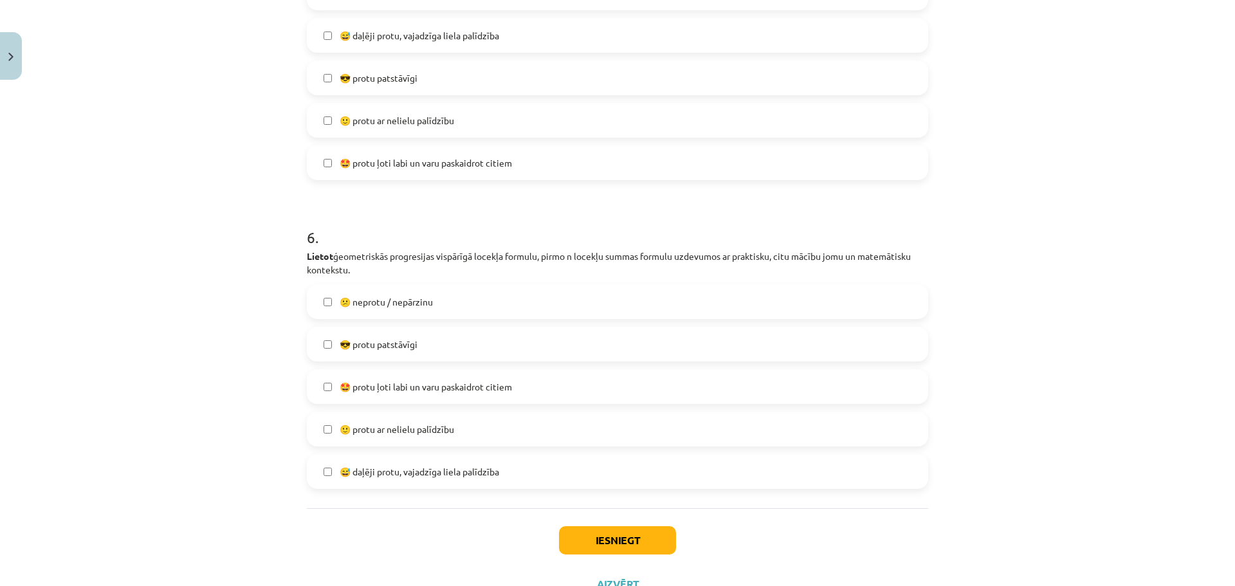
scroll to position [1576, 0]
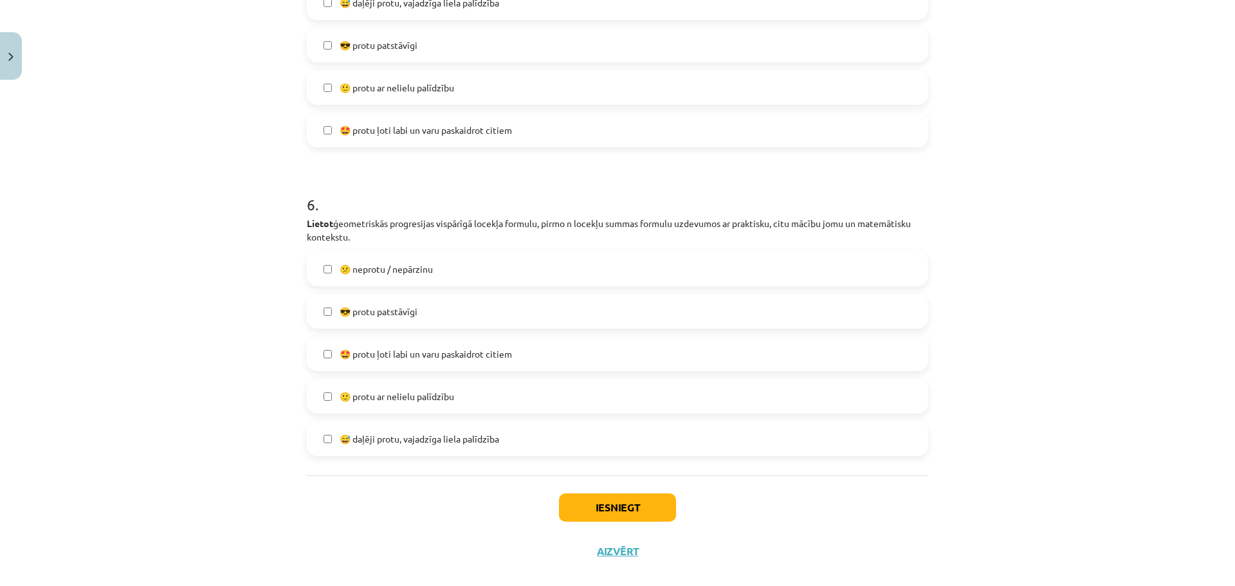
click at [509, 444] on label "😅 daļēji protu, vajadzīga liela palīdzība" at bounding box center [617, 439] width 619 height 32
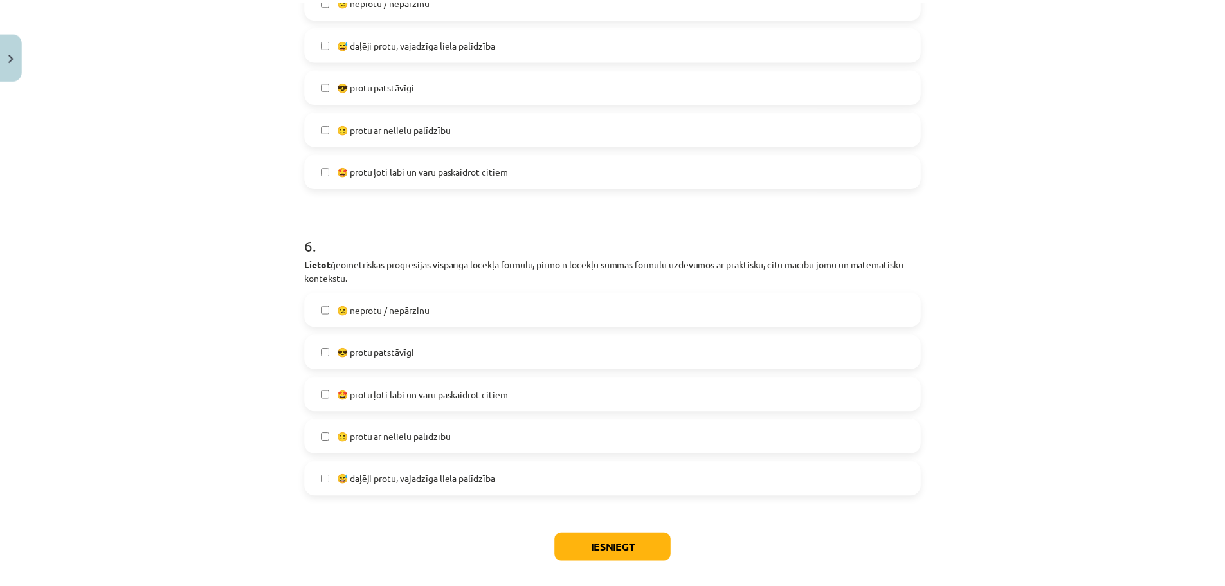
scroll to position [1595, 0]
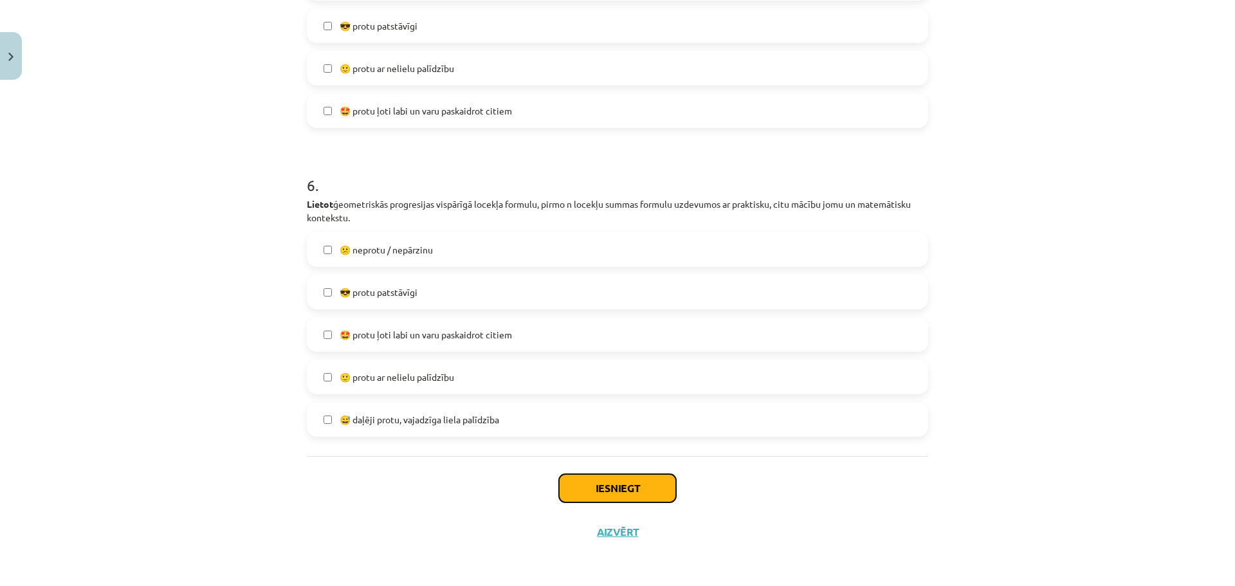
click at [595, 497] on button "Iesniegt" at bounding box center [617, 488] width 117 height 28
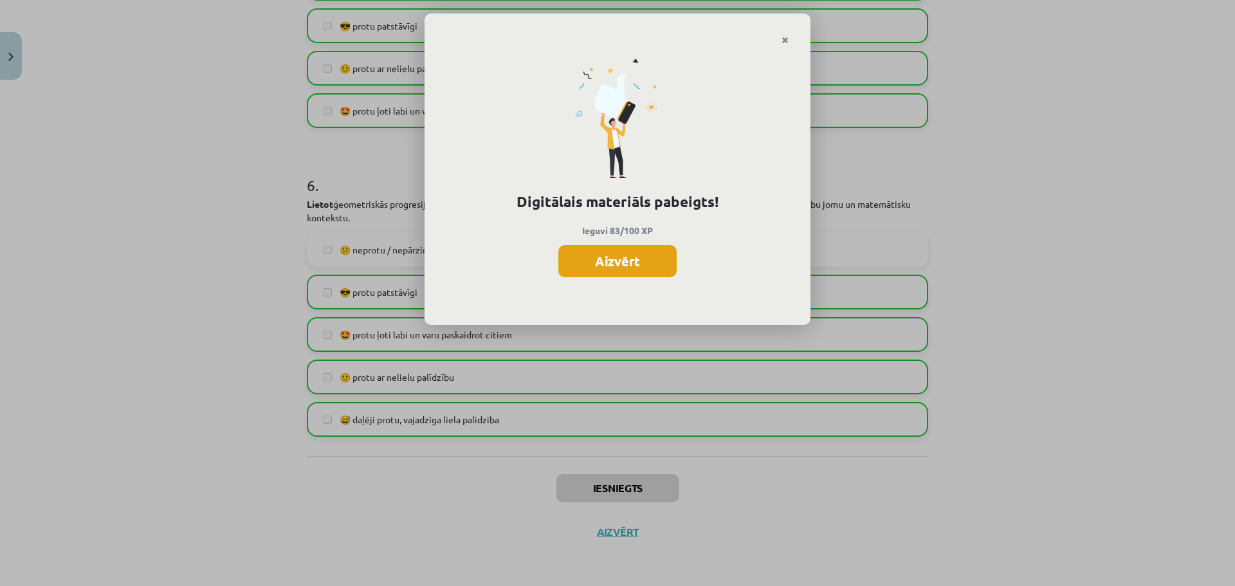
click at [601, 262] on button "Aizvērt" at bounding box center [617, 261] width 118 height 32
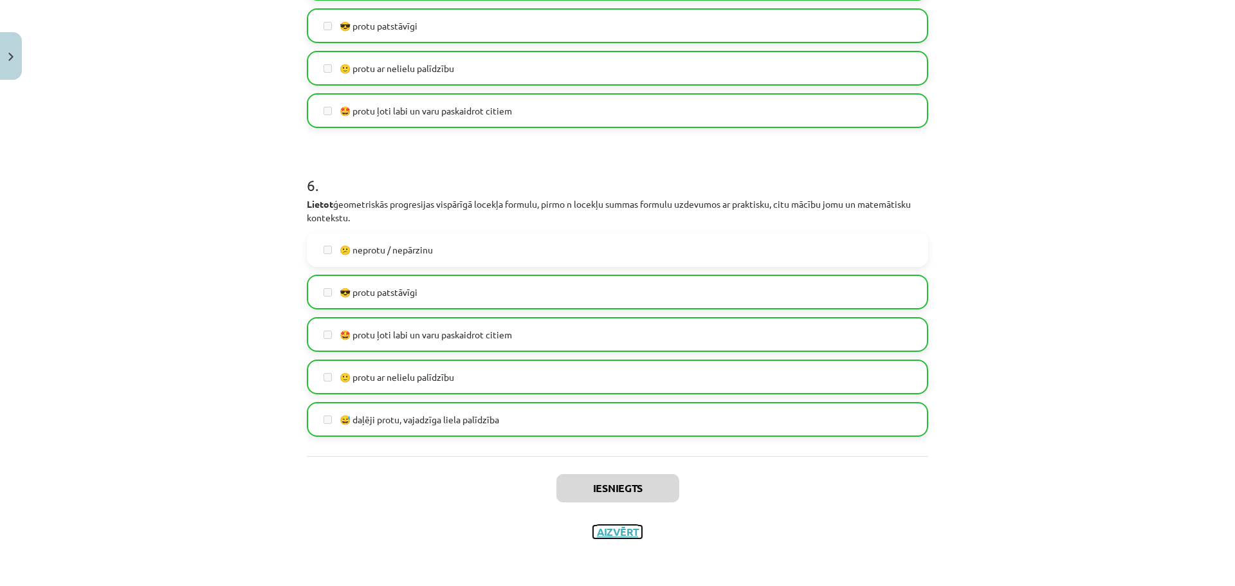
click at [617, 527] on button "Aizvērt" at bounding box center [617, 531] width 49 height 13
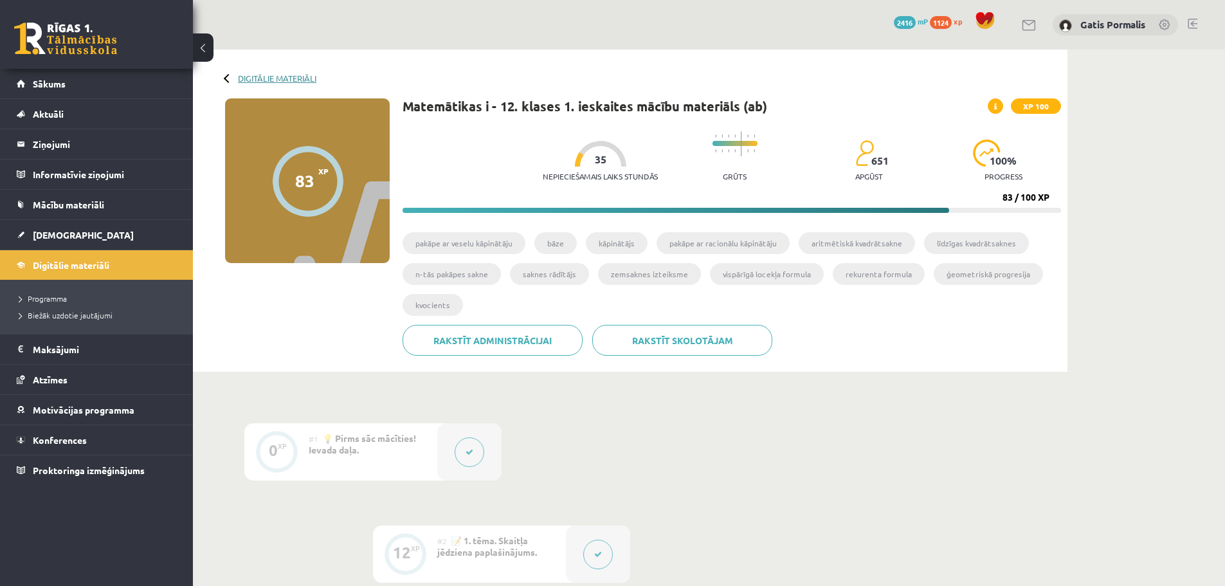
click at [270, 78] on link "Digitālie materiāli" at bounding box center [277, 78] width 78 height 10
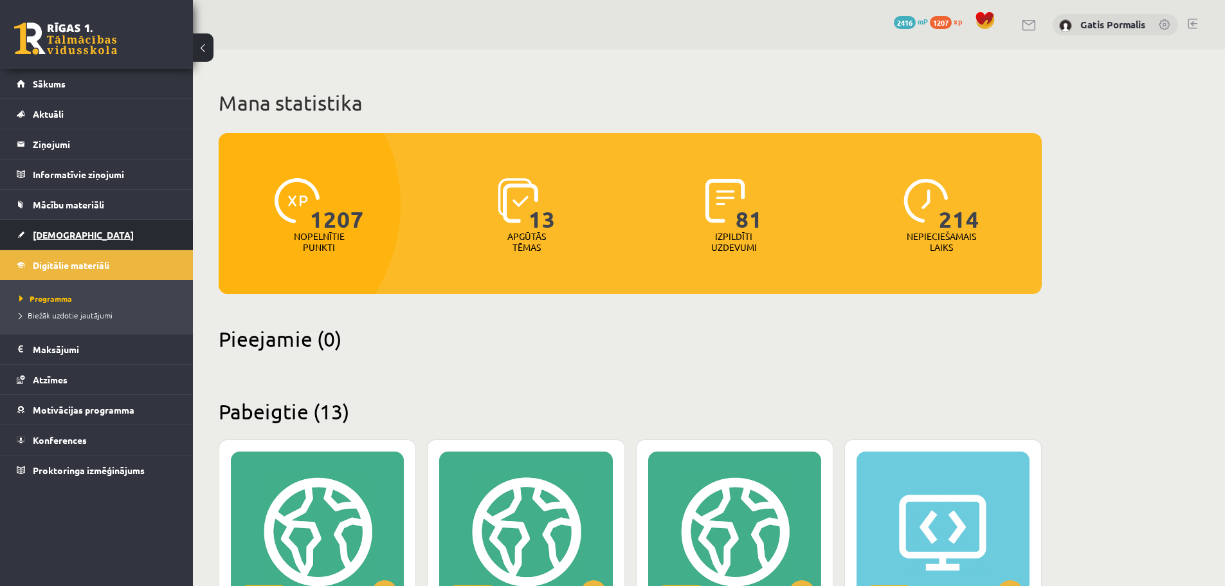
click at [85, 233] on link "[DEMOGRAPHIC_DATA]" at bounding box center [97, 235] width 160 height 30
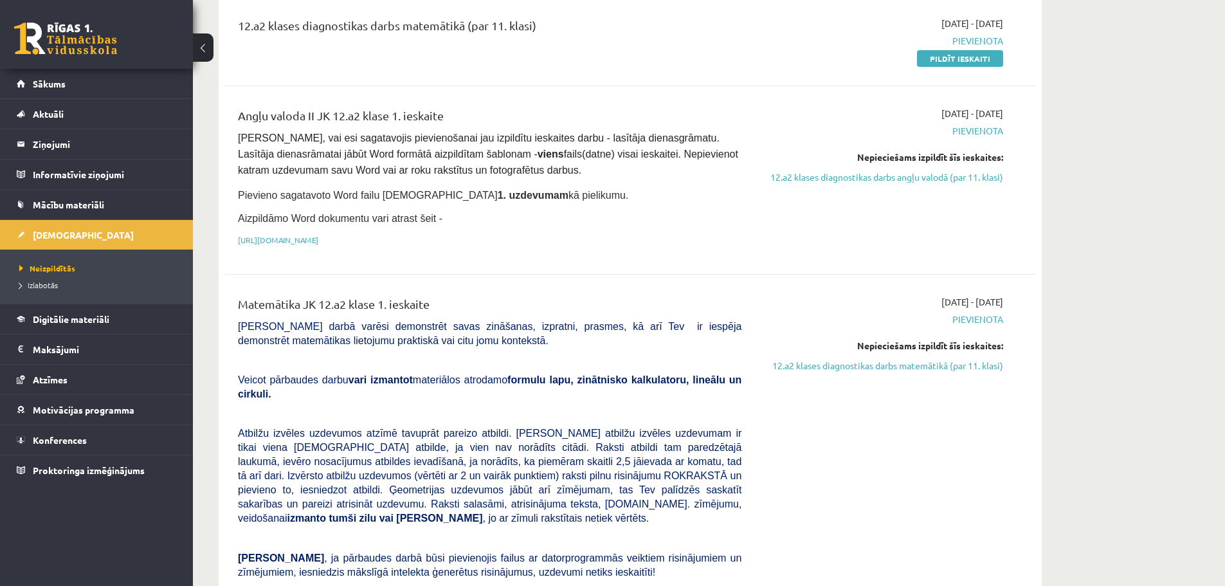
scroll to position [129, 0]
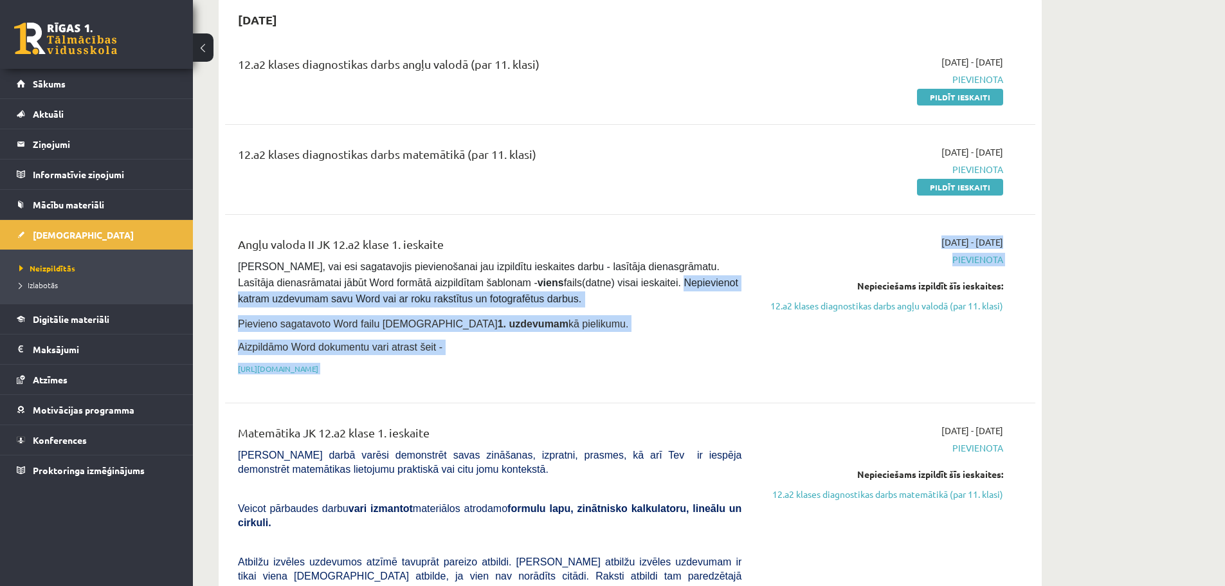
drag, startPoint x: 650, startPoint y: 286, endPoint x: 765, endPoint y: 288, distance: 114.5
click at [765, 287] on div "Angļu valoda II JK 12.a2 klase 1. ieskaite [PERSON_NAME], vai esi sagatavojis p…" at bounding box center [620, 308] width 785 height 147
click at [709, 343] on p "Aizpildāmo Word dokumentu vari atrast šeit -" at bounding box center [490, 347] width 504 height 15
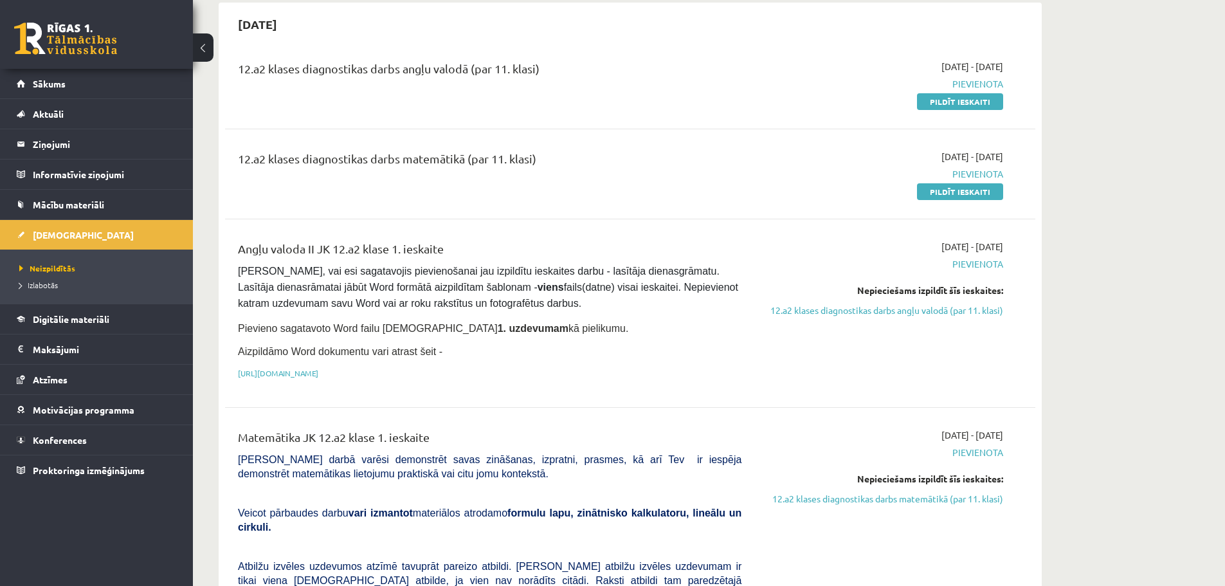
scroll to position [0, 0]
